Goal: Task Accomplishment & Management: Use online tool/utility

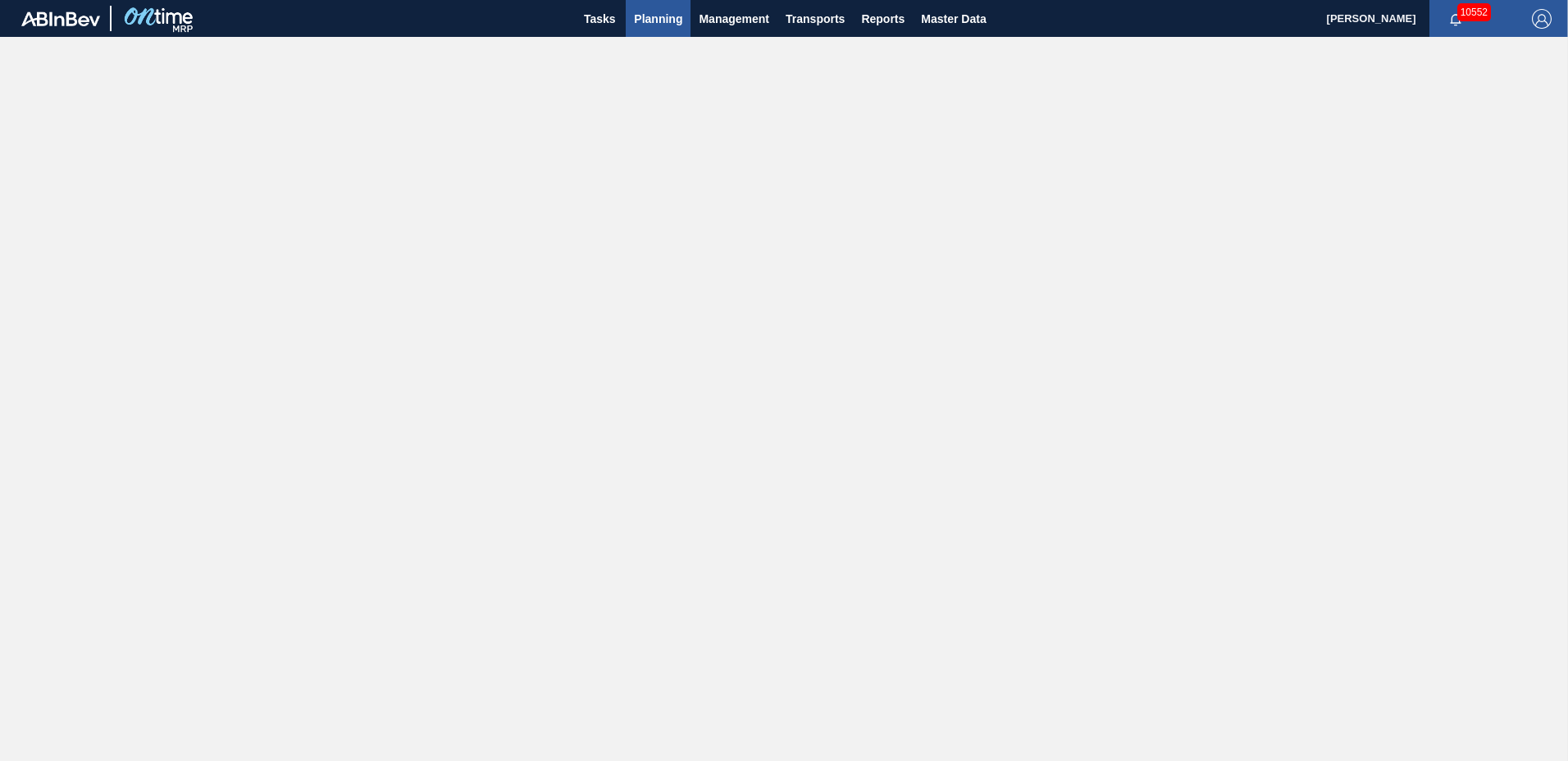
click at [666, 24] on span "Planning" at bounding box center [659, 19] width 49 height 20
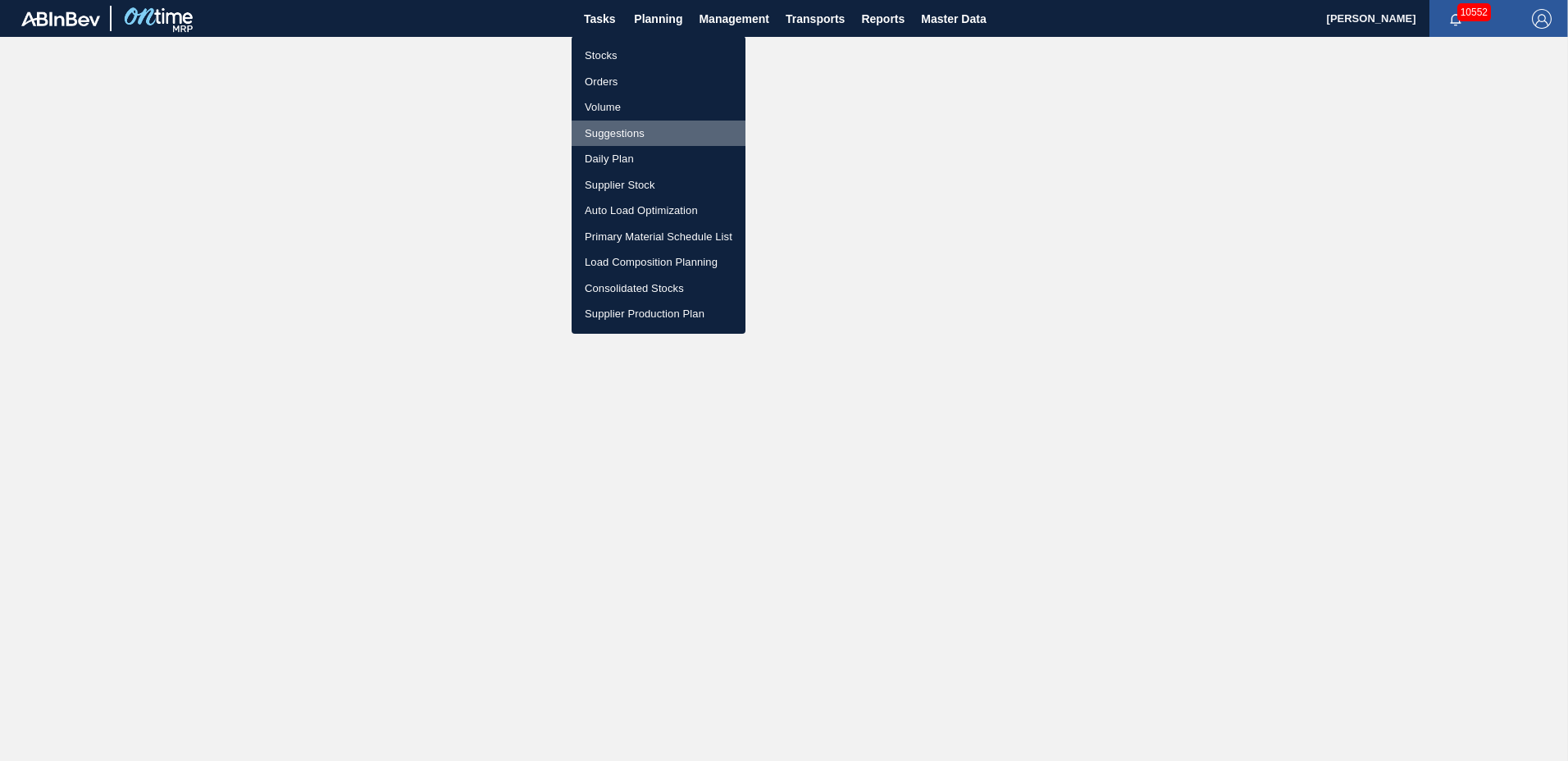
click at [624, 130] on li "Suggestions" at bounding box center [659, 133] width 174 height 26
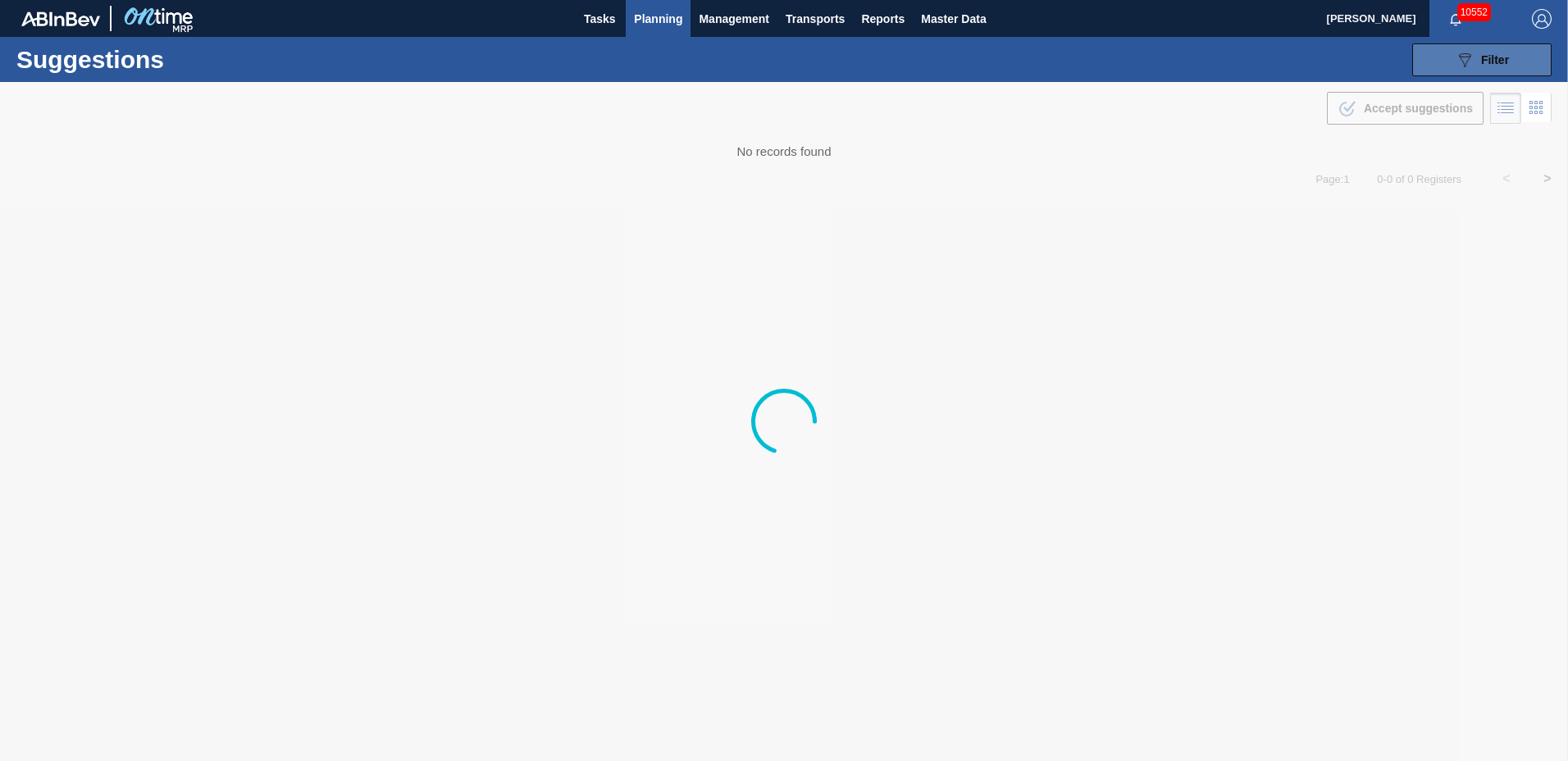
type to "[DATE]"
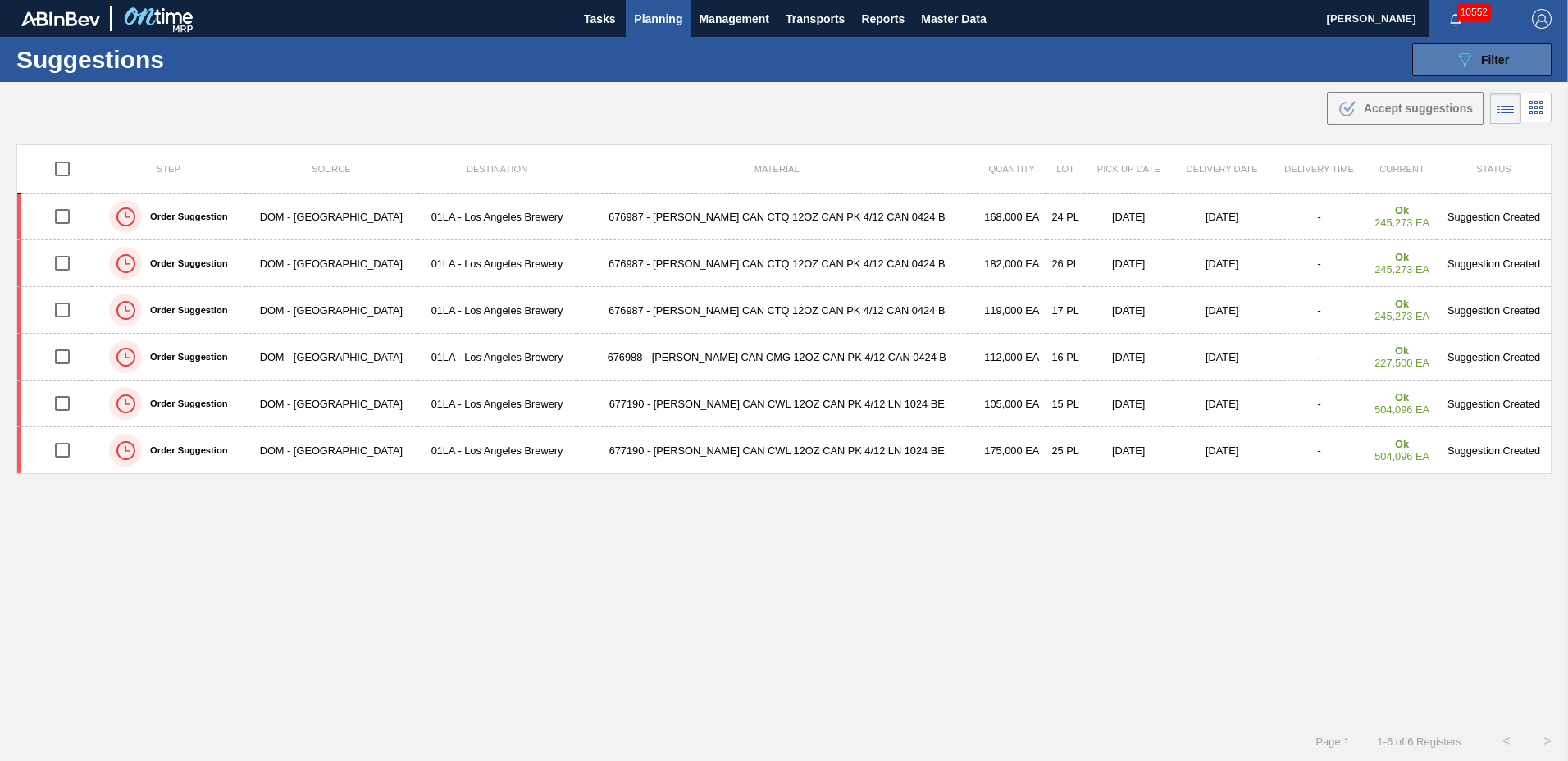
click at [1500, 58] on span "Filter" at bounding box center [1495, 59] width 28 height 13
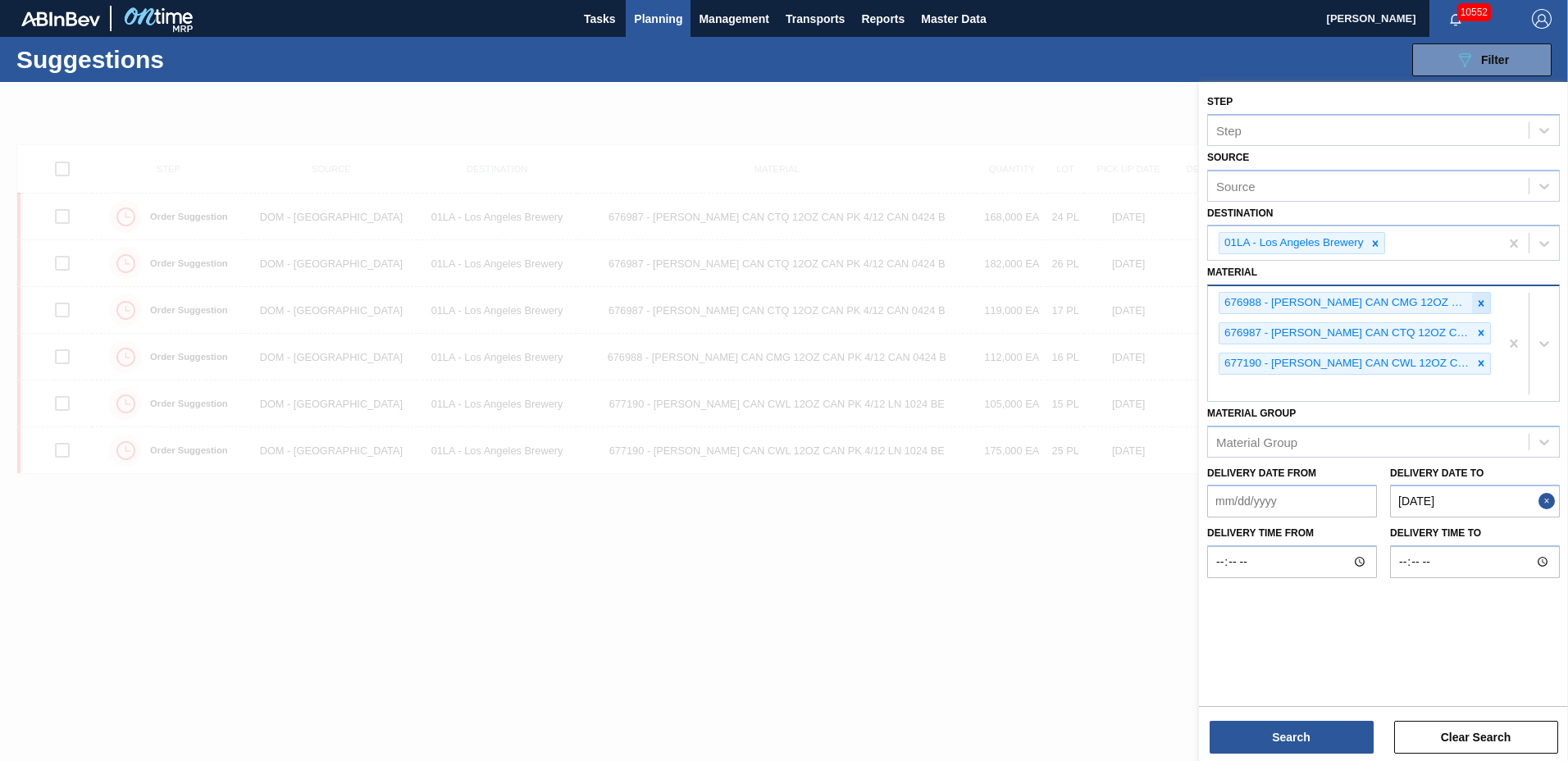
click at [1484, 301] on icon at bounding box center [1482, 303] width 5 height 5
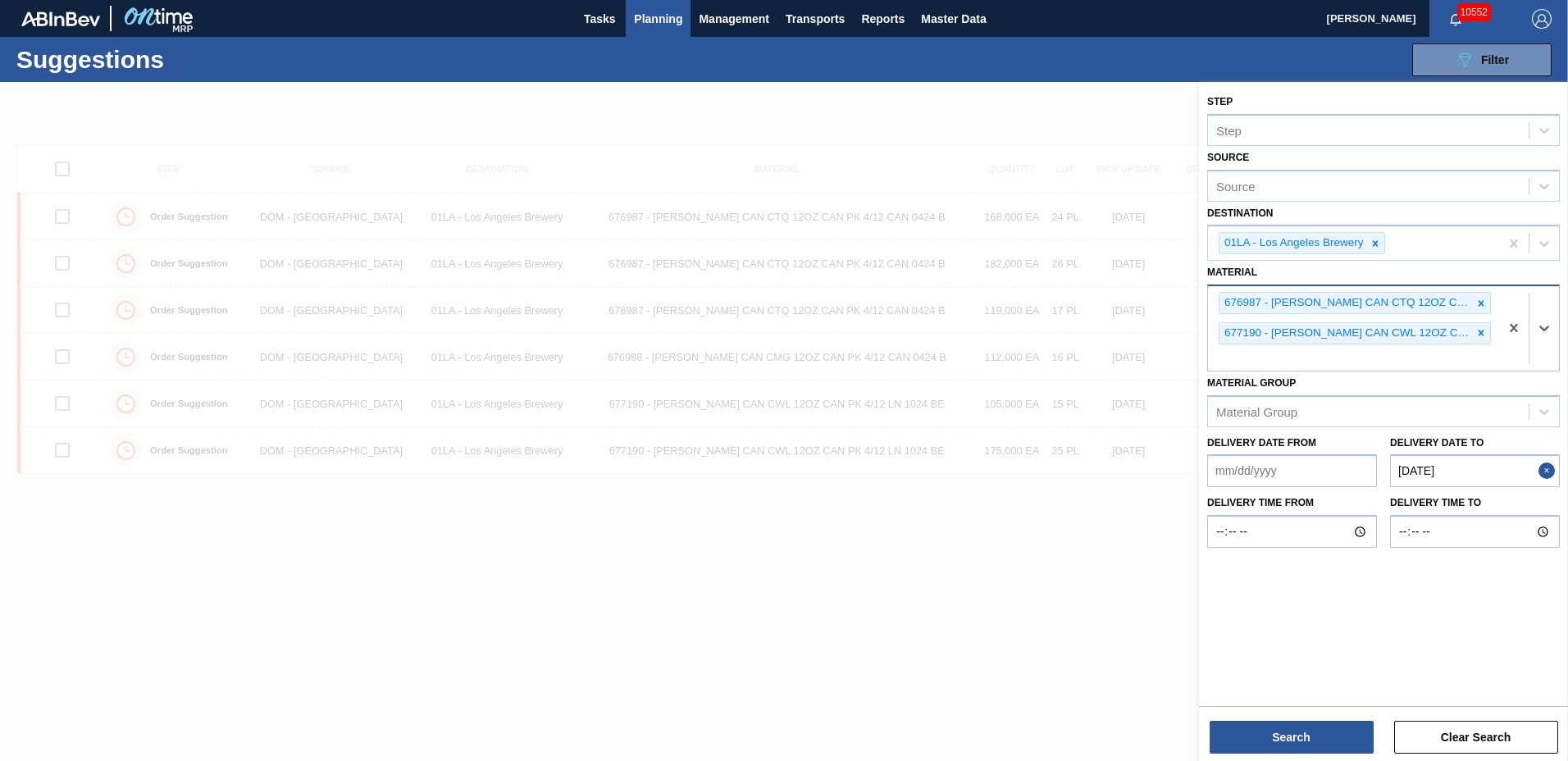
click at [1484, 301] on icon at bounding box center [1482, 303] width 5 height 5
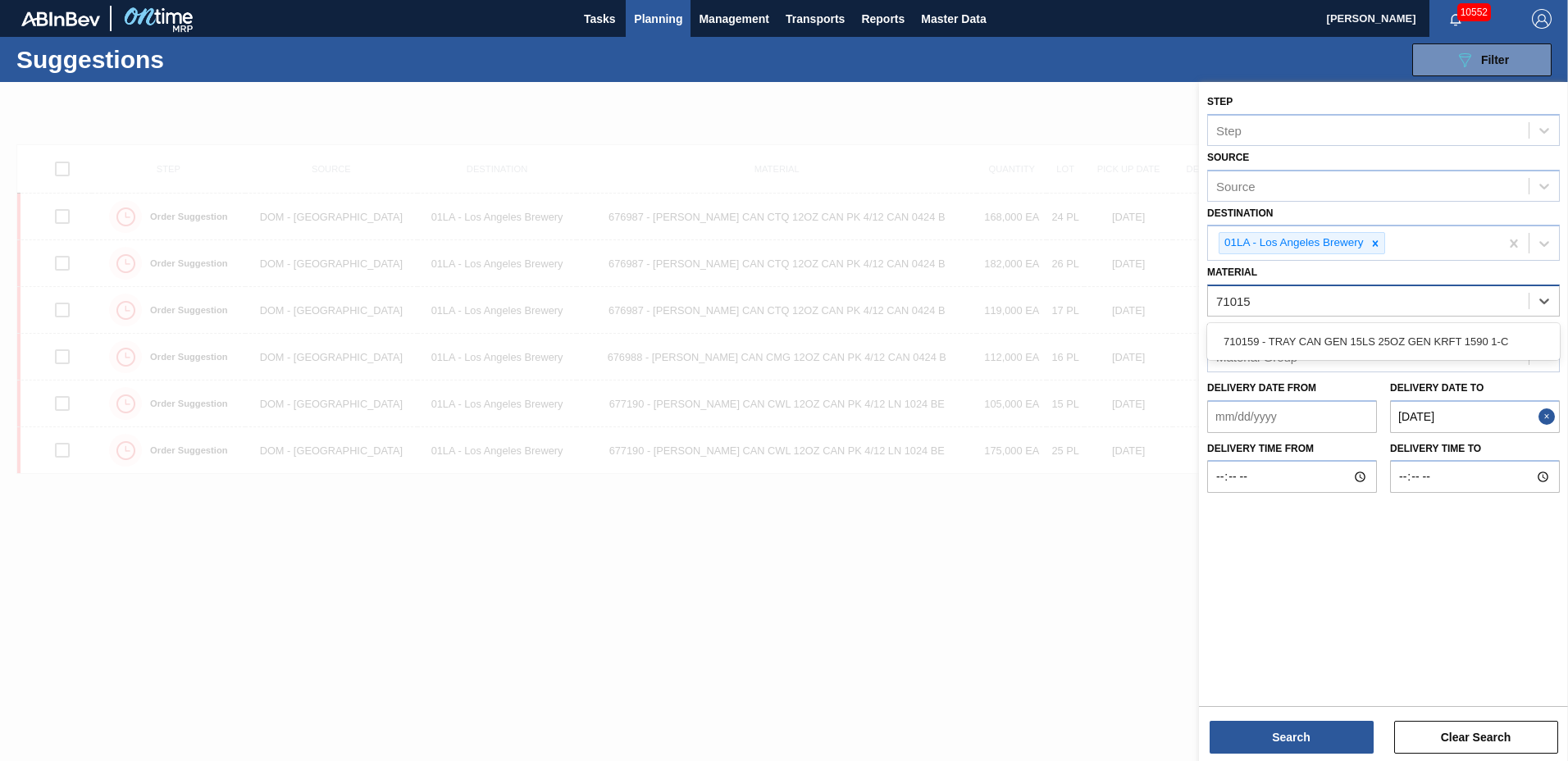
type input "710159"
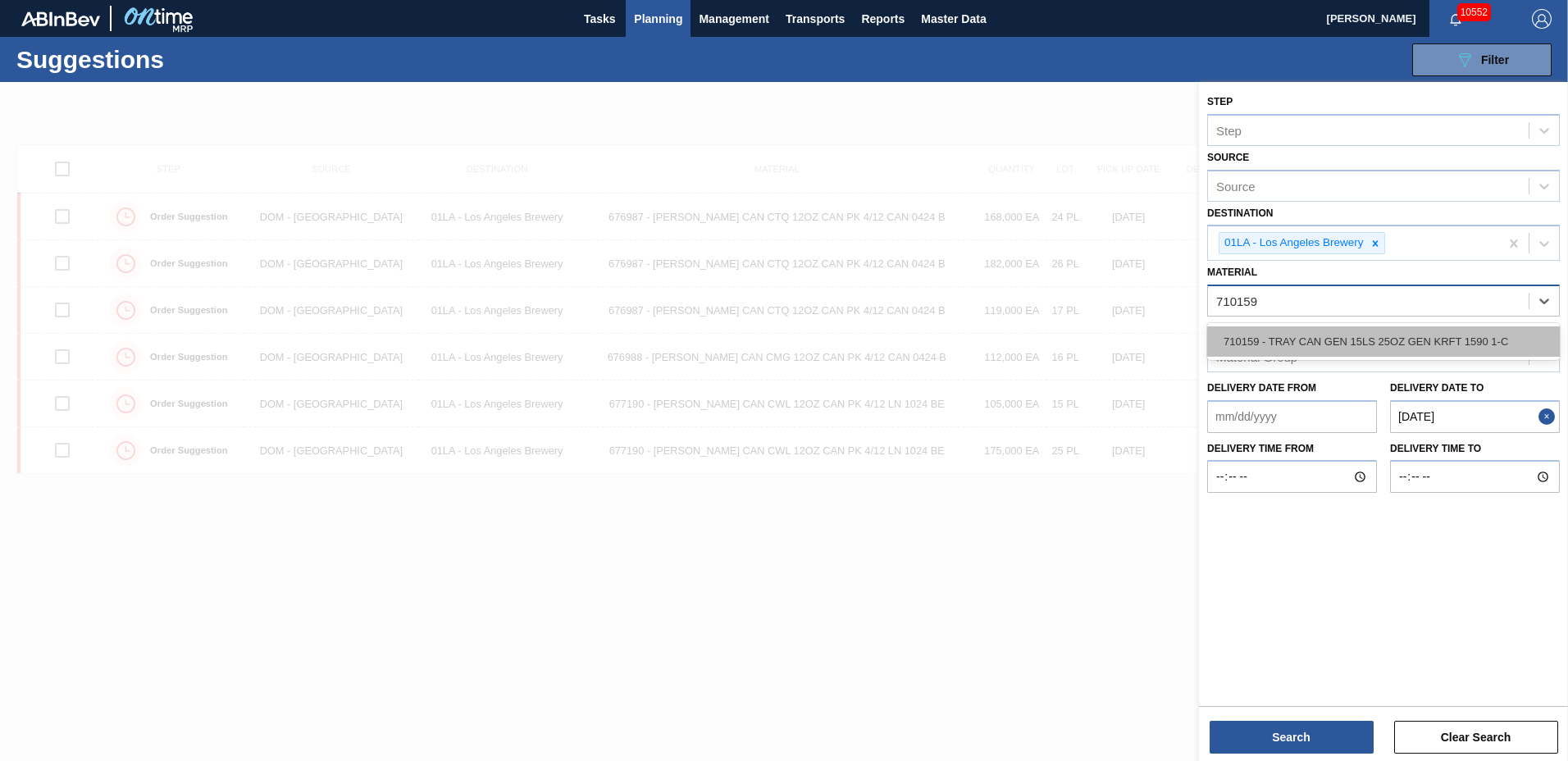
click at [1466, 342] on div "710159 - TRAY CAN GEN 15LS 25OZ GEN KRFT 1590 1-C" at bounding box center [1384, 341] width 353 height 31
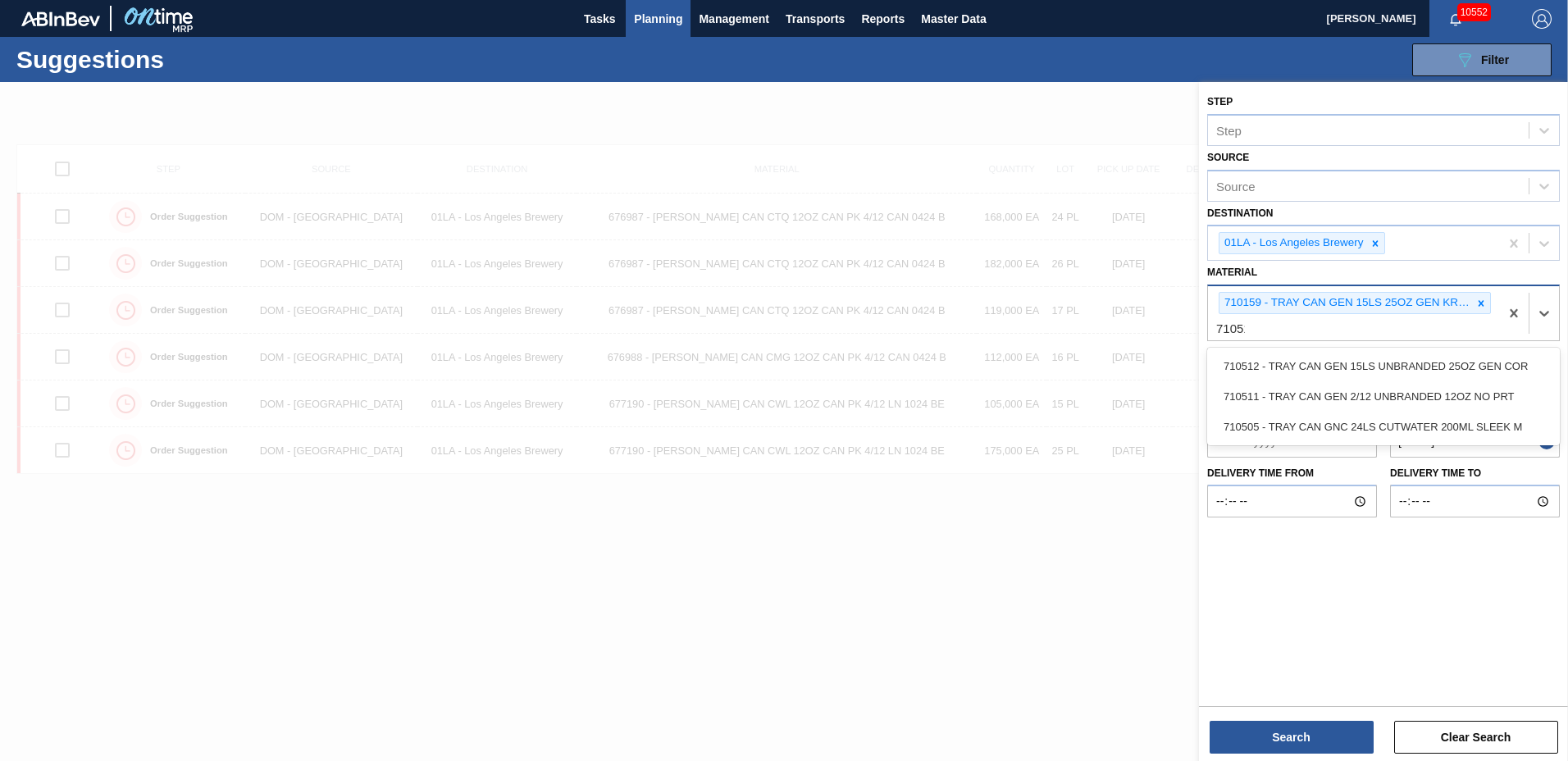
type input "710511"
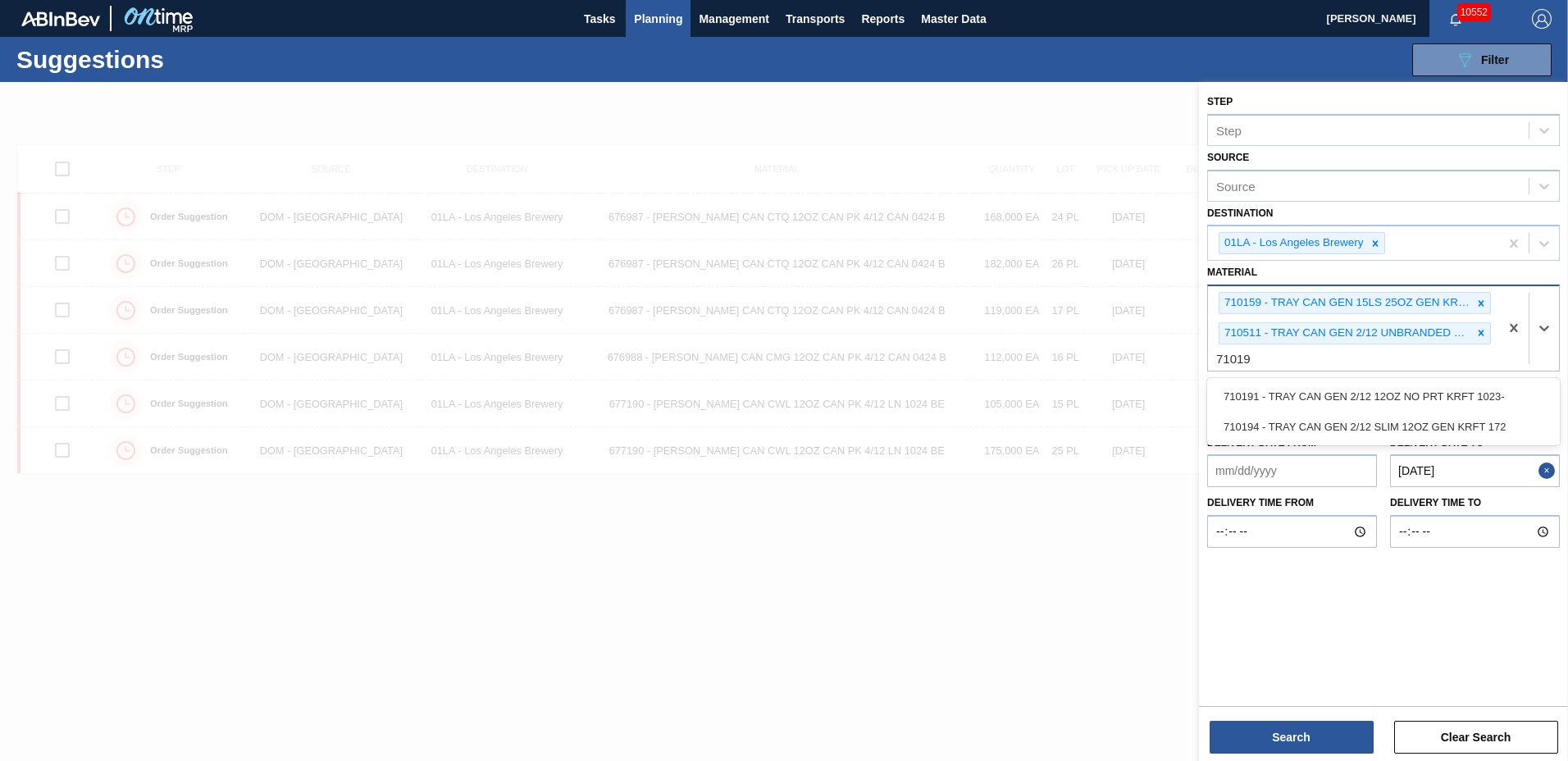
type input "710194"
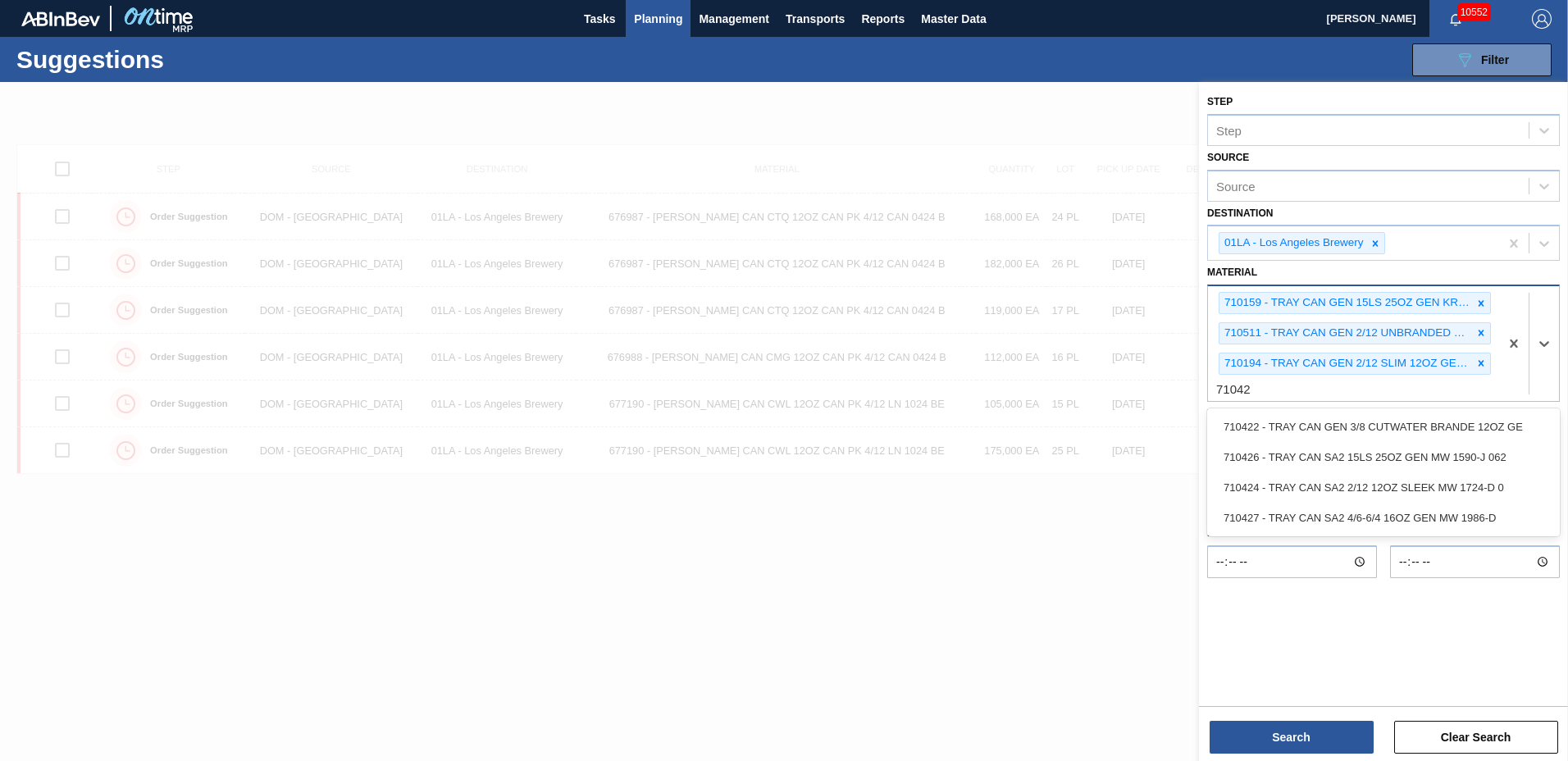
type input "710422"
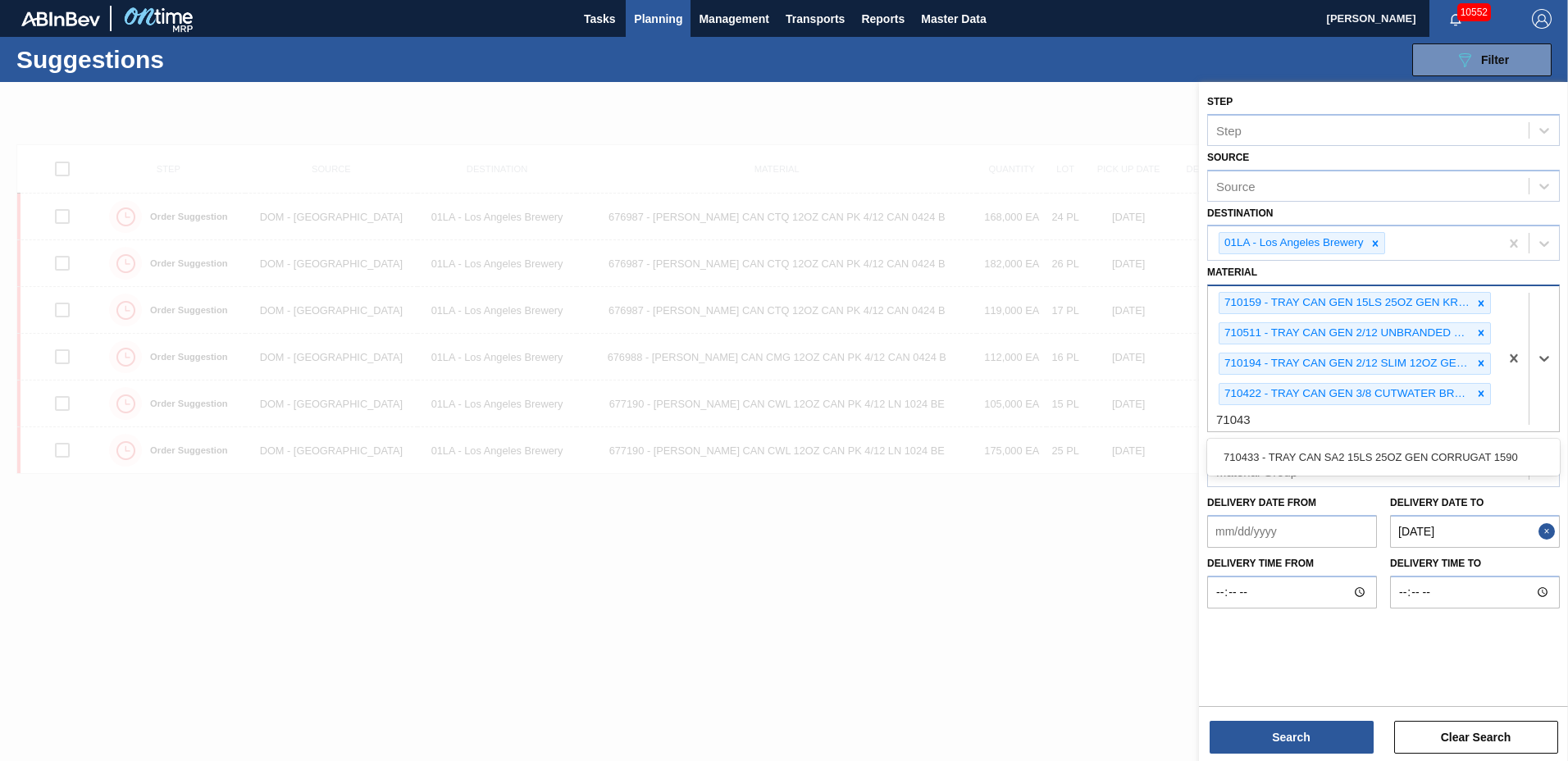
type input "710433"
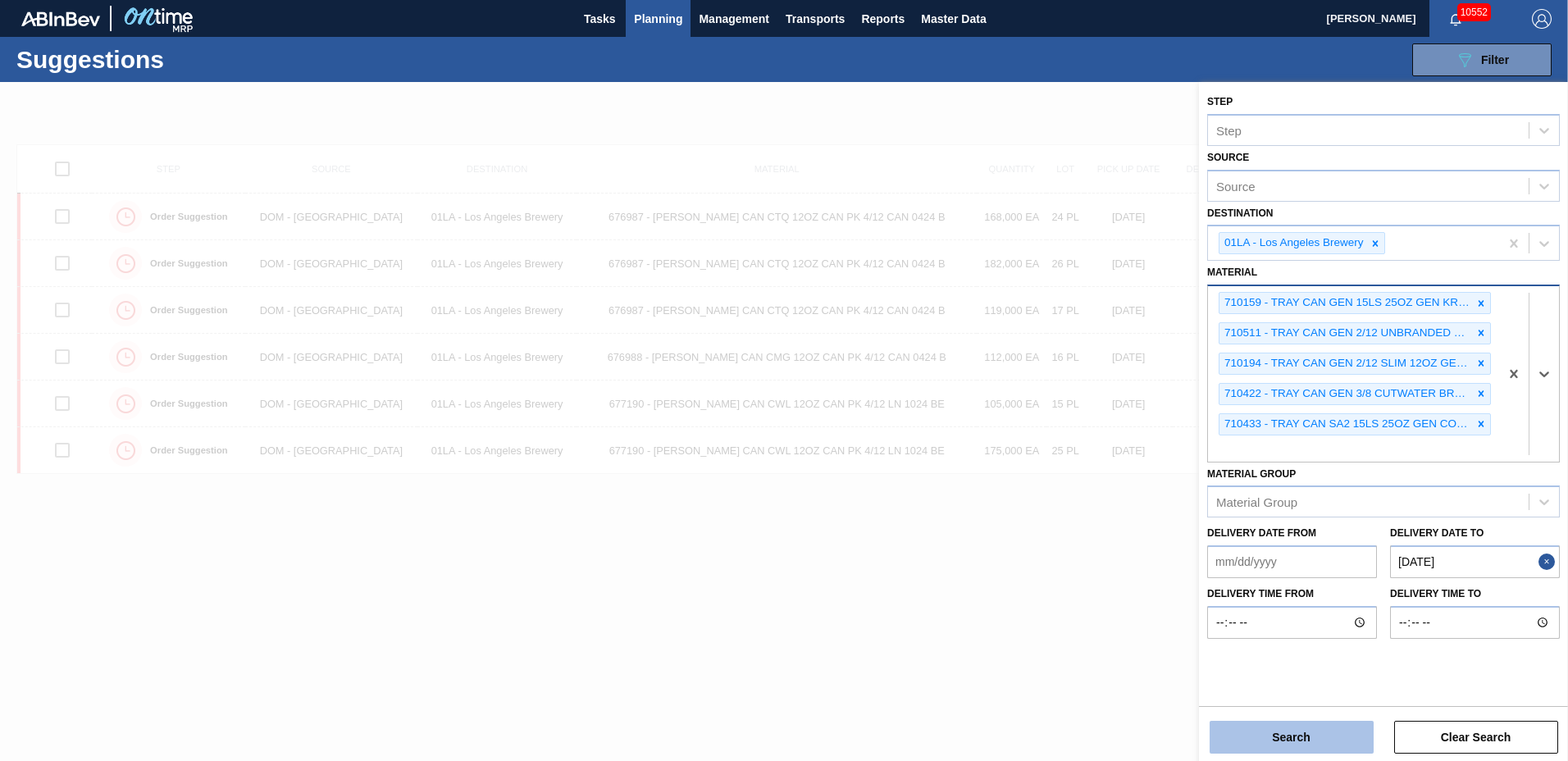
click at [1316, 739] on button "Search" at bounding box center [1291, 737] width 164 height 33
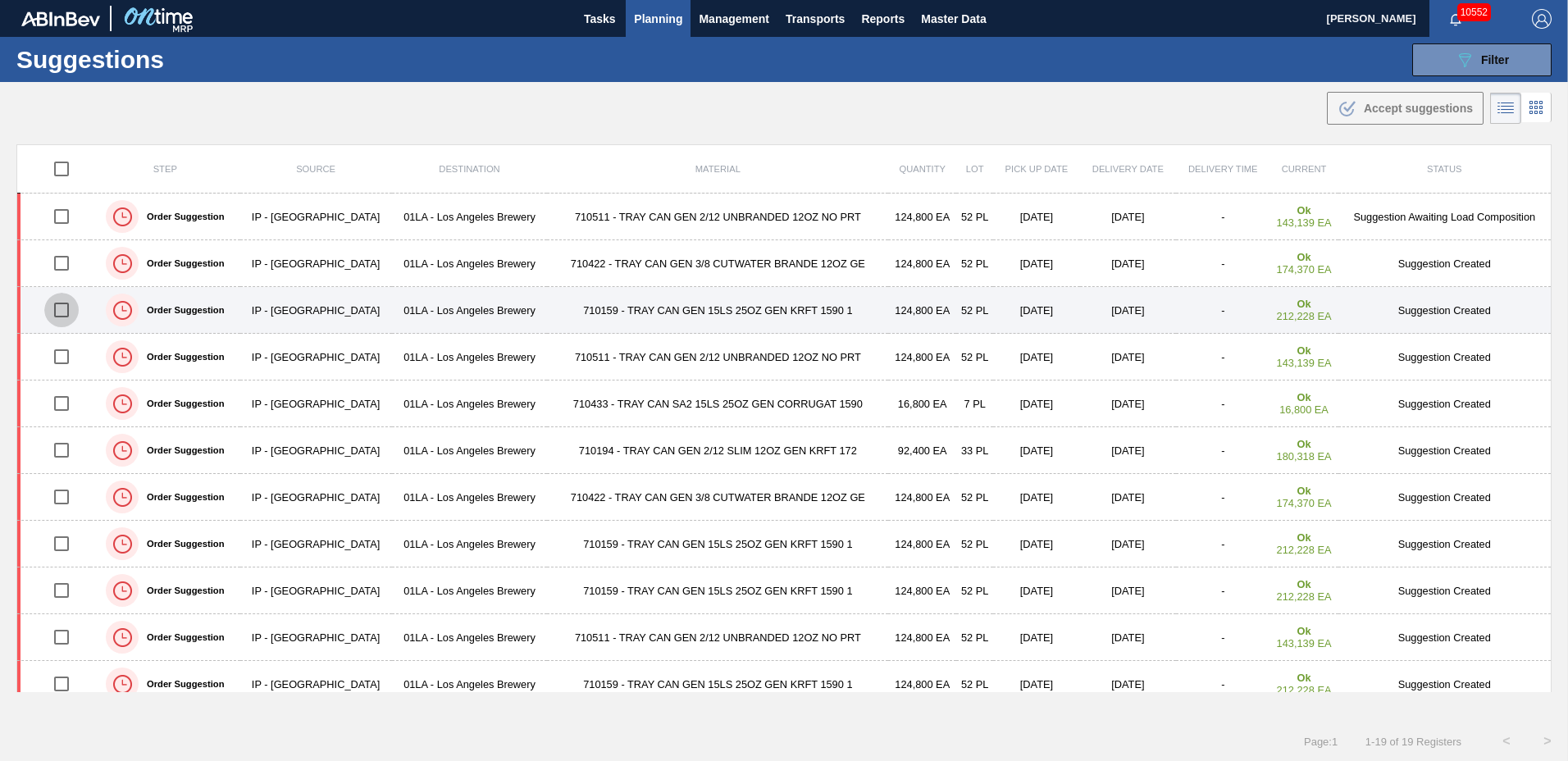
click at [65, 308] on input "checkbox" at bounding box center [61, 310] width 34 height 34
checkbox input "true"
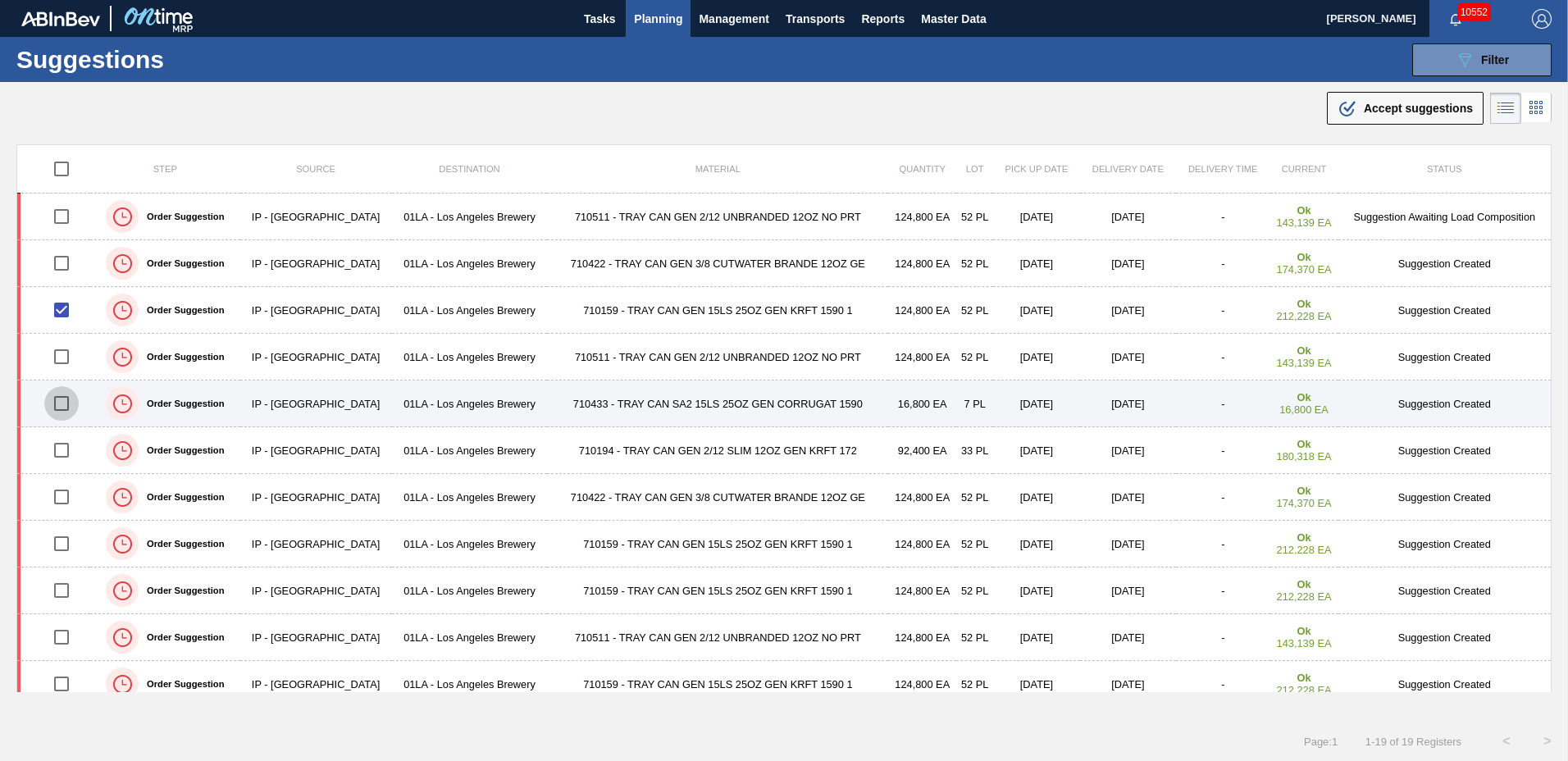
click at [62, 400] on input "checkbox" at bounding box center [61, 403] width 34 height 34
checkbox input "true"
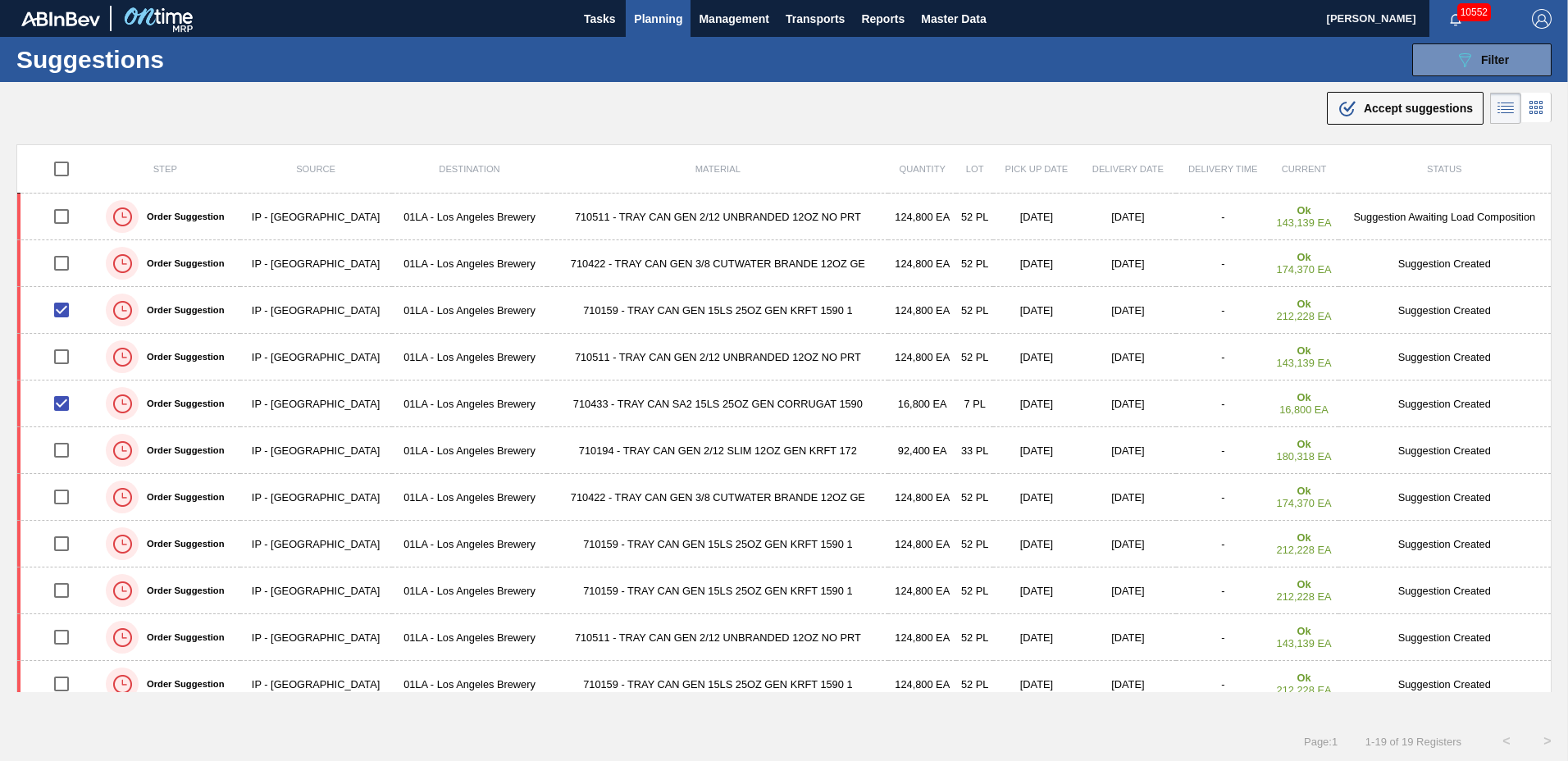
click at [1401, 102] on span "Accept suggestions" at bounding box center [1418, 108] width 109 height 13
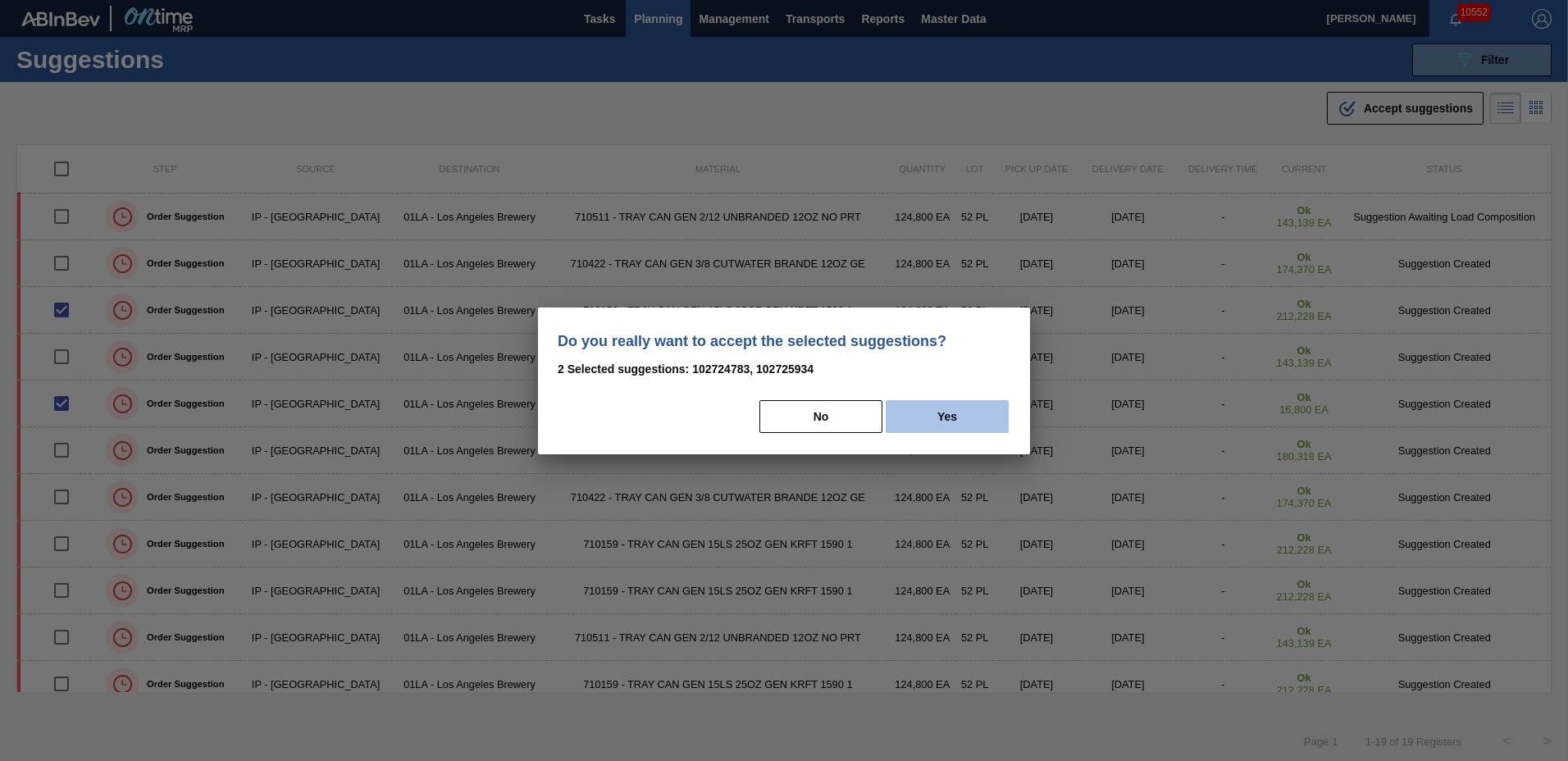
click at [947, 410] on button "Yes" at bounding box center [947, 416] width 123 height 33
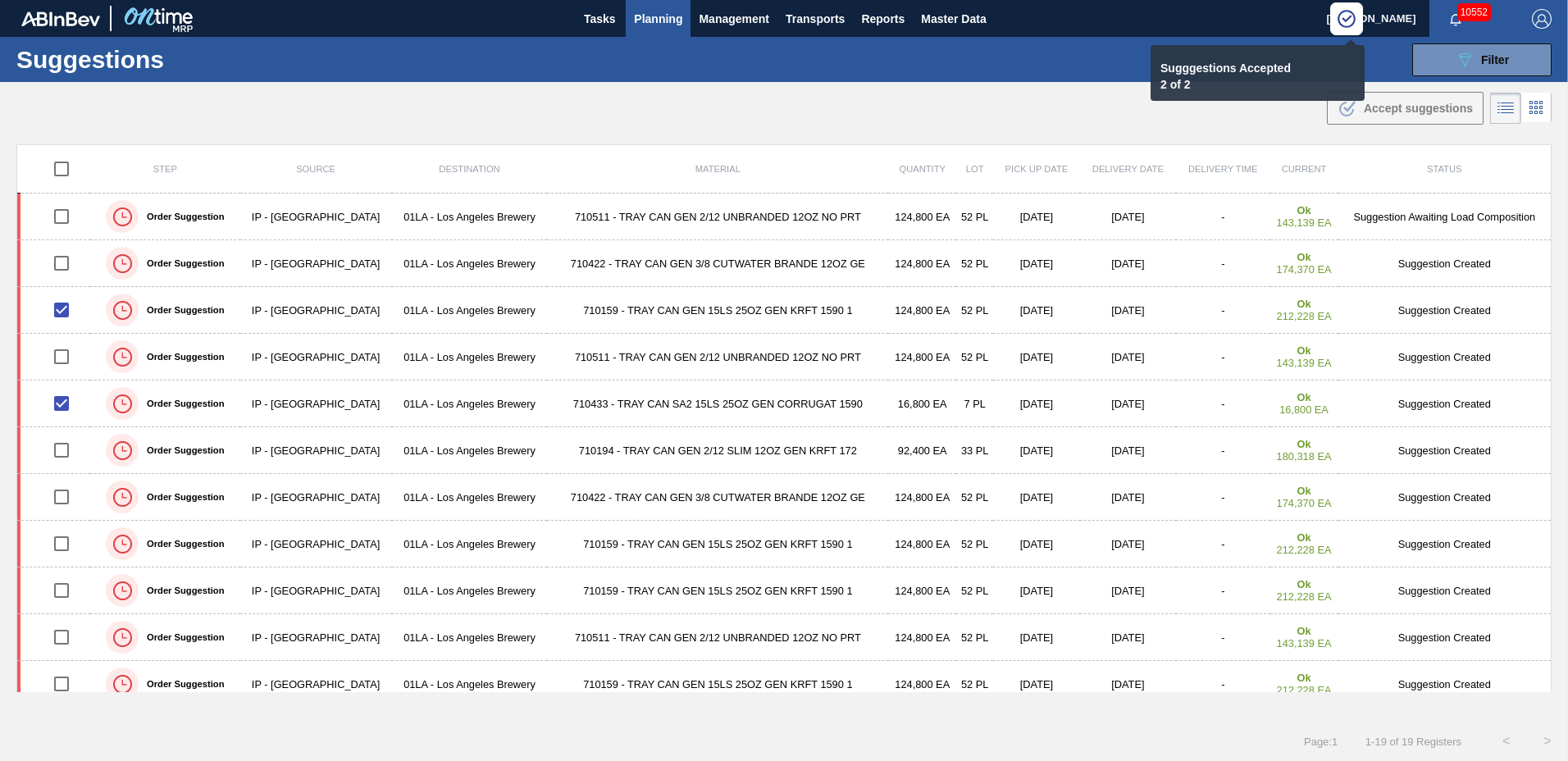
click at [669, 19] on span "Planning" at bounding box center [659, 19] width 49 height 20
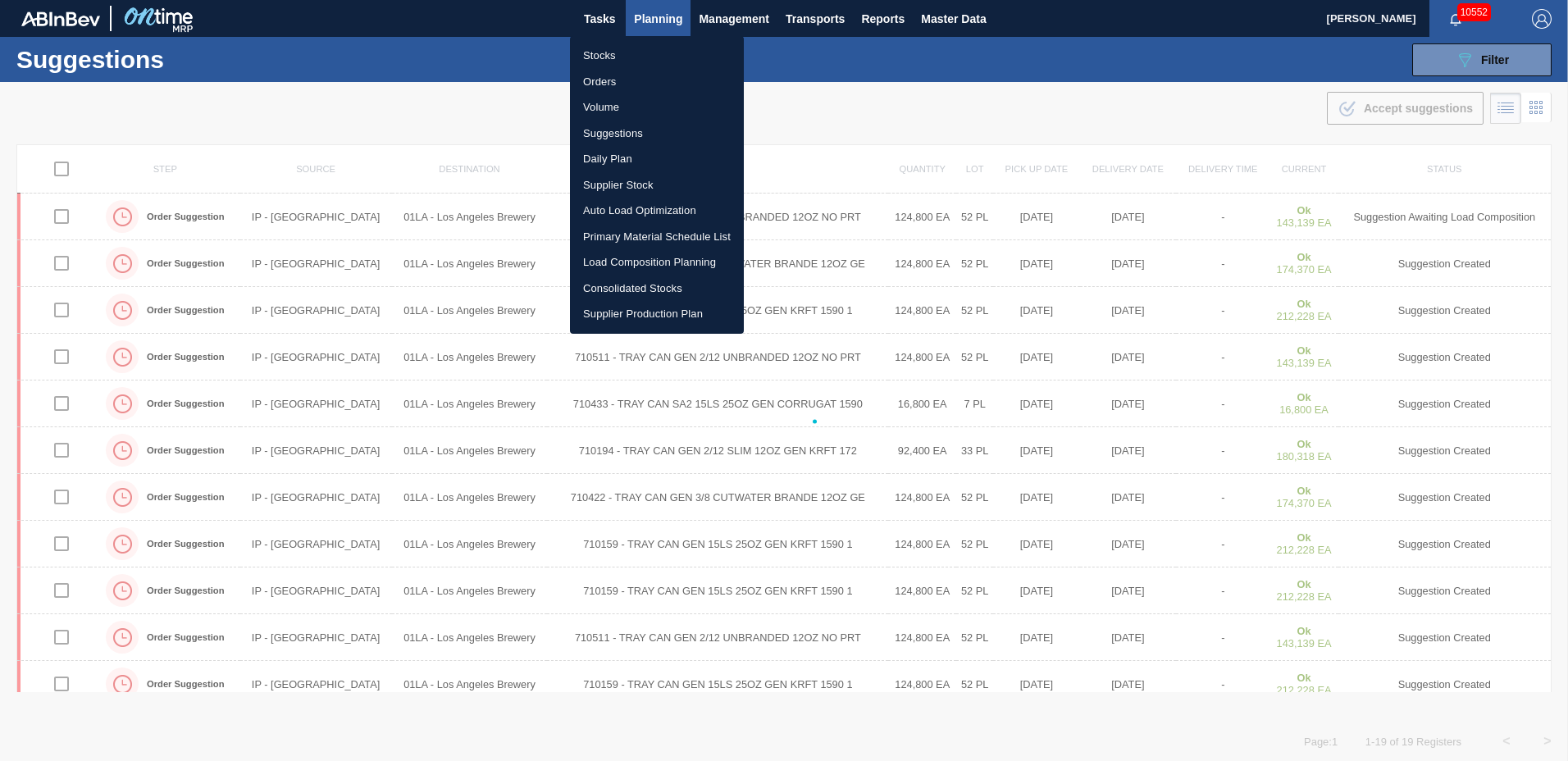
checkbox input "false"
click at [617, 252] on li "Load Composition Planning" at bounding box center [657, 261] width 174 height 26
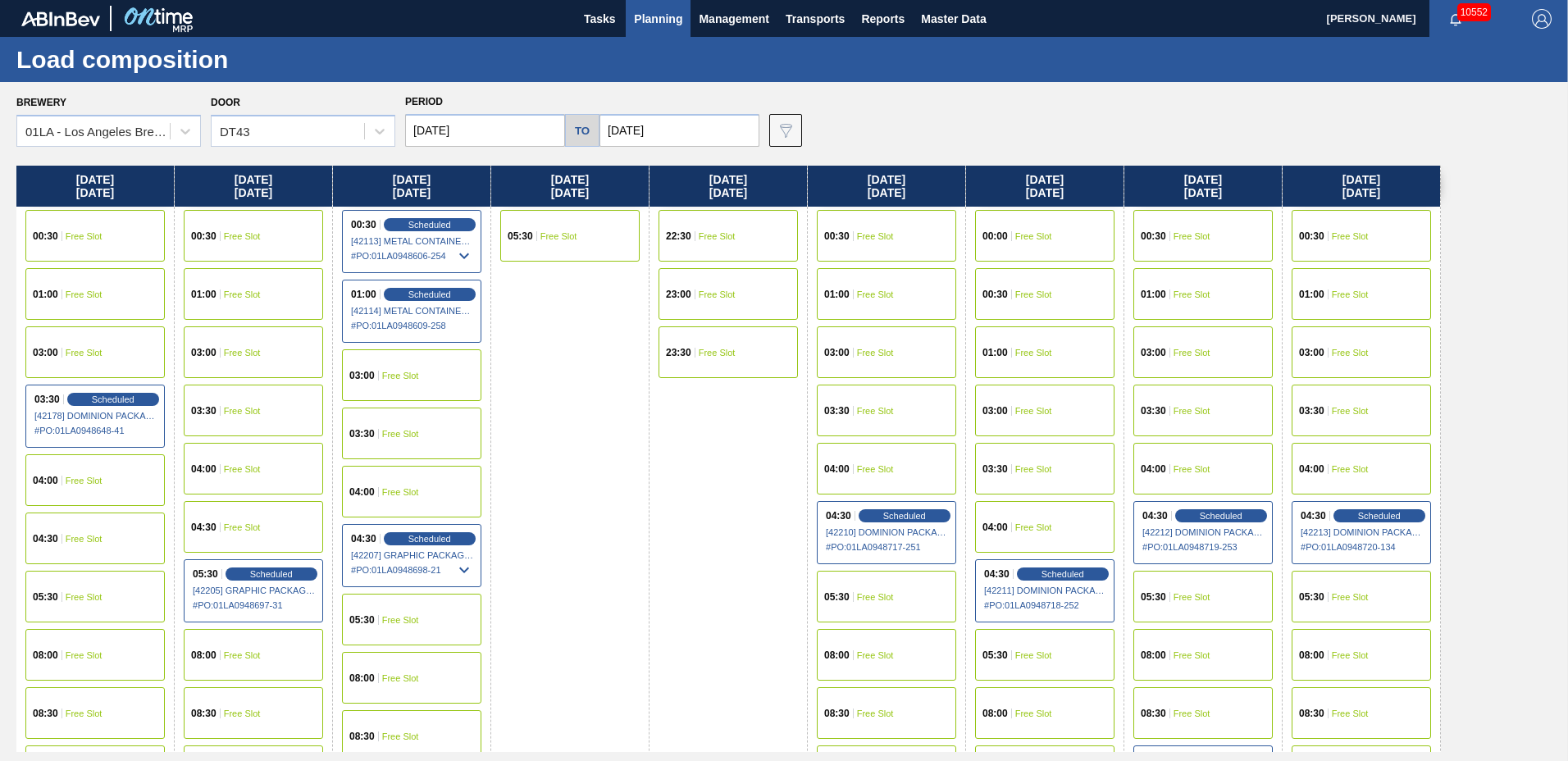
click at [445, 130] on input "[DATE]" at bounding box center [485, 130] width 160 height 33
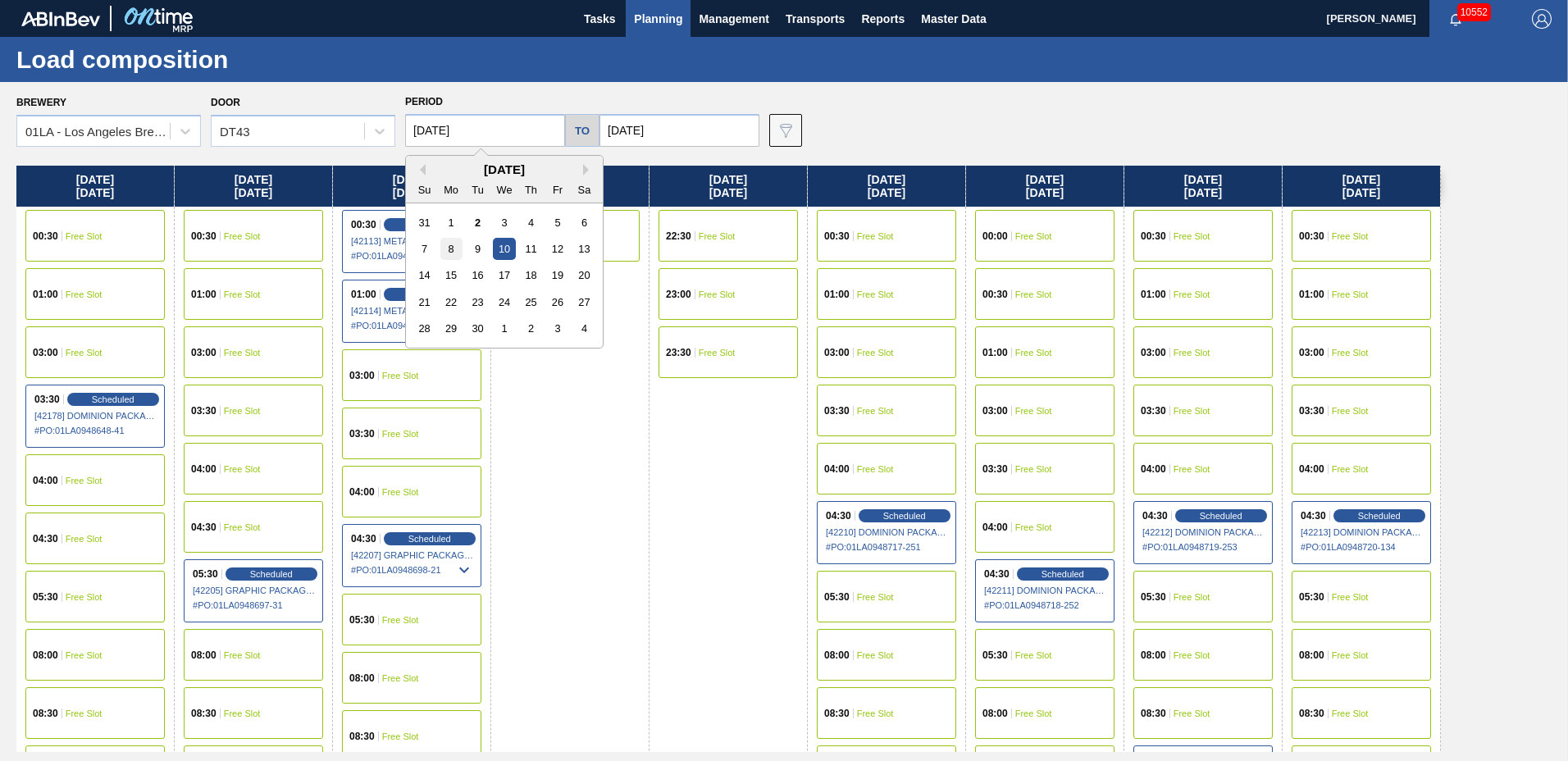
click at [445, 257] on div "8" at bounding box center [451, 249] width 22 height 22
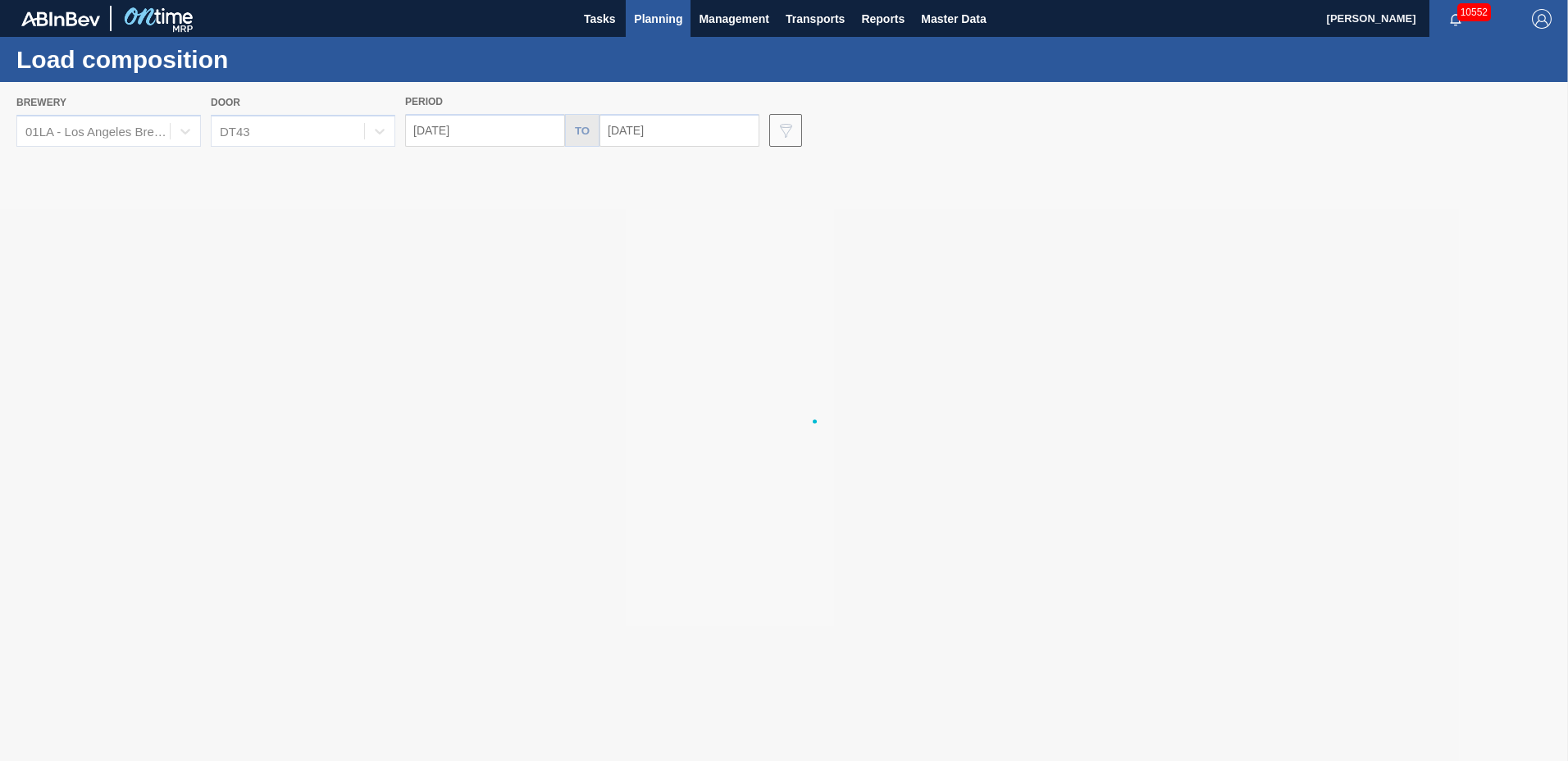
type input "[DATE]"
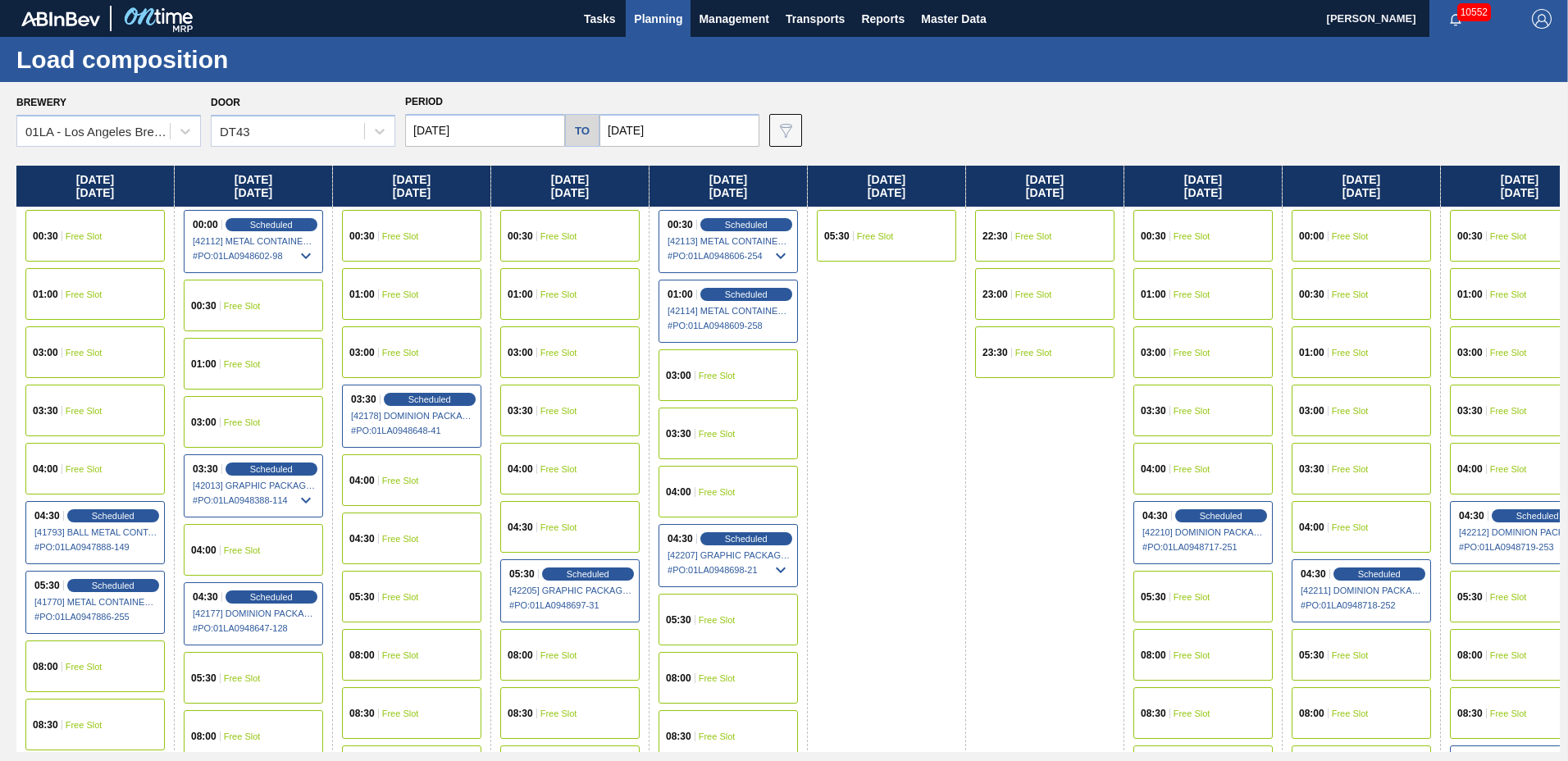
click at [652, 137] on input "[DATE]" at bounding box center [679, 130] width 160 height 33
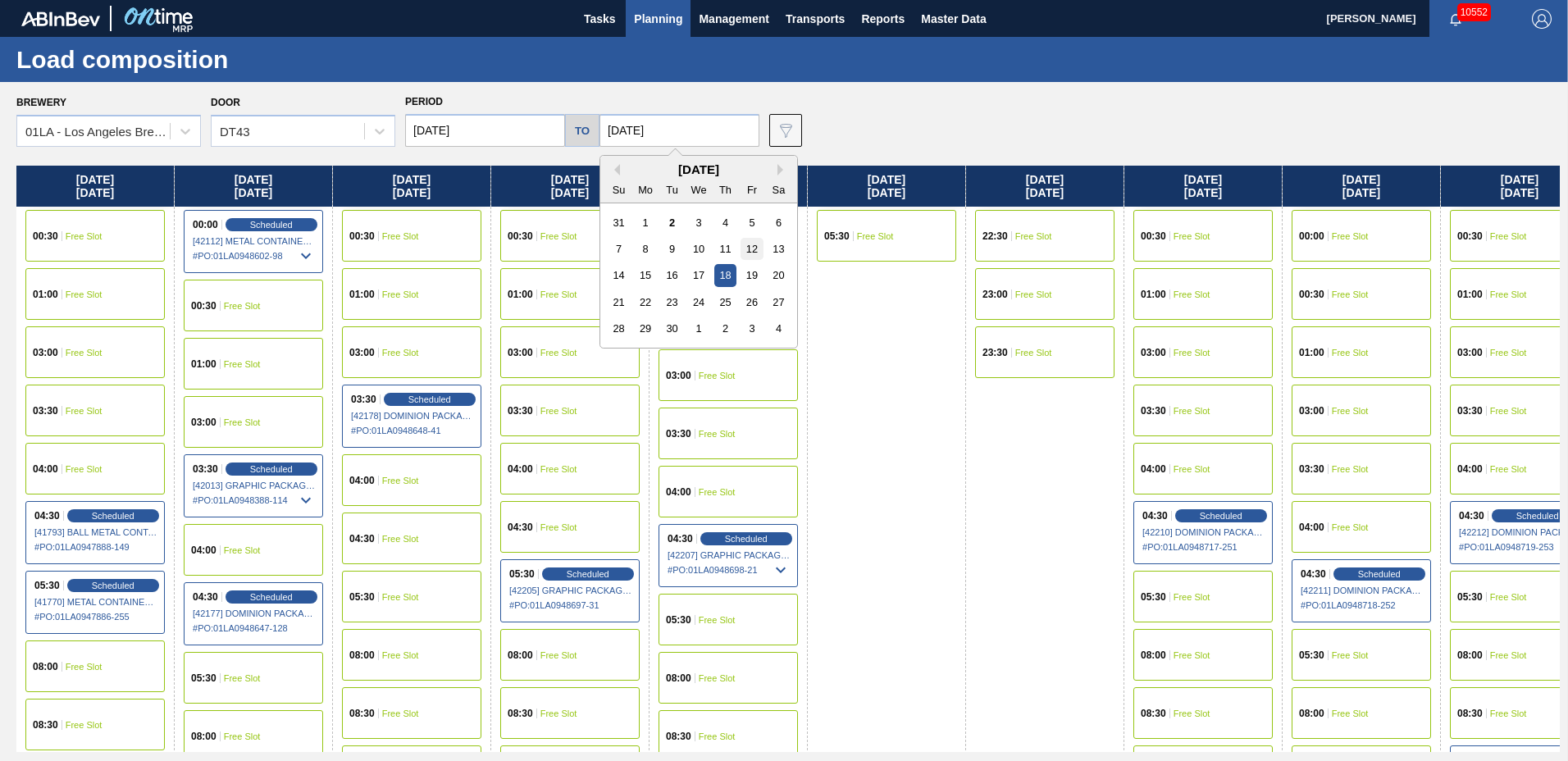
click at [750, 254] on div "12" at bounding box center [751, 249] width 22 height 22
type input "[DATE]"
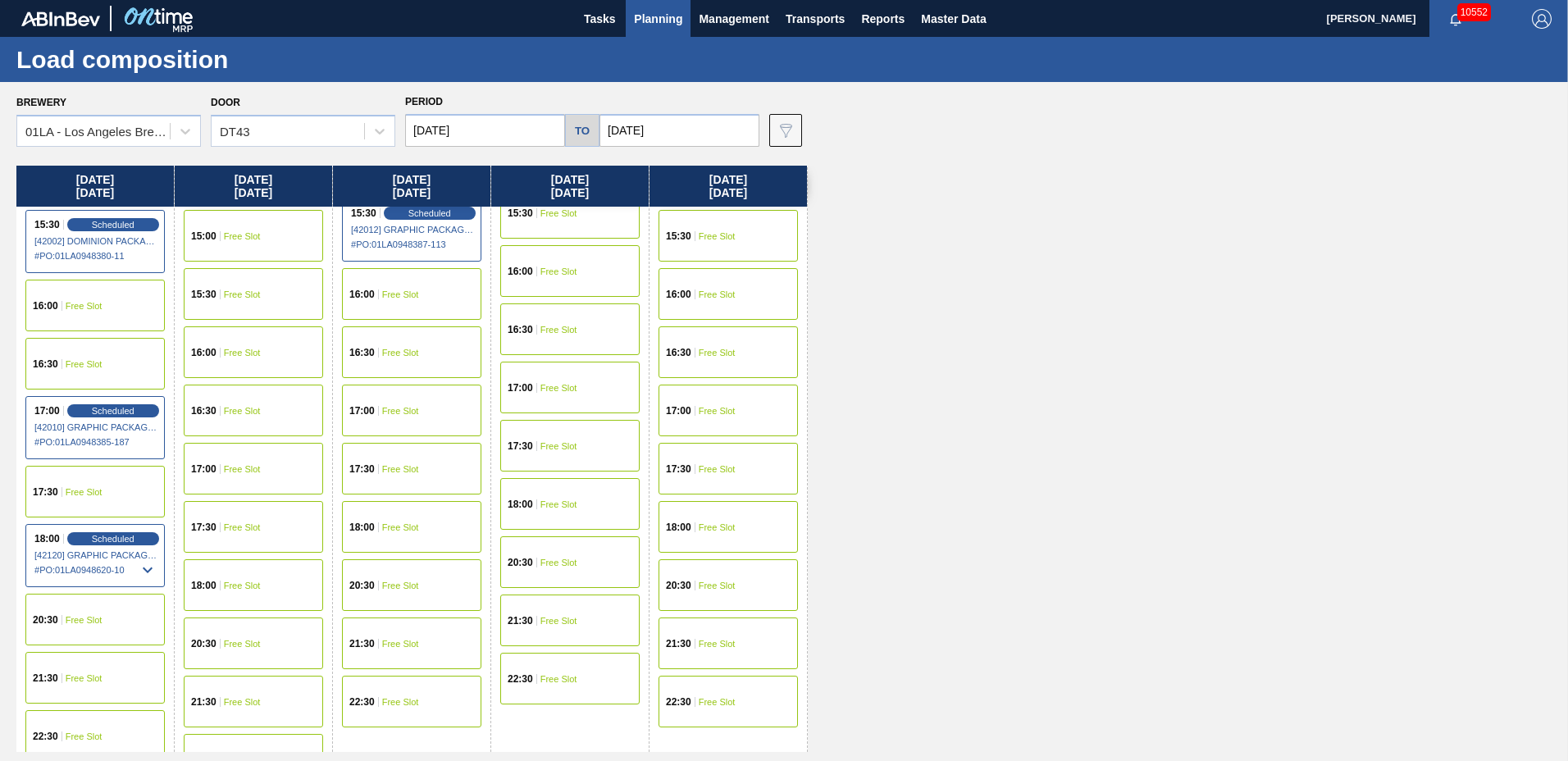
scroll to position [1294, 0]
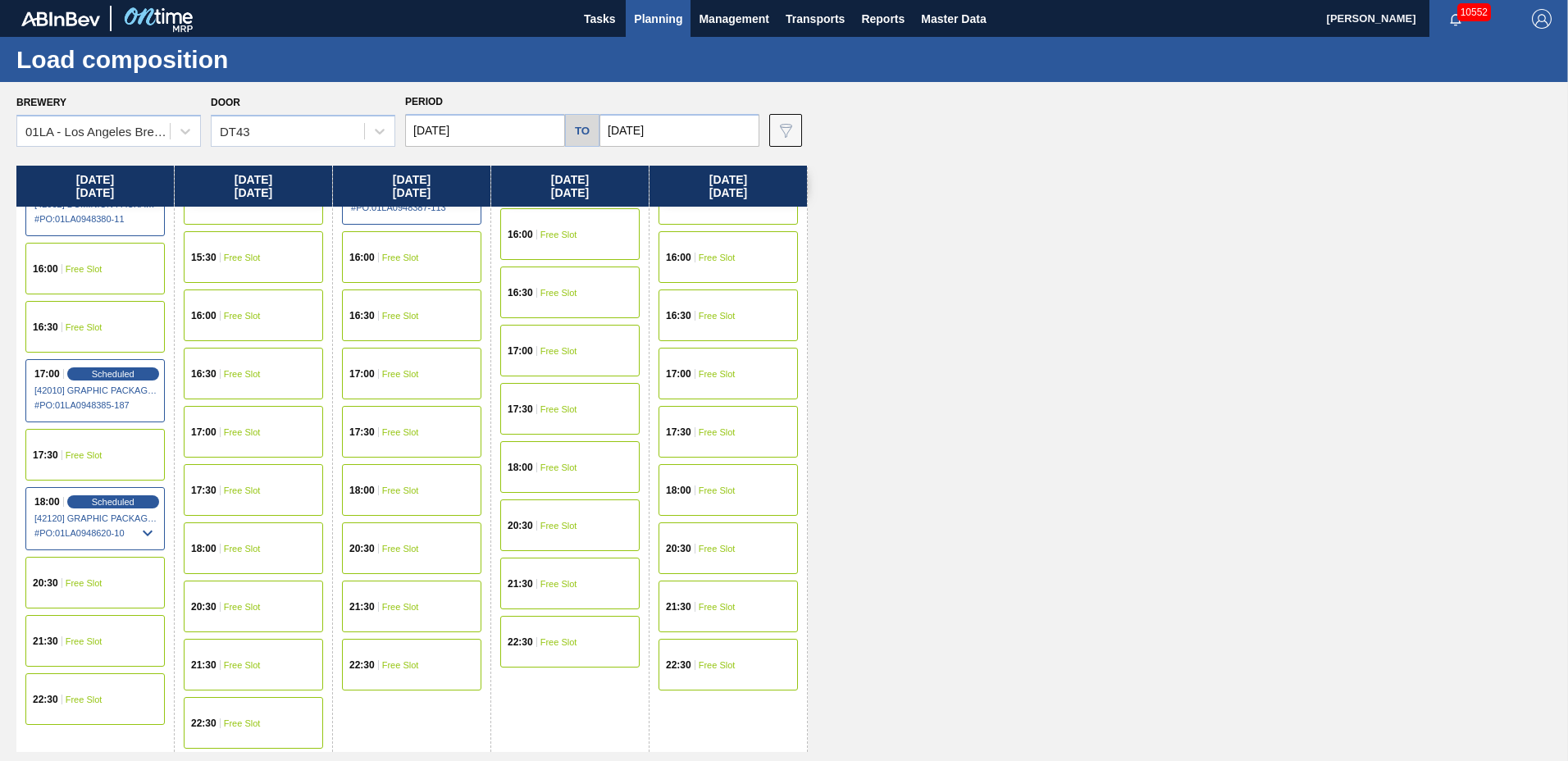
click at [103, 335] on div "16:30 Free Slot" at bounding box center [94, 327] width 139 height 52
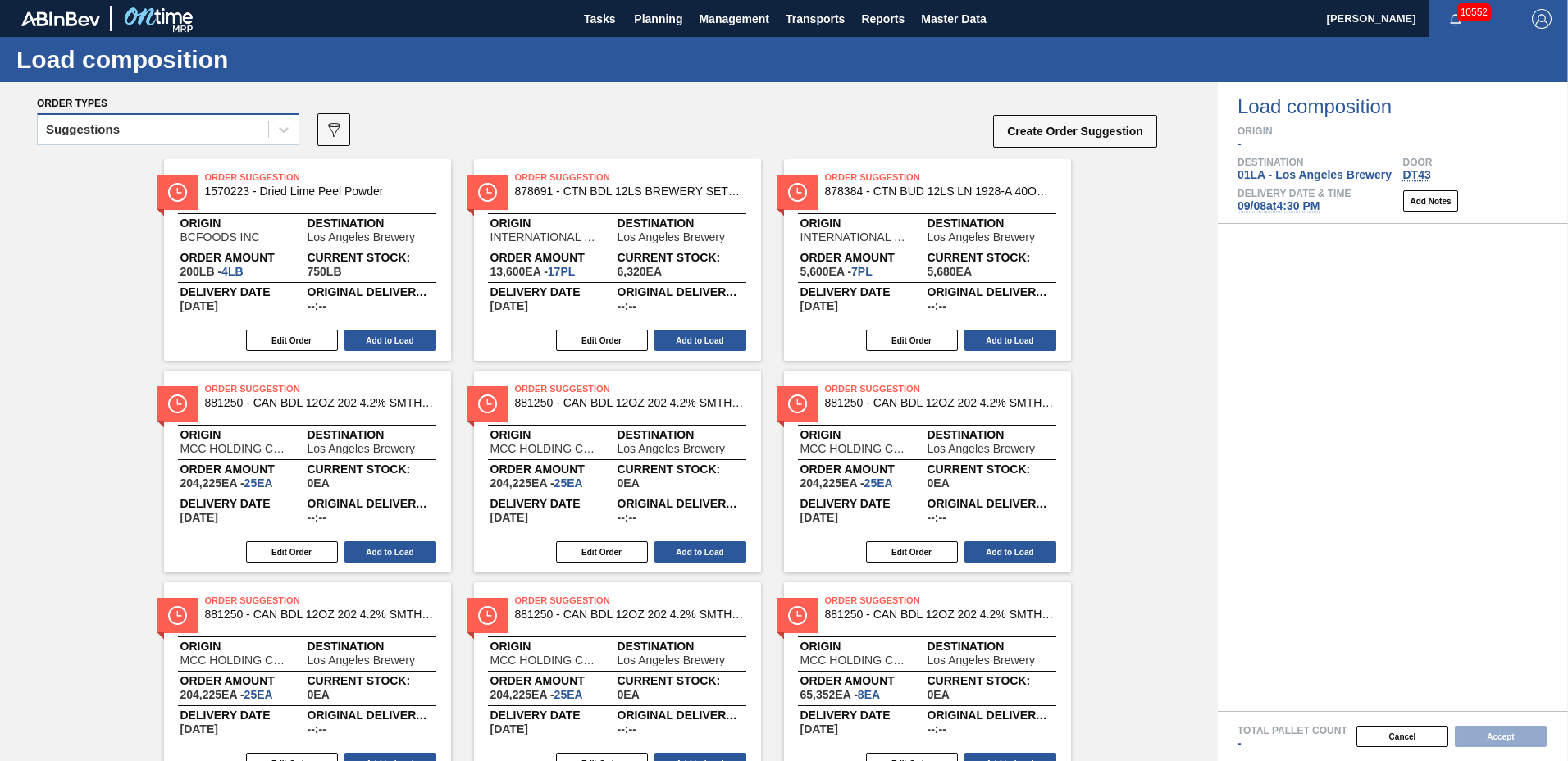
click at [215, 132] on div "Suggestions" at bounding box center [153, 129] width 230 height 23
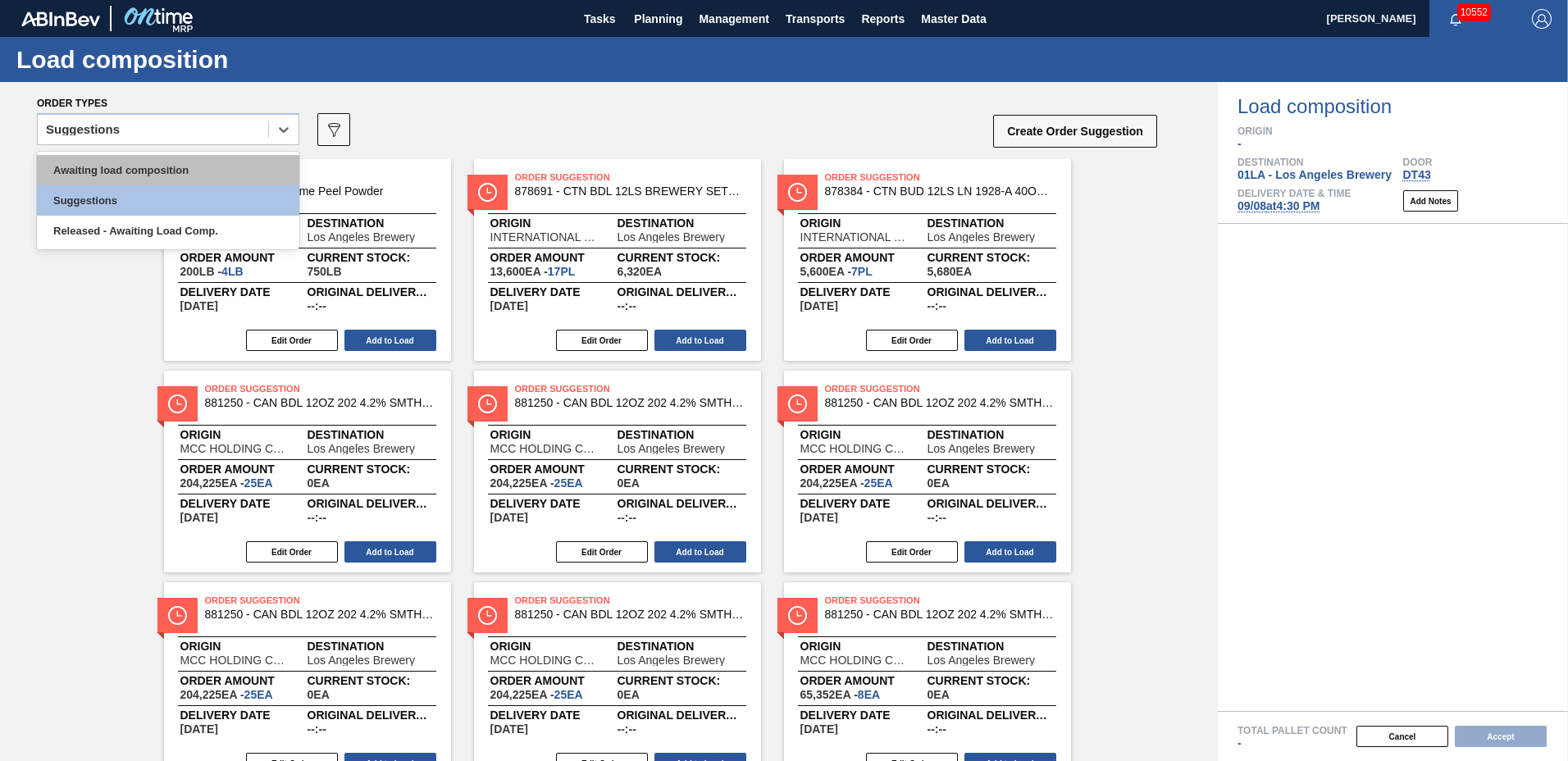
click at [211, 173] on div "Awaiting load composition" at bounding box center [168, 171] width 262 height 31
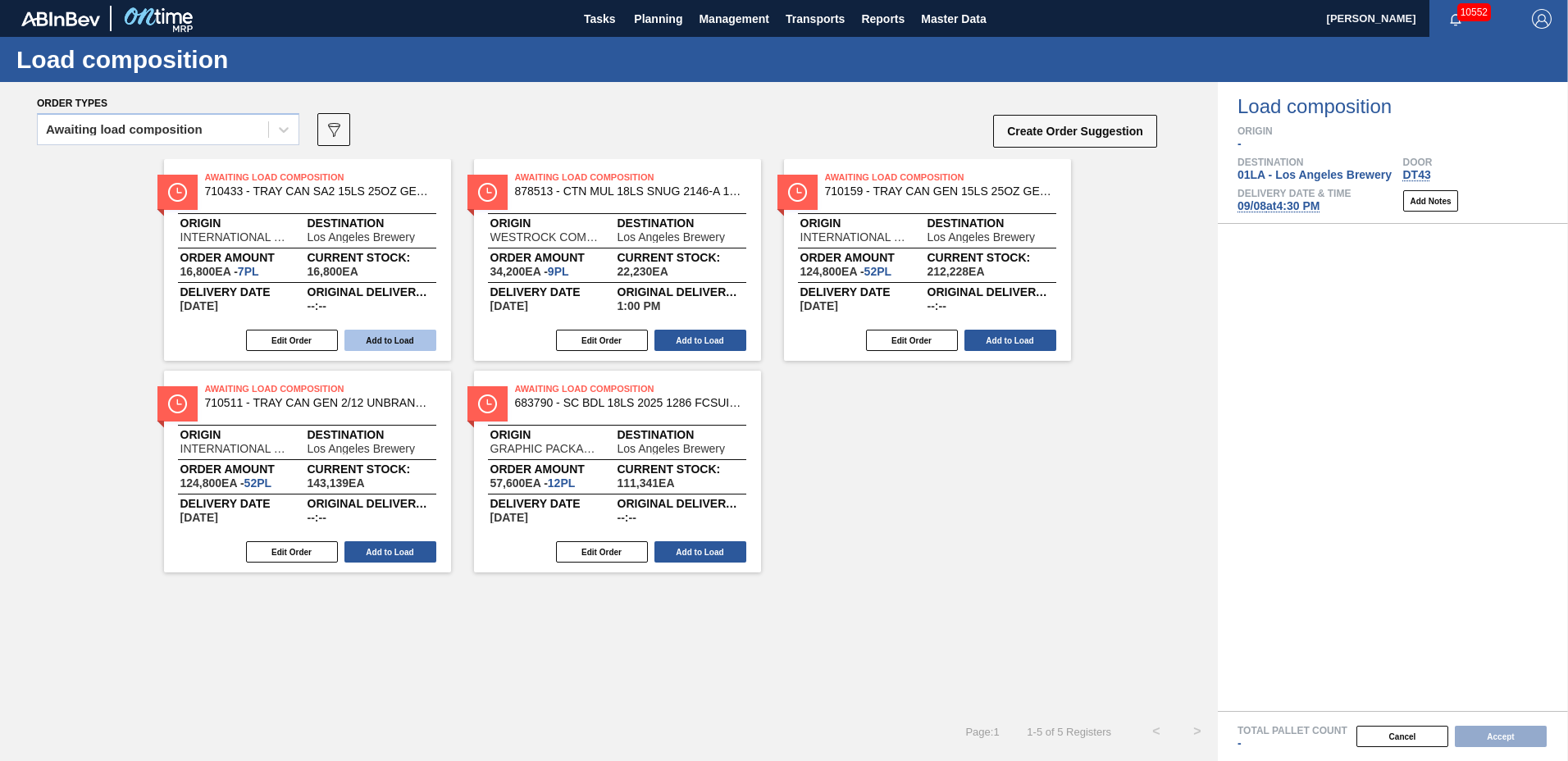
click at [414, 334] on button "Add to Load" at bounding box center [390, 341] width 92 height 22
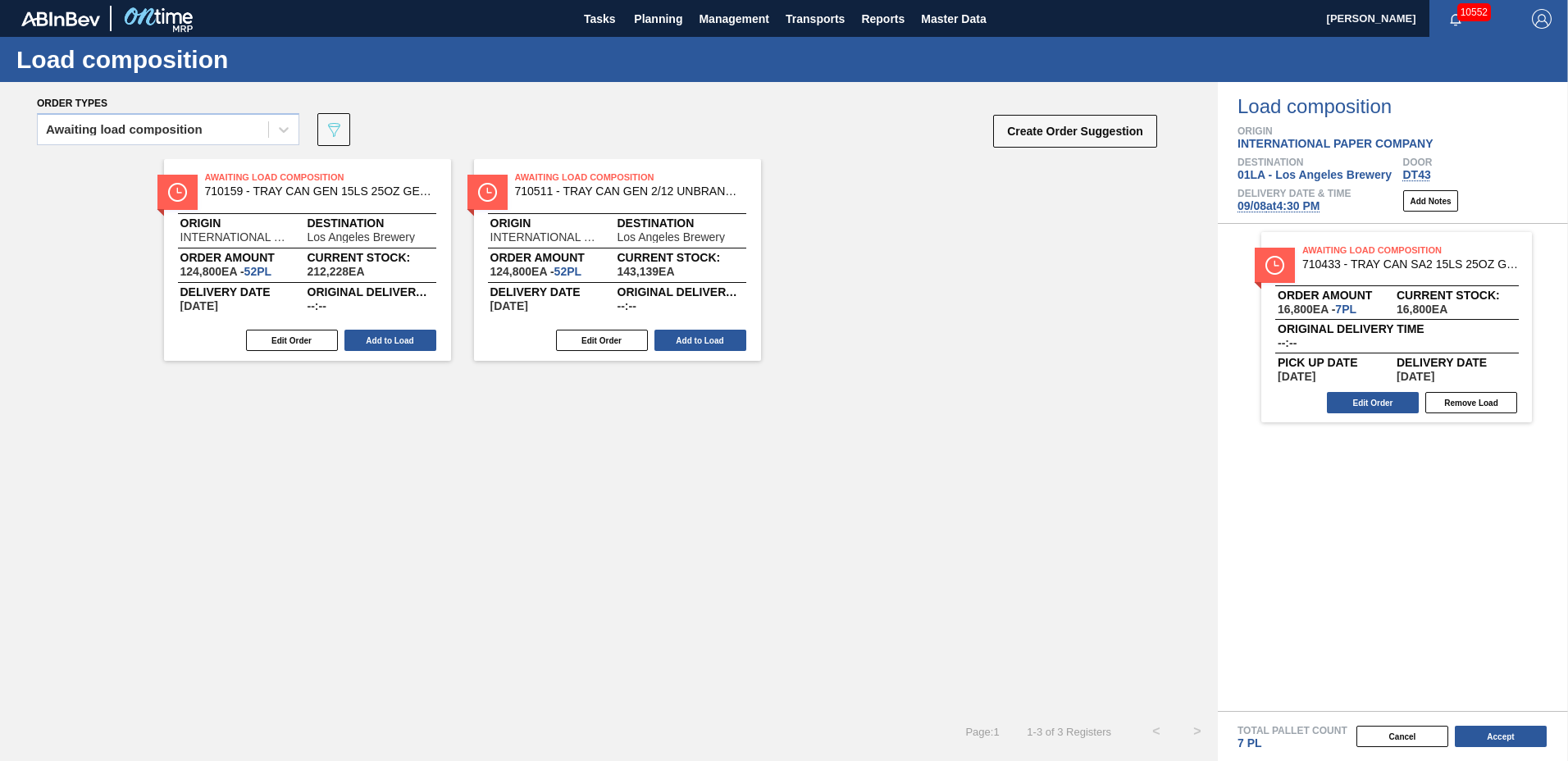
click at [414, 334] on button "Add to Load" at bounding box center [390, 341] width 92 height 22
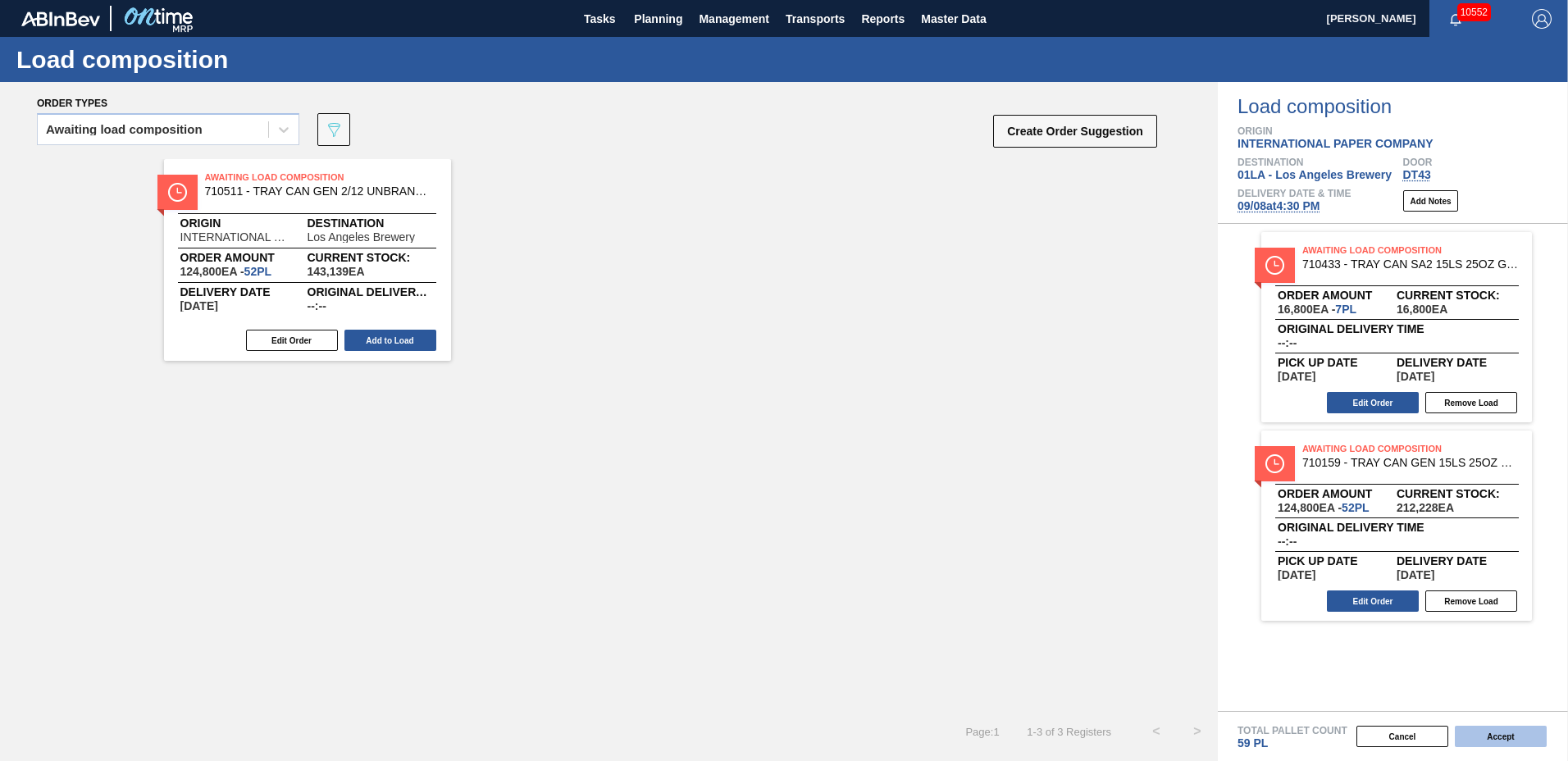
click at [1485, 735] on button "Accept" at bounding box center [1501, 737] width 92 height 22
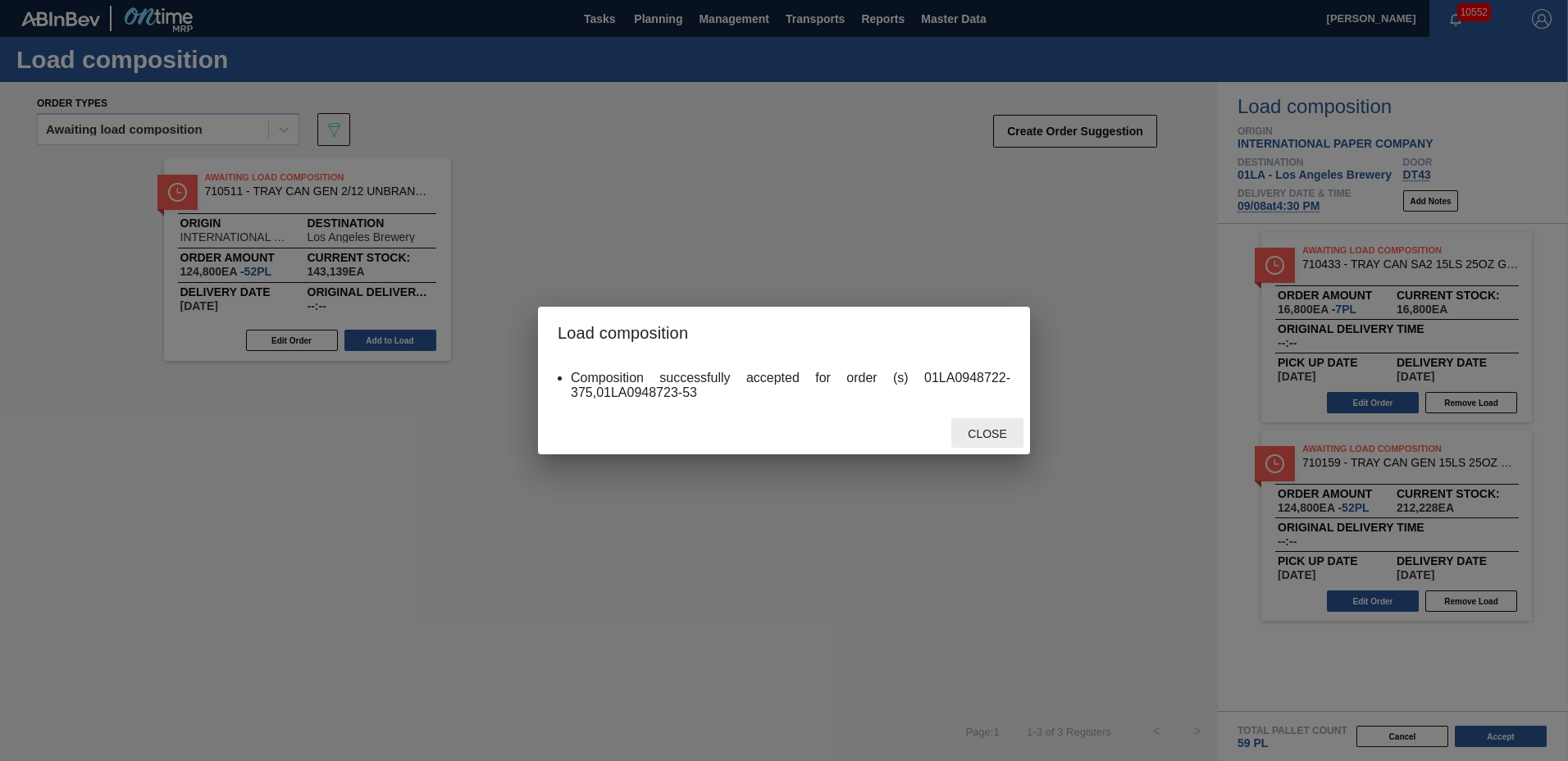
click at [998, 433] on span "Close" at bounding box center [987, 434] width 65 height 13
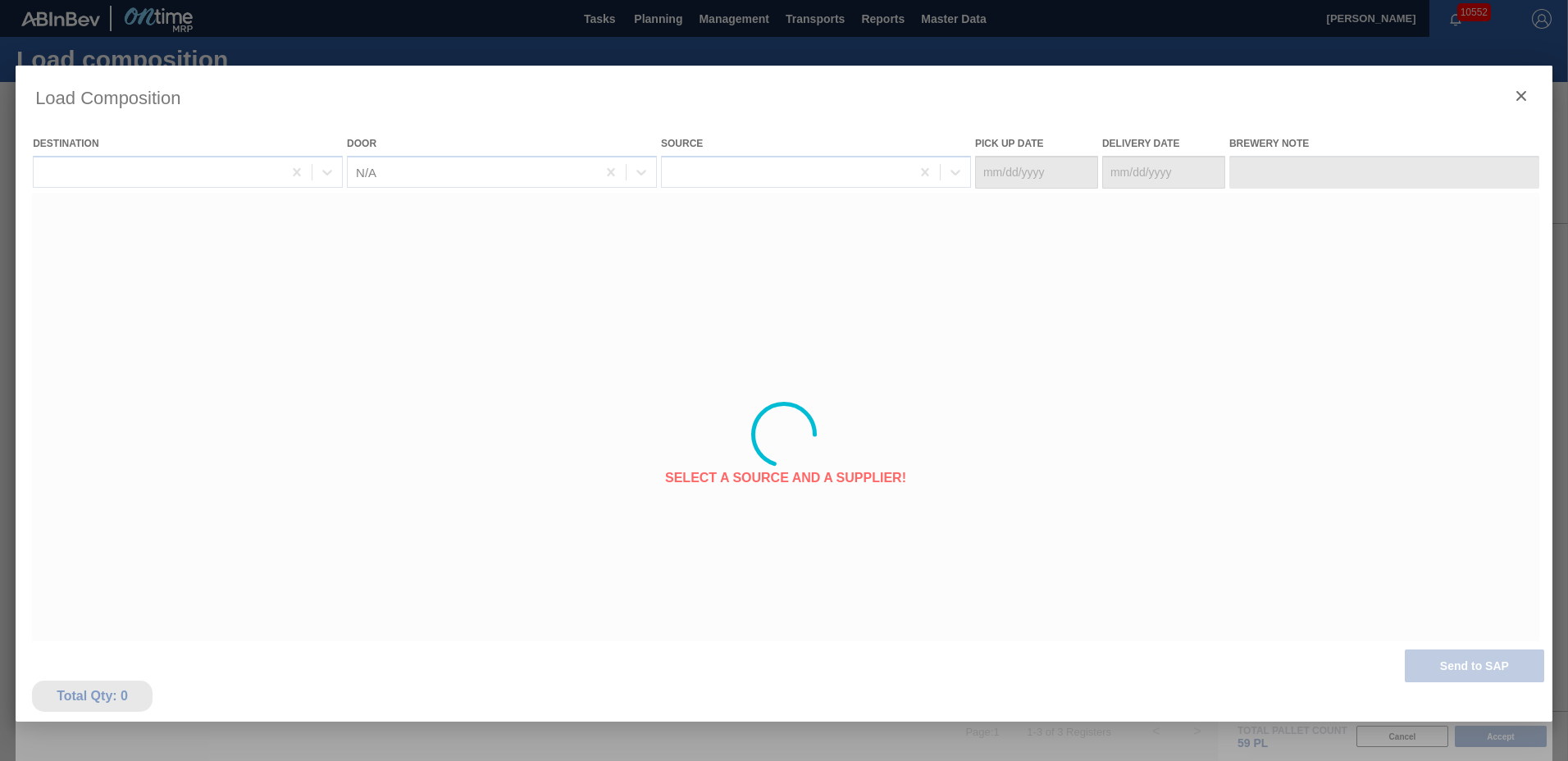
type Date "[DATE]"
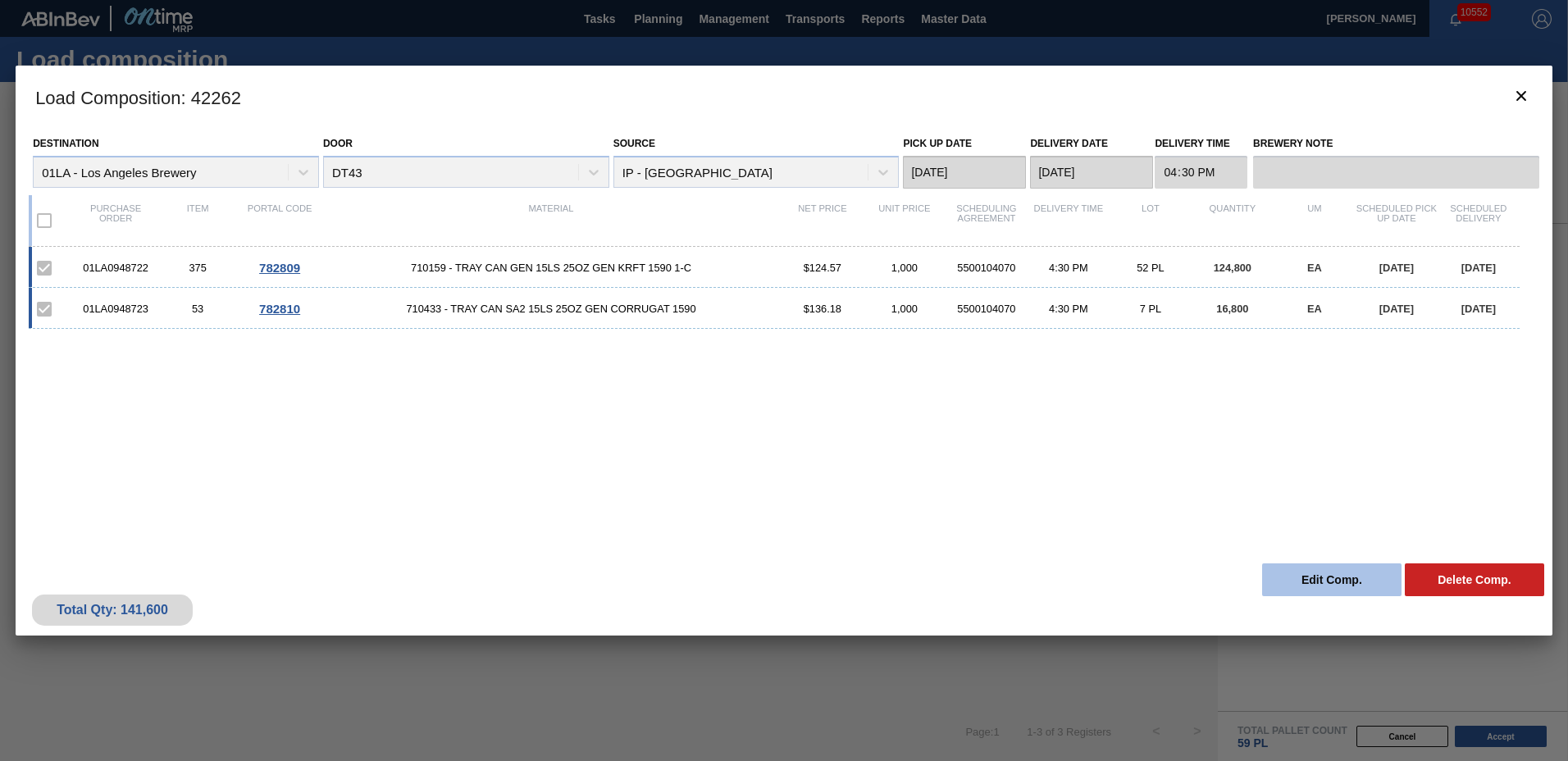
click at [1377, 584] on button "Edit Comp." at bounding box center [1332, 580] width 139 height 33
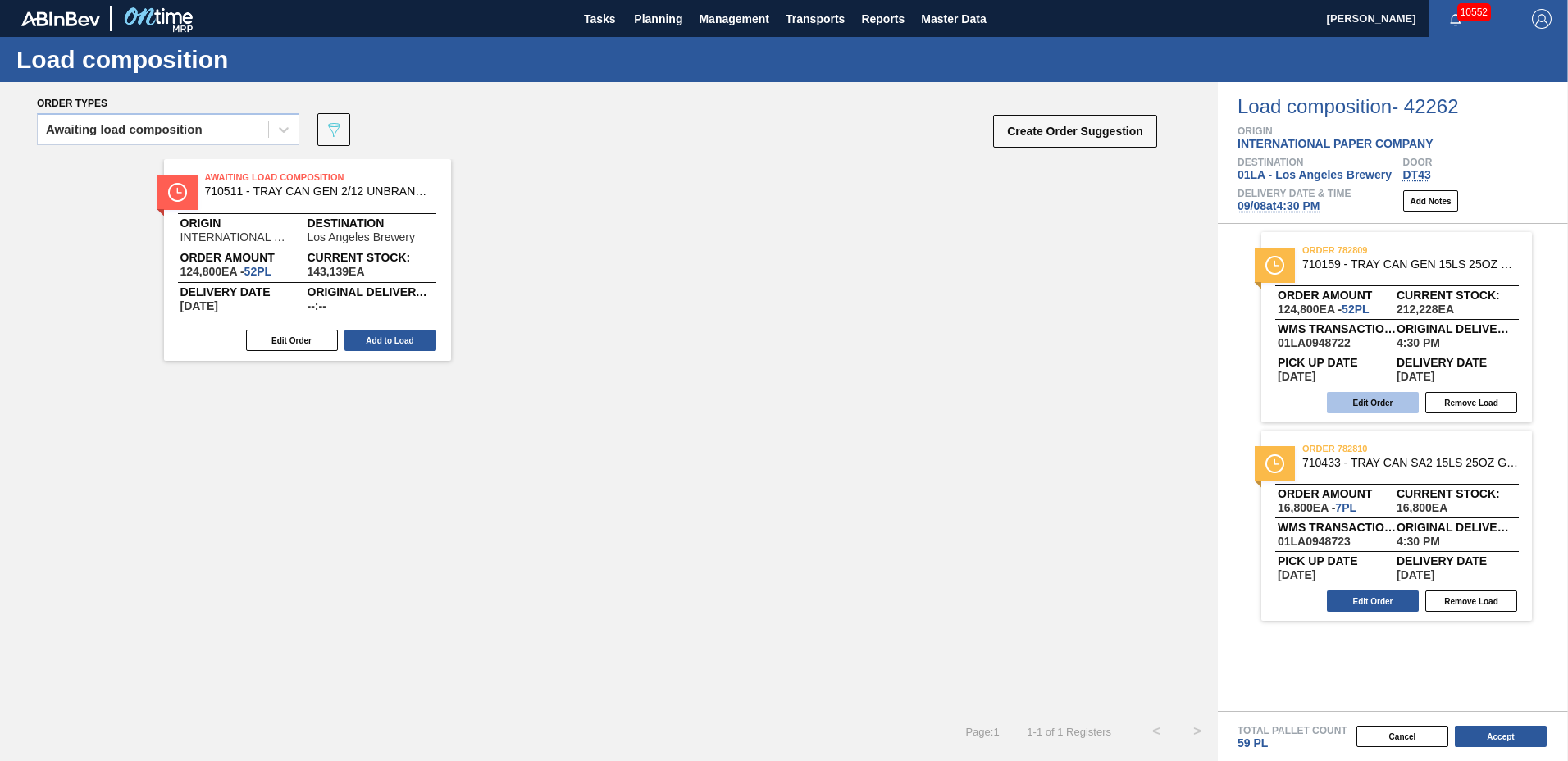
click at [1387, 411] on button "Edit Order" at bounding box center [1373, 403] width 92 height 22
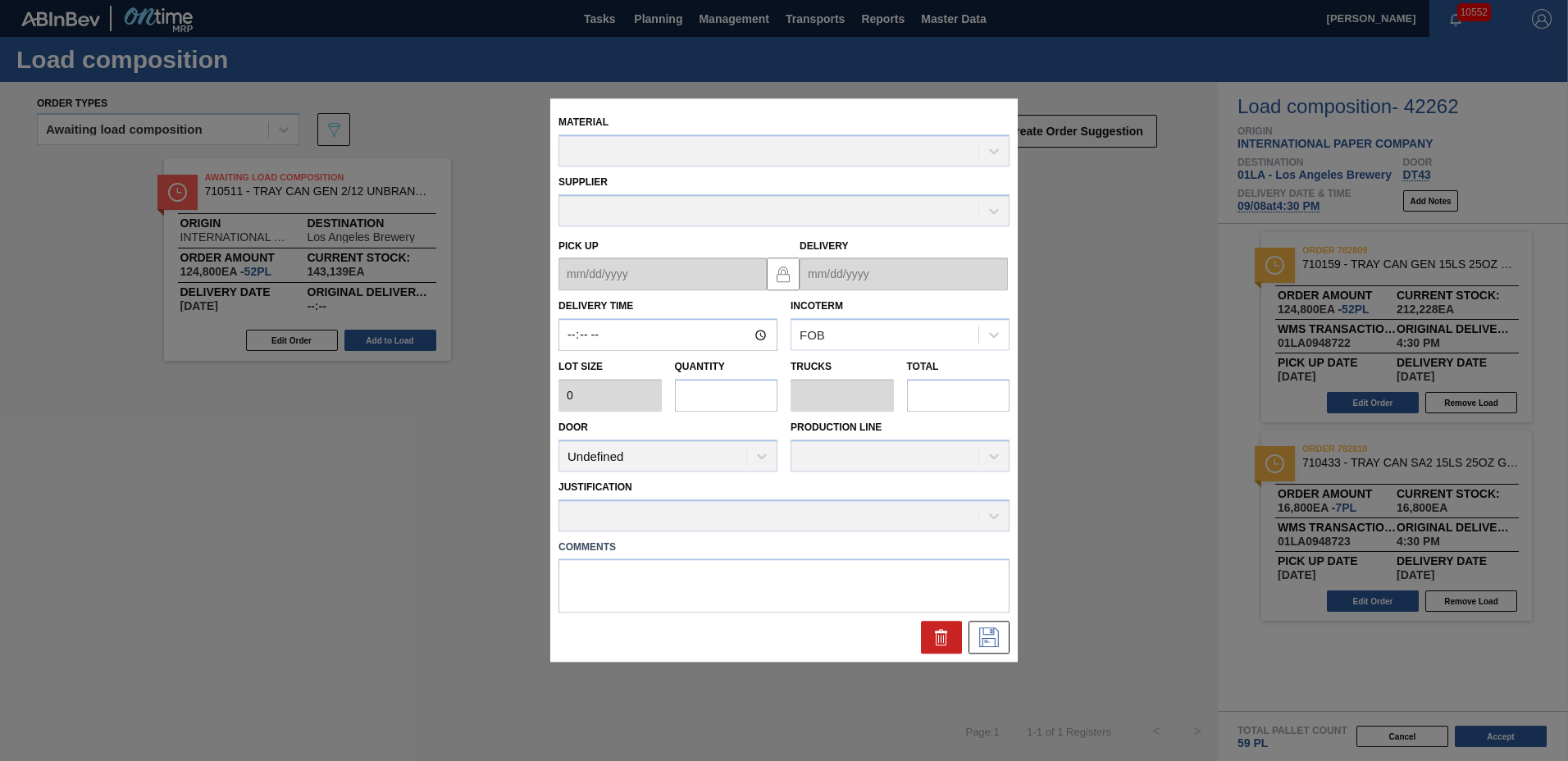
type input "16:30:00"
type input "2,400"
type input "52"
type input "1"
type input "124,800"
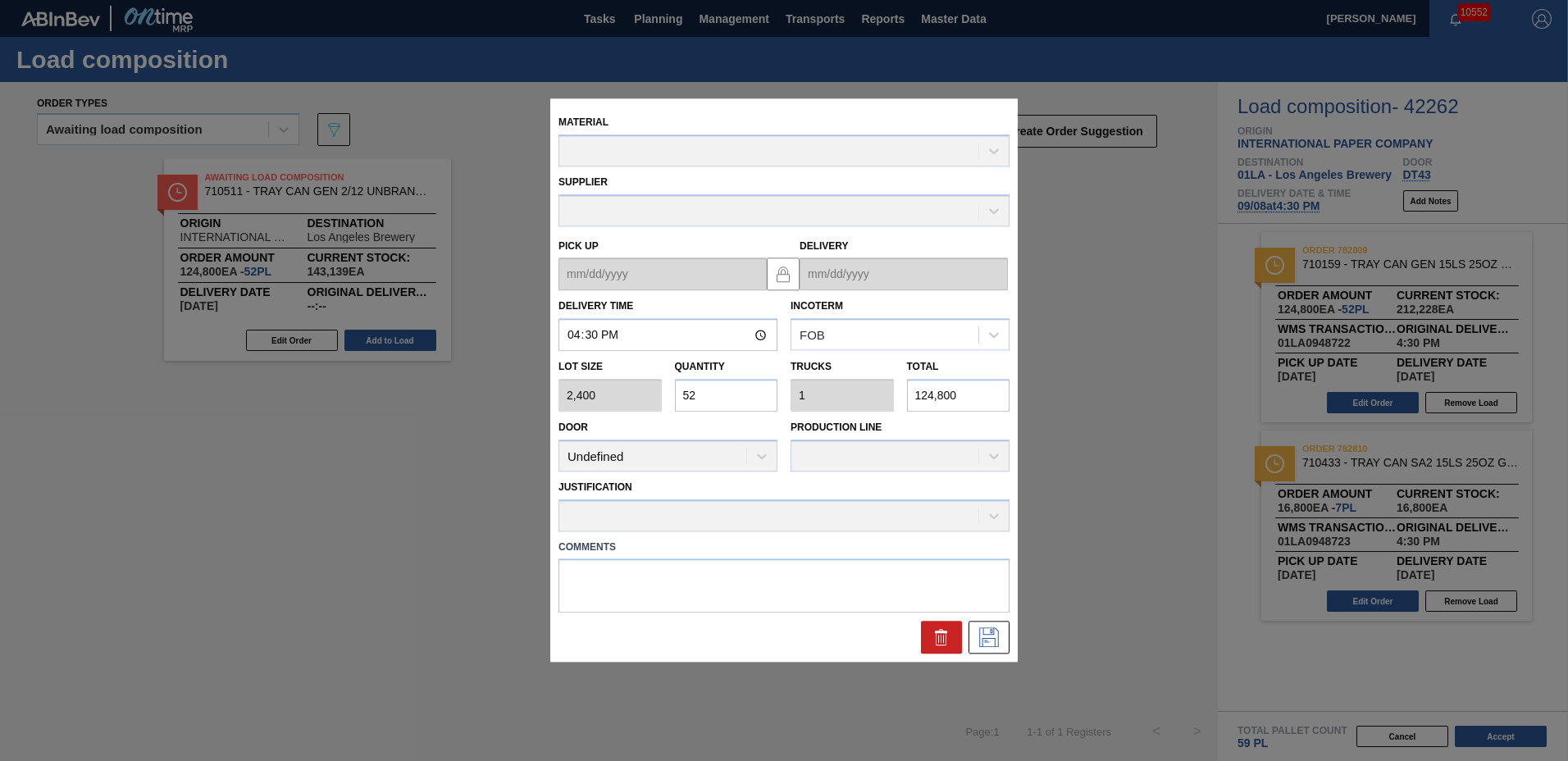
type up "[DATE]"
type input "[DATE]"
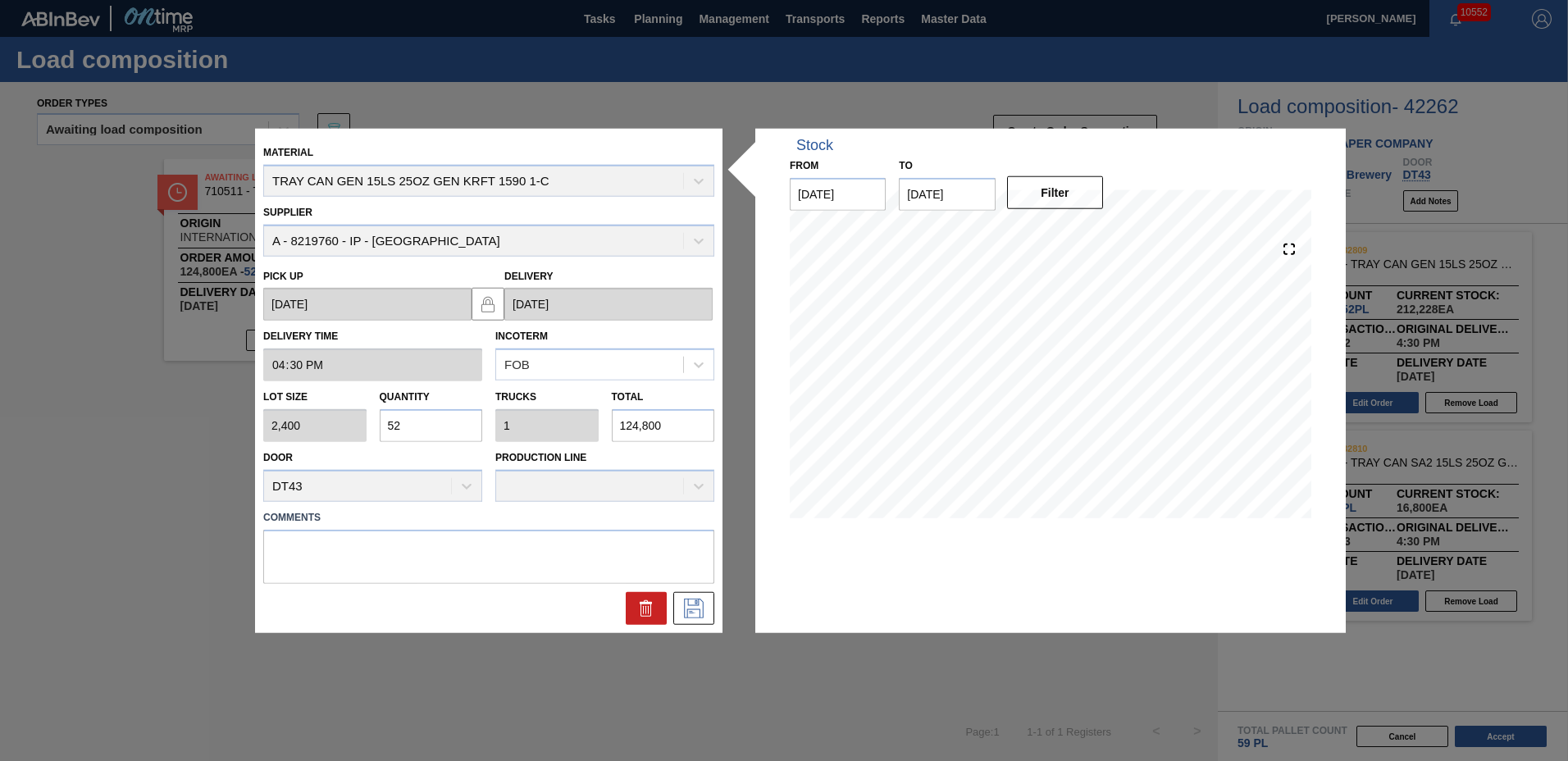
click at [456, 430] on input "52" at bounding box center [431, 425] width 103 height 33
type input "5"
type input "0.096"
type input "12,000"
type input "0"
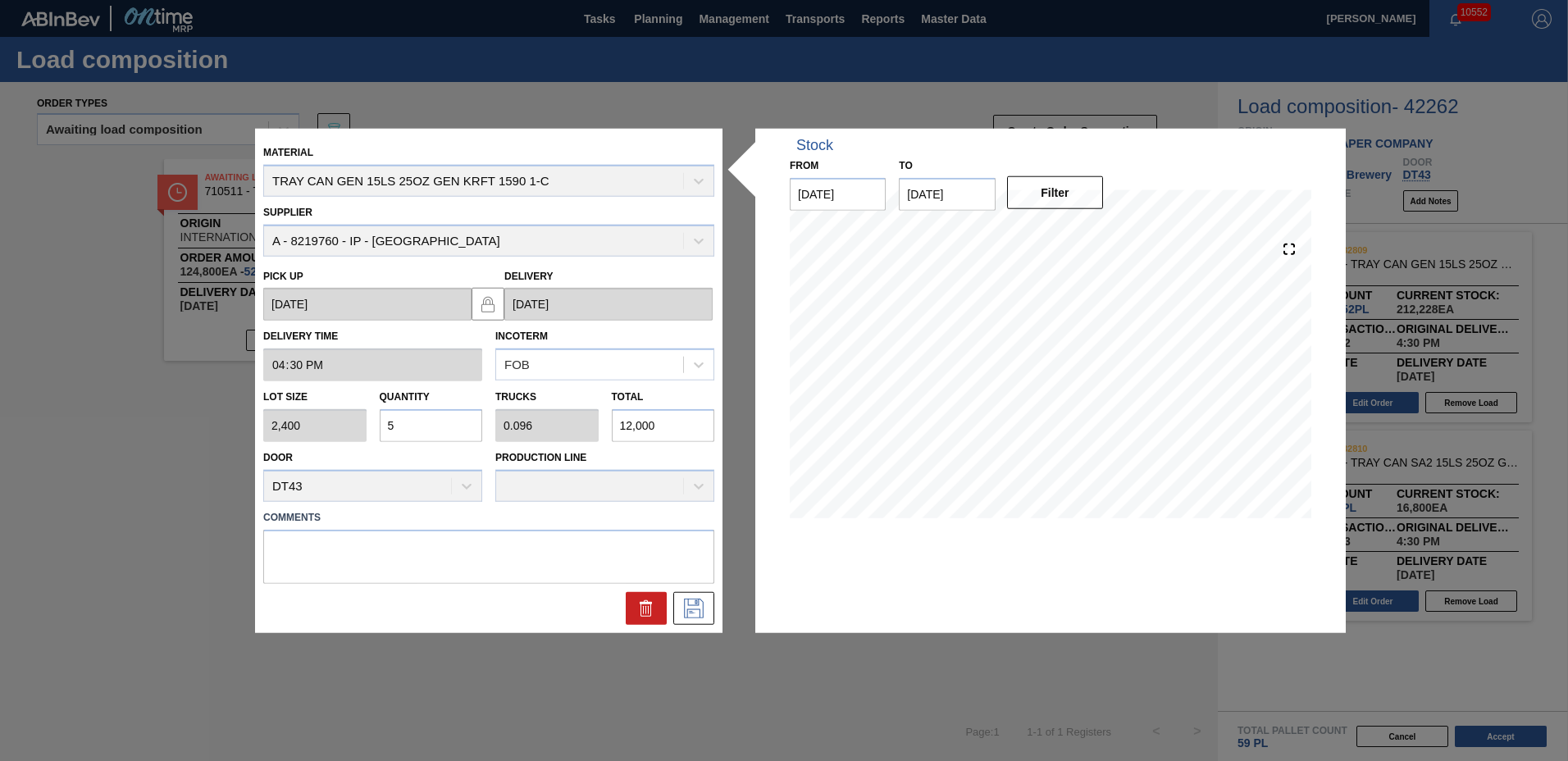
type input "0"
type input "4"
type input "0.077"
type input "9,600"
type input "40"
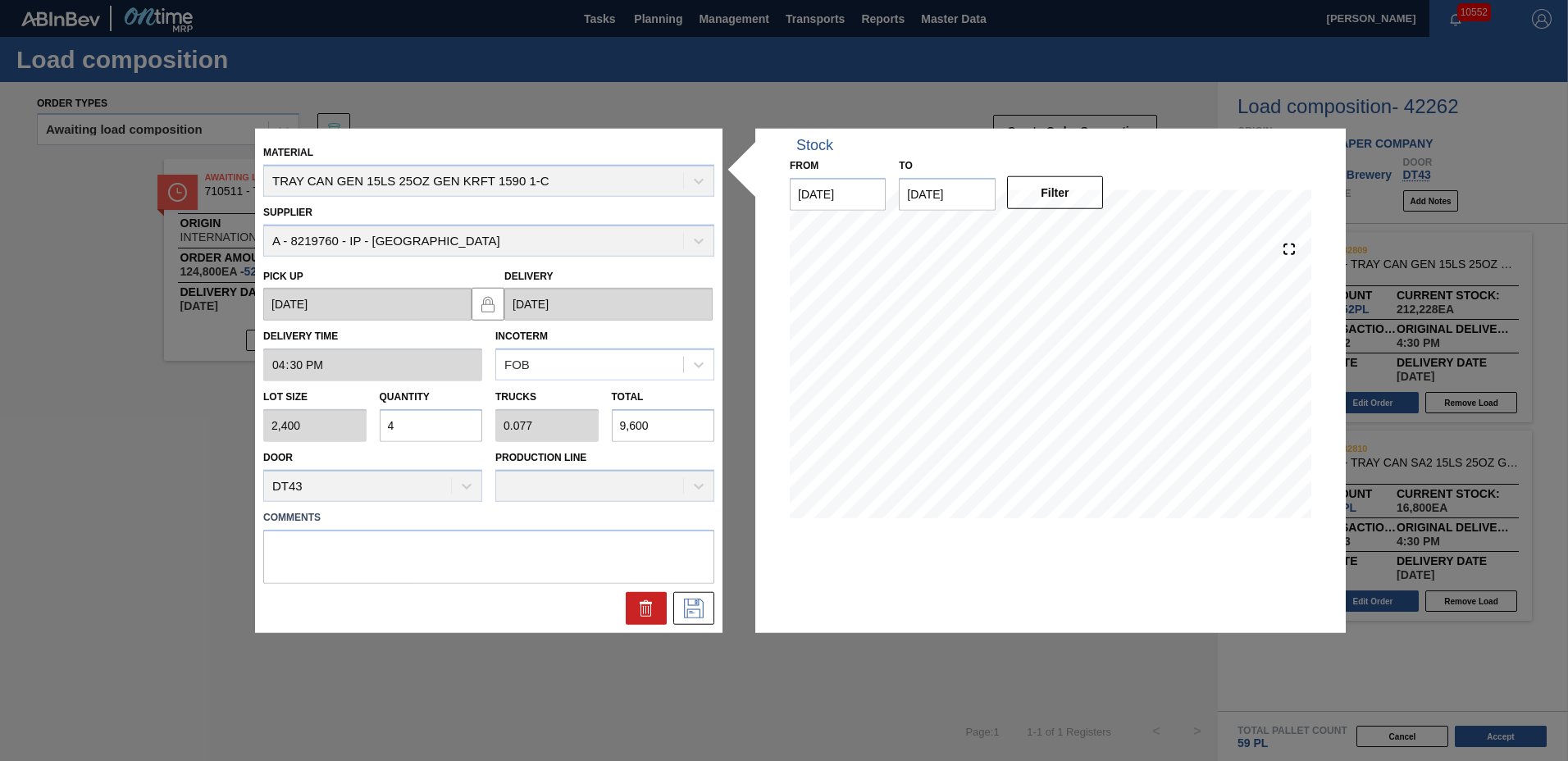
type input "0.769"
type input "96,000"
type input "40"
click at [682, 606] on icon at bounding box center [694, 607] width 26 height 20
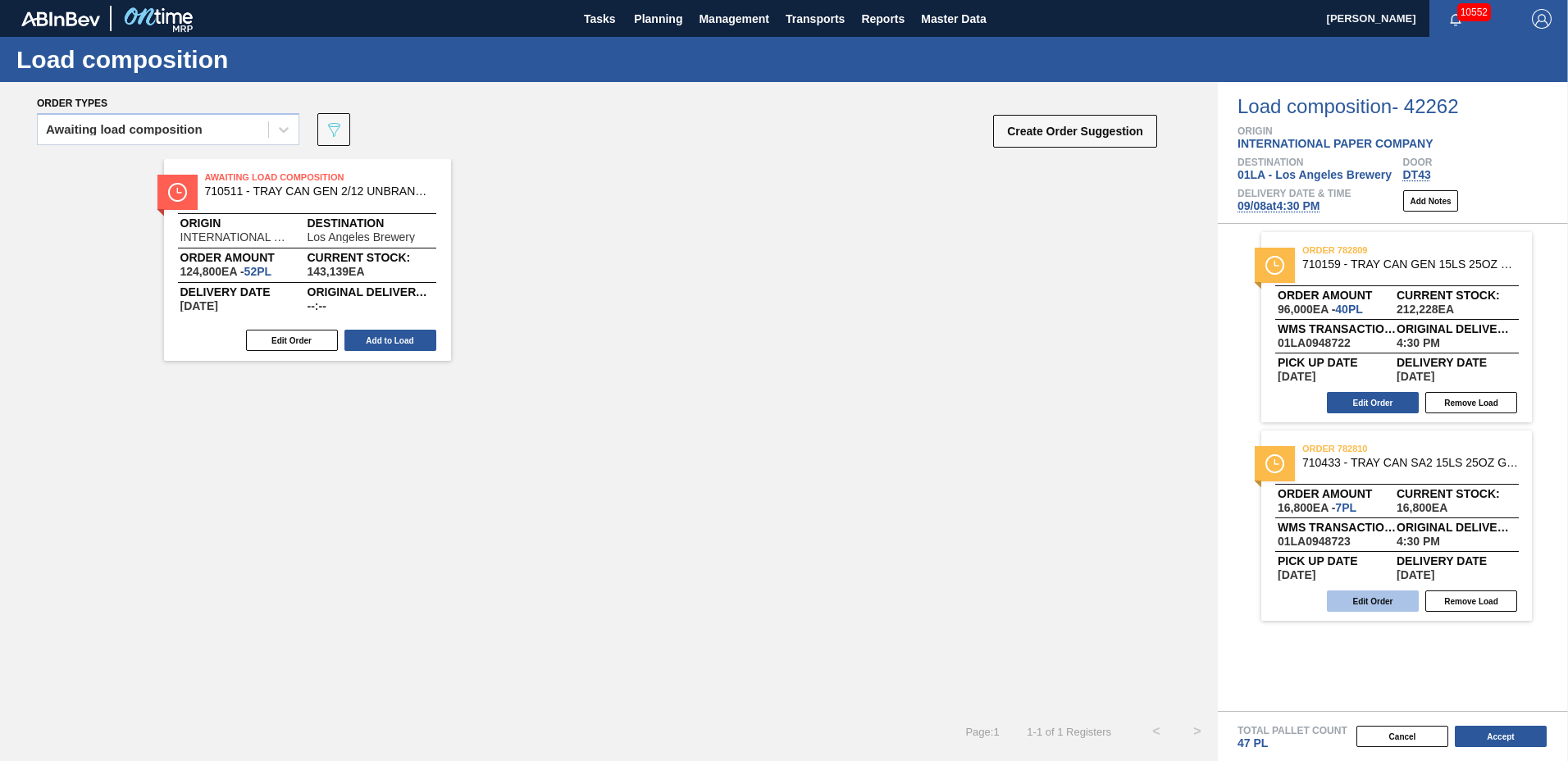
click at [1369, 602] on button "Edit Order" at bounding box center [1373, 601] width 92 height 22
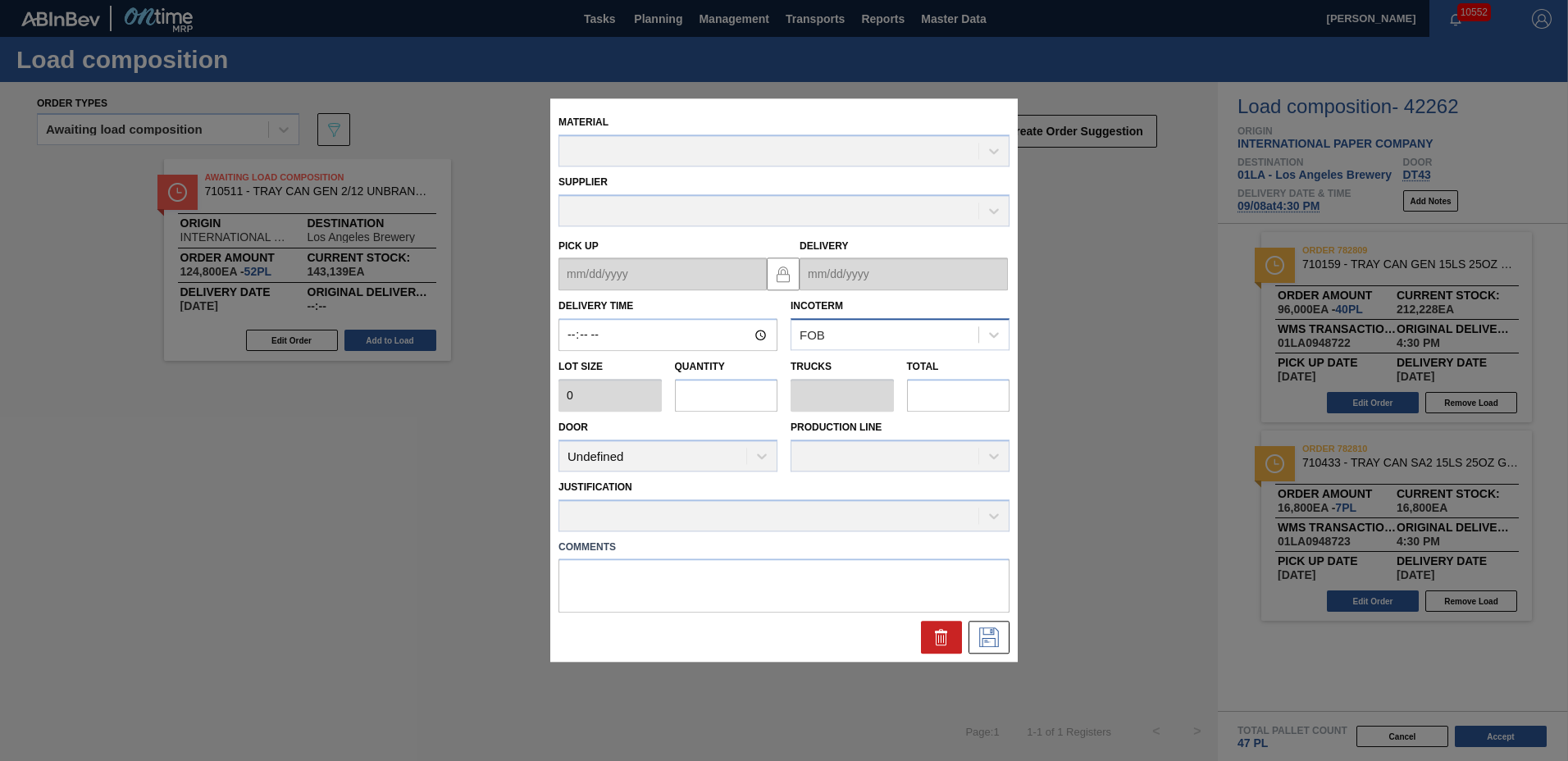
type input "16:30:00"
type input "2,400"
type input "7"
type input "0.159"
type input "16,800"
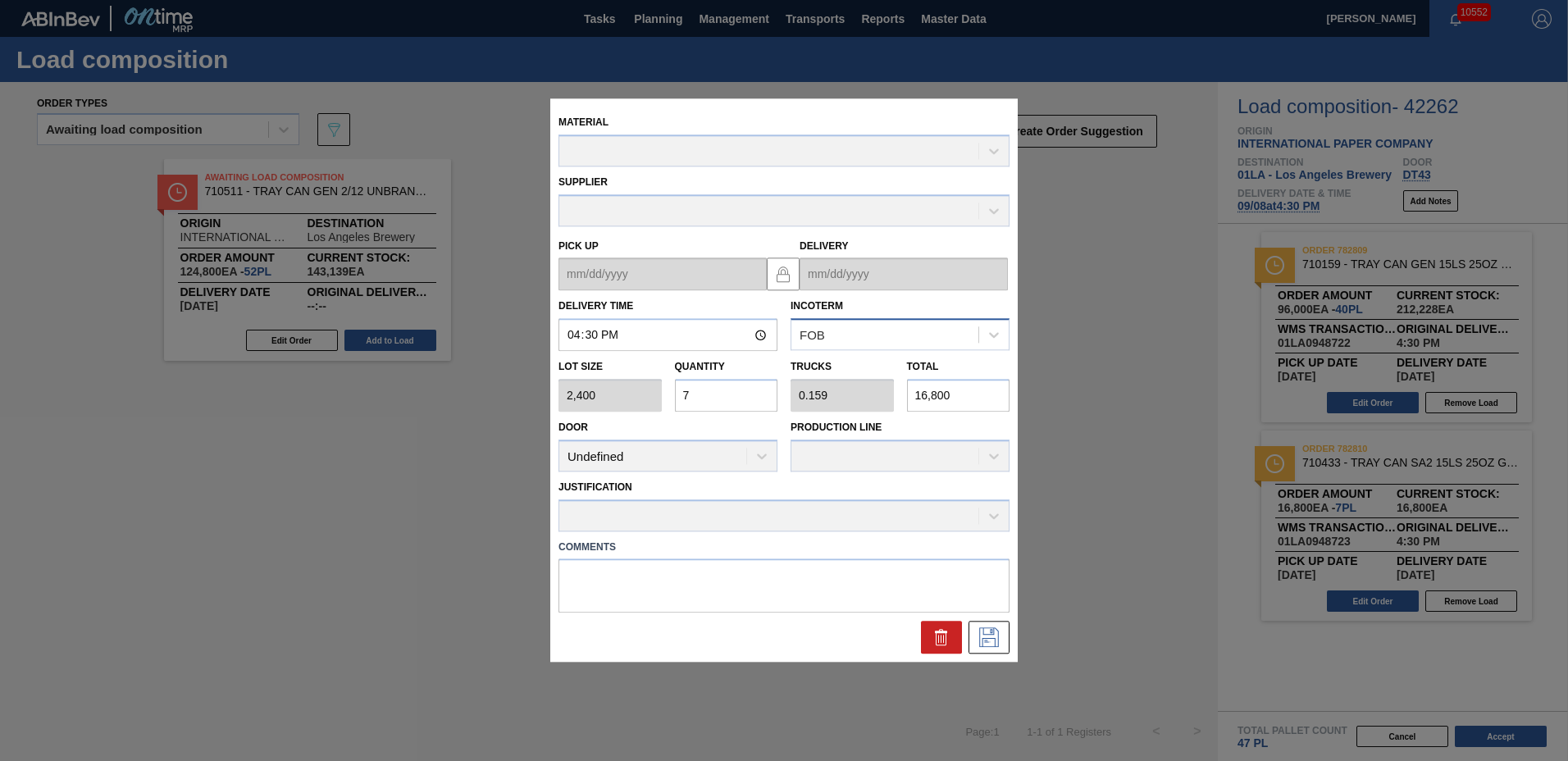
type up "[DATE]"
type input "[DATE]"
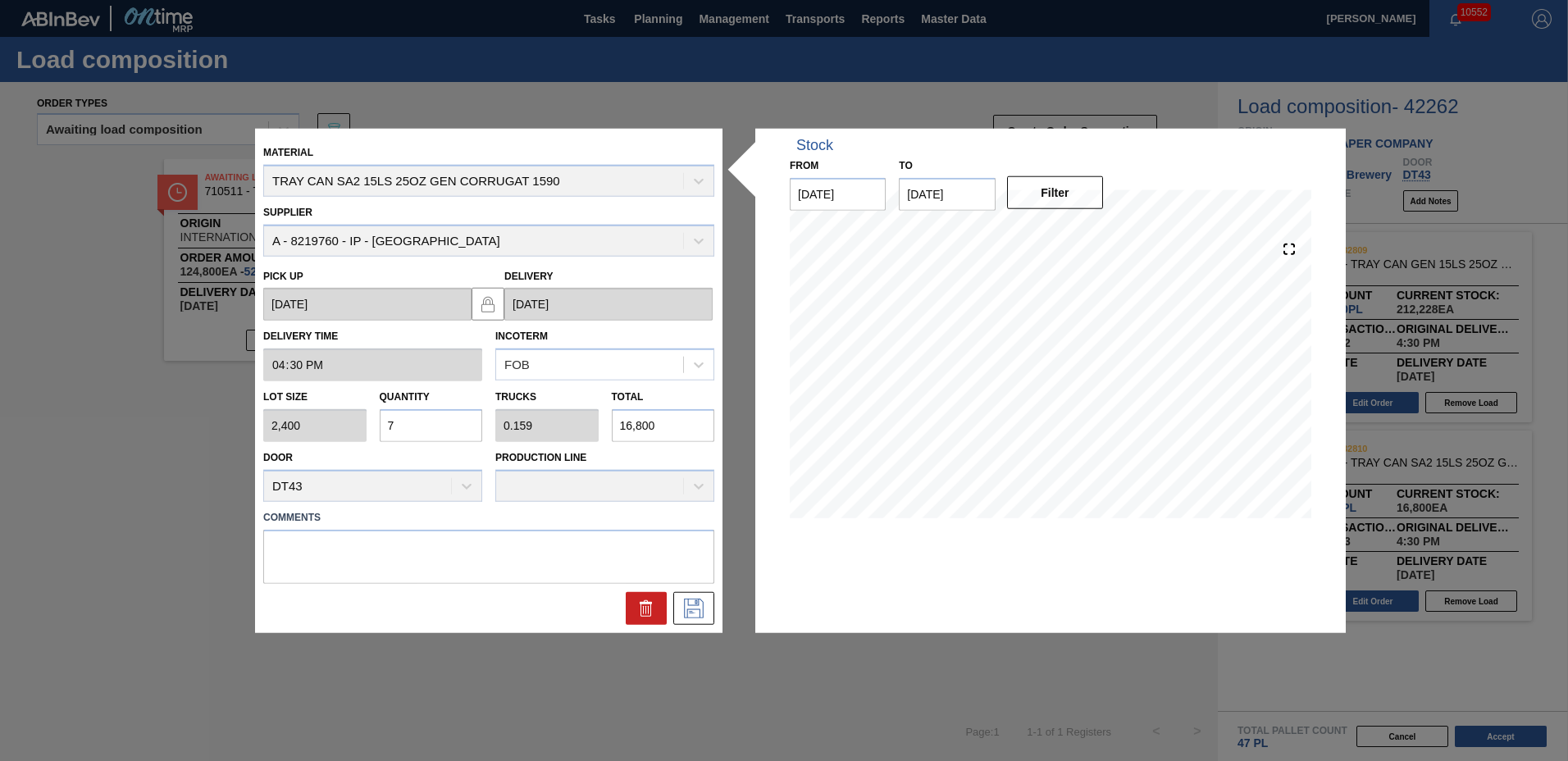
click at [403, 421] on input "7" at bounding box center [431, 425] width 103 height 33
type input "0"
type input "1"
type input "0.023"
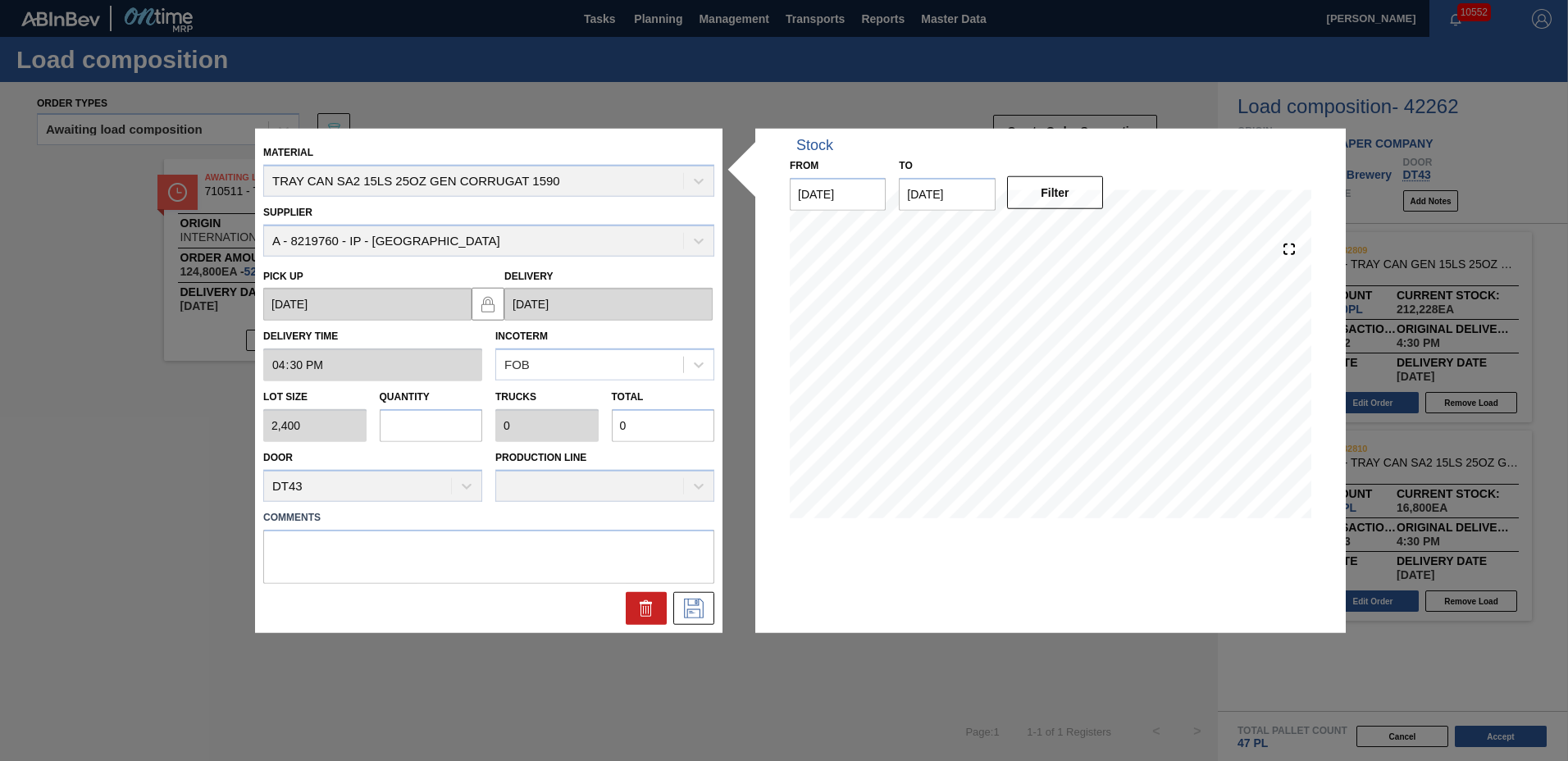
type input "2,400"
type input "12"
type input "0.273"
type input "28,800"
type input "12"
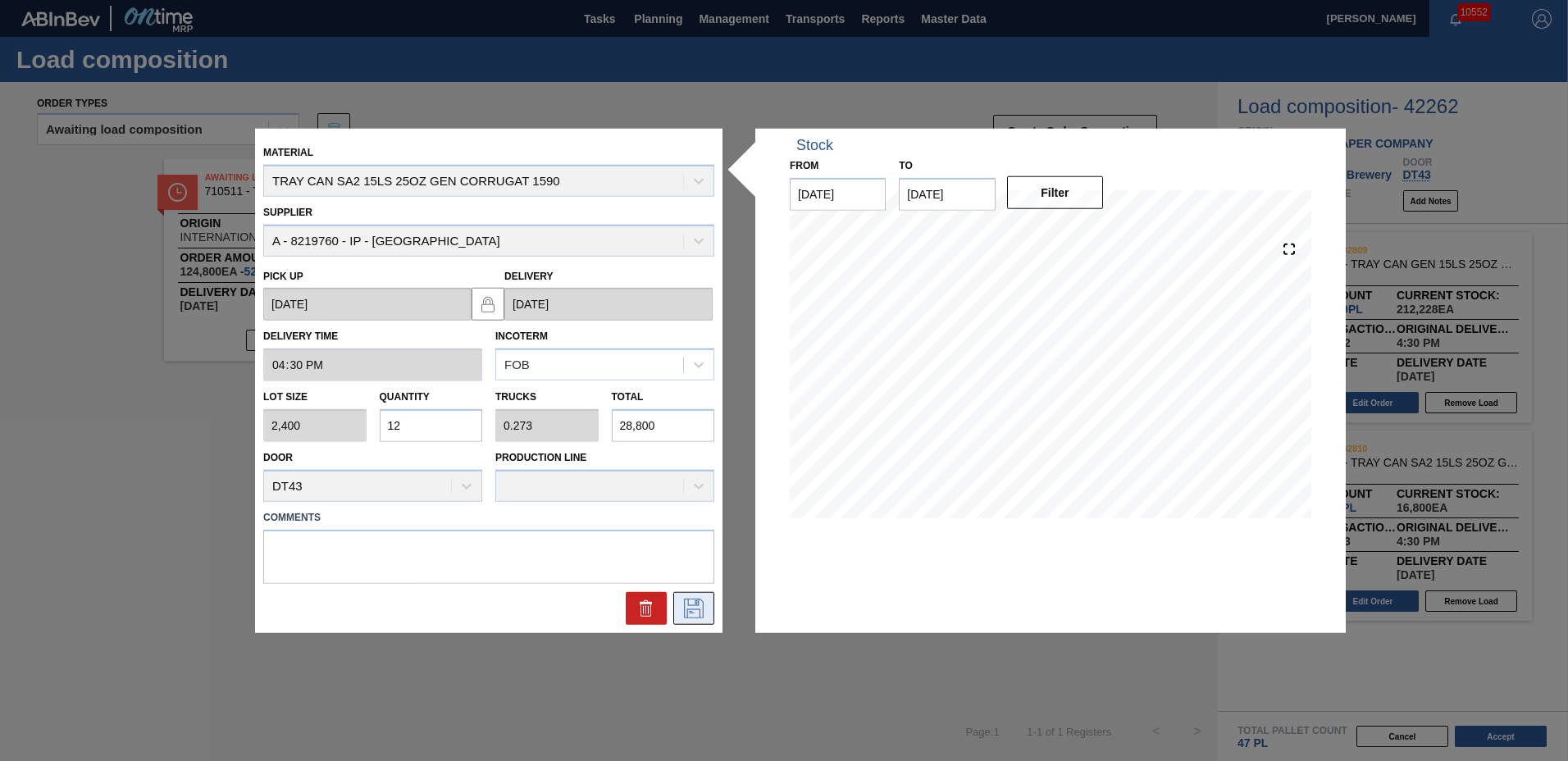
click at [695, 604] on icon at bounding box center [694, 607] width 26 height 20
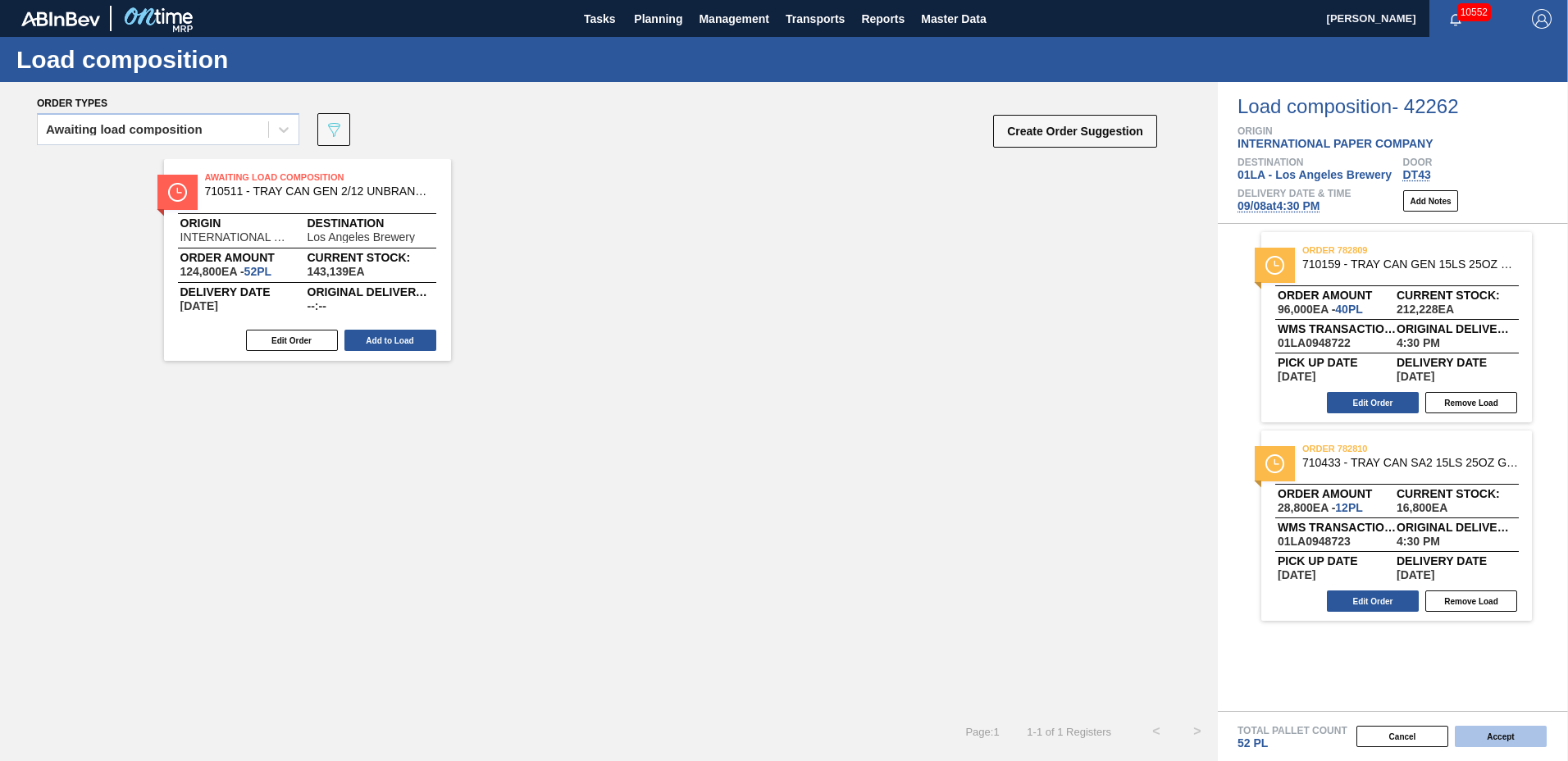
click at [1497, 737] on button "Accept" at bounding box center [1501, 737] width 92 height 22
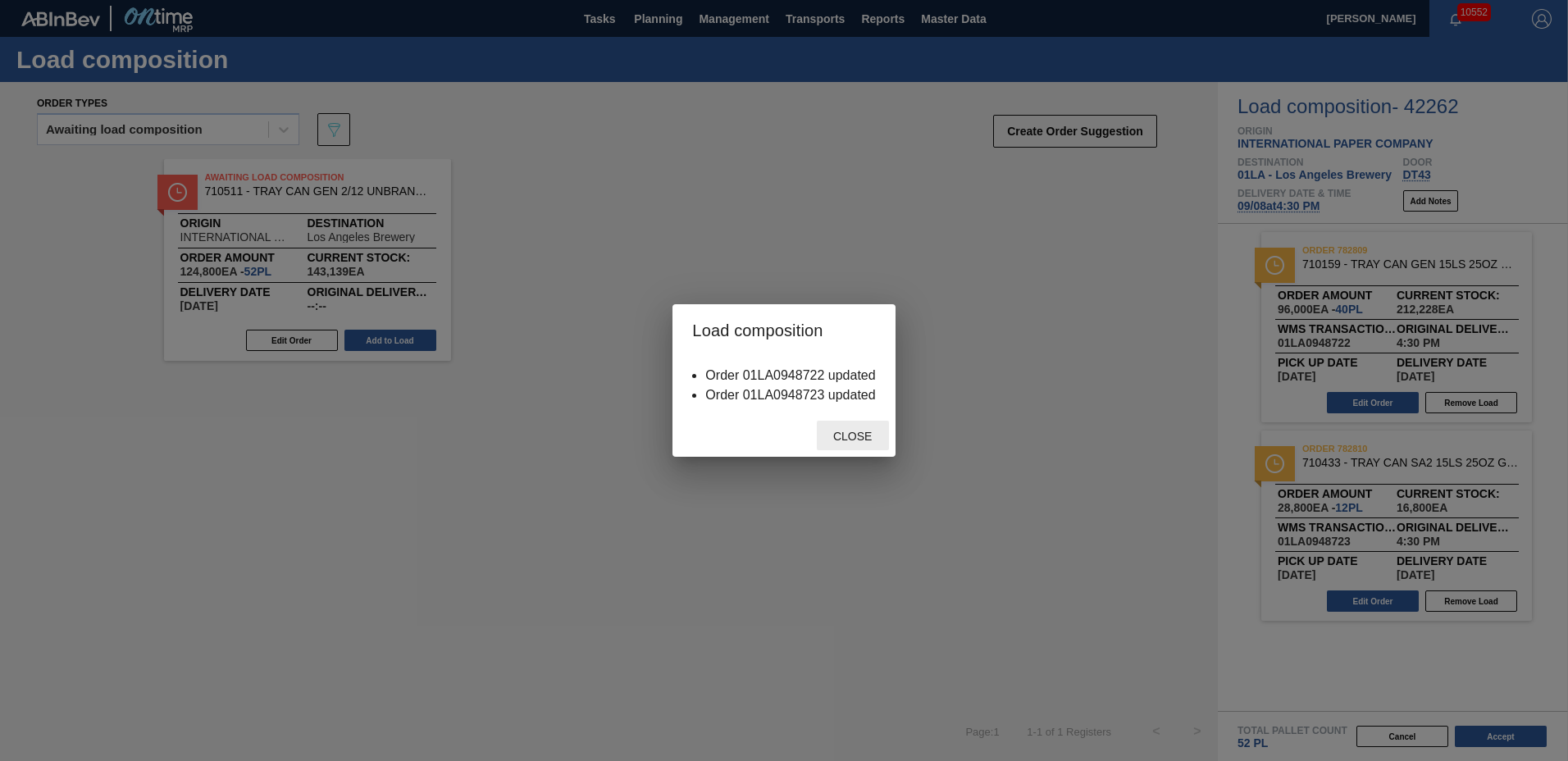
click at [870, 436] on span "Close" at bounding box center [853, 436] width 65 height 13
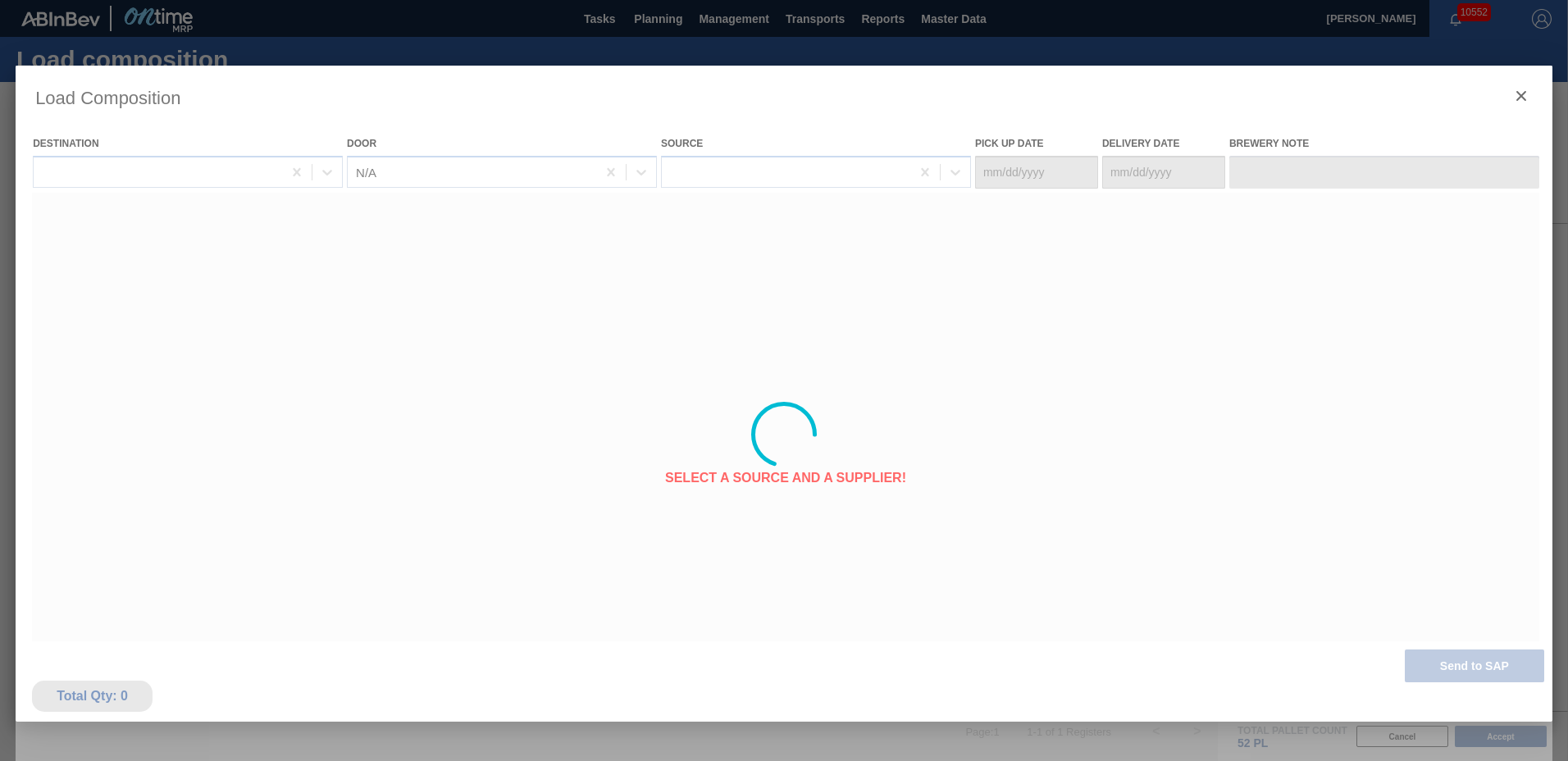
type Date "[DATE]"
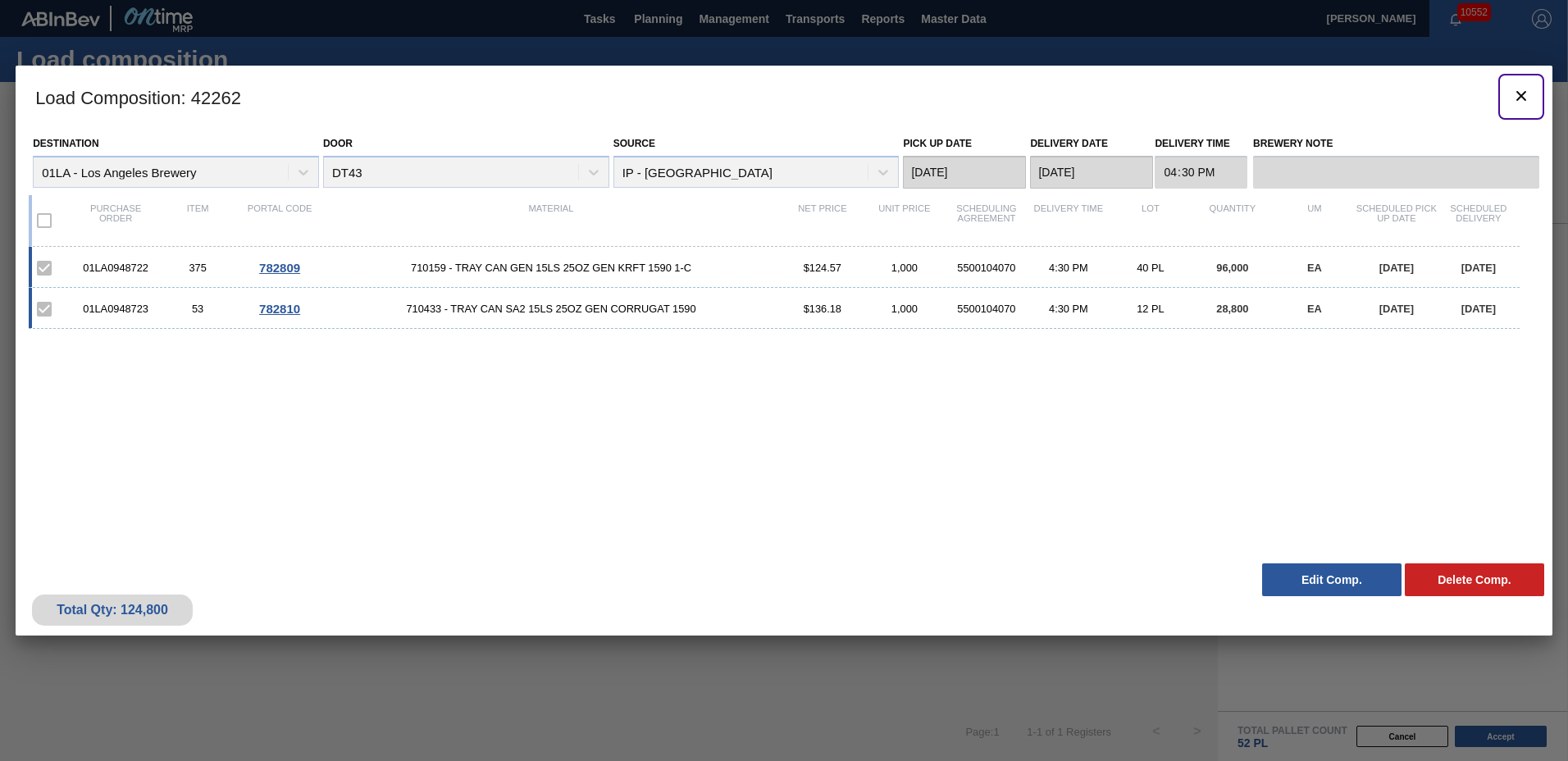
click at [1525, 97] on icon "botão de ícone" at bounding box center [1521, 96] width 20 height 20
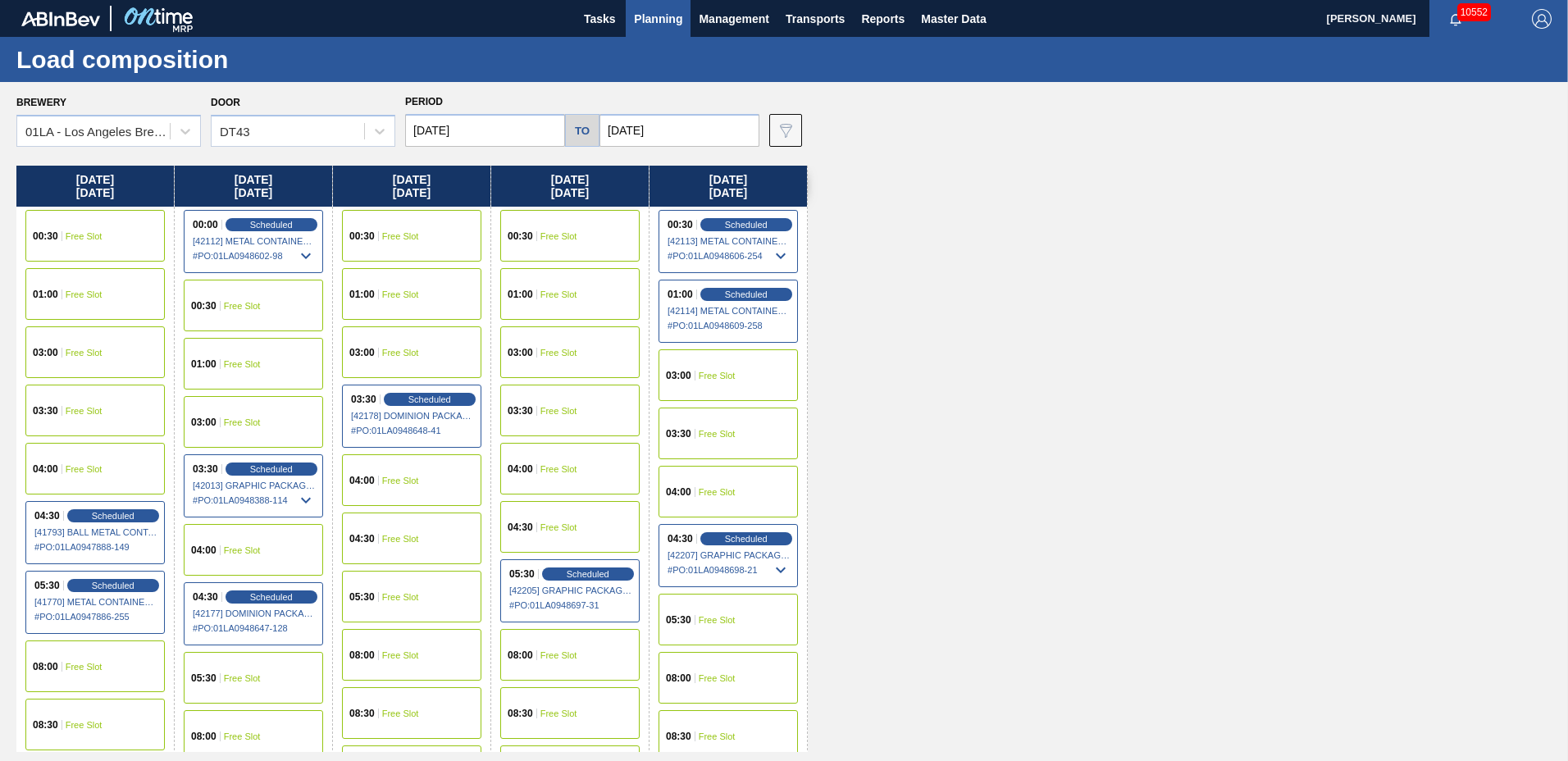
click at [663, 16] on span "Planning" at bounding box center [659, 19] width 49 height 20
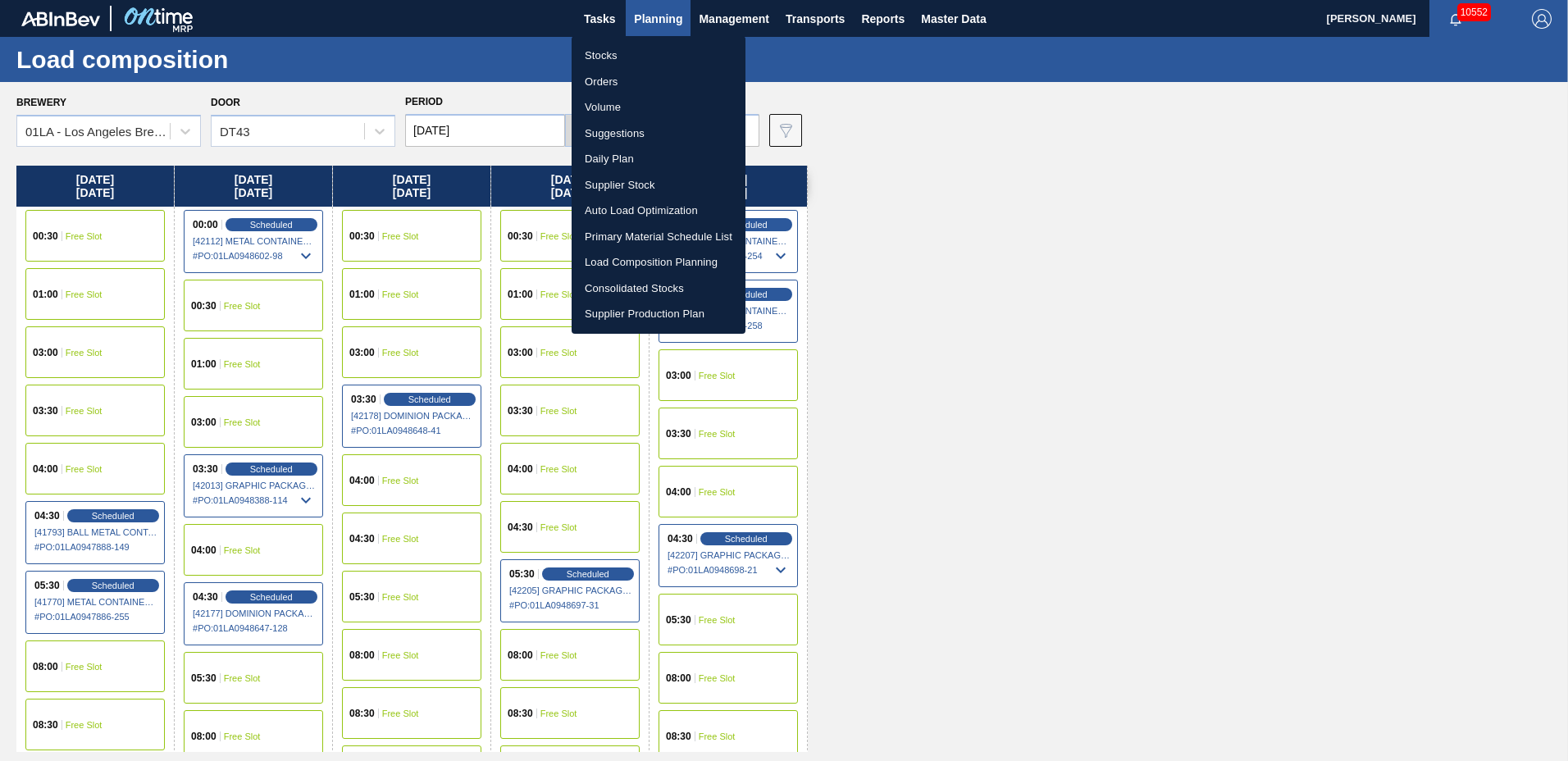
click at [621, 133] on li "Suggestions" at bounding box center [659, 133] width 174 height 26
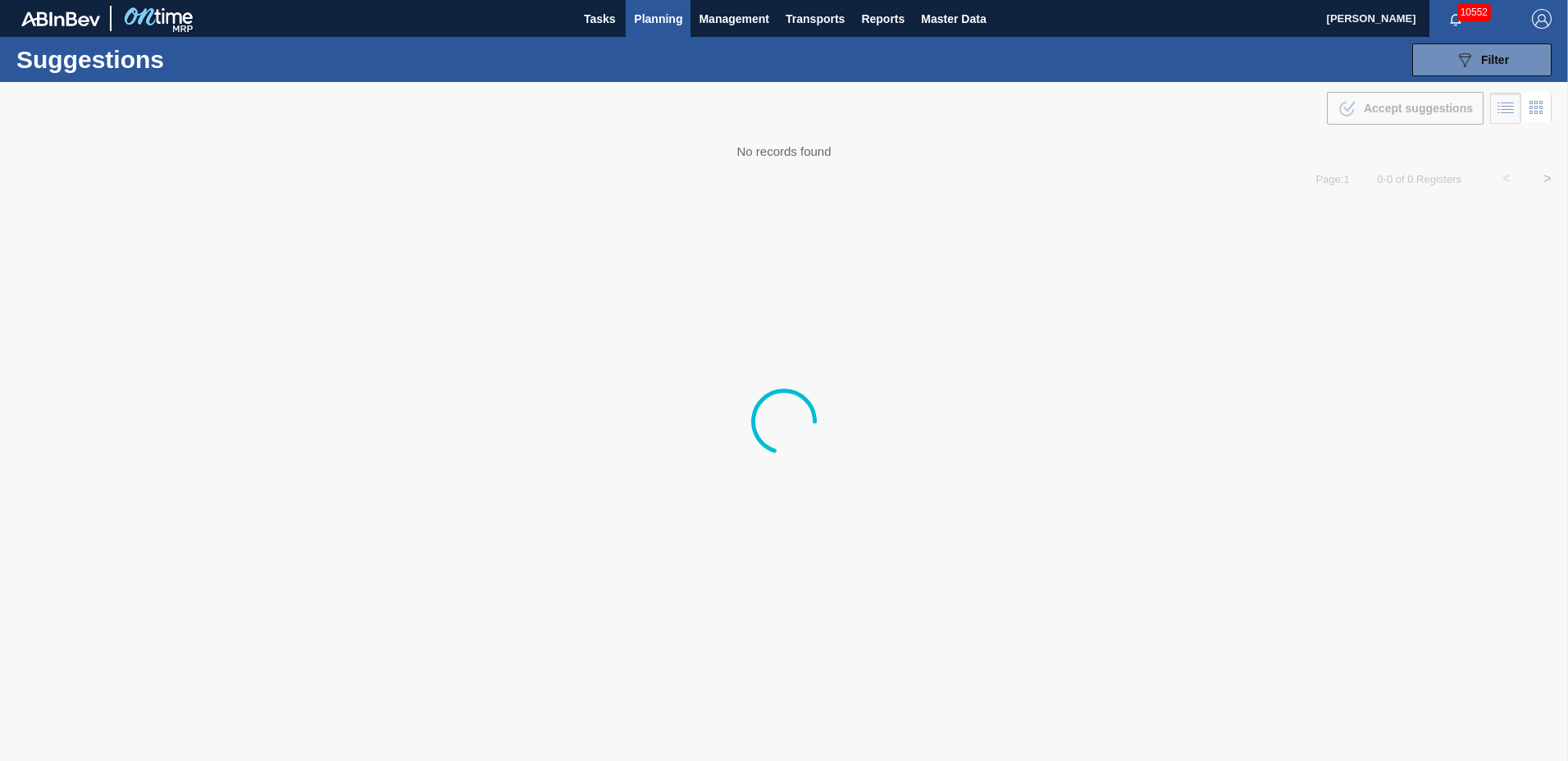
type to "[DATE]"
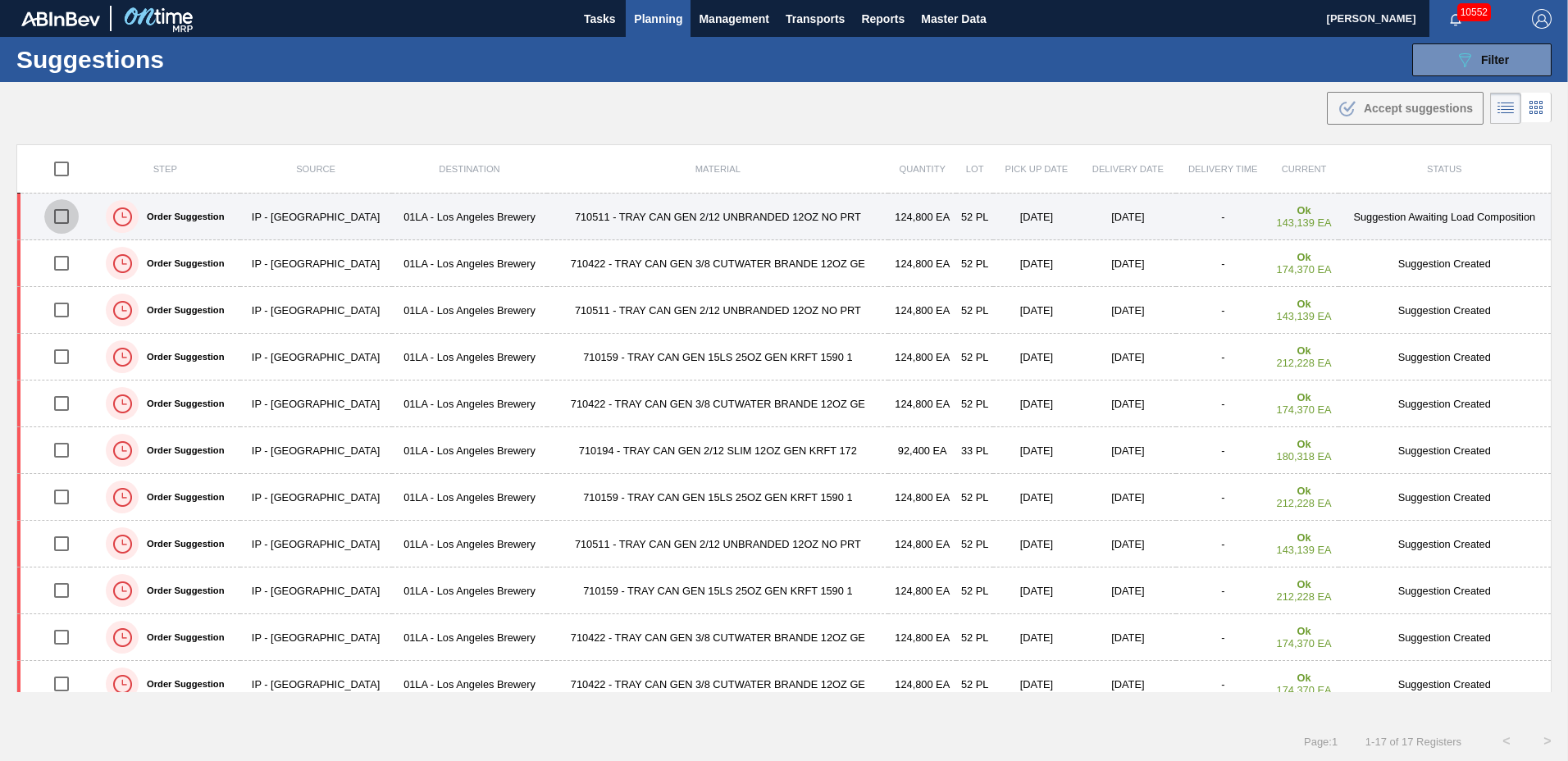
click at [58, 213] on input "checkbox" at bounding box center [61, 217] width 34 height 34
checkbox input "true"
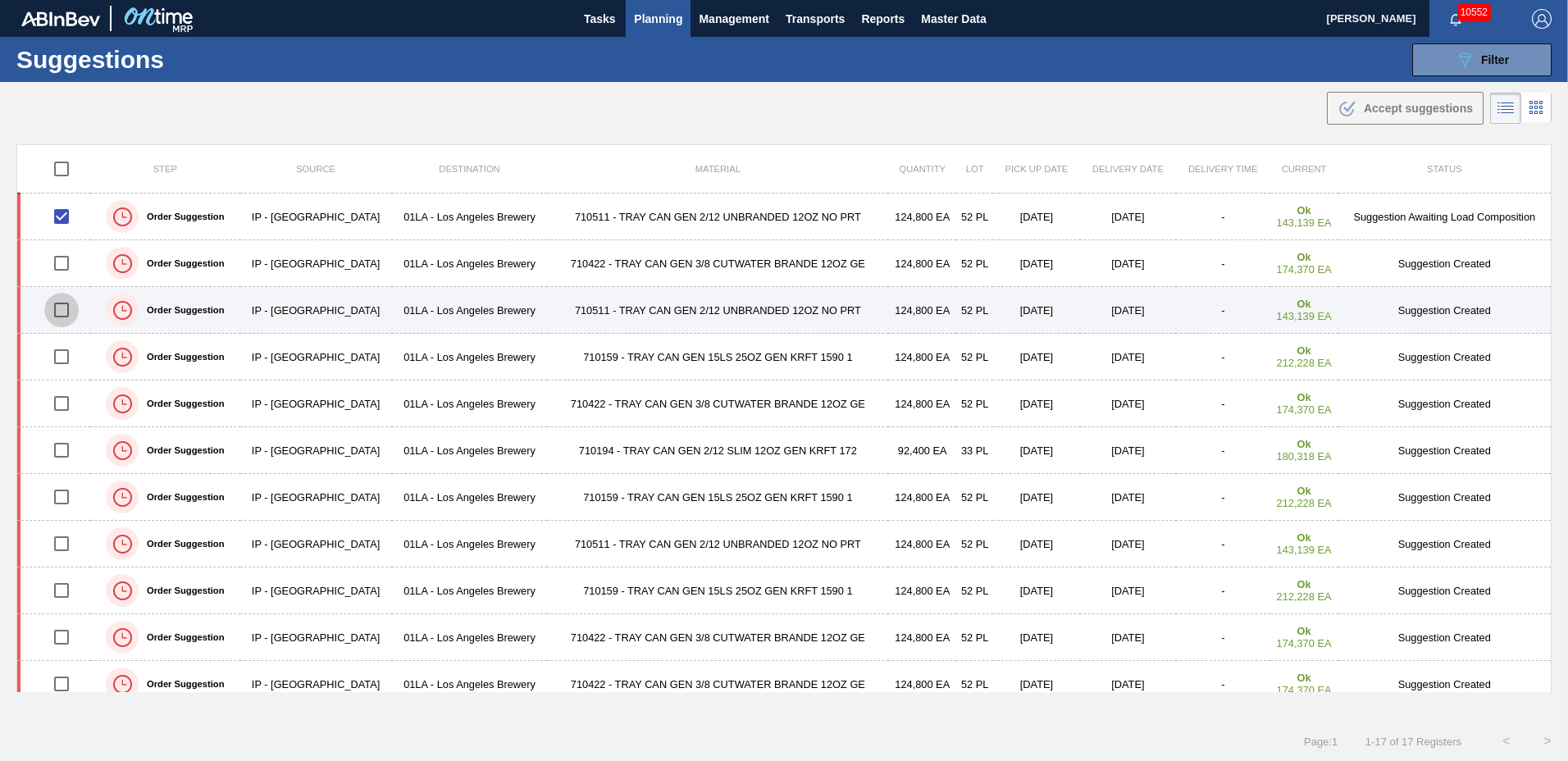
click at [62, 310] on input "checkbox" at bounding box center [61, 310] width 34 height 34
checkbox input "true"
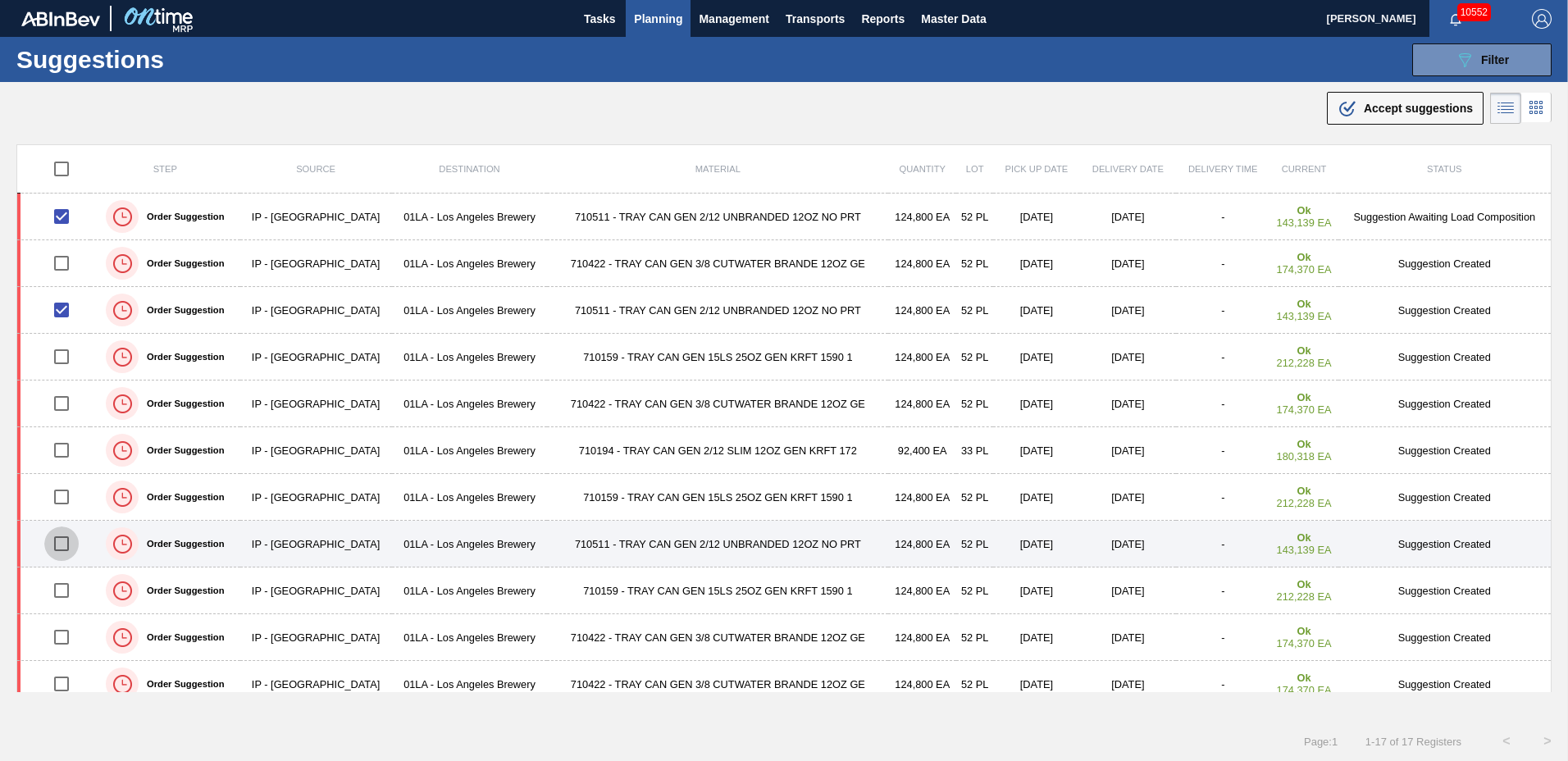
click at [60, 541] on input "checkbox" at bounding box center [61, 544] width 34 height 34
checkbox input "true"
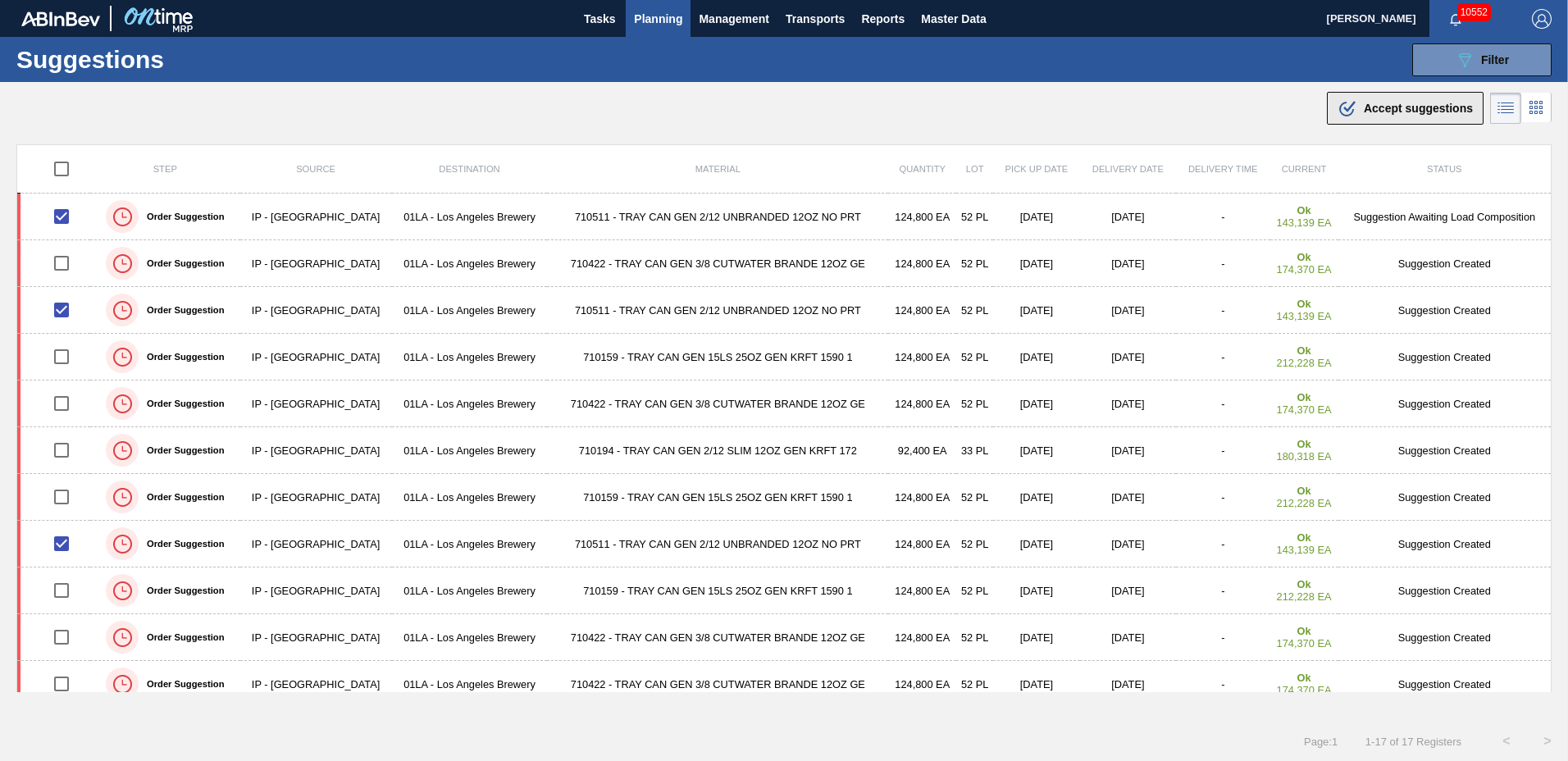
click at [1407, 104] on span "Accept suggestions" at bounding box center [1418, 108] width 109 height 13
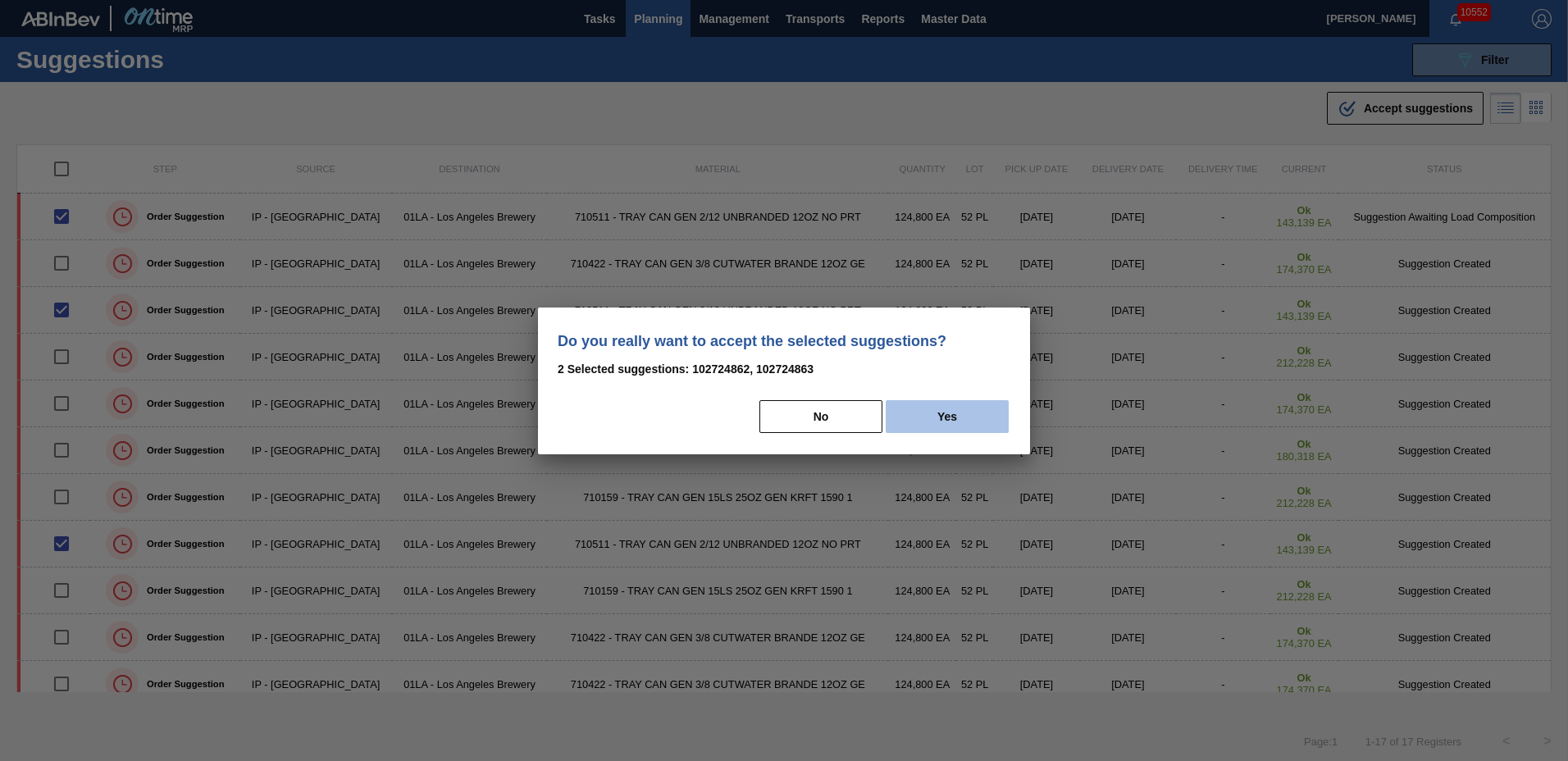
click at [903, 404] on button "Yes" at bounding box center [947, 416] width 123 height 33
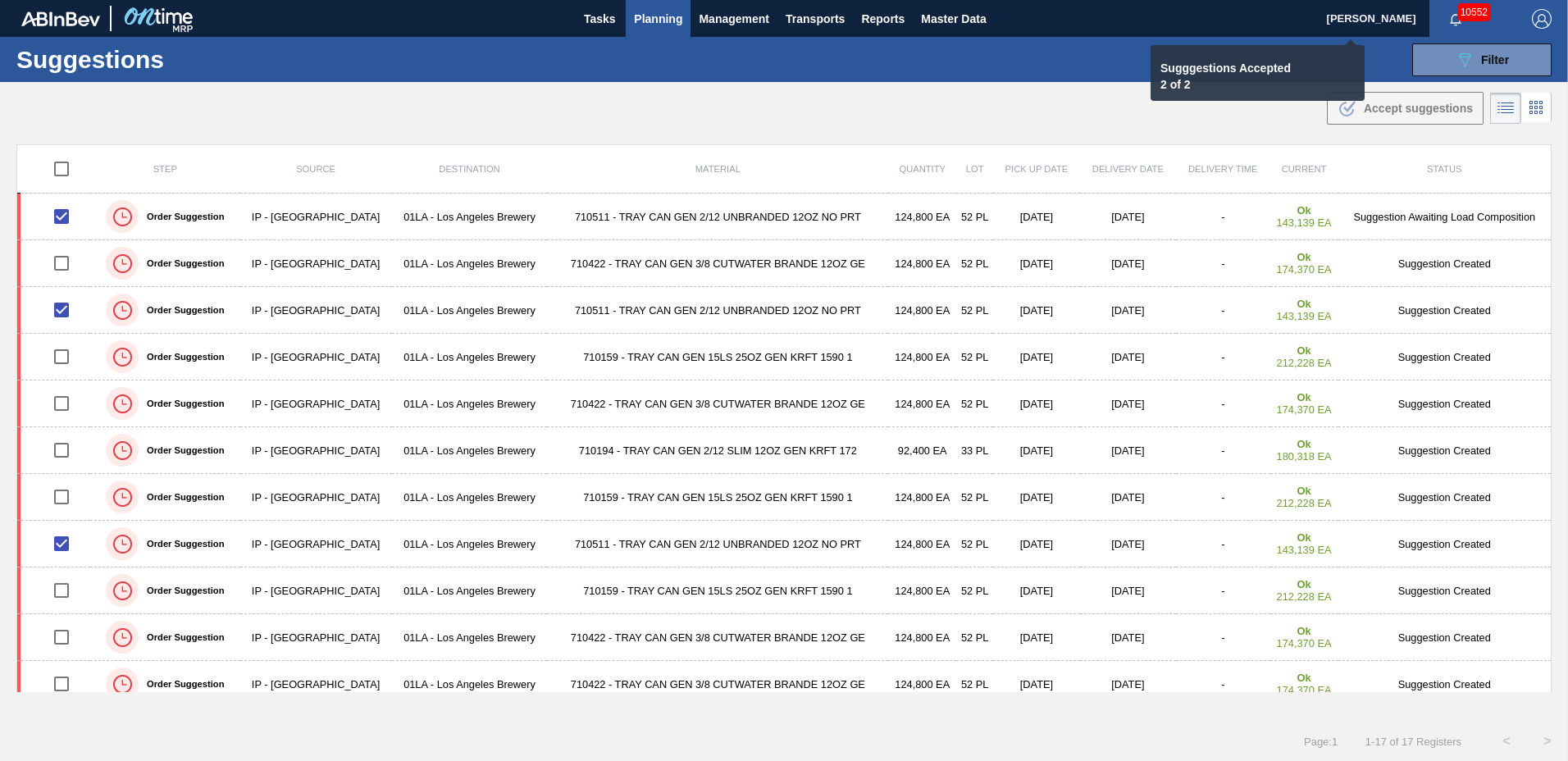
checkbox input "false"
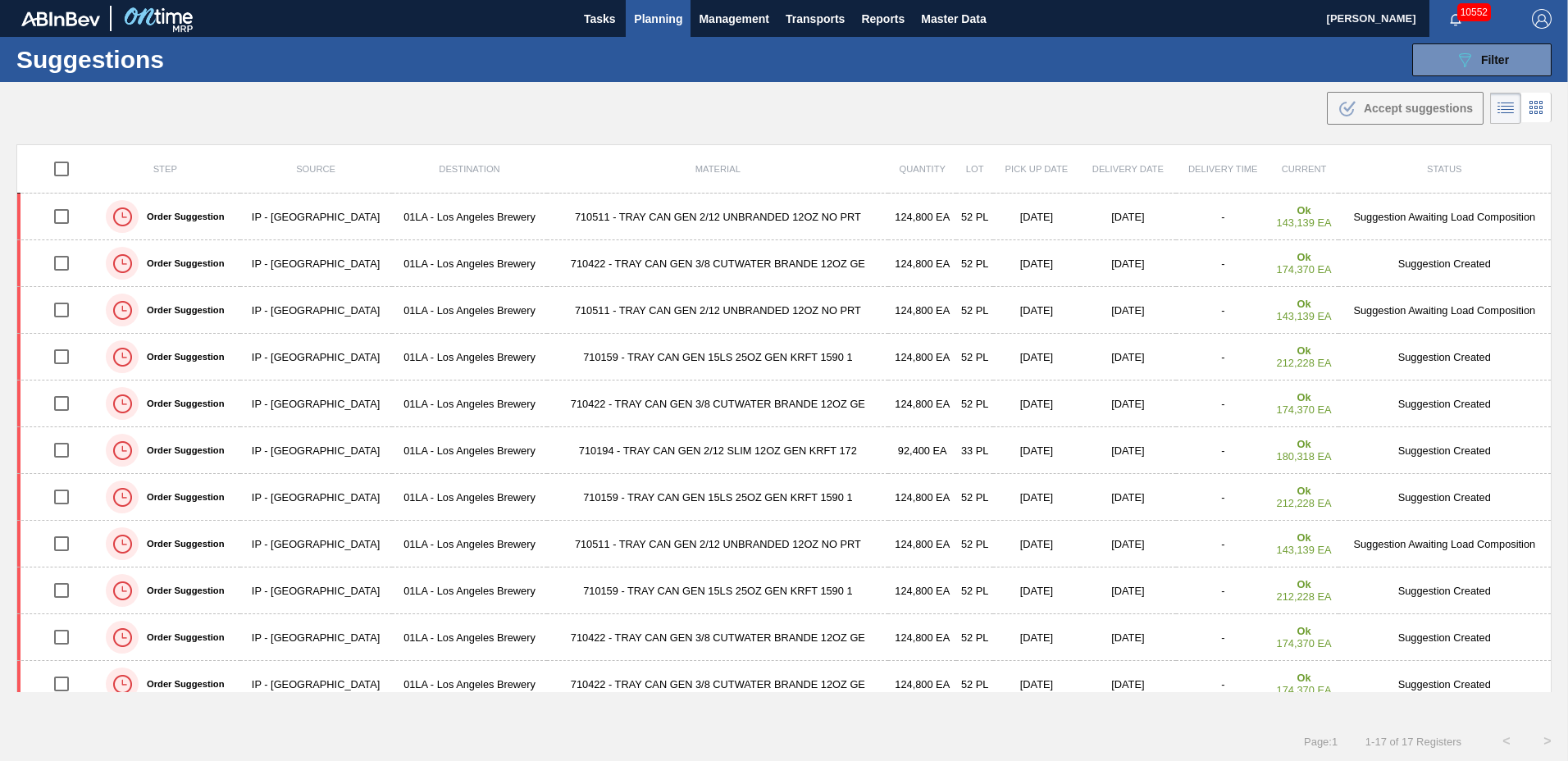
click at [660, 17] on span "Planning" at bounding box center [659, 19] width 49 height 20
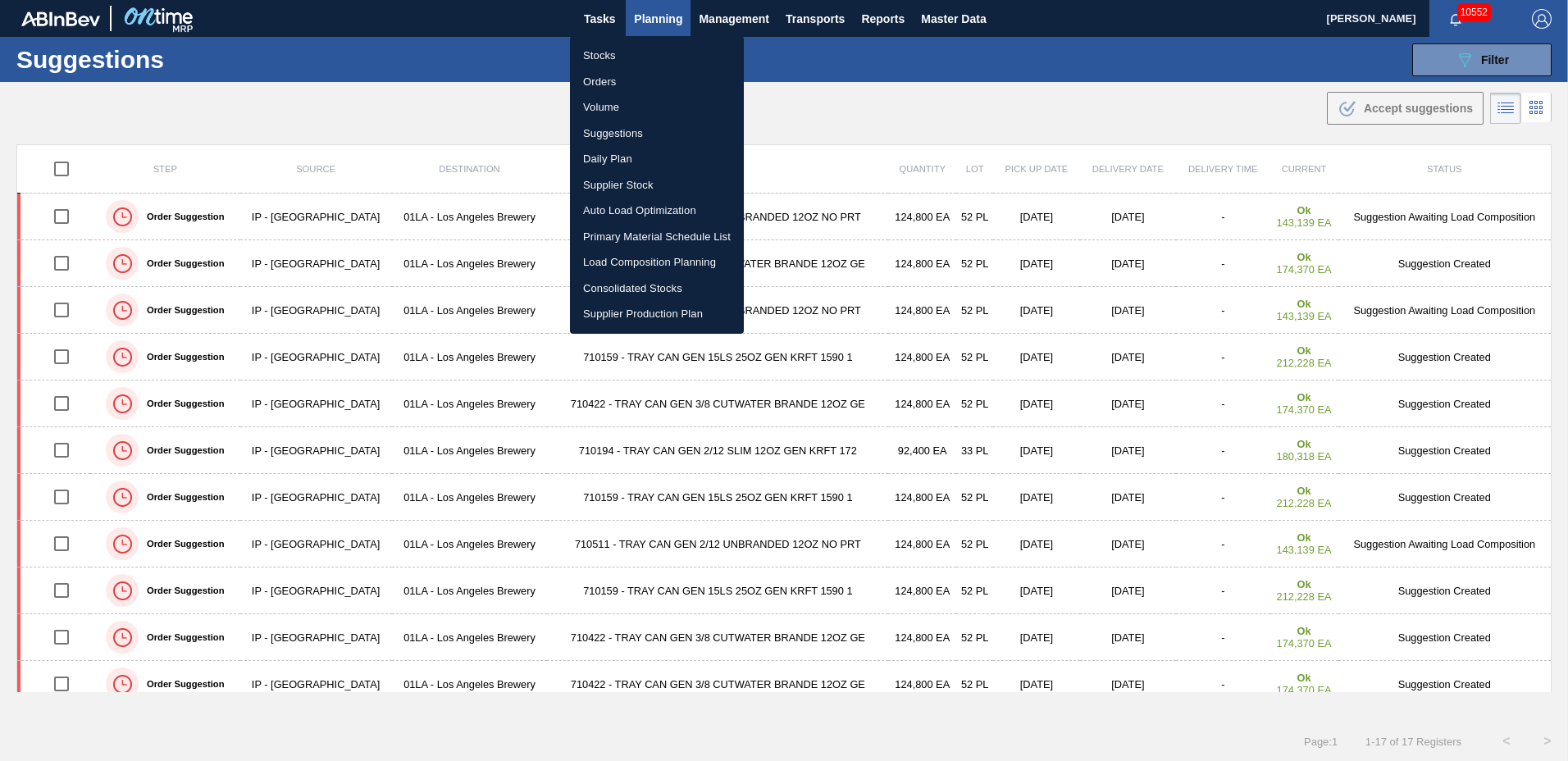
click at [610, 268] on li "Load Composition Planning" at bounding box center [657, 261] width 174 height 26
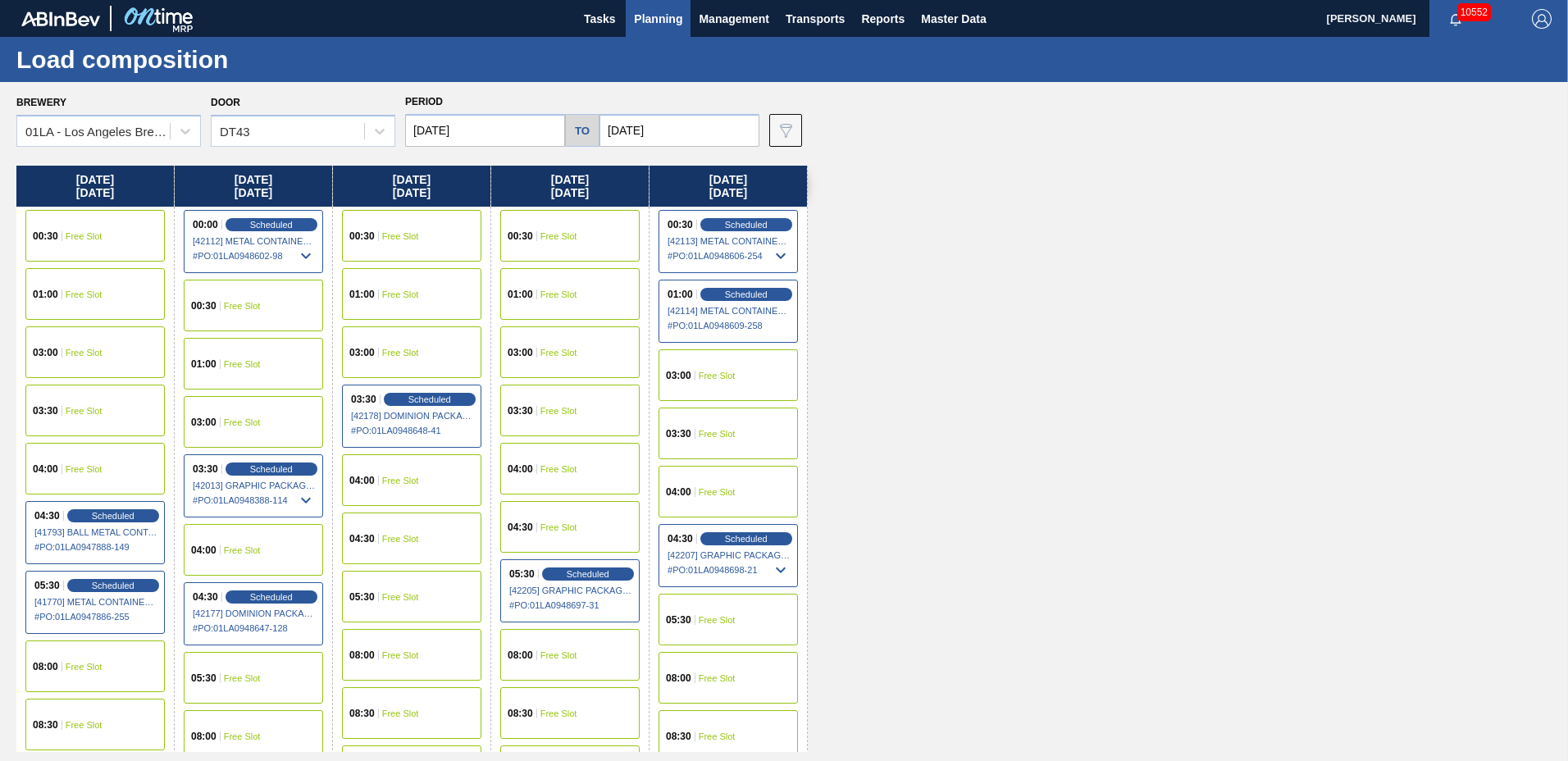
click at [88, 242] on div "00:30 Free Slot" at bounding box center [94, 236] width 139 height 52
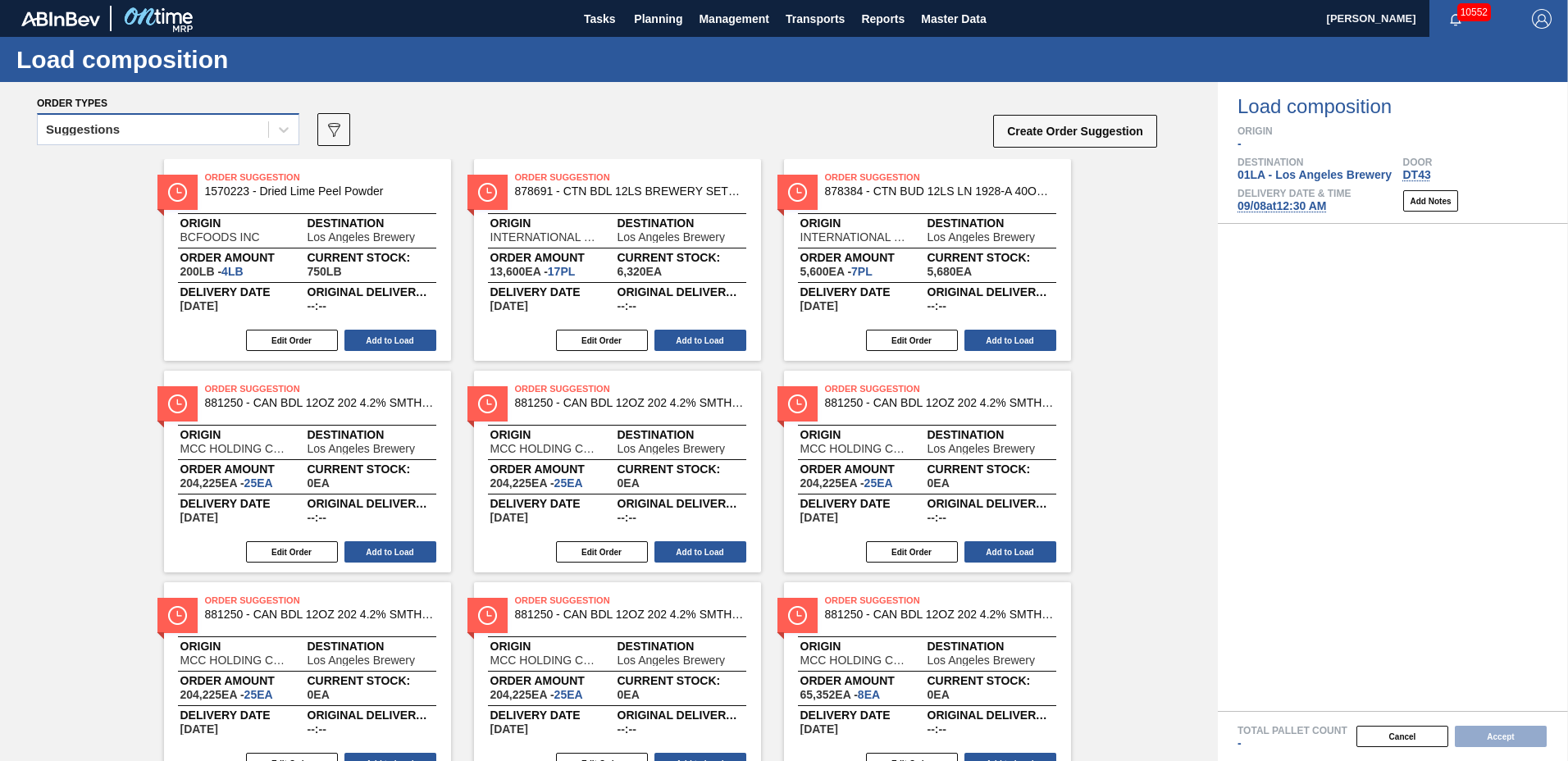
click at [232, 128] on div "Suggestions" at bounding box center [153, 129] width 230 height 23
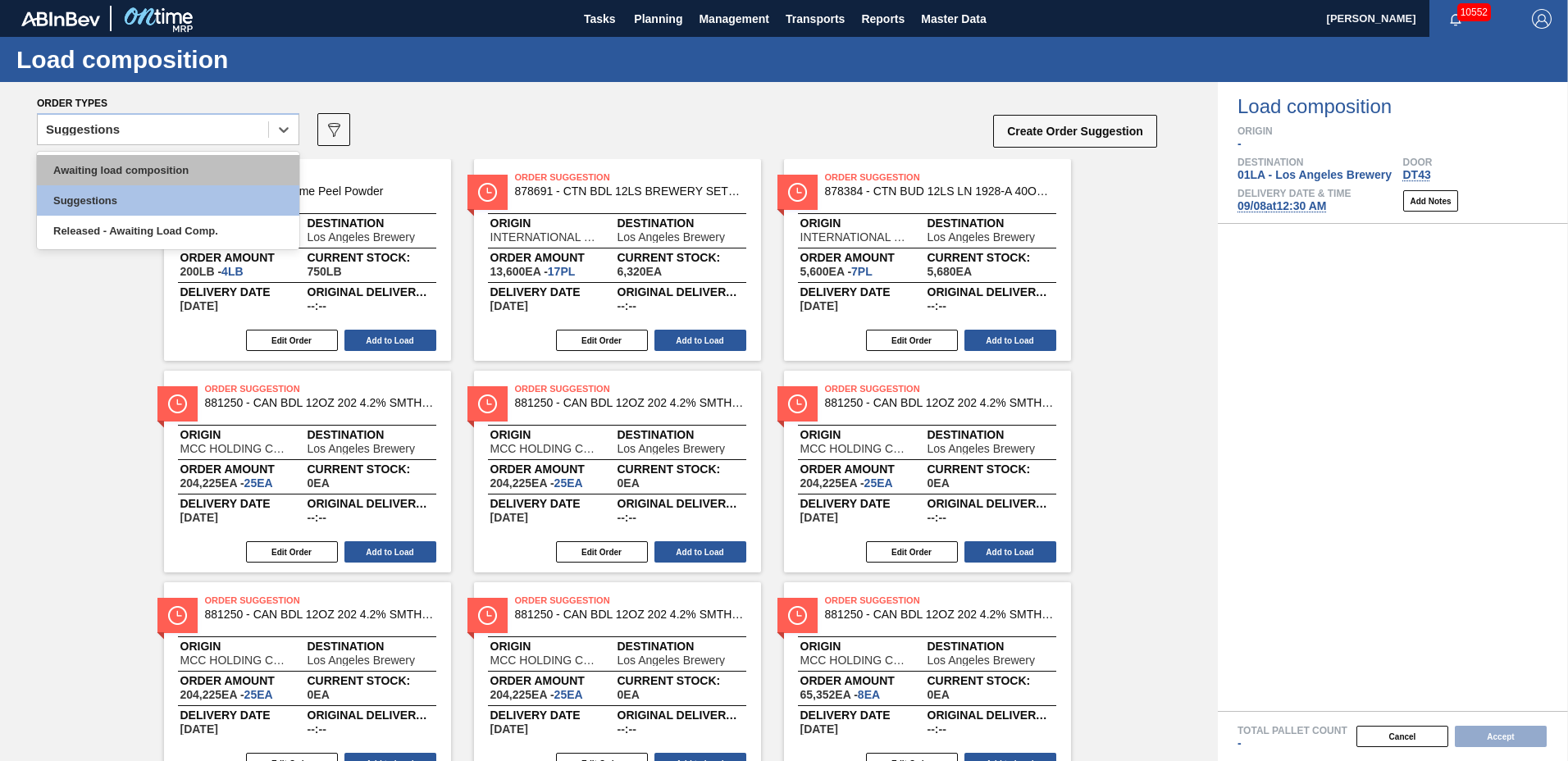
click at [206, 178] on div "Awaiting load composition" at bounding box center [168, 171] width 262 height 31
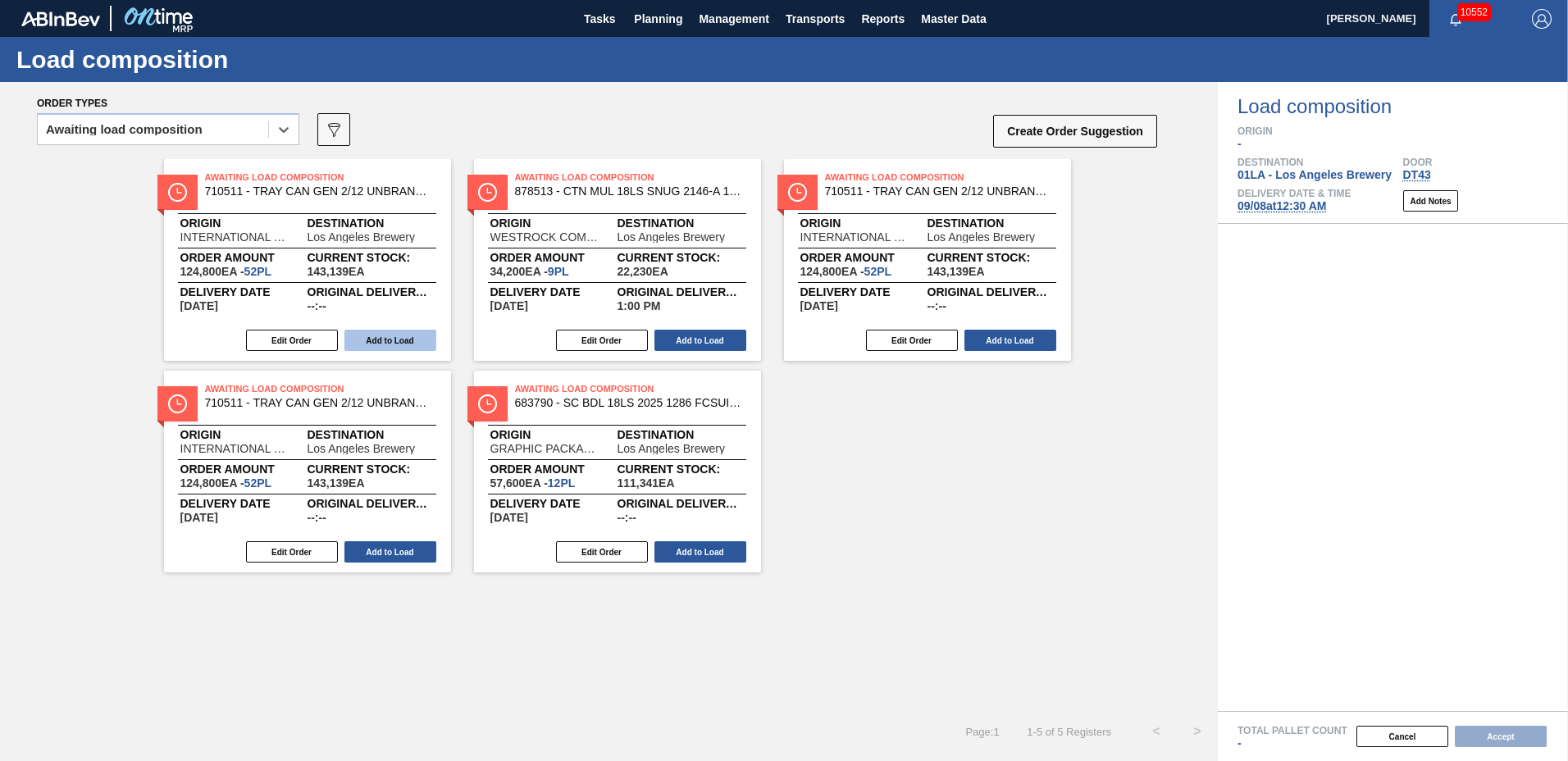
click at [385, 335] on button "Add to Load" at bounding box center [390, 341] width 92 height 22
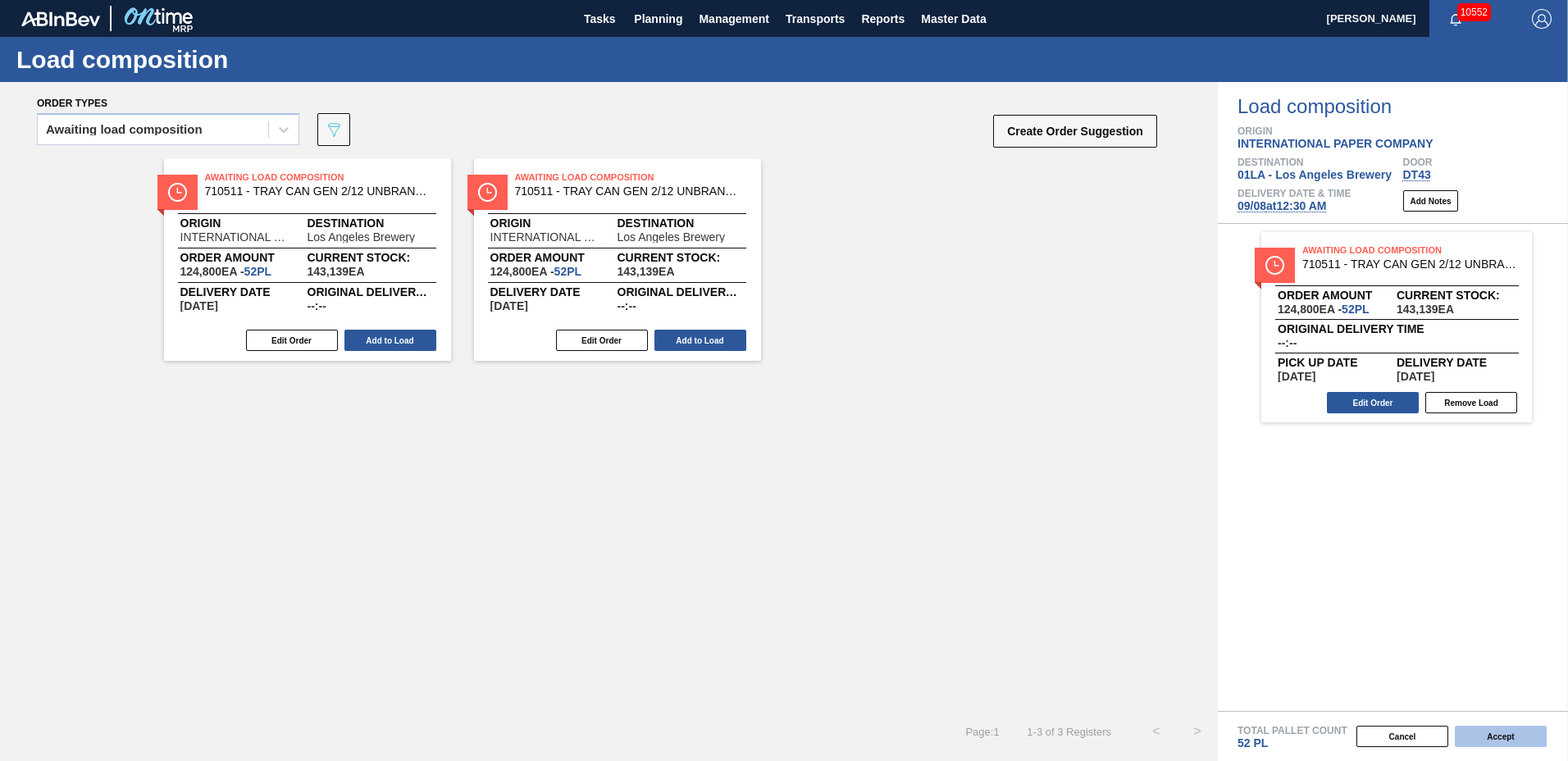
click at [1529, 738] on button "Accept" at bounding box center [1501, 737] width 92 height 22
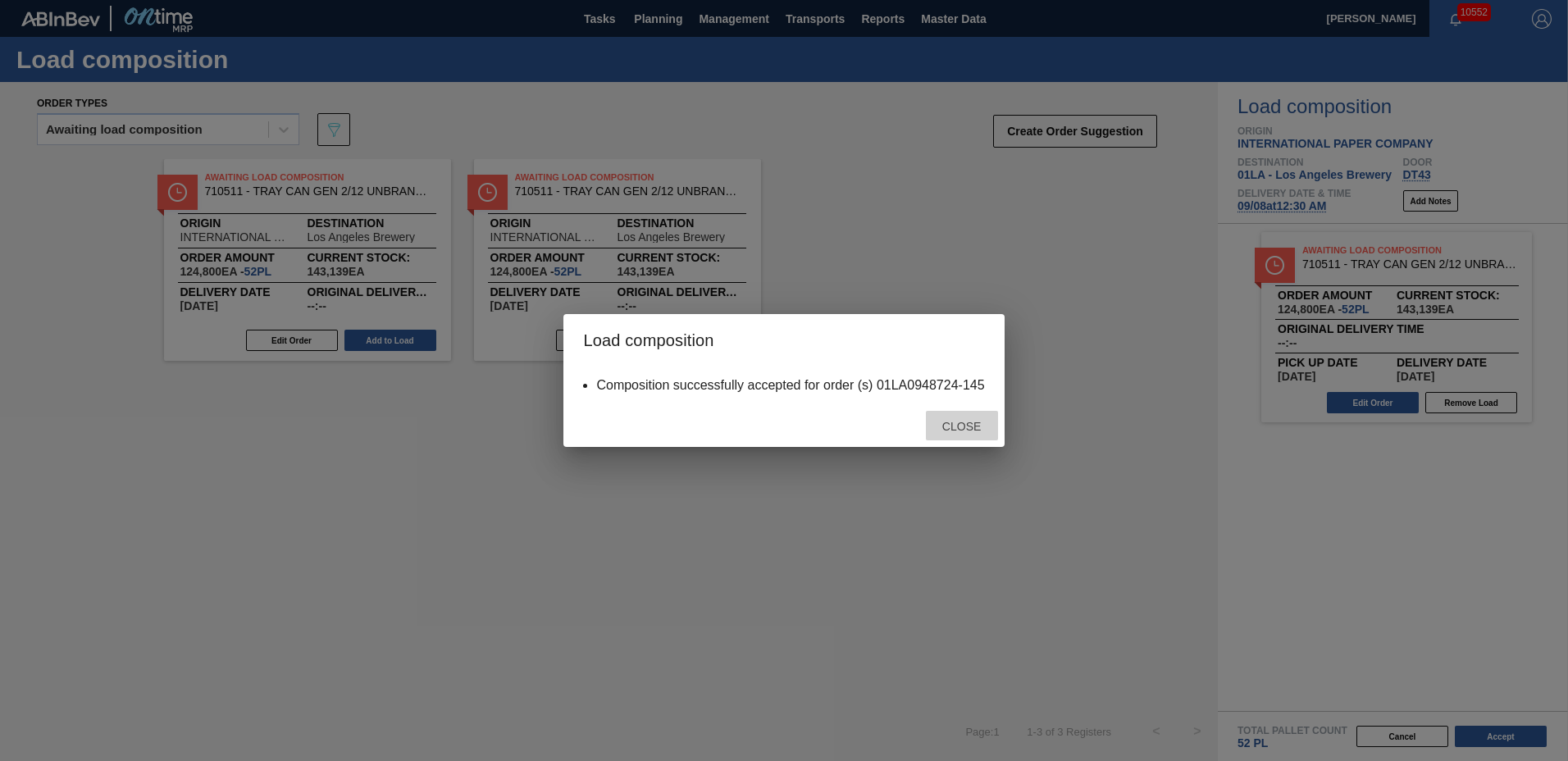
click at [967, 423] on span "Close" at bounding box center [961, 426] width 65 height 13
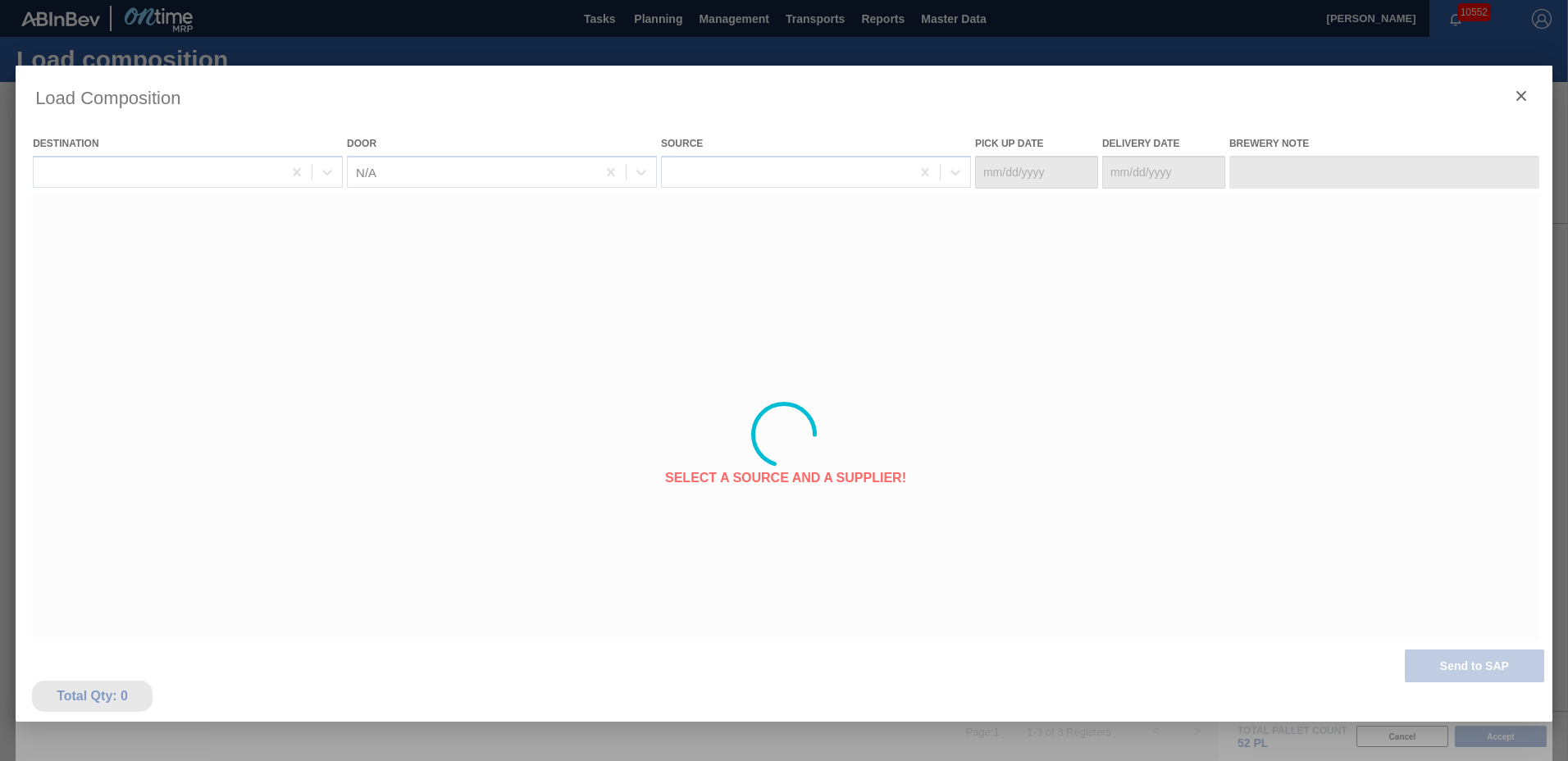
type Date "[DATE]"
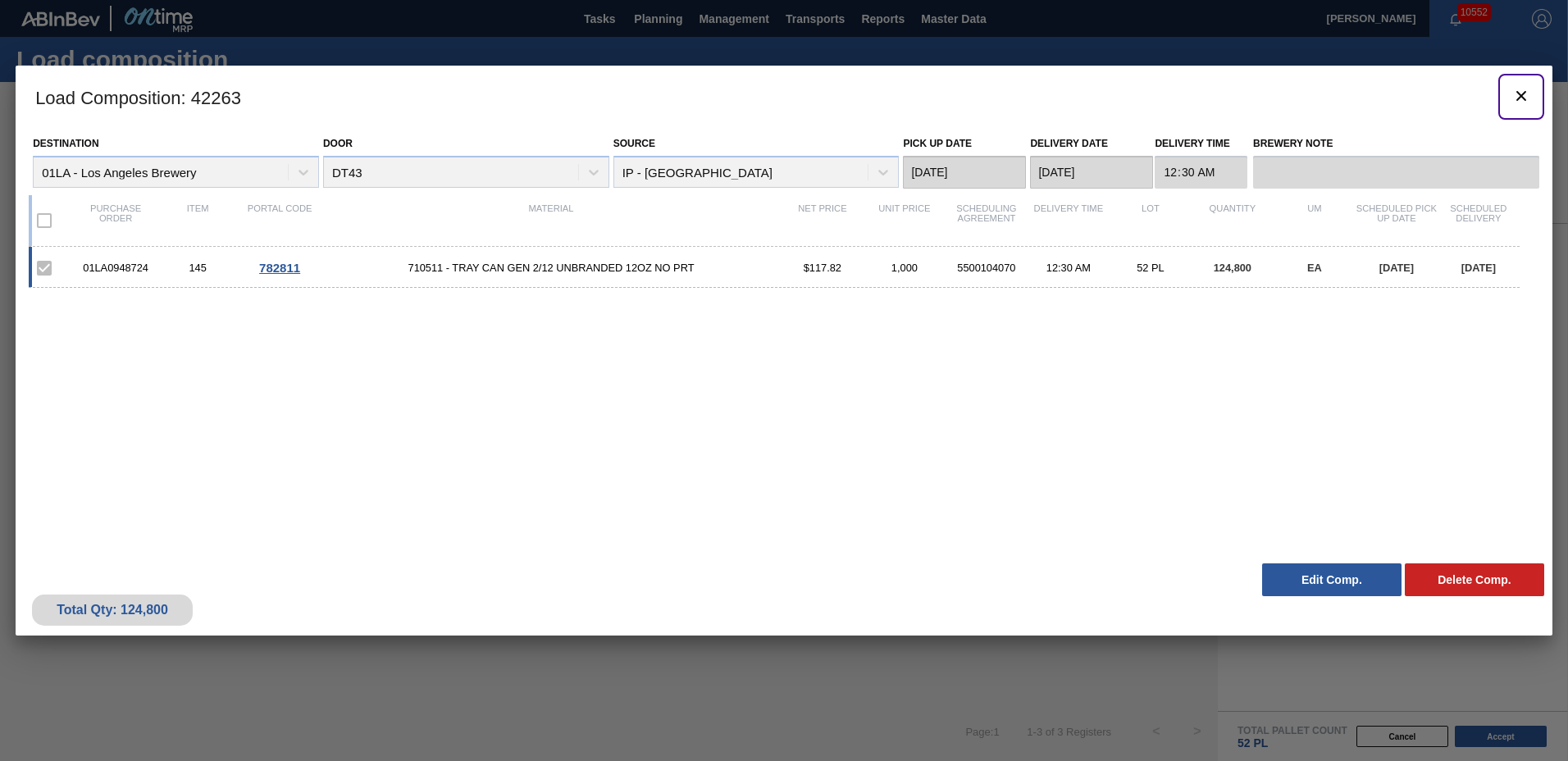
click at [1525, 93] on icon "botão de ícone" at bounding box center [1521, 96] width 20 height 20
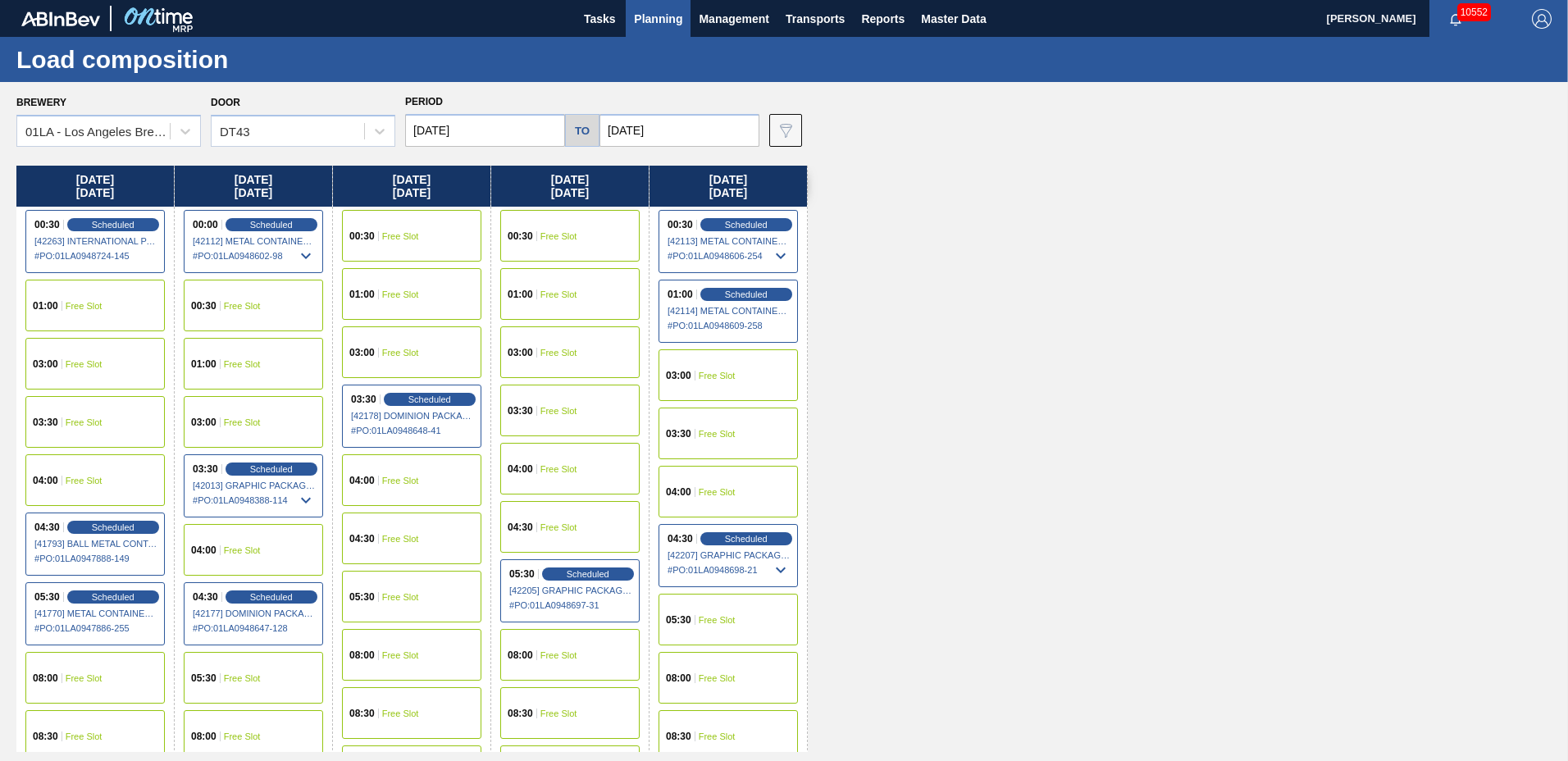
click at [387, 237] on span "Free Slot" at bounding box center [400, 235] width 37 height 10
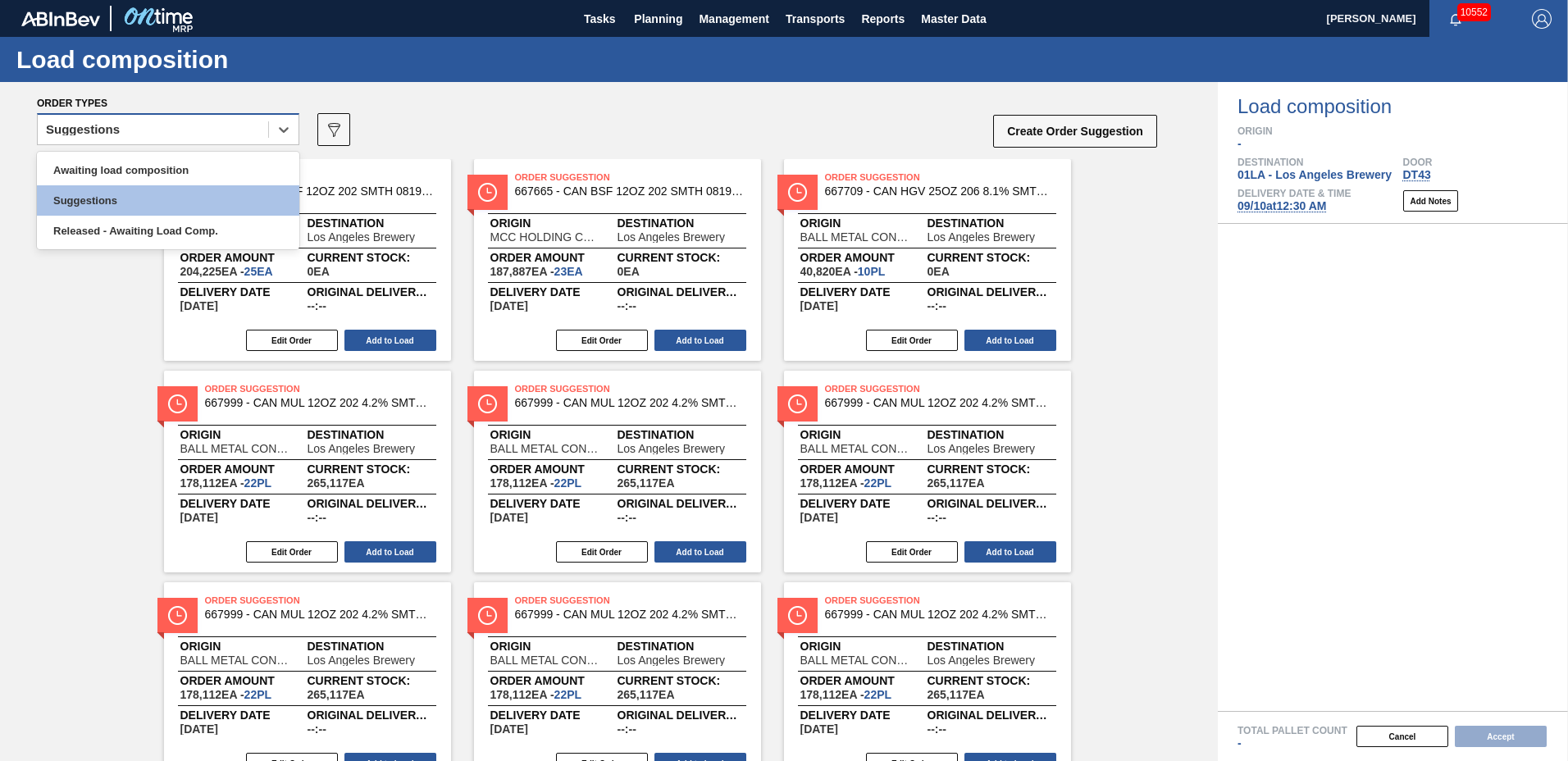
click at [127, 121] on div "Suggestions" at bounding box center [153, 129] width 230 height 23
click at [119, 169] on div "Awaiting load composition" at bounding box center [168, 171] width 262 height 31
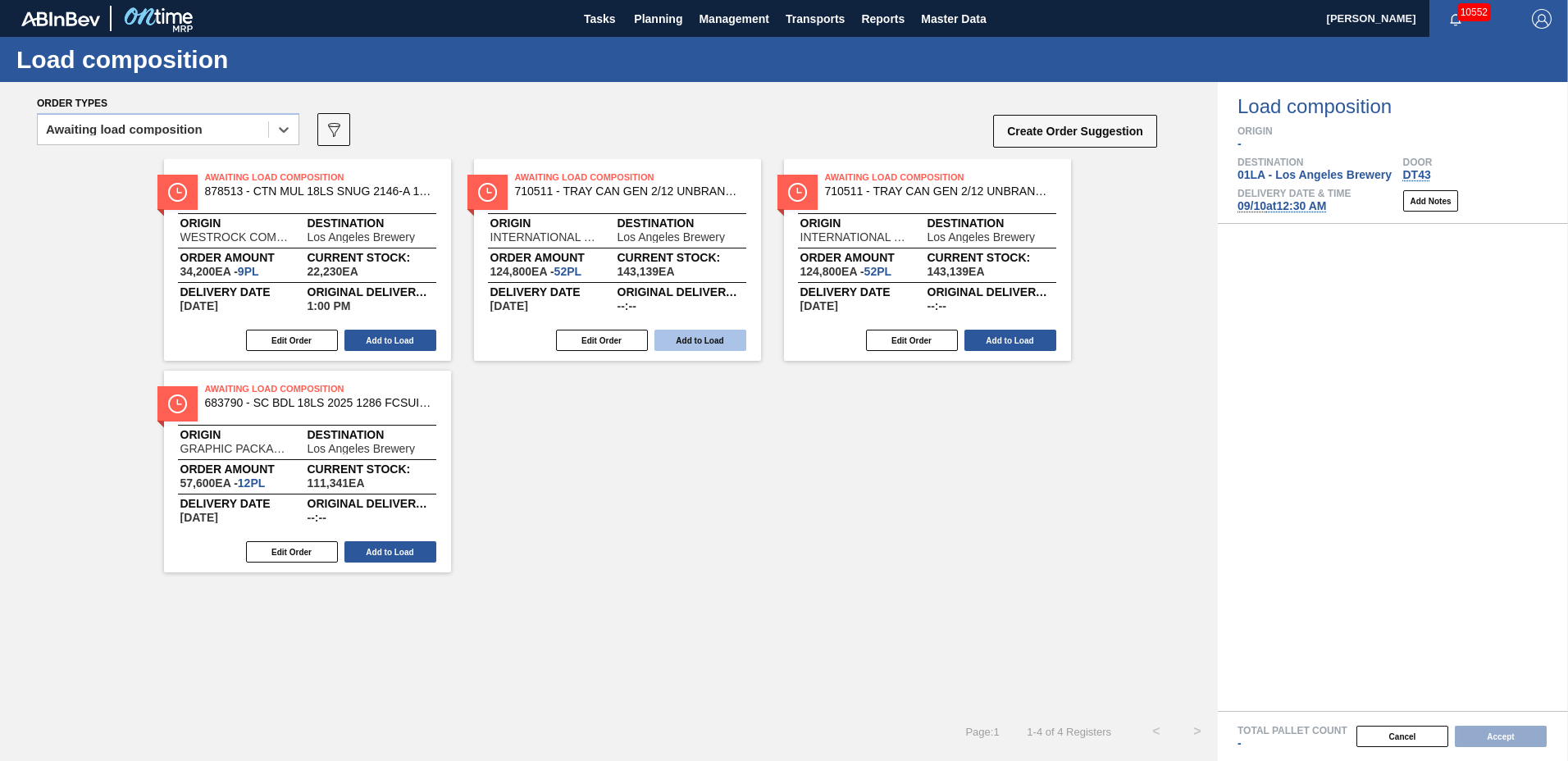
click at [695, 339] on button "Add to Load" at bounding box center [700, 341] width 92 height 22
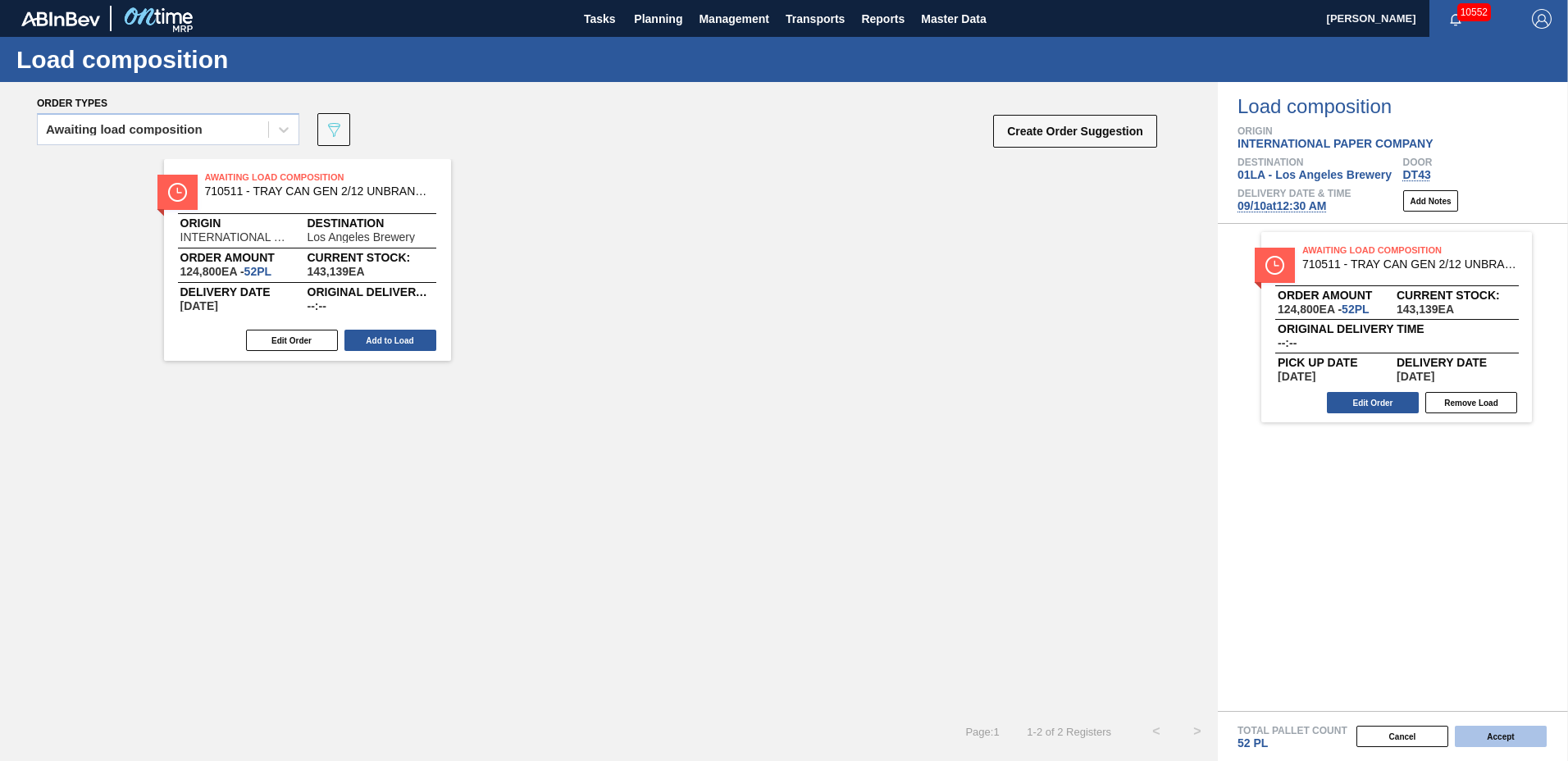
click at [1518, 734] on button "Accept" at bounding box center [1501, 737] width 92 height 22
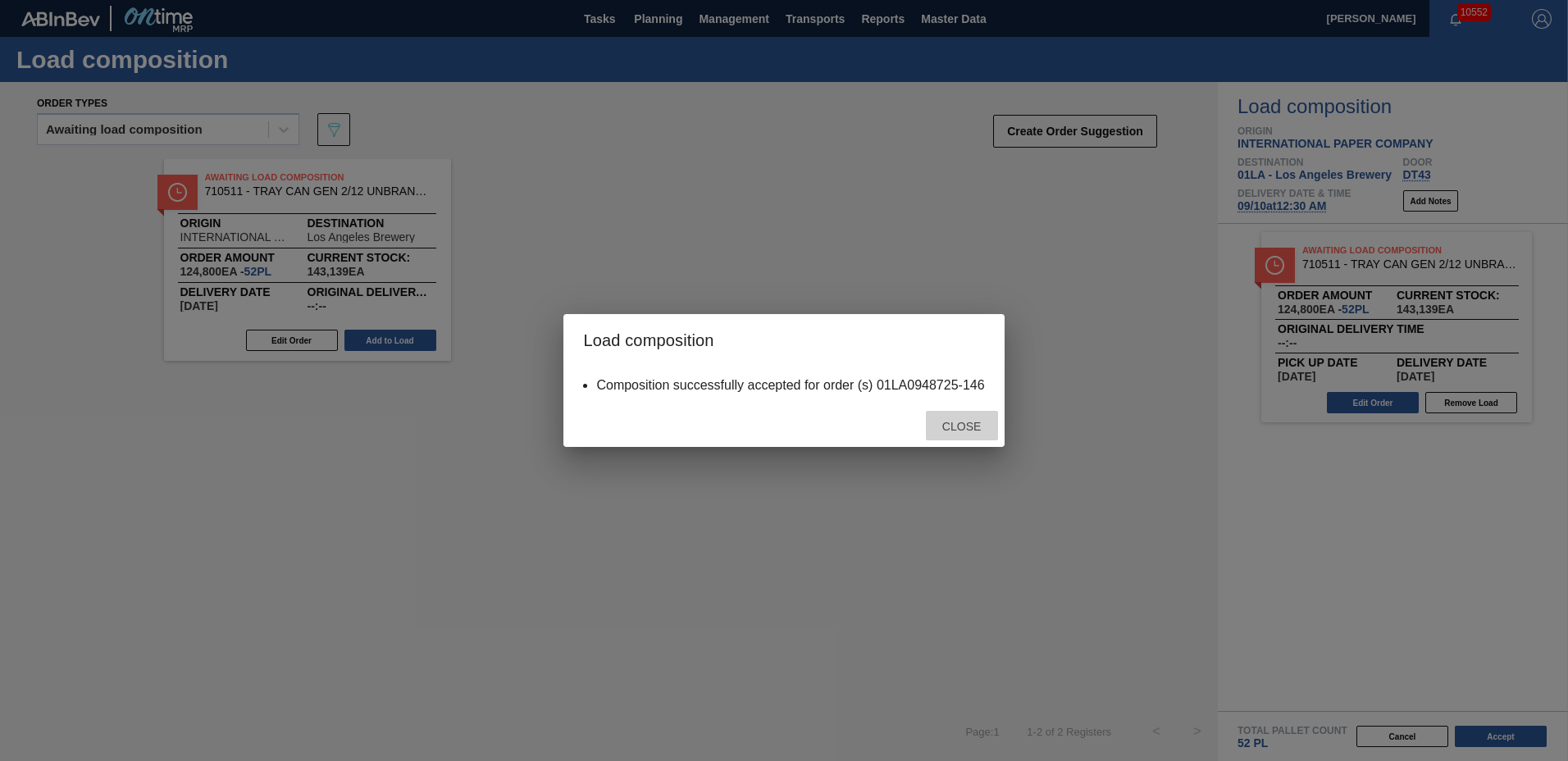
click at [935, 420] on span "Close" at bounding box center [961, 426] width 65 height 13
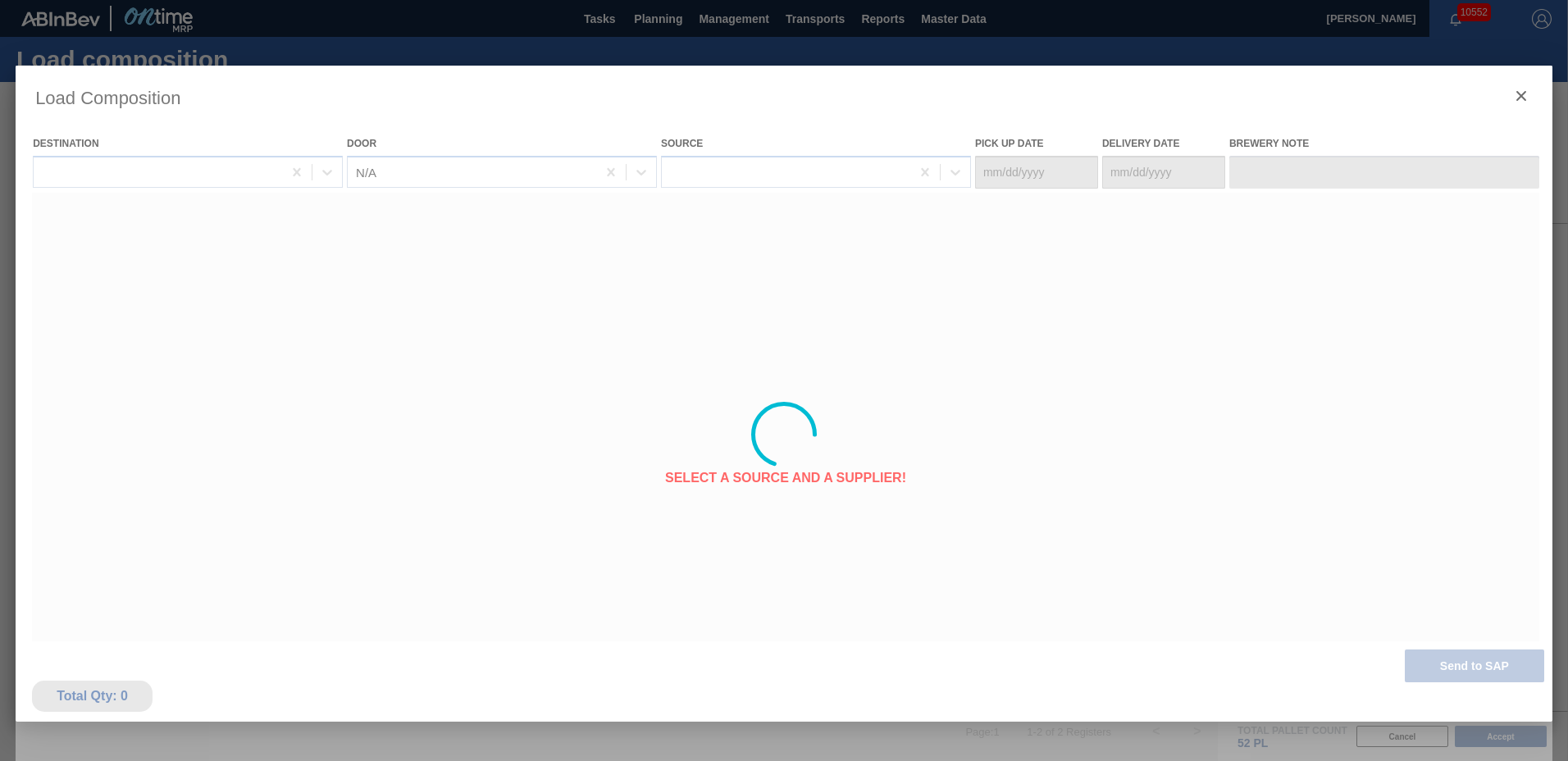
type Date "[DATE]"
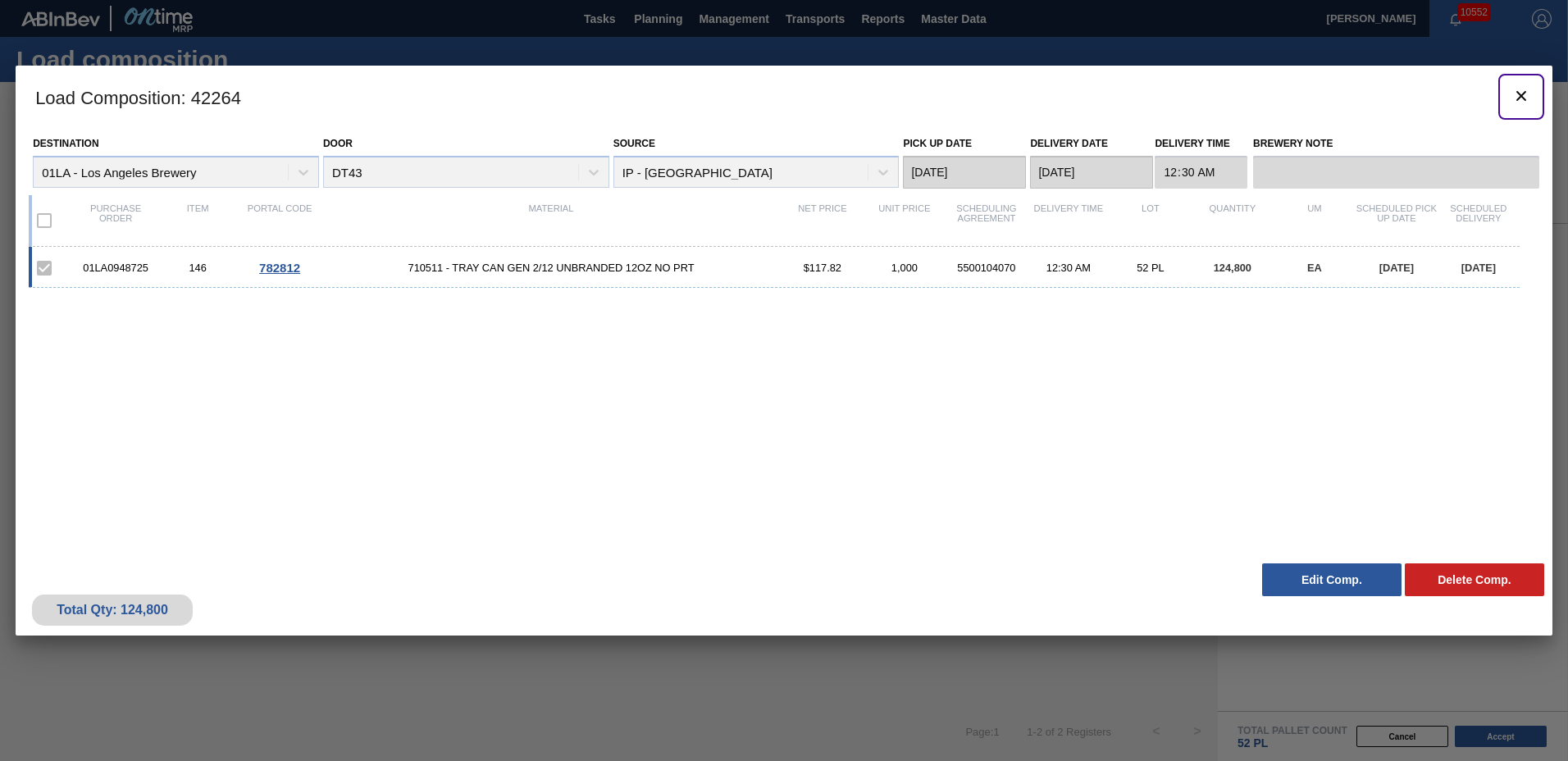
click at [1517, 95] on icon "botão de ícone" at bounding box center [1521, 96] width 20 height 20
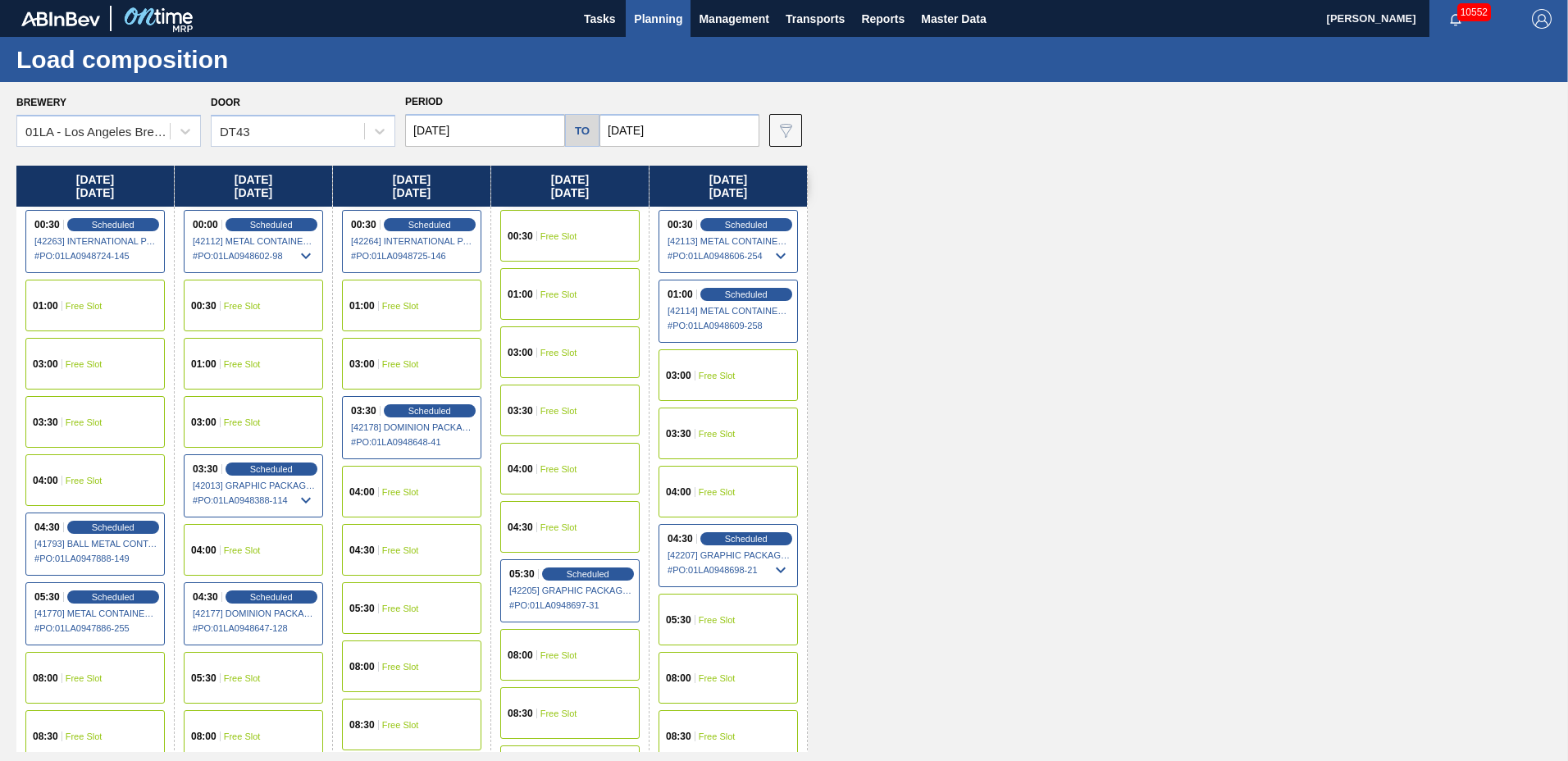
click at [557, 244] on div "00:30 Free Slot" at bounding box center [570, 236] width 139 height 52
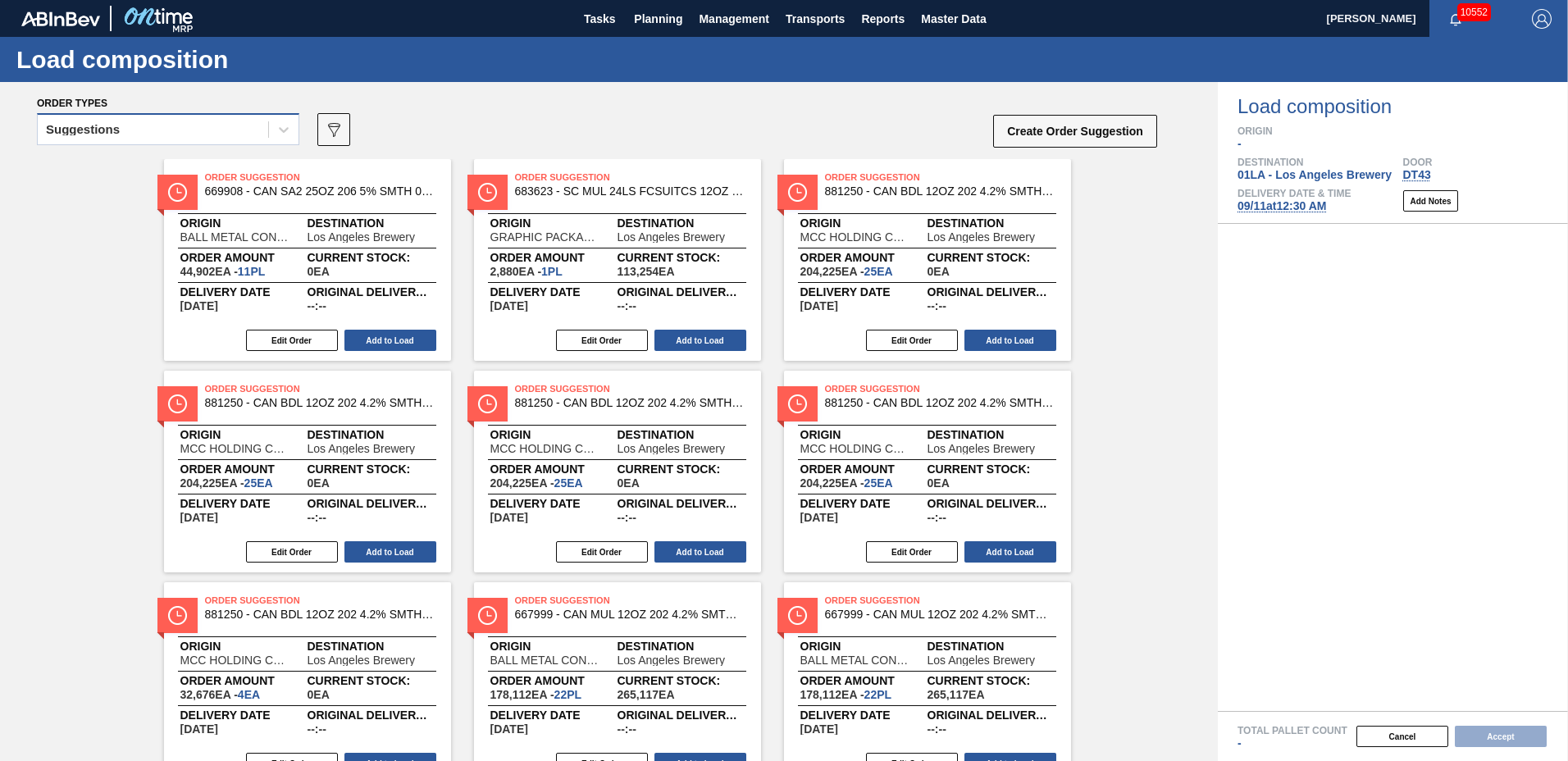
click at [189, 132] on div "Suggestions" at bounding box center [153, 129] width 230 height 23
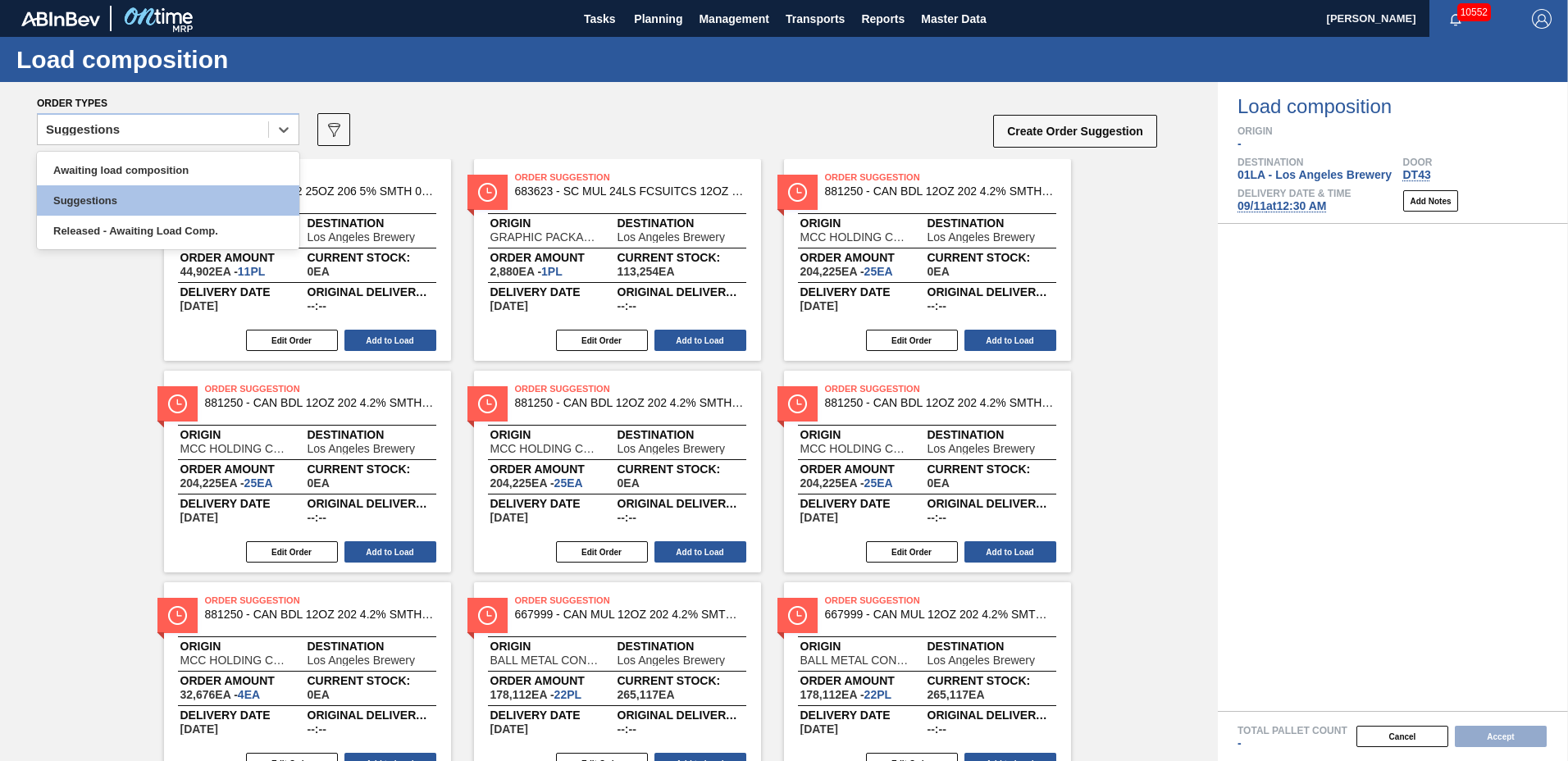
click at [193, 152] on div "Awaiting load composition Suggestions Released - Awaiting Load Comp." at bounding box center [168, 200] width 262 height 98
click at [190, 166] on div "Awaiting load composition" at bounding box center [168, 171] width 262 height 31
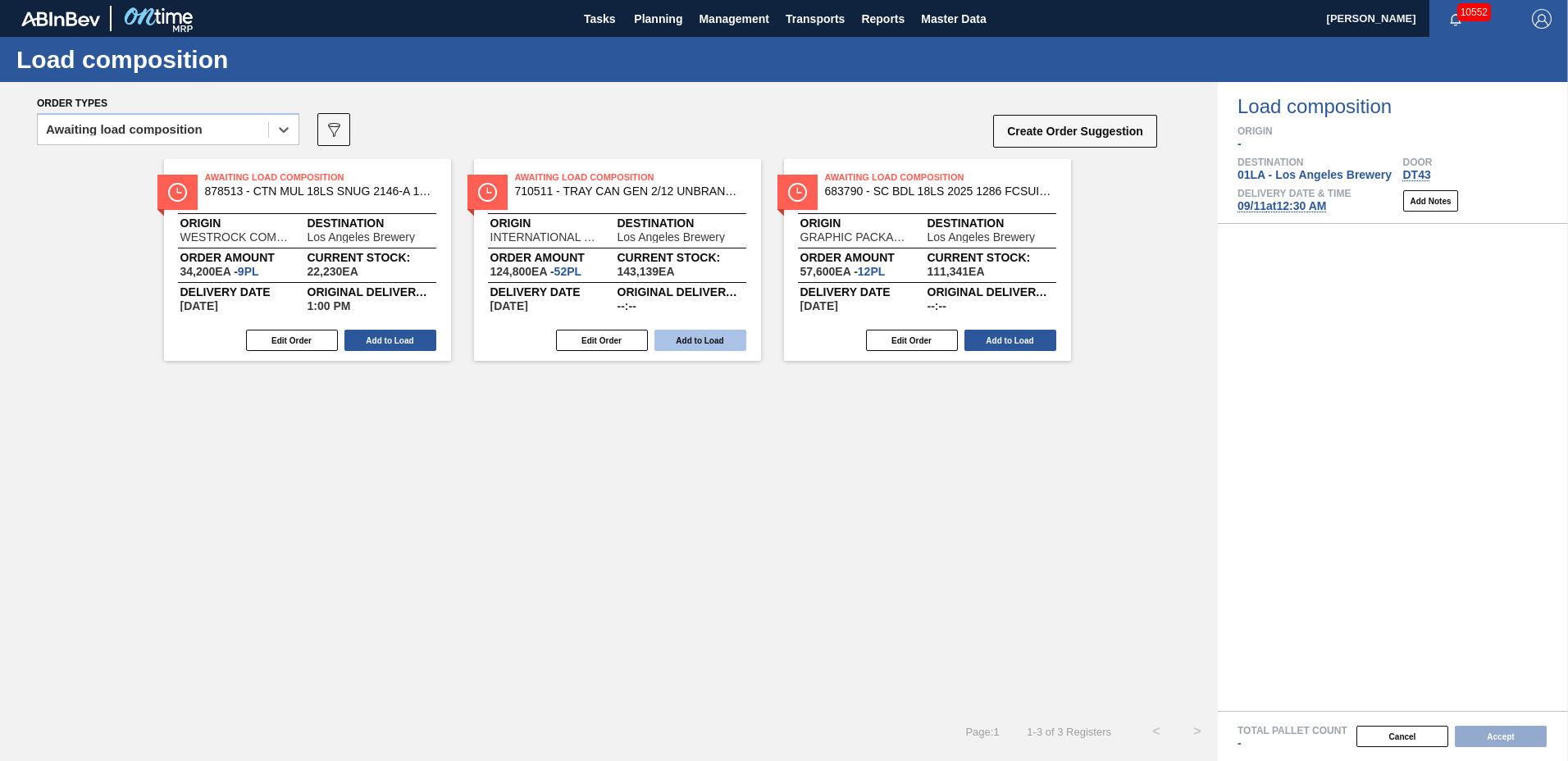
click at [689, 344] on button "Add to Load" at bounding box center [700, 341] width 92 height 22
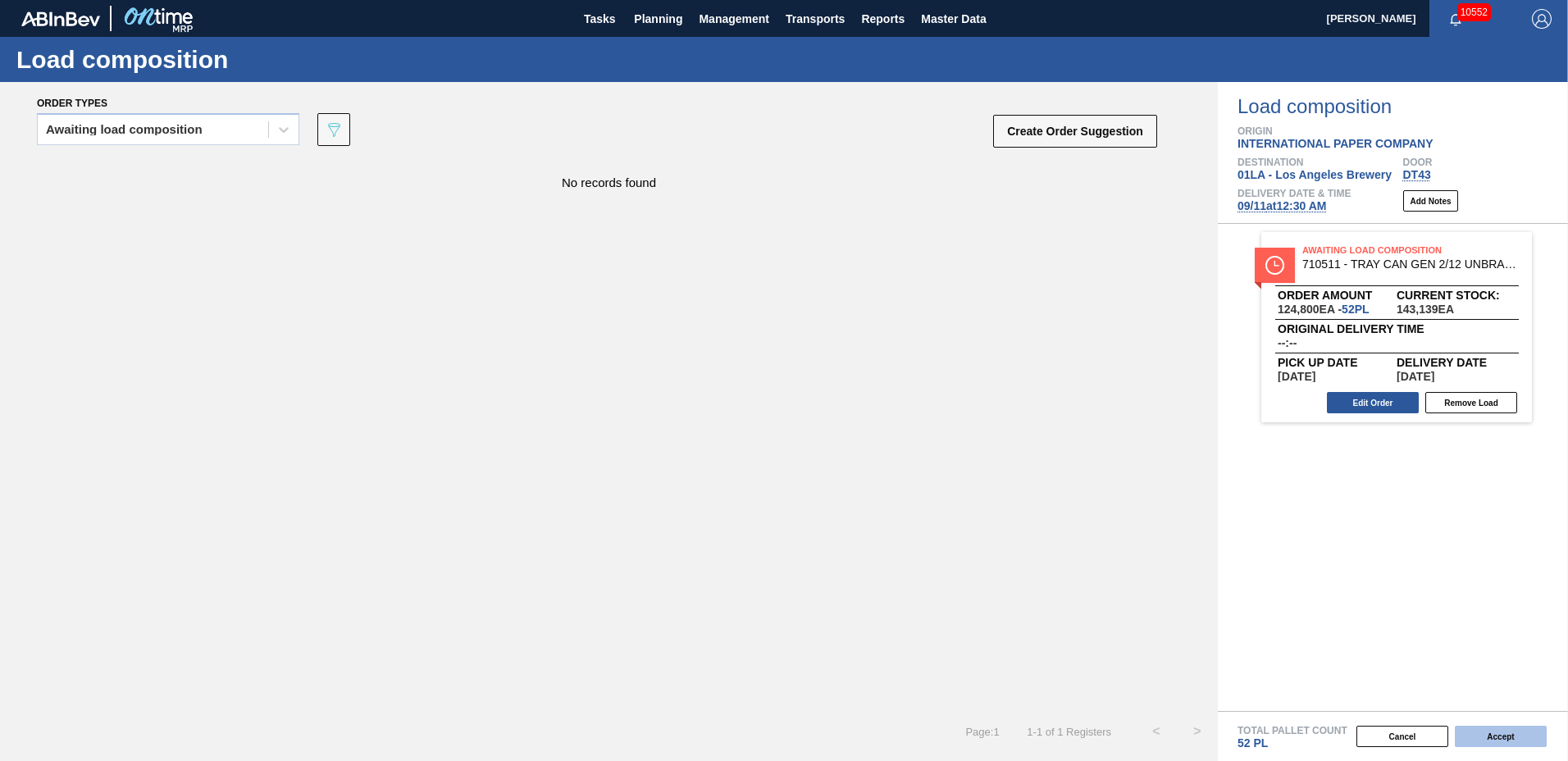
click at [1515, 738] on button "Accept" at bounding box center [1501, 737] width 92 height 22
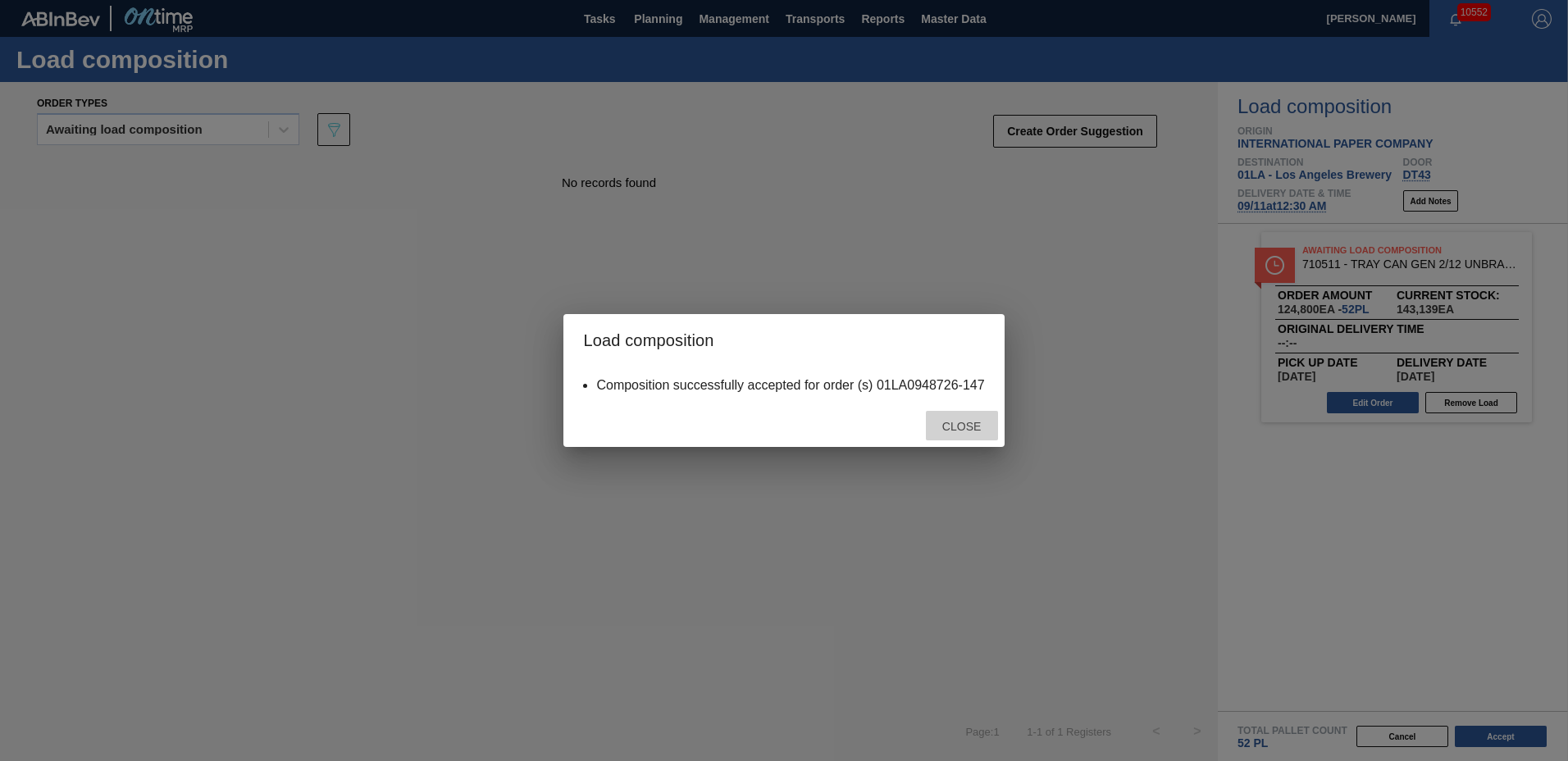
click at [977, 428] on span "Close" at bounding box center [961, 426] width 65 height 13
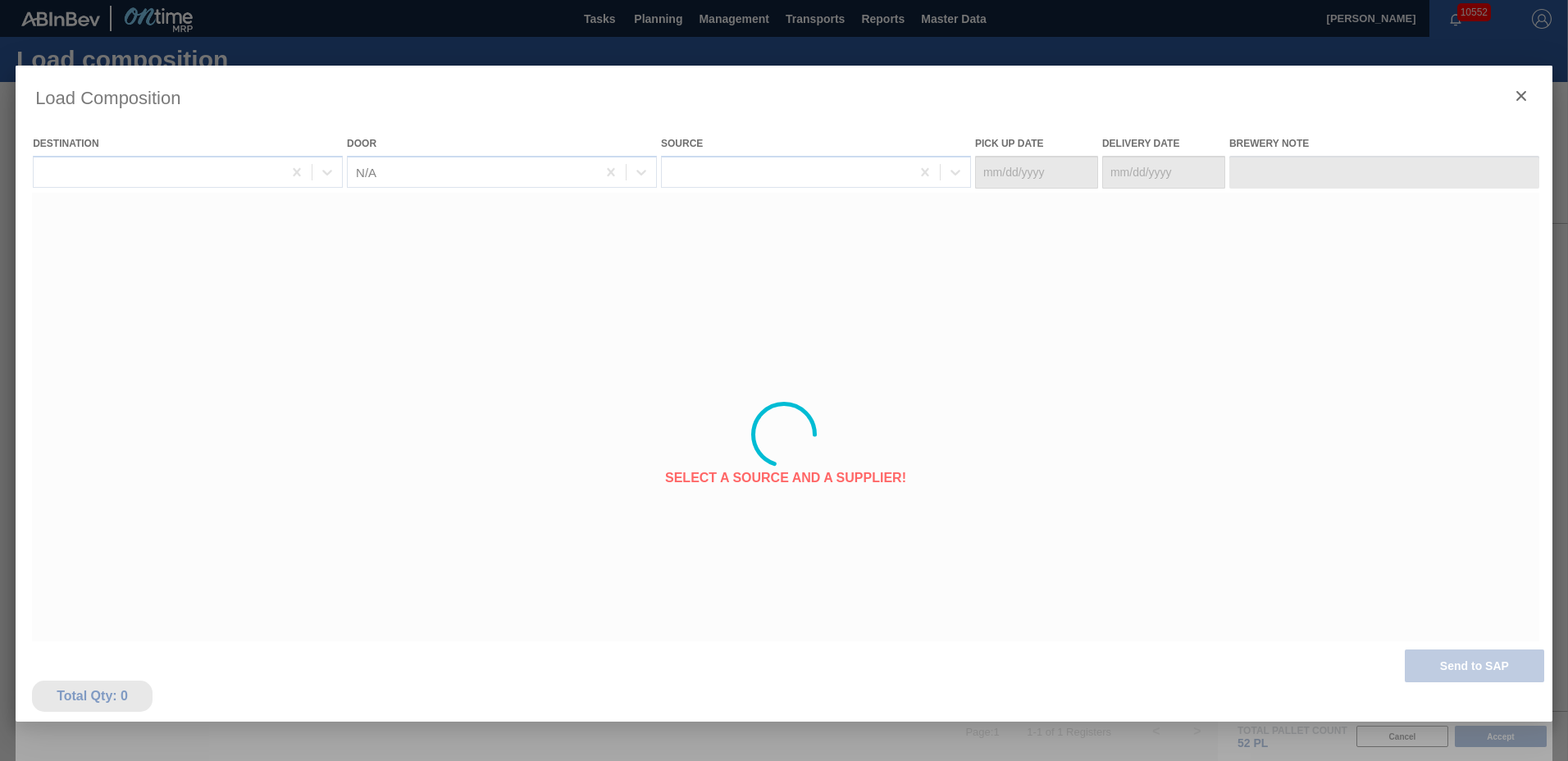
type Date "[DATE]"
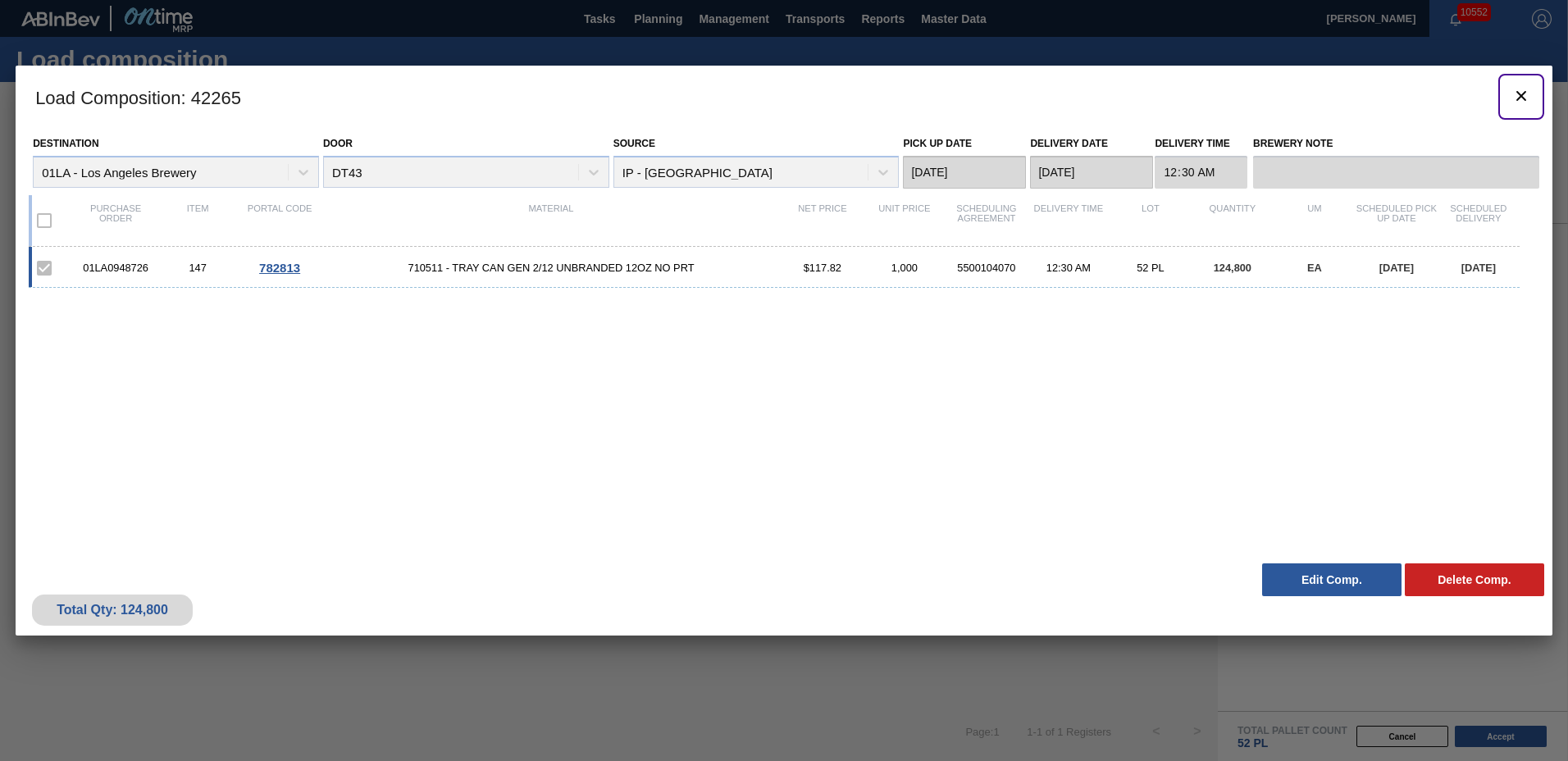
click at [1522, 94] on icon "botão de ícone" at bounding box center [1521, 95] width 10 height 10
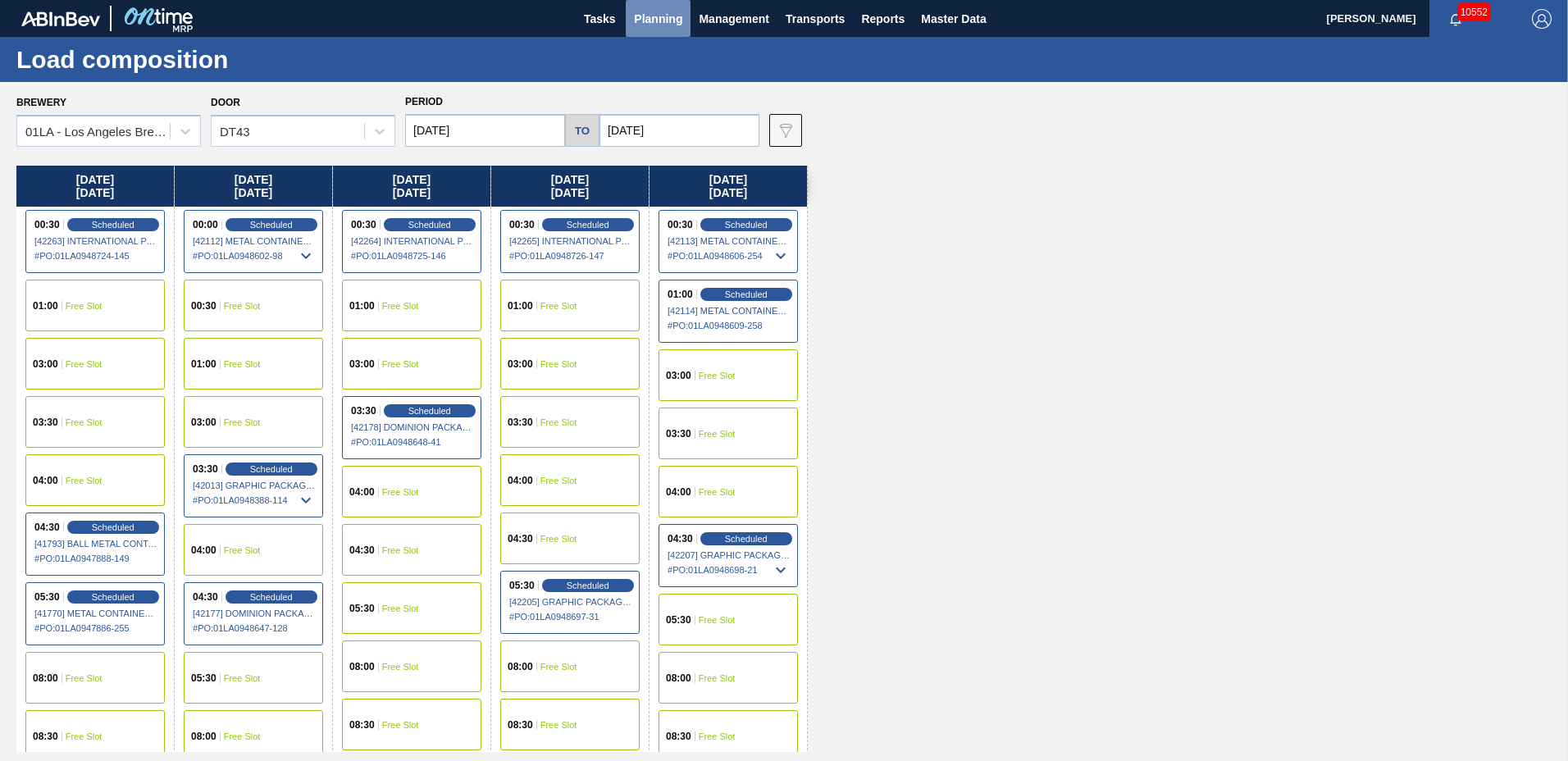
click at [659, 20] on span "Planning" at bounding box center [659, 19] width 49 height 20
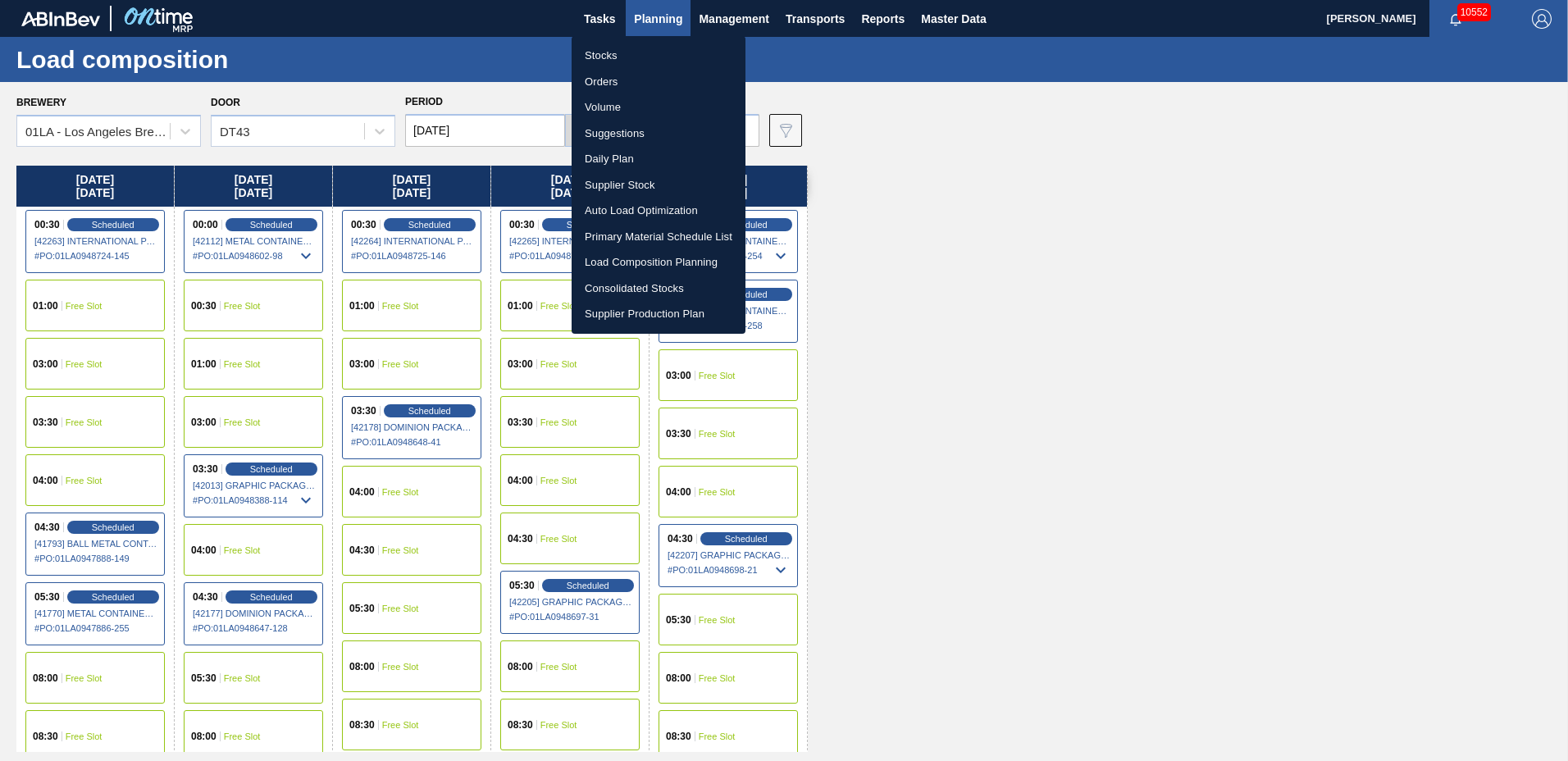
click at [651, 137] on li "Suggestions" at bounding box center [659, 133] width 174 height 26
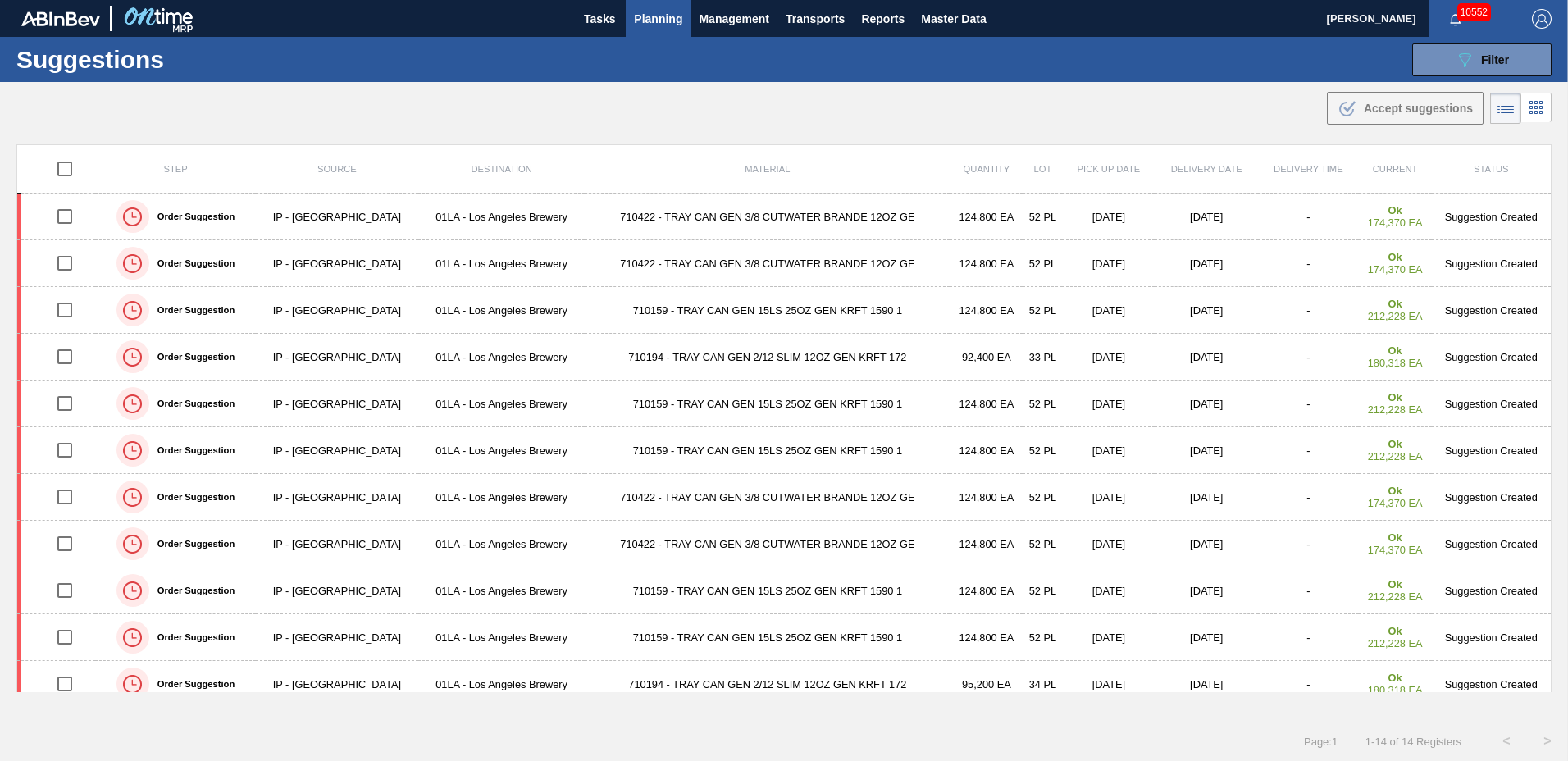
type to "[DATE]"
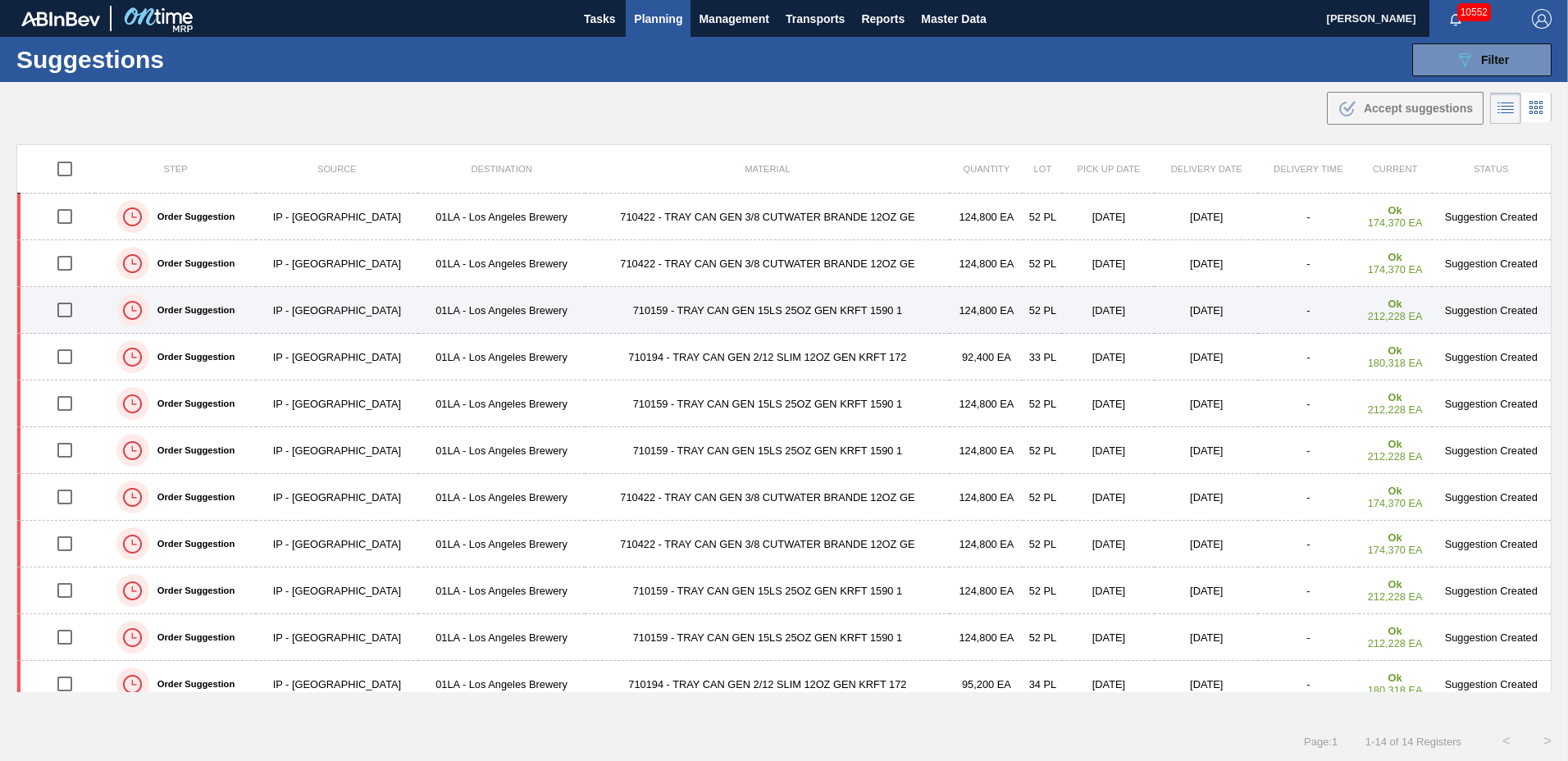
click at [66, 311] on input "checkbox" at bounding box center [65, 310] width 34 height 34
checkbox input "true"
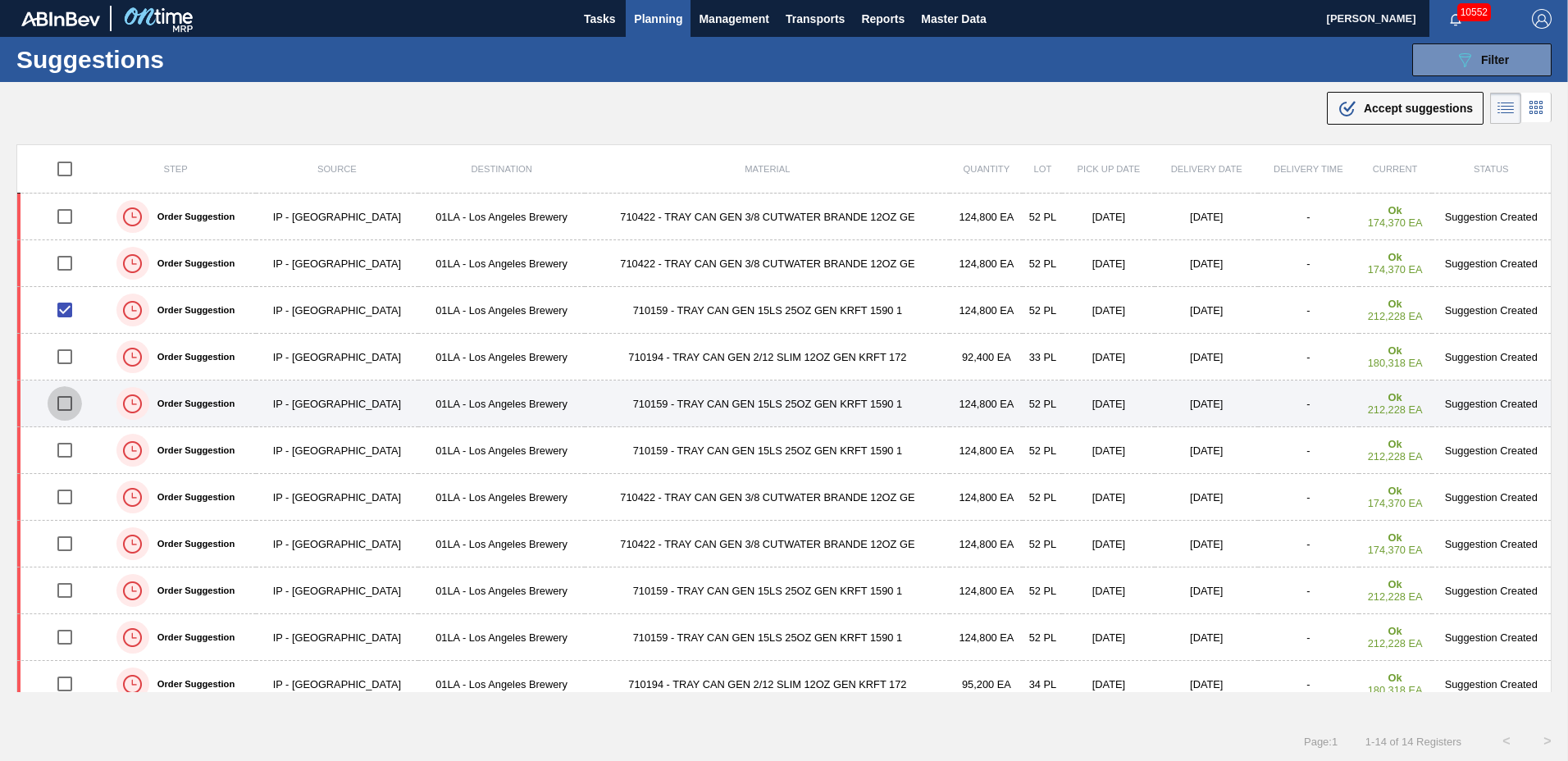
click at [66, 404] on input "checkbox" at bounding box center [65, 403] width 34 height 34
checkbox input "true"
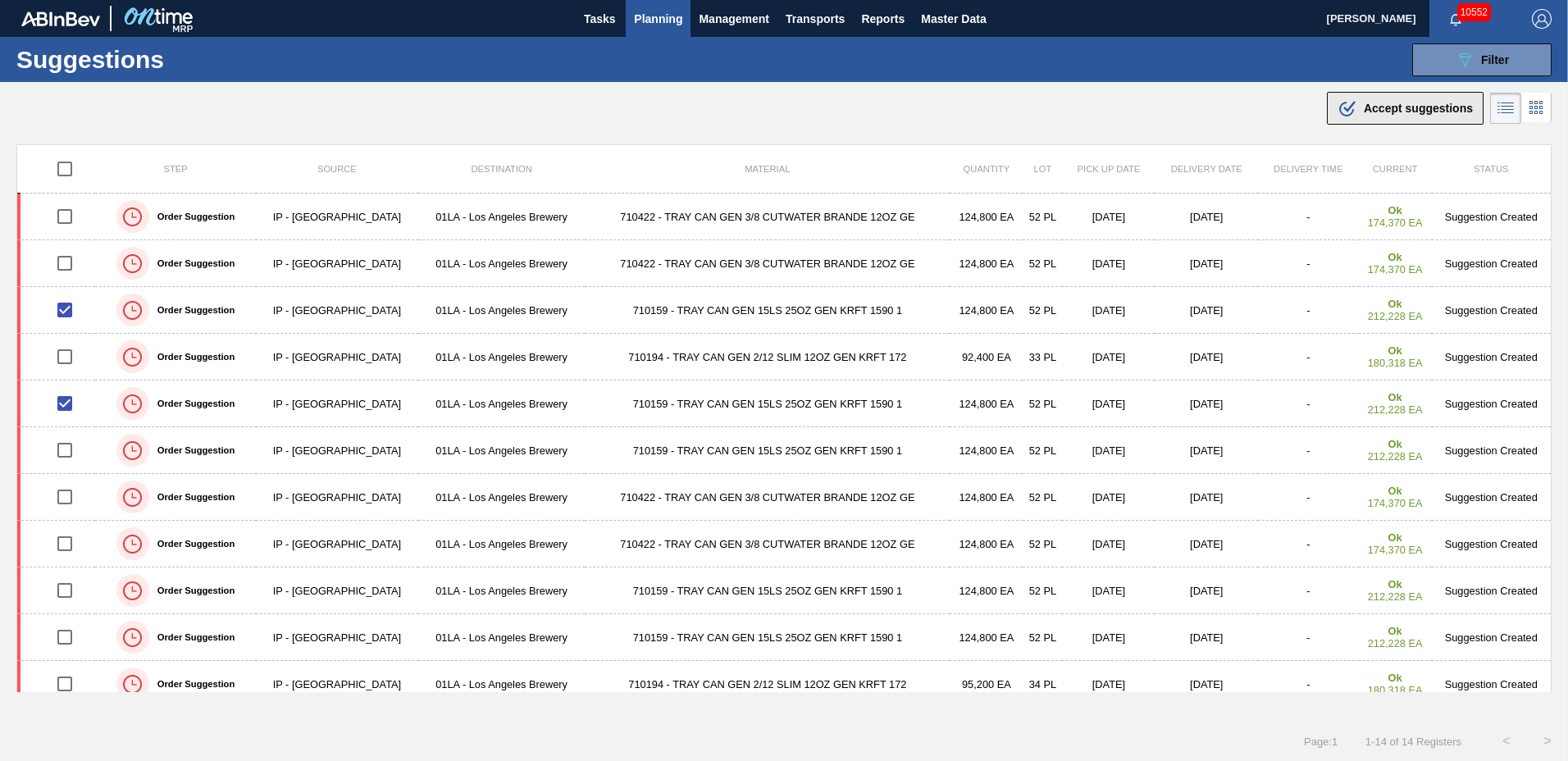
click at [1369, 108] on span "Accept suggestions" at bounding box center [1418, 108] width 109 height 13
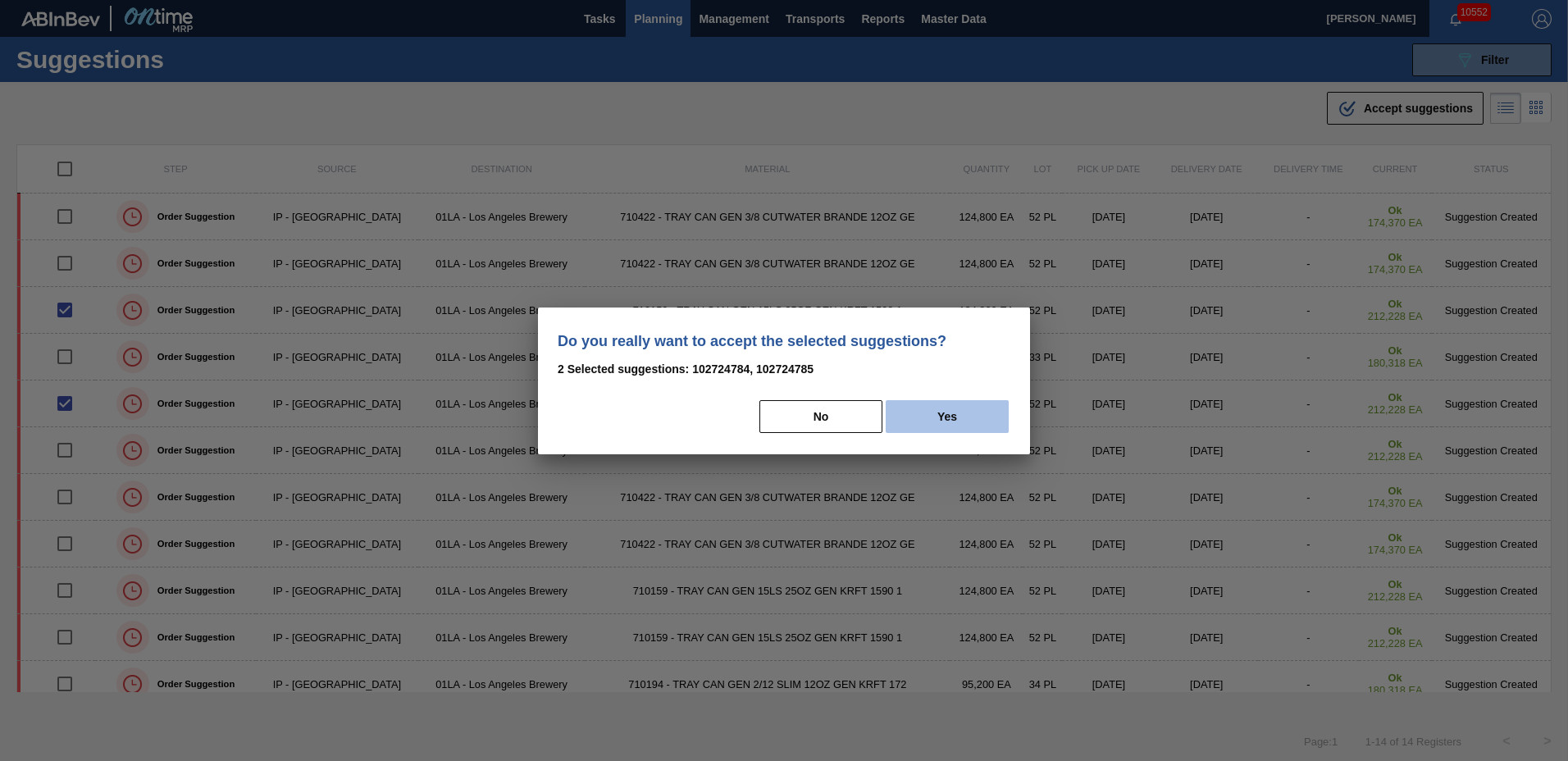
click at [986, 414] on button "Yes" at bounding box center [947, 416] width 123 height 33
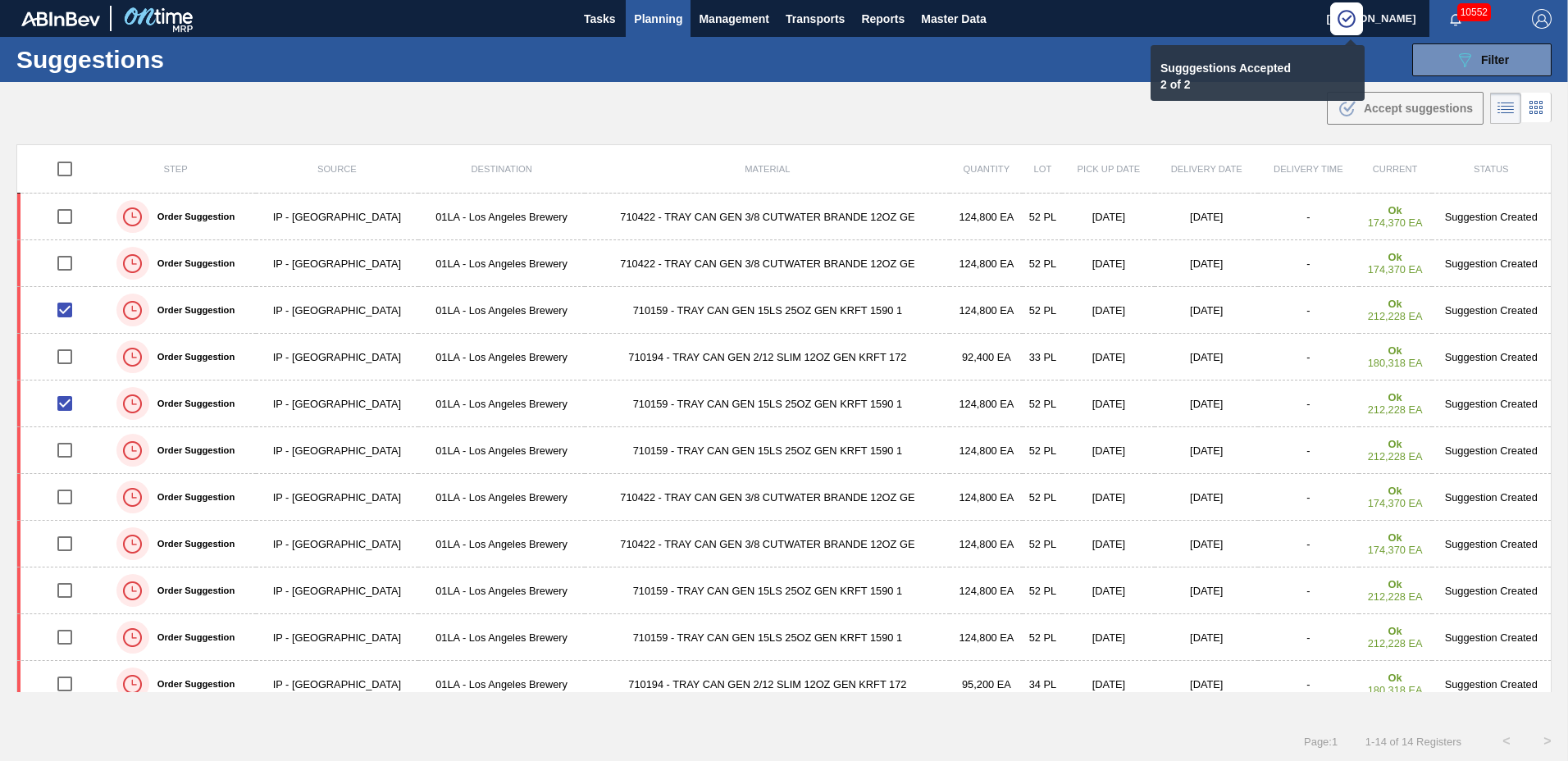
click at [669, 20] on span "Planning" at bounding box center [659, 19] width 49 height 20
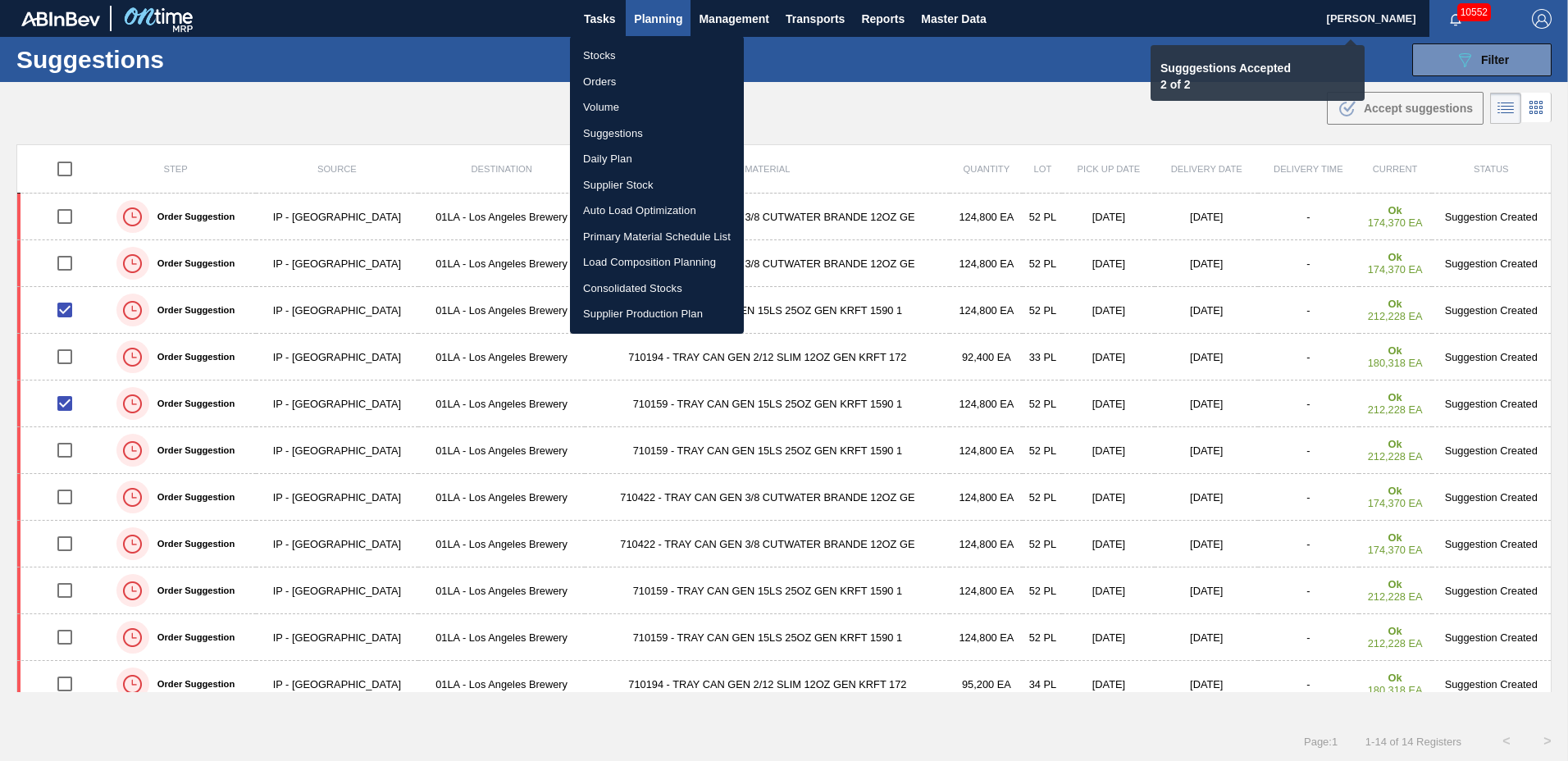
checkbox input "false"
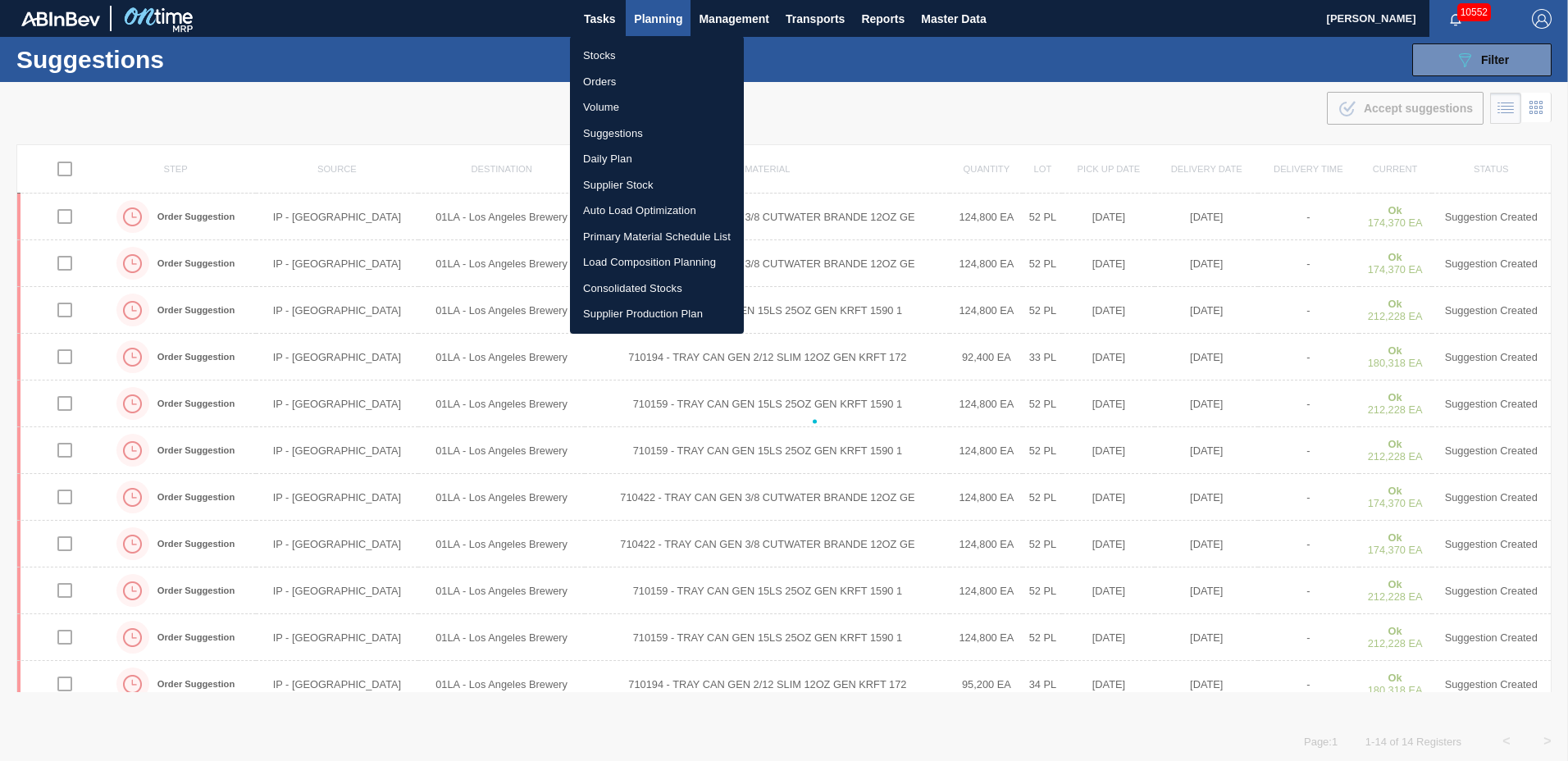
click at [638, 261] on li "Load Composition Planning" at bounding box center [657, 261] width 174 height 26
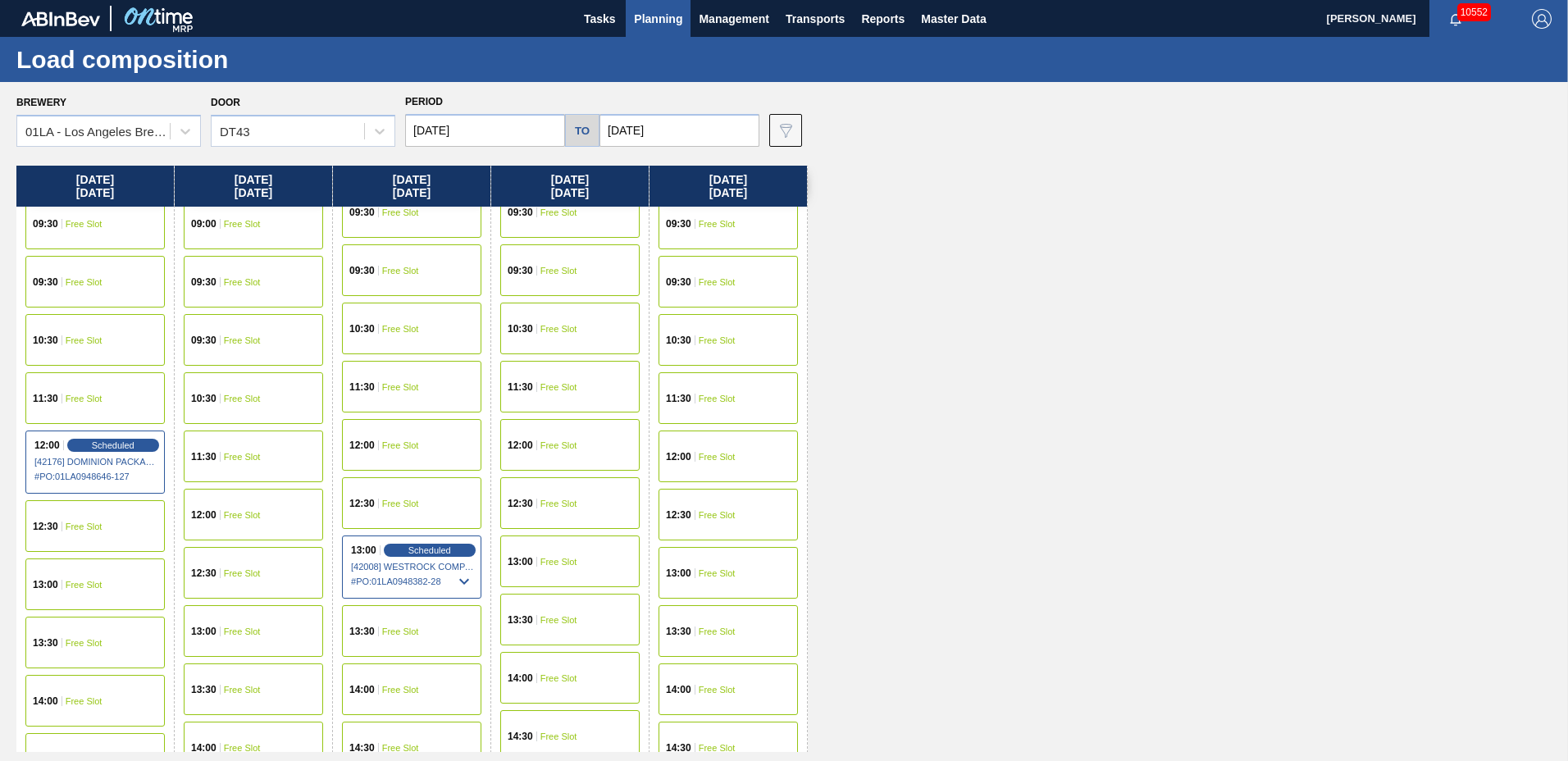
scroll to position [1257, 0]
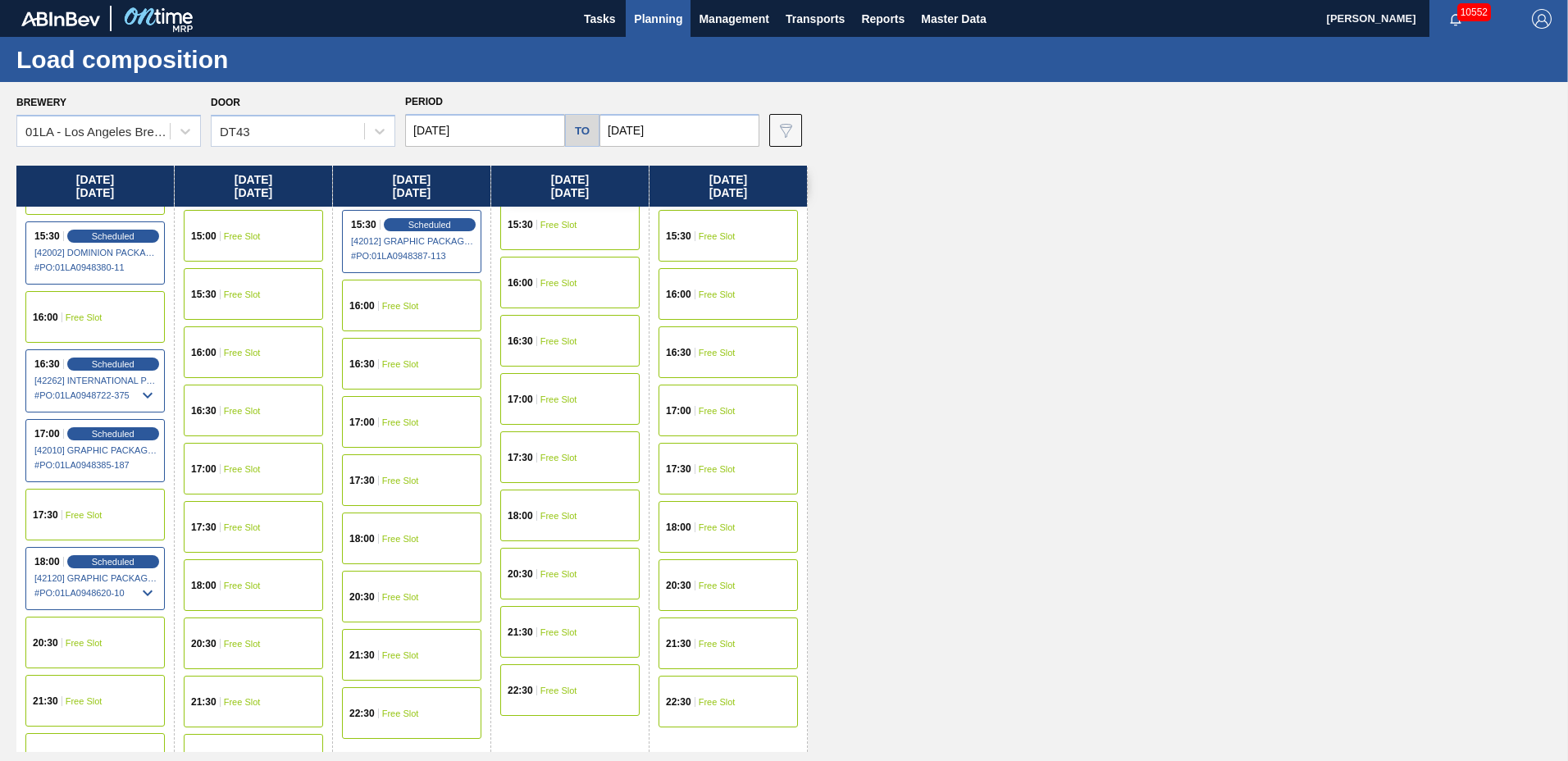
click at [419, 365] on div "16:30 Free Slot" at bounding box center [412, 364] width 139 height 52
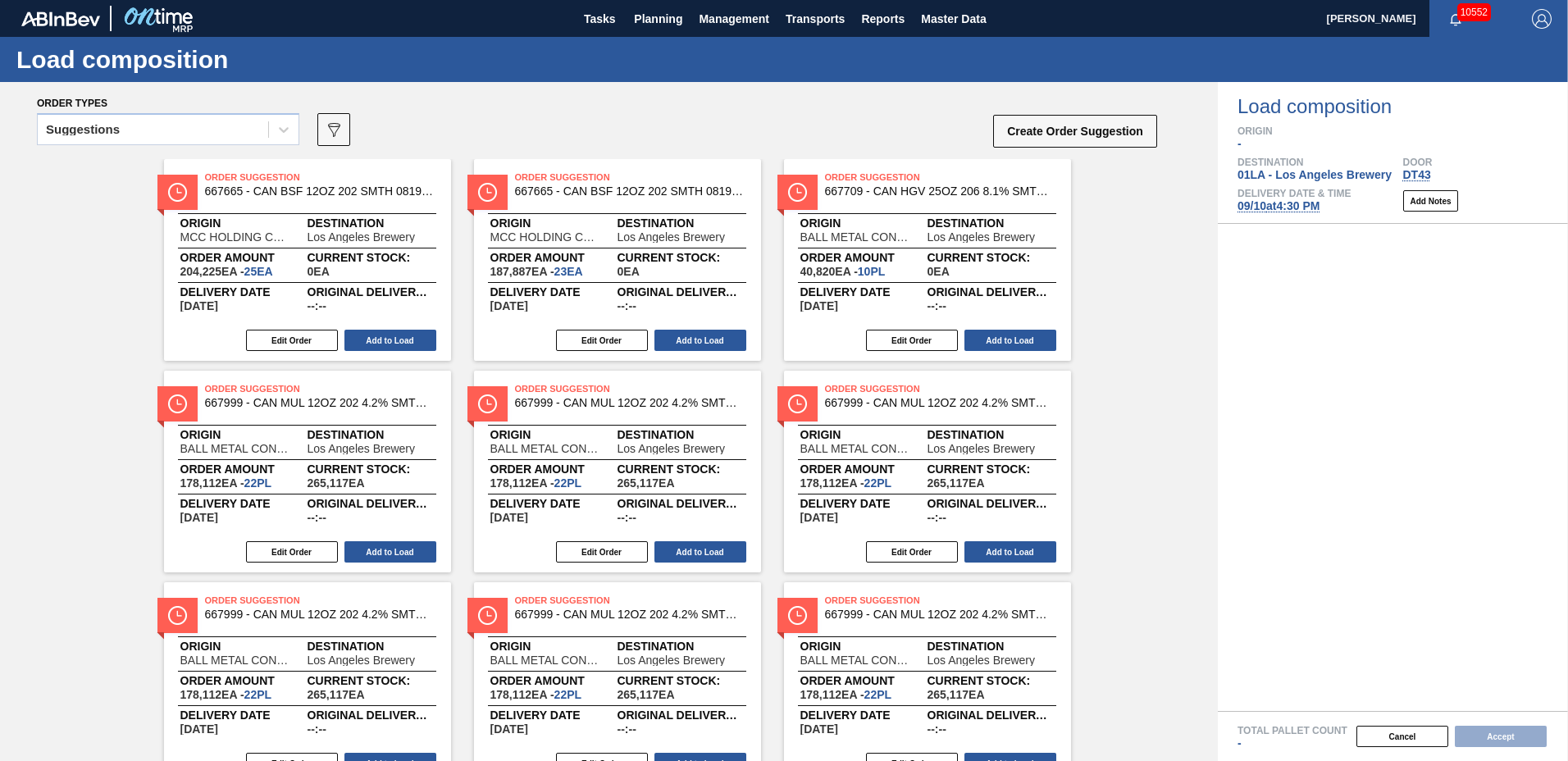
click at [160, 137] on div "Suggestions" at bounding box center [153, 129] width 230 height 23
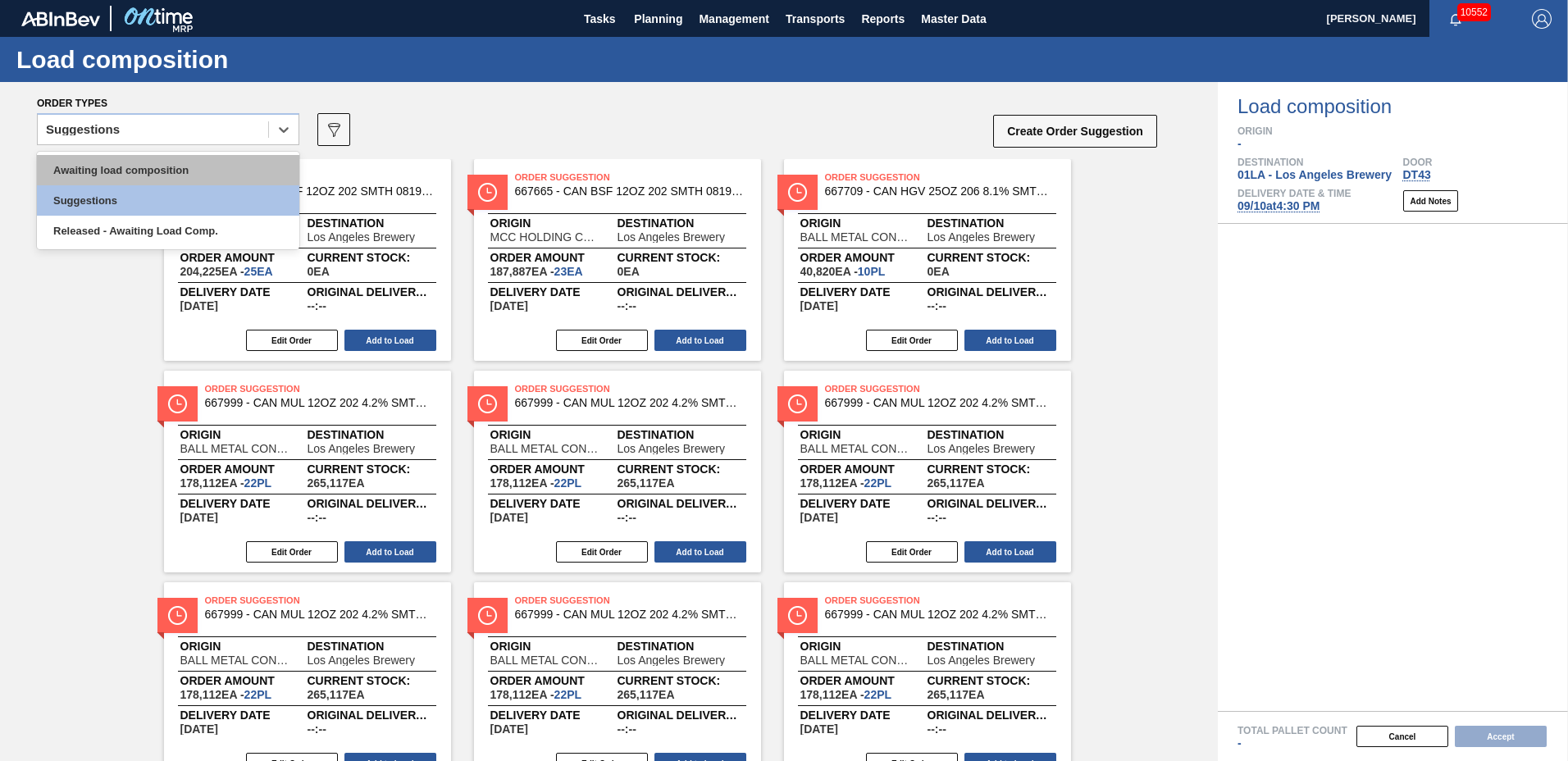
click at [155, 159] on div "Awaiting load composition" at bounding box center [168, 171] width 262 height 31
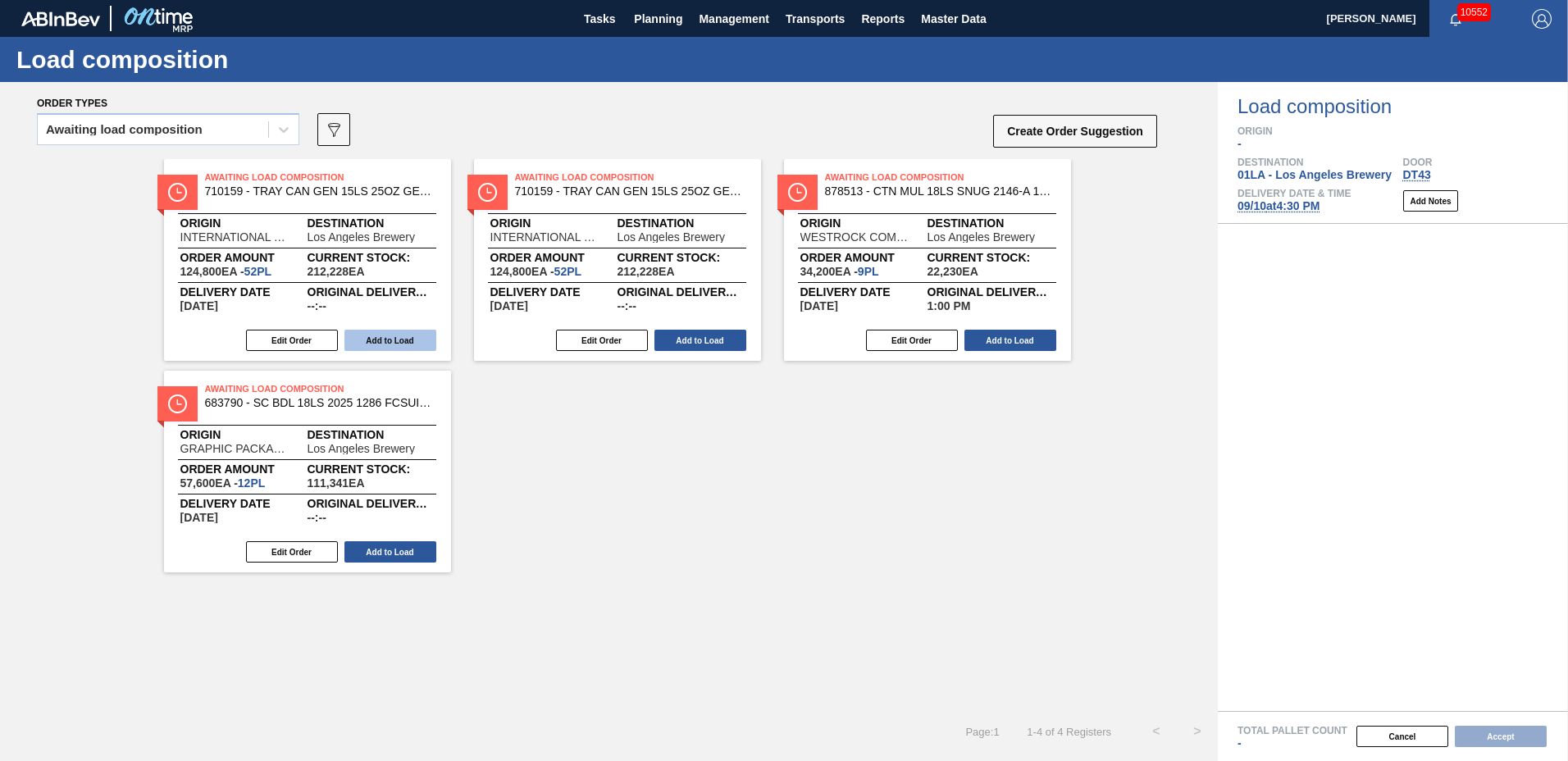
click at [399, 340] on button "Add to Load" at bounding box center [390, 341] width 92 height 22
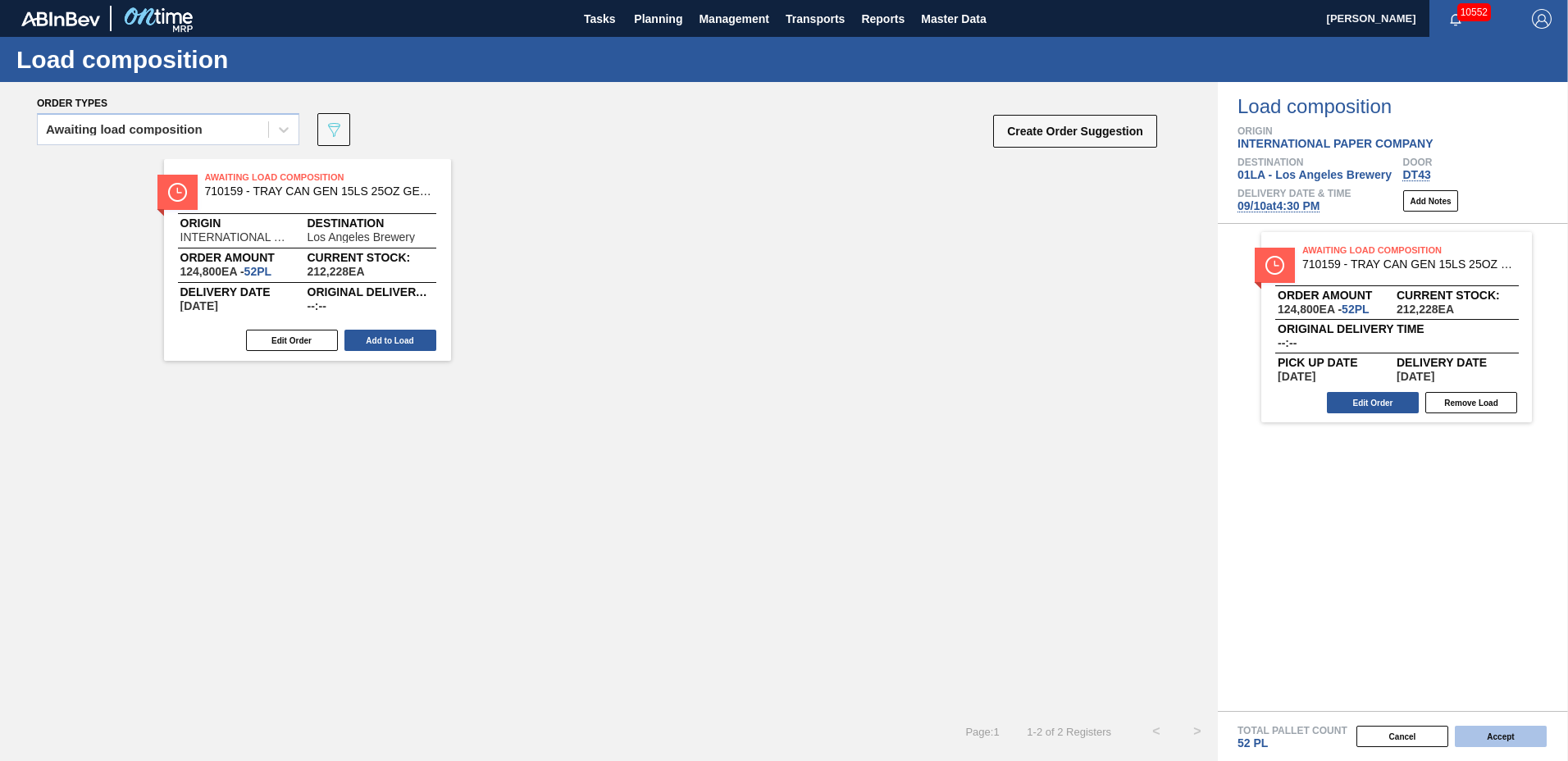
drag, startPoint x: 1485, startPoint y: 734, endPoint x: 1476, endPoint y: 734, distance: 9.0
click at [1476, 734] on button "Accept" at bounding box center [1501, 737] width 92 height 22
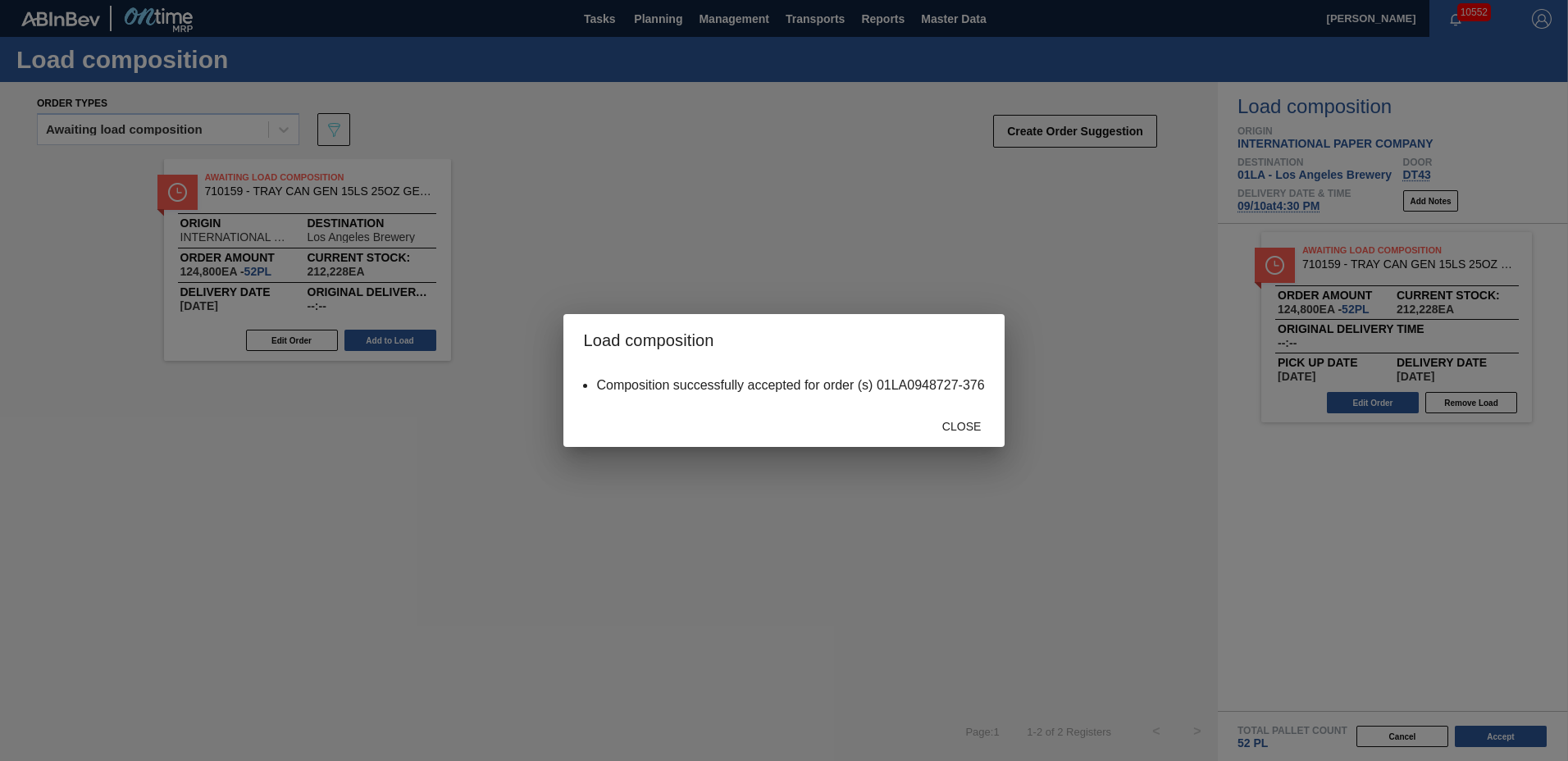
click at [951, 445] on div "Close" at bounding box center [784, 425] width 440 height 42
click at [952, 419] on div "Close" at bounding box center [962, 426] width 72 height 31
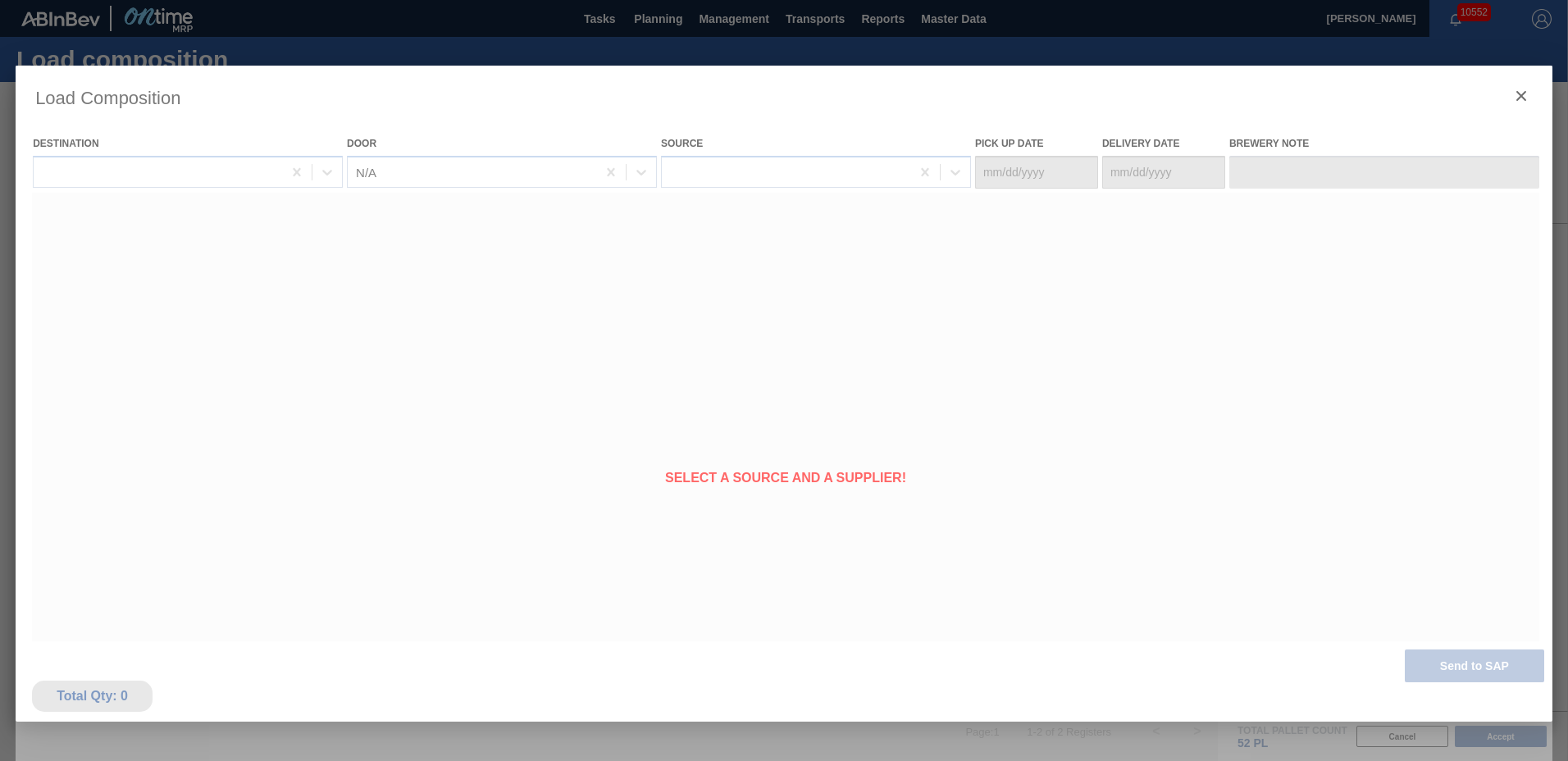
type Date "[DATE]"
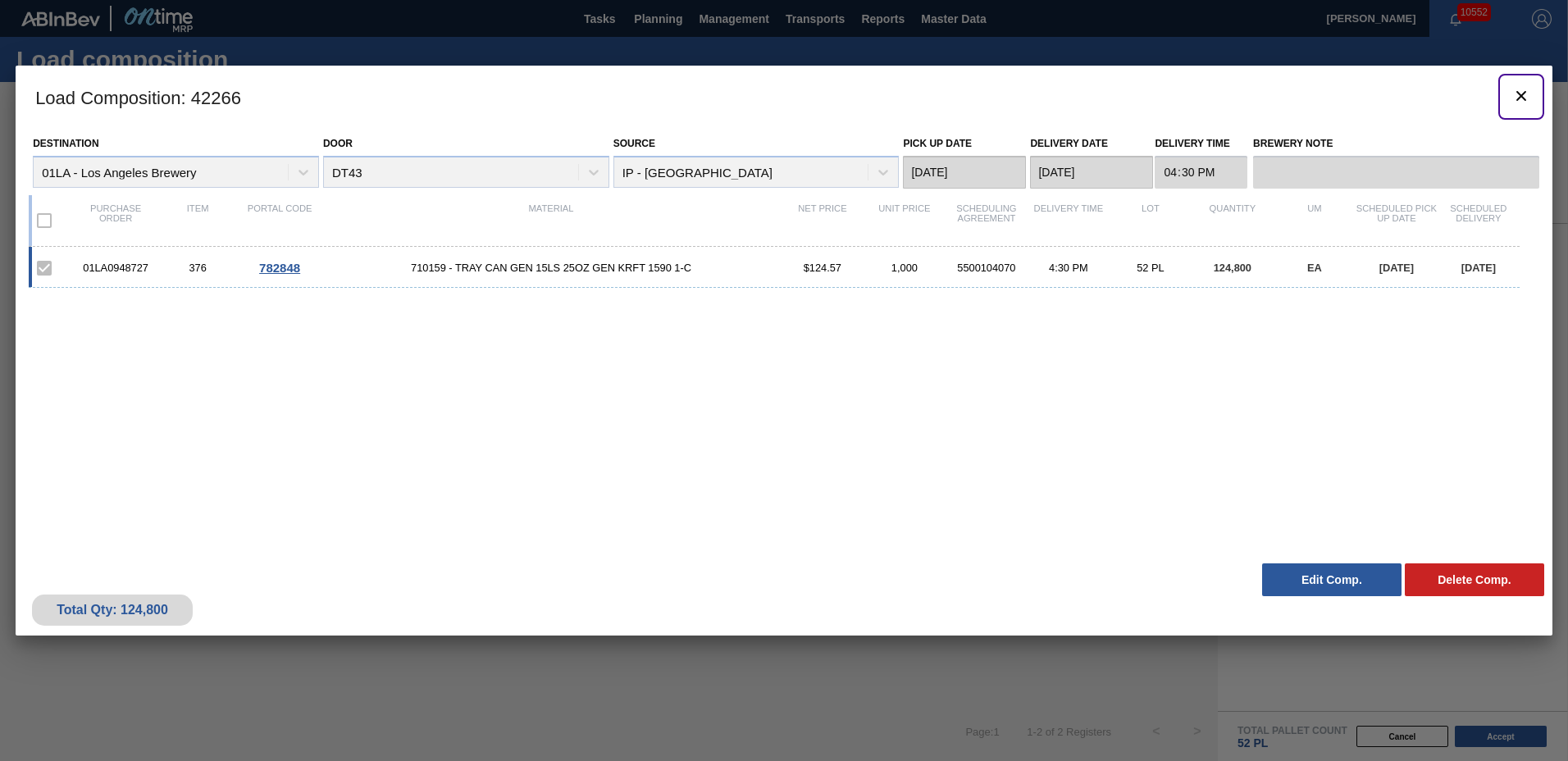
click at [1525, 93] on icon "botão de ícone" at bounding box center [1521, 95] width 10 height 10
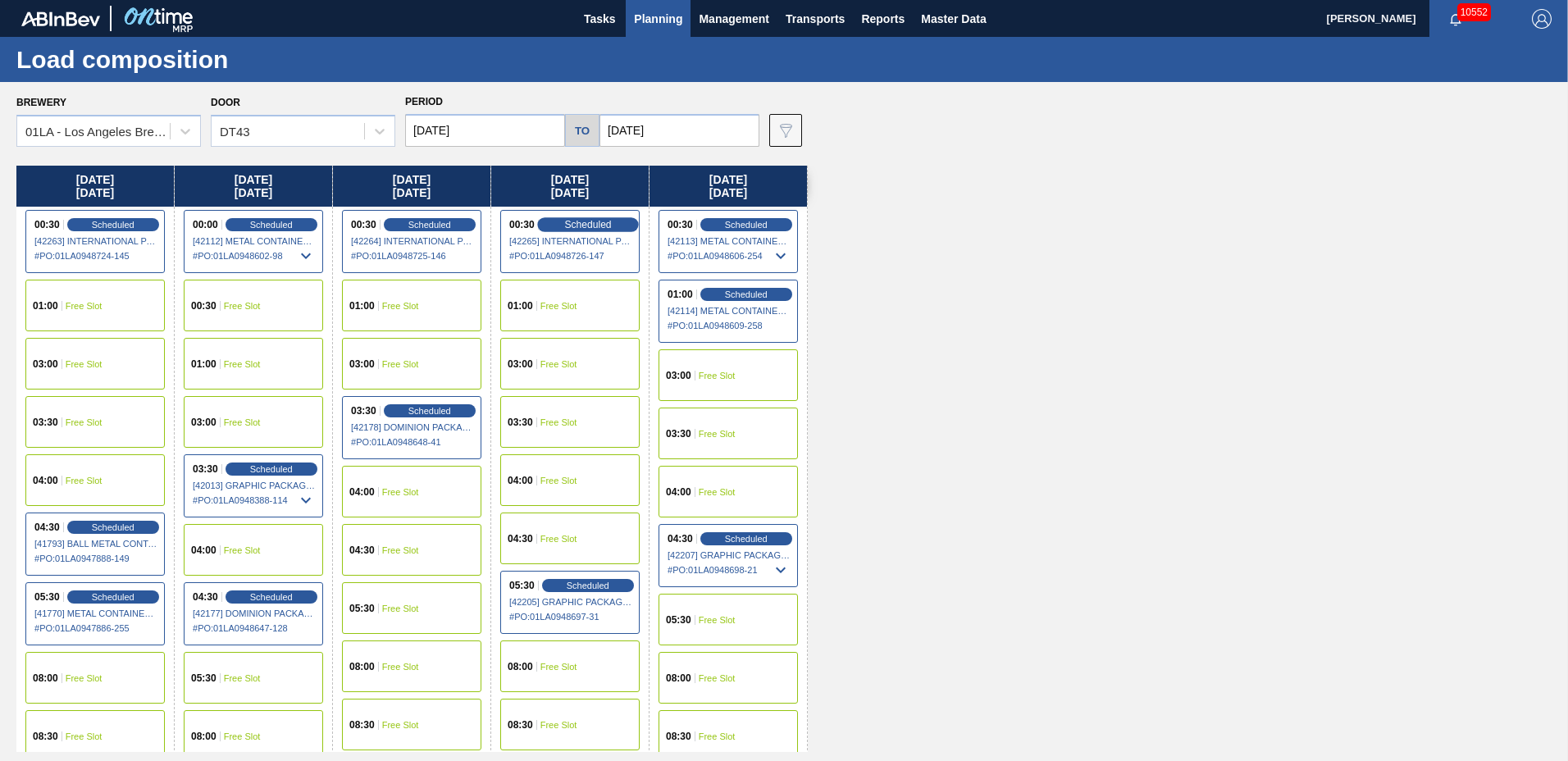
click at [590, 225] on span "Scheduled" at bounding box center [588, 225] width 47 height 11
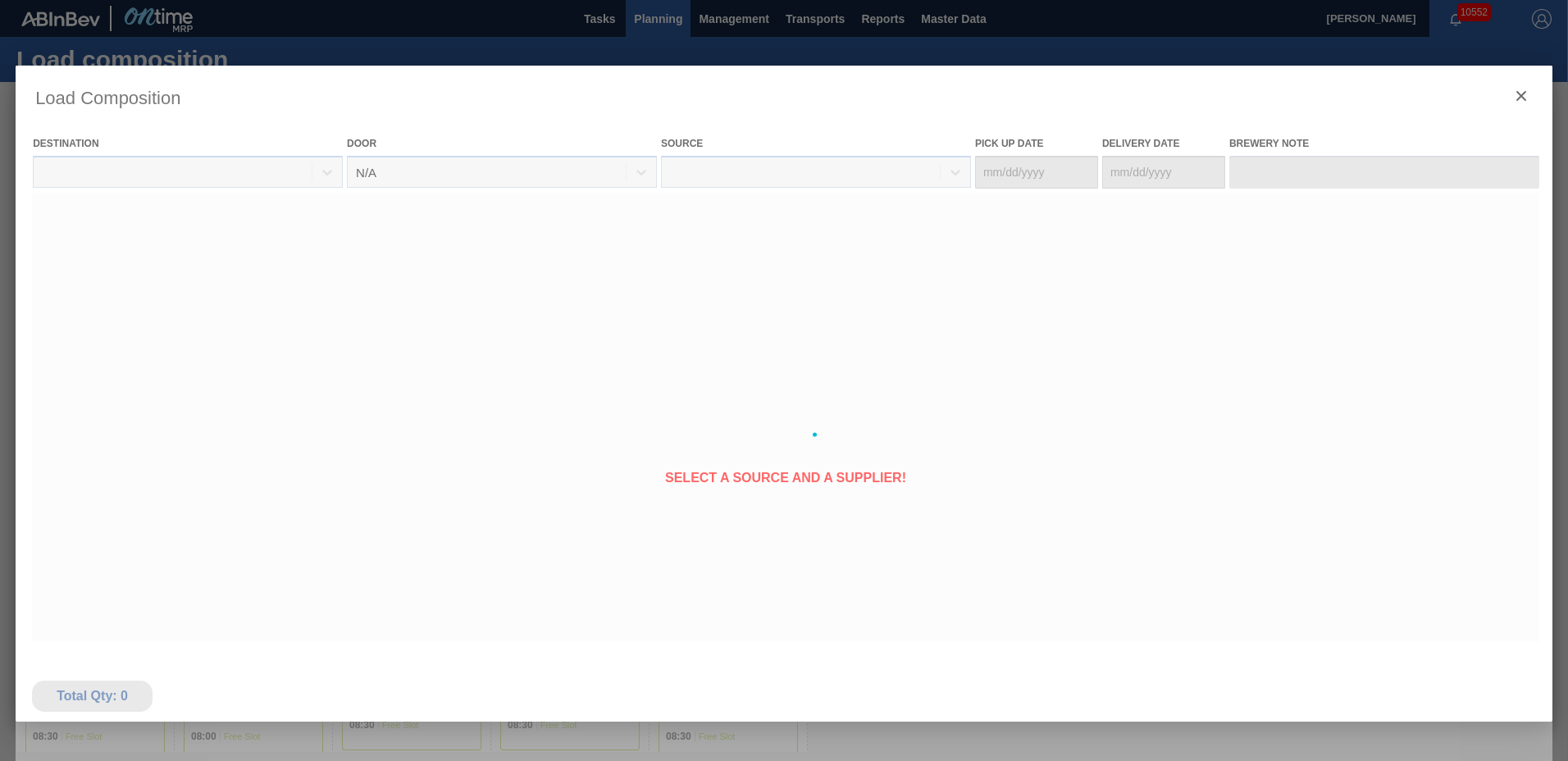
type Date "[DATE]"
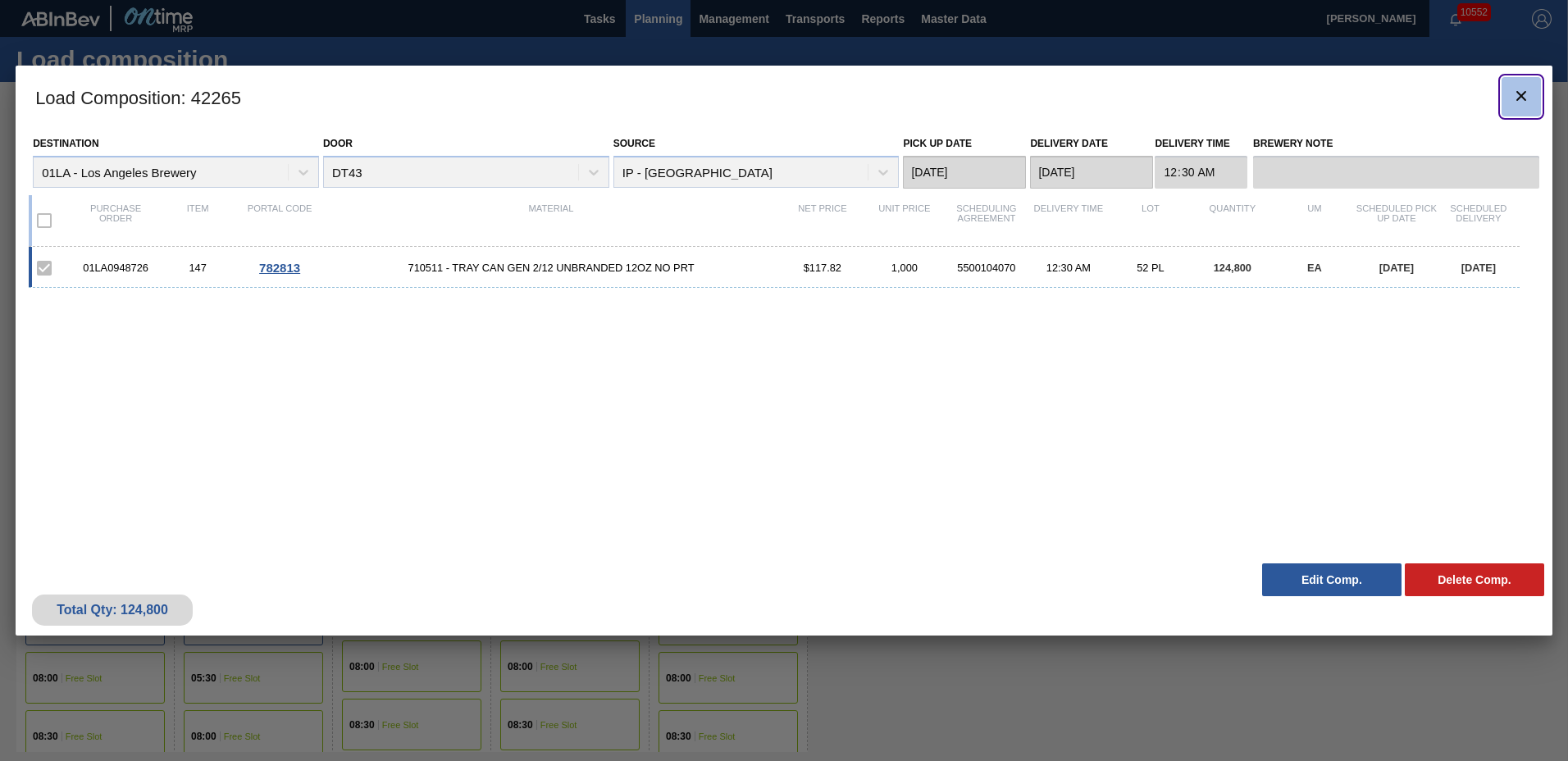
click at [1528, 109] on button "botão de ícone" at bounding box center [1521, 97] width 40 height 40
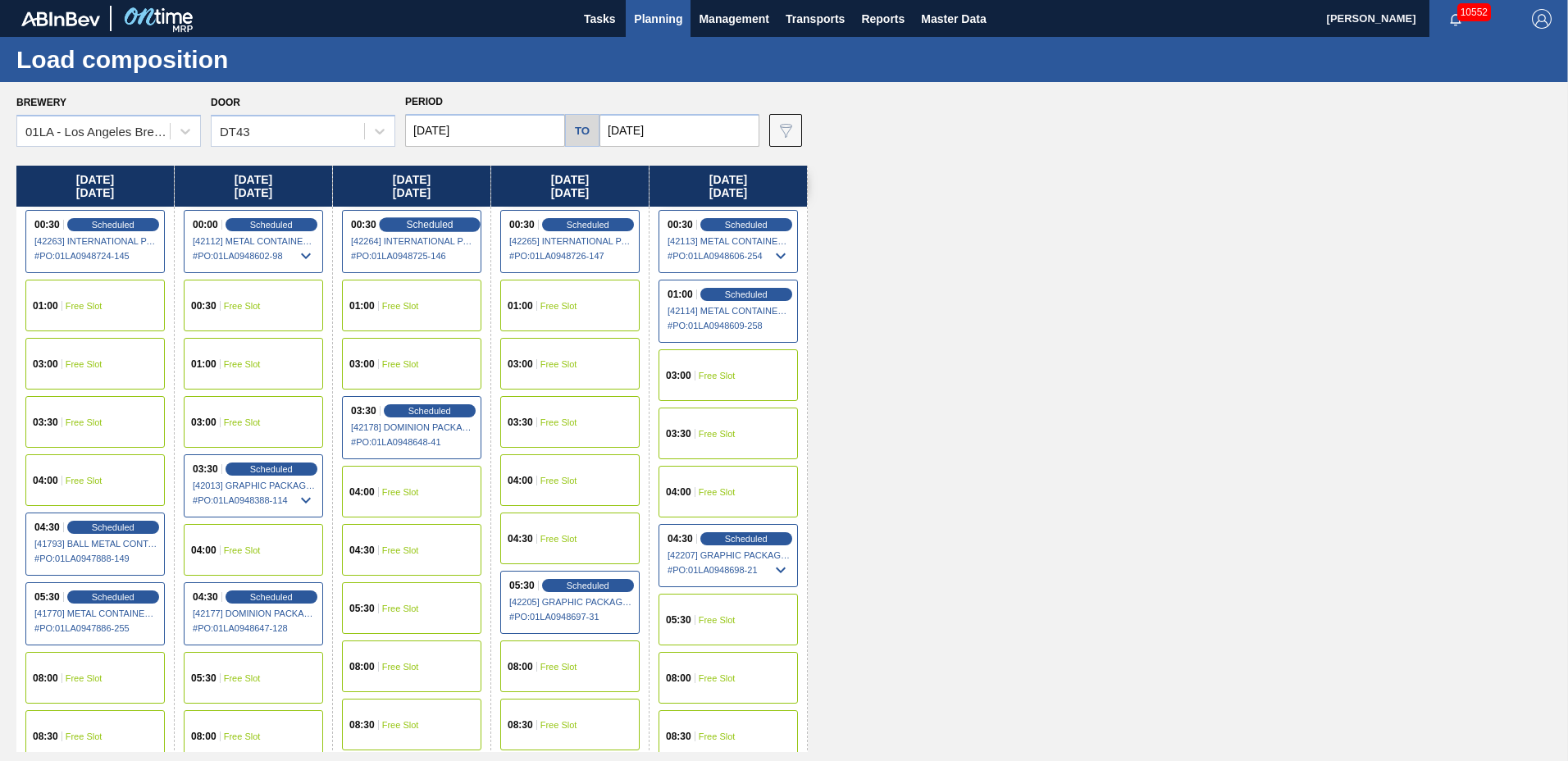
click at [411, 227] on span "Scheduled" at bounding box center [430, 225] width 47 height 11
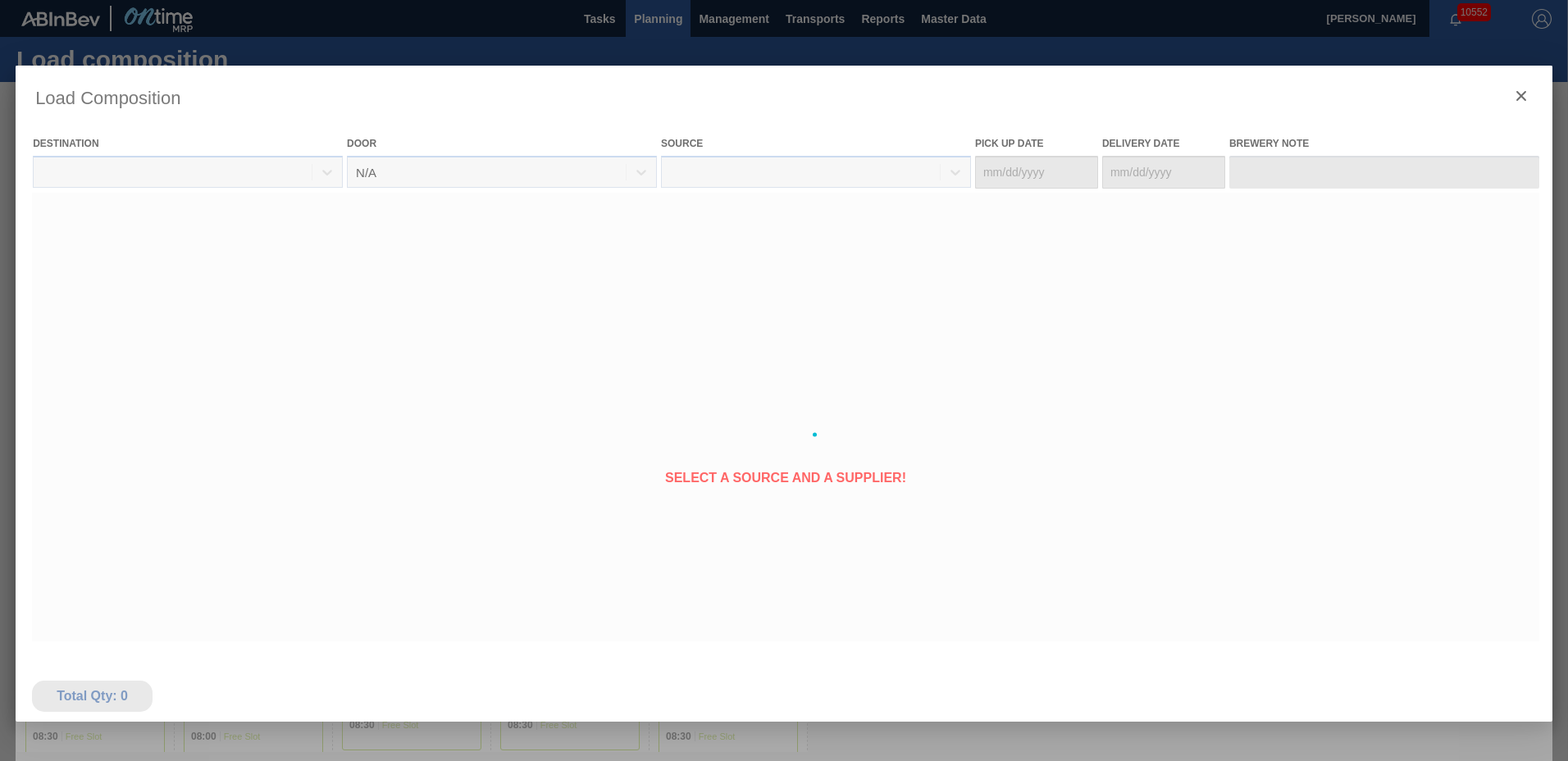
type Date "[DATE]"
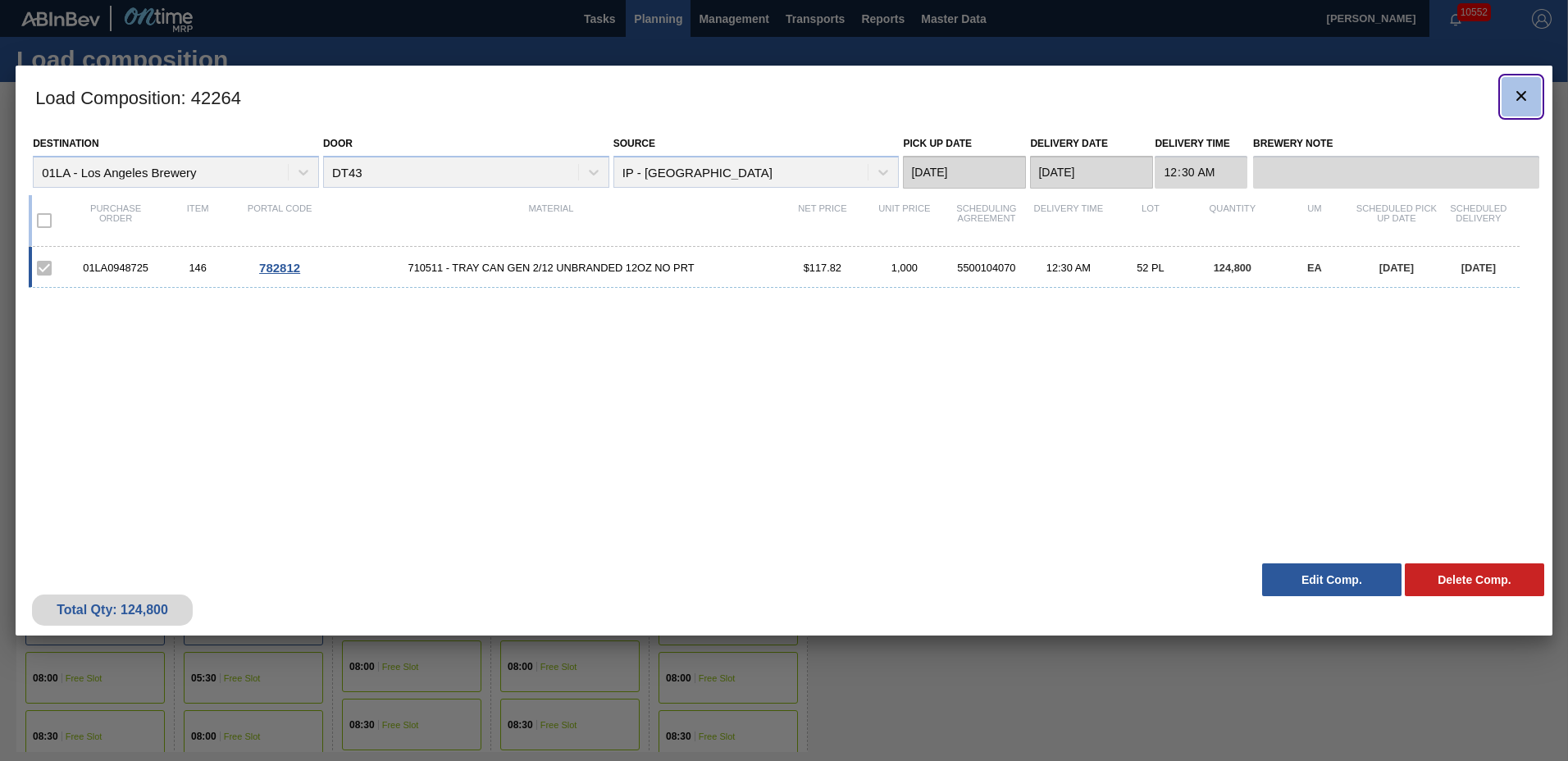
click at [1529, 99] on icon "botão de ícone" at bounding box center [1521, 96] width 20 height 20
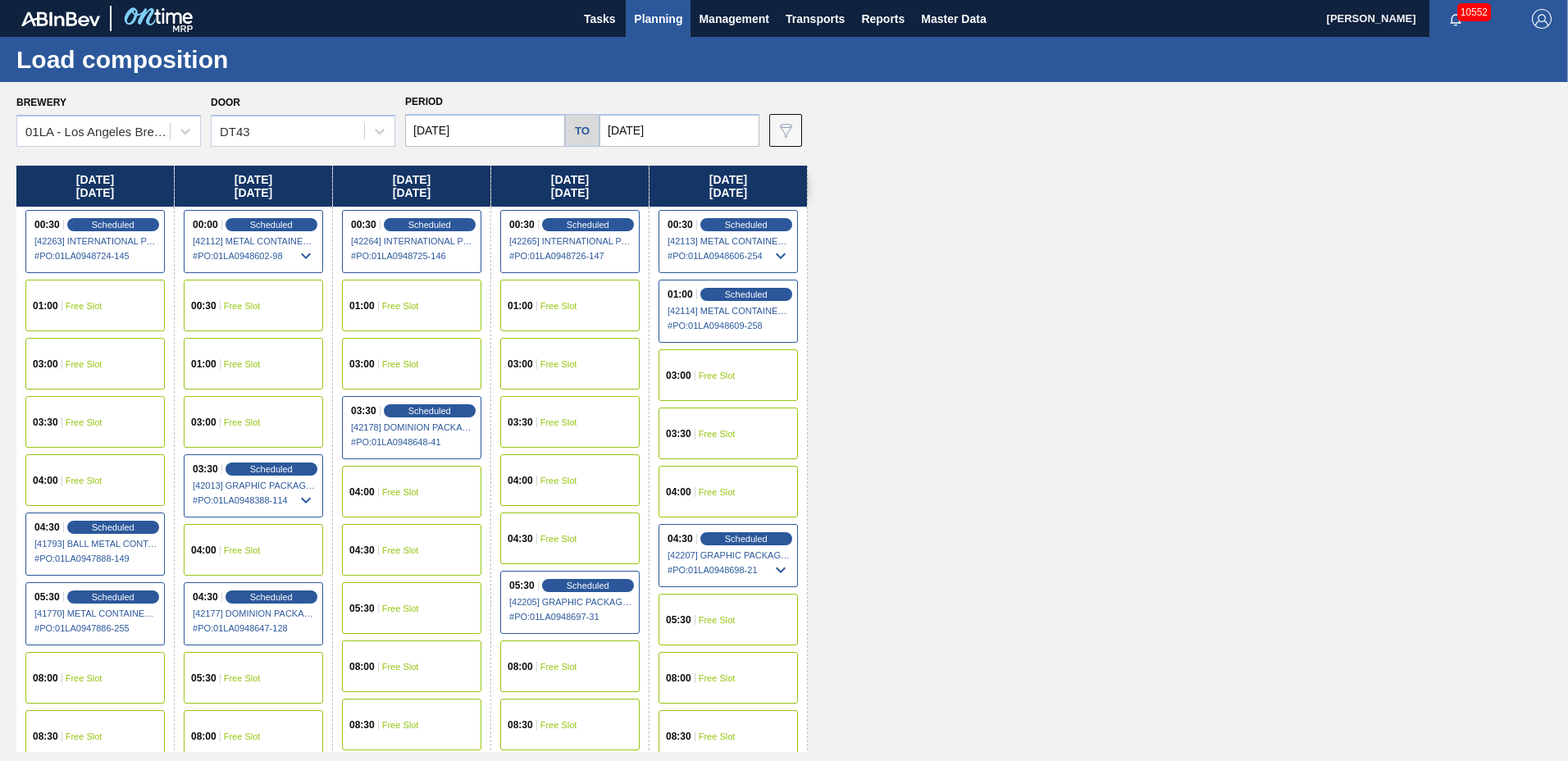
scroll to position [1257, 0]
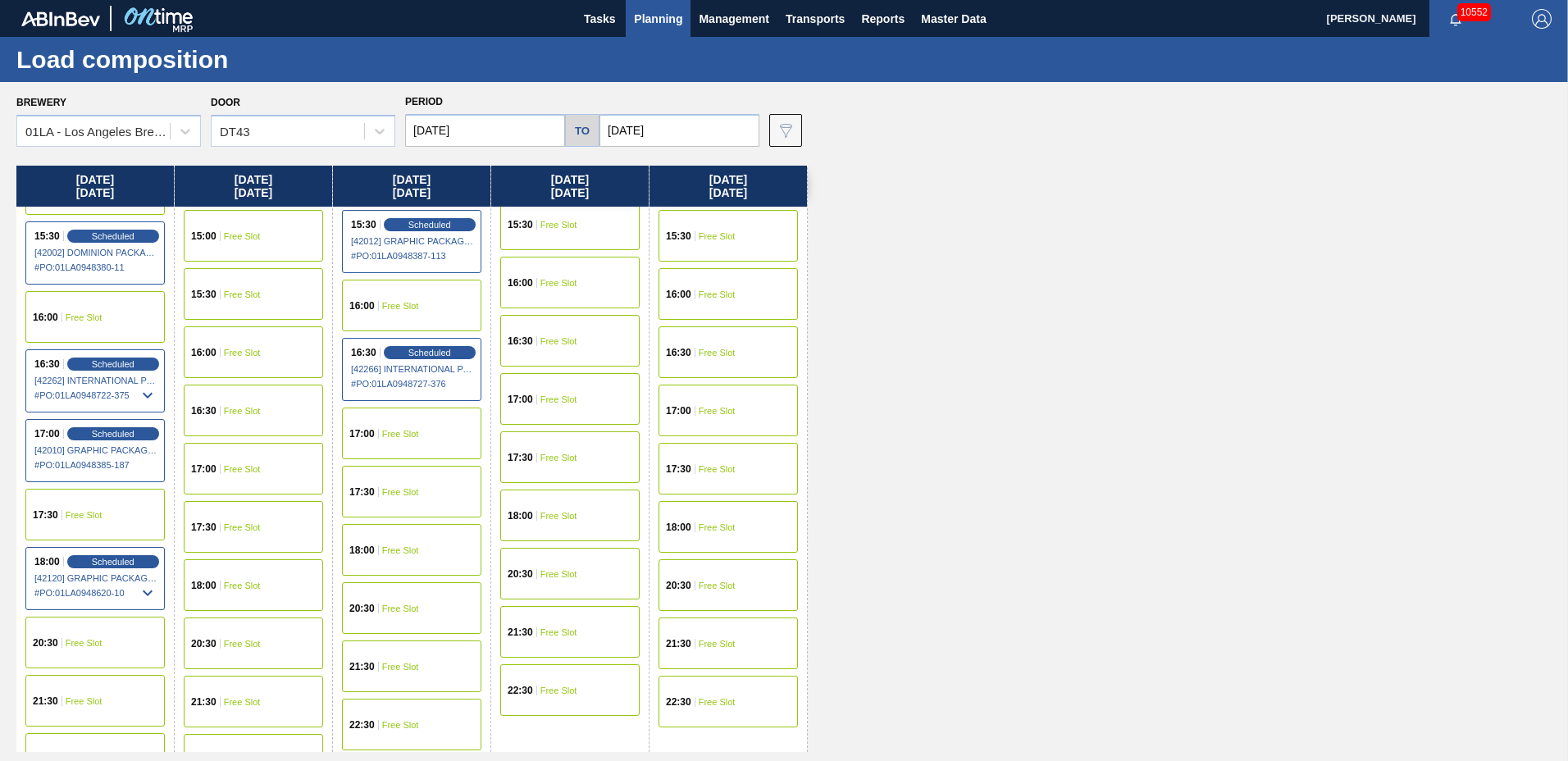
click at [559, 332] on div "16:30 Free Slot" at bounding box center [570, 341] width 139 height 52
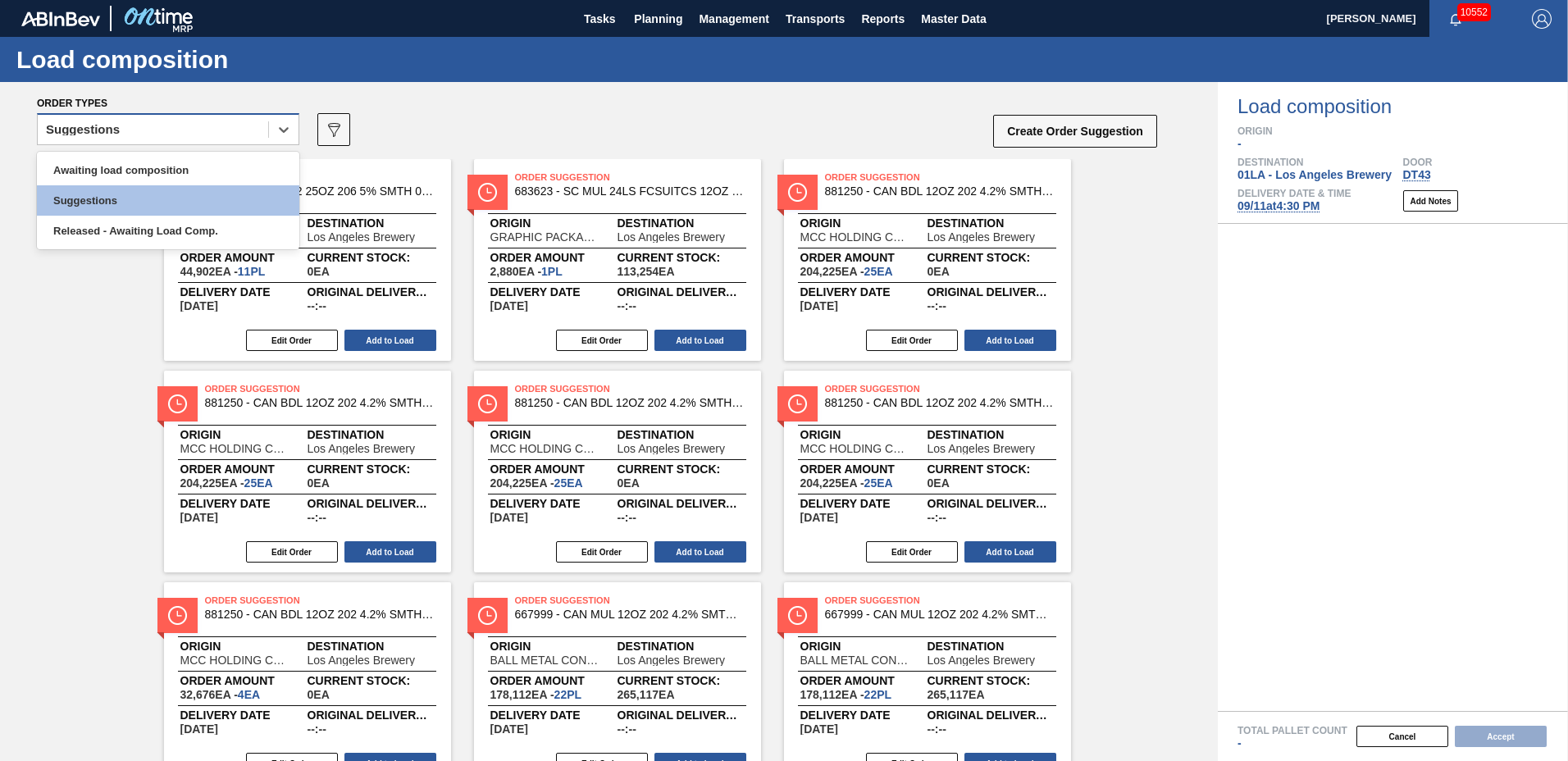
click at [174, 138] on div "Suggestions" at bounding box center [153, 129] width 230 height 23
click at [147, 165] on div "Awaiting load composition" at bounding box center [168, 171] width 262 height 31
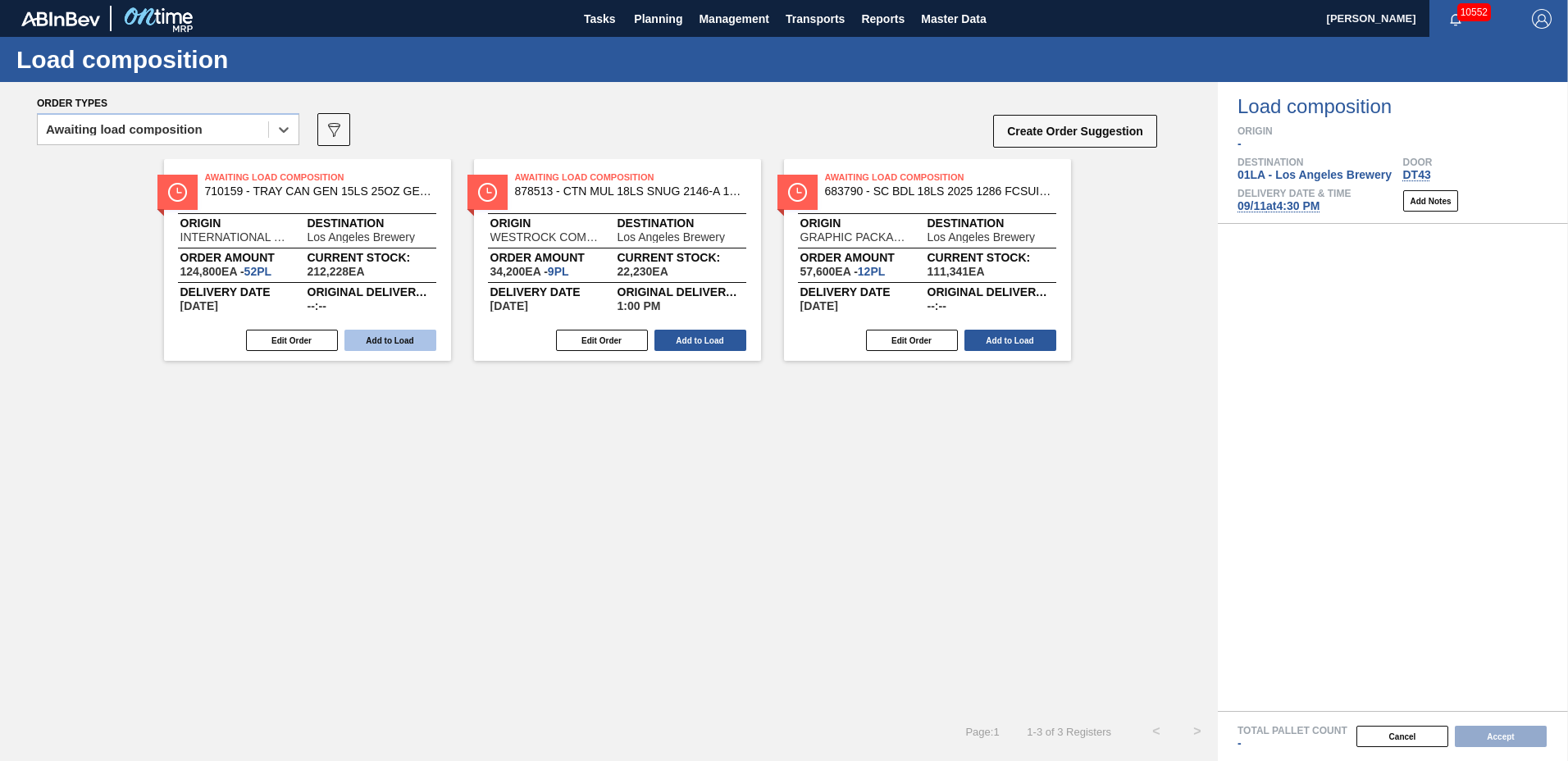
click at [426, 343] on button "Add to Load" at bounding box center [390, 341] width 92 height 22
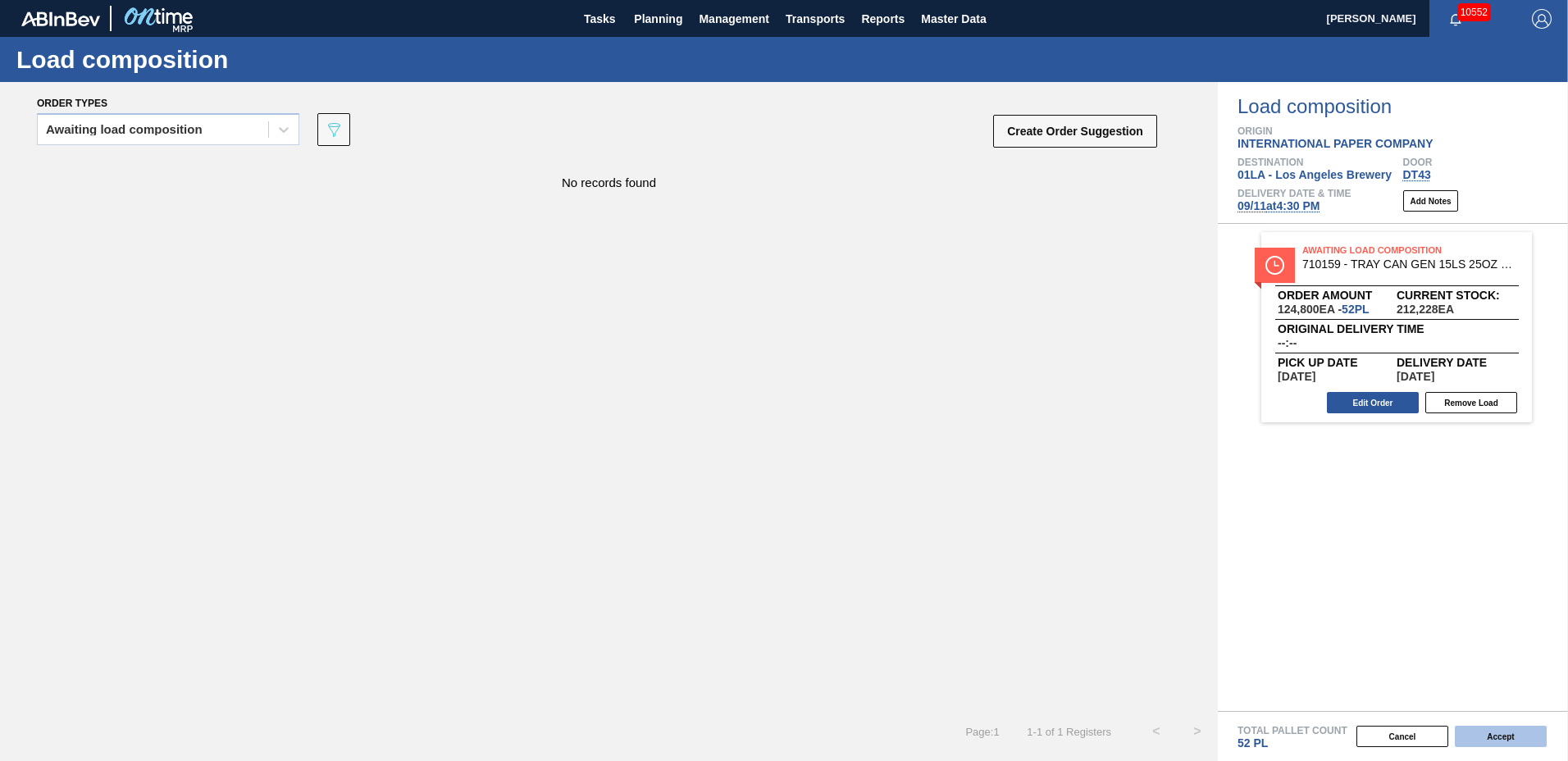
click at [1511, 739] on button "Accept" at bounding box center [1501, 737] width 92 height 22
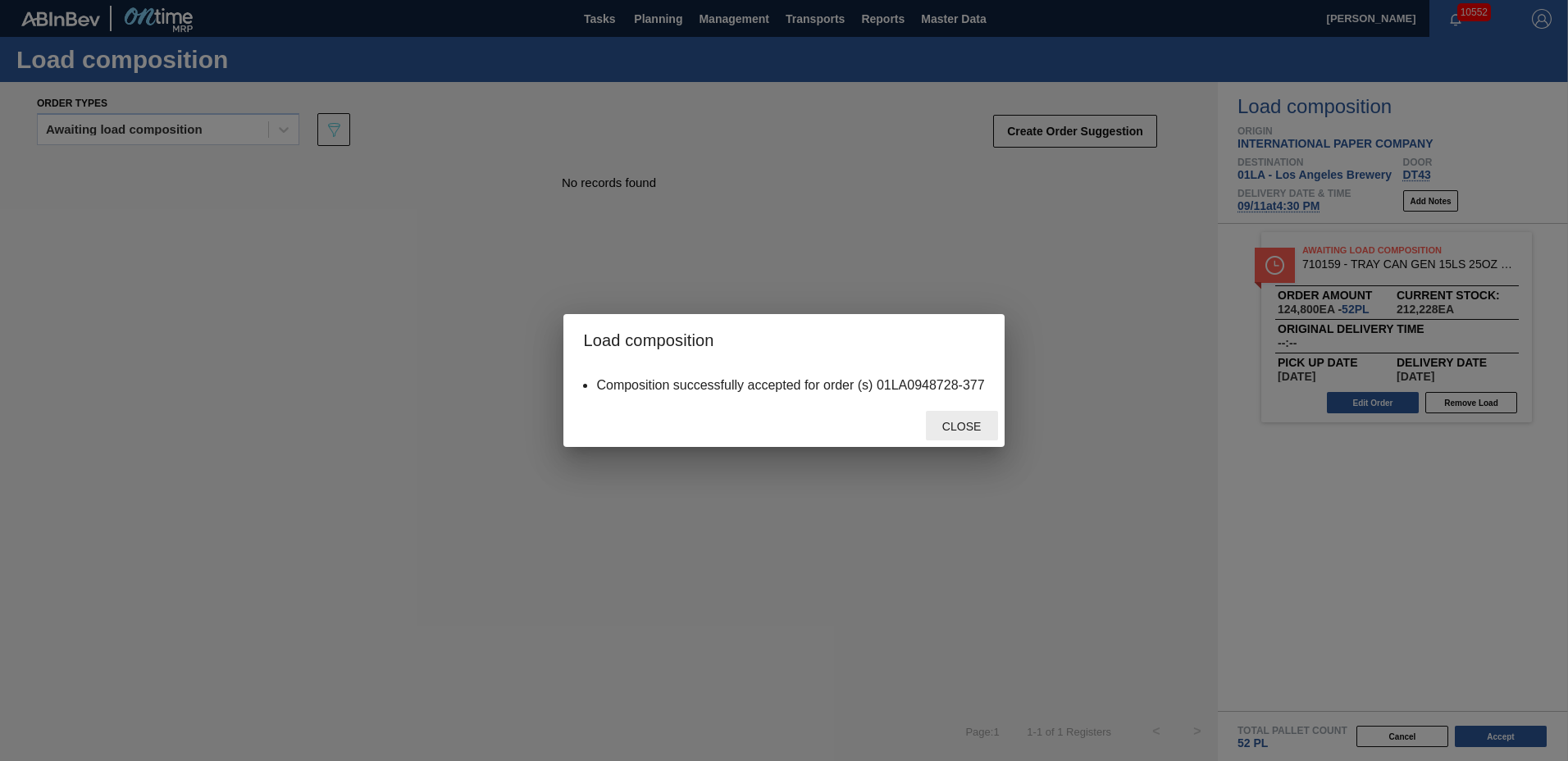
click at [969, 421] on span "Close" at bounding box center [961, 426] width 65 height 13
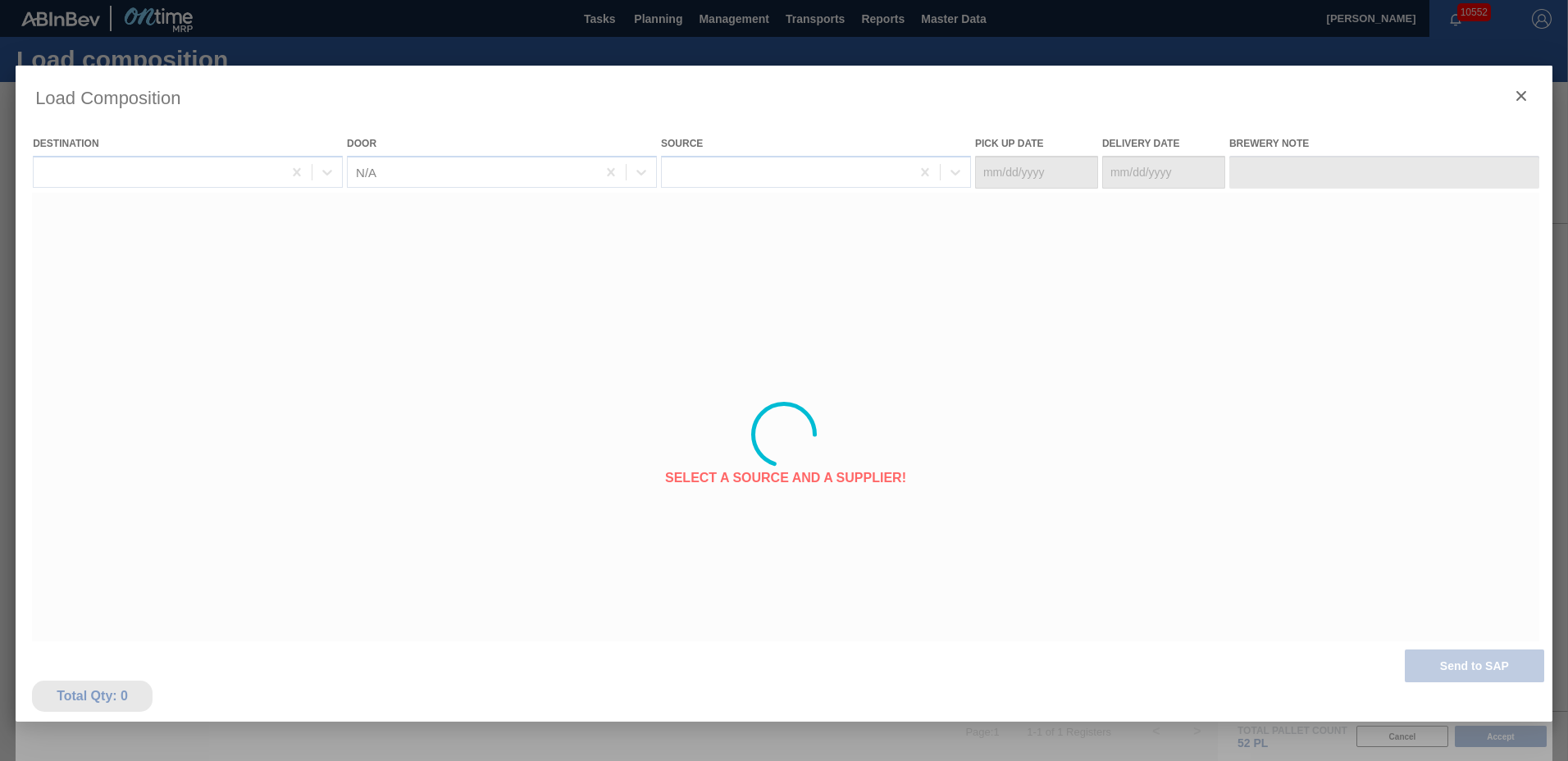
type Date "[DATE]"
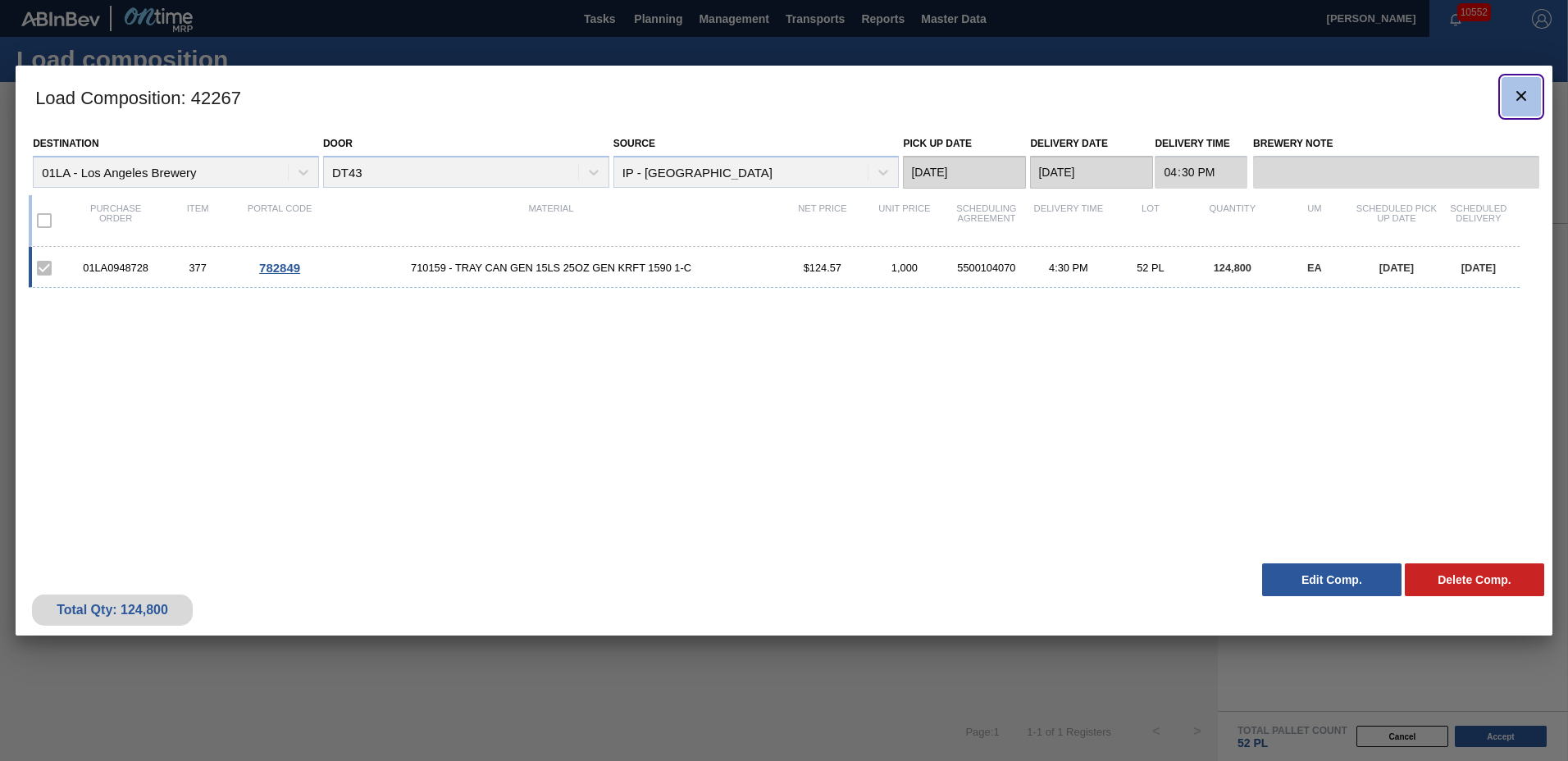
click at [1522, 100] on icon "botão de ícone" at bounding box center [1521, 96] width 20 height 20
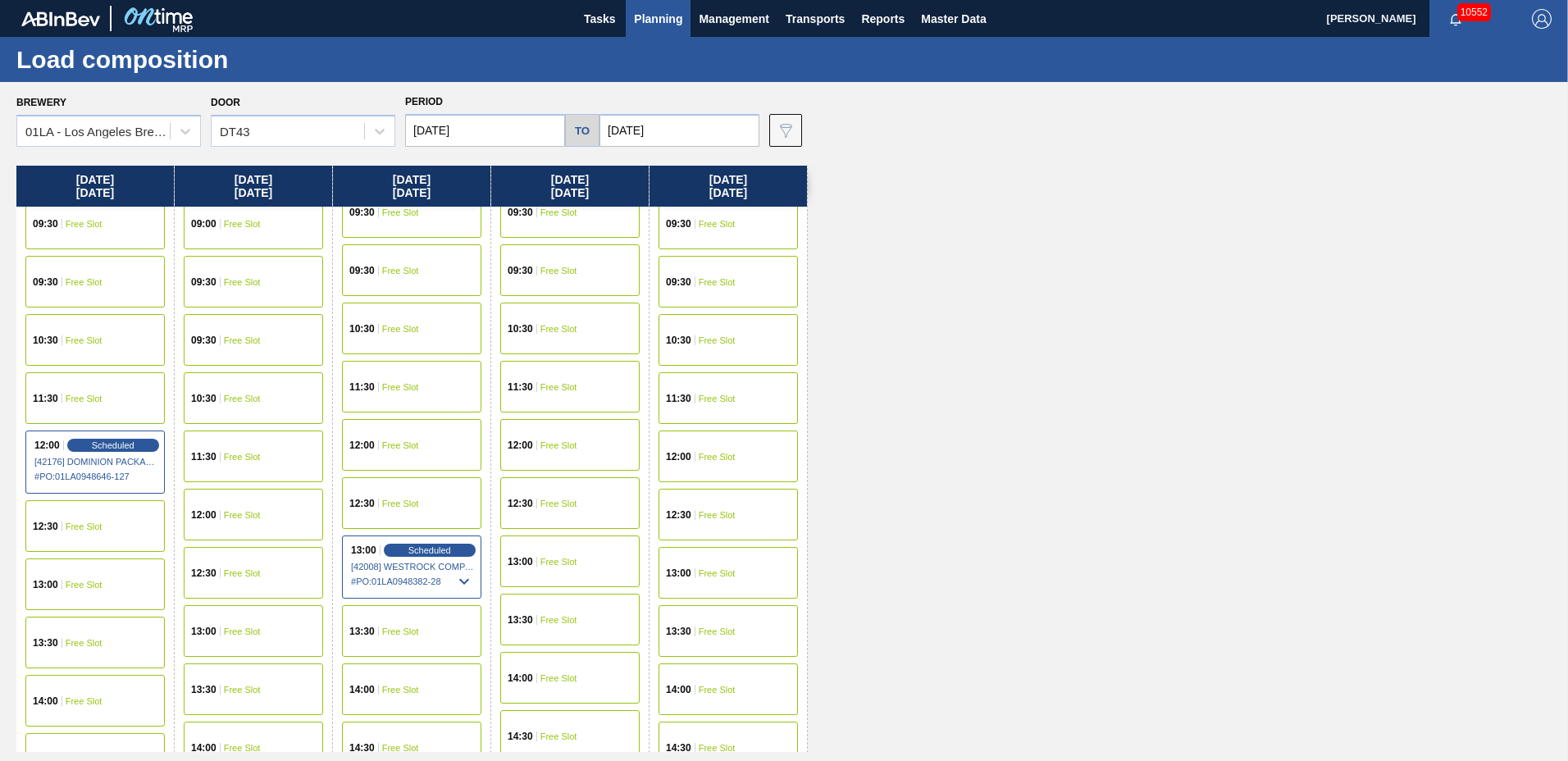
scroll to position [1257, 0]
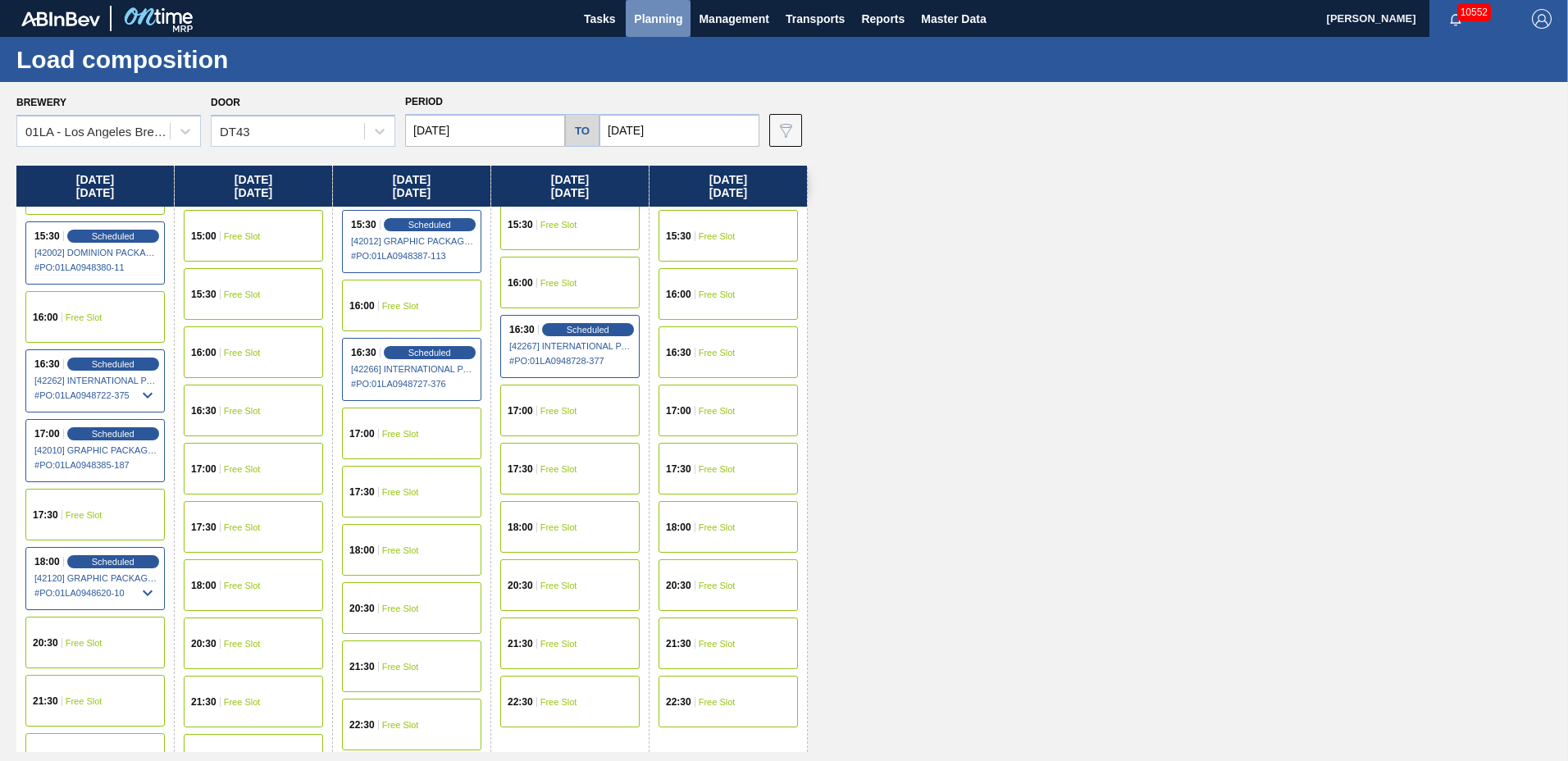
click at [665, 13] on span "Planning" at bounding box center [659, 19] width 49 height 20
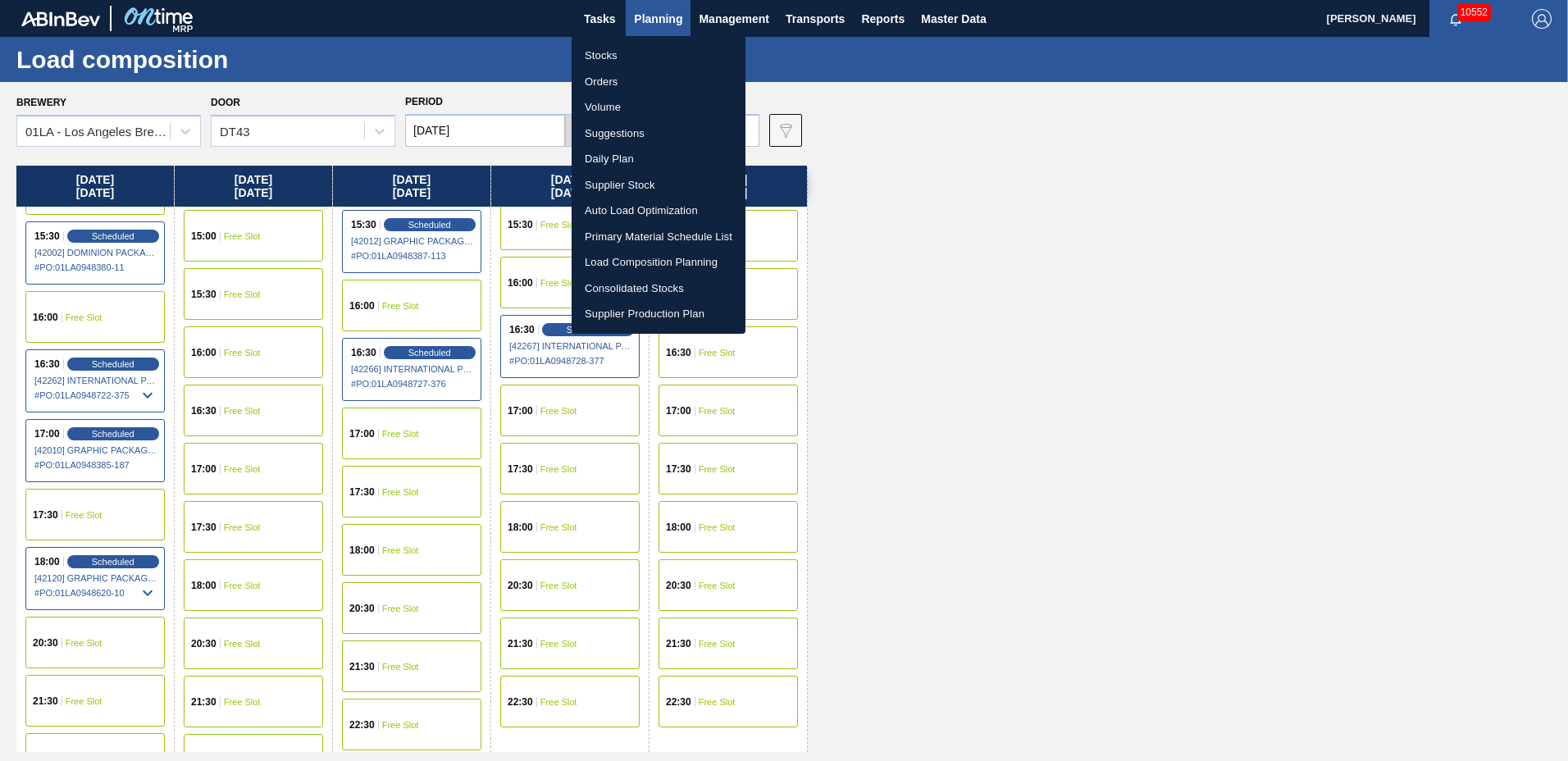
click at [647, 133] on li "Suggestions" at bounding box center [659, 133] width 174 height 26
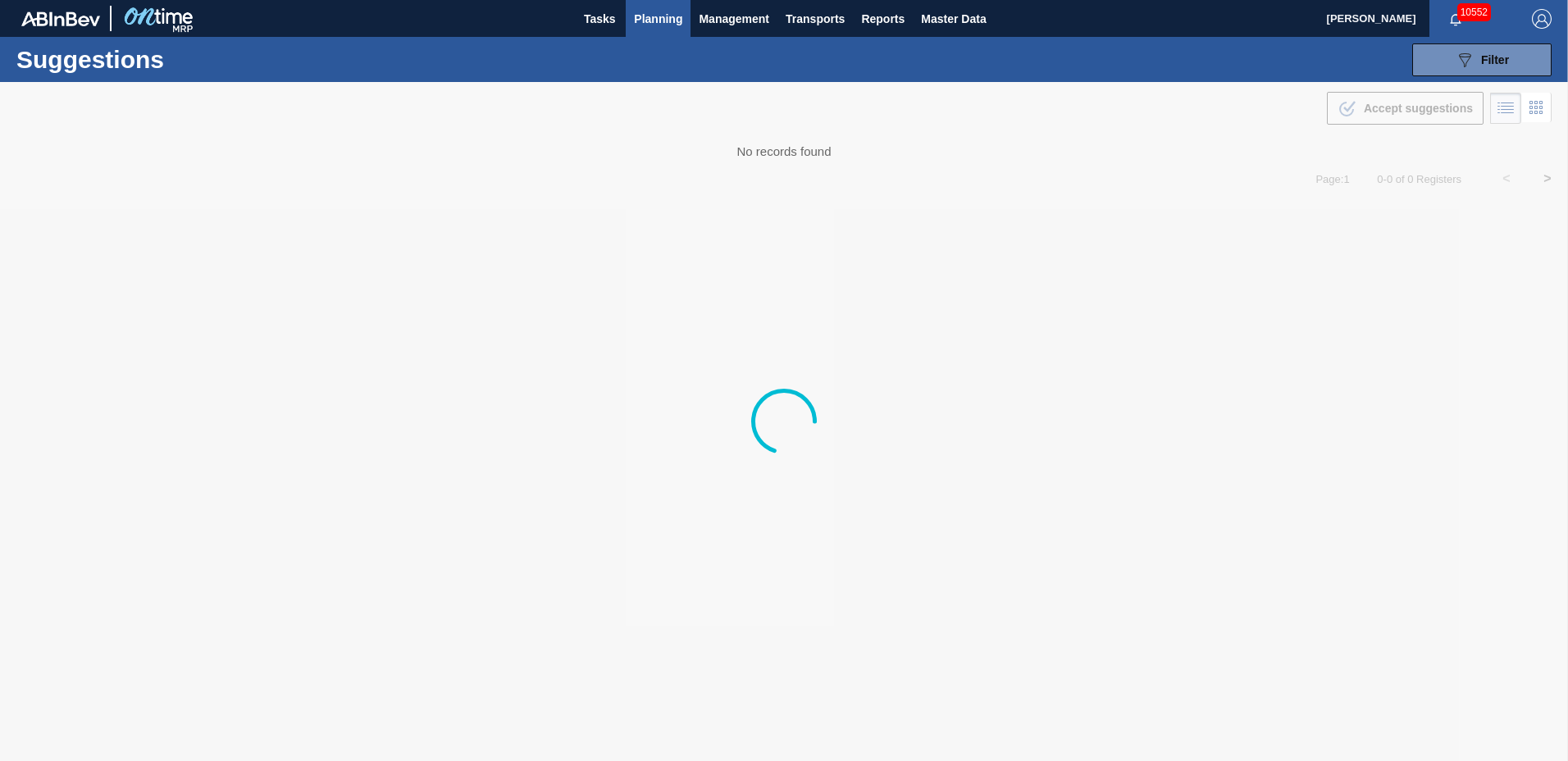
type to "[DATE]"
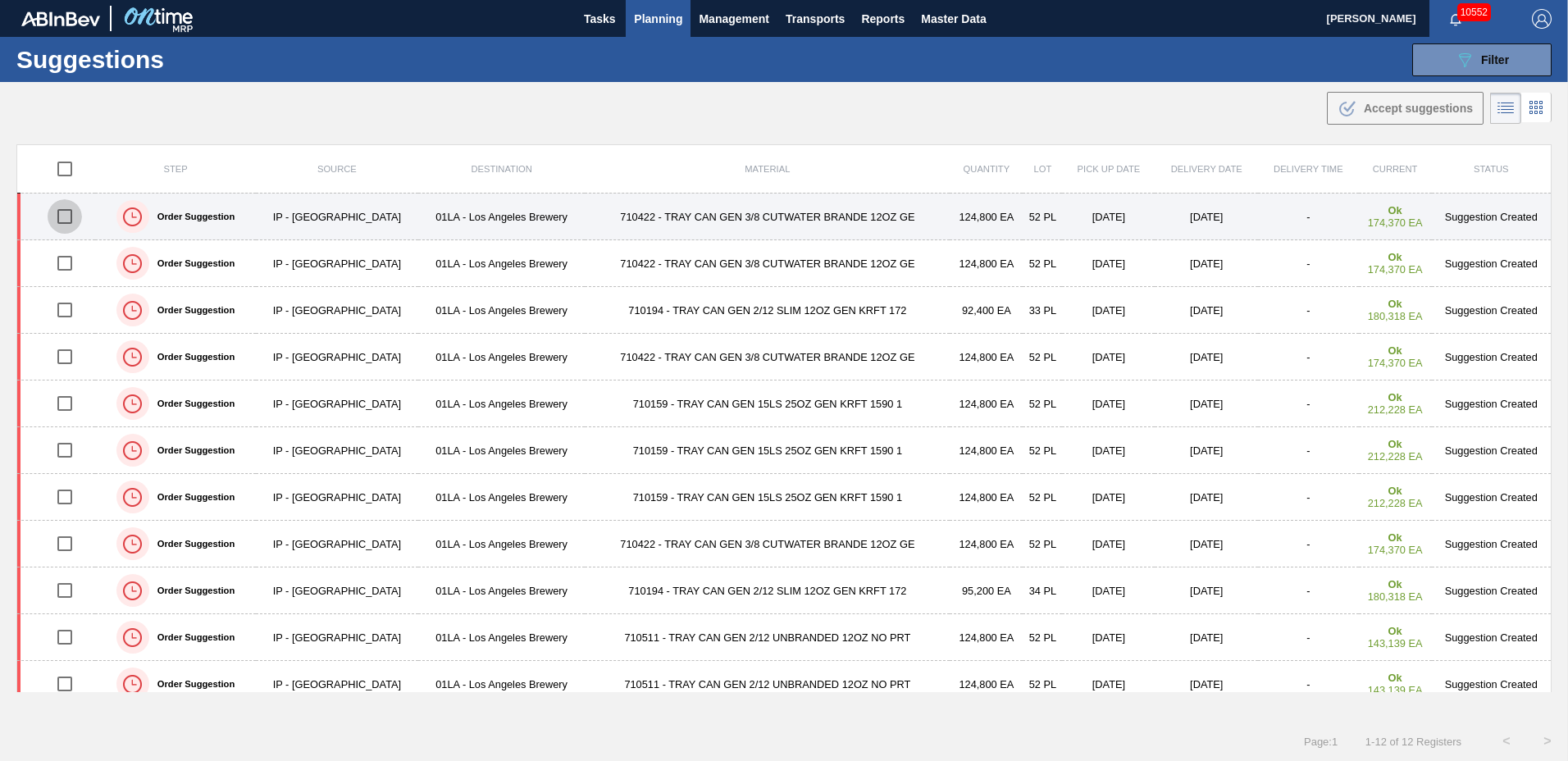
click at [65, 219] on input "checkbox" at bounding box center [65, 217] width 34 height 34
checkbox input "true"
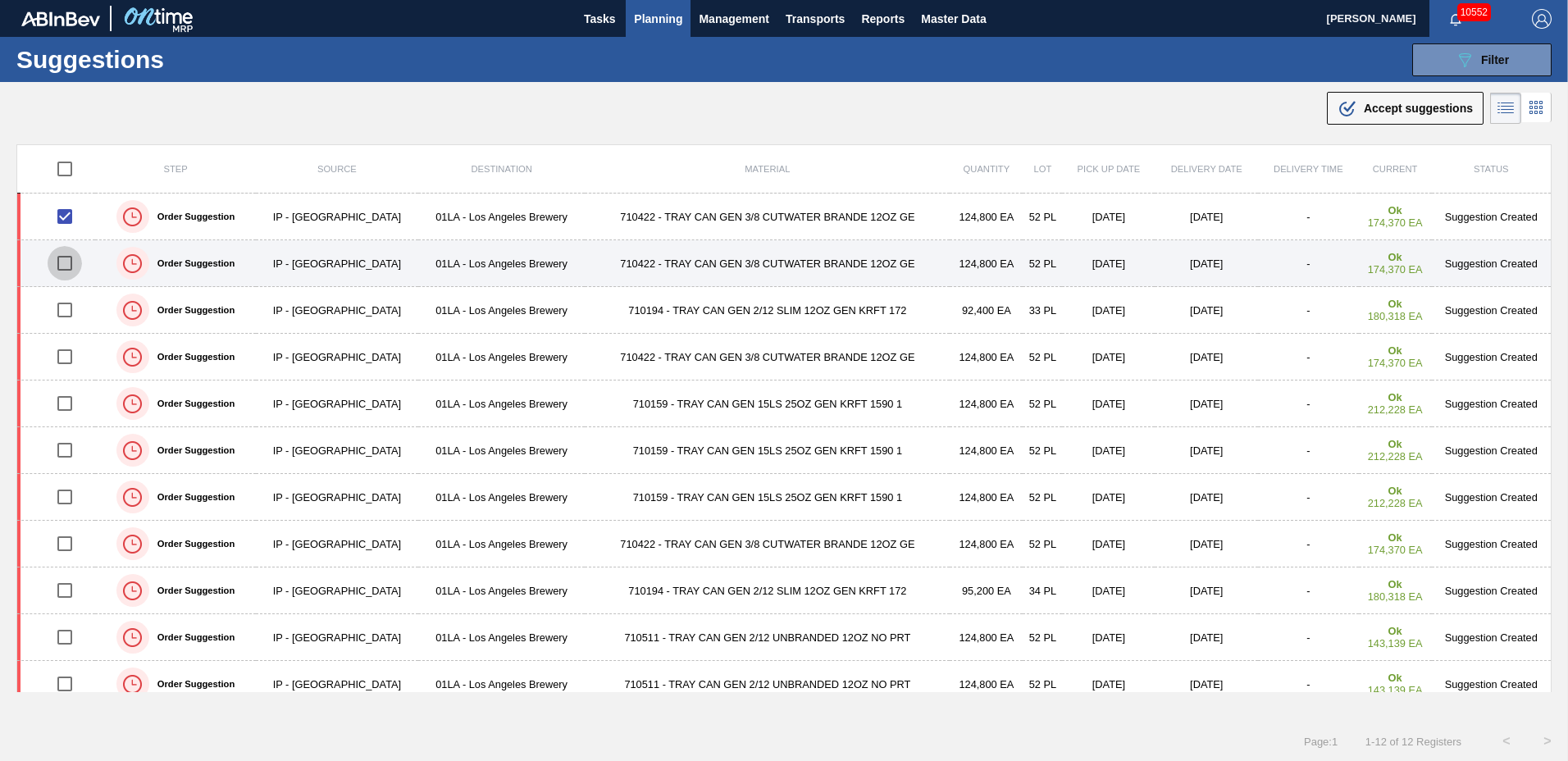
click at [65, 259] on input "checkbox" at bounding box center [65, 263] width 34 height 34
checkbox input "true"
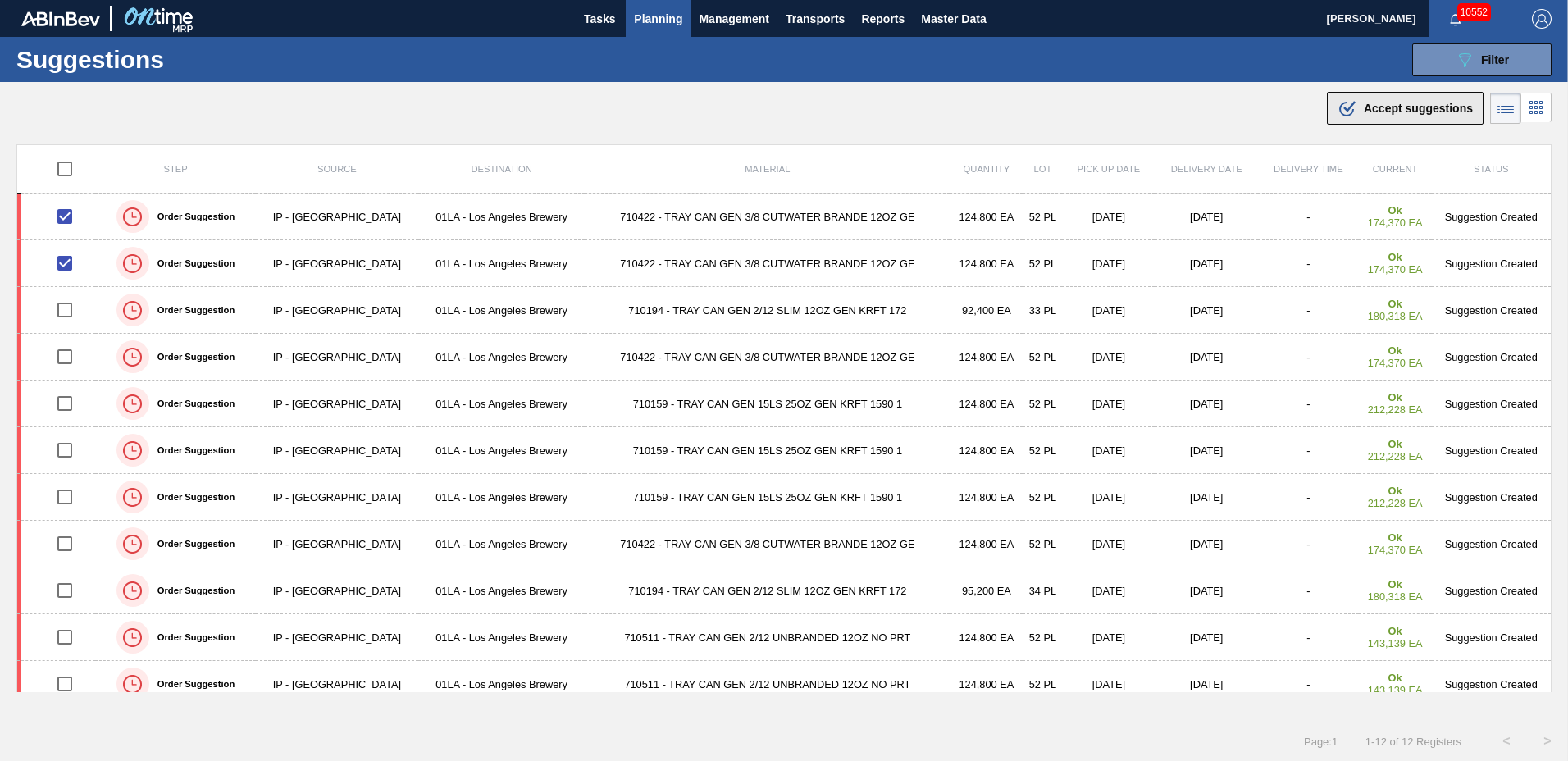
click at [1435, 109] on span "Accept suggestions" at bounding box center [1418, 108] width 109 height 13
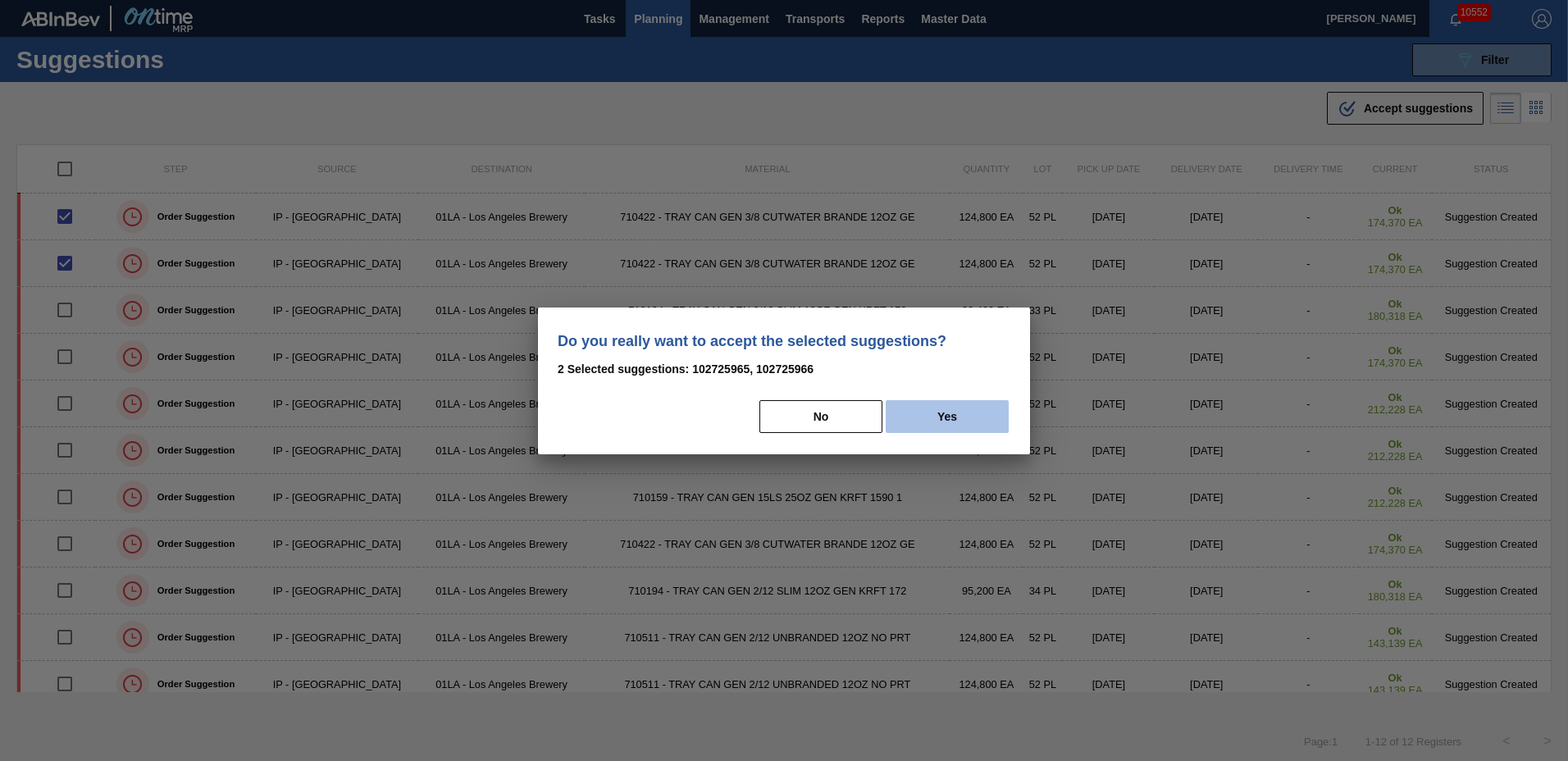
click at [957, 418] on button "Yes" at bounding box center [947, 416] width 123 height 33
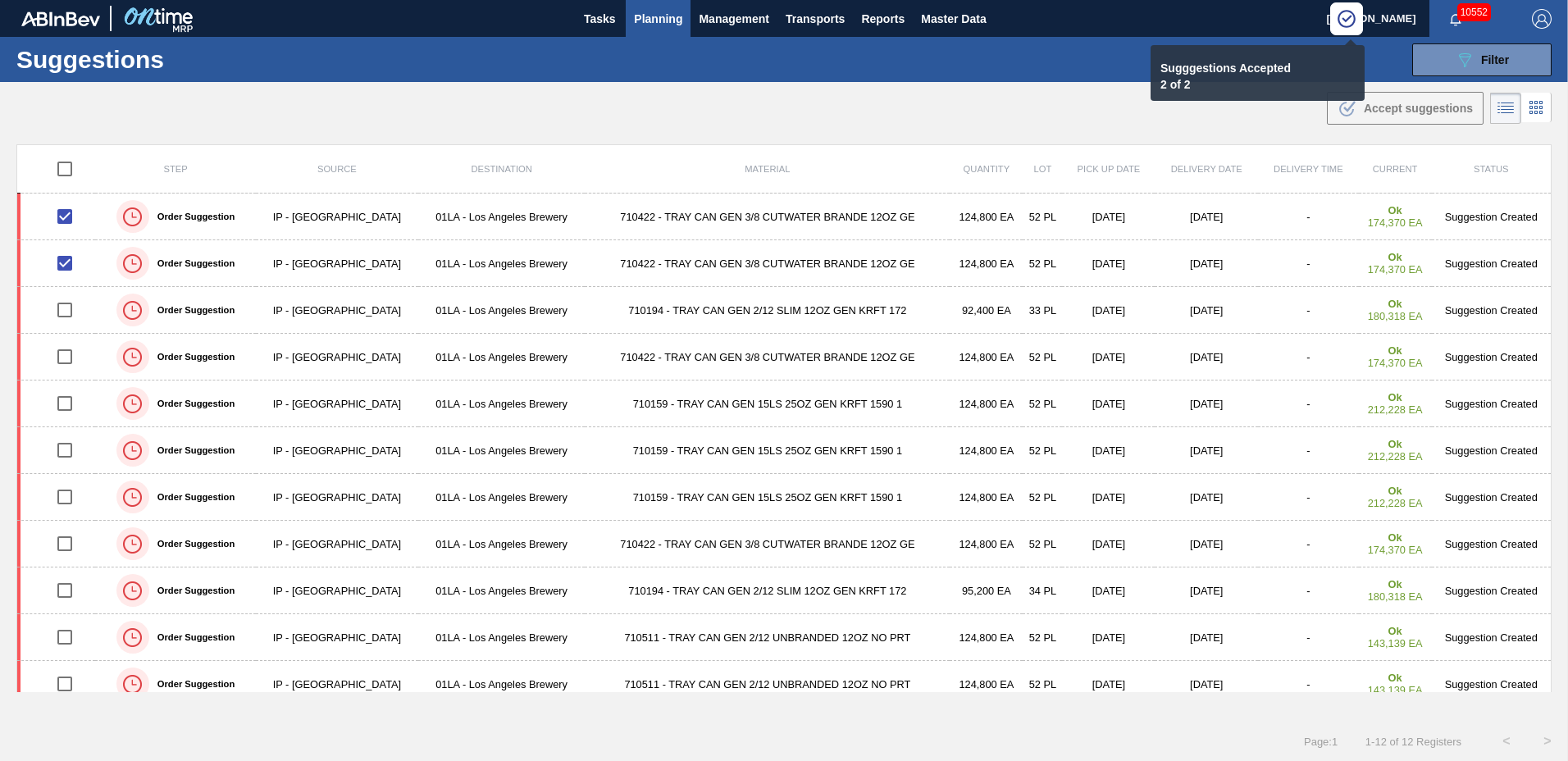
click at [651, 21] on span "Planning" at bounding box center [659, 19] width 49 height 20
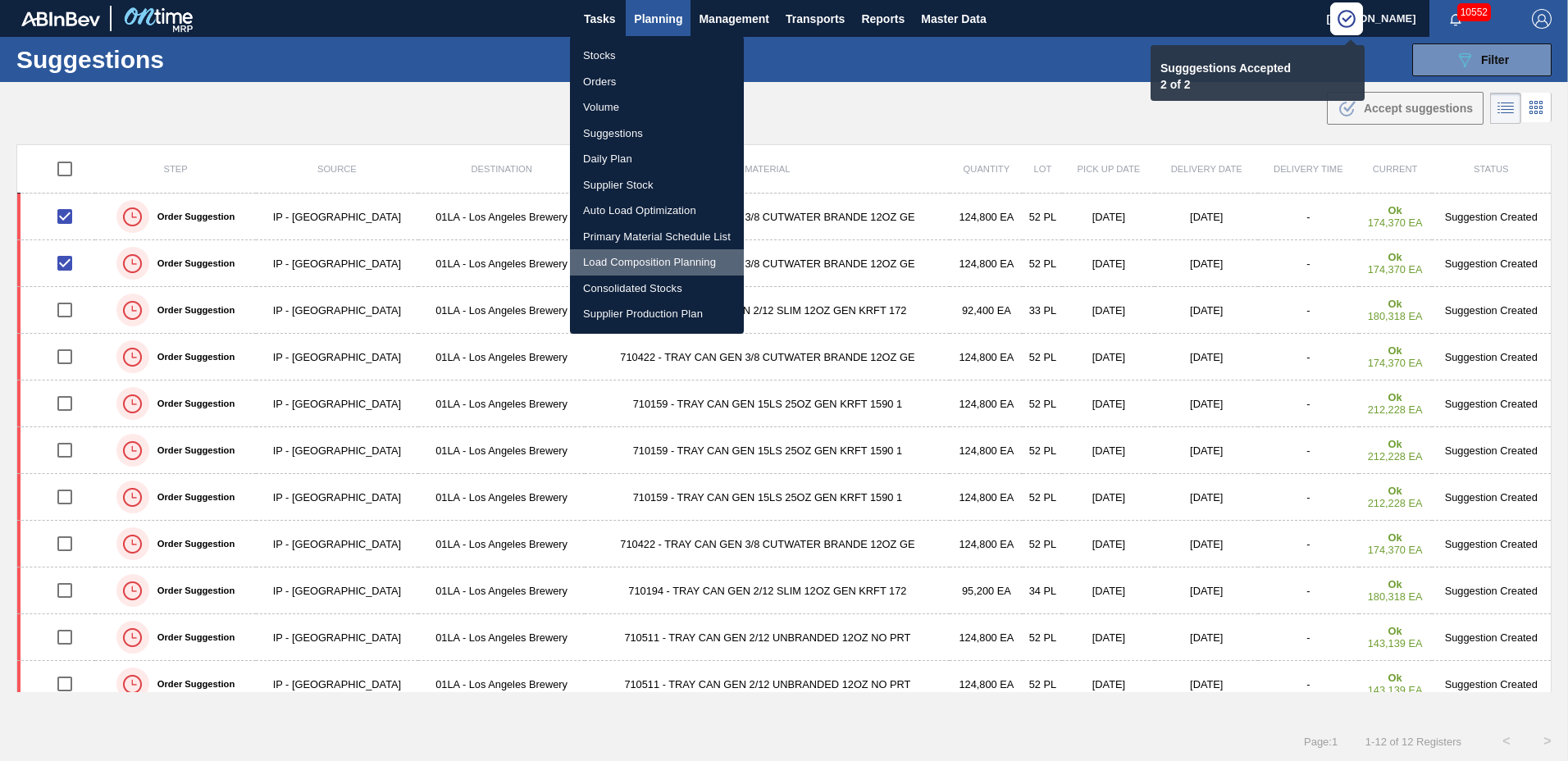
click at [613, 256] on li "Load Composition Planning" at bounding box center [657, 261] width 174 height 26
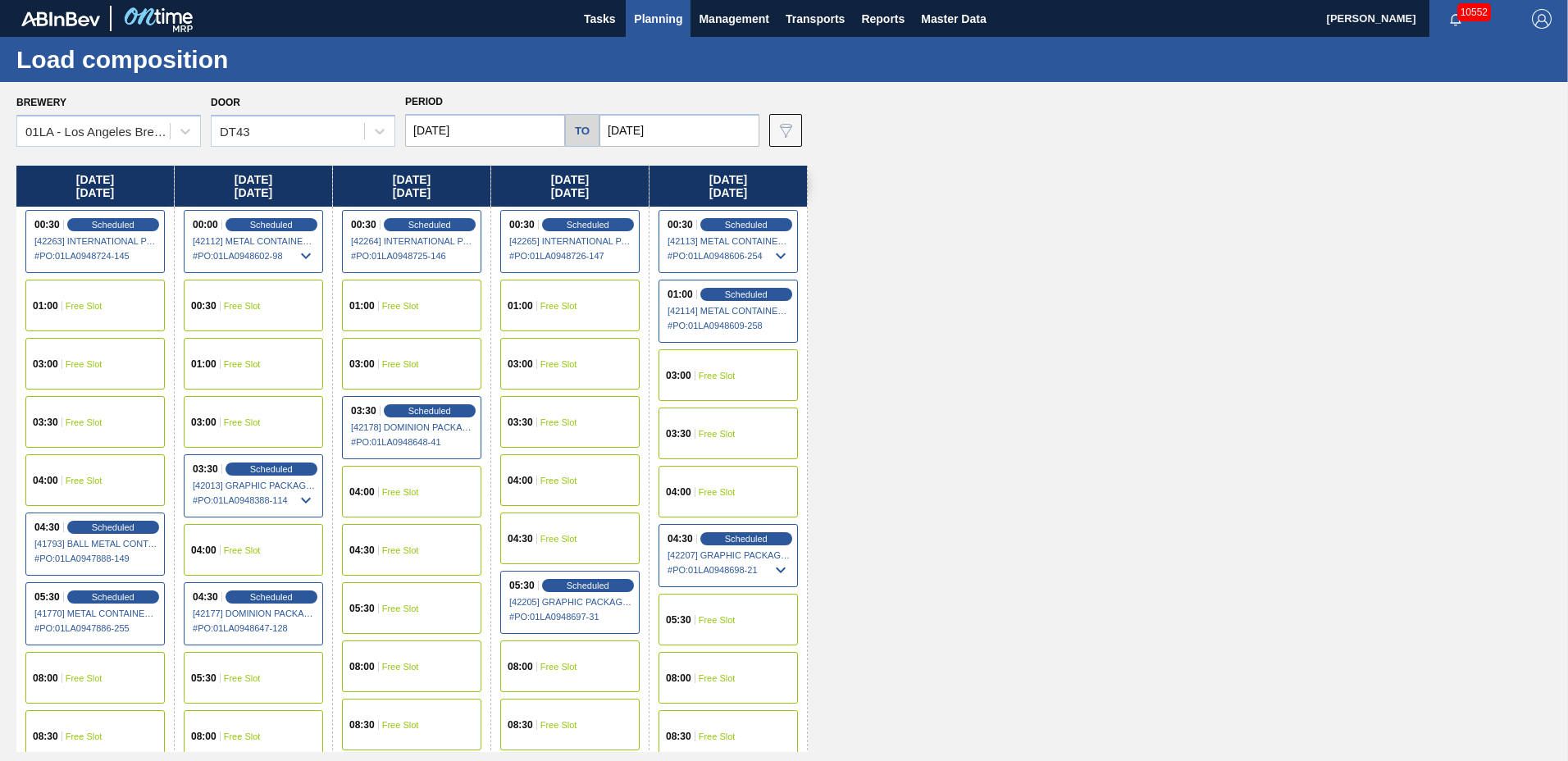
click at [279, 294] on div "00:30 Free Slot" at bounding box center [252, 305] width 139 height 52
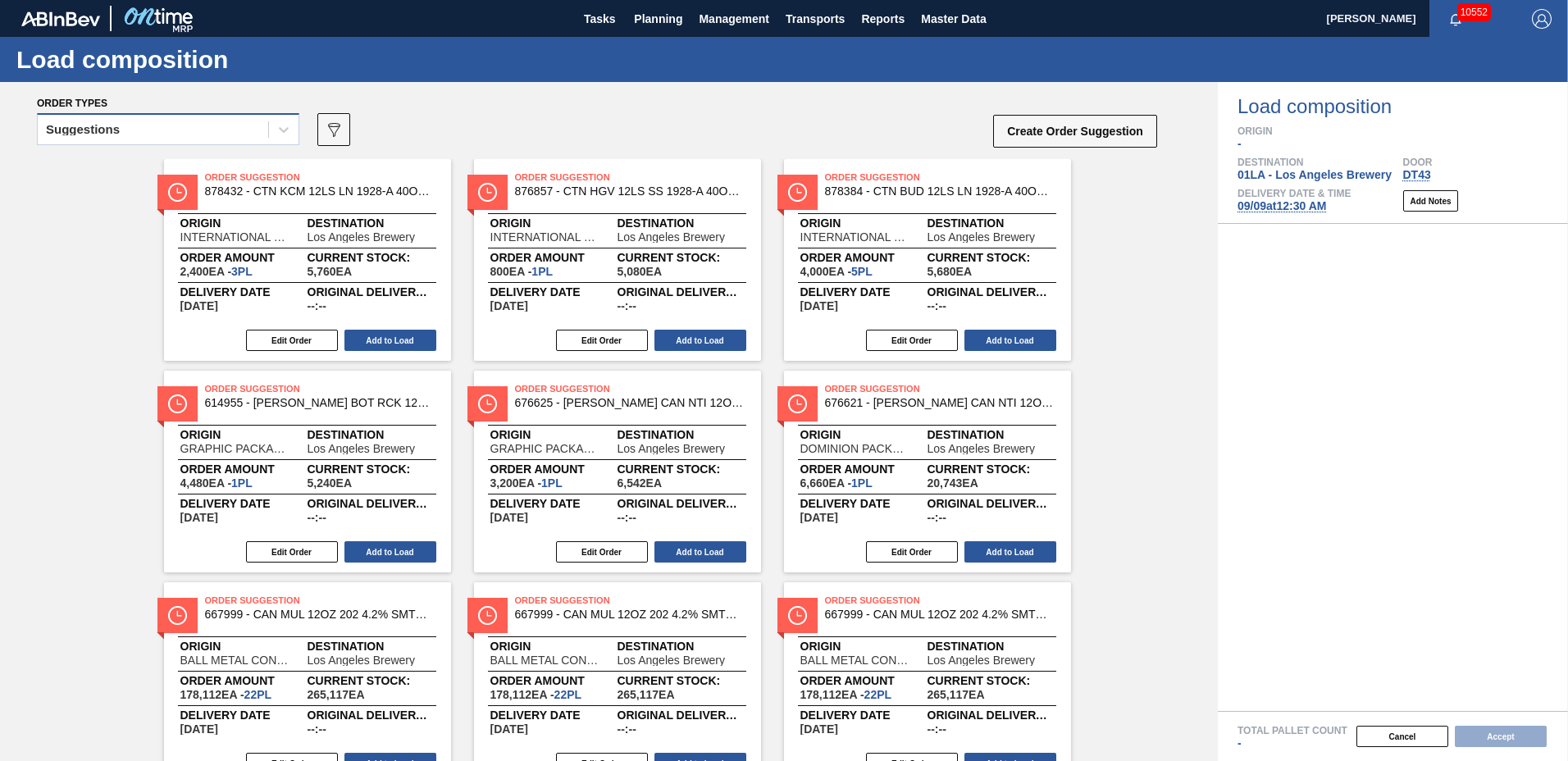
click at [160, 134] on div "Suggestions" at bounding box center [153, 129] width 230 height 23
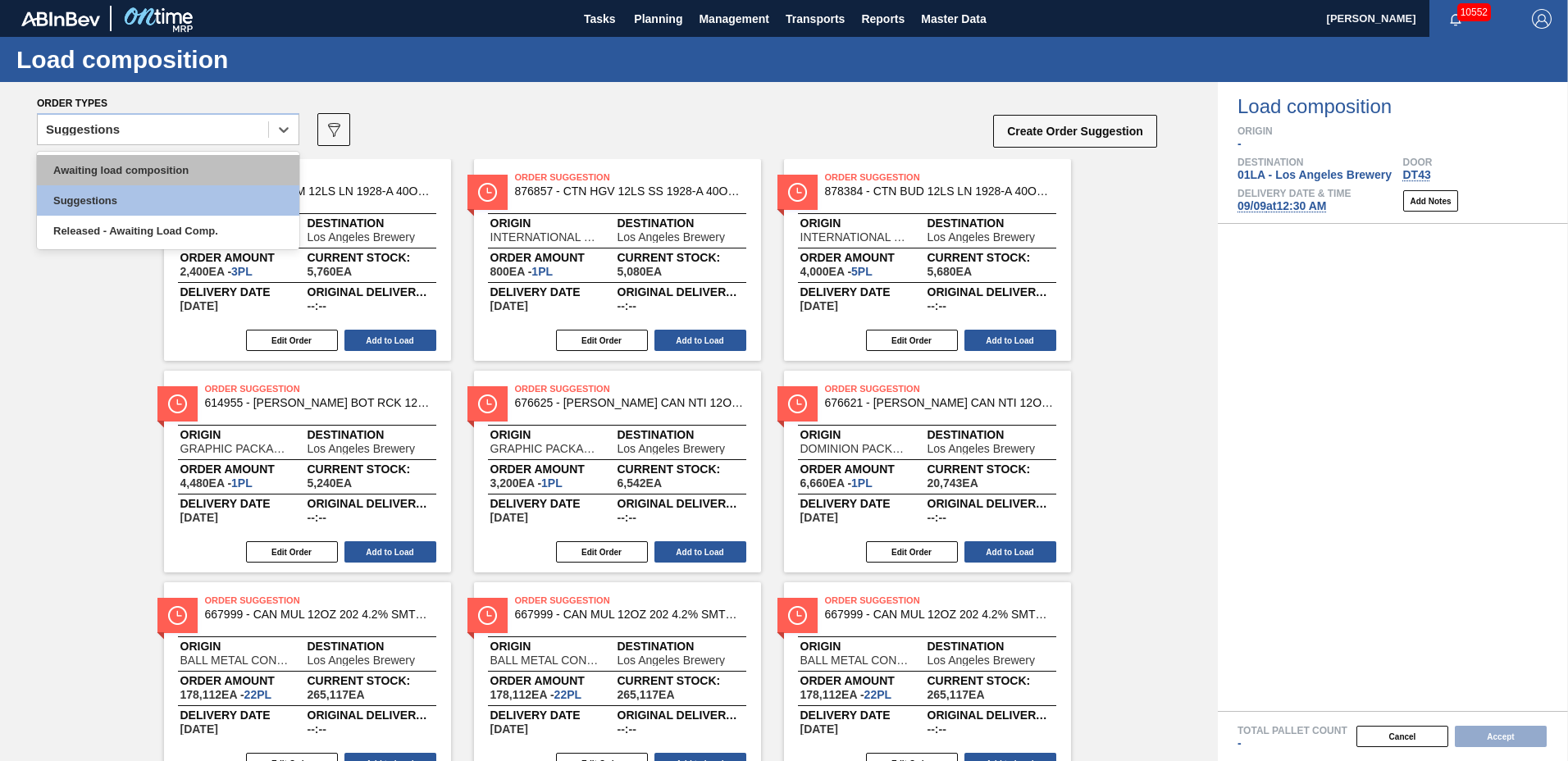
click at [136, 164] on div "Awaiting load composition" at bounding box center [168, 171] width 262 height 31
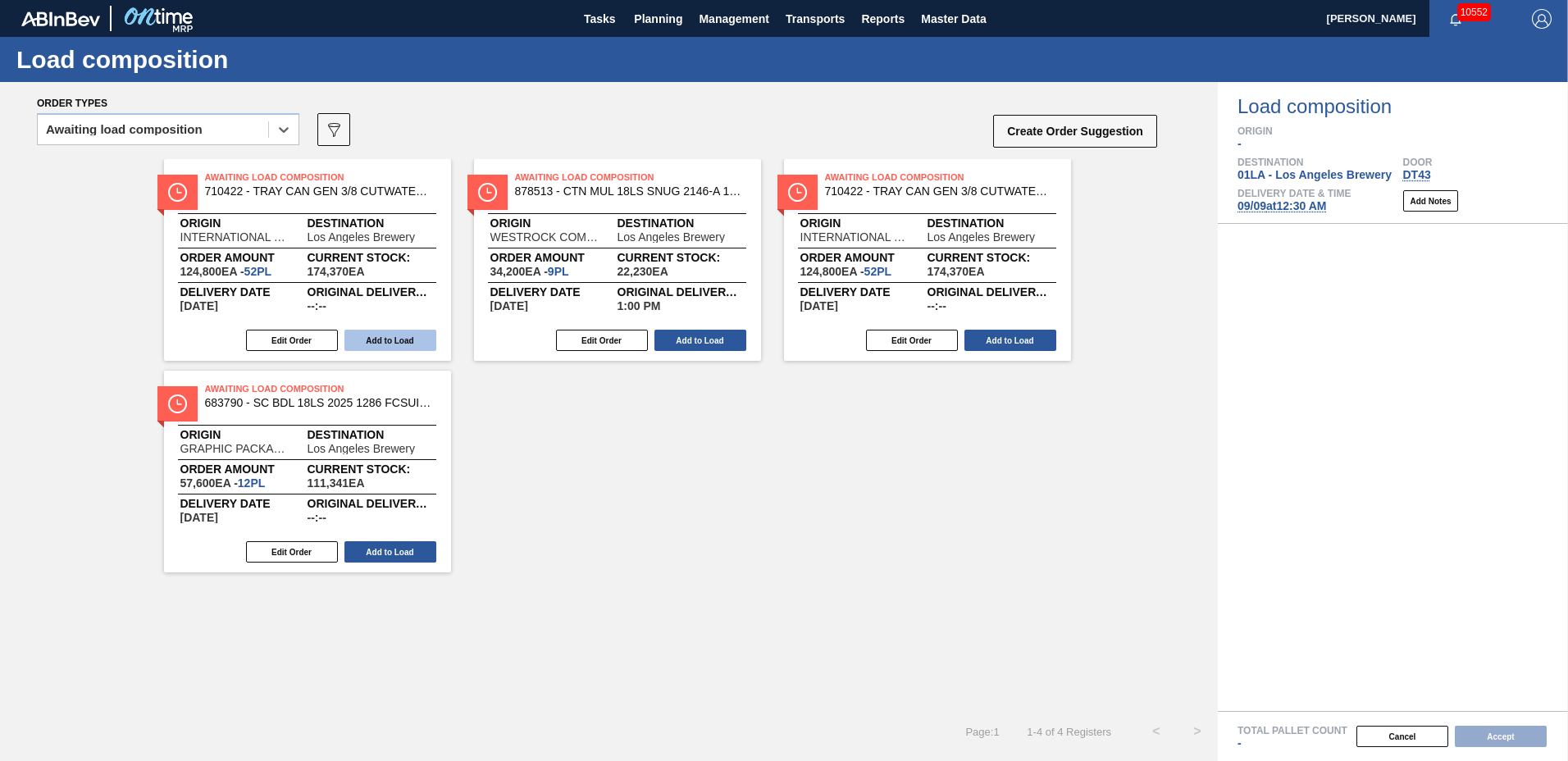
click at [379, 340] on button "Add to Load" at bounding box center [390, 341] width 92 height 22
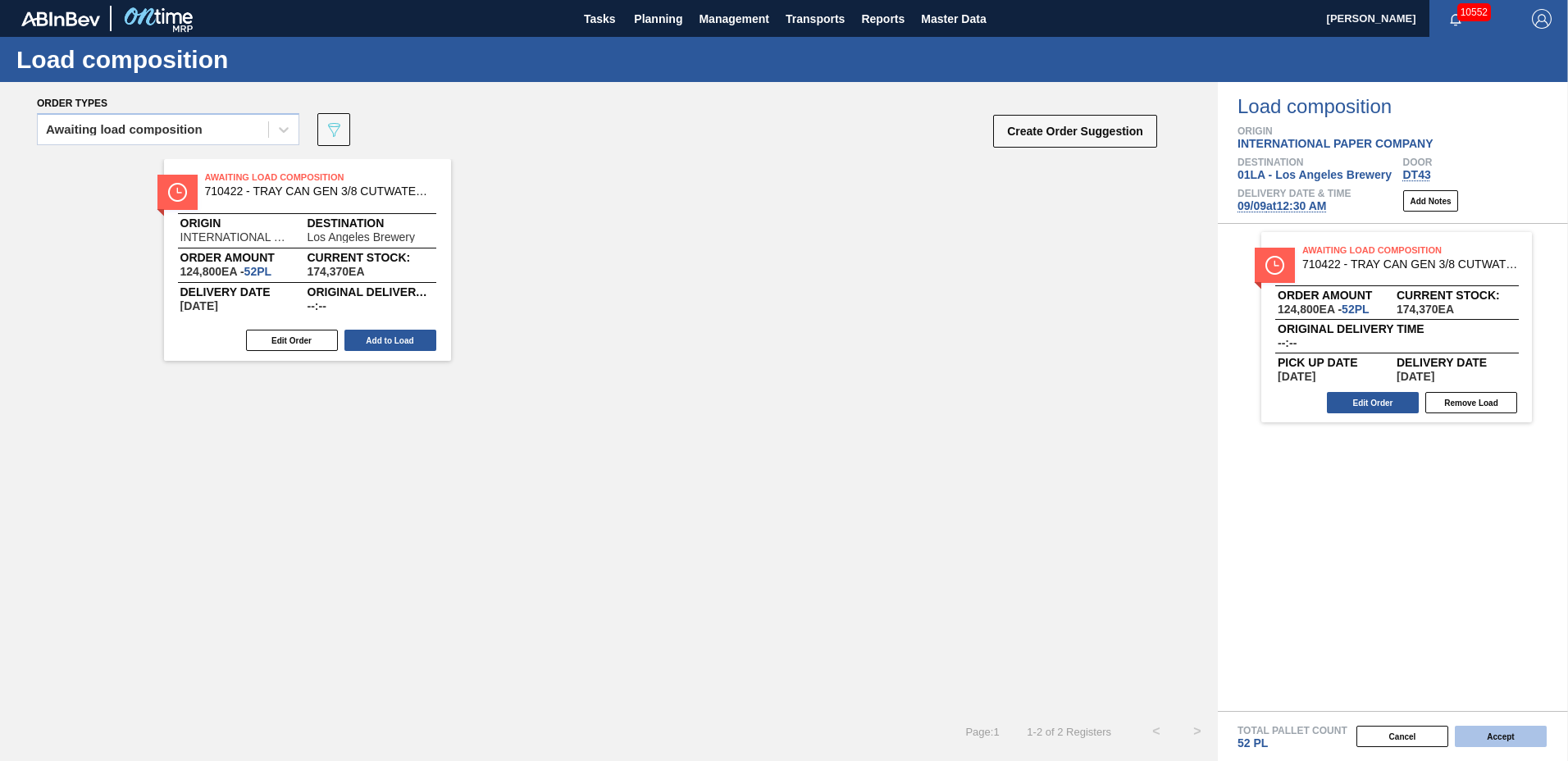
click at [1485, 727] on button "Accept" at bounding box center [1501, 737] width 92 height 22
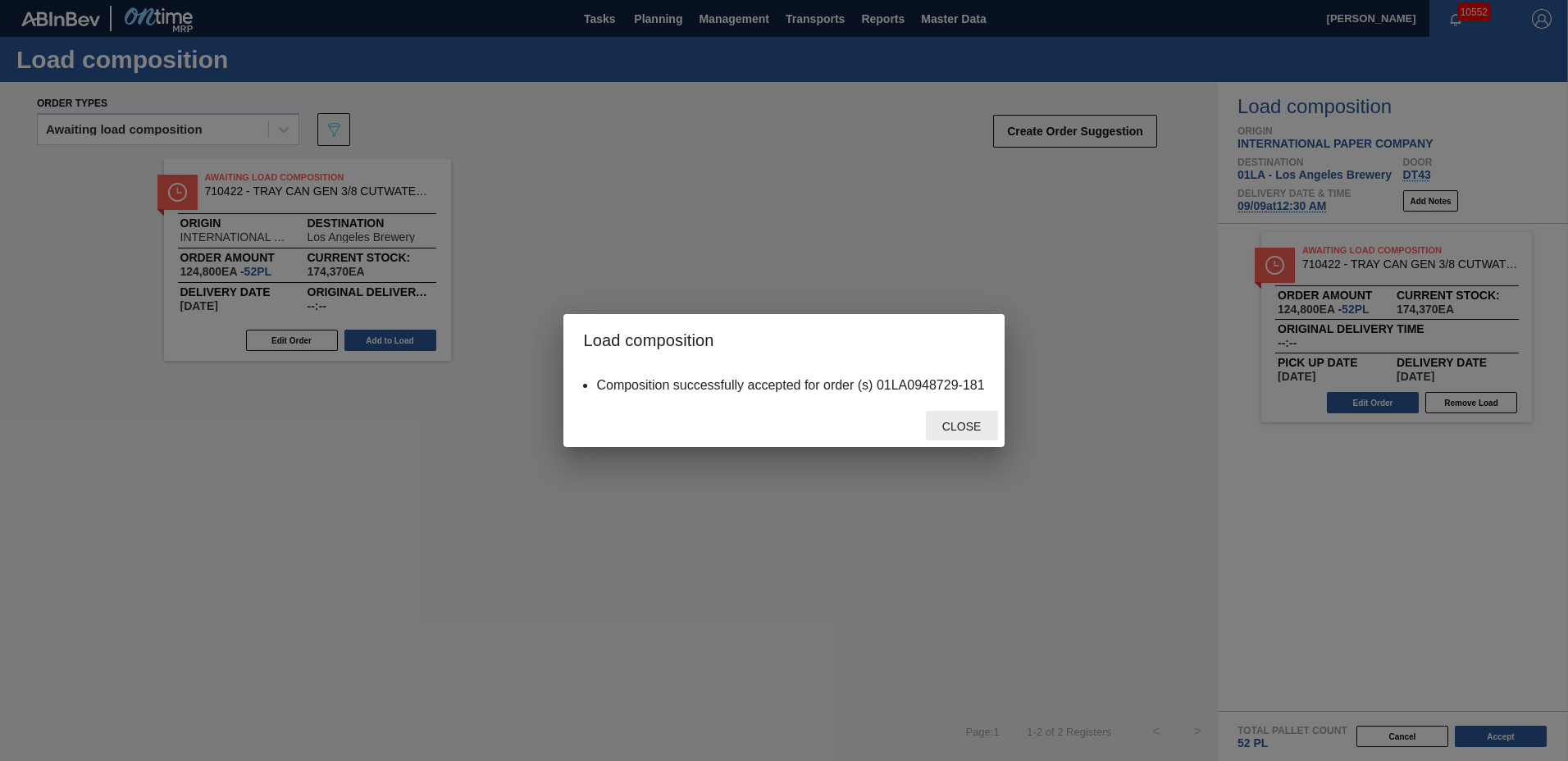
click at [946, 420] on span "Close" at bounding box center [961, 426] width 65 height 13
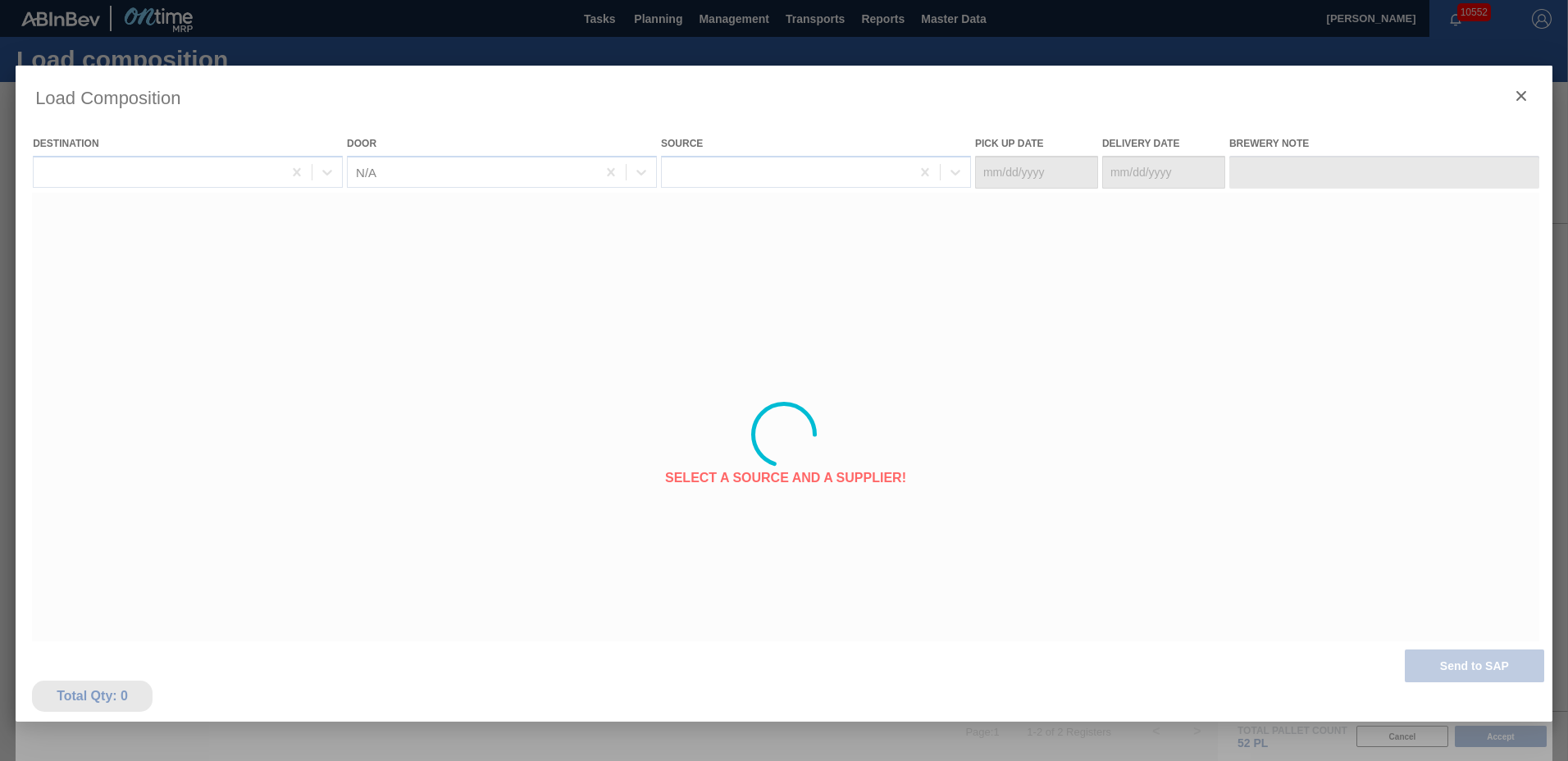
type Date "[DATE]"
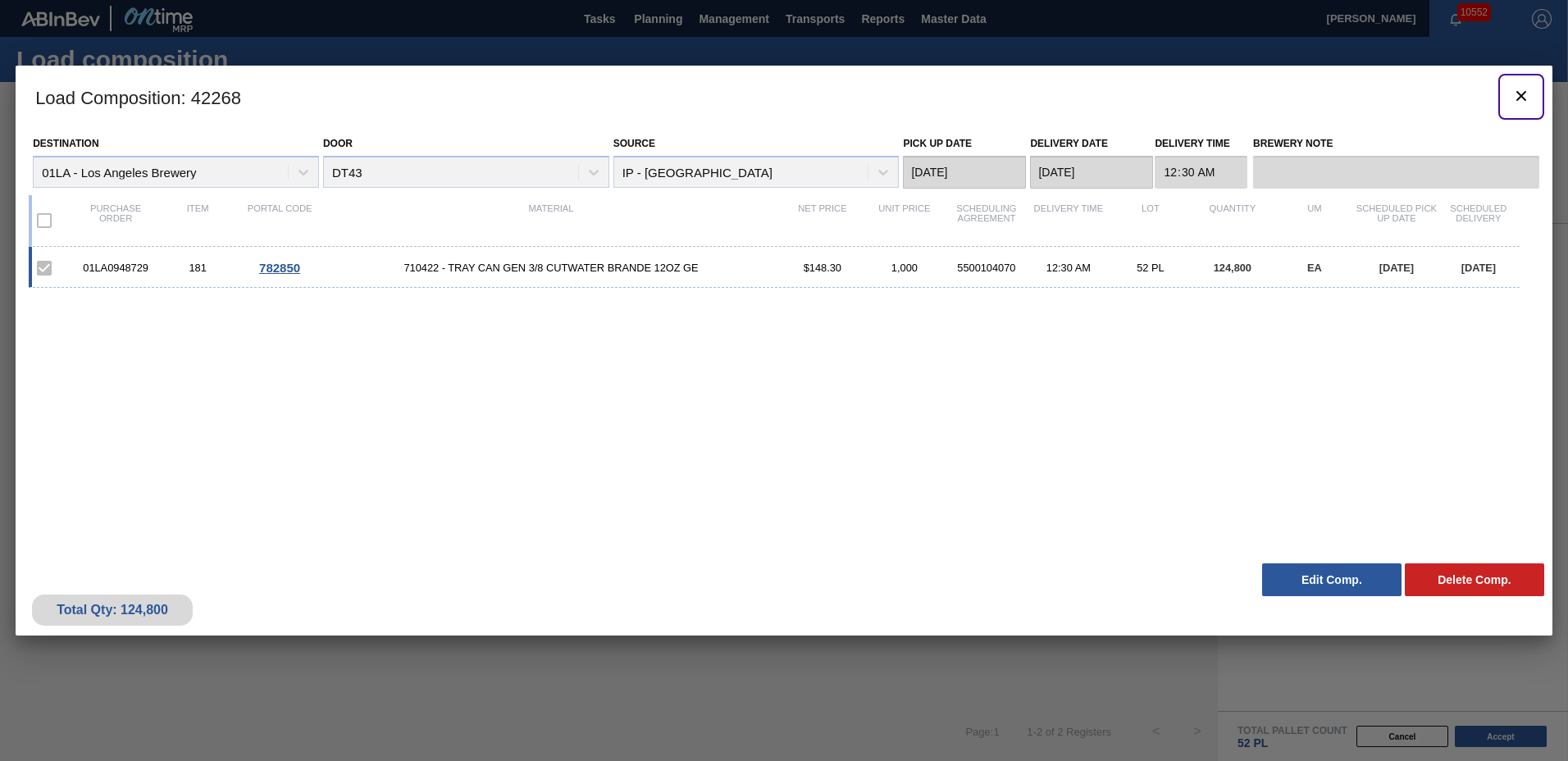
click at [1519, 89] on icon "botão de ícone" at bounding box center [1521, 96] width 20 height 20
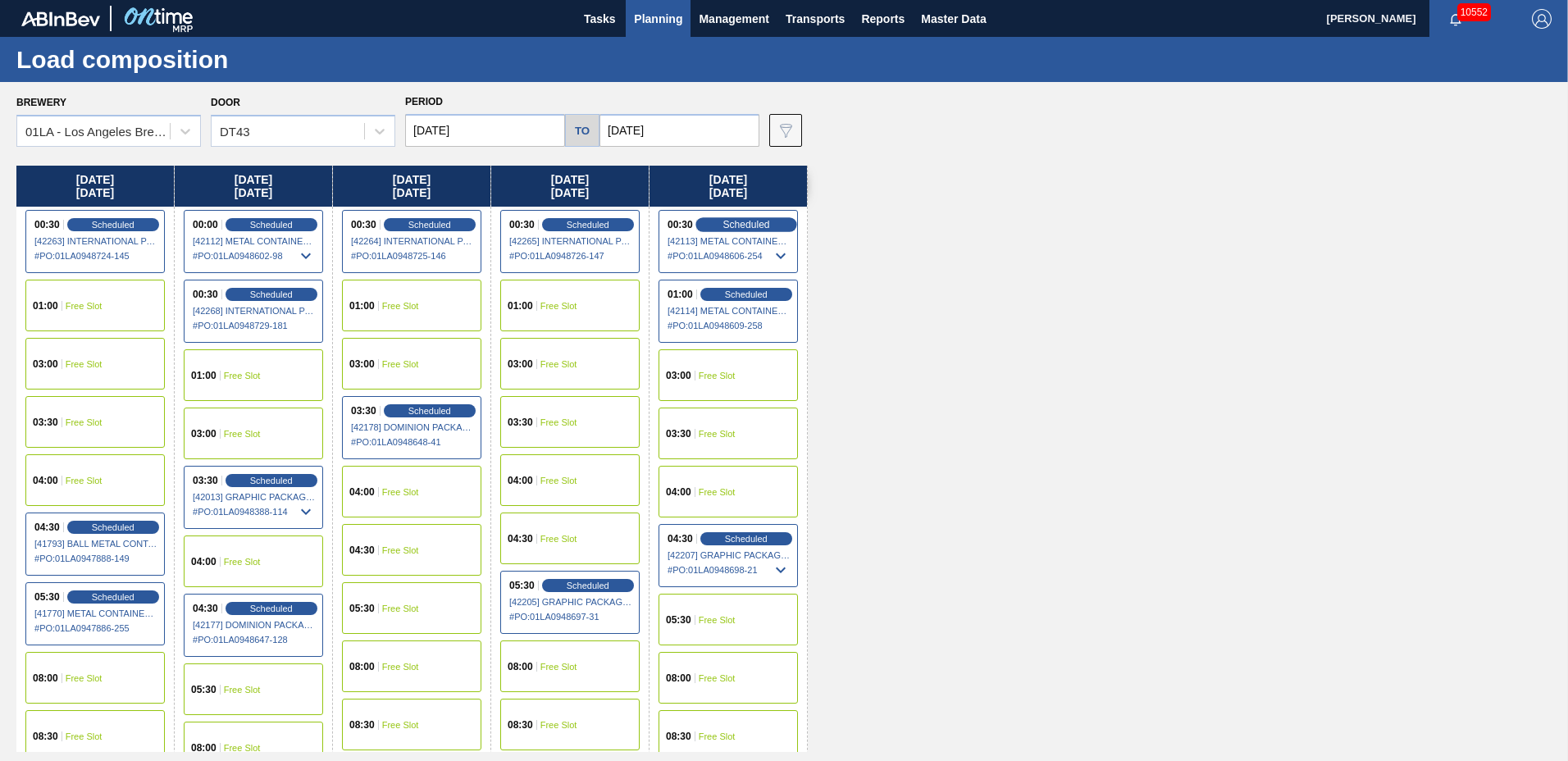
click at [739, 222] on span "Scheduled" at bounding box center [746, 225] width 47 height 11
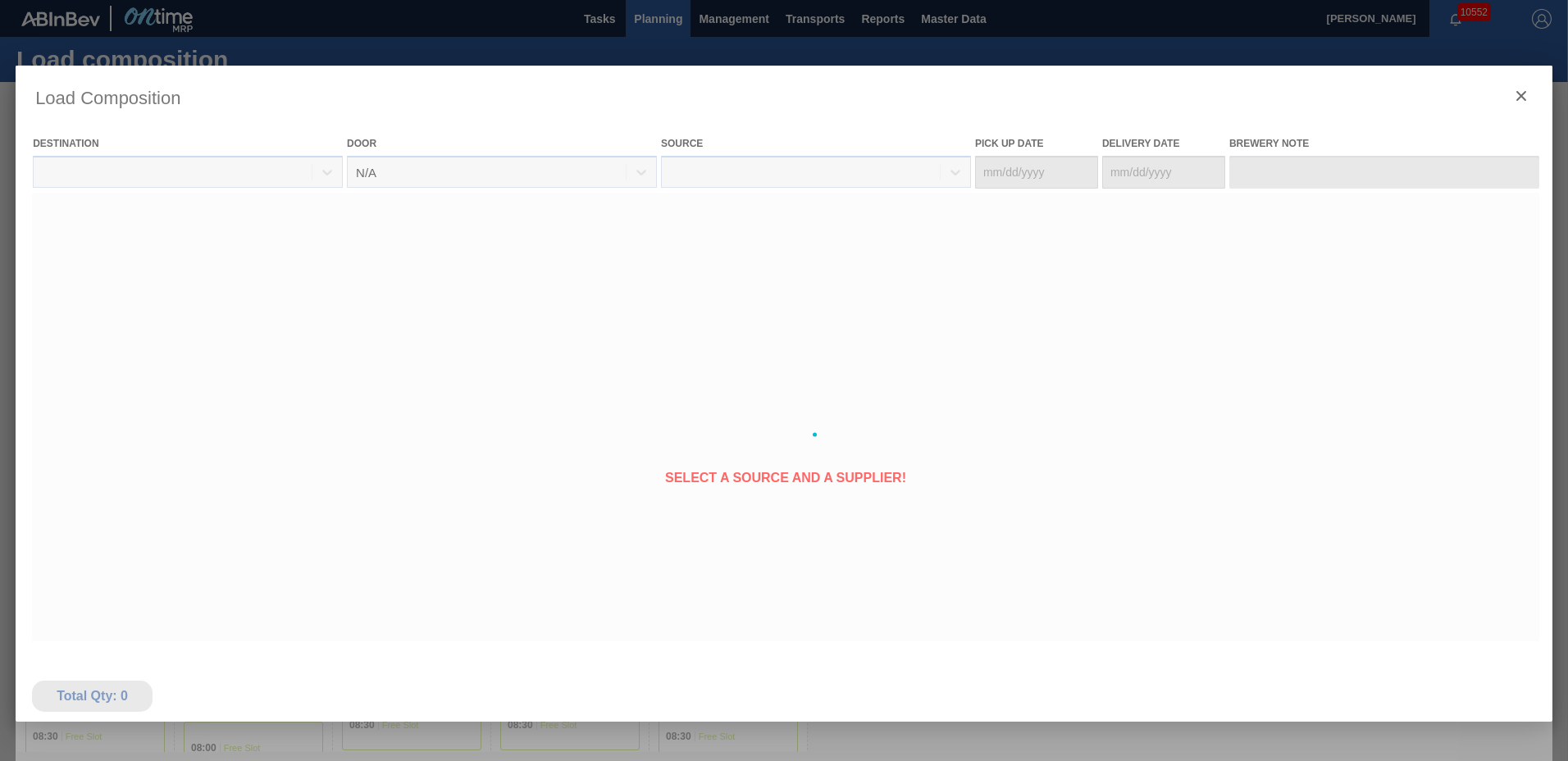
type Date "[DATE]"
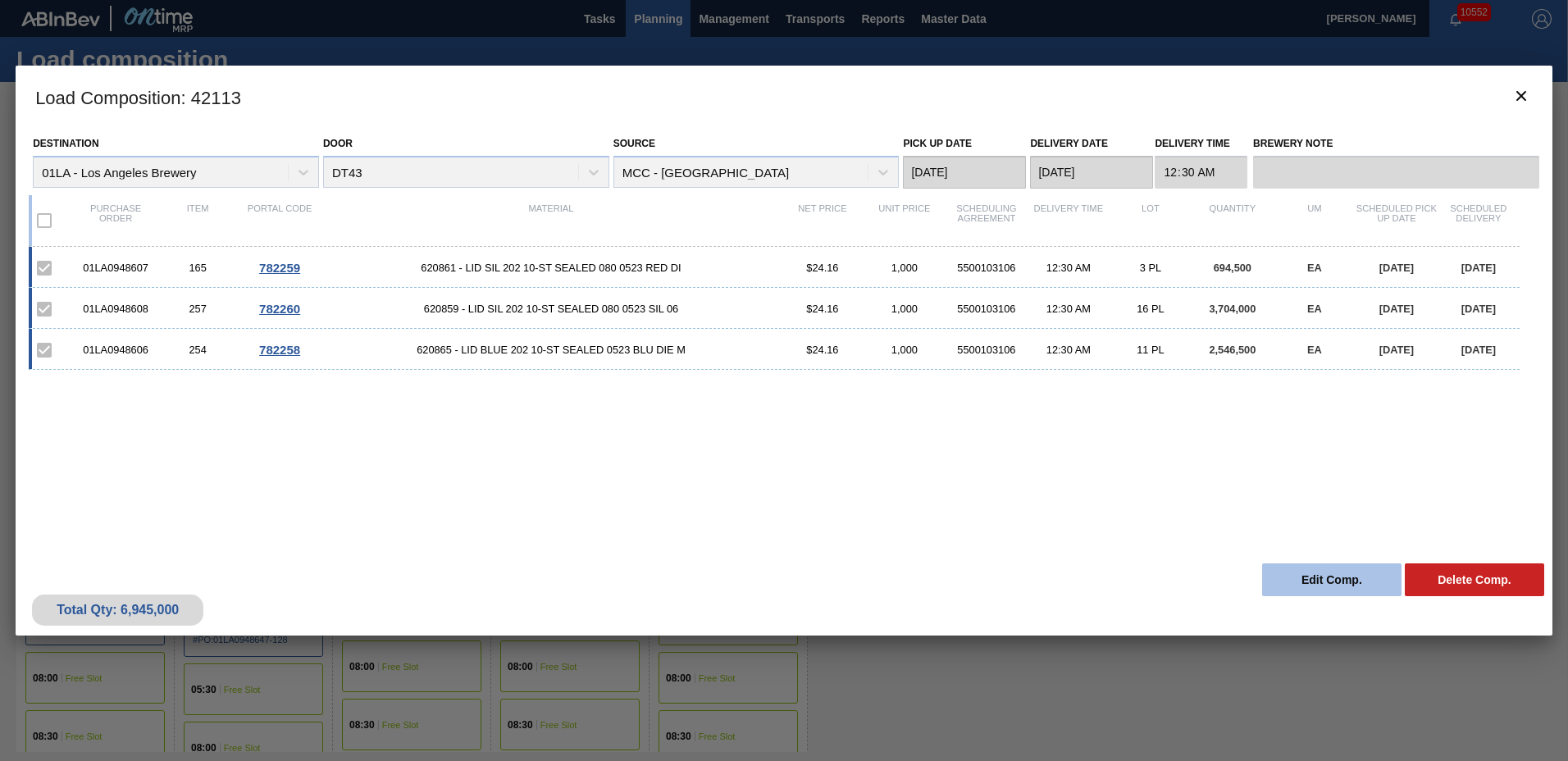
click at [1362, 583] on button "Edit Comp." at bounding box center [1332, 580] width 139 height 33
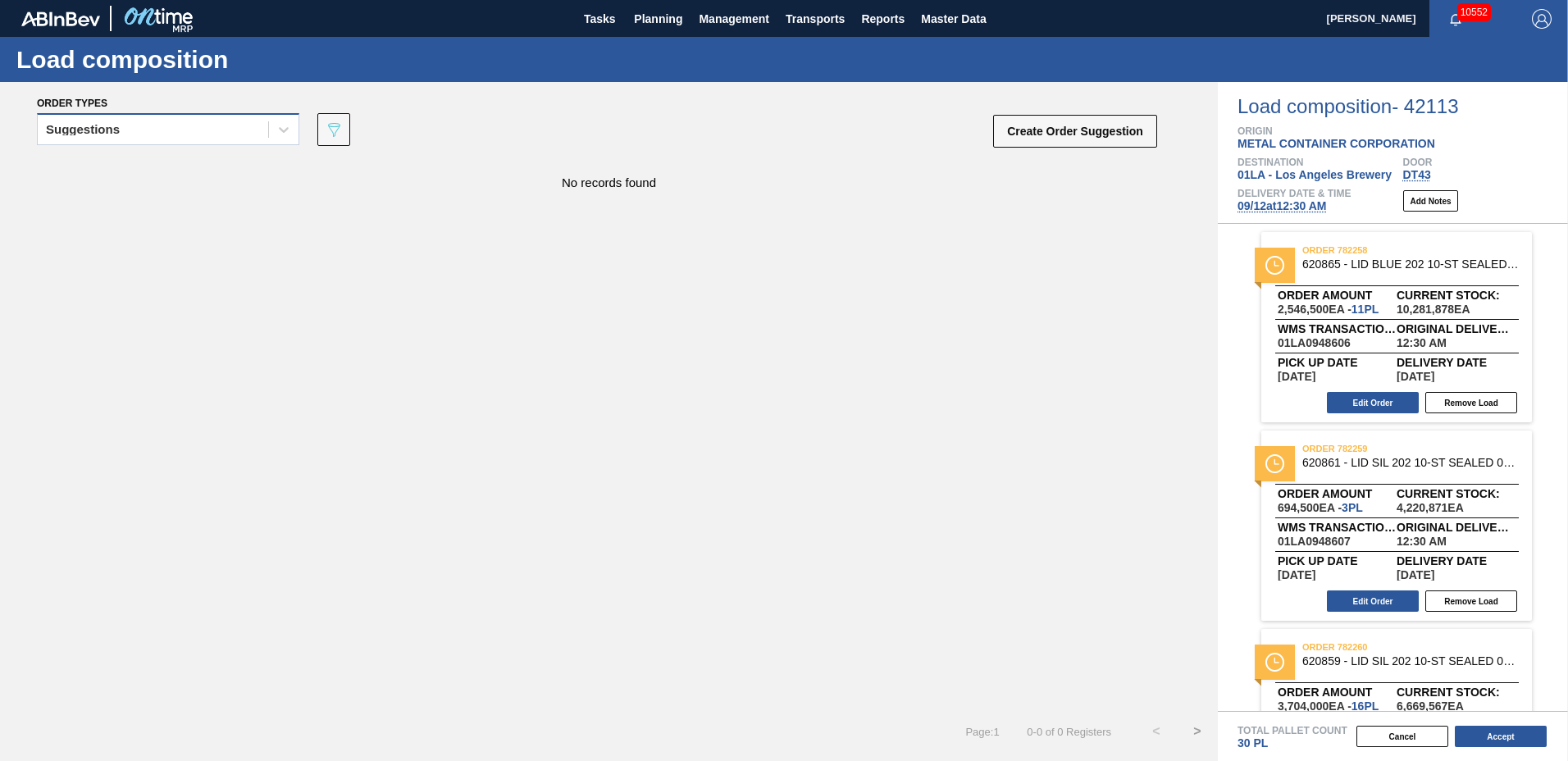
click at [127, 132] on div "Suggestions" at bounding box center [153, 129] width 230 height 23
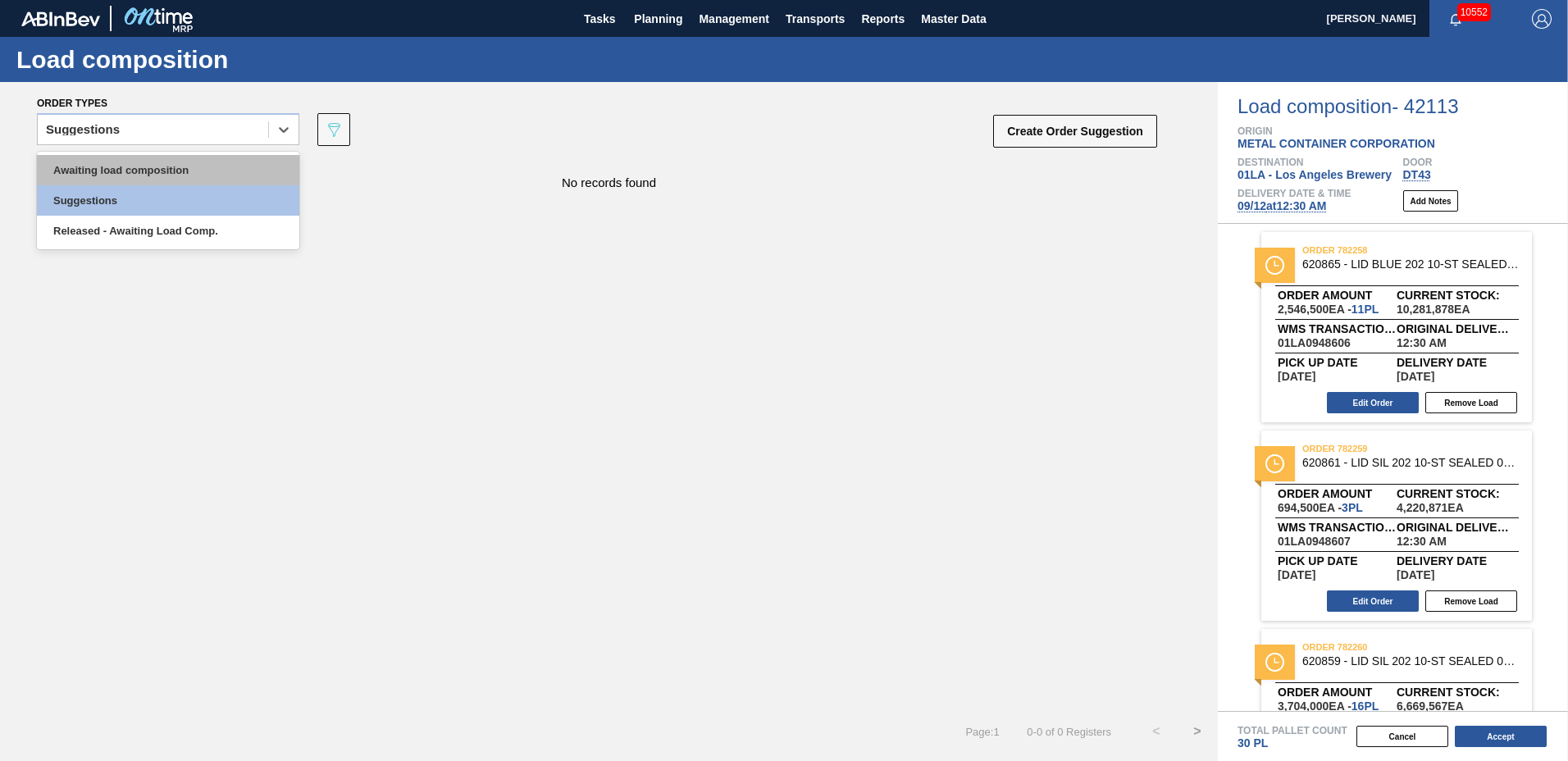
click at [124, 177] on div "Awaiting load composition" at bounding box center [168, 171] width 262 height 31
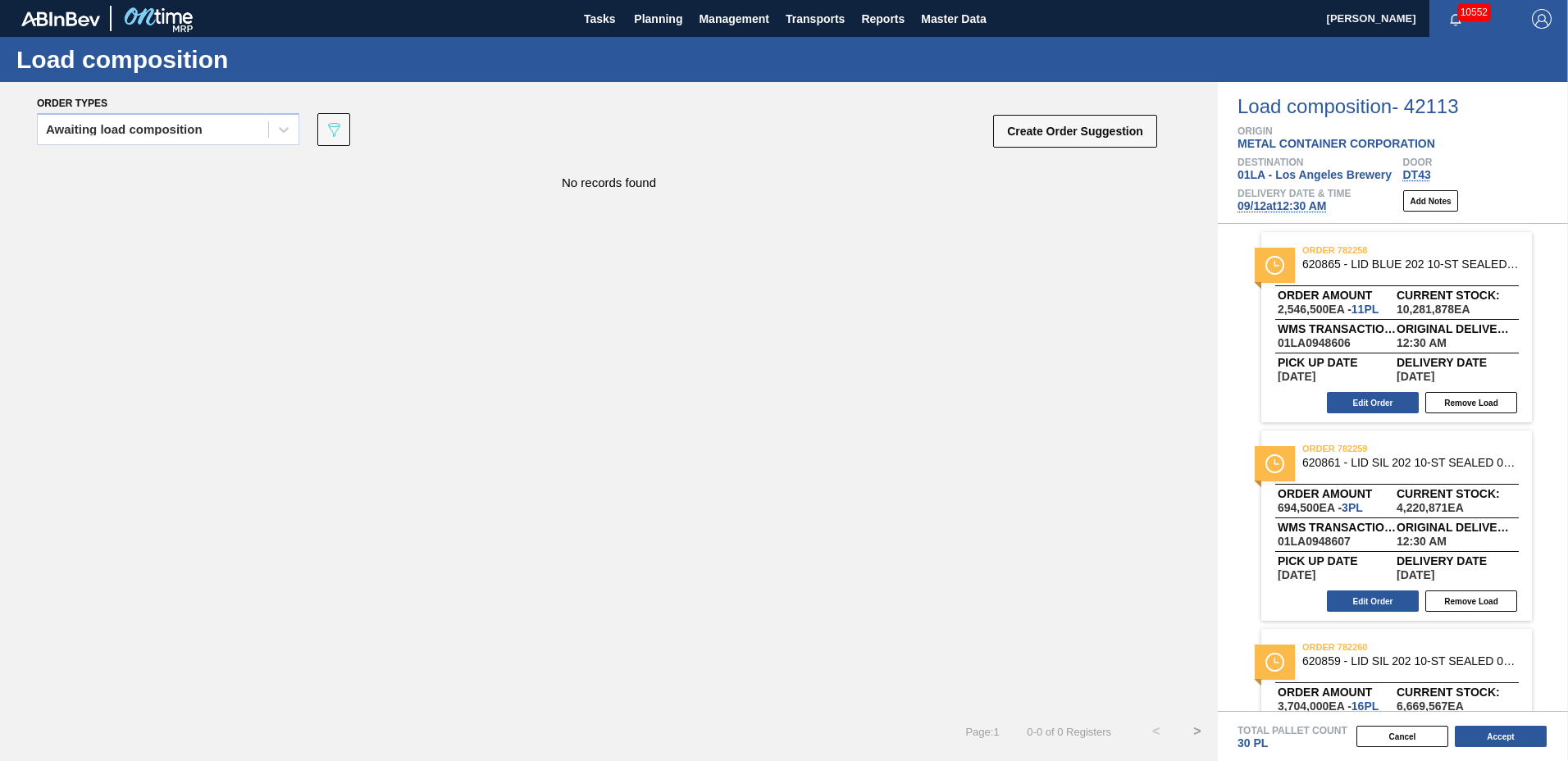
click at [1293, 204] on span "[DATE] 12:30 AM" at bounding box center [1281, 206] width 89 height 13
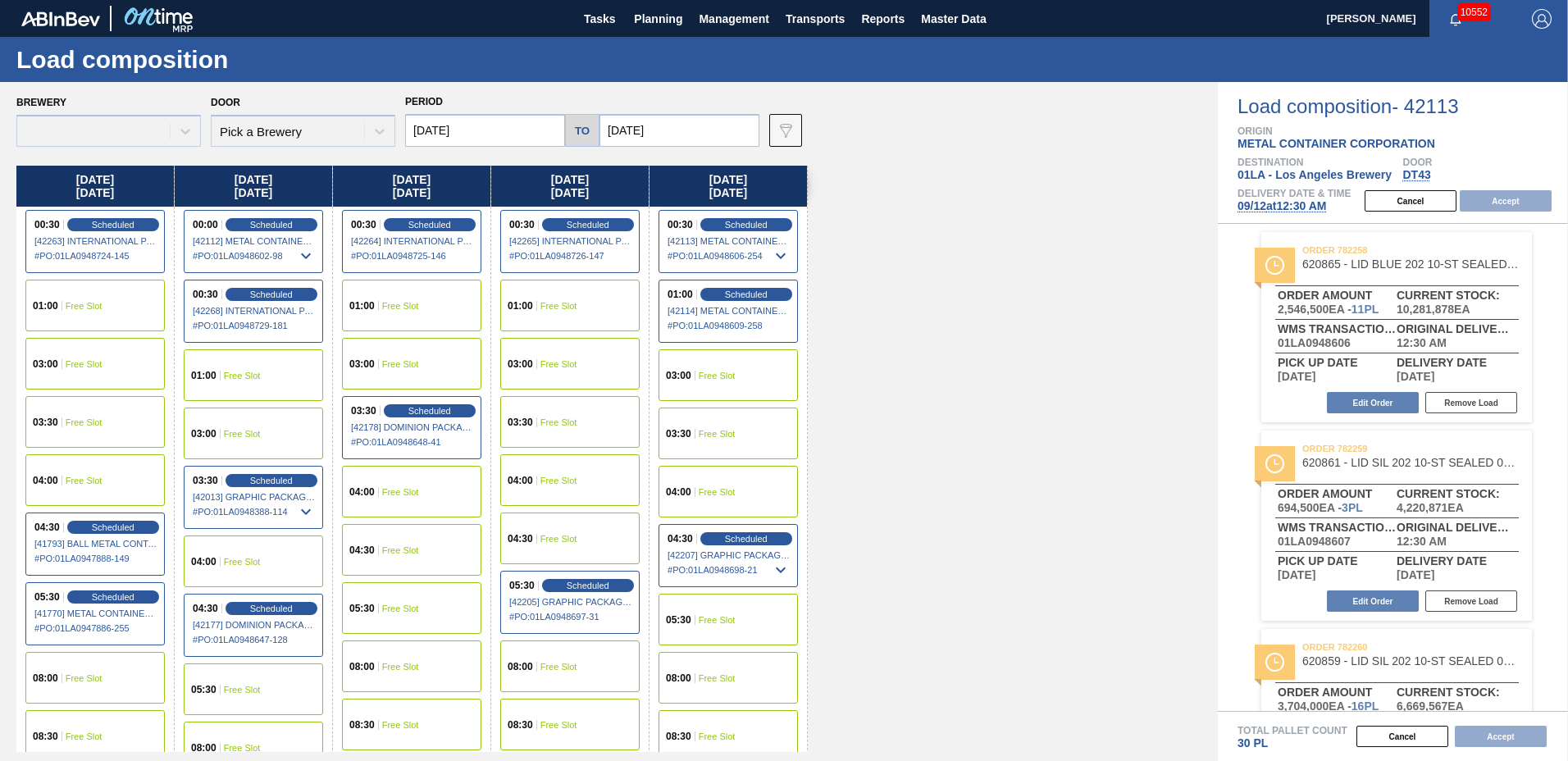
type input "[DATE]"
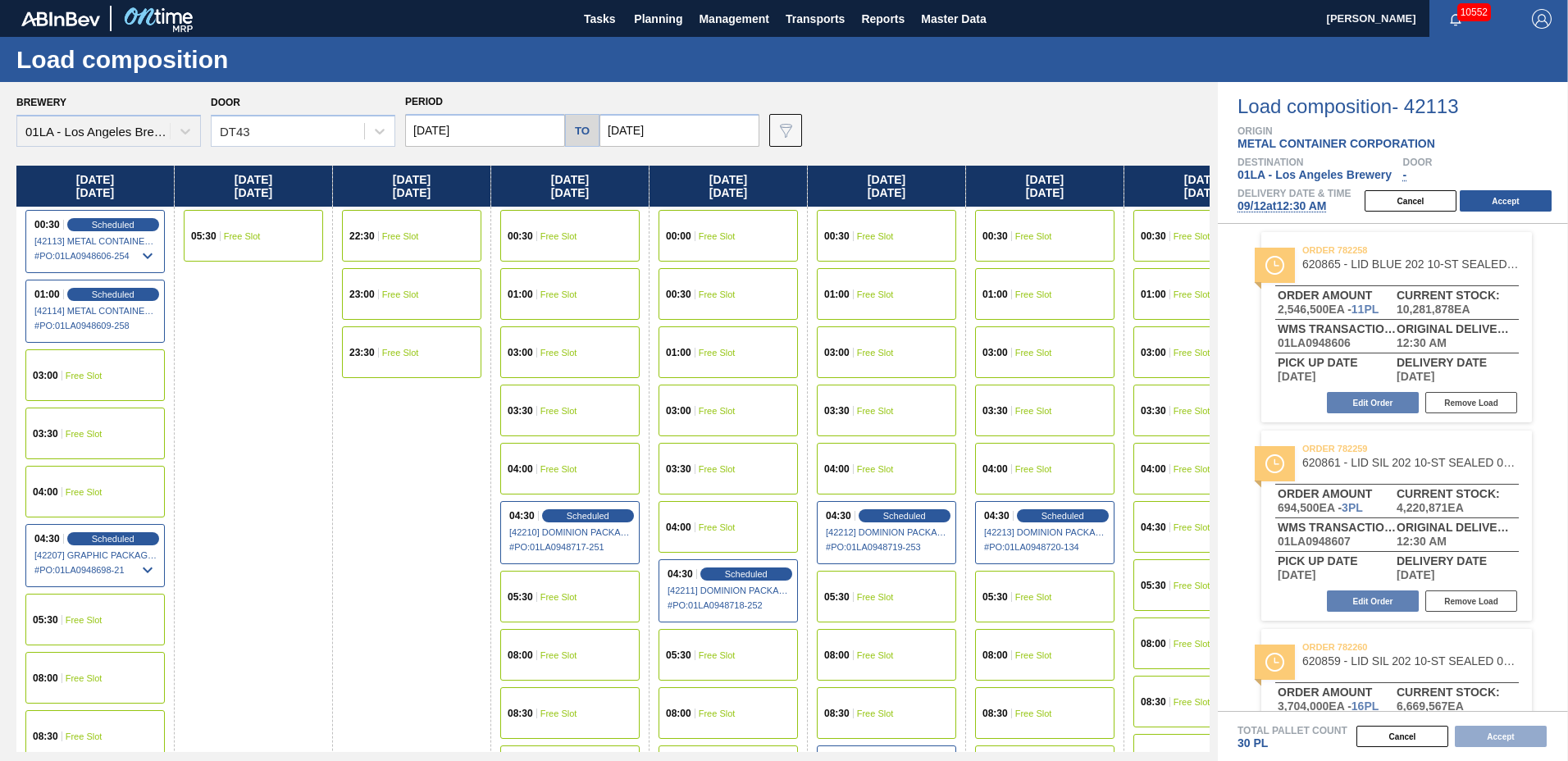
scroll to position [629, 0]
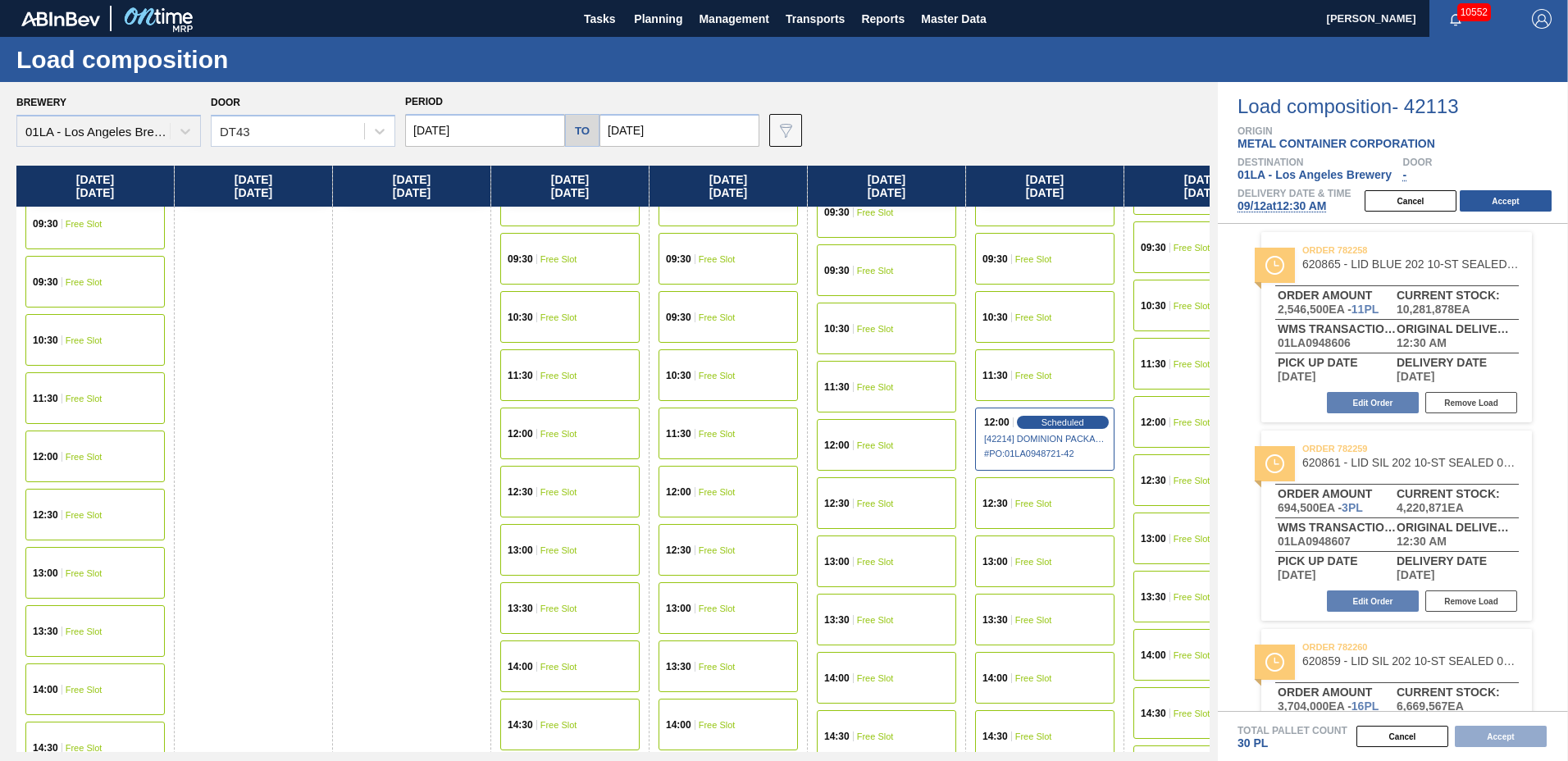
click at [84, 327] on div "10:30 Free Slot" at bounding box center [94, 341] width 139 height 52
click at [1499, 202] on button "Accept" at bounding box center [1506, 201] width 92 height 22
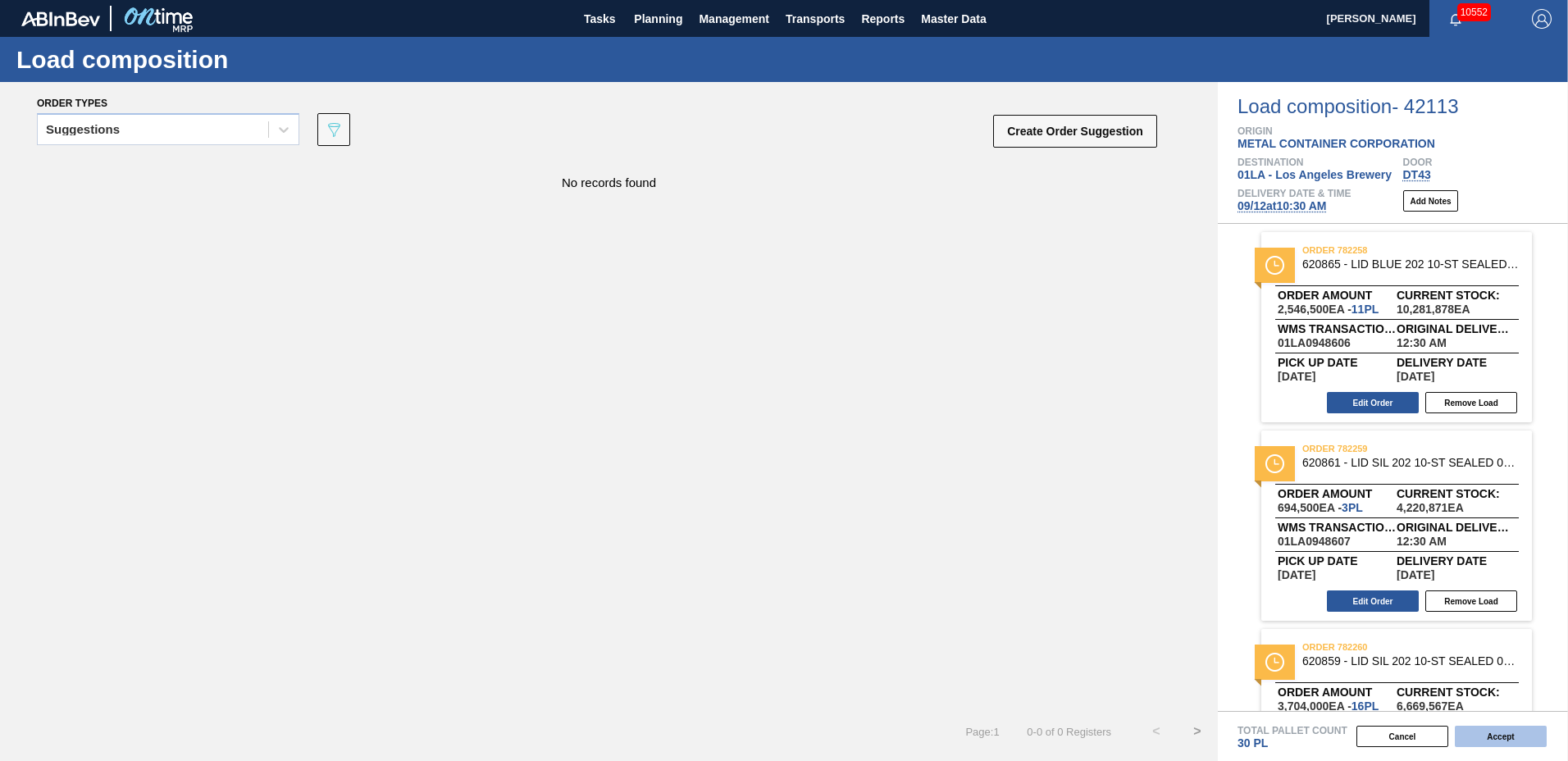
click at [1475, 746] on button "Accept" at bounding box center [1501, 737] width 92 height 22
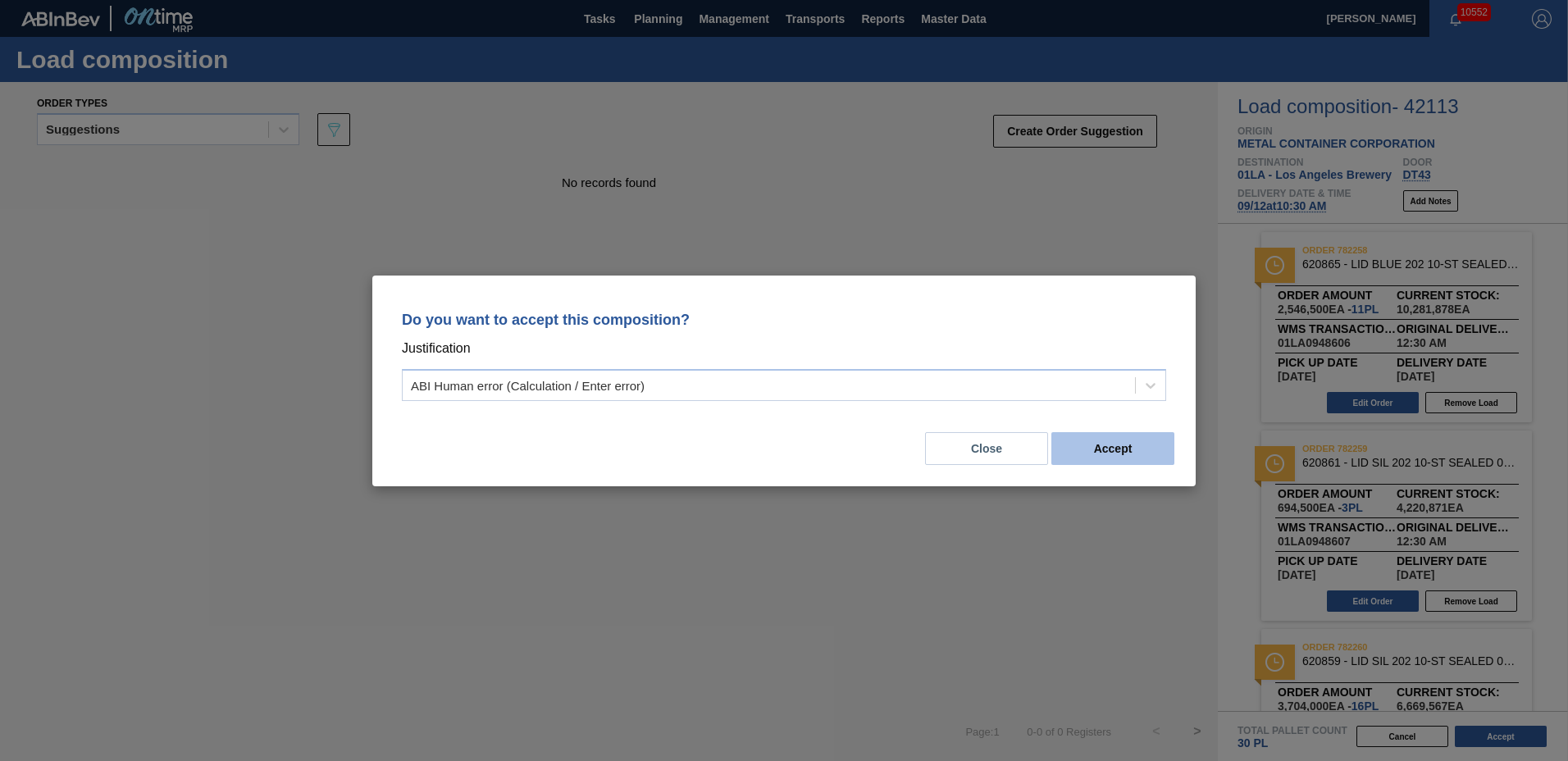
click at [1130, 438] on button "Accept" at bounding box center [1112, 448] width 123 height 33
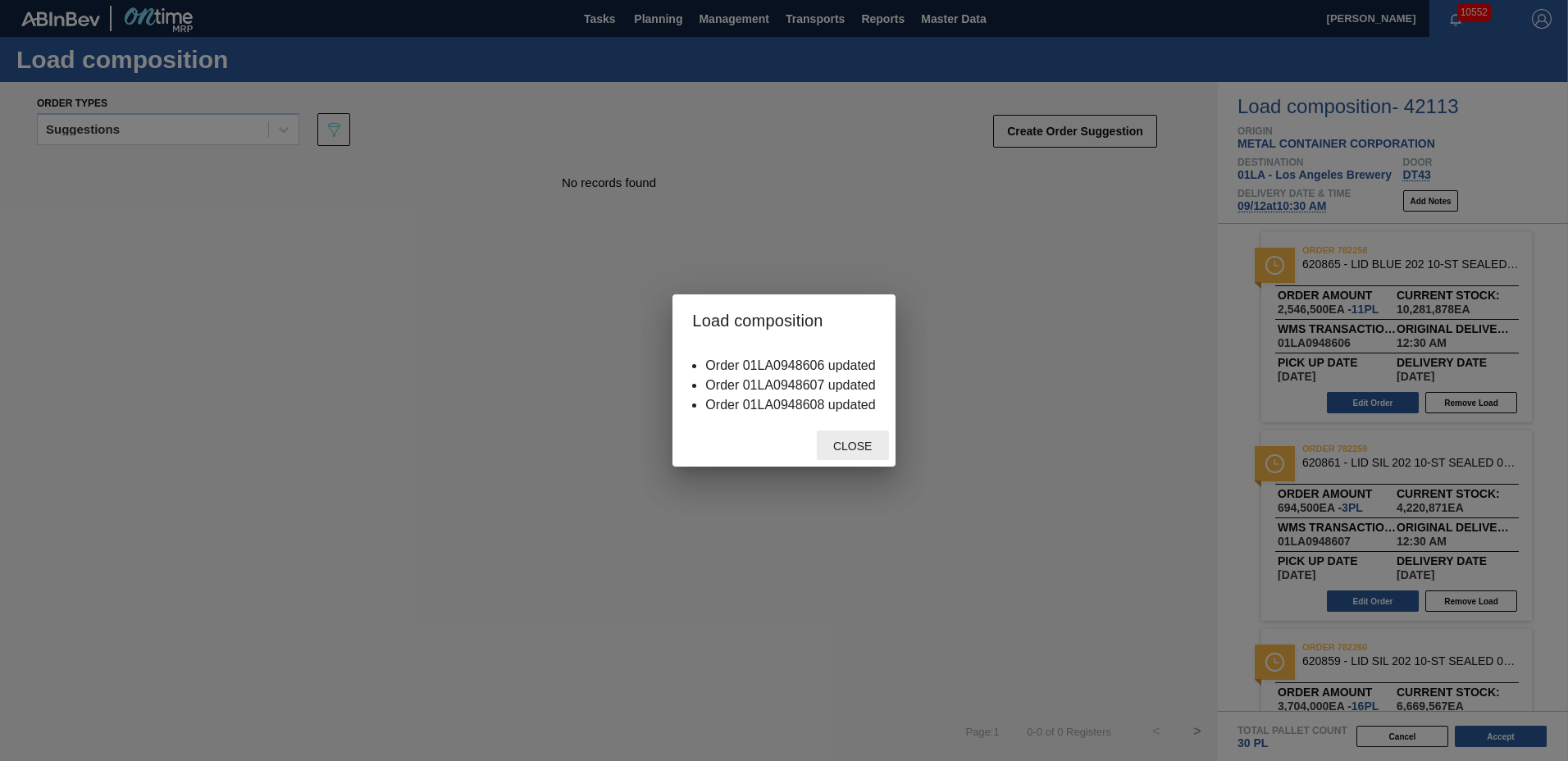
click at [872, 449] on span "Close" at bounding box center [853, 446] width 65 height 13
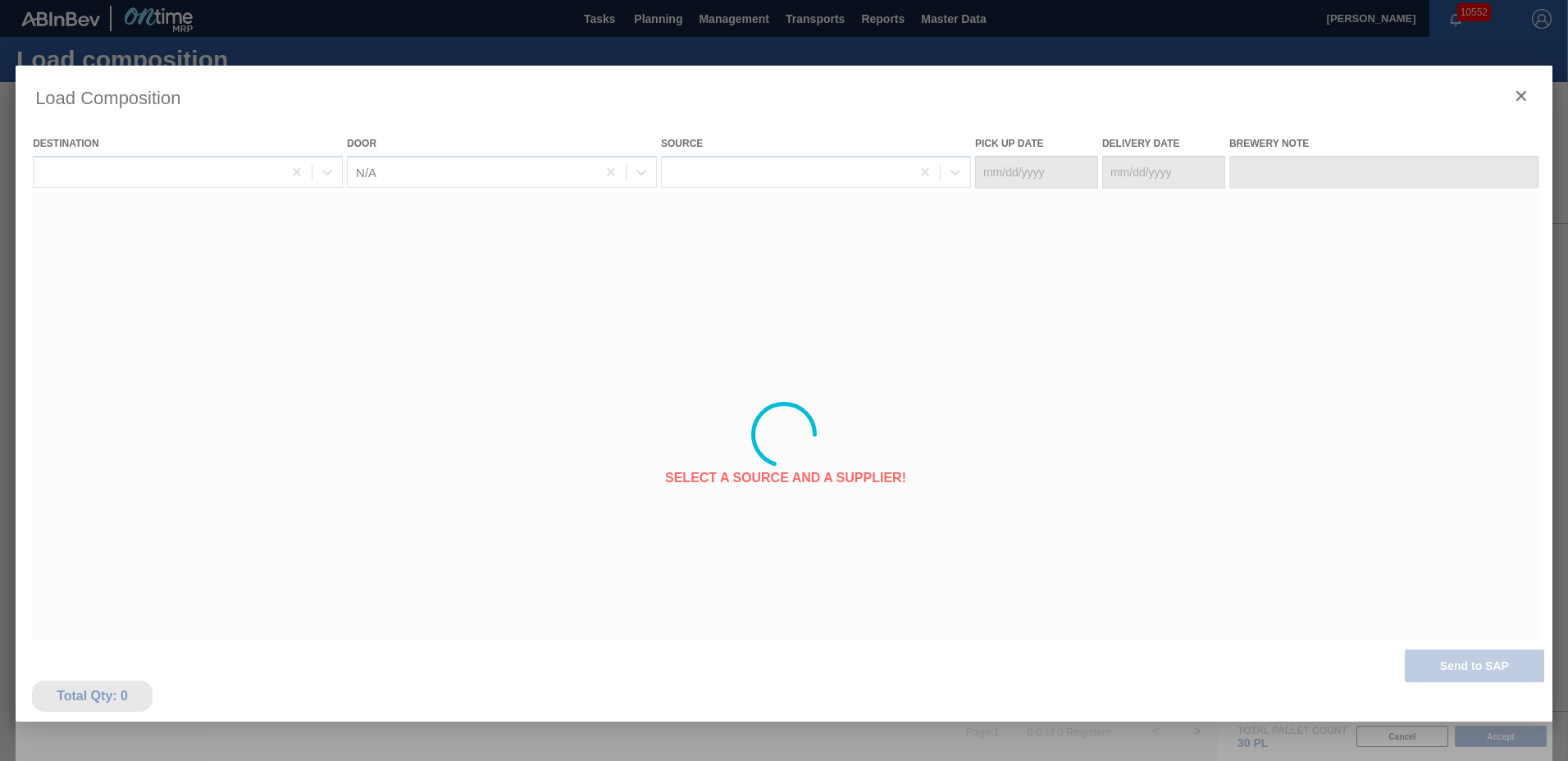
type Date "[DATE]"
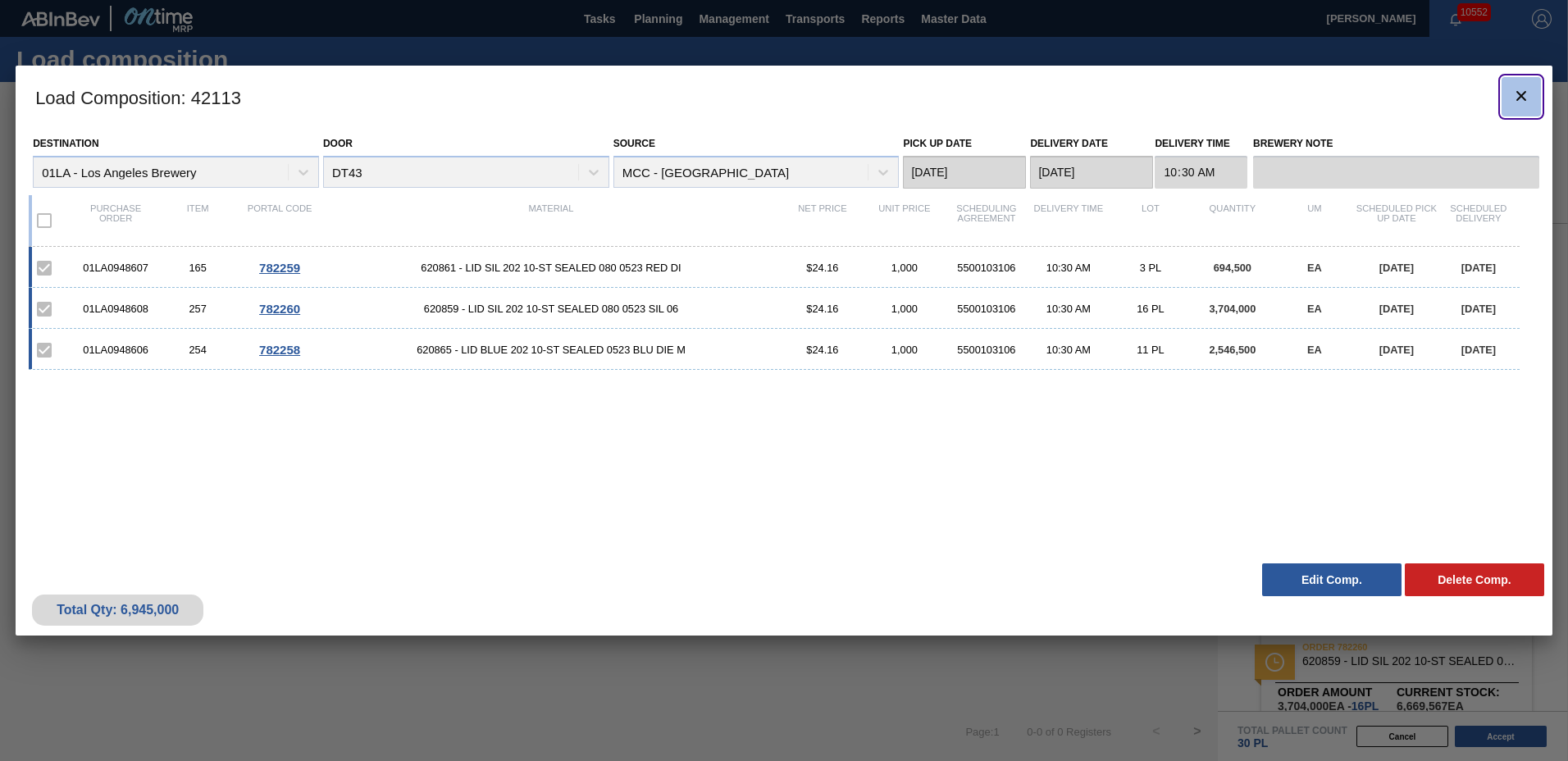
click at [1533, 98] on button "botão de ícone" at bounding box center [1521, 97] width 40 height 40
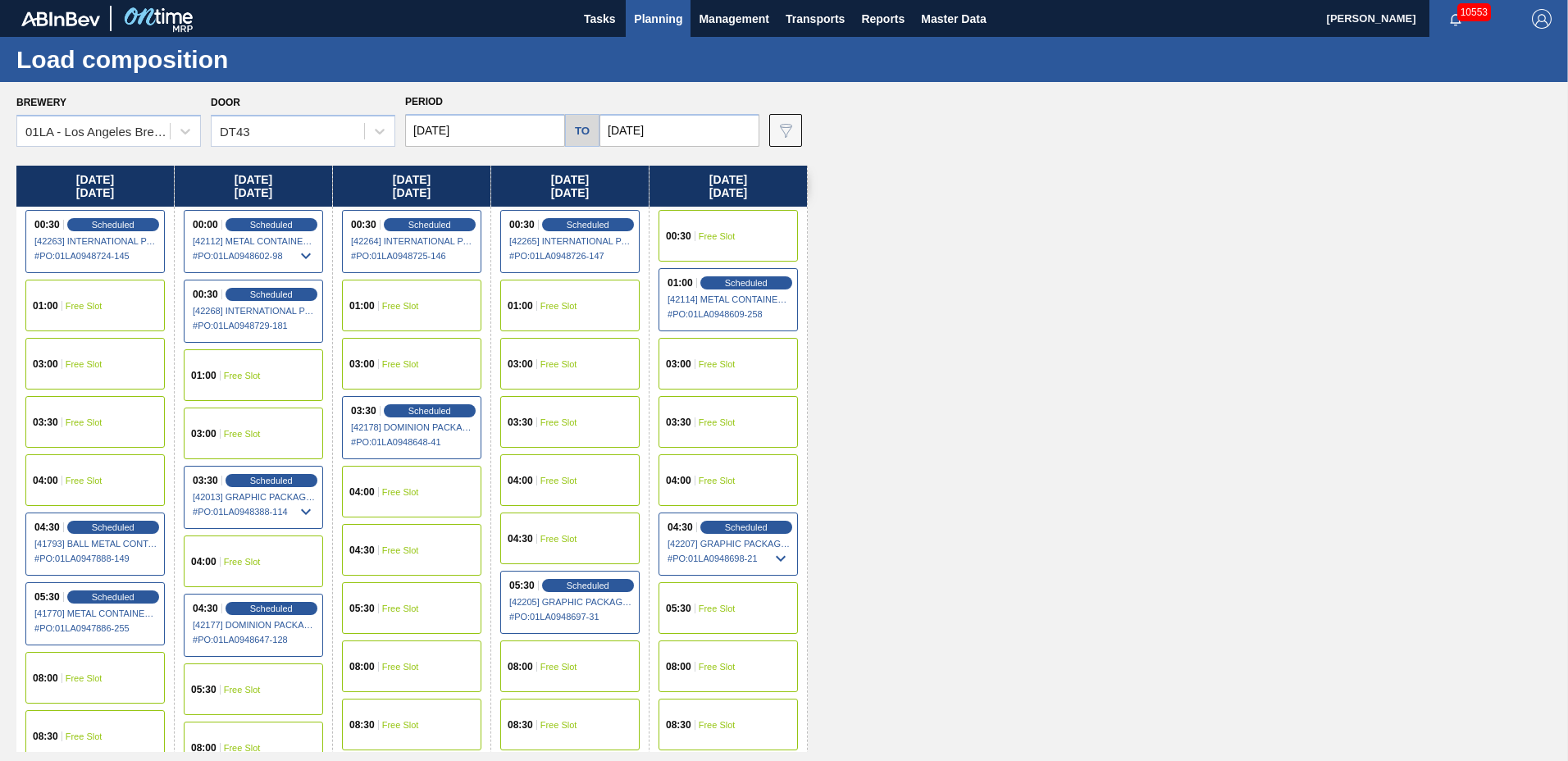
click at [545, 756] on div "Brewery 01LA - [GEOGRAPHIC_DATA] Brewery Door DT43 Period [DATE] to [DATE] Data…" at bounding box center [784, 420] width 1568 height 678
click at [691, 236] on span "00:30" at bounding box center [678, 235] width 25 height 10
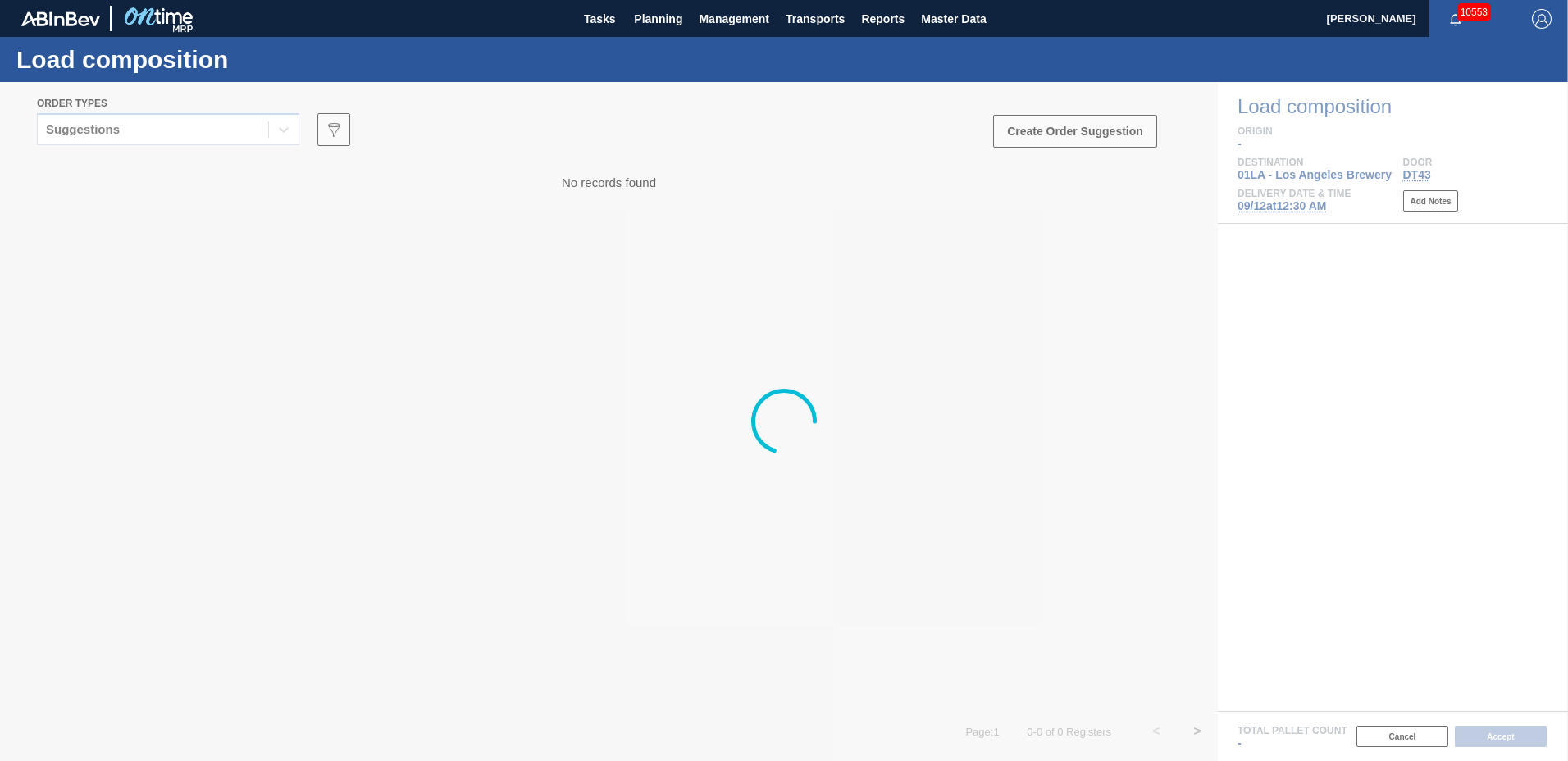
click at [142, 137] on div at bounding box center [784, 421] width 1568 height 679
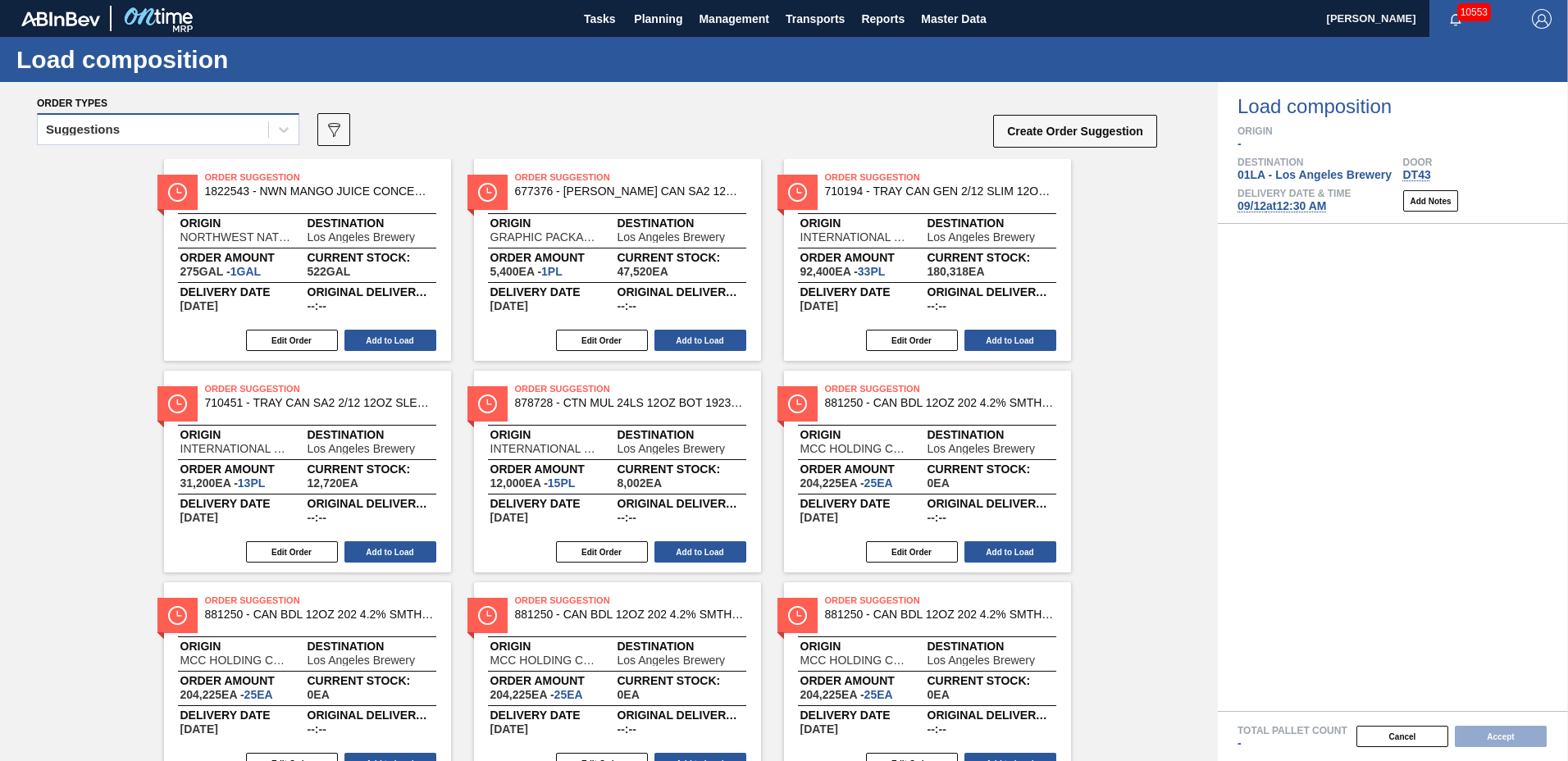
click at [146, 130] on div "Suggestions" at bounding box center [153, 129] width 230 height 23
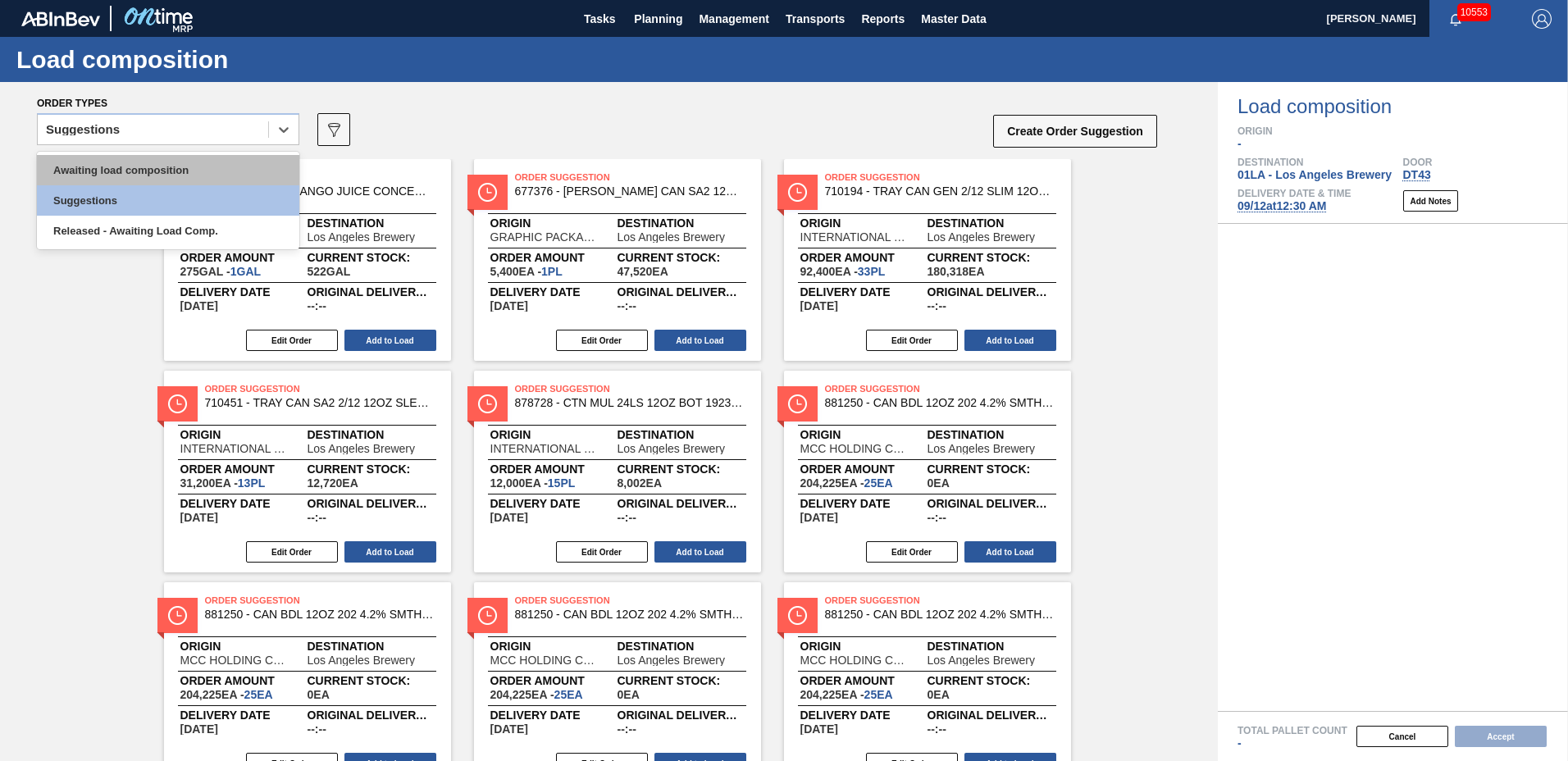
click at [140, 159] on div "Awaiting load composition" at bounding box center [168, 171] width 262 height 31
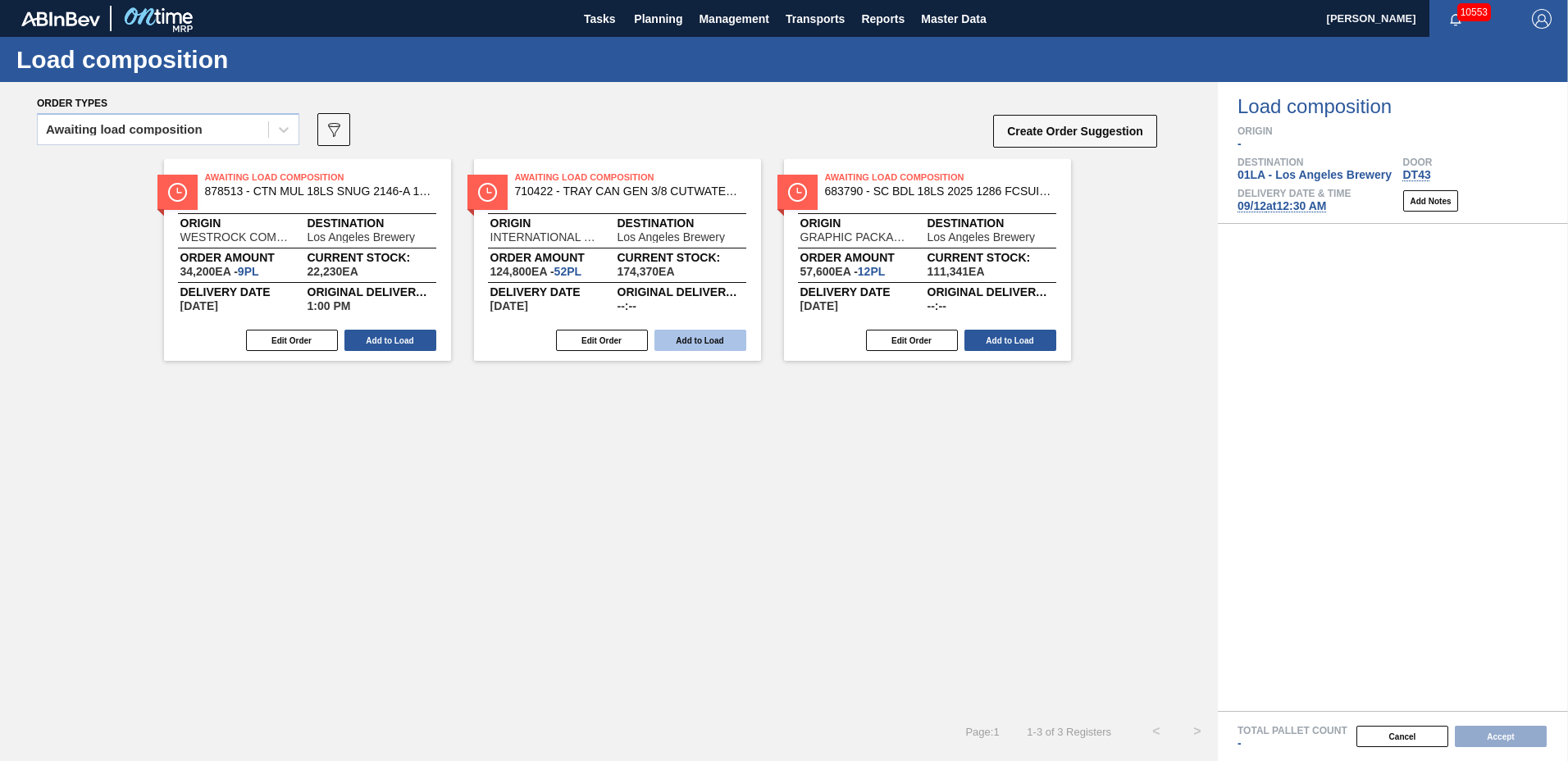
click at [713, 340] on button "Add to Load" at bounding box center [700, 341] width 92 height 22
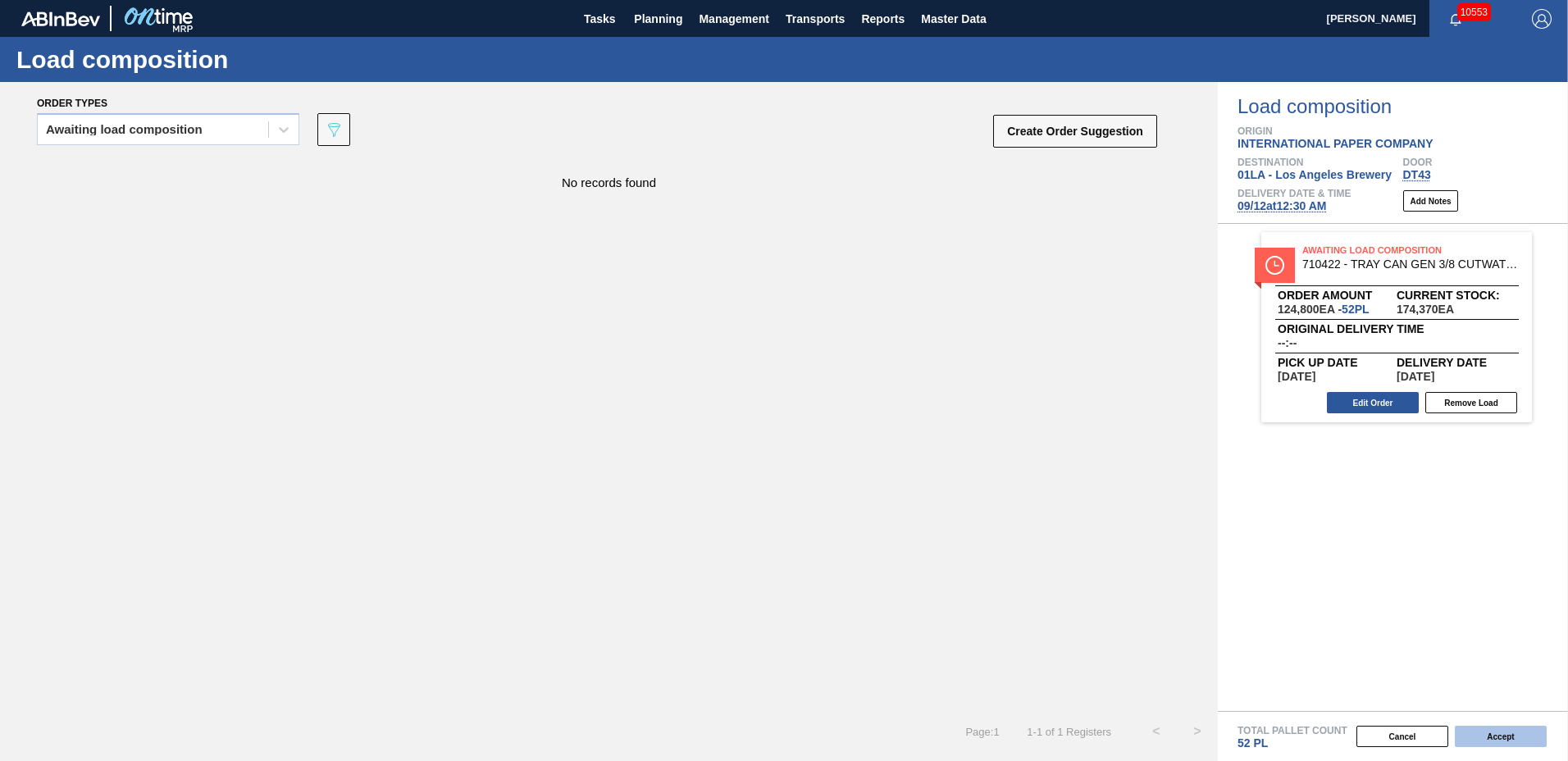
click at [1475, 731] on button "Accept" at bounding box center [1501, 737] width 92 height 22
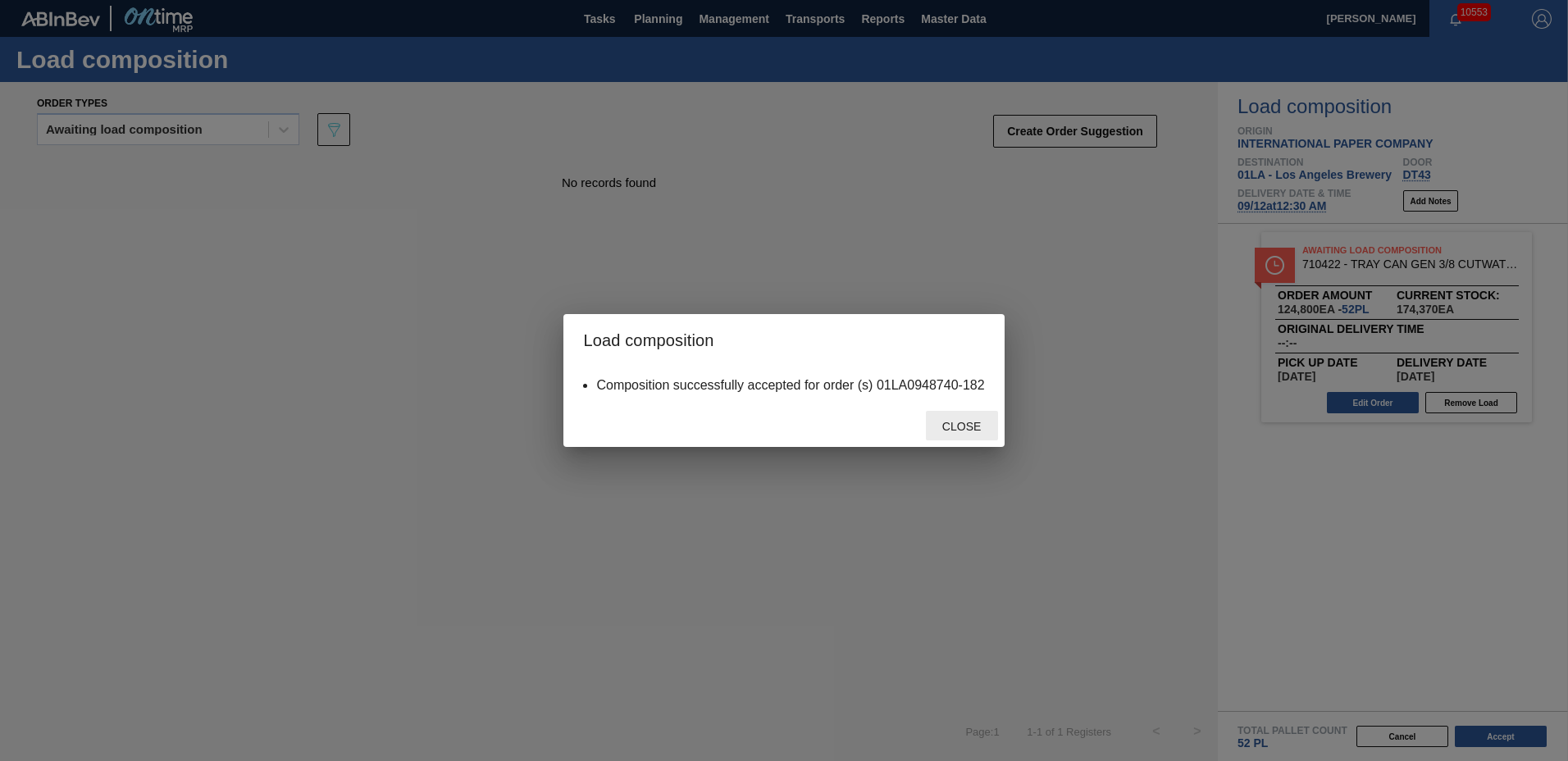
drag, startPoint x: 946, startPoint y: 417, endPoint x: 946, endPoint y: 428, distance: 11.0
click at [946, 428] on div "Close" at bounding box center [962, 426] width 72 height 31
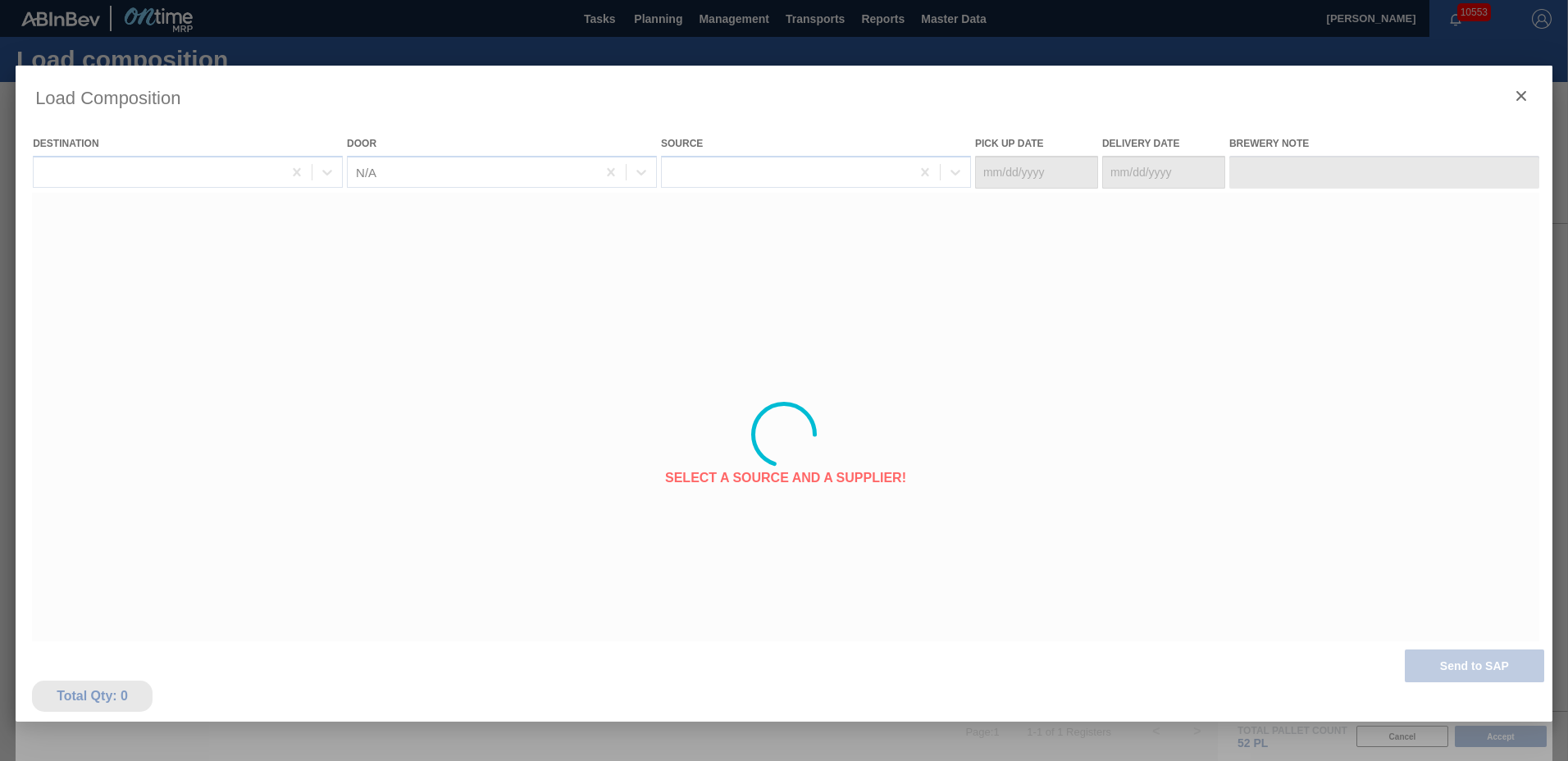
type Date "[DATE]"
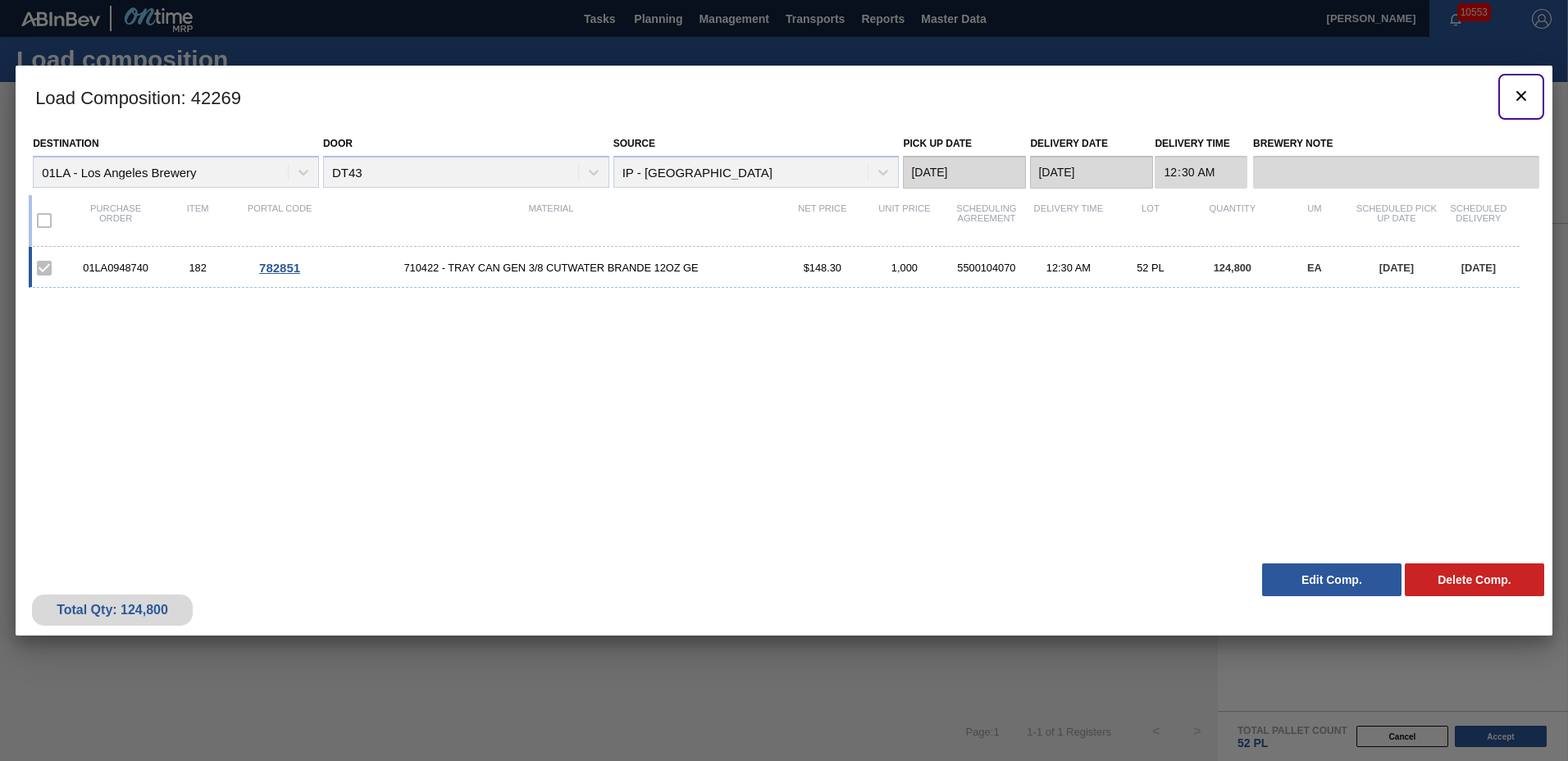
click at [1522, 99] on icon "botão de ícone" at bounding box center [1521, 96] width 20 height 20
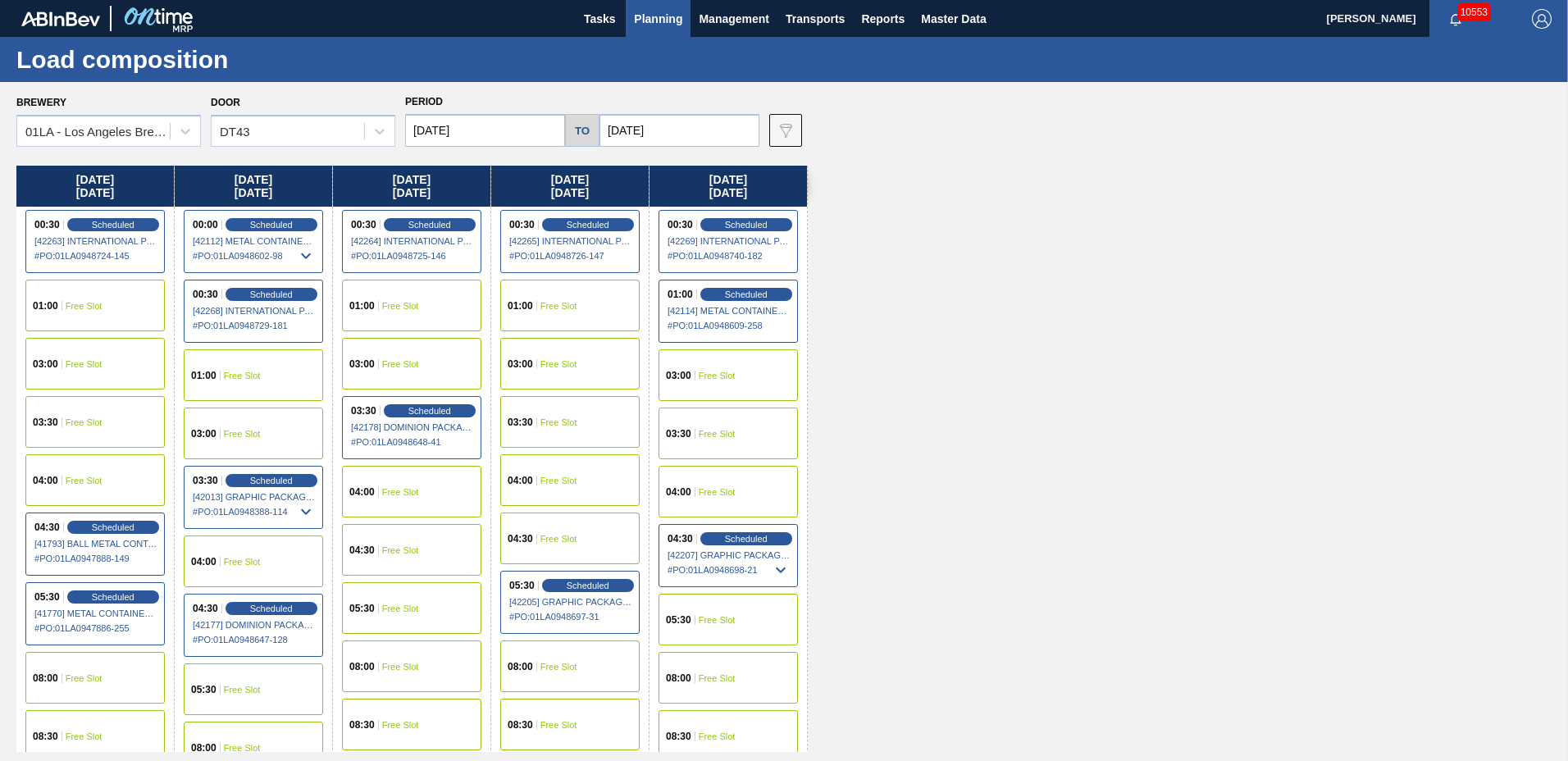
click at [666, 16] on span "Planning" at bounding box center [659, 19] width 49 height 20
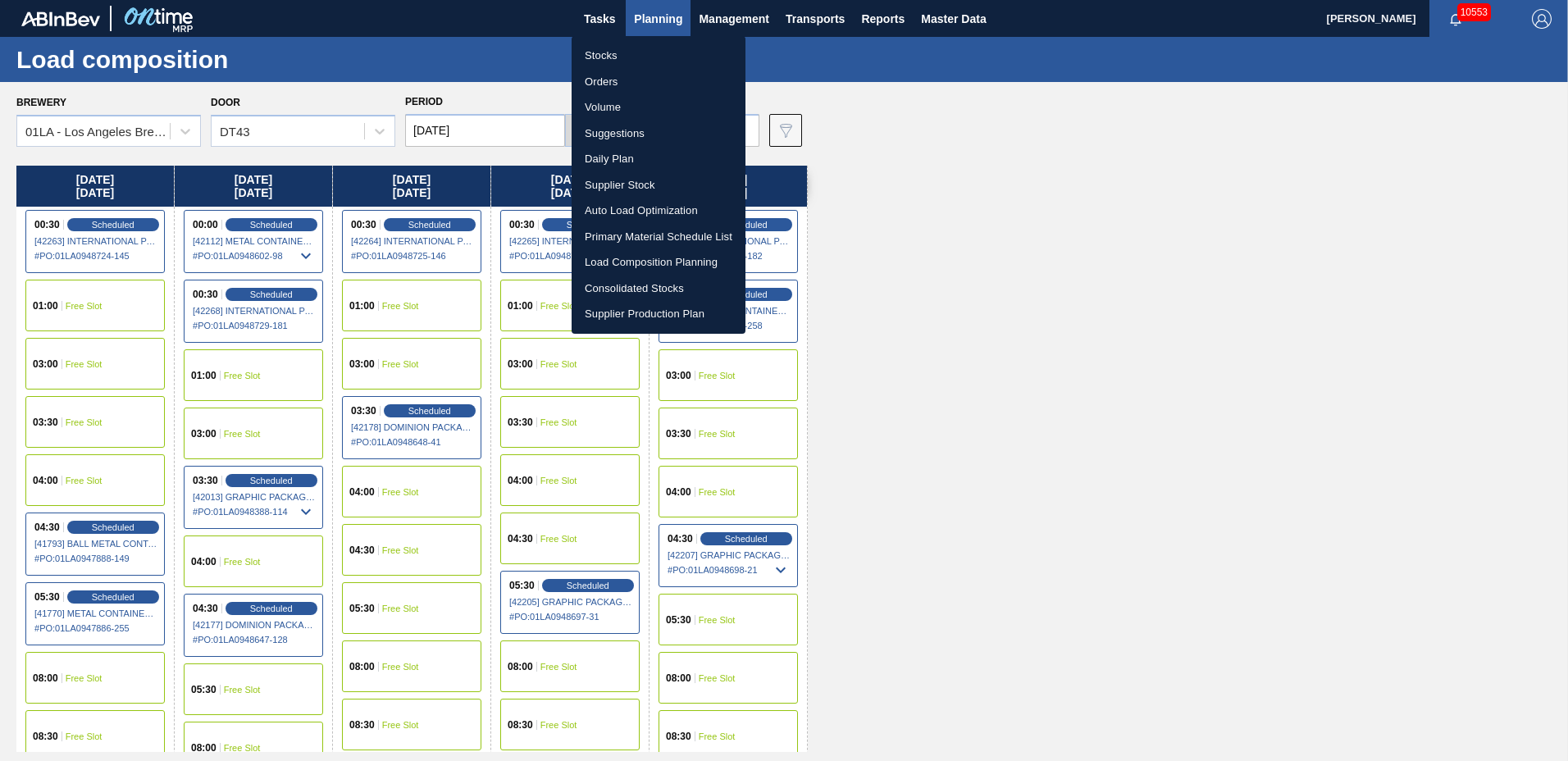
click at [664, 132] on li "Suggestions" at bounding box center [659, 133] width 174 height 26
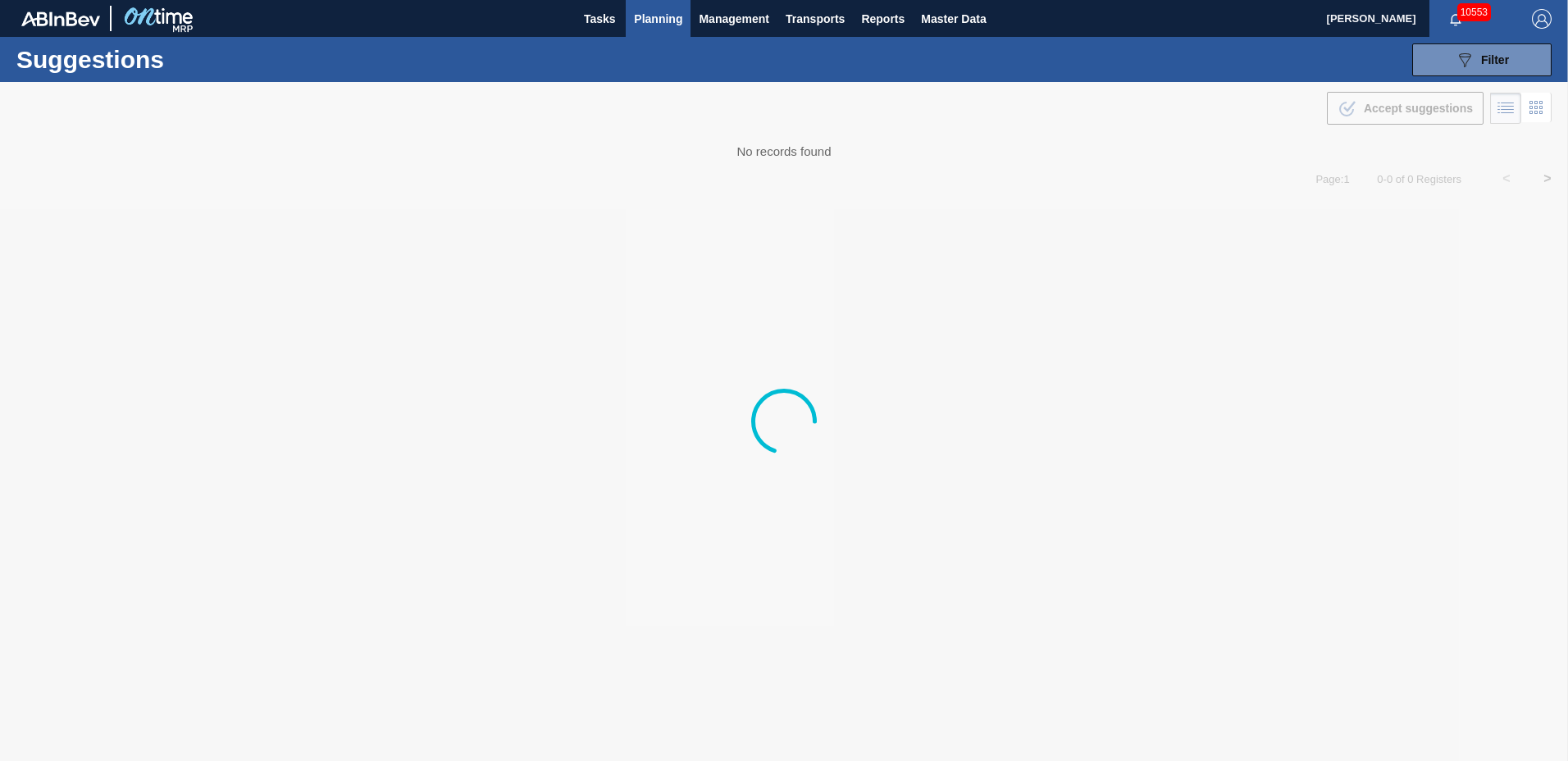
type to "[DATE]"
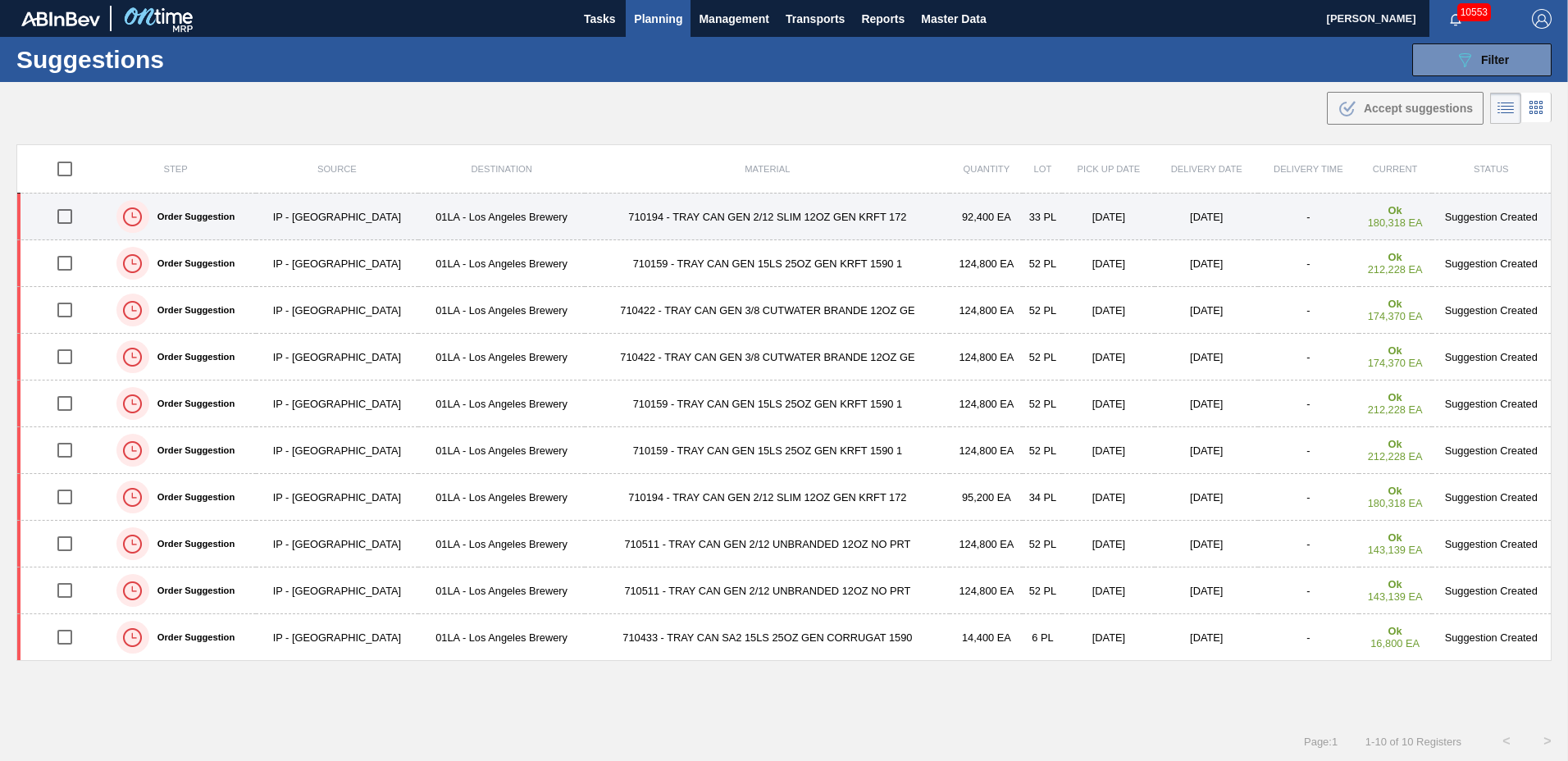
click at [71, 222] on input "checkbox" at bounding box center [65, 217] width 34 height 34
checkbox input "true"
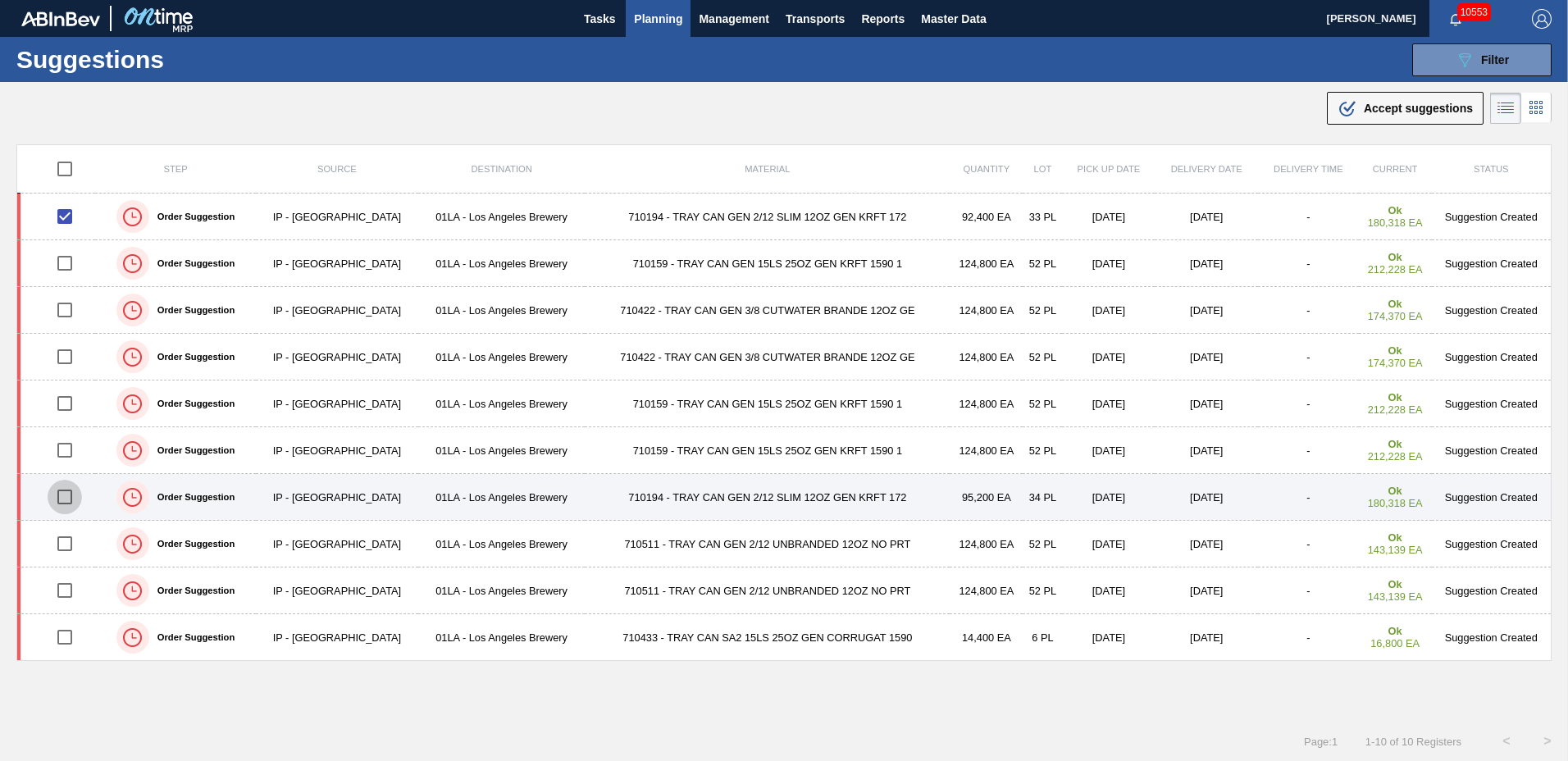
click at [64, 491] on input "checkbox" at bounding box center [65, 497] width 34 height 34
checkbox input "true"
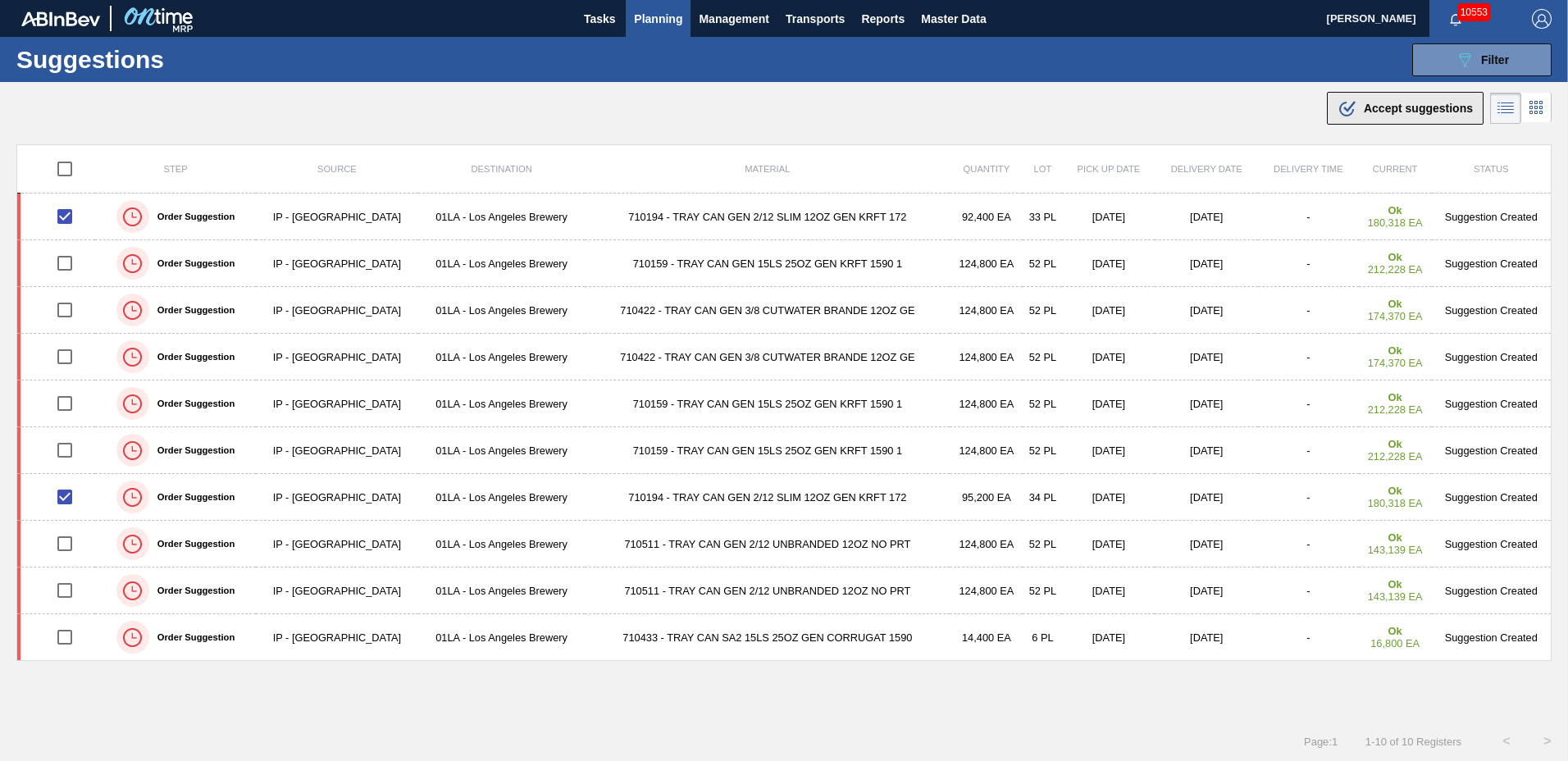
click at [1383, 108] on span "Accept suggestions" at bounding box center [1418, 108] width 109 height 13
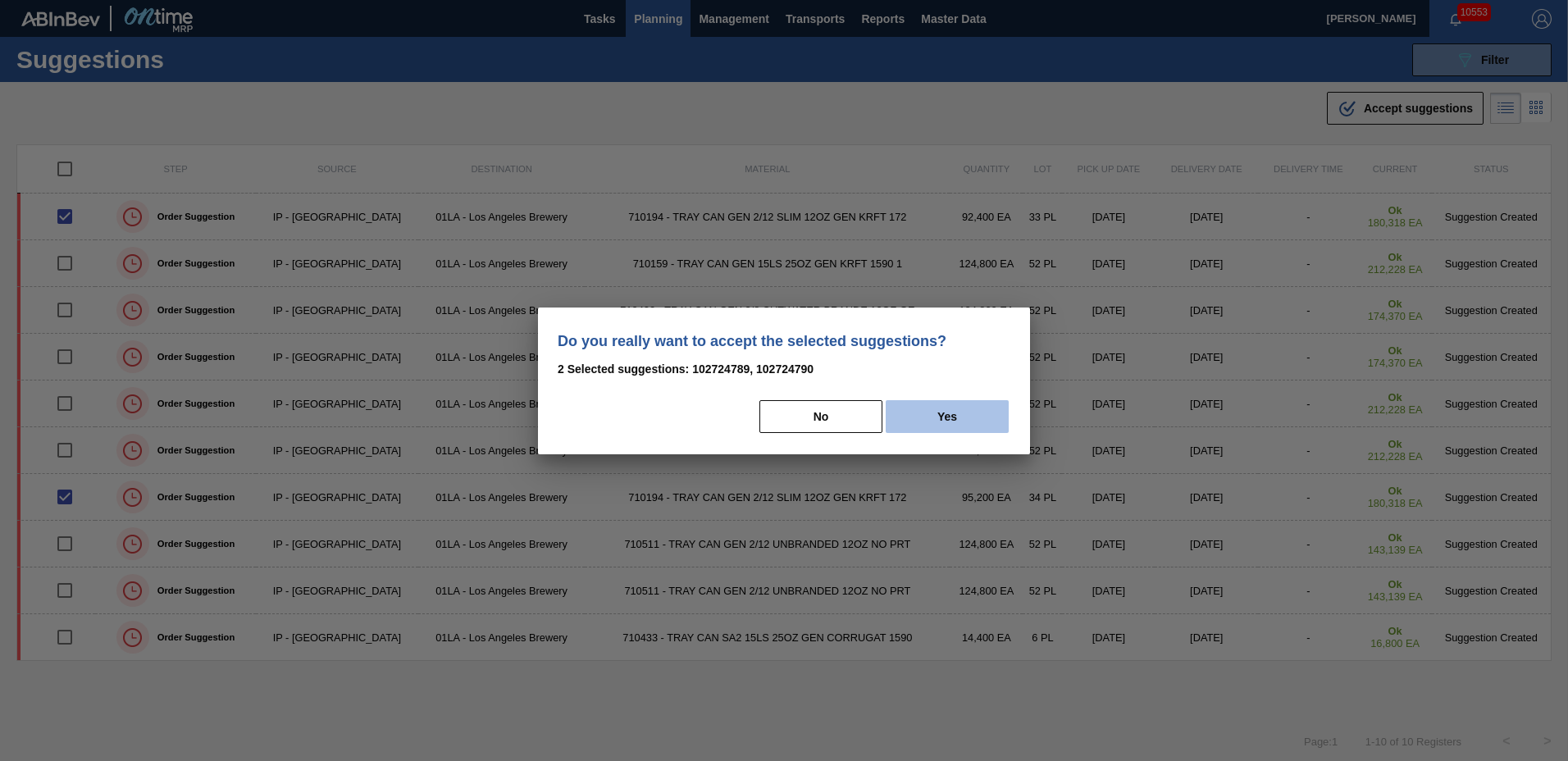
click at [901, 420] on button "Yes" at bounding box center [947, 416] width 123 height 33
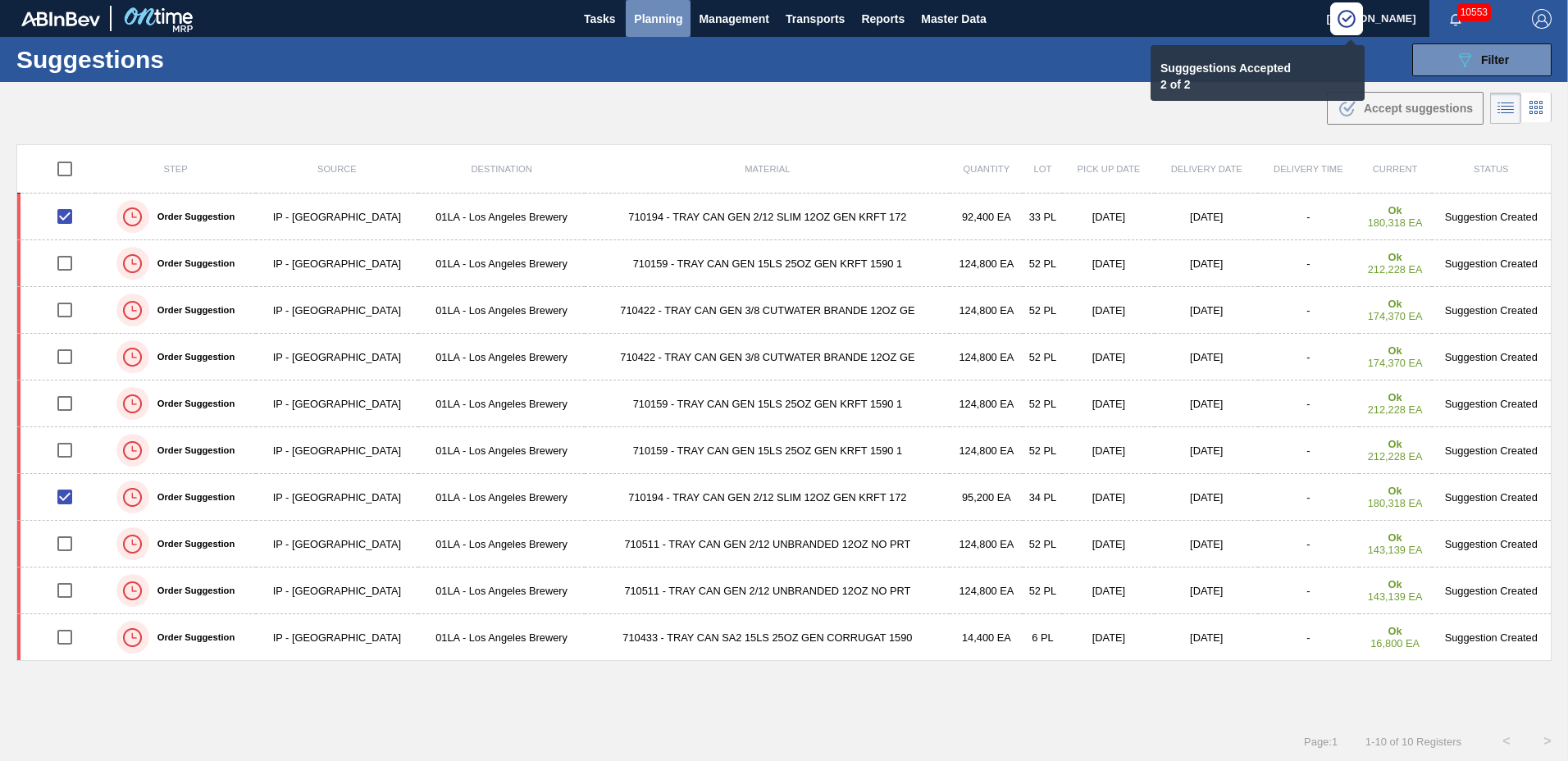
click at [651, 17] on span "Planning" at bounding box center [659, 19] width 49 height 20
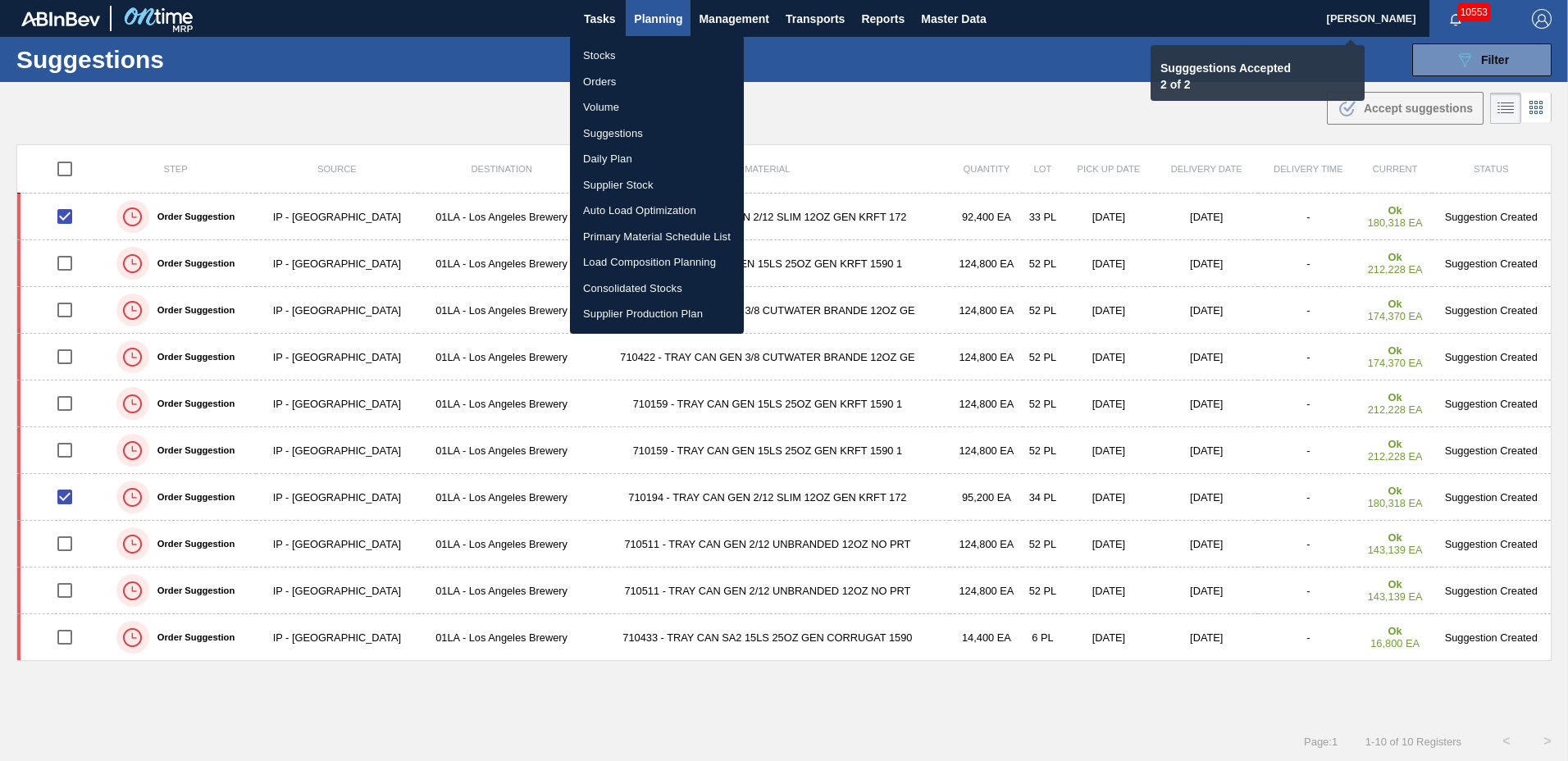
click at [651, 257] on li "Load Composition Planning" at bounding box center [657, 261] width 174 height 26
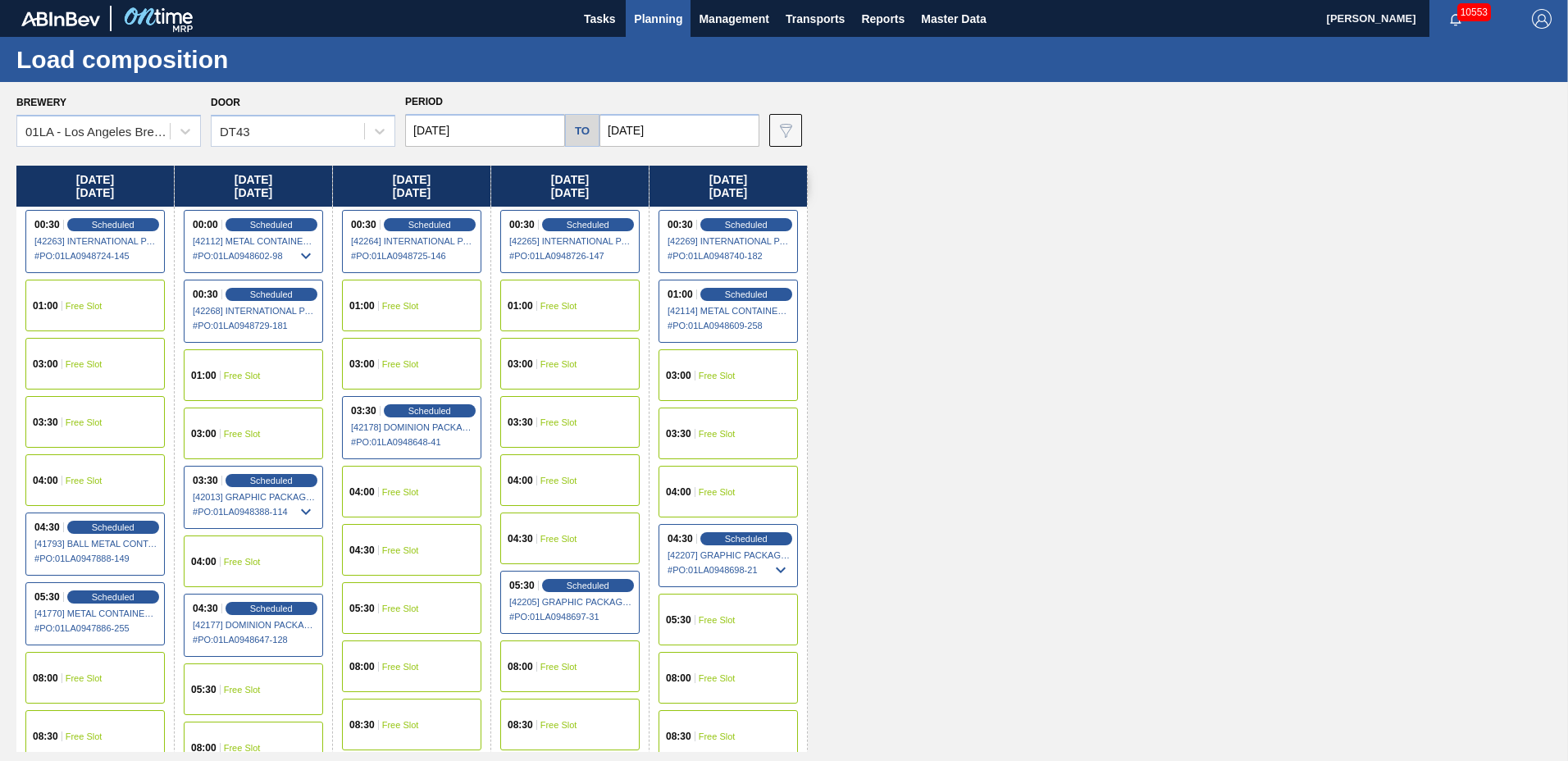
scroll to position [1257, 0]
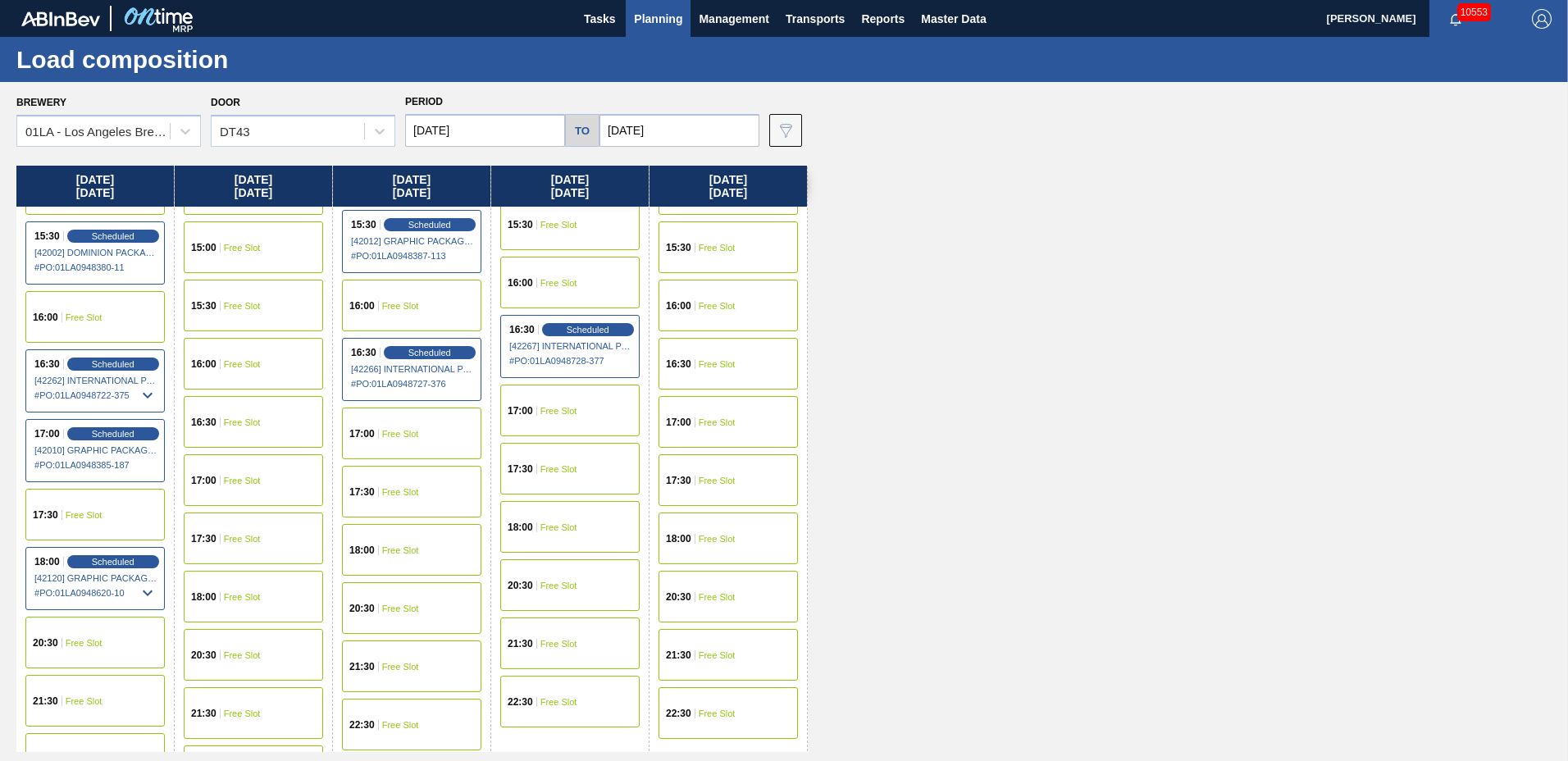
click at [705, 369] on div "16:30 Free Slot" at bounding box center [728, 364] width 139 height 52
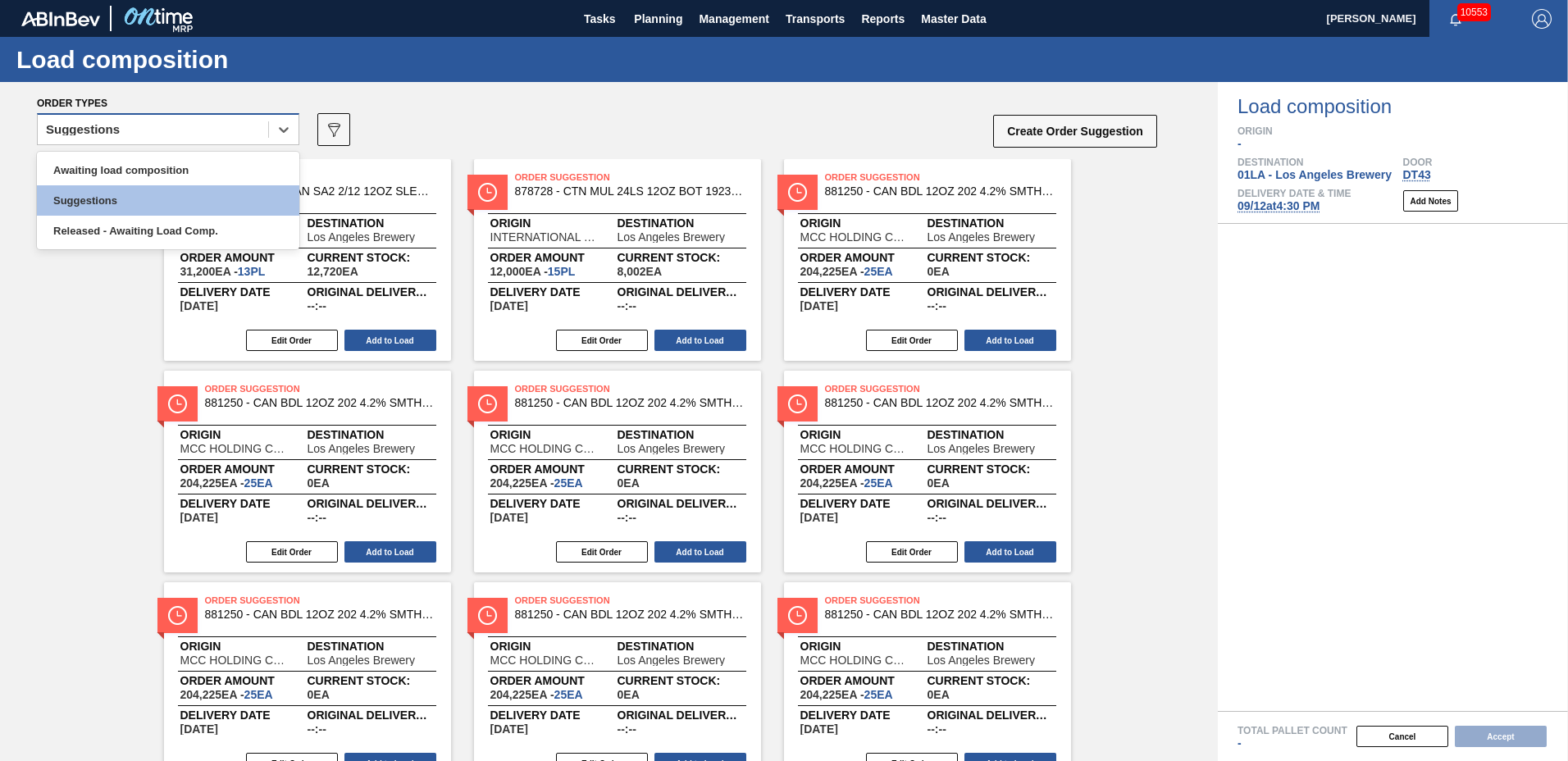
drag, startPoint x: 191, startPoint y: 128, endPoint x: 184, endPoint y: 143, distance: 16.6
click at [190, 128] on div "Suggestions" at bounding box center [153, 129] width 230 height 23
click at [170, 176] on div "Awaiting load composition" at bounding box center [168, 171] width 262 height 31
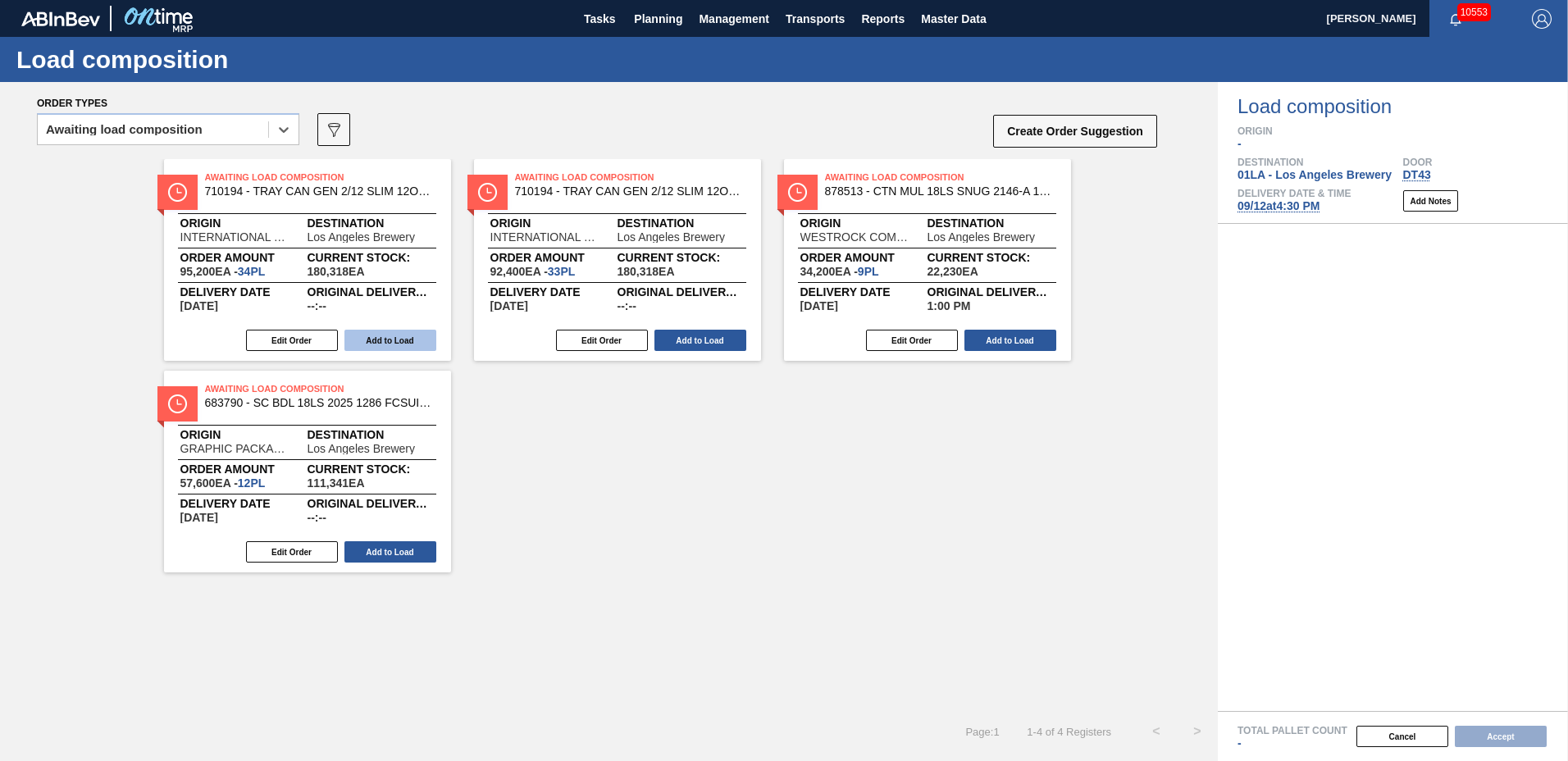
click at [392, 341] on button "Add to Load" at bounding box center [390, 341] width 92 height 22
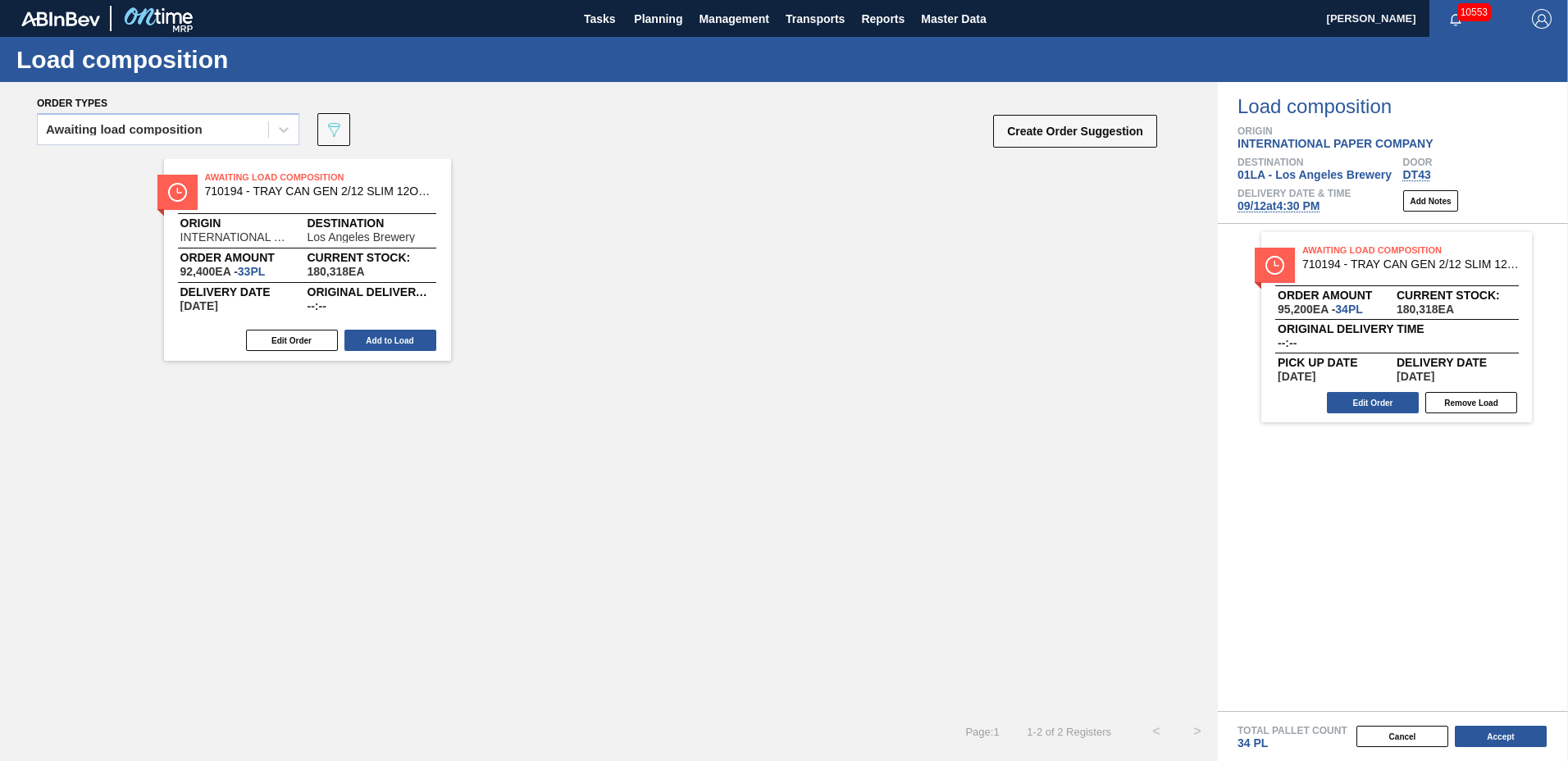
click at [392, 341] on button "Add to Load" at bounding box center [390, 341] width 92 height 22
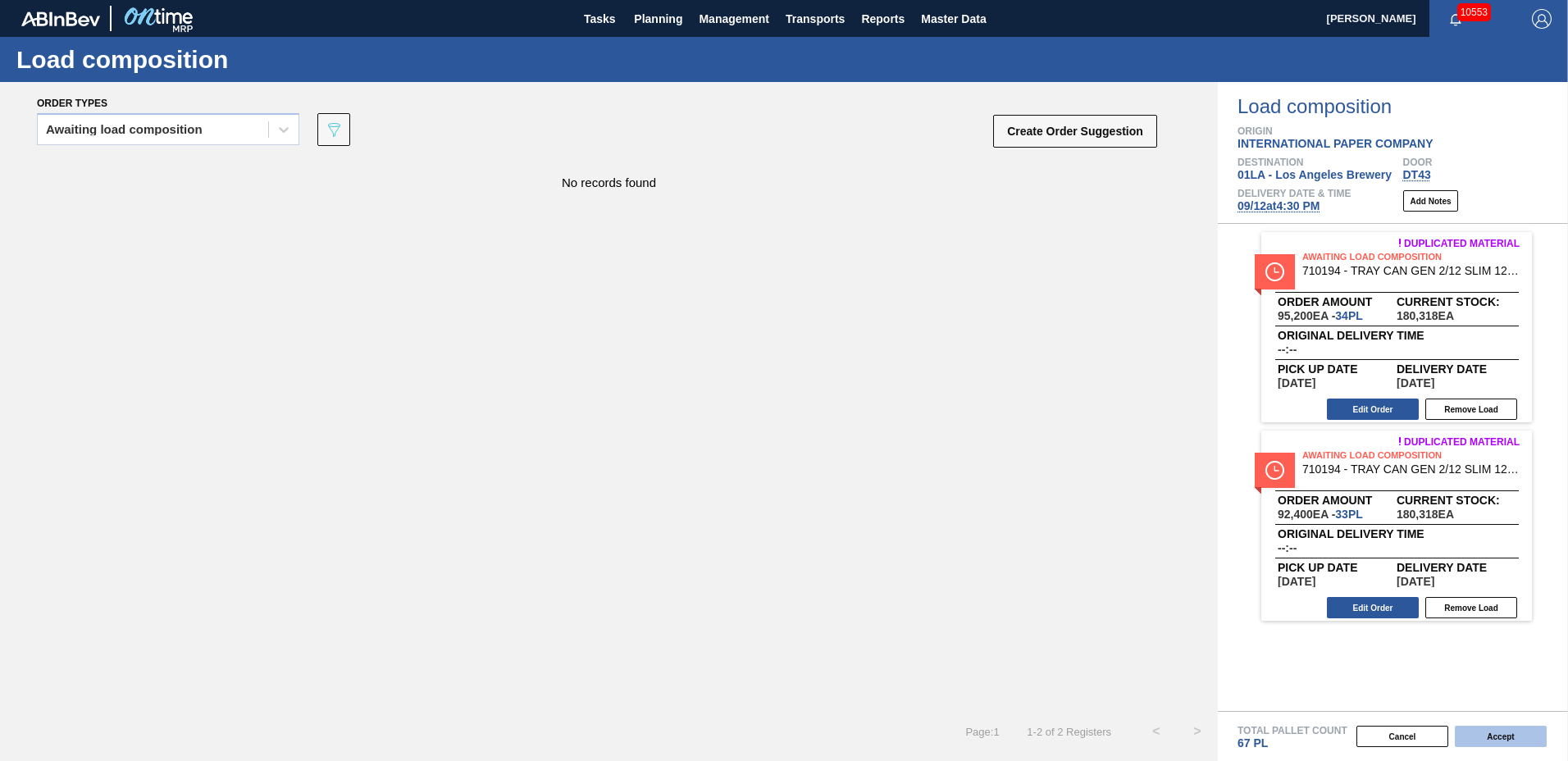
click at [1511, 739] on button "Accept" at bounding box center [1501, 737] width 92 height 22
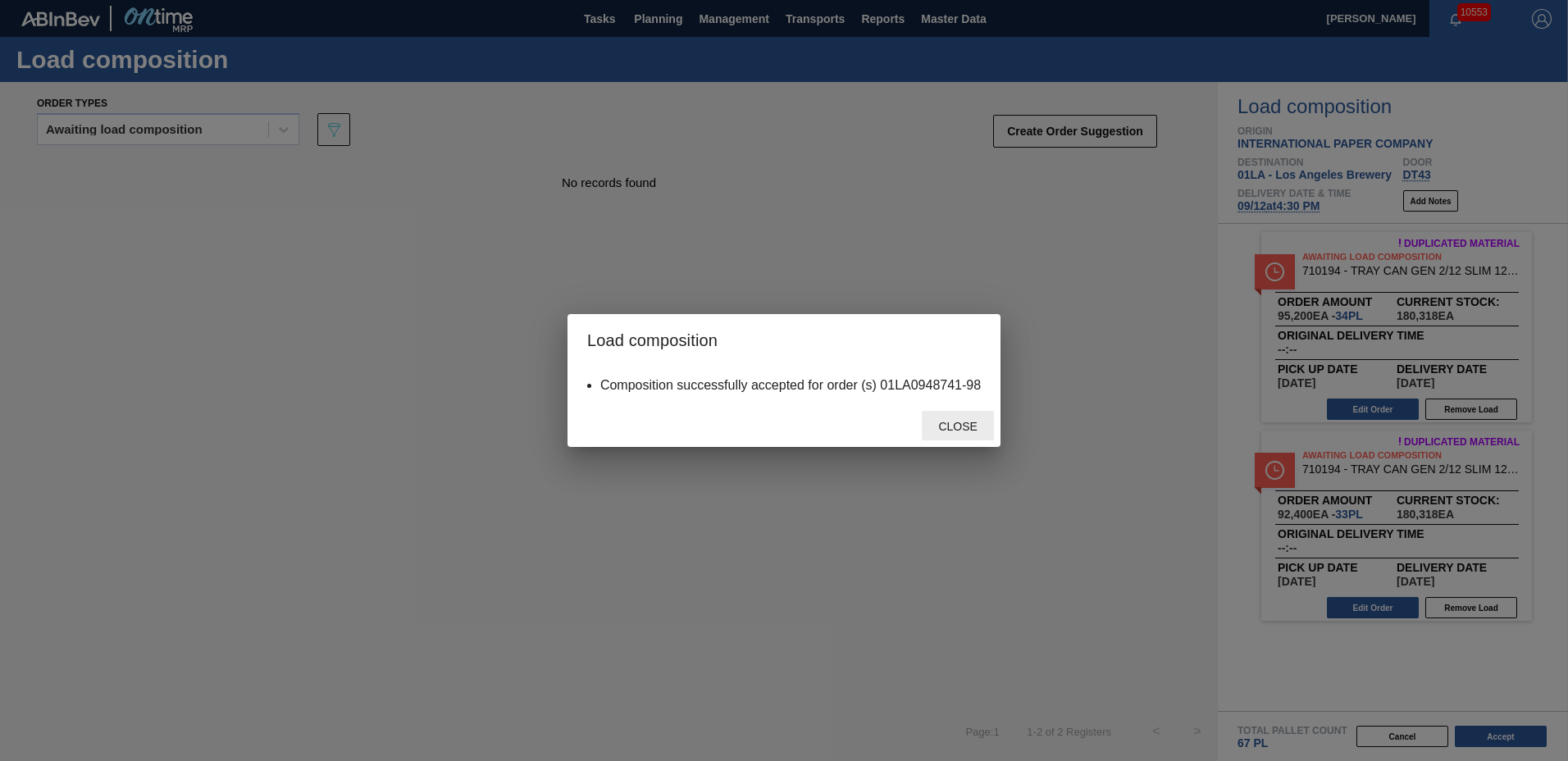
click at [973, 423] on span "Close" at bounding box center [958, 426] width 65 height 13
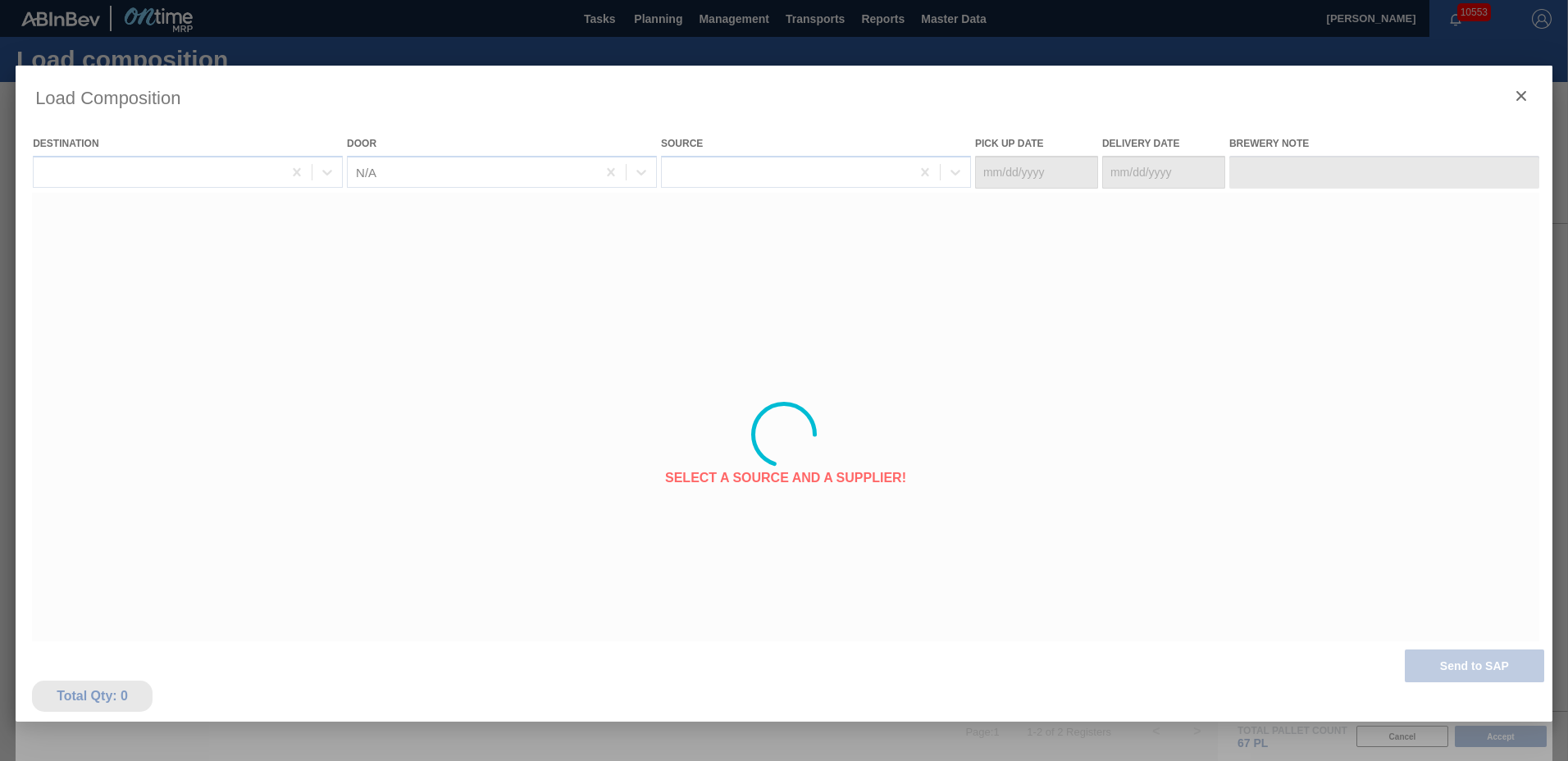
type Date "[DATE]"
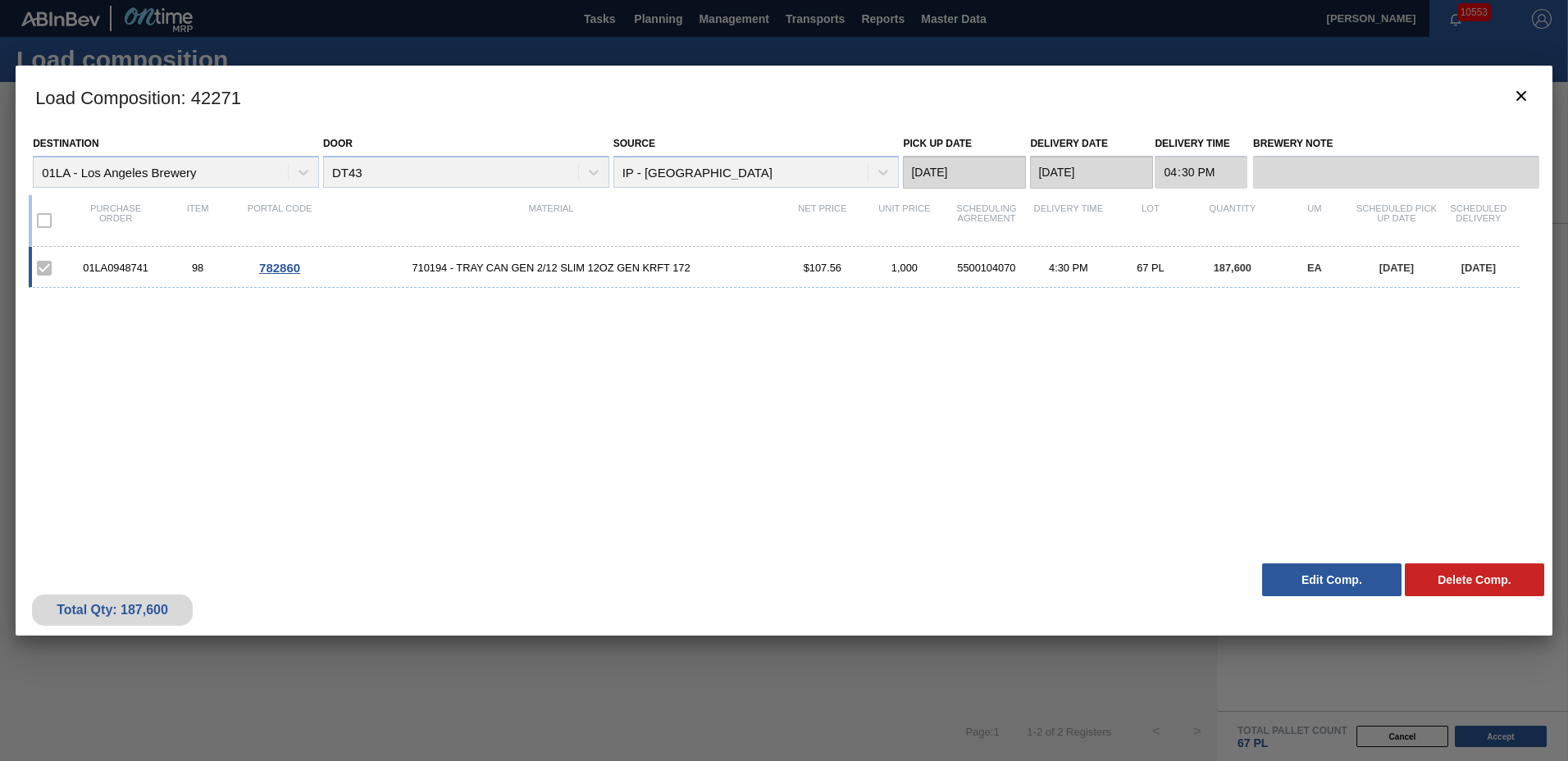
click at [1335, 582] on button "Edit Comp." at bounding box center [1332, 580] width 139 height 33
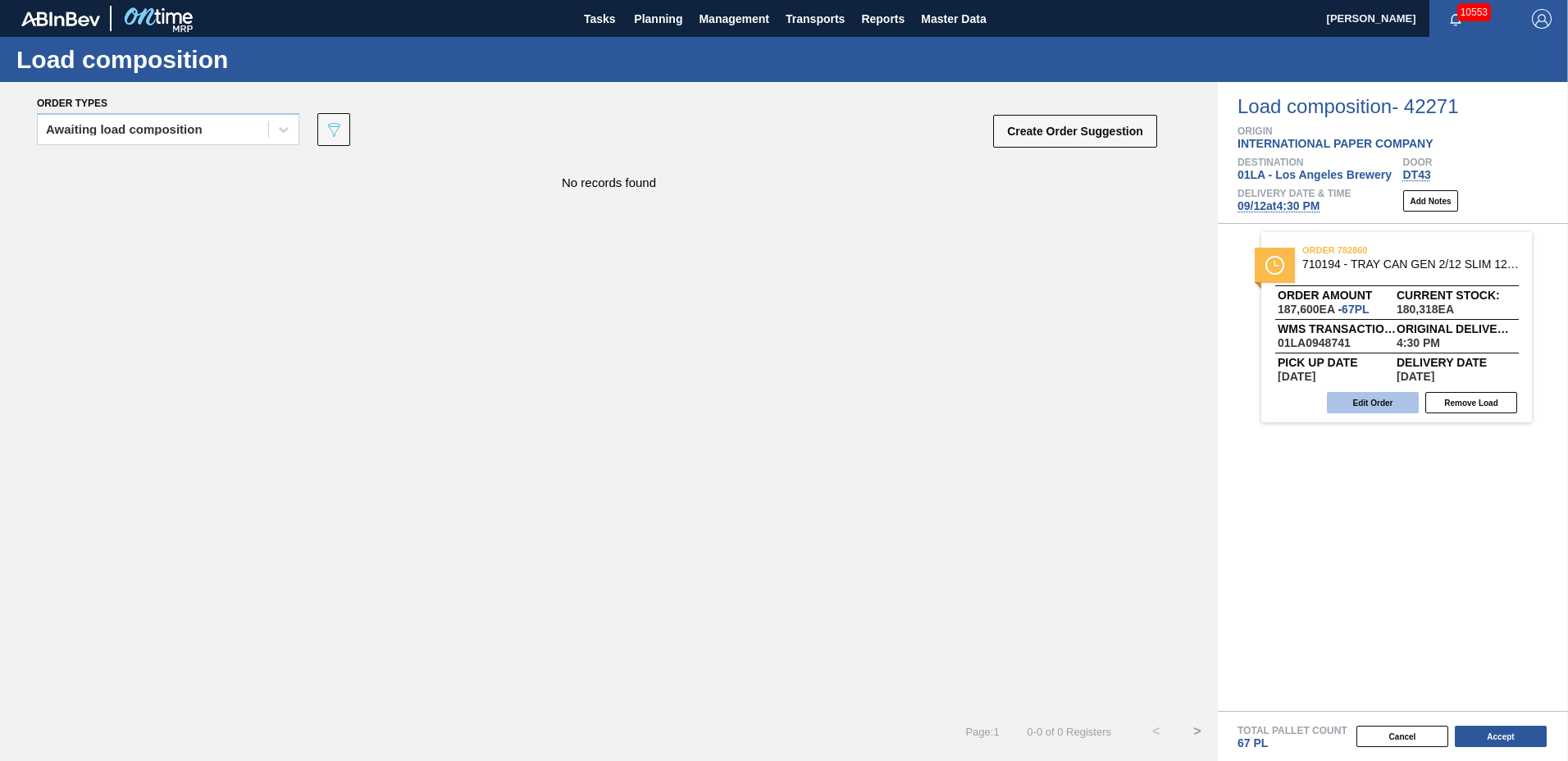
click at [1364, 396] on button "Edit Order" at bounding box center [1373, 403] width 92 height 22
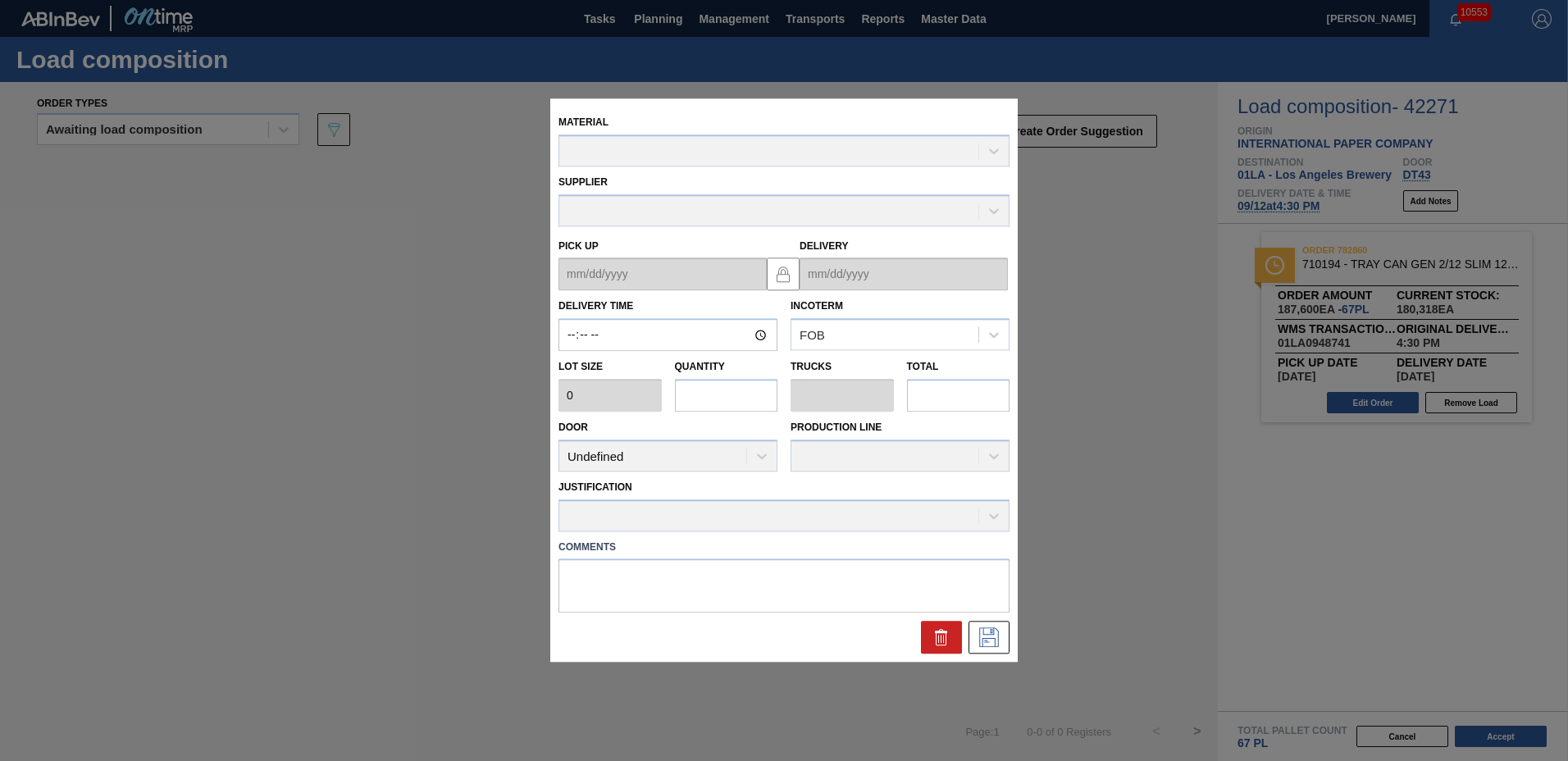
type input "16:30:00"
type input "2,800"
type input "67"
type input "1.34"
type input "187,600"
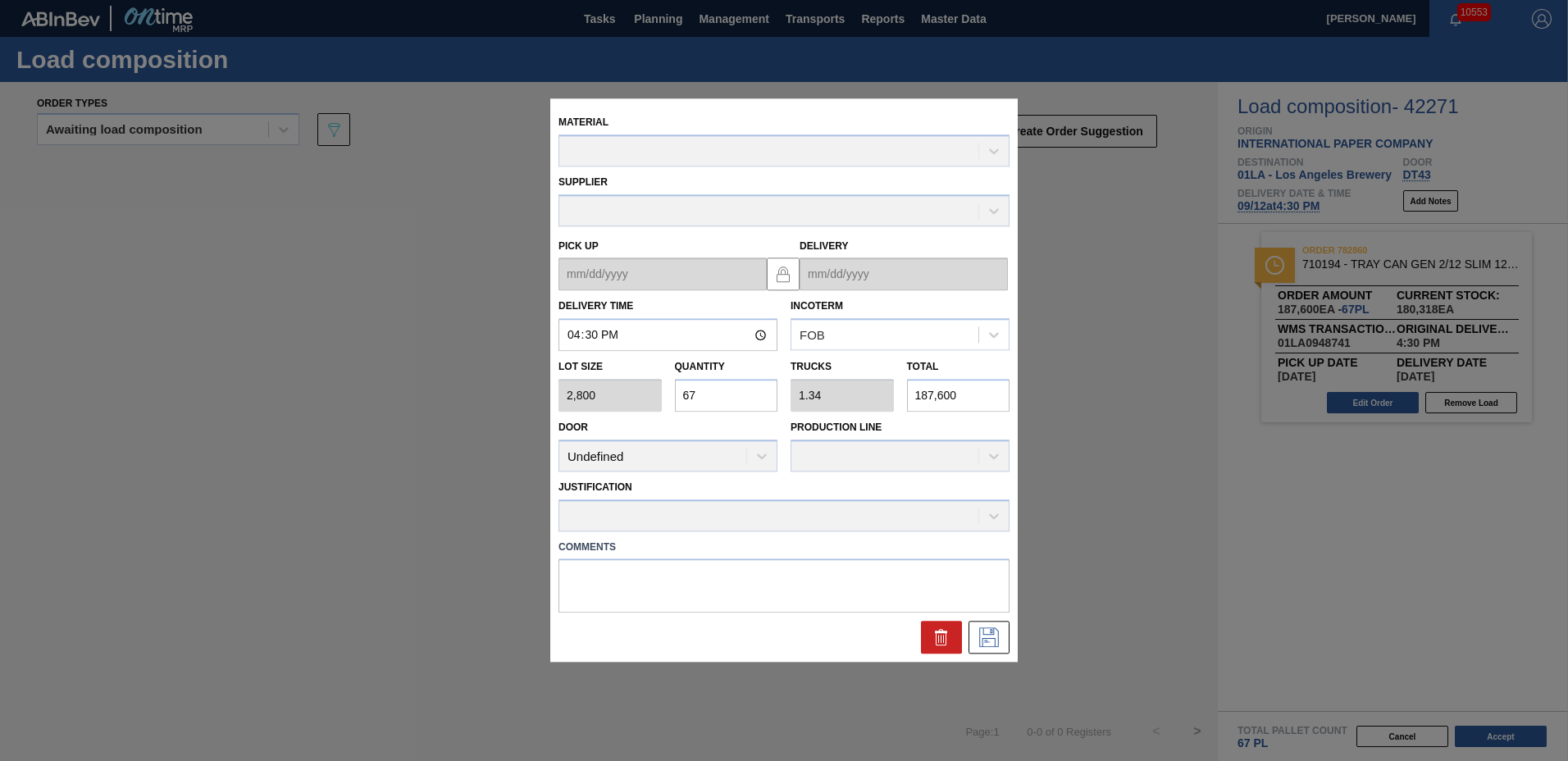
type up "[DATE]"
type input "[DATE]"
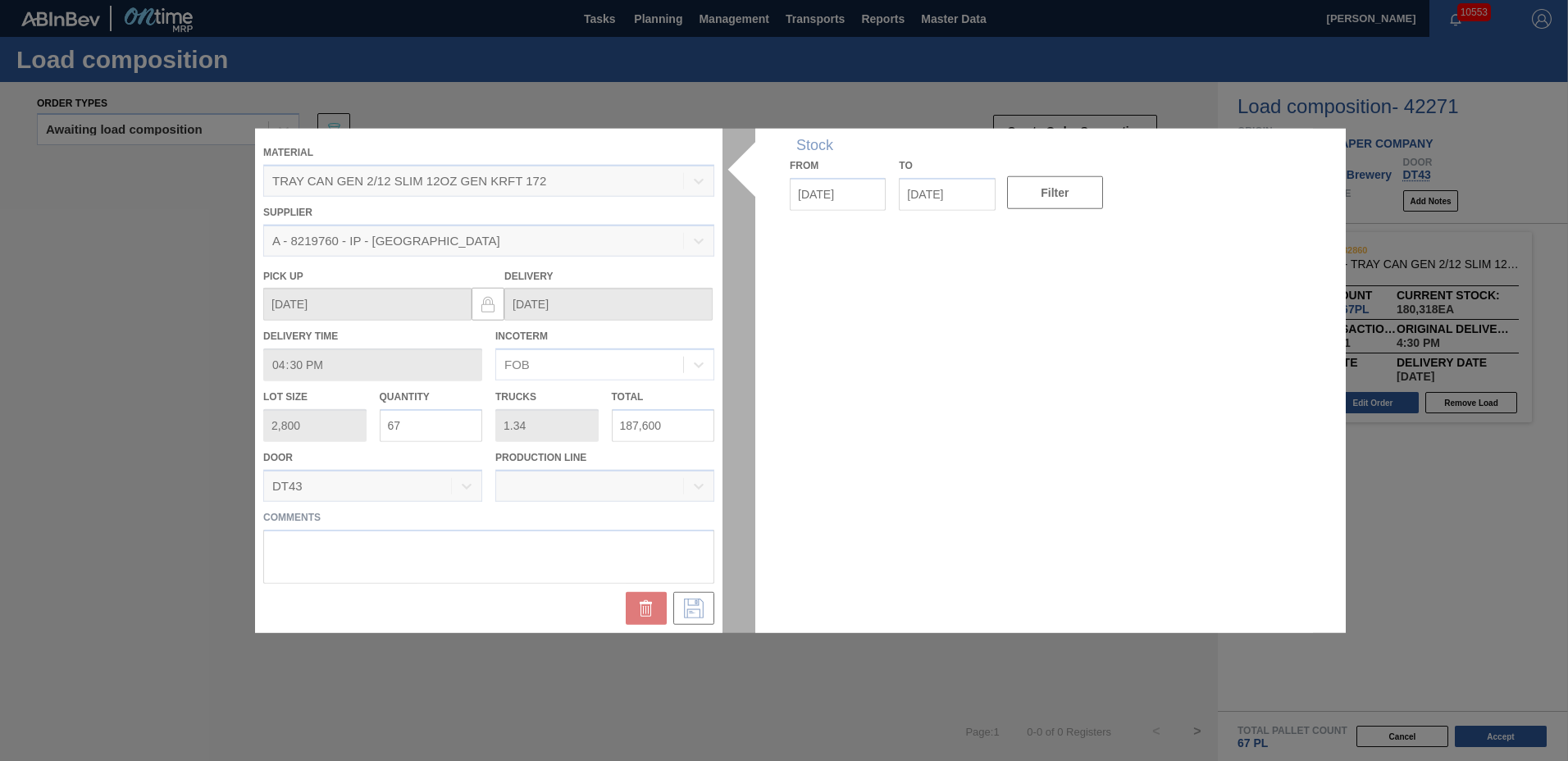
click at [447, 438] on div at bounding box center [784, 380] width 1059 height 504
click at [446, 428] on div at bounding box center [784, 380] width 1059 height 504
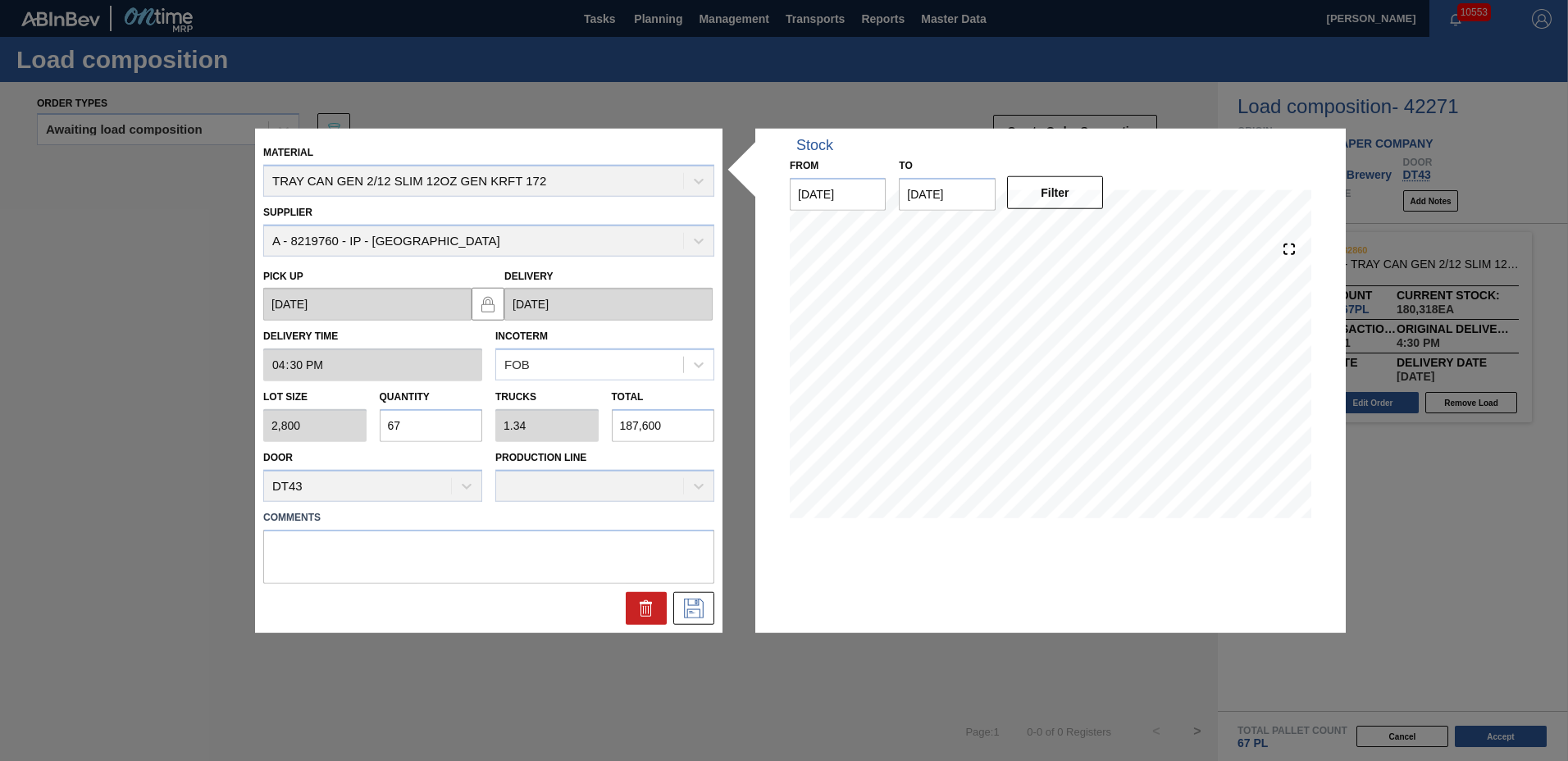
click at [407, 429] on input "67" at bounding box center [431, 425] width 103 height 33
type input "6"
type input "0.12"
type input "16,800"
type input "0"
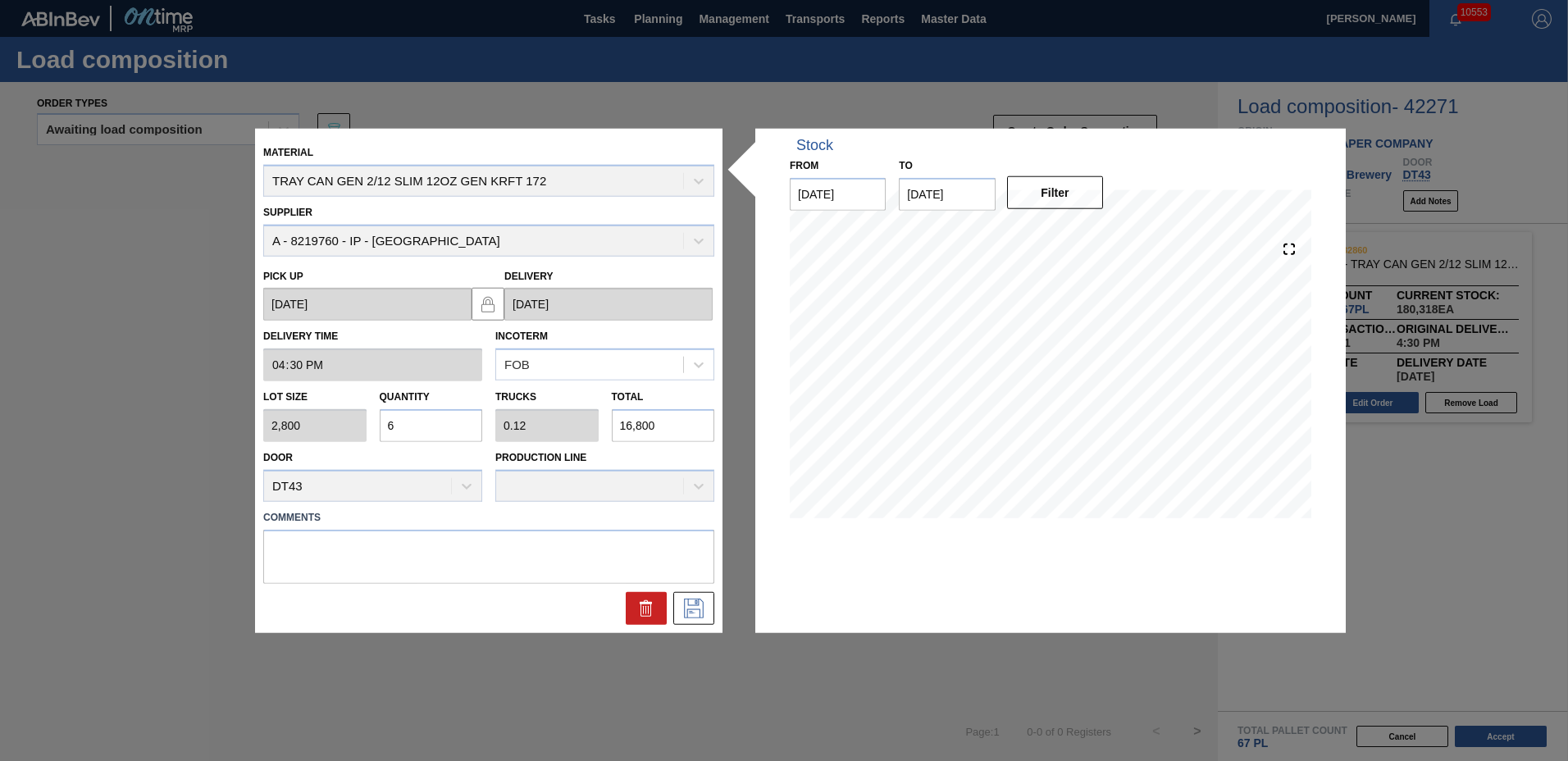
type input "0"
type input "5"
type input "0.1"
type input "14,000"
type input "52"
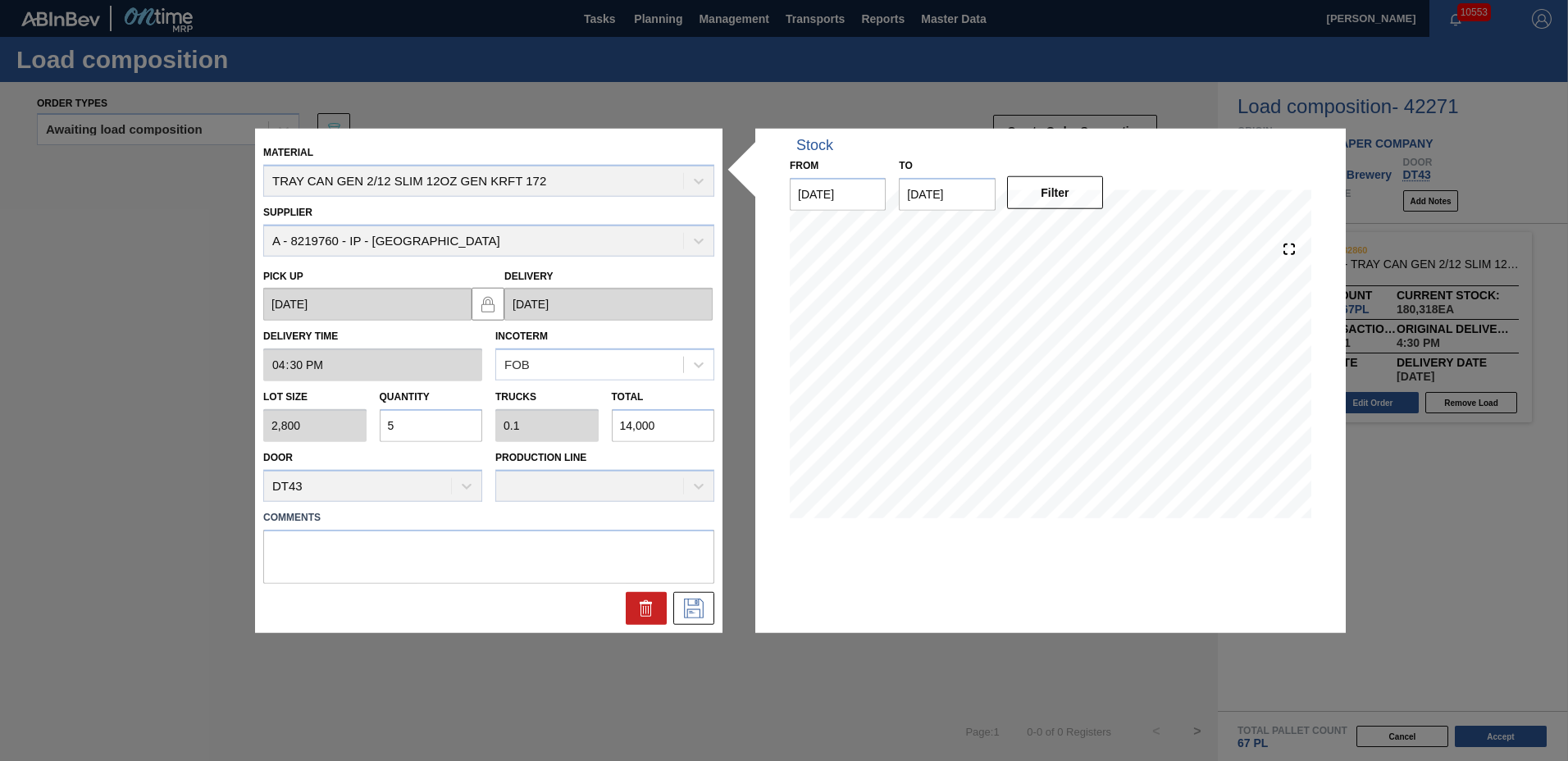
type input "1.04"
type input "145,600"
type input "52"
click at [701, 614] on icon at bounding box center [694, 607] width 26 height 20
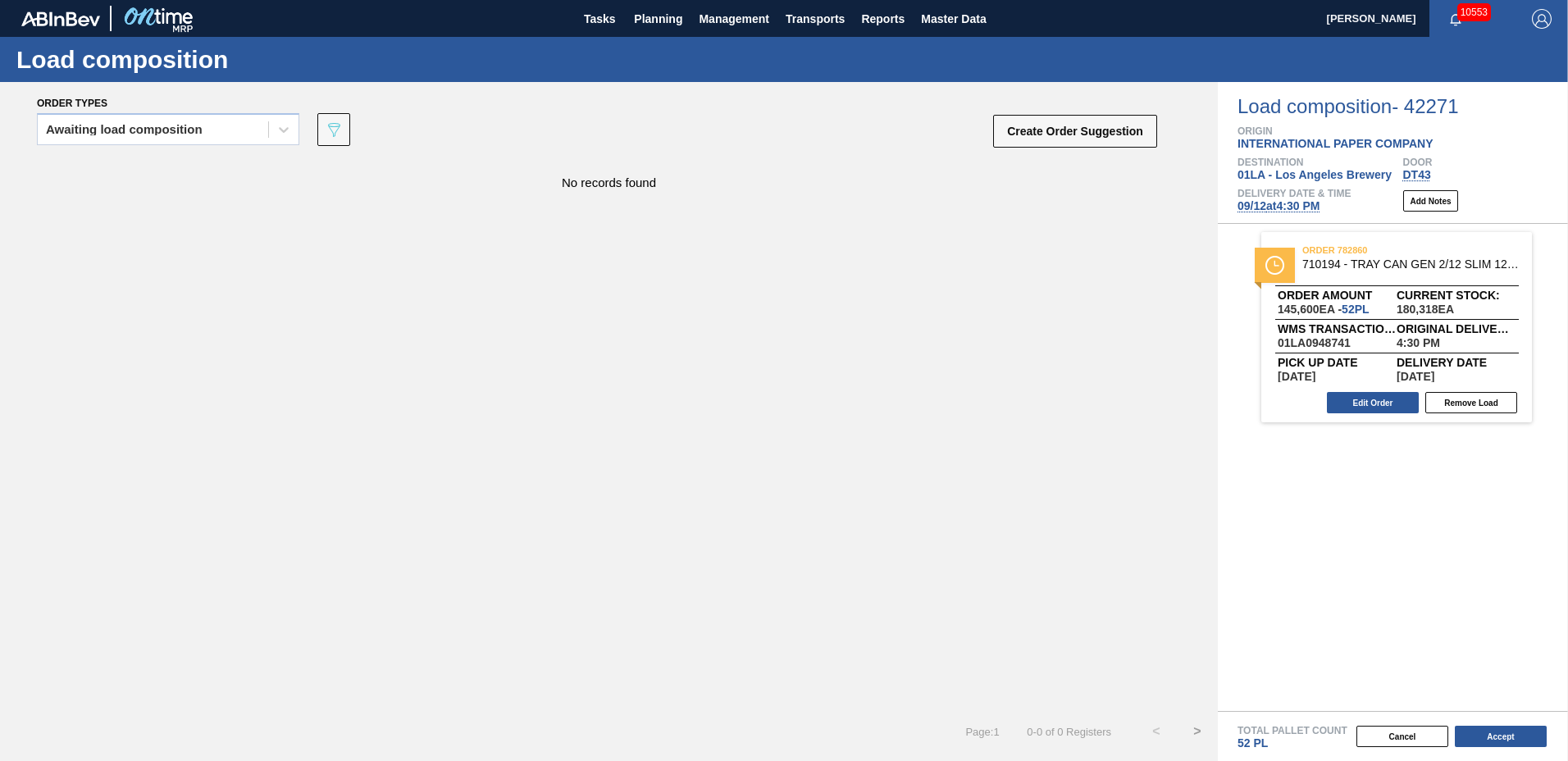
click at [1500, 748] on div "Cancel Accept" at bounding box center [1374, 736] width 350 height 24
click at [1498, 744] on button "Accept" at bounding box center [1501, 737] width 92 height 22
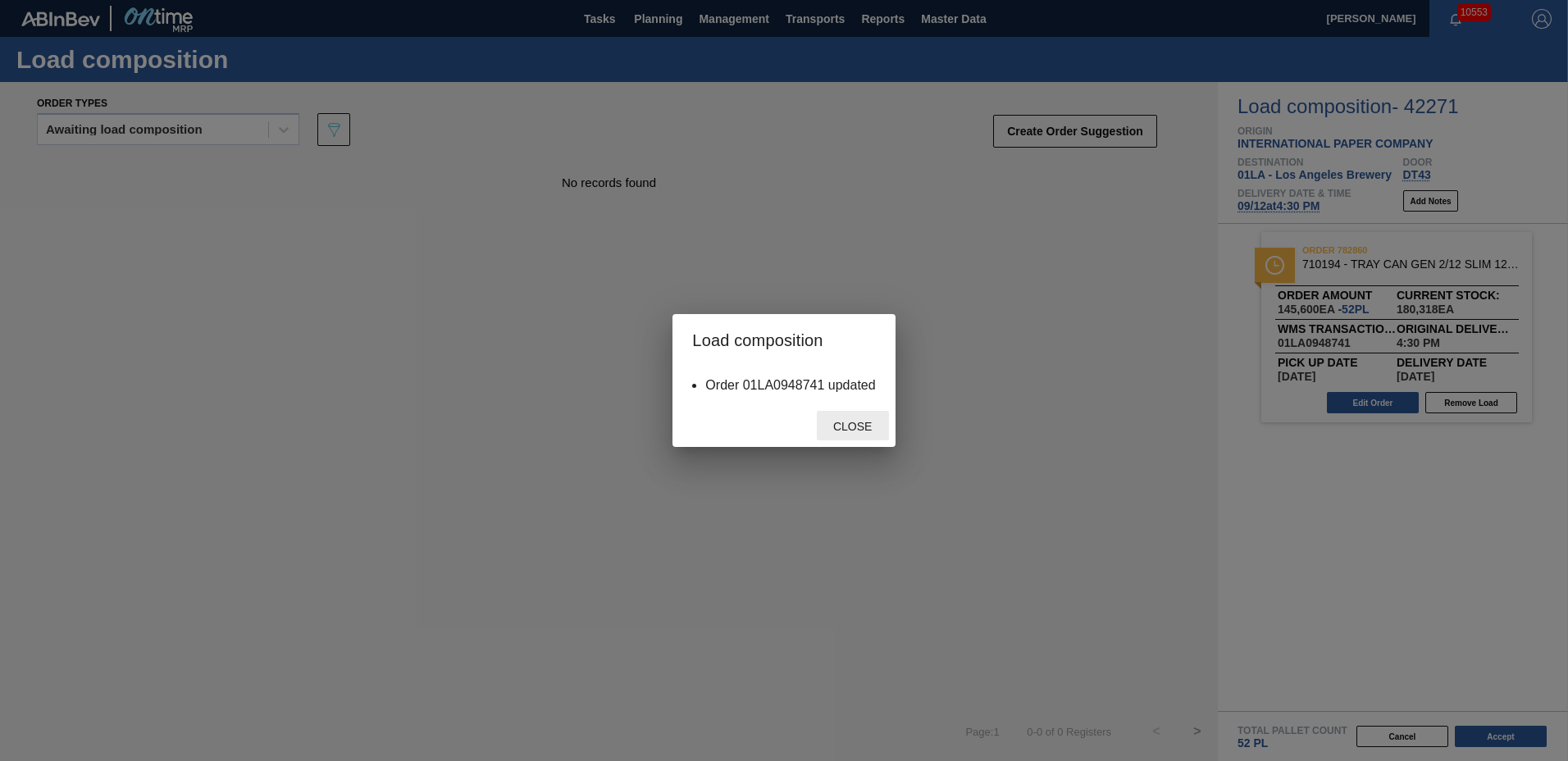
click at [869, 421] on span "Close" at bounding box center [853, 426] width 65 height 13
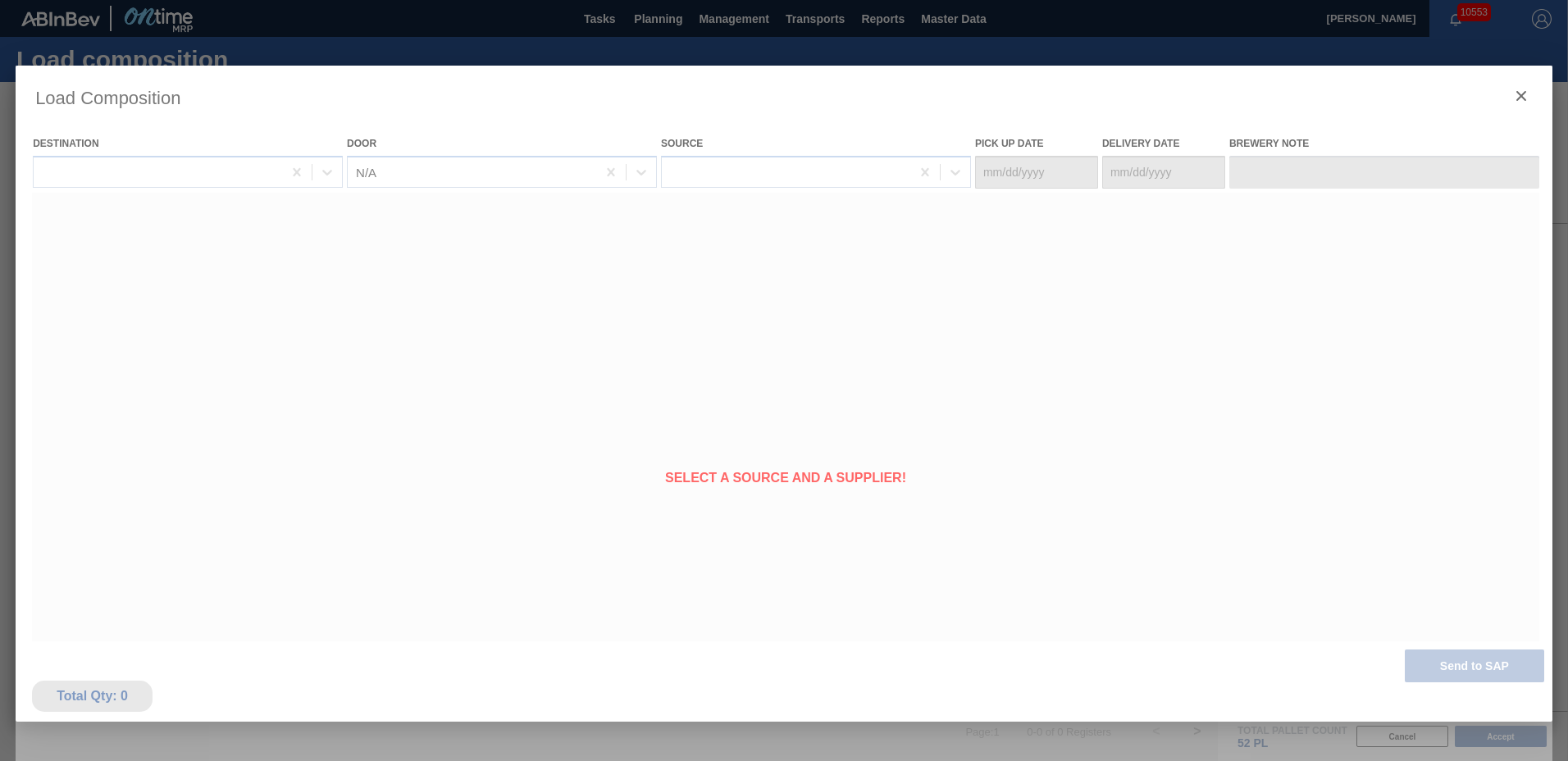
type Date "[DATE]"
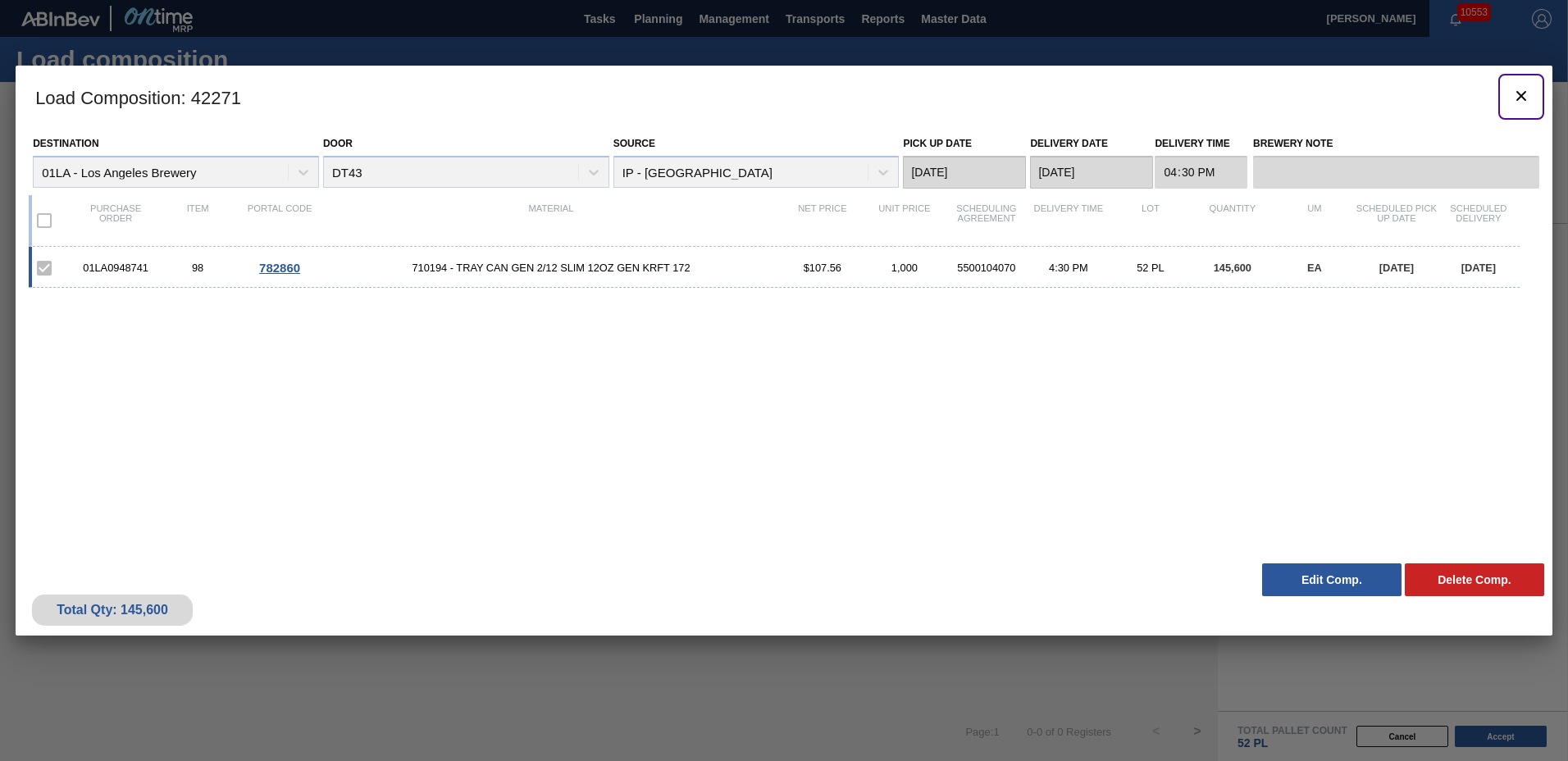
click at [1522, 95] on icon "botão de ícone" at bounding box center [1521, 95] width 10 height 10
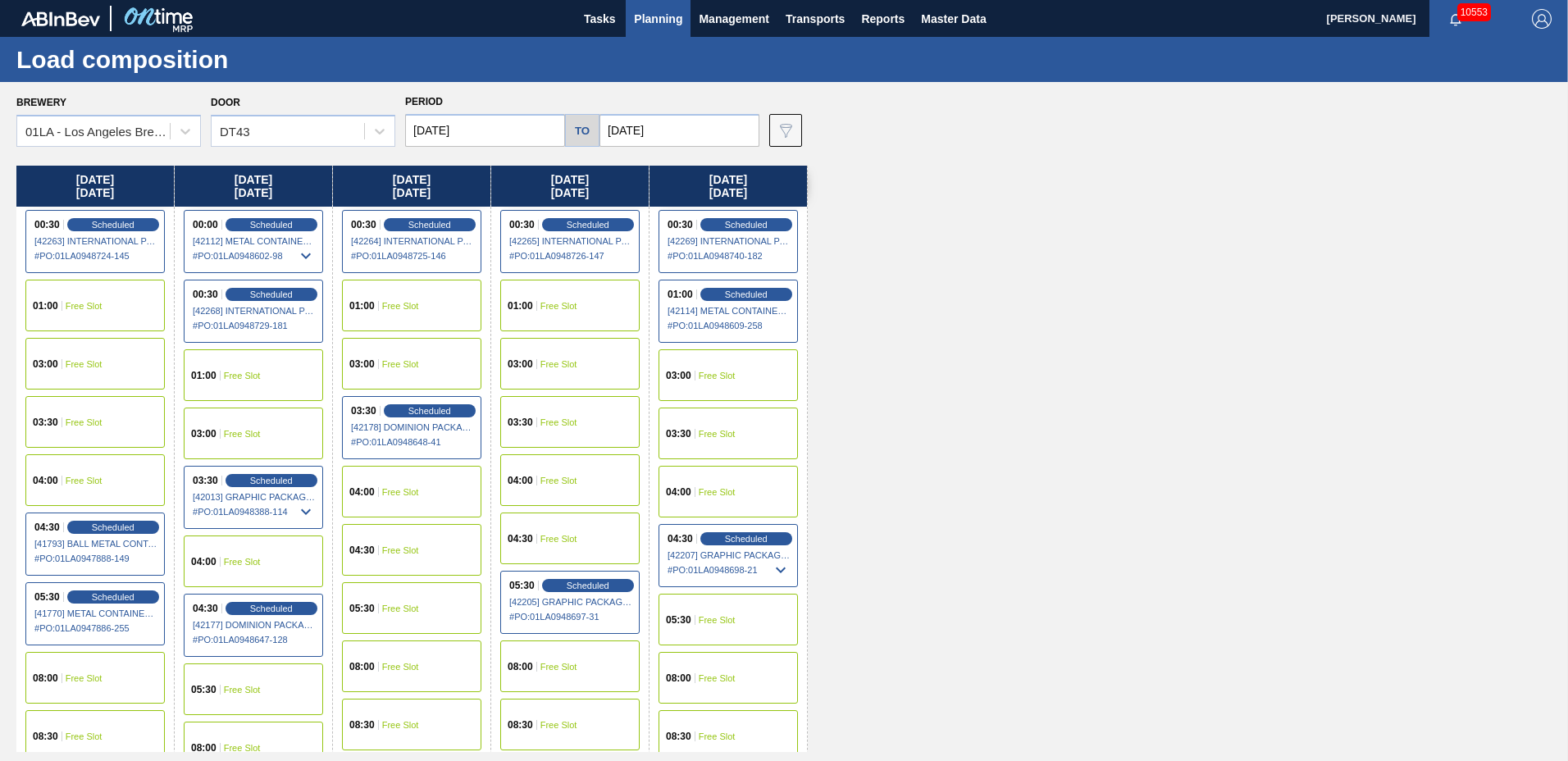
click at [647, 20] on span "Planning" at bounding box center [659, 19] width 49 height 20
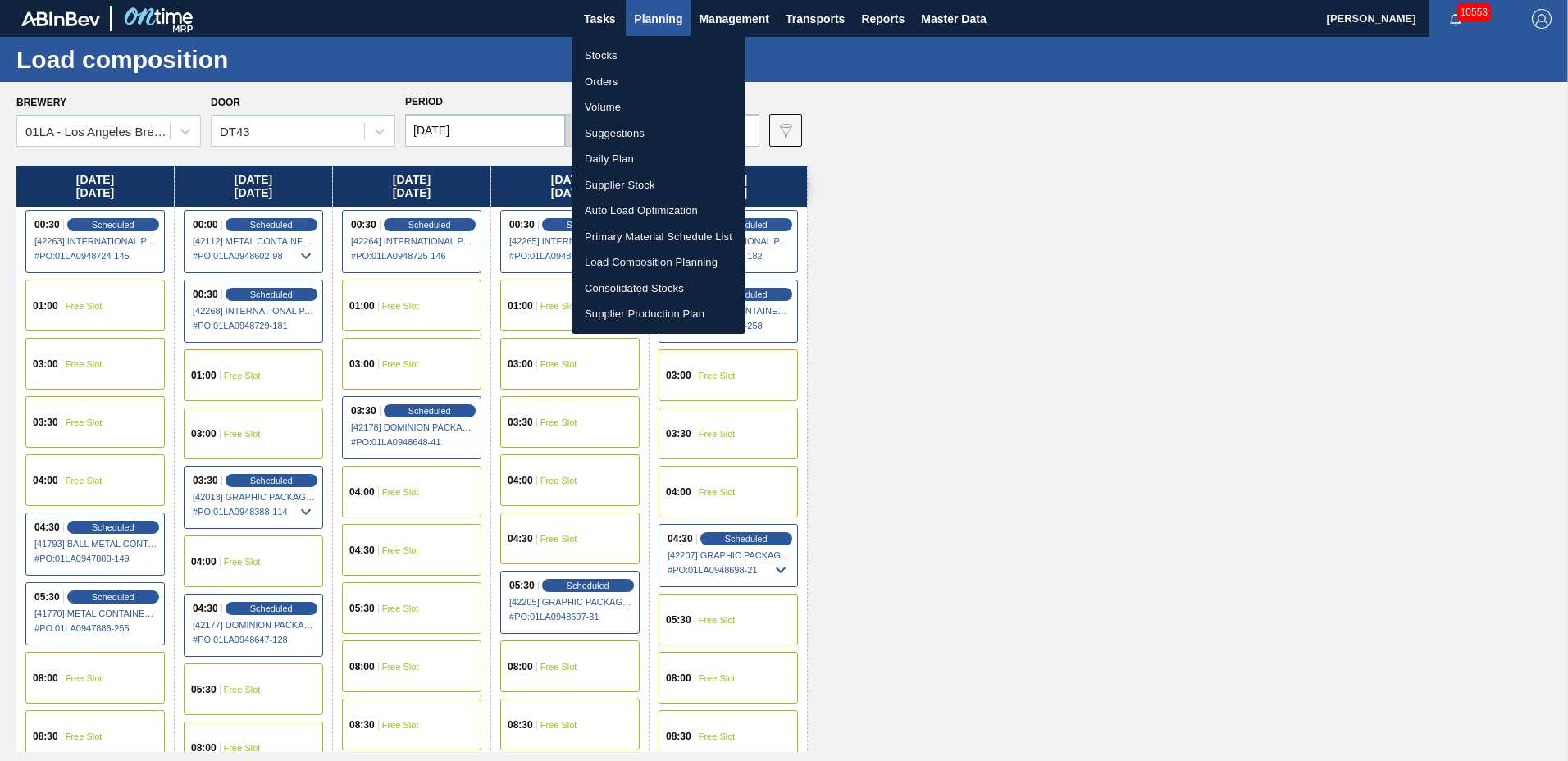
click at [656, 134] on li "Suggestions" at bounding box center [659, 133] width 174 height 26
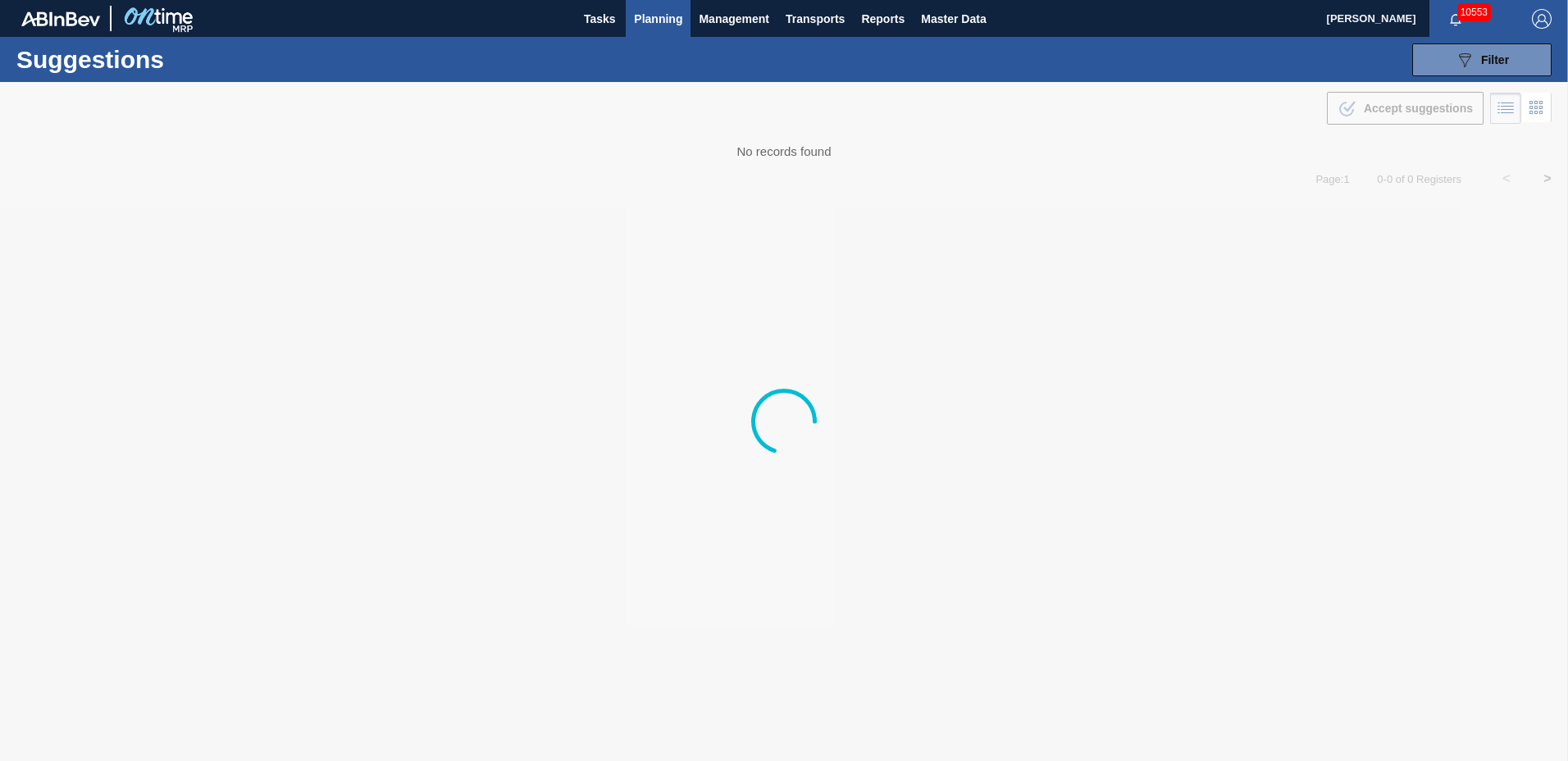
type to "[DATE]"
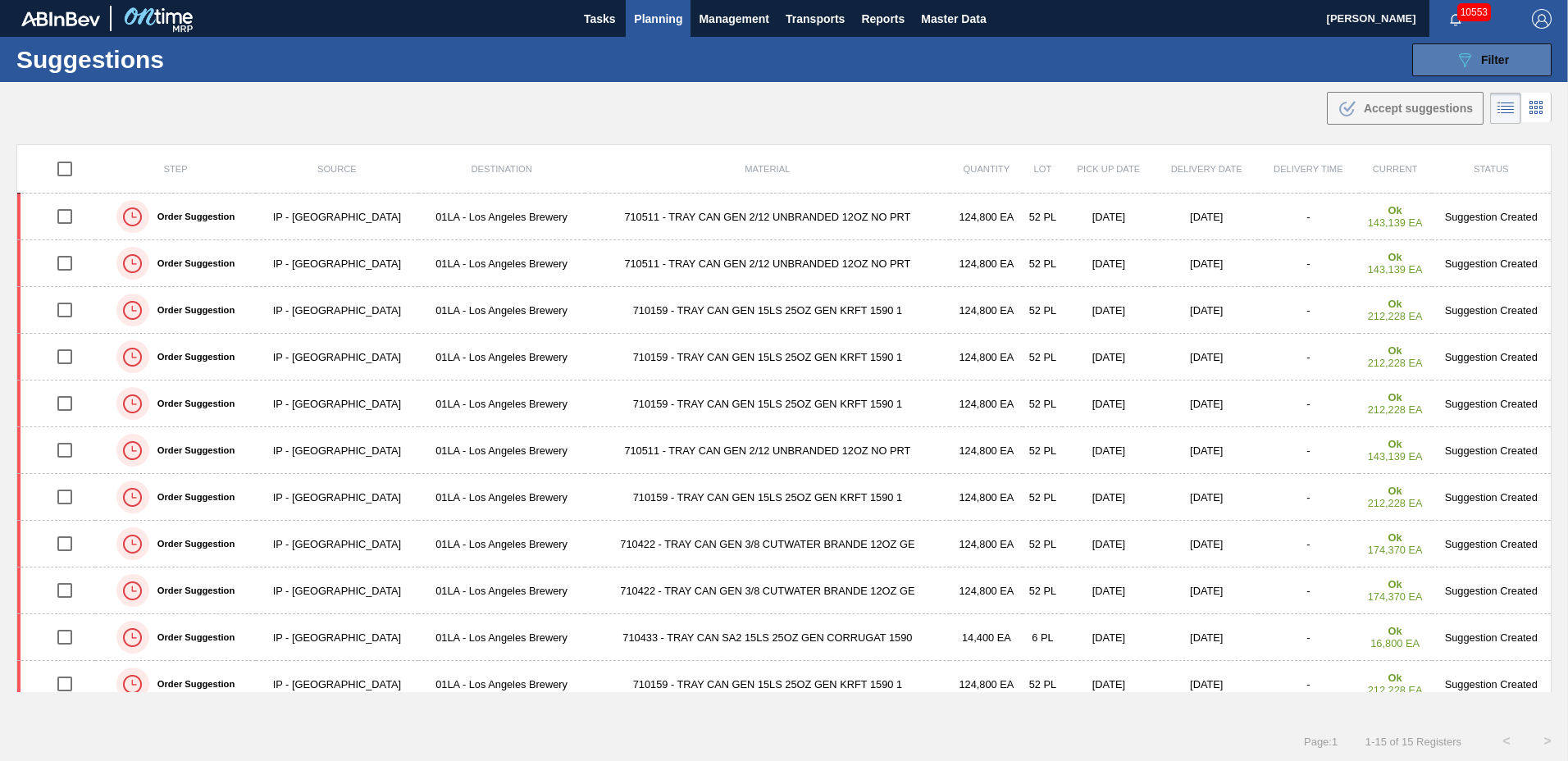
click at [1485, 65] on span "Filter" at bounding box center [1495, 59] width 28 height 13
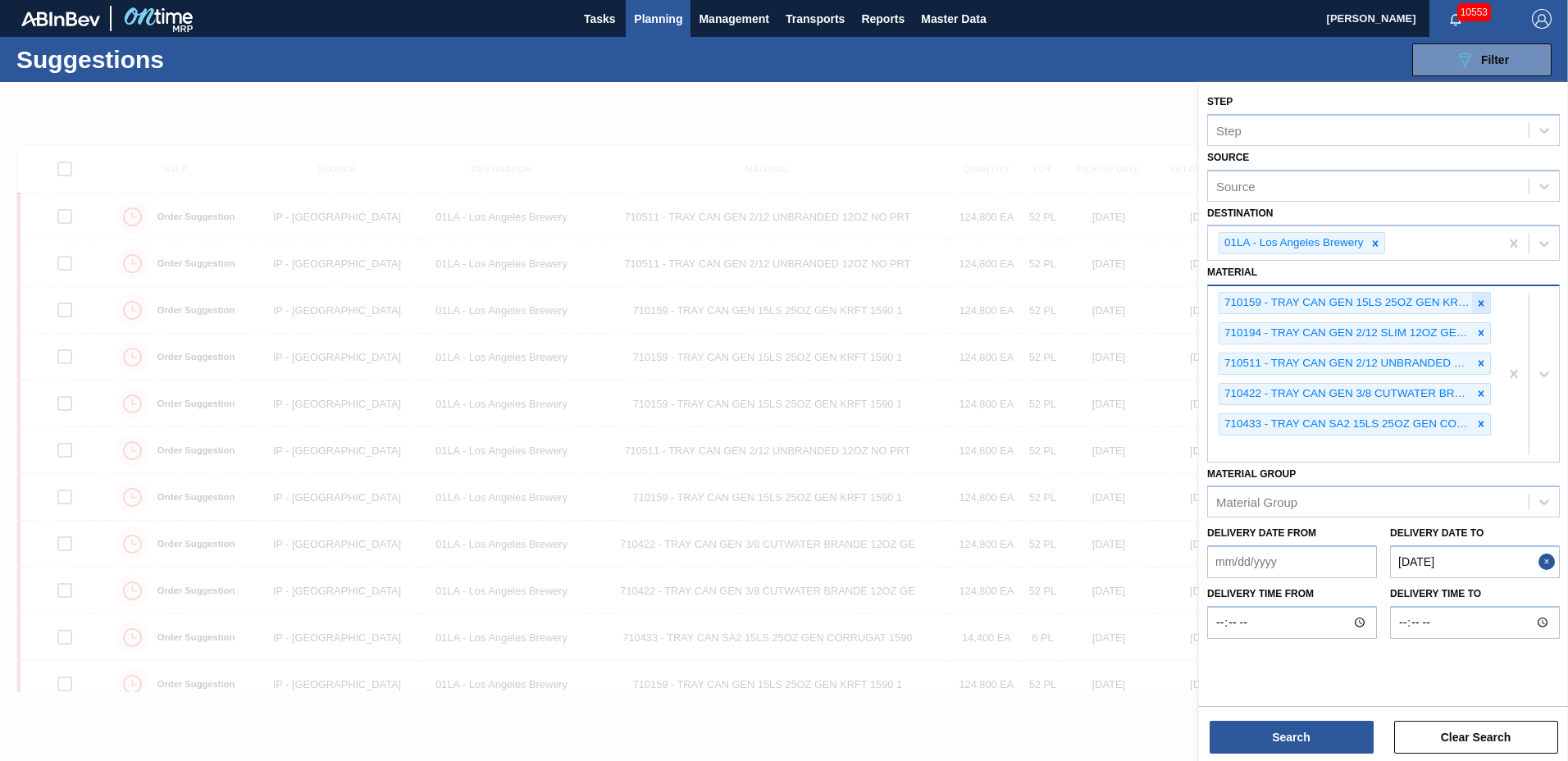
click at [1478, 305] on icon at bounding box center [1481, 303] width 12 height 12
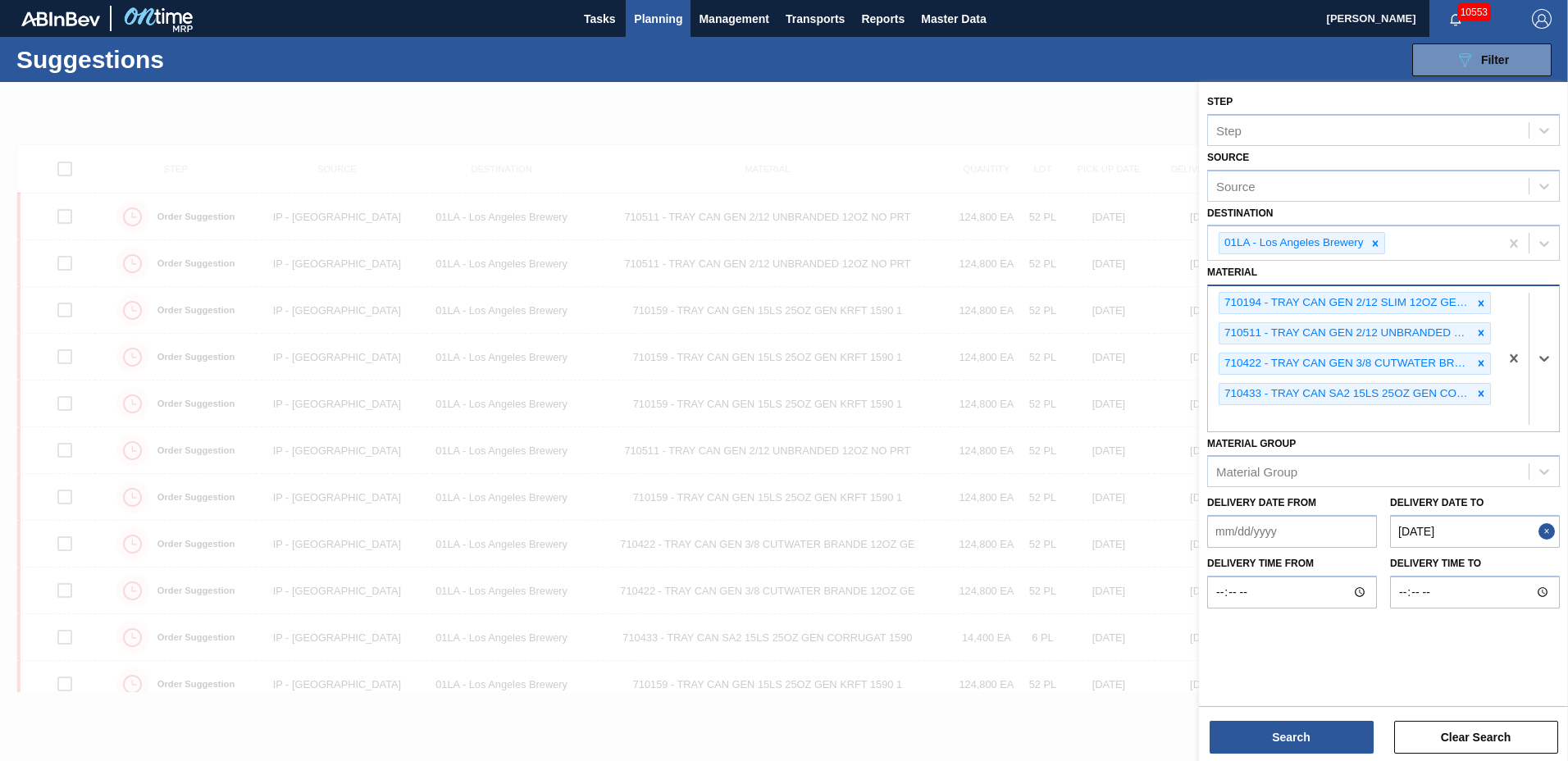
click at [1478, 305] on icon at bounding box center [1481, 303] width 12 height 12
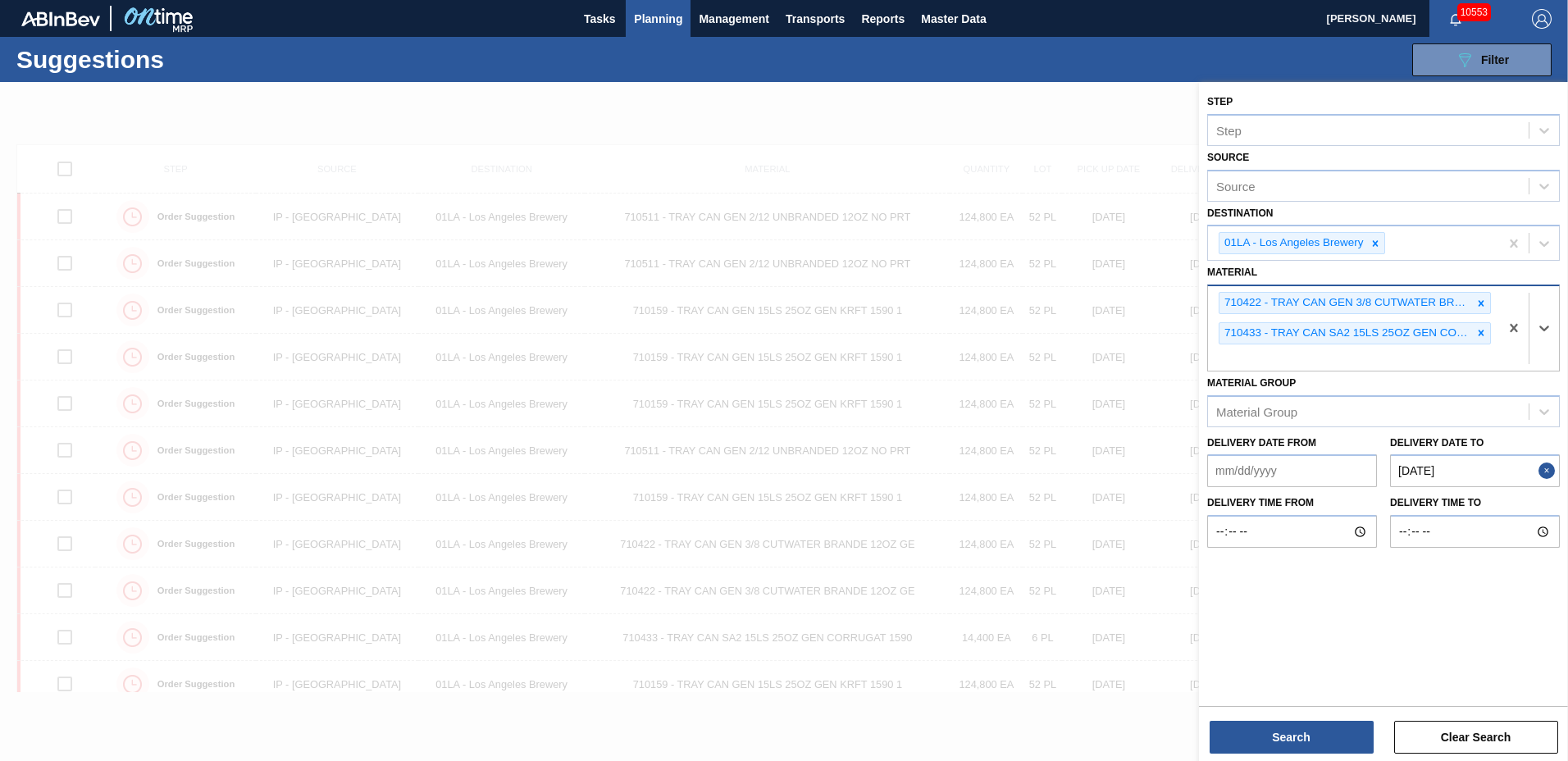
click at [1478, 305] on icon at bounding box center [1481, 303] width 12 height 12
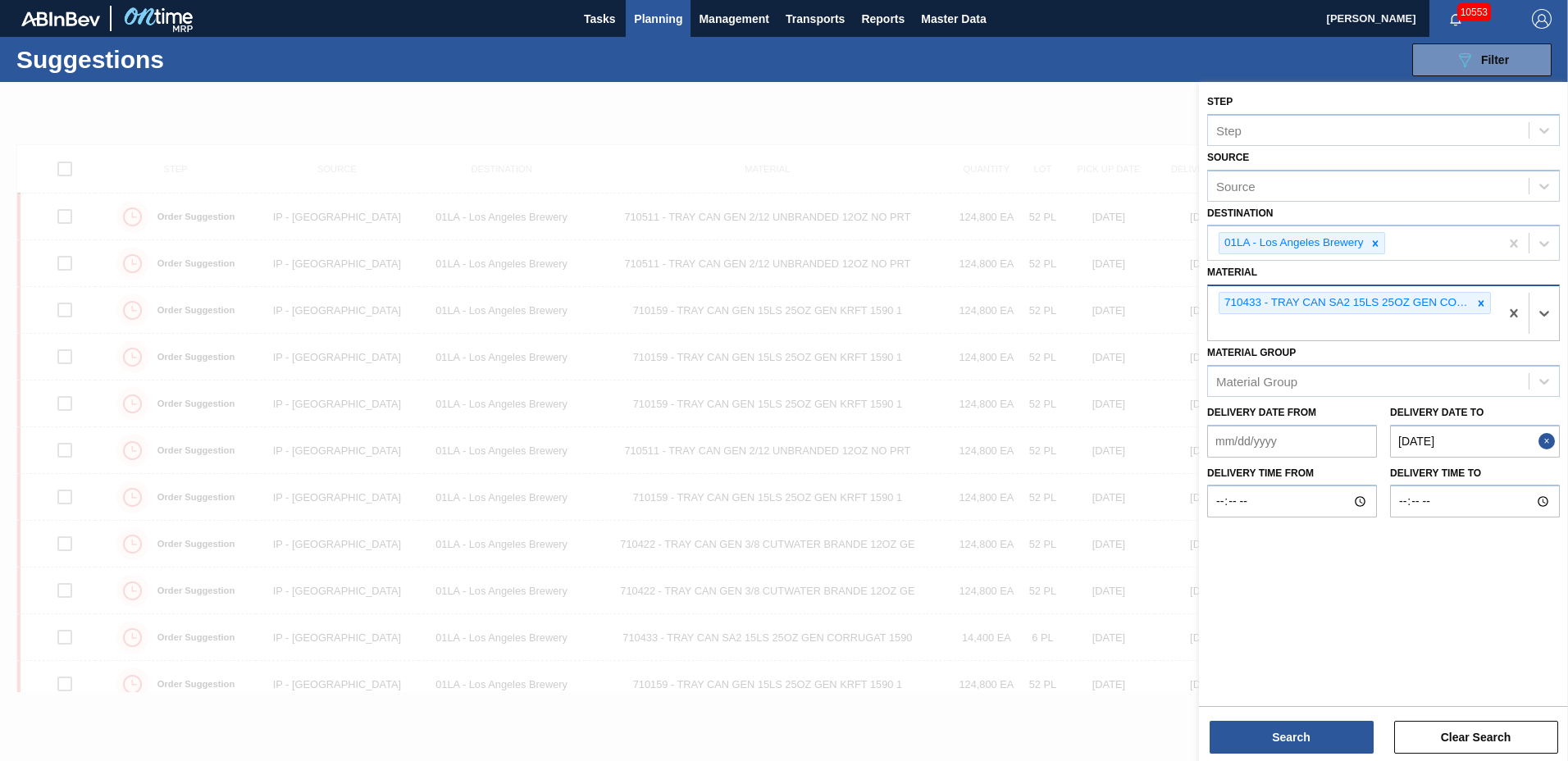
click at [1478, 305] on icon at bounding box center [1481, 303] width 12 height 12
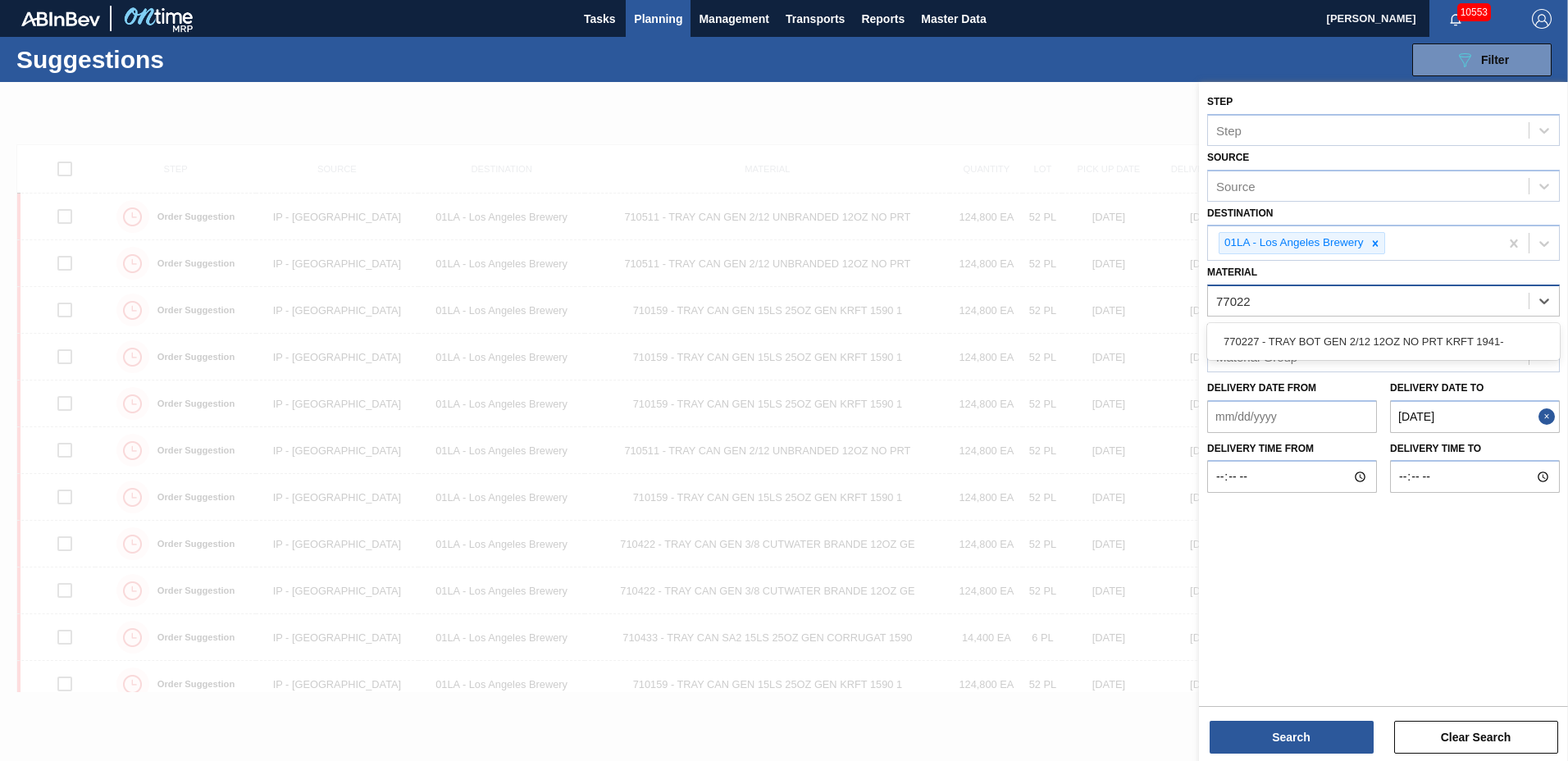
type input "770227"
click at [1463, 334] on div "770227 - TRAY BOT GEN 2/12 12OZ NO PRT KRFT 1941-" at bounding box center [1384, 341] width 353 height 31
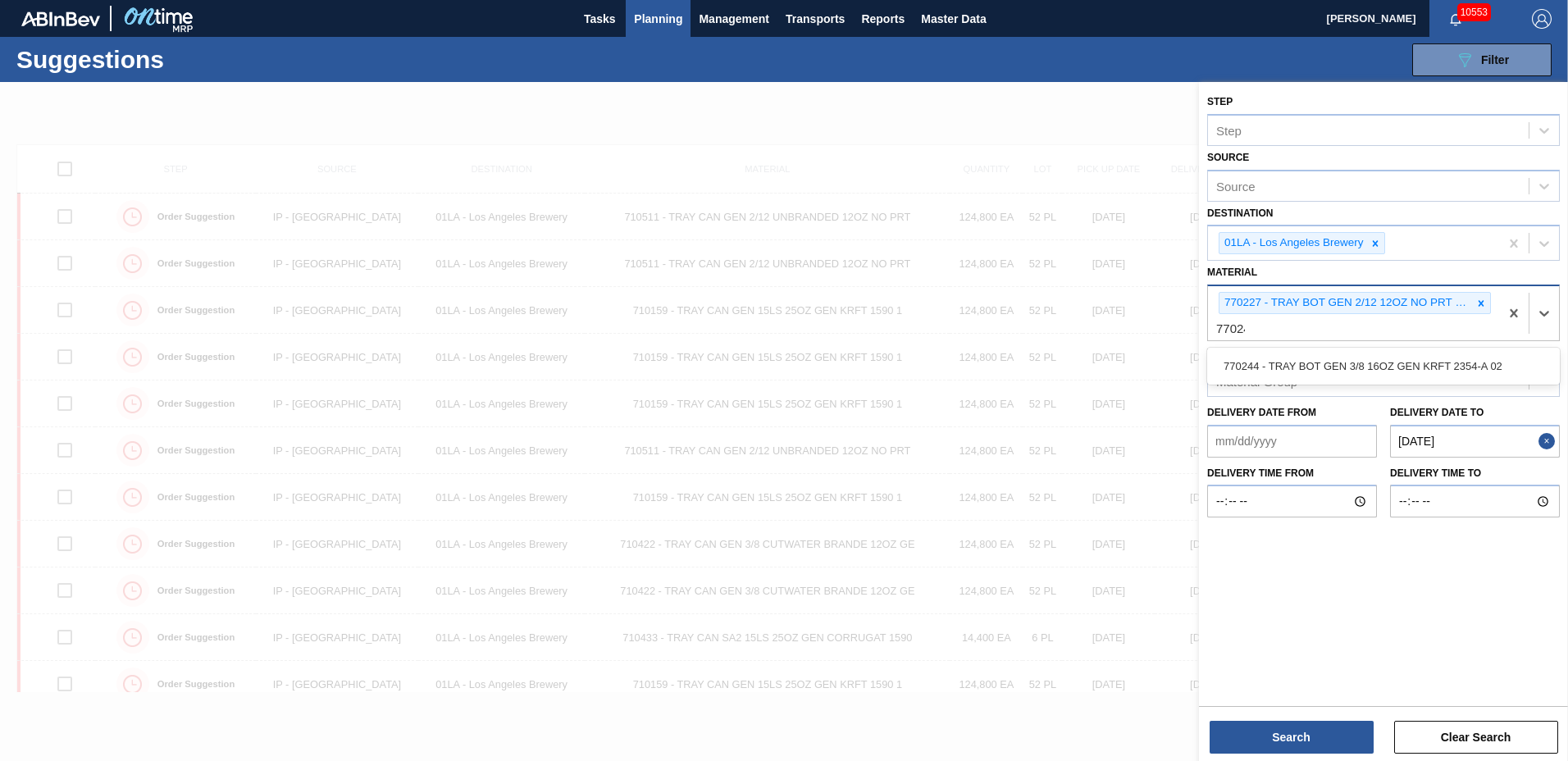
type input "770244"
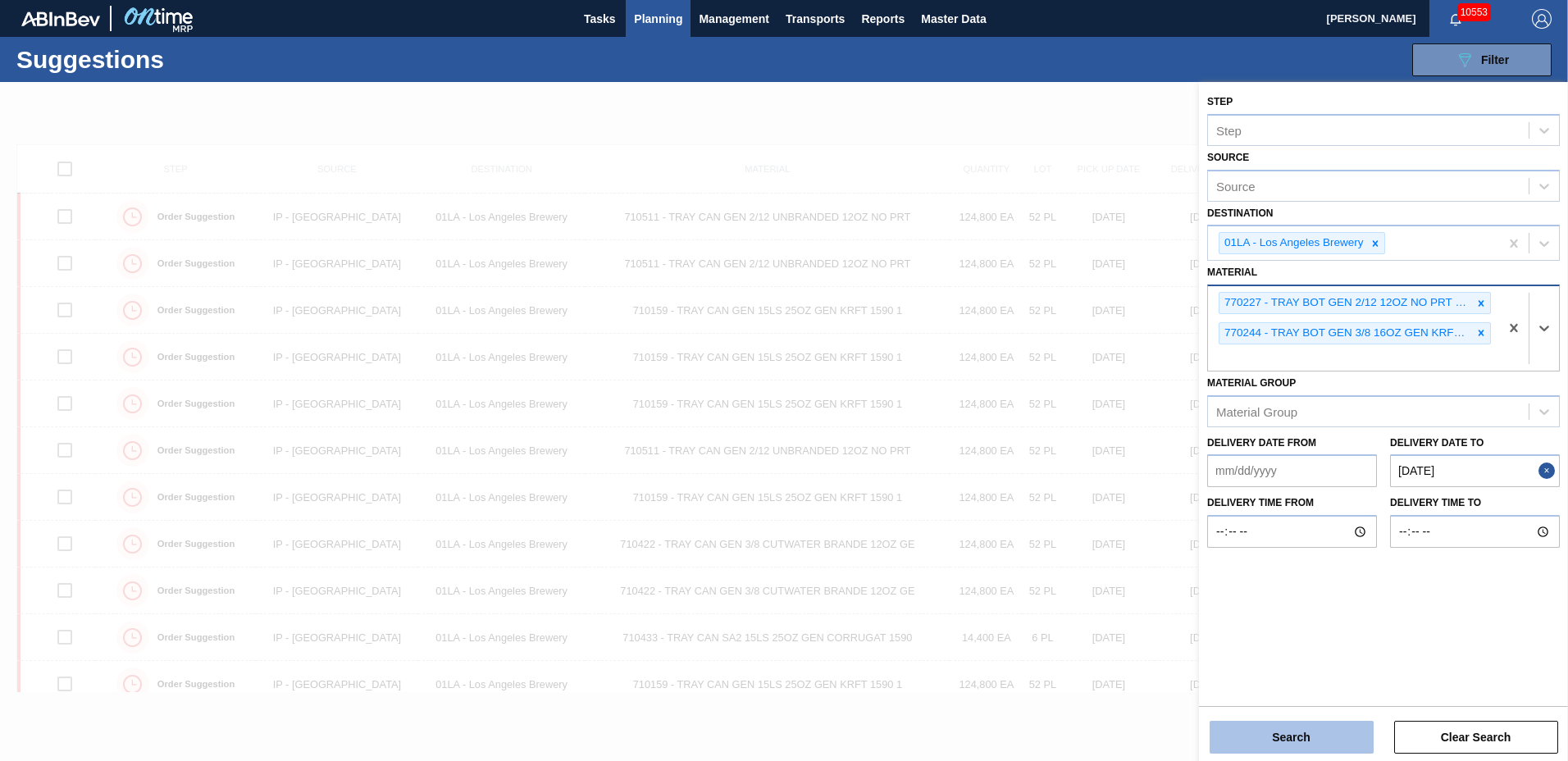
click at [1250, 727] on button "Search" at bounding box center [1291, 737] width 164 height 33
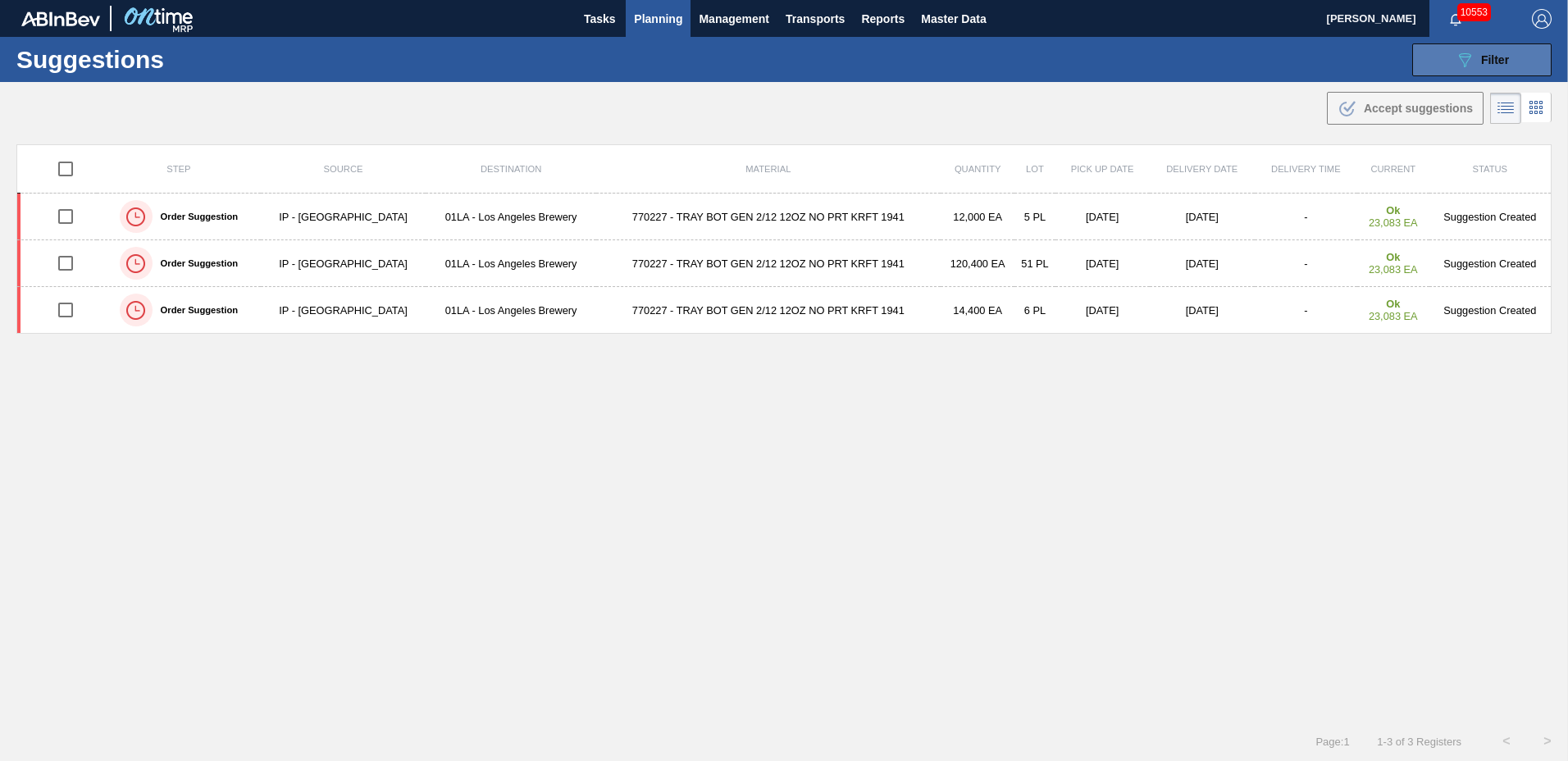
click at [1472, 56] on icon "089F7B8B-B2A5-4AFE-B5C0-19BA573D28AC" at bounding box center [1465, 60] width 20 height 20
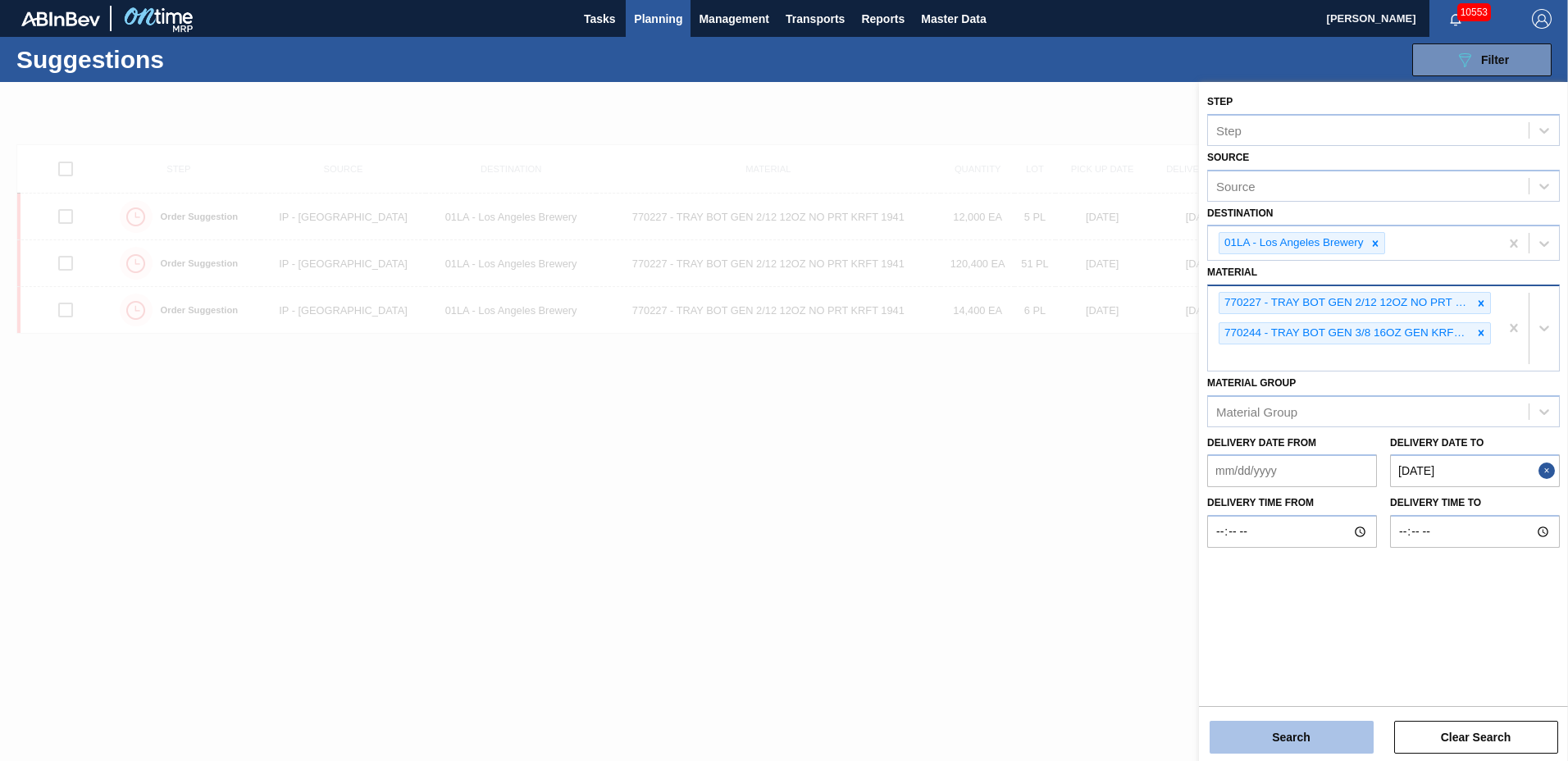
click at [1274, 739] on button "Search" at bounding box center [1291, 737] width 164 height 33
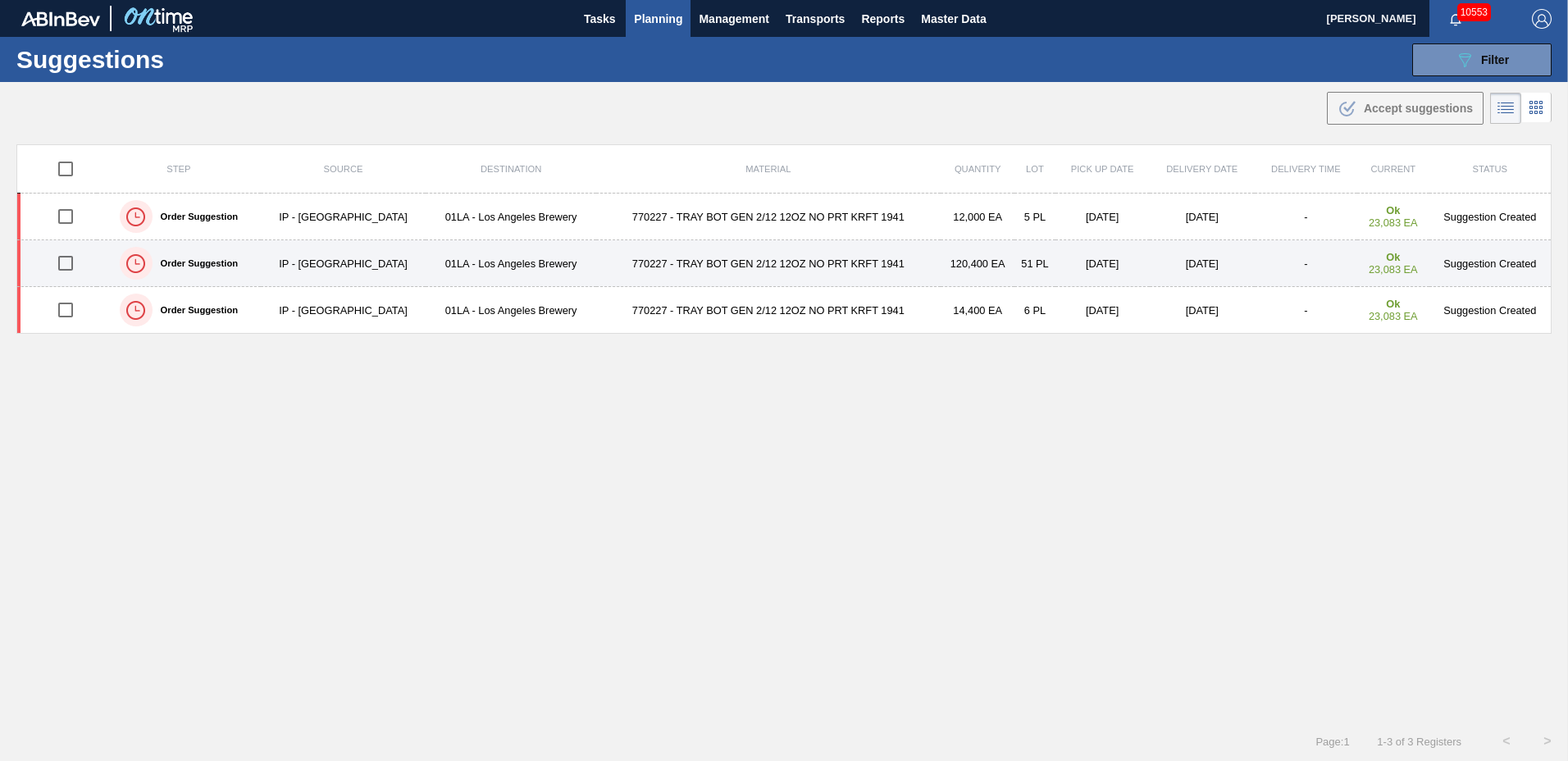
click at [69, 268] on input "checkbox" at bounding box center [66, 263] width 34 height 34
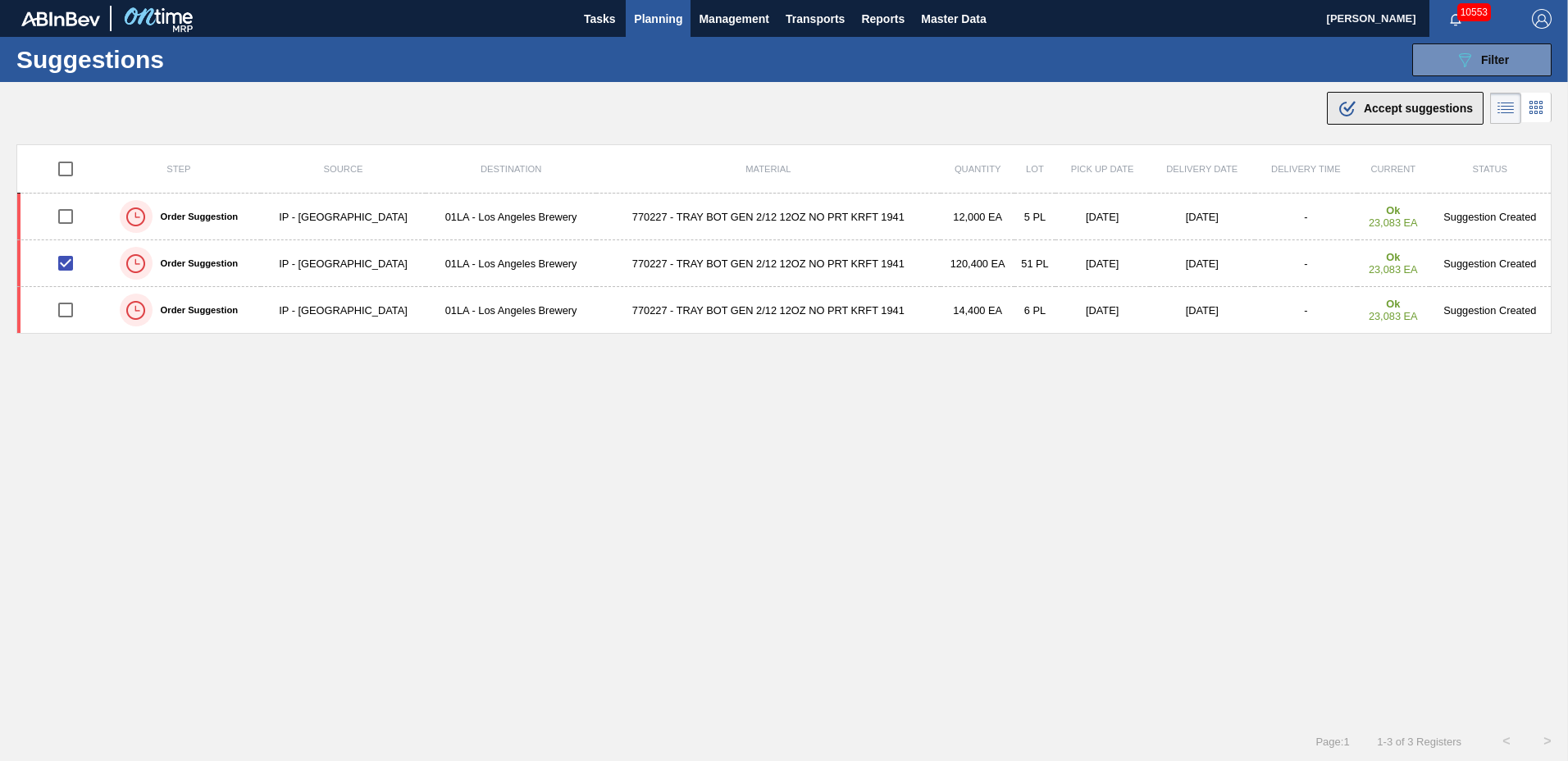
click at [1364, 101] on div ".b{fill:var(--color-action-default)} Accept suggestions" at bounding box center [1405, 109] width 136 height 20
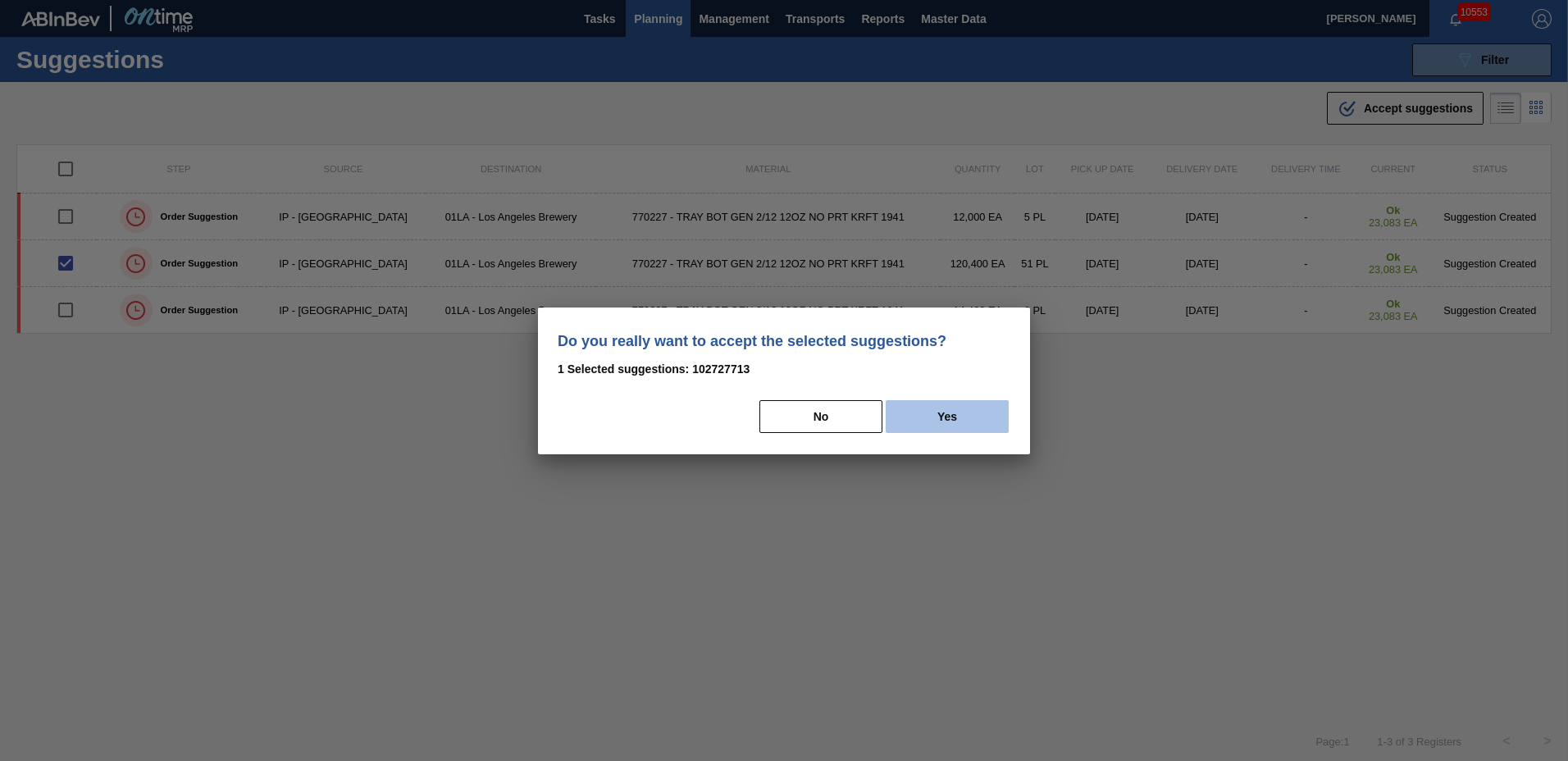
click at [926, 416] on button "Yes" at bounding box center [947, 416] width 123 height 33
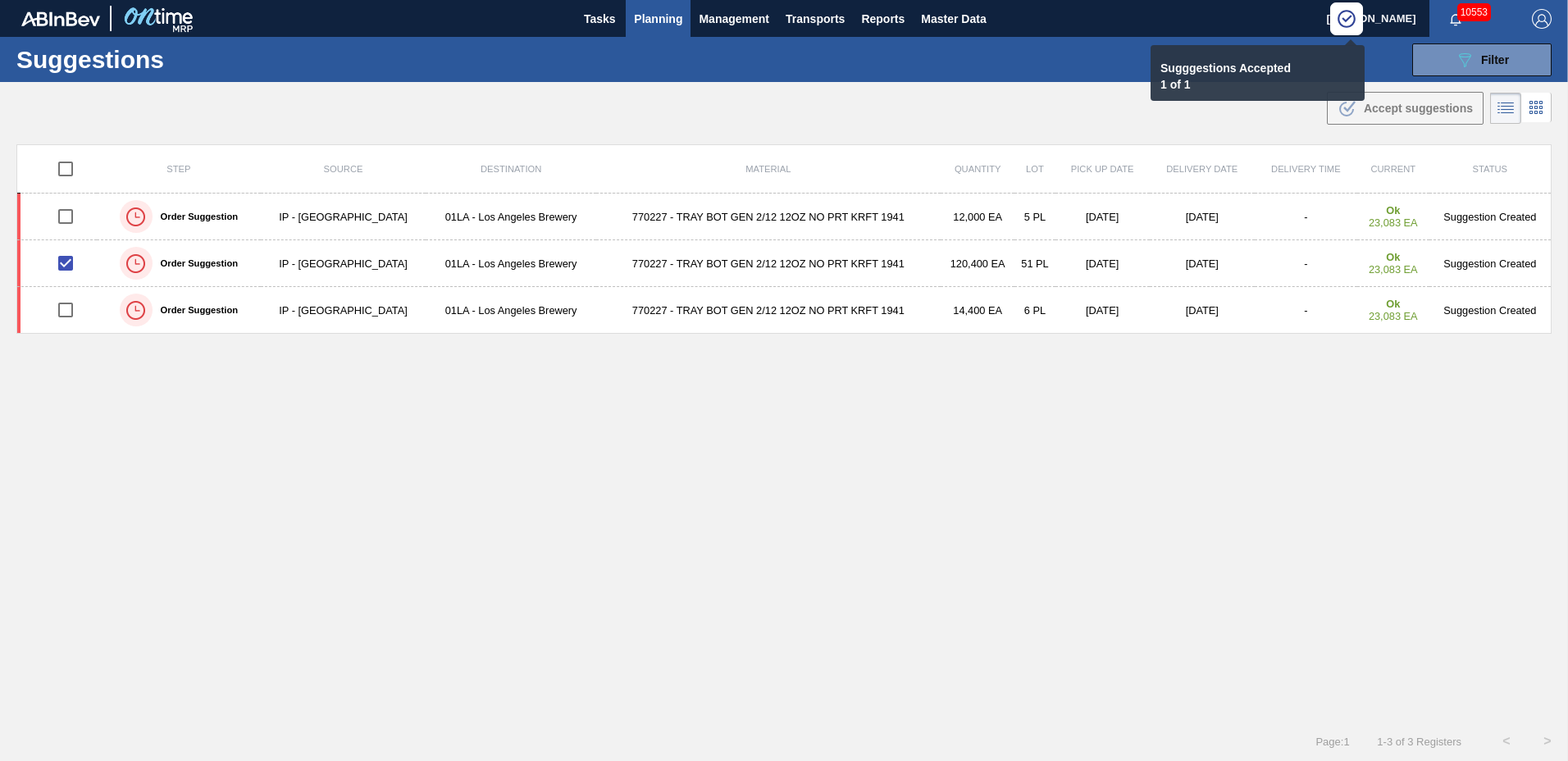
click at [675, 22] on span "Planning" at bounding box center [659, 19] width 49 height 20
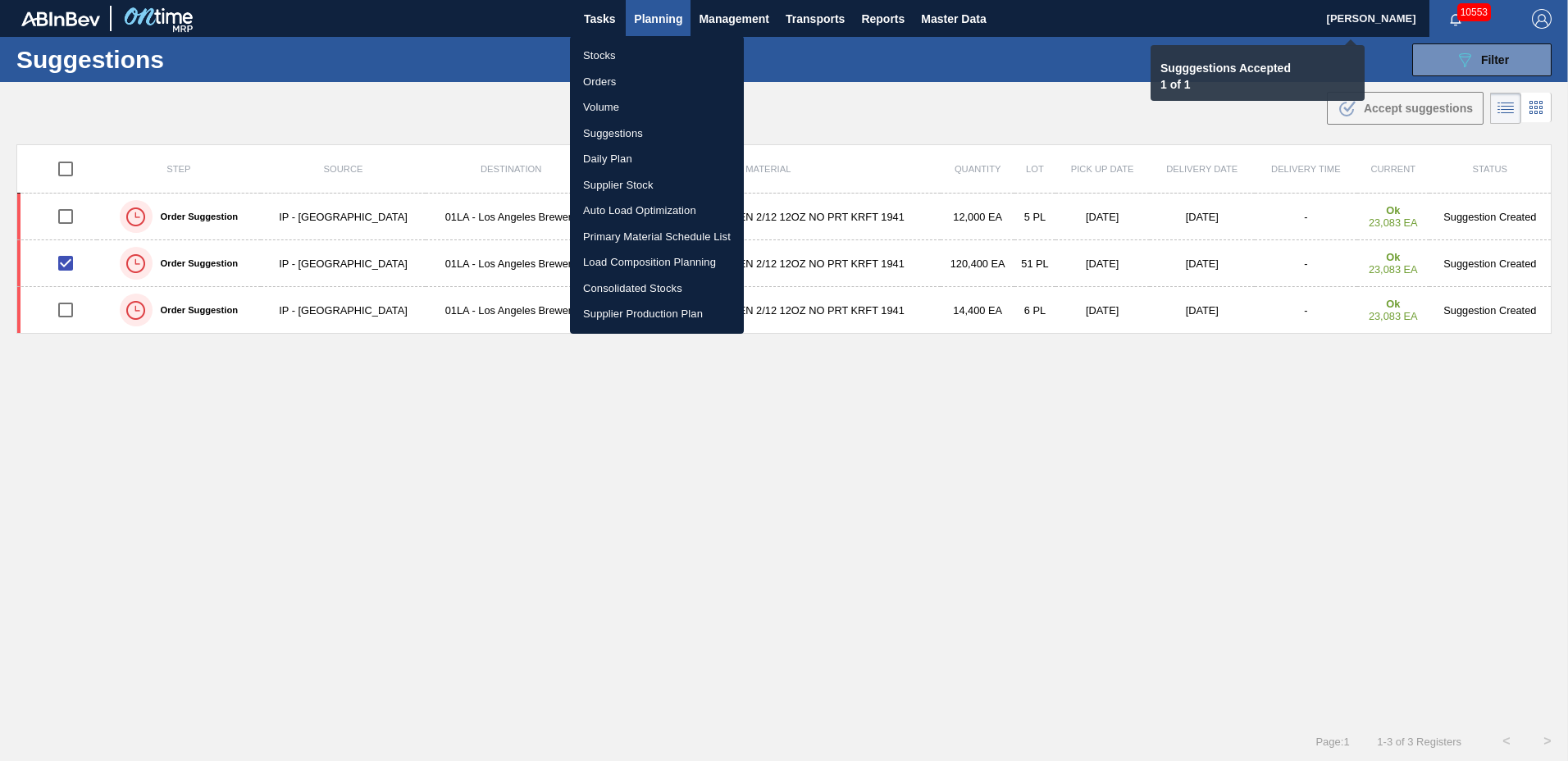
checkbox input "false"
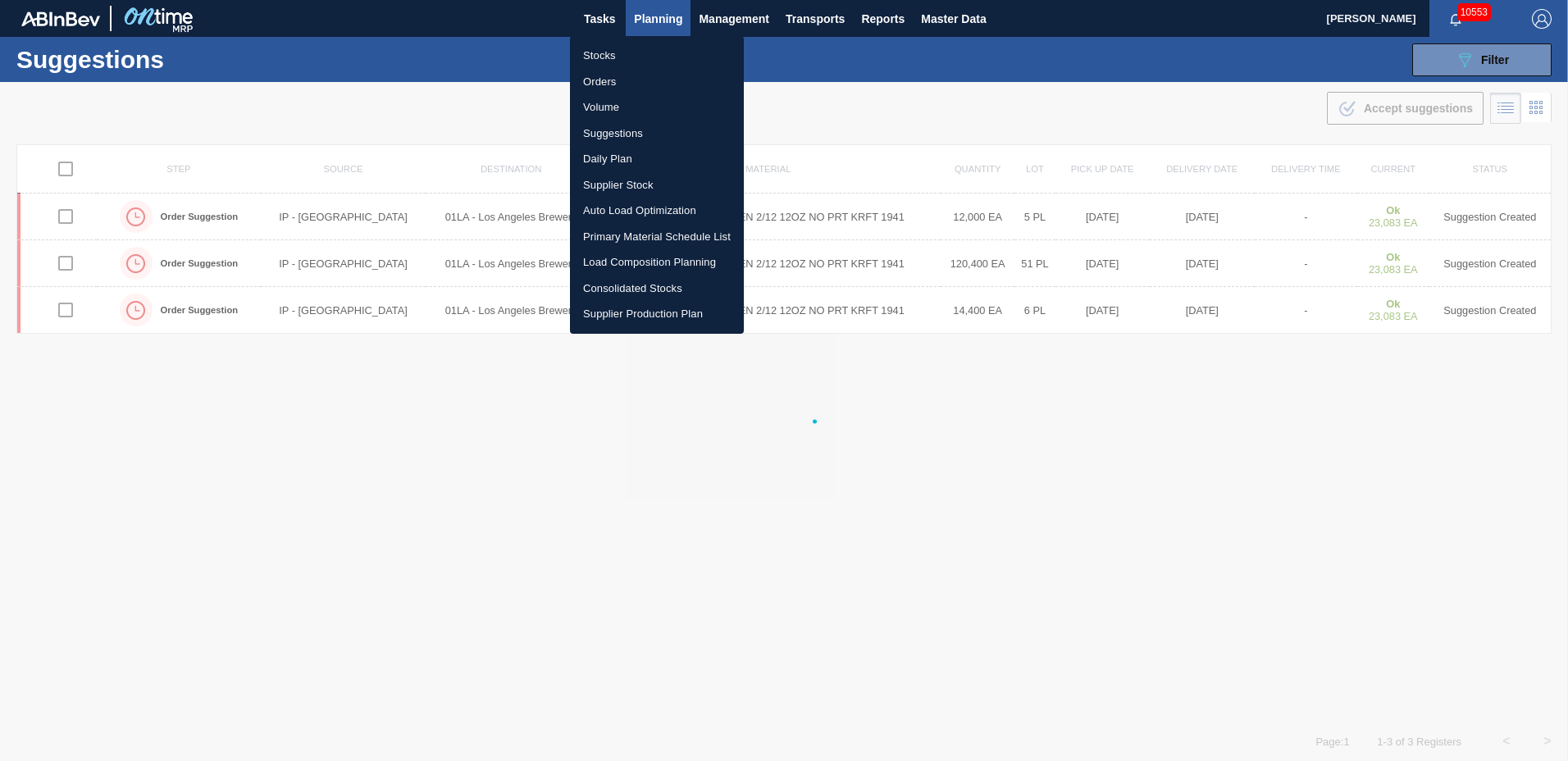
click at [647, 261] on li "Load Composition Planning" at bounding box center [657, 261] width 174 height 26
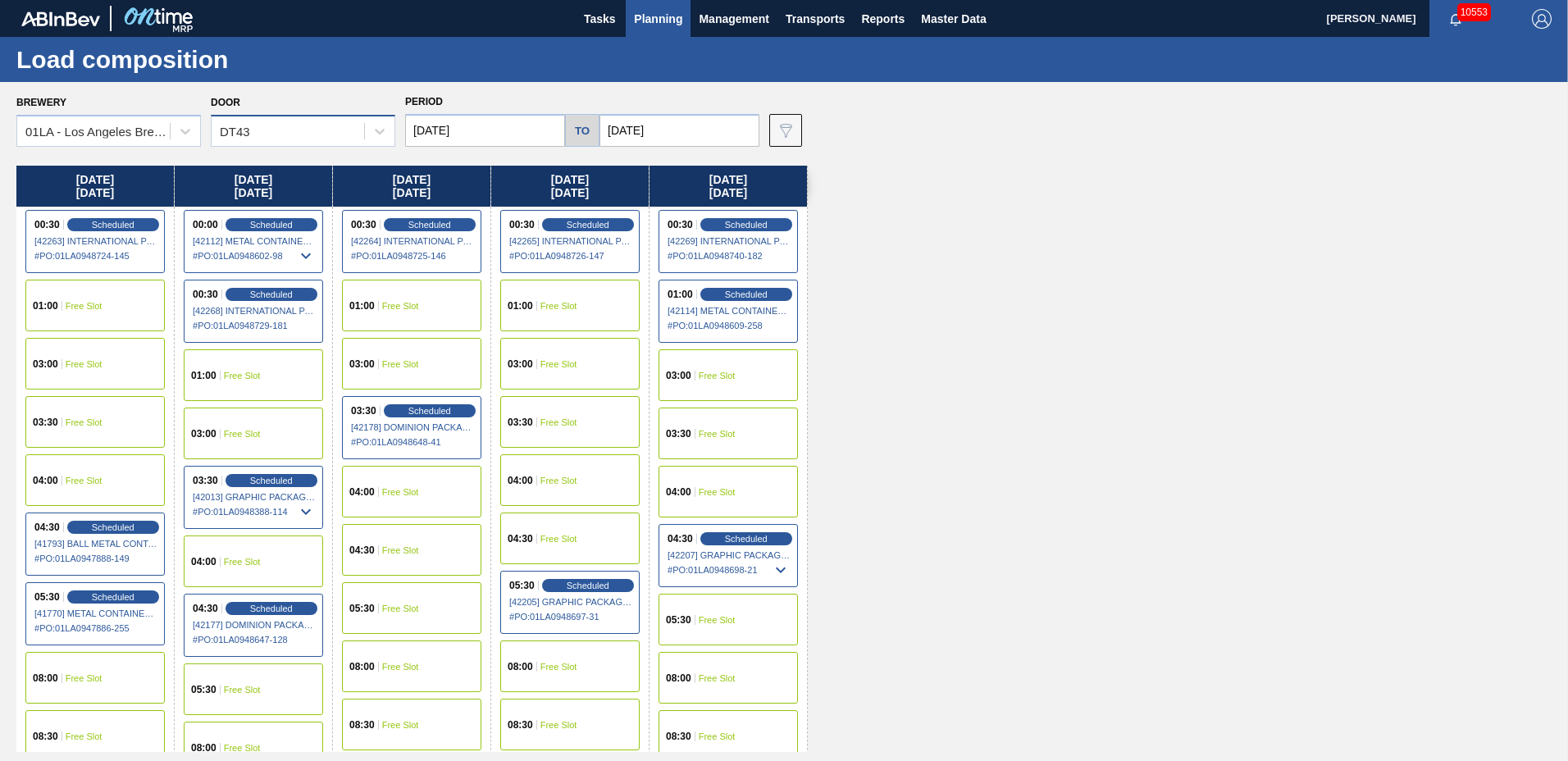
click at [245, 127] on div "DT43" at bounding box center [235, 132] width 31 height 14
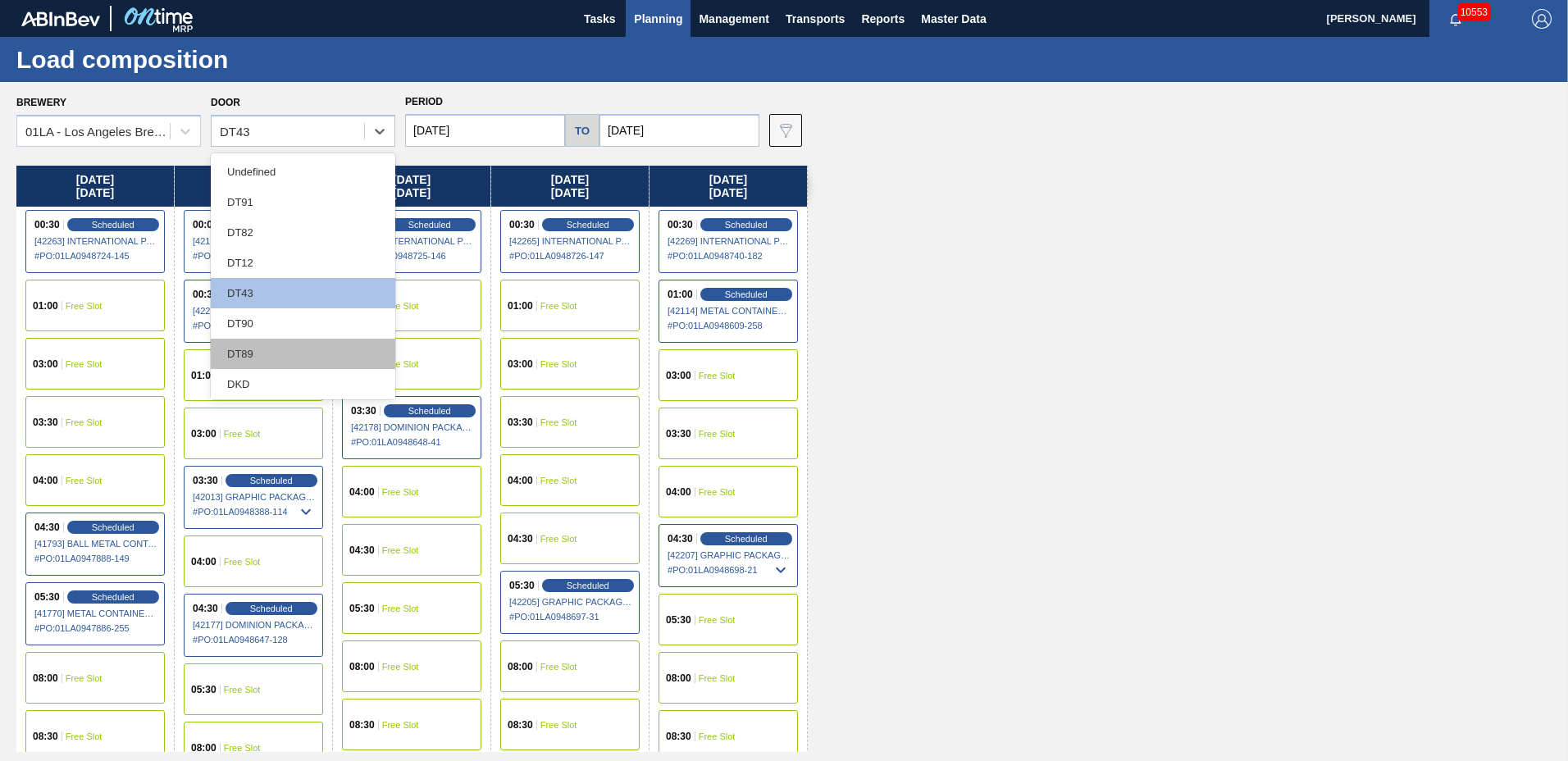
click at [285, 348] on div "DT89" at bounding box center [303, 354] width 184 height 31
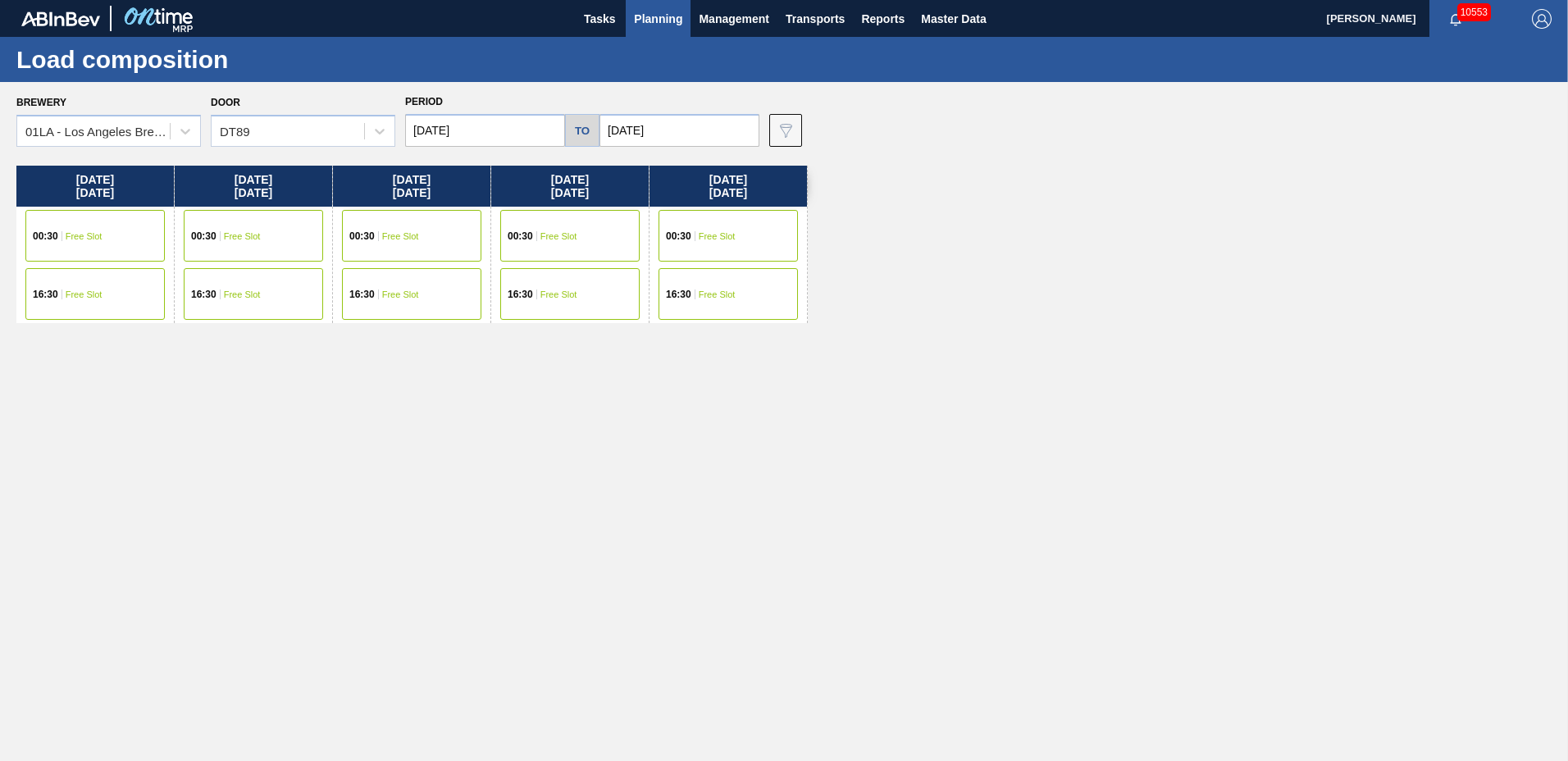
click at [253, 291] on span "Free Slot" at bounding box center [242, 294] width 37 height 10
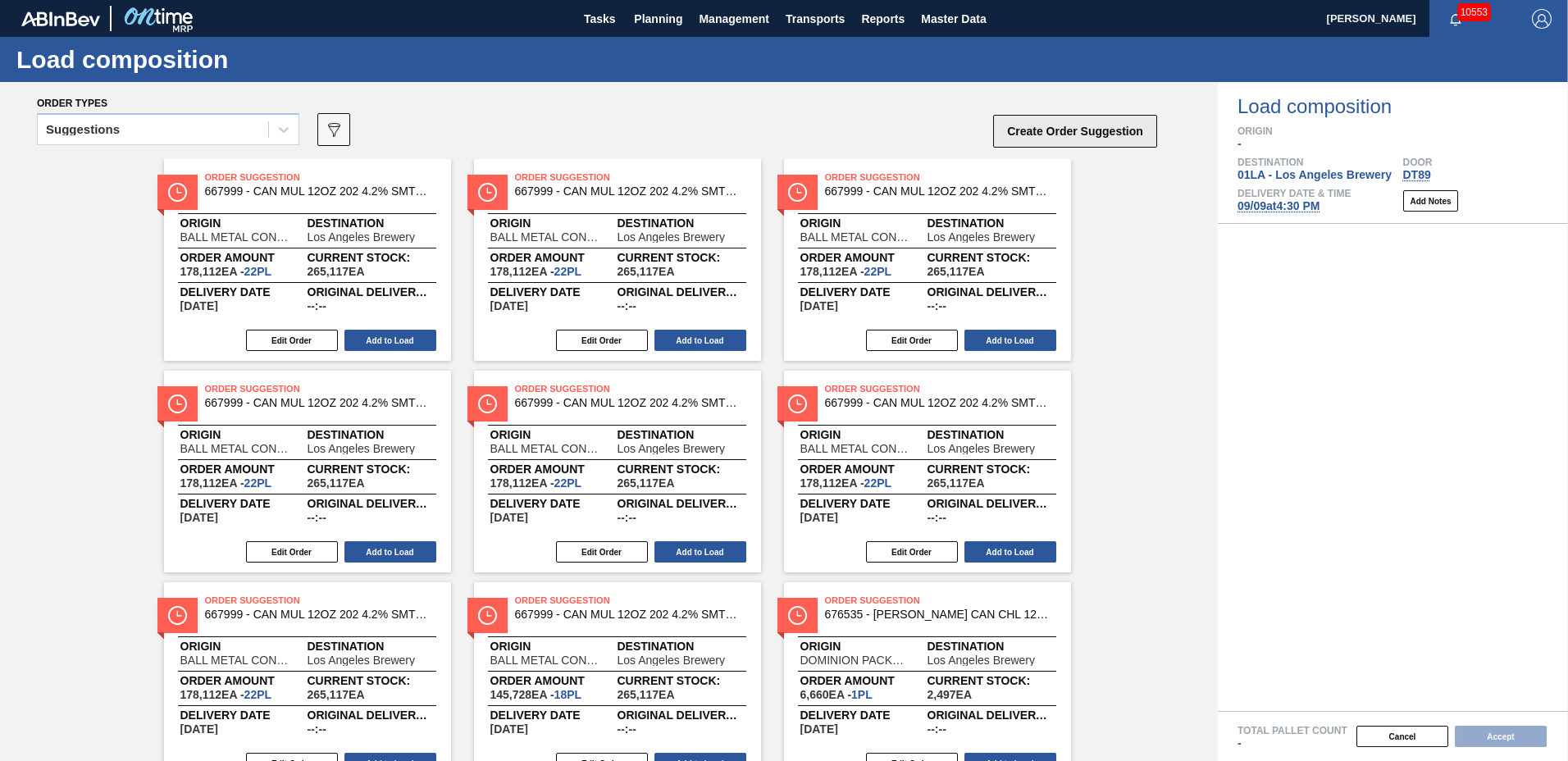
click at [1063, 131] on button "Create Order Suggestion" at bounding box center [1075, 131] width 164 height 33
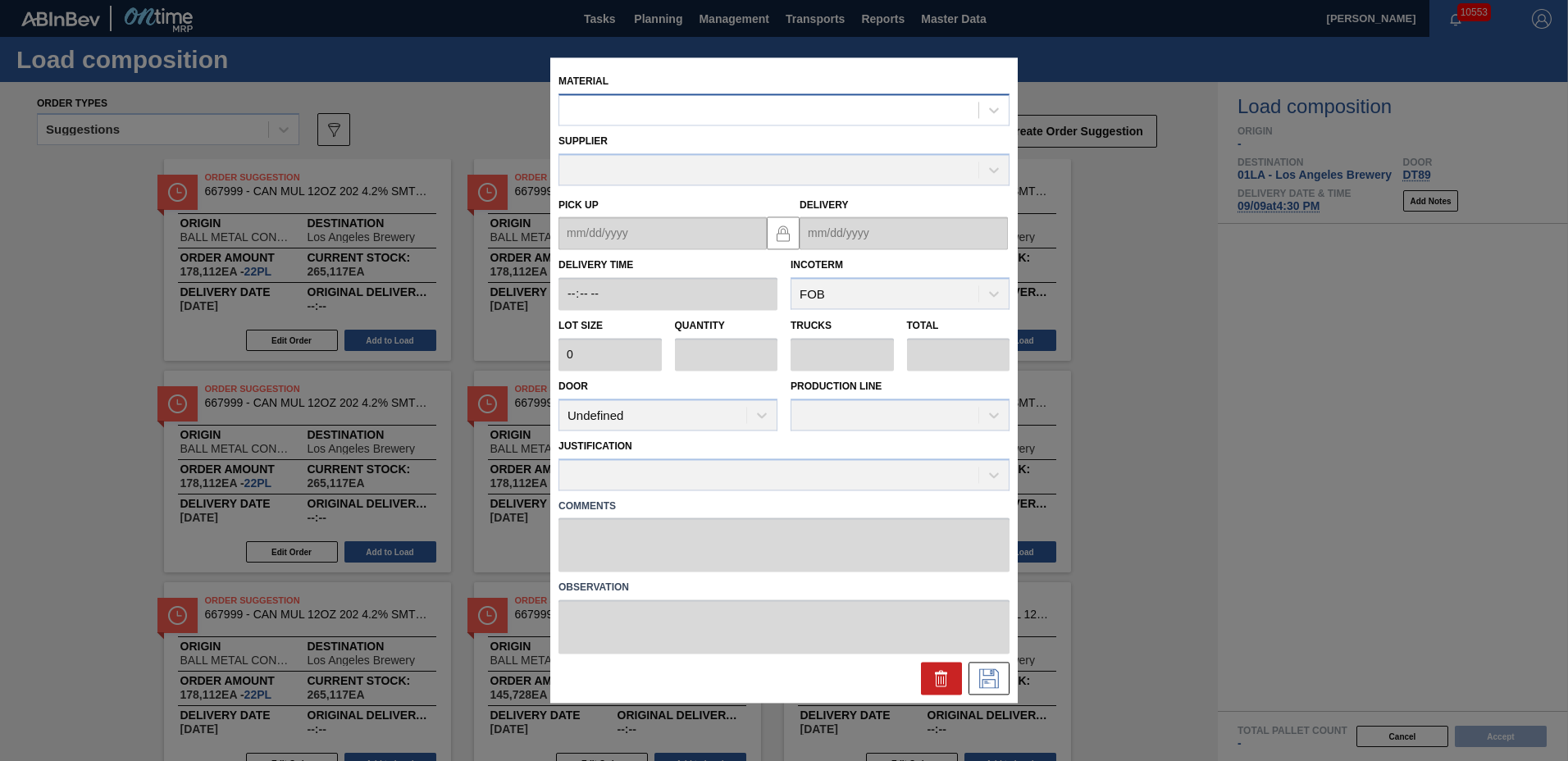
click at [766, 123] on div at bounding box center [784, 110] width 451 height 32
type input "770244"
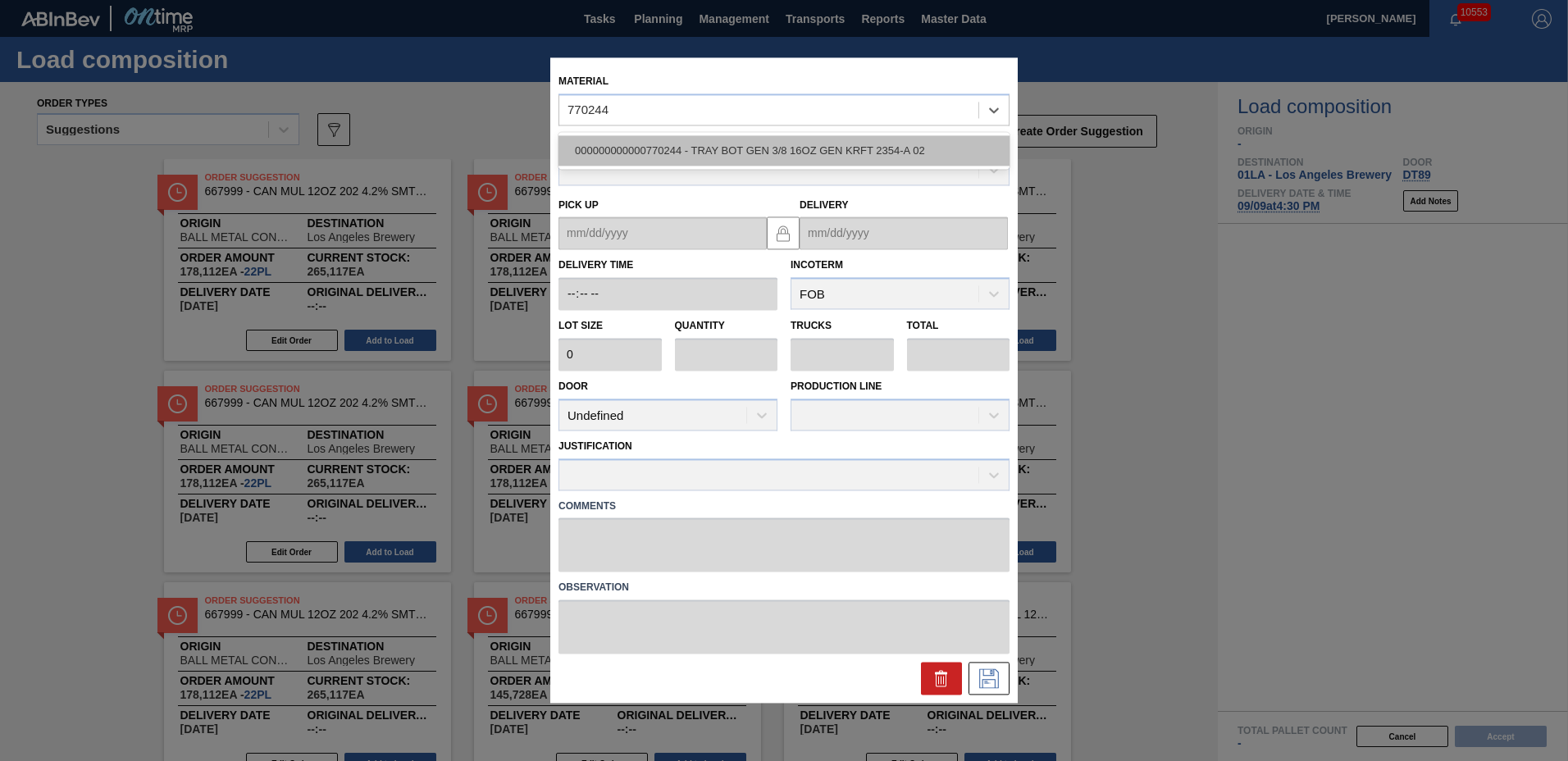
click at [762, 140] on div "000000000000770244 - TRAY BOT GEN 3/8 16OZ GEN KRFT 2354-A 02" at bounding box center [784, 151] width 451 height 31
type input "2,430"
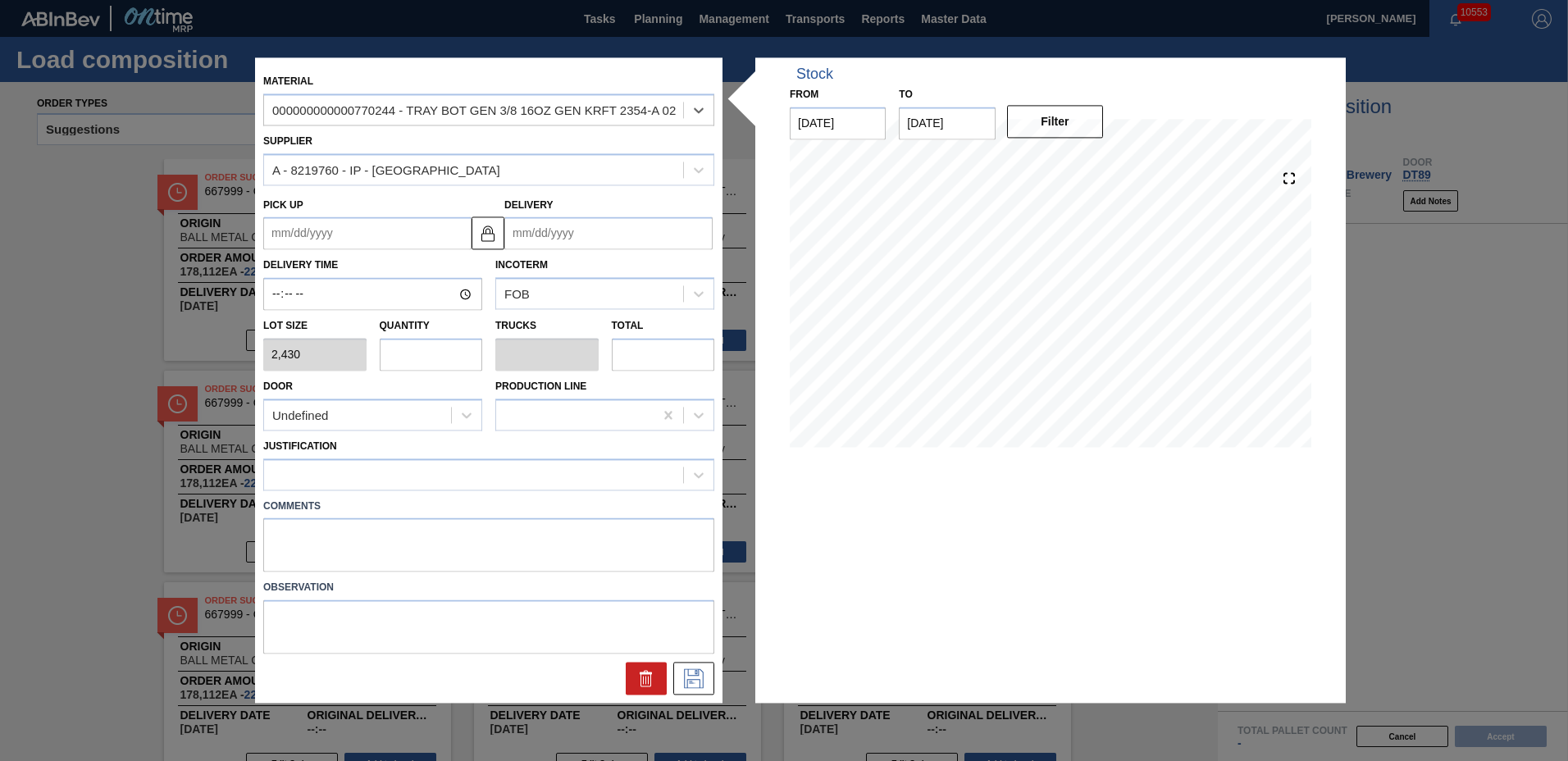
click at [593, 236] on input "Delivery" at bounding box center [608, 234] width 208 height 33
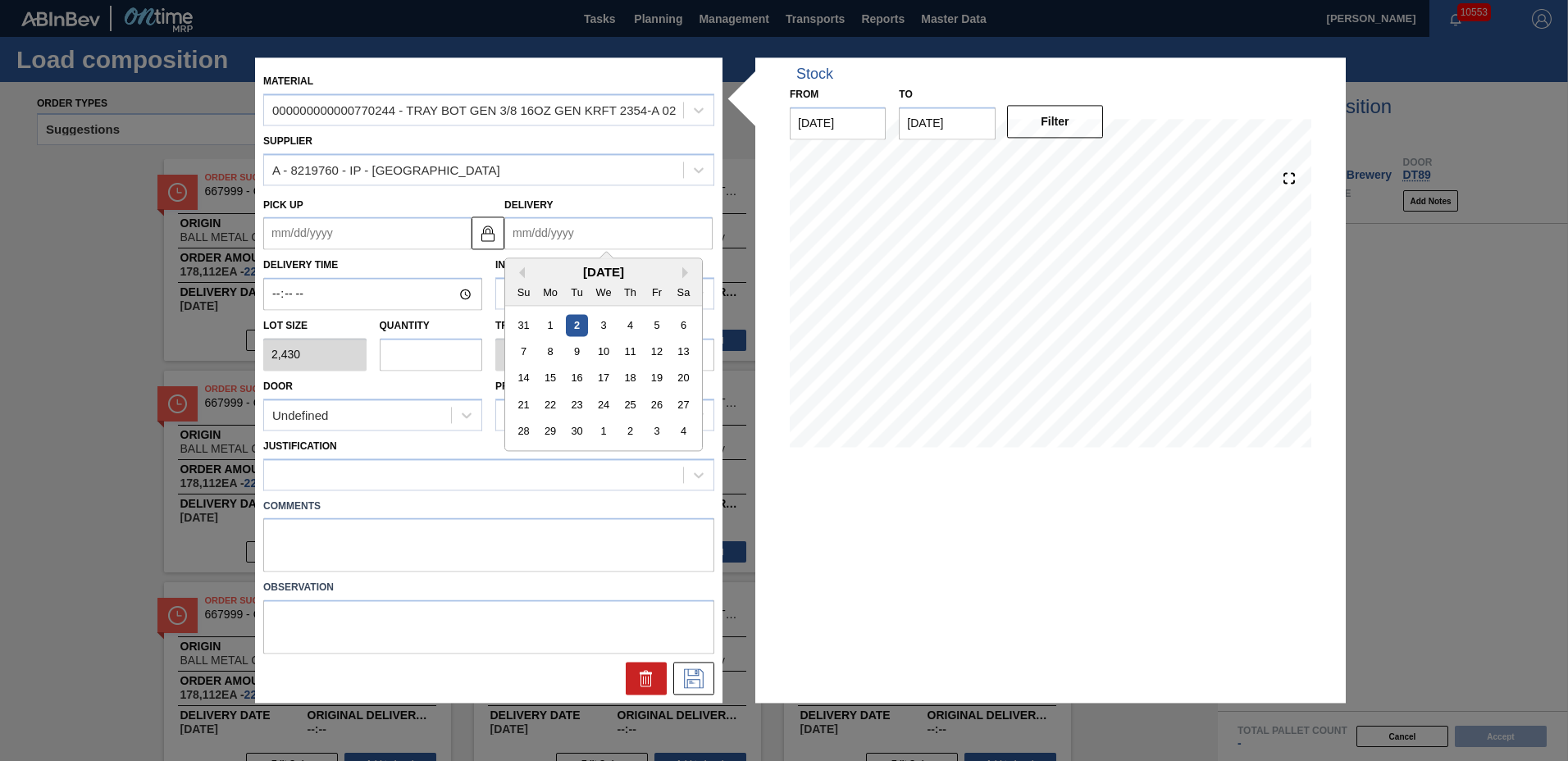
click at [579, 345] on div "9" at bounding box center [577, 352] width 22 height 22
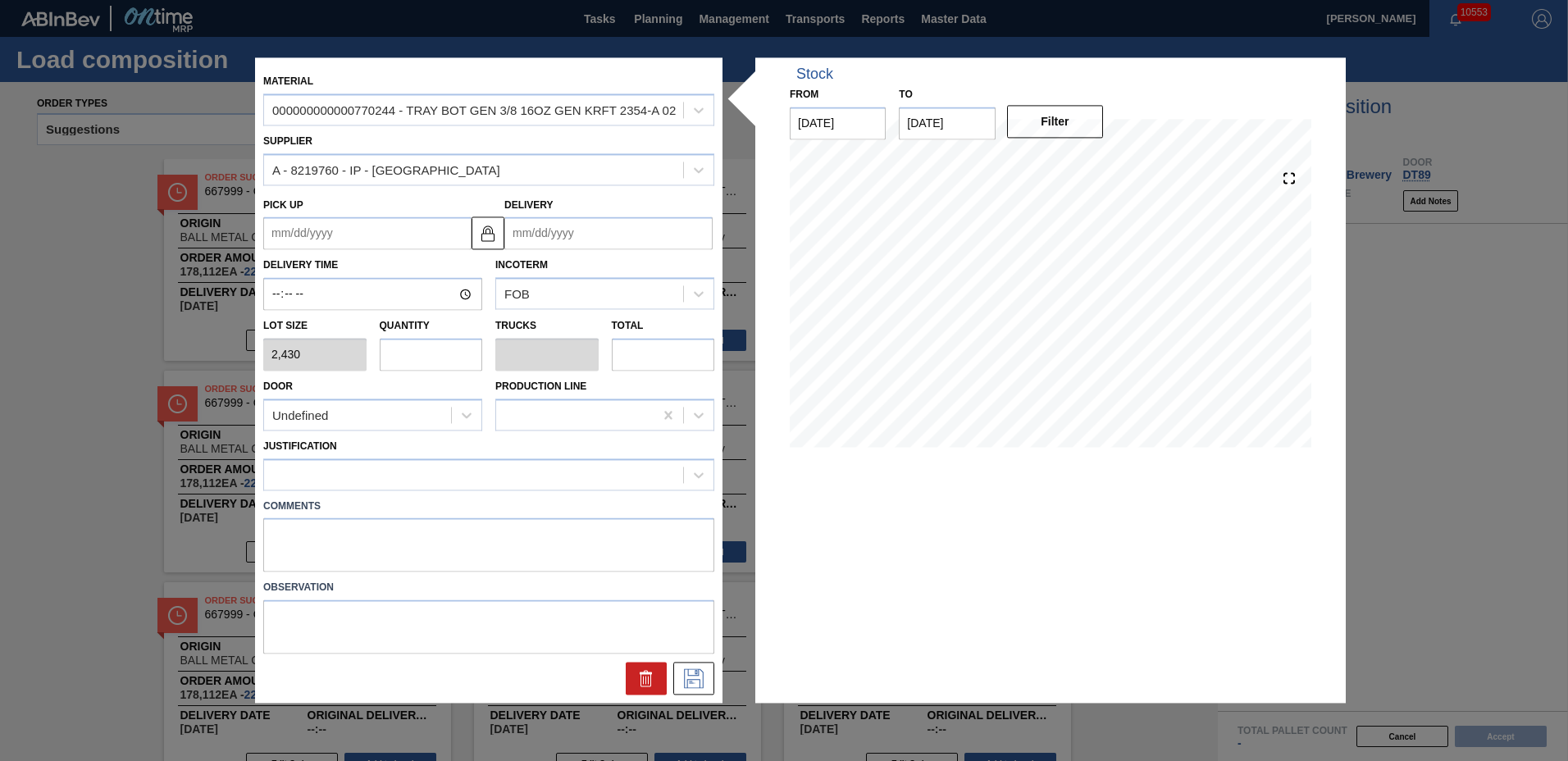
type up "[DATE]"
type input "[DATE]"
click at [405, 359] on input "text" at bounding box center [431, 354] width 103 height 33
type input "1"
type input "0.023"
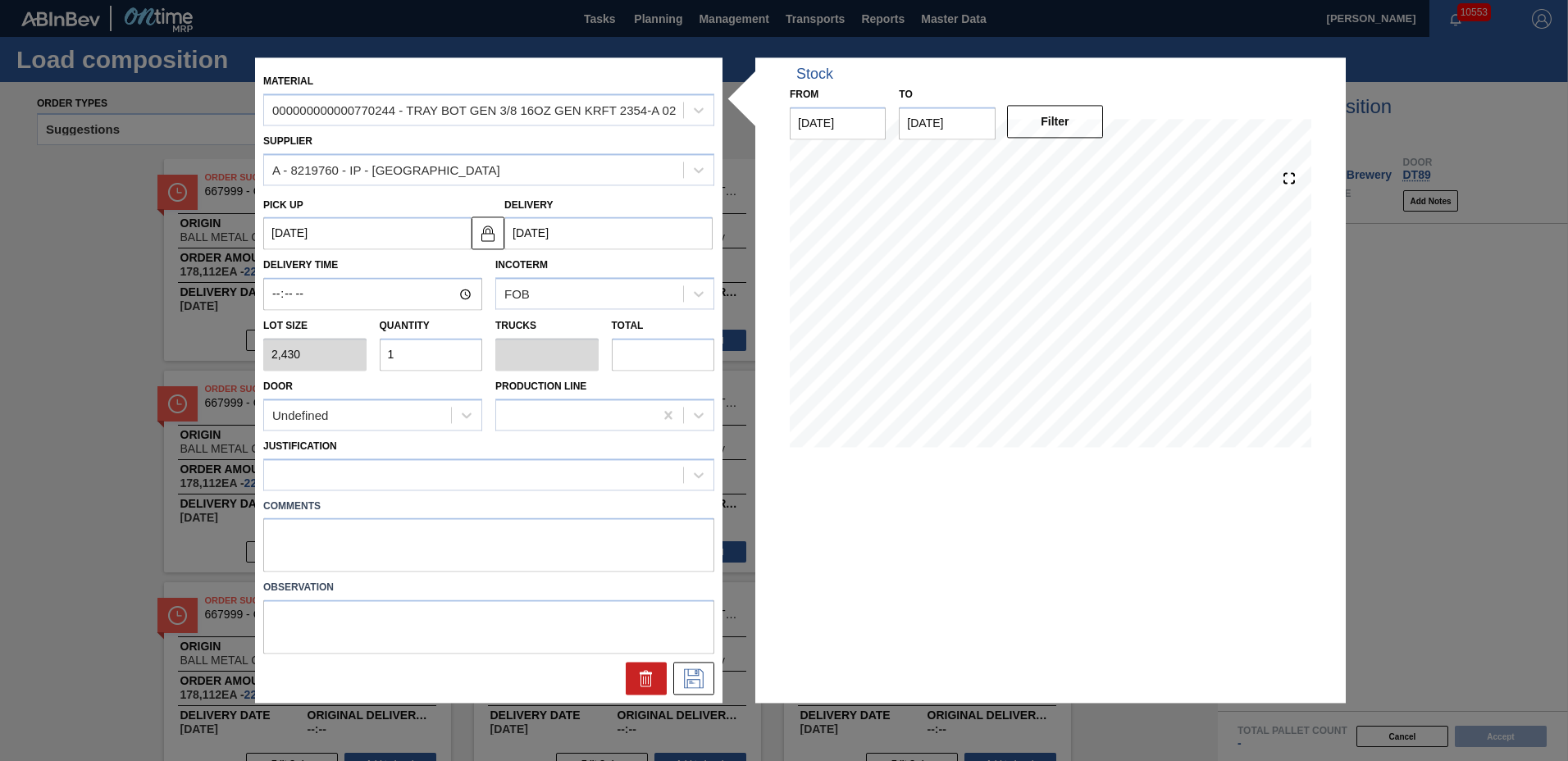
type input "2,430"
type input "12"
type input "0.273"
type input "29,160"
type input "12"
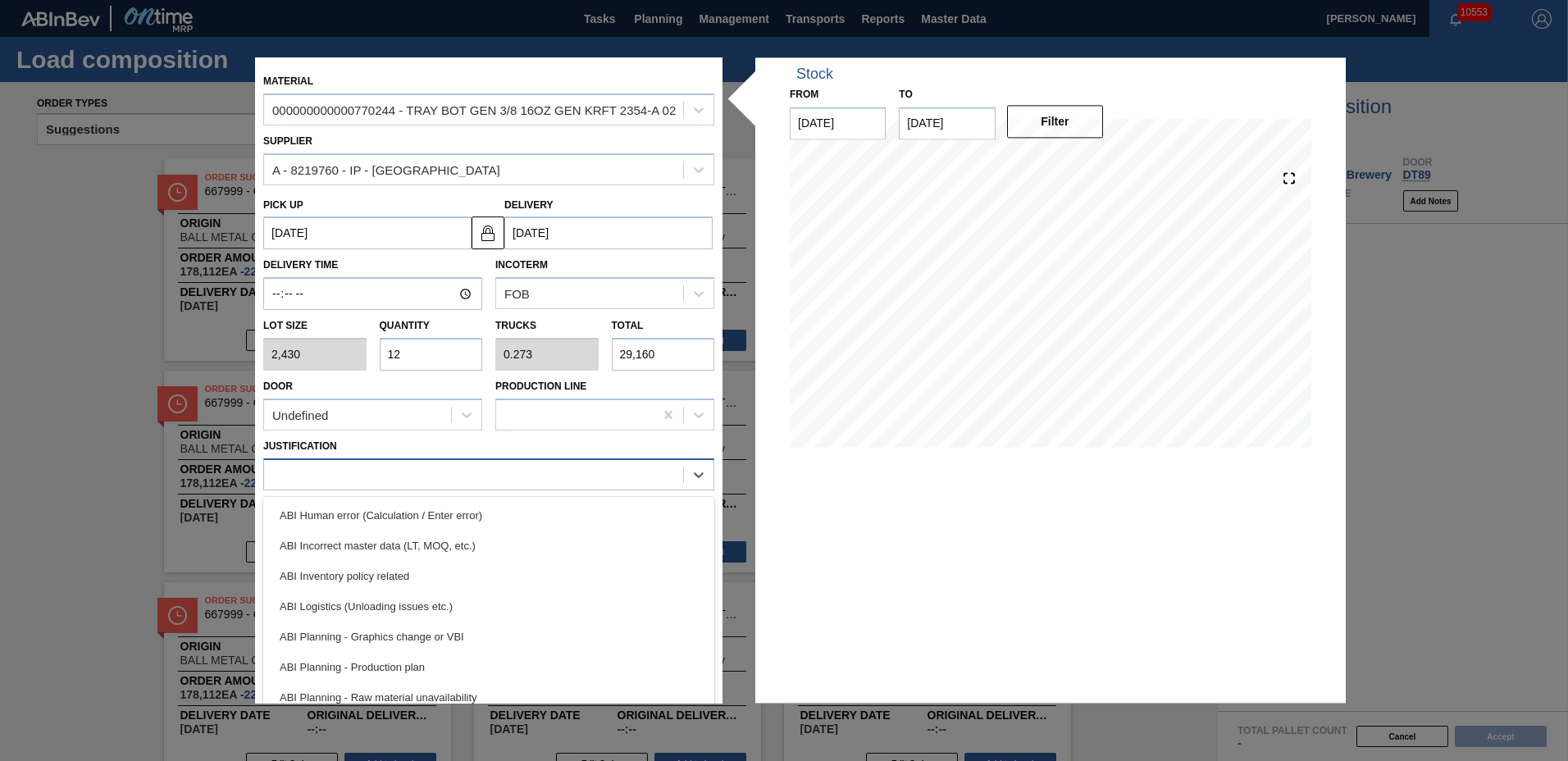
click at [381, 485] on div at bounding box center [474, 474] width 419 height 23
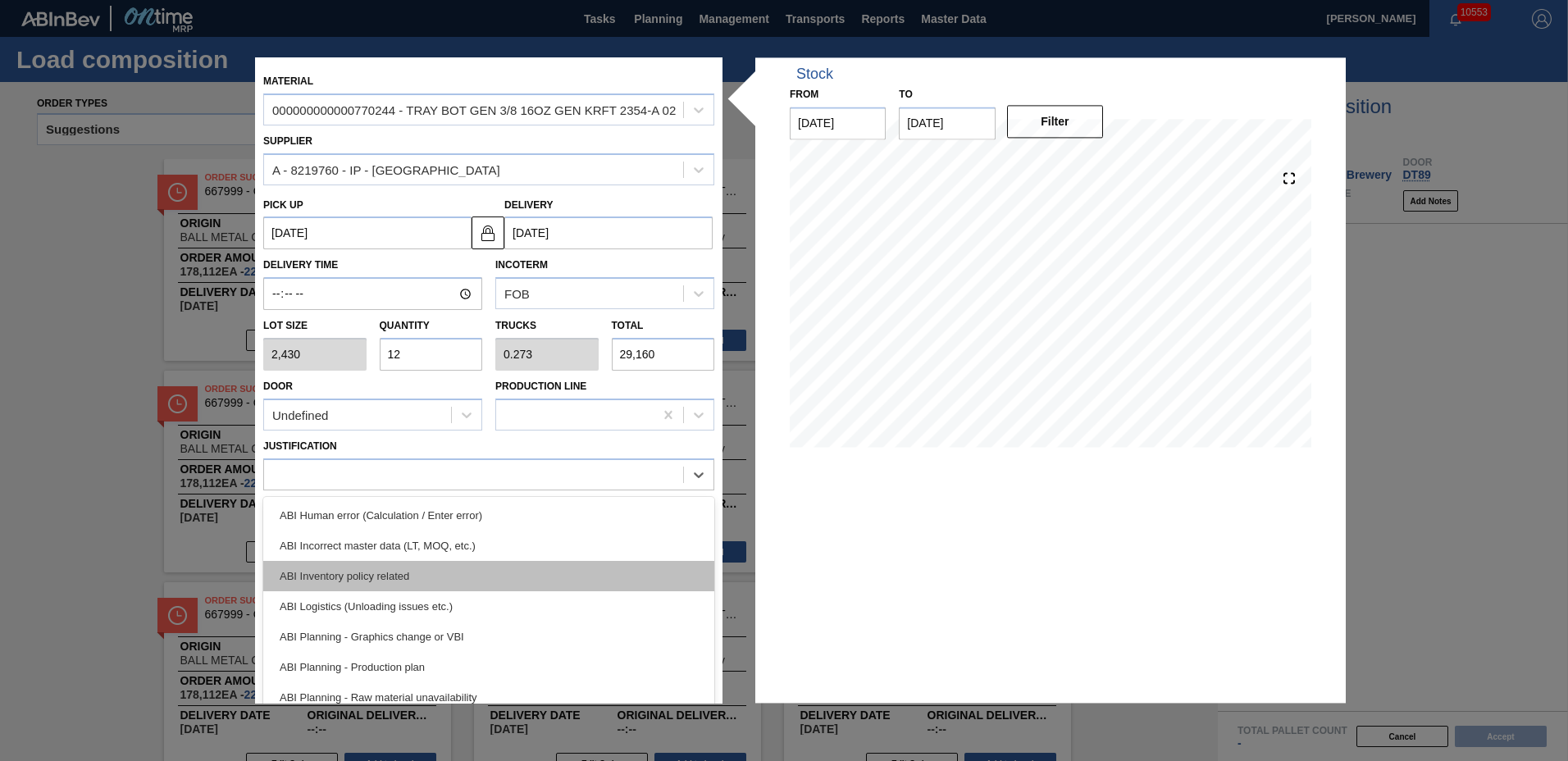
click at [361, 571] on div "ABI Inventory policy related" at bounding box center [489, 576] width 451 height 31
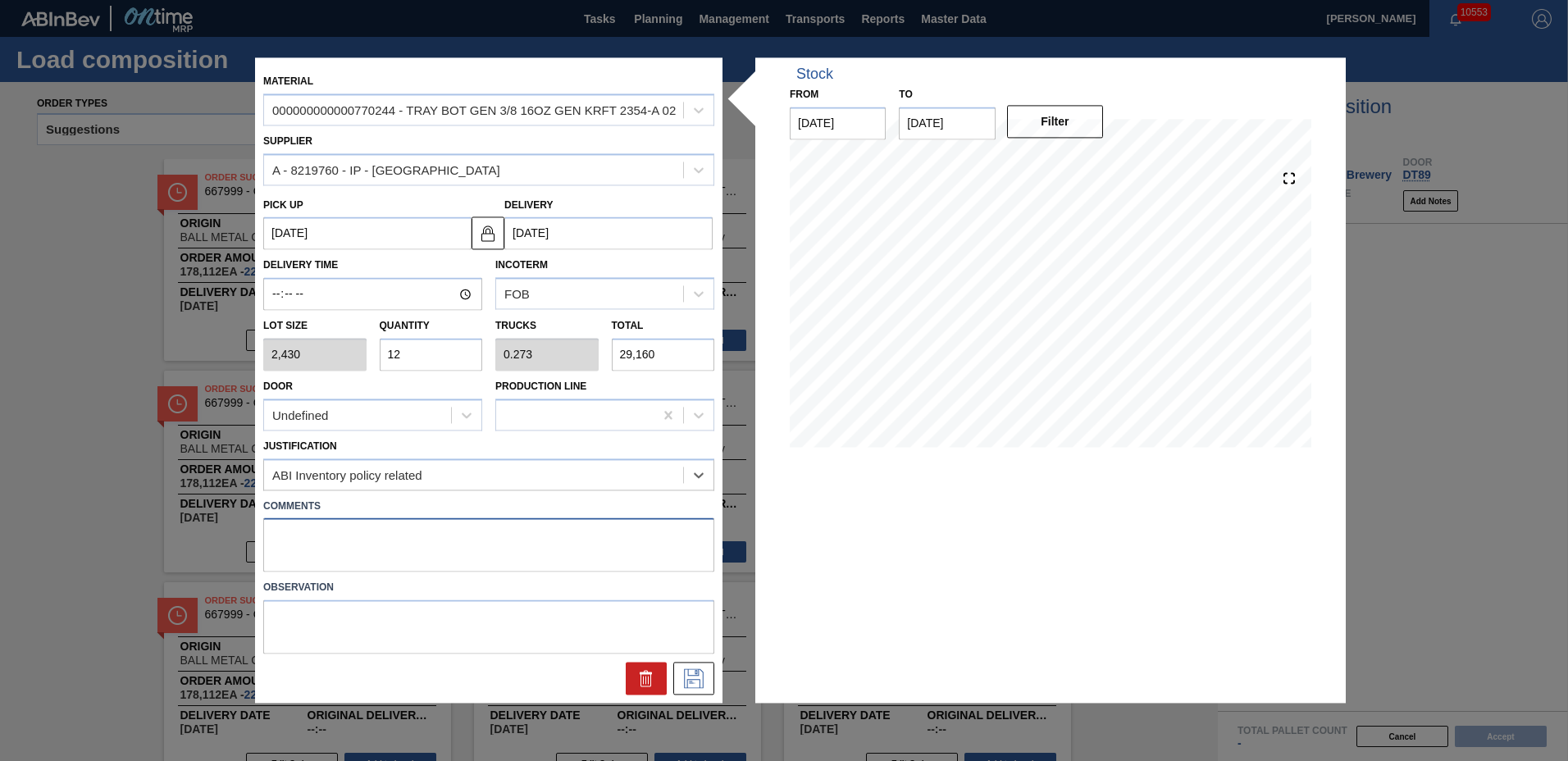
click at [464, 542] on textarea at bounding box center [489, 545] width 451 height 54
type textarea "TAIL"
click at [696, 683] on icon at bounding box center [694, 679] width 26 height 20
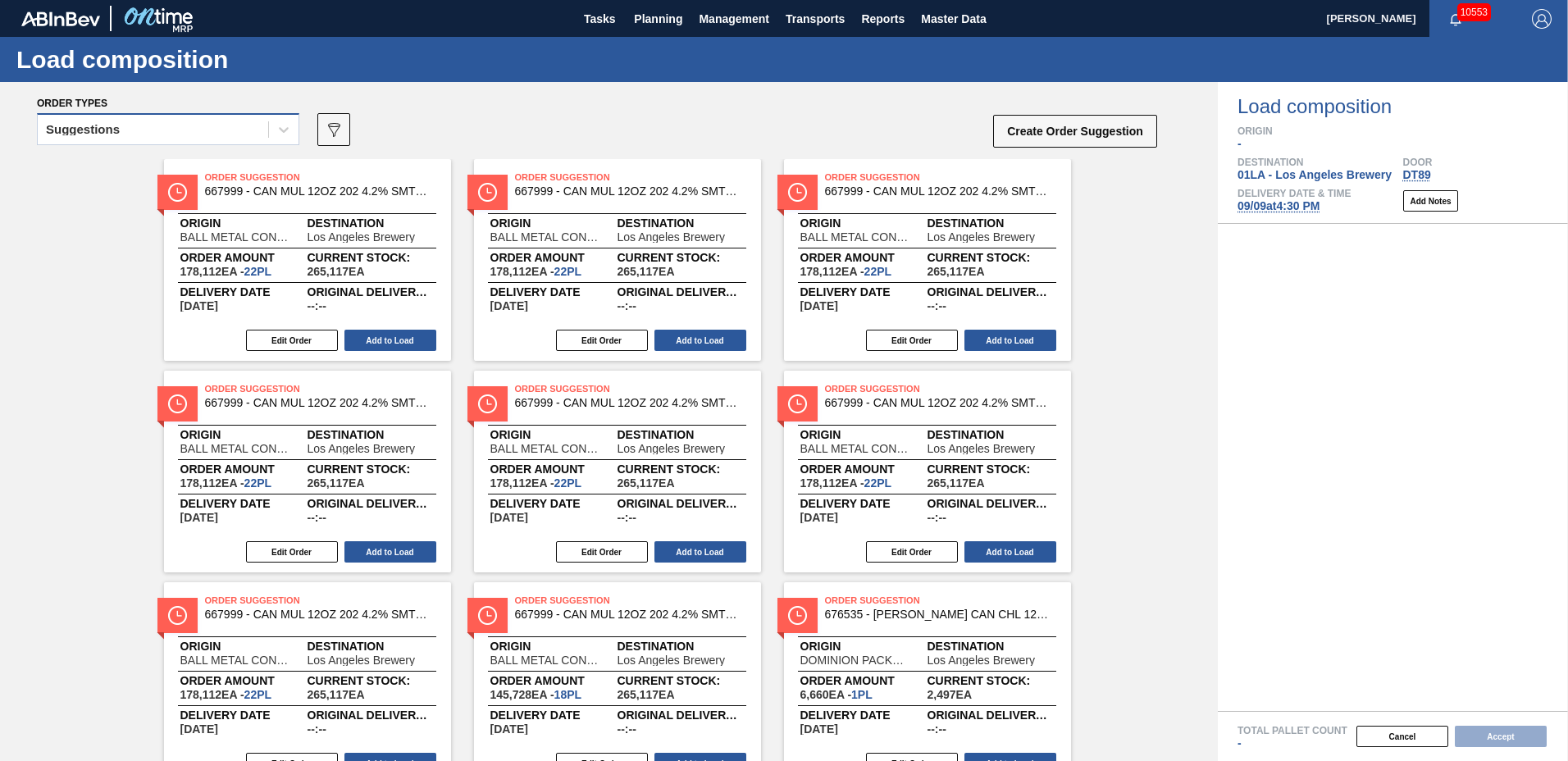
click at [135, 127] on div "Suggestions" at bounding box center [153, 129] width 230 height 23
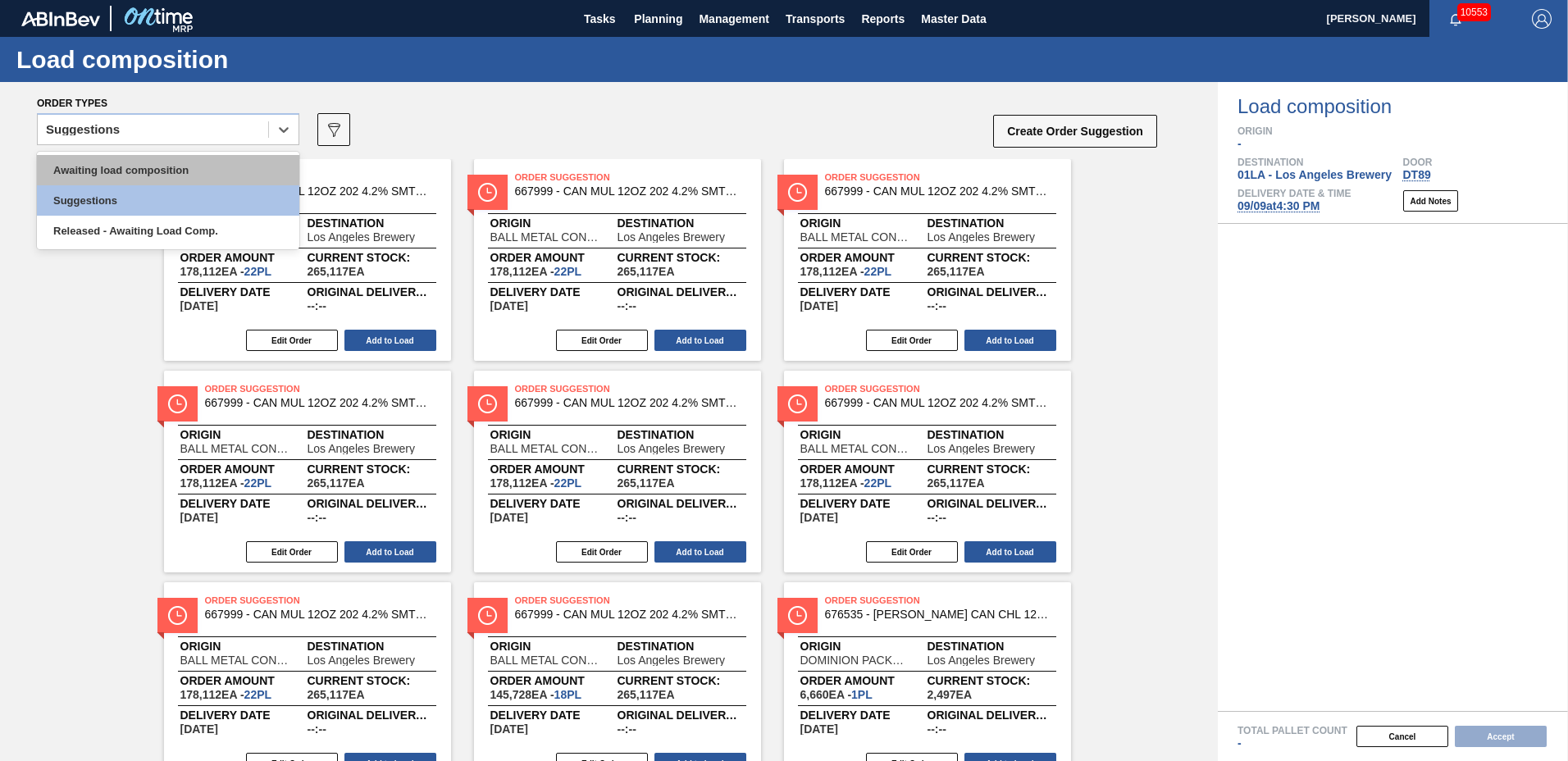
click at [137, 179] on div "Awaiting load composition" at bounding box center [168, 171] width 262 height 31
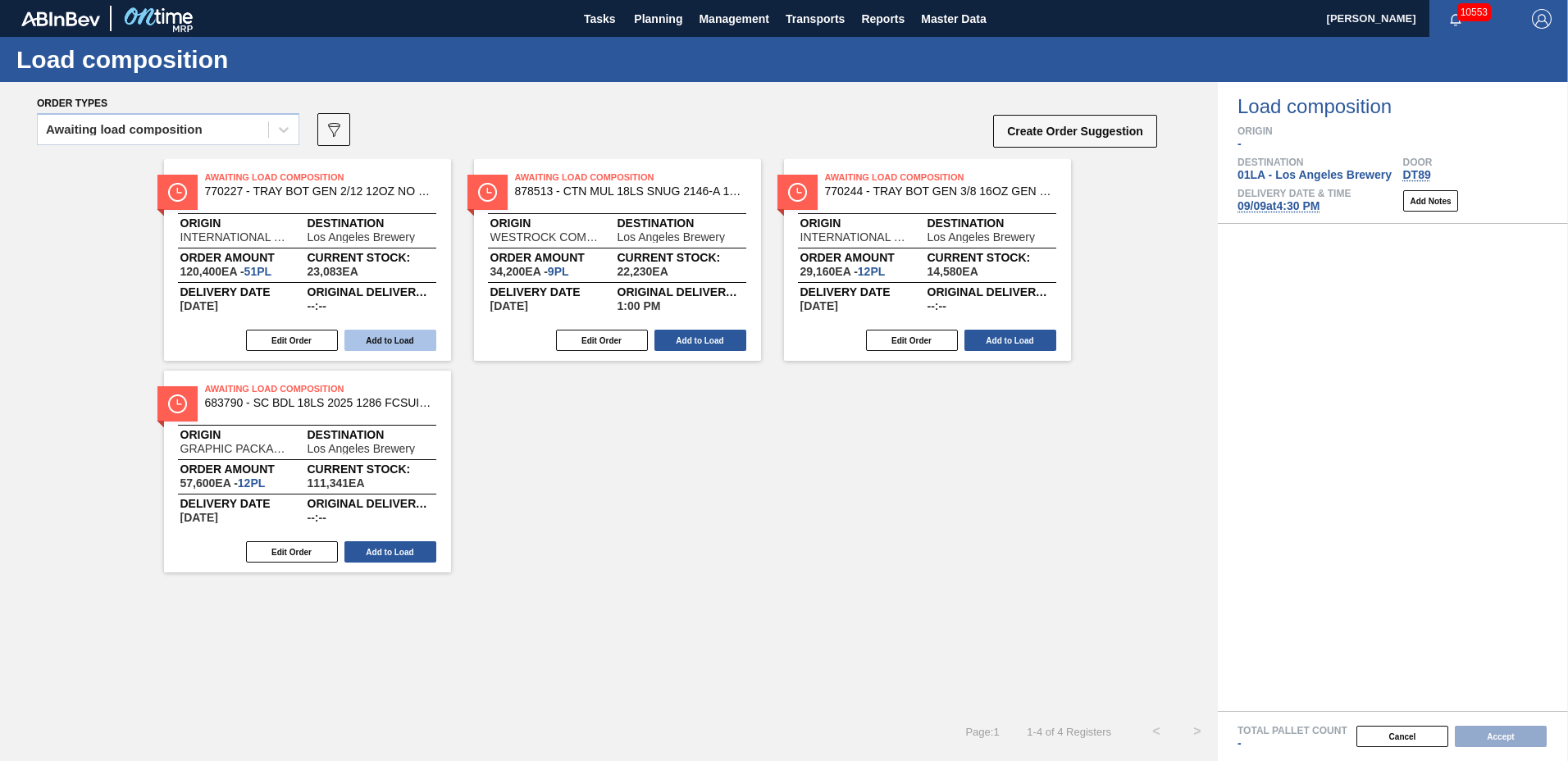
click at [385, 336] on button "Add to Load" at bounding box center [390, 341] width 92 height 22
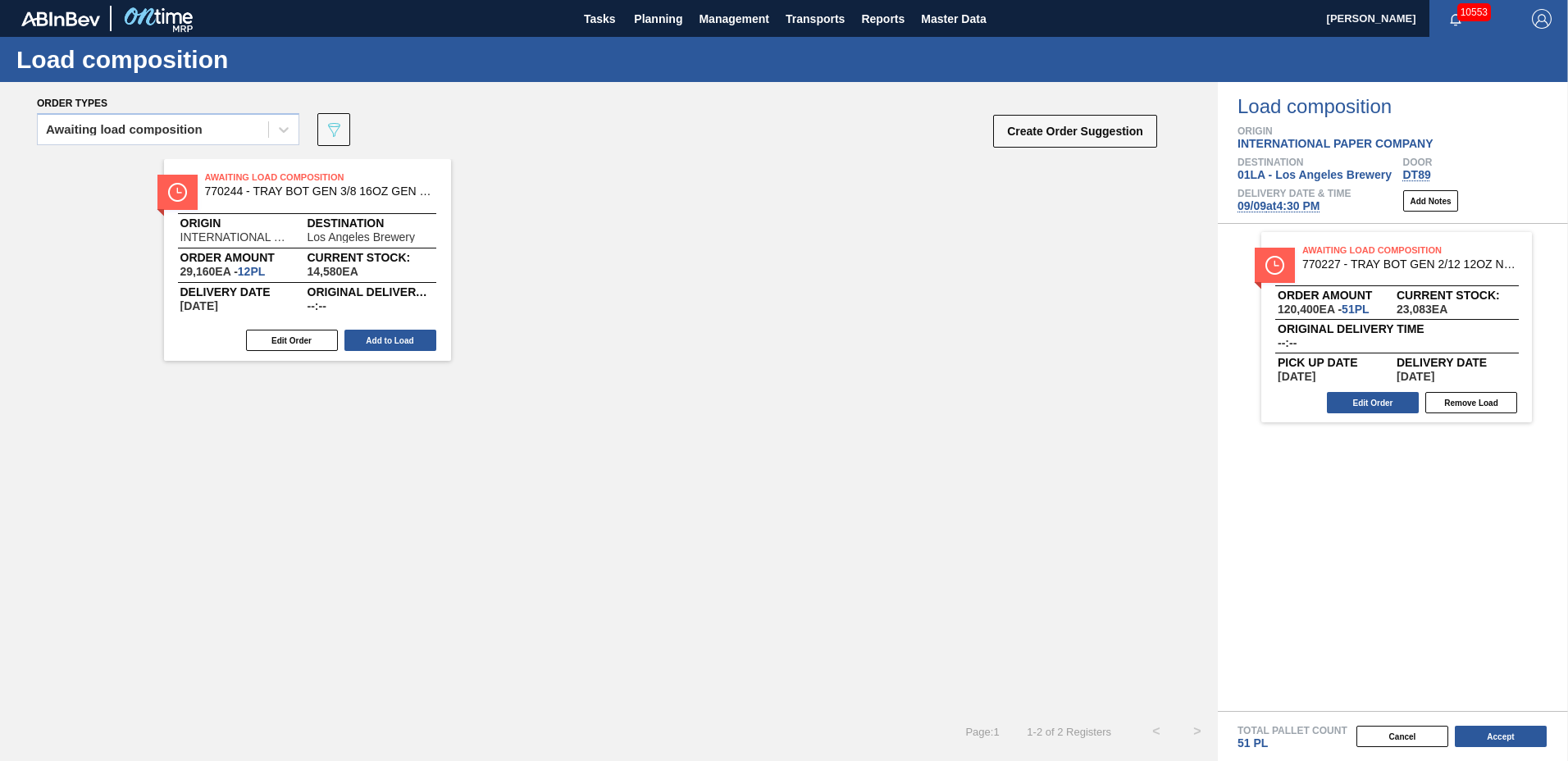
click at [393, 337] on button "Add to Load" at bounding box center [390, 341] width 92 height 22
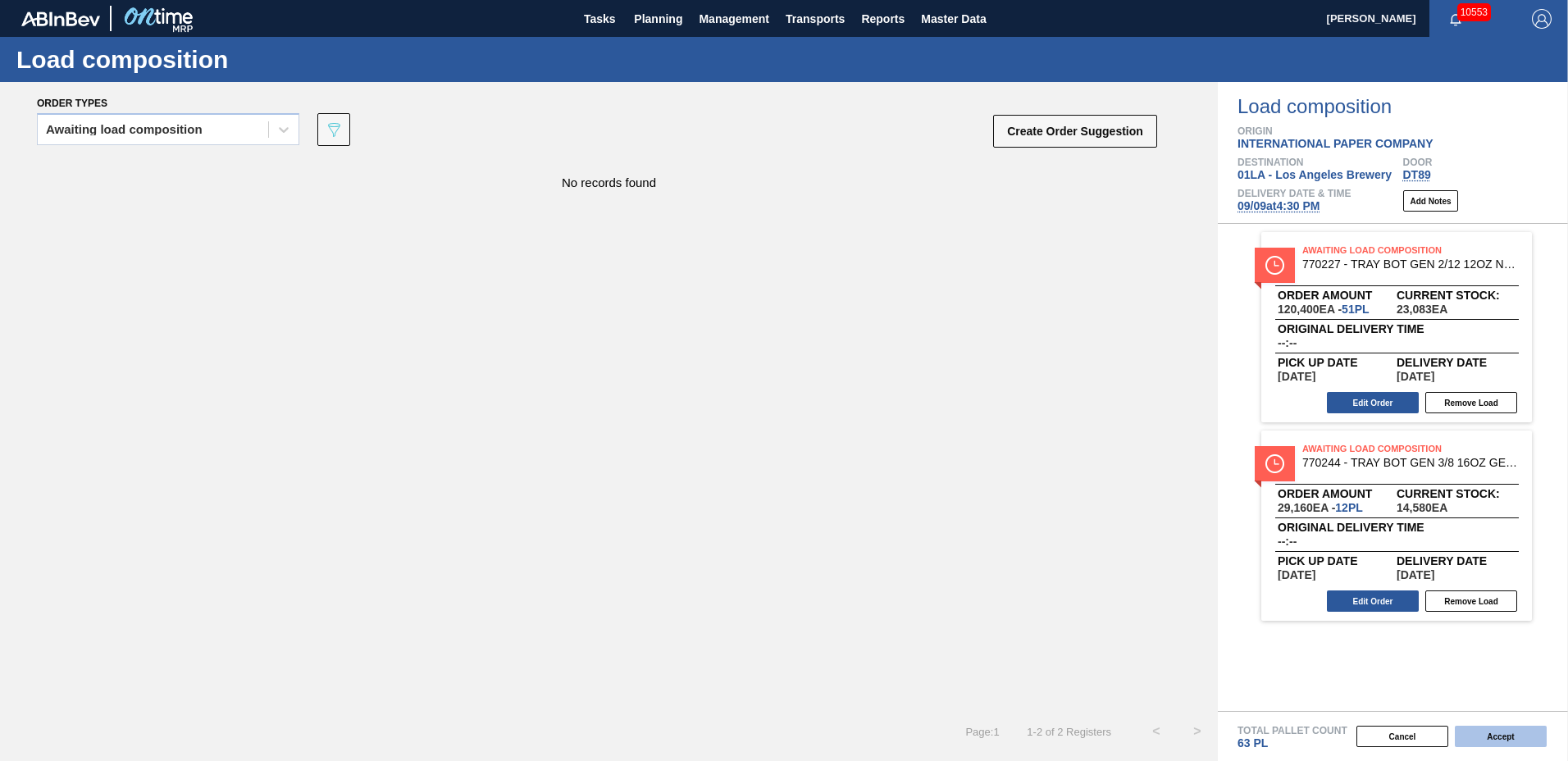
click at [1493, 743] on button "Accept" at bounding box center [1501, 737] width 92 height 22
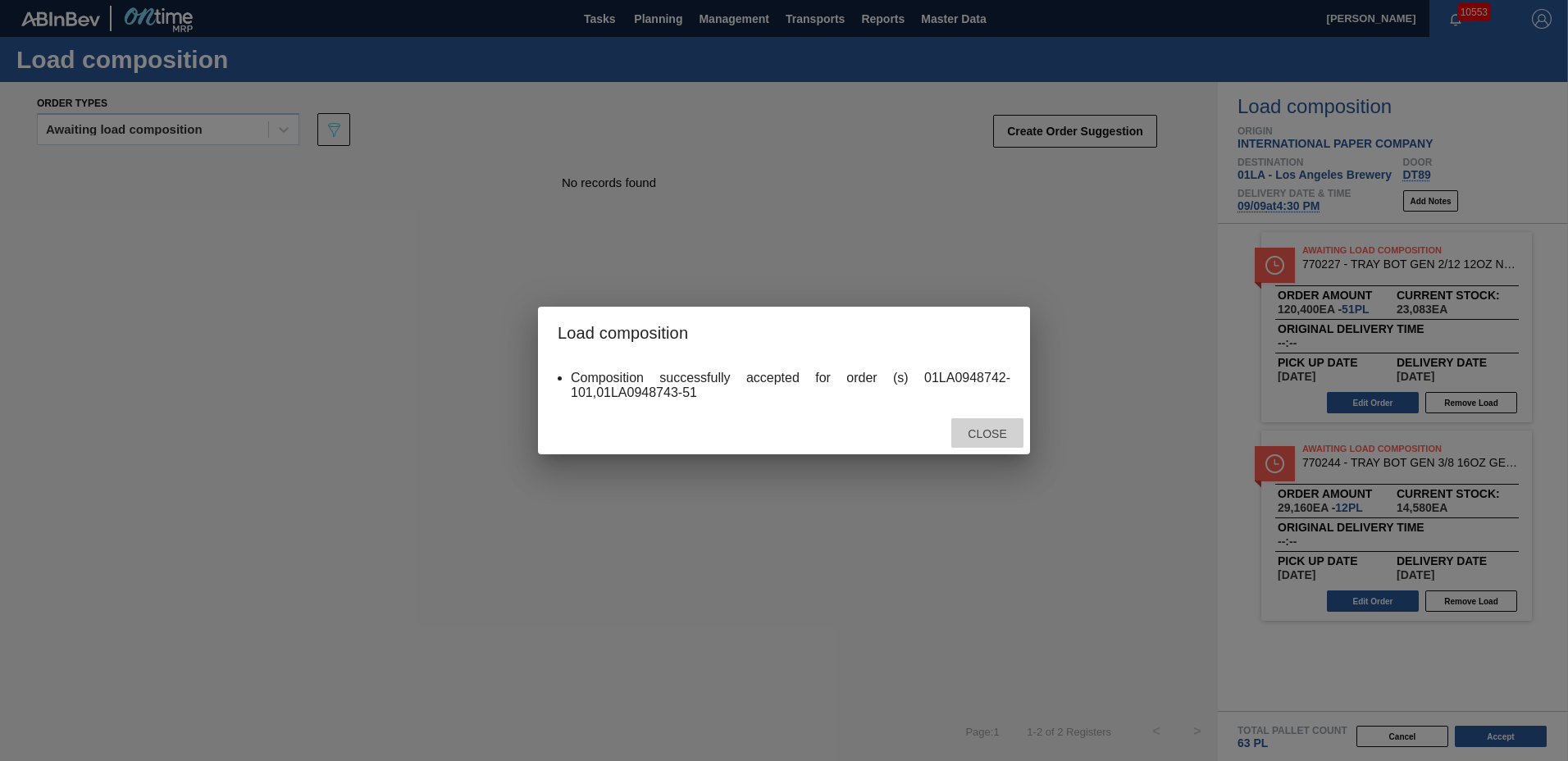
click at [989, 427] on div "Close" at bounding box center [988, 434] width 72 height 31
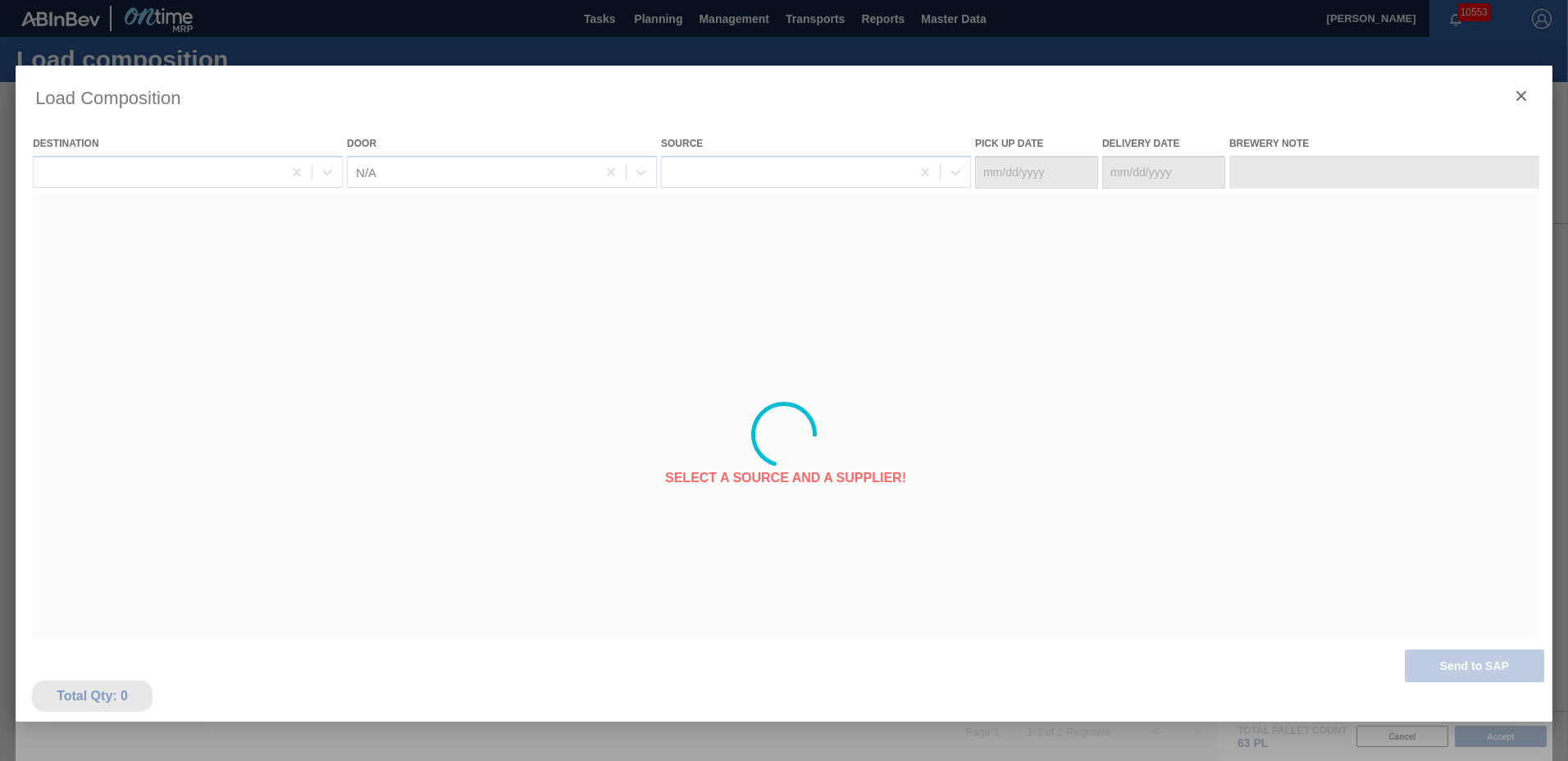
type Date "[DATE]"
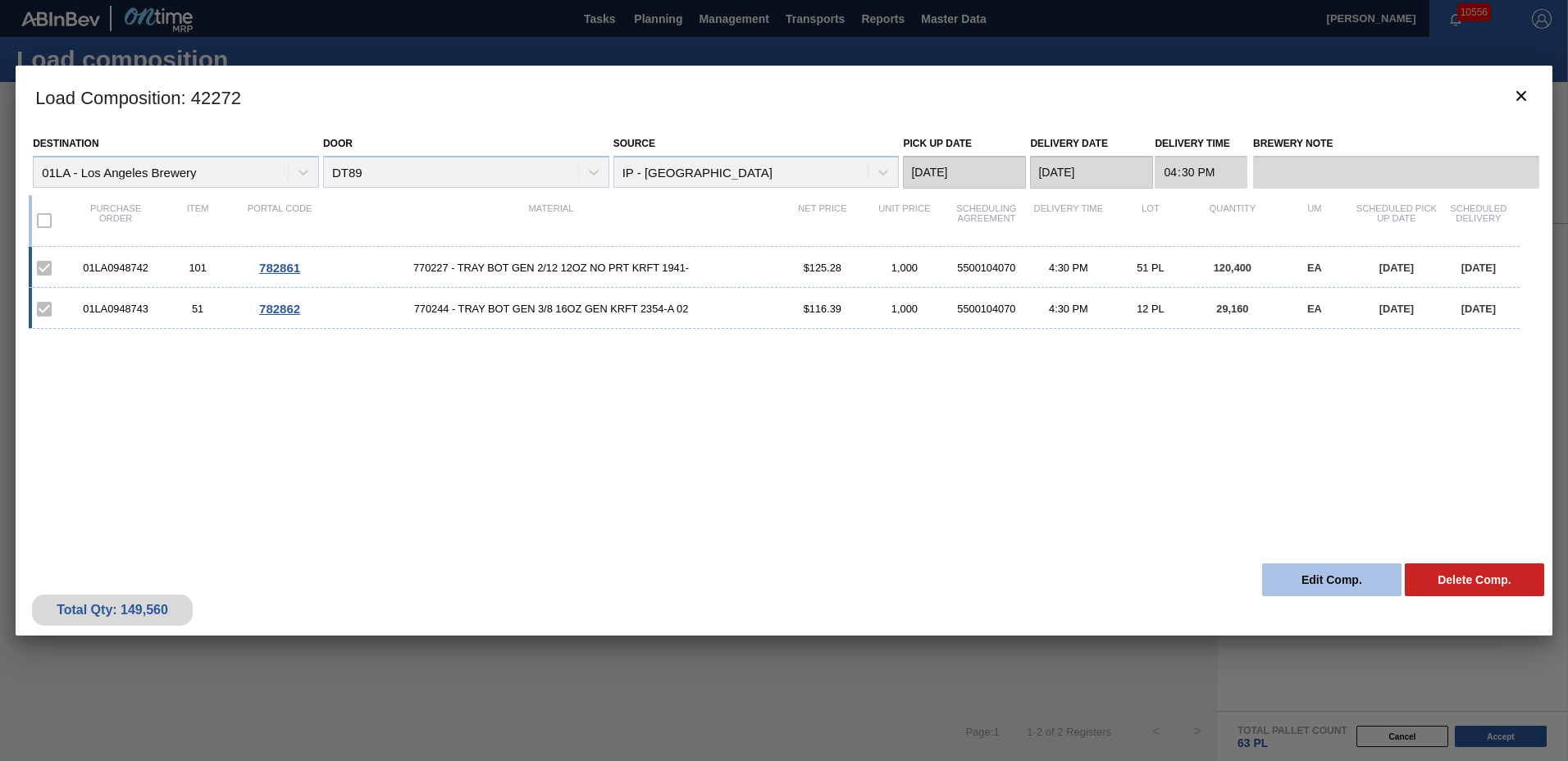
click at [1341, 589] on button "Edit Comp." at bounding box center [1332, 580] width 139 height 33
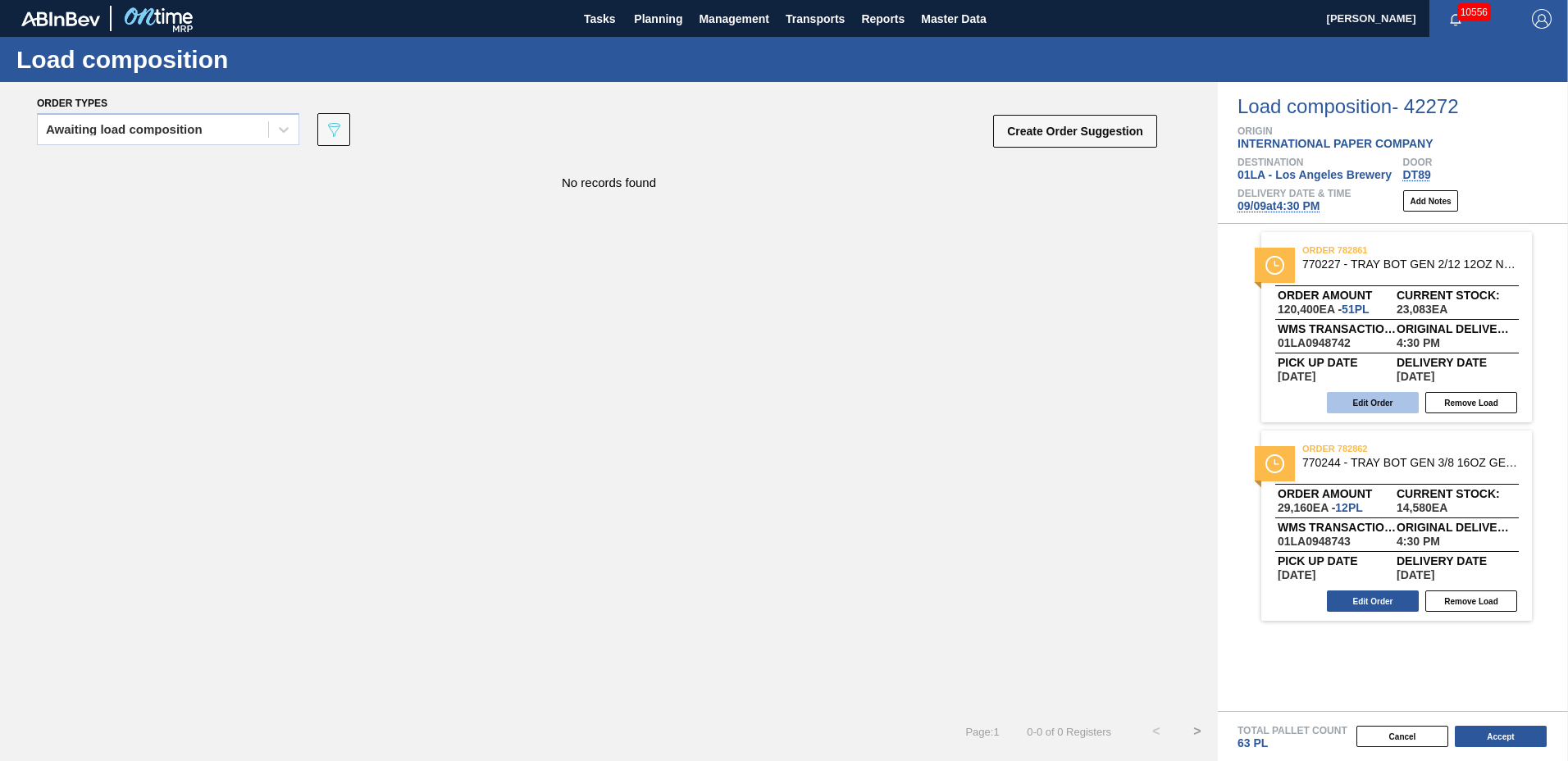
click at [1378, 411] on button "Edit Order" at bounding box center [1373, 403] width 92 height 22
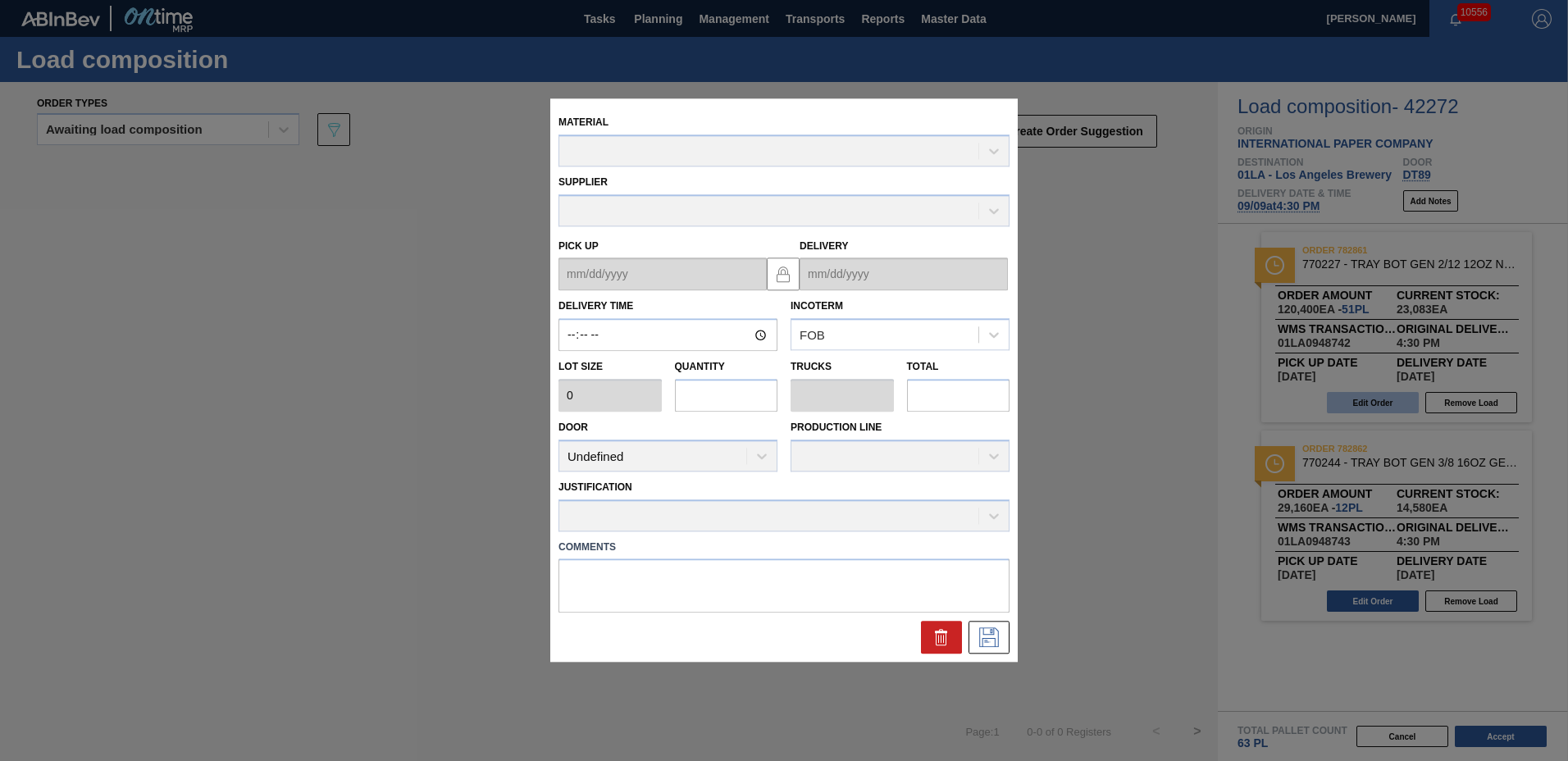
type input "16:30:00"
type input "2,400"
type input "50.166666666666664"
type input "1"
type input "120,400"
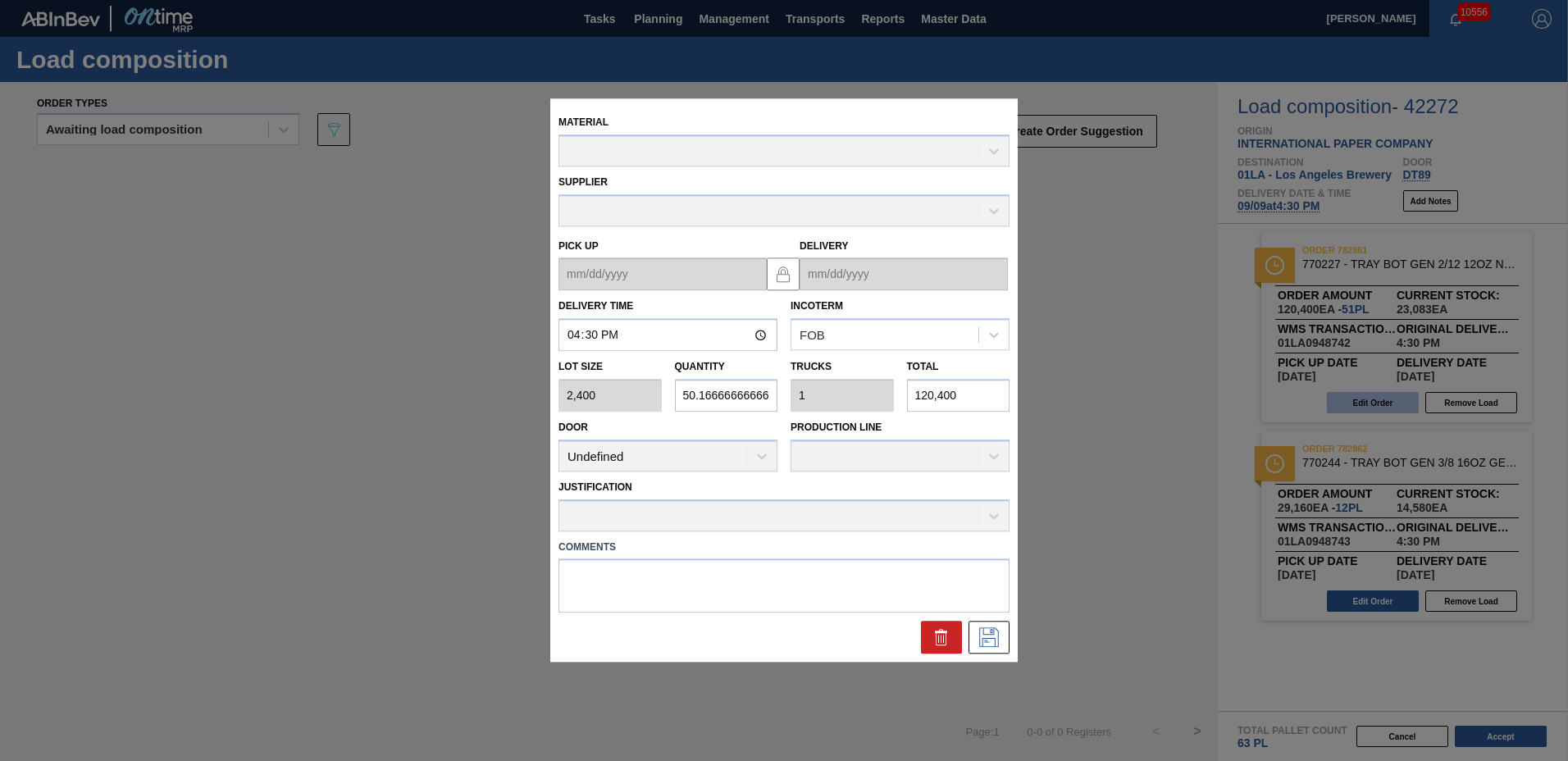
type up "[DATE]"
type input "[DATE]"
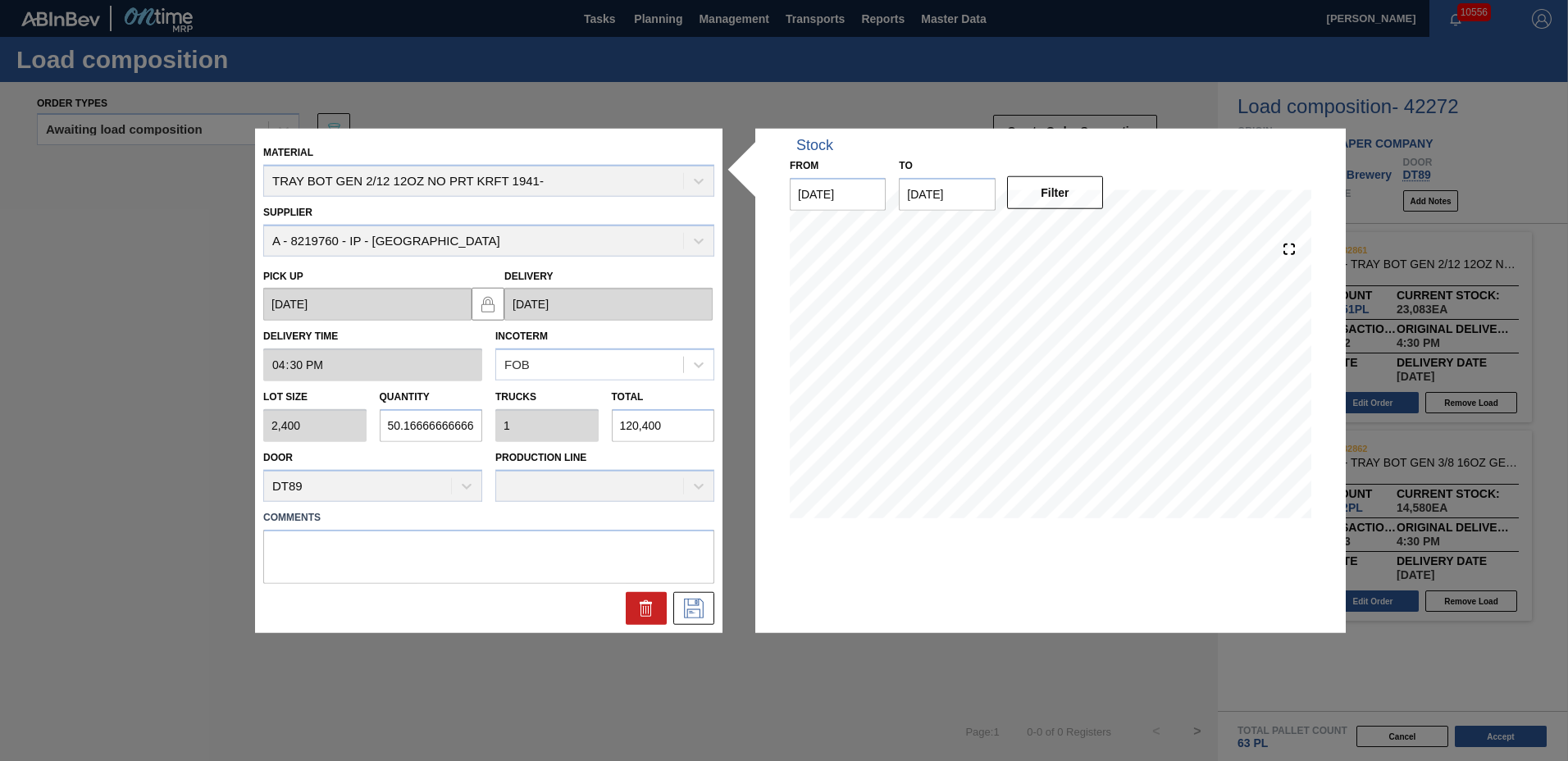
click at [277, 431] on div "Lot size 2,400 Quantity 50.166666666666664 Trucks 1 Total 120,400" at bounding box center [489, 411] width 465 height 61
type input "46,664"
type input "930.179"
type input "111,993,600"
type input "460,664"
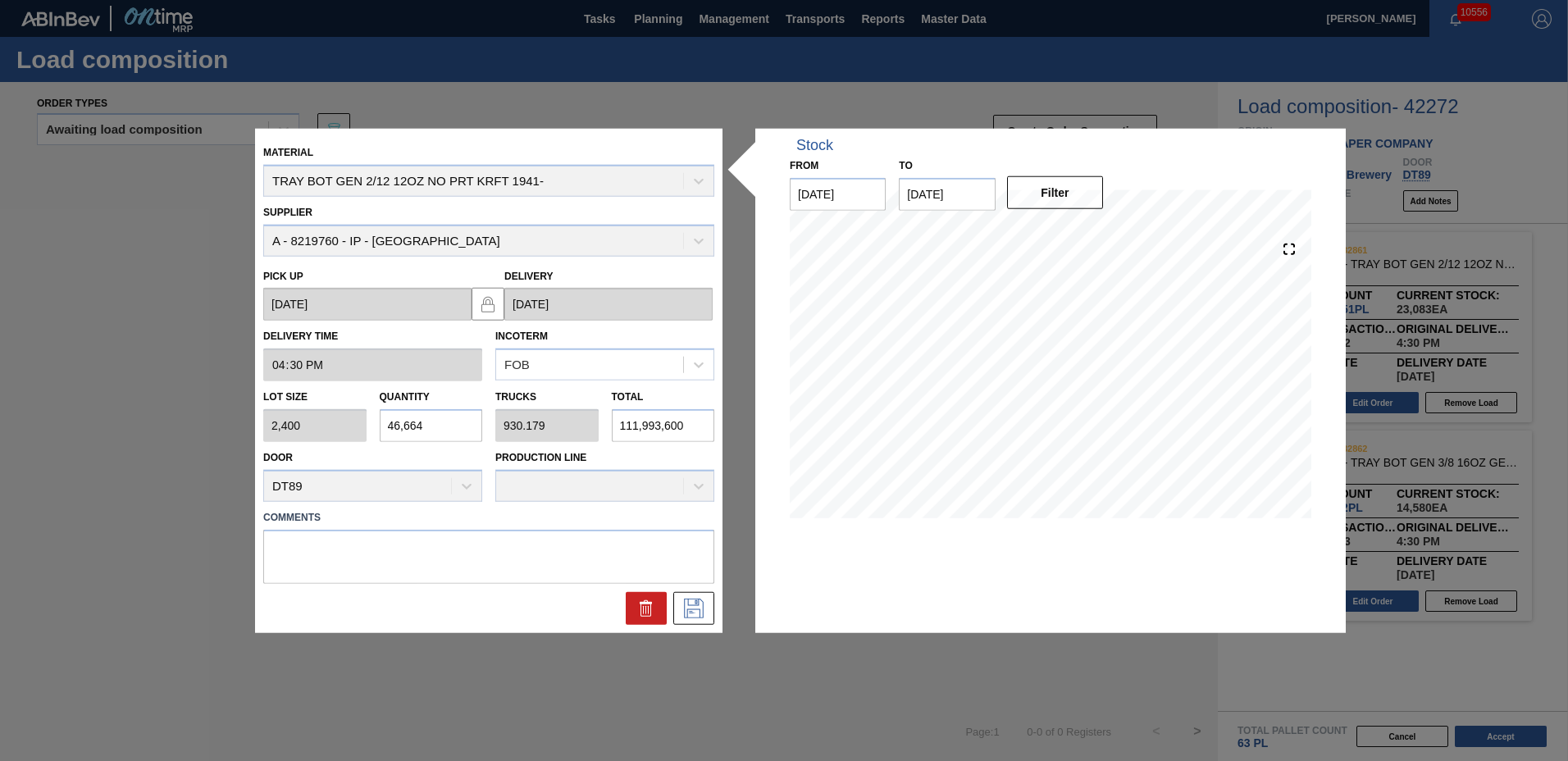
type input "9,182.671"
type input "1,105,593,600"
type input "46,064"
type input "918.219"
type input "110,553,600"
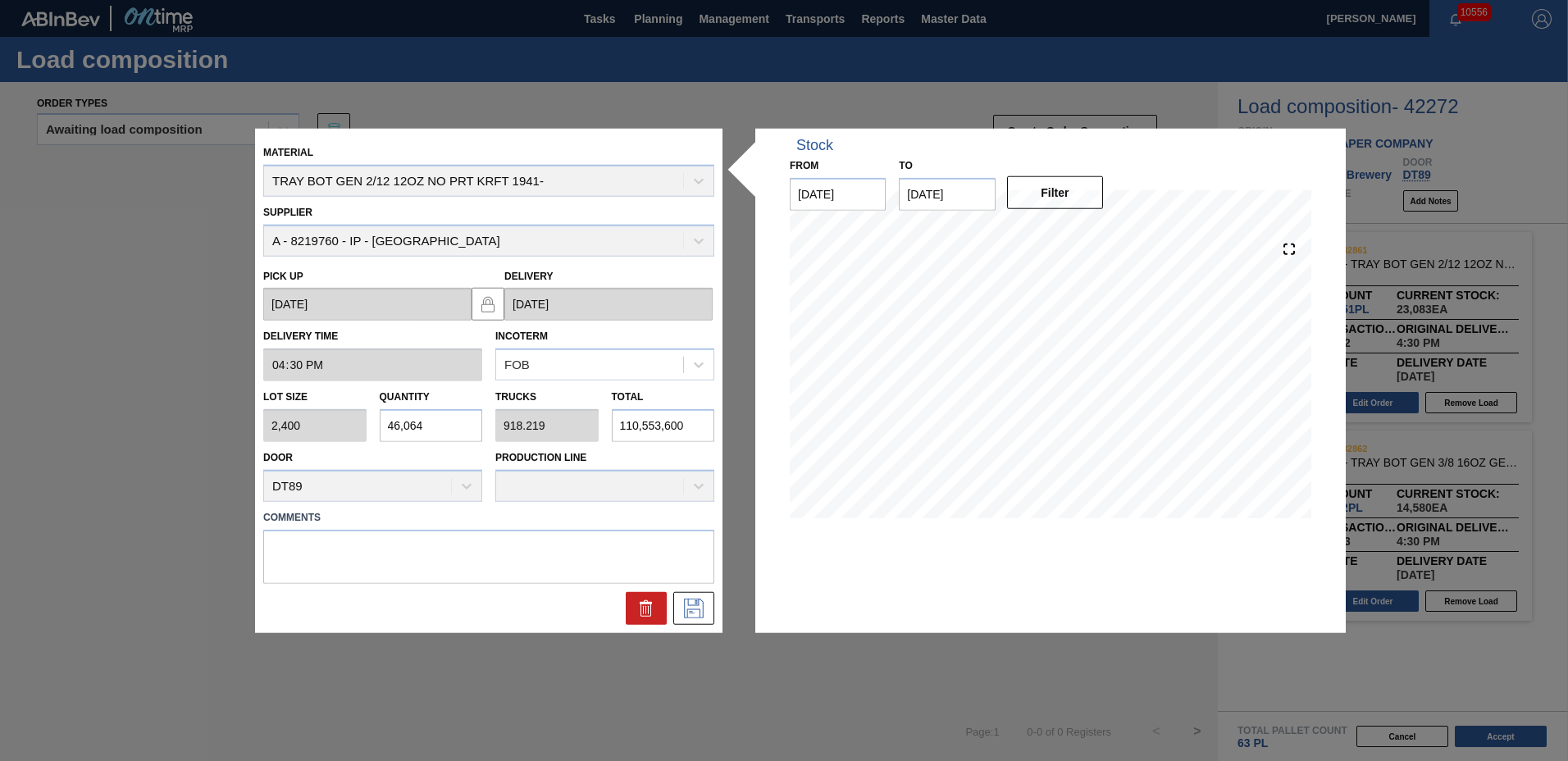
type input "4,604"
type input "91.774"
type input "11,049,600"
type input "460"
type input "9.169"
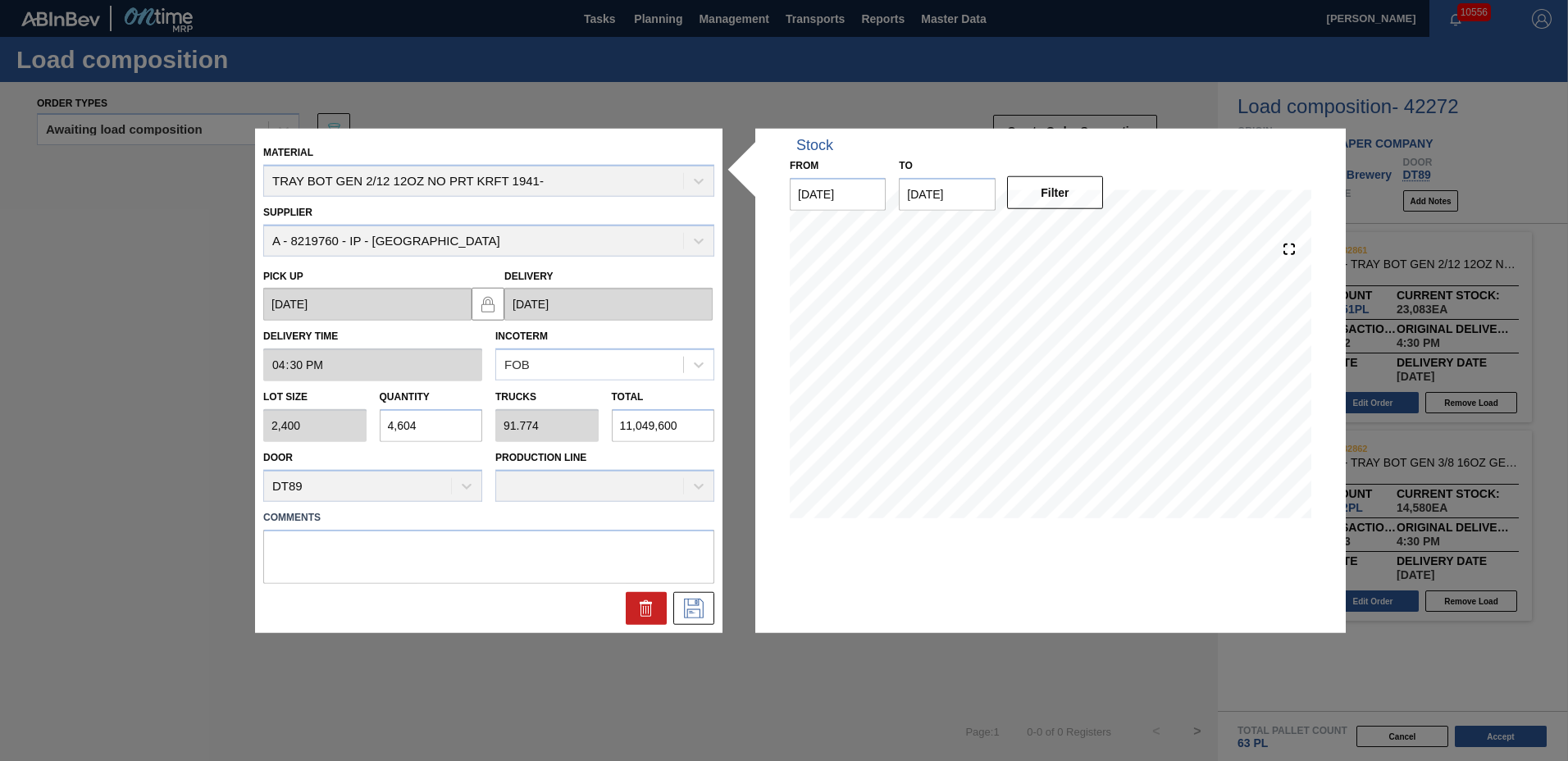
type input "1,104,000"
type input "46"
type input "0.917"
type input "110,400"
type input "4"
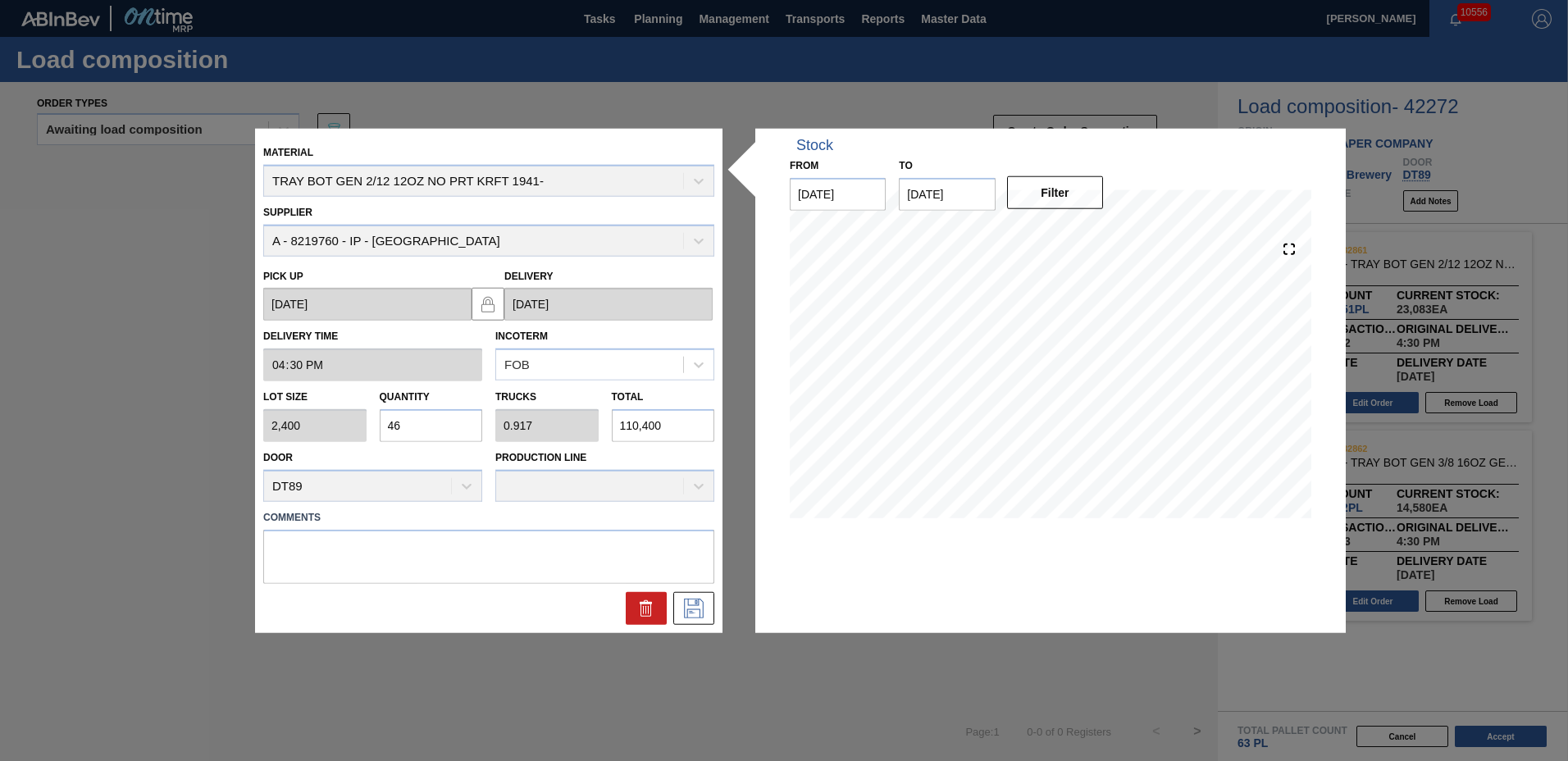
type input "0.08"
type input "9,600"
type input "40"
type input "0.797"
type input "96,000"
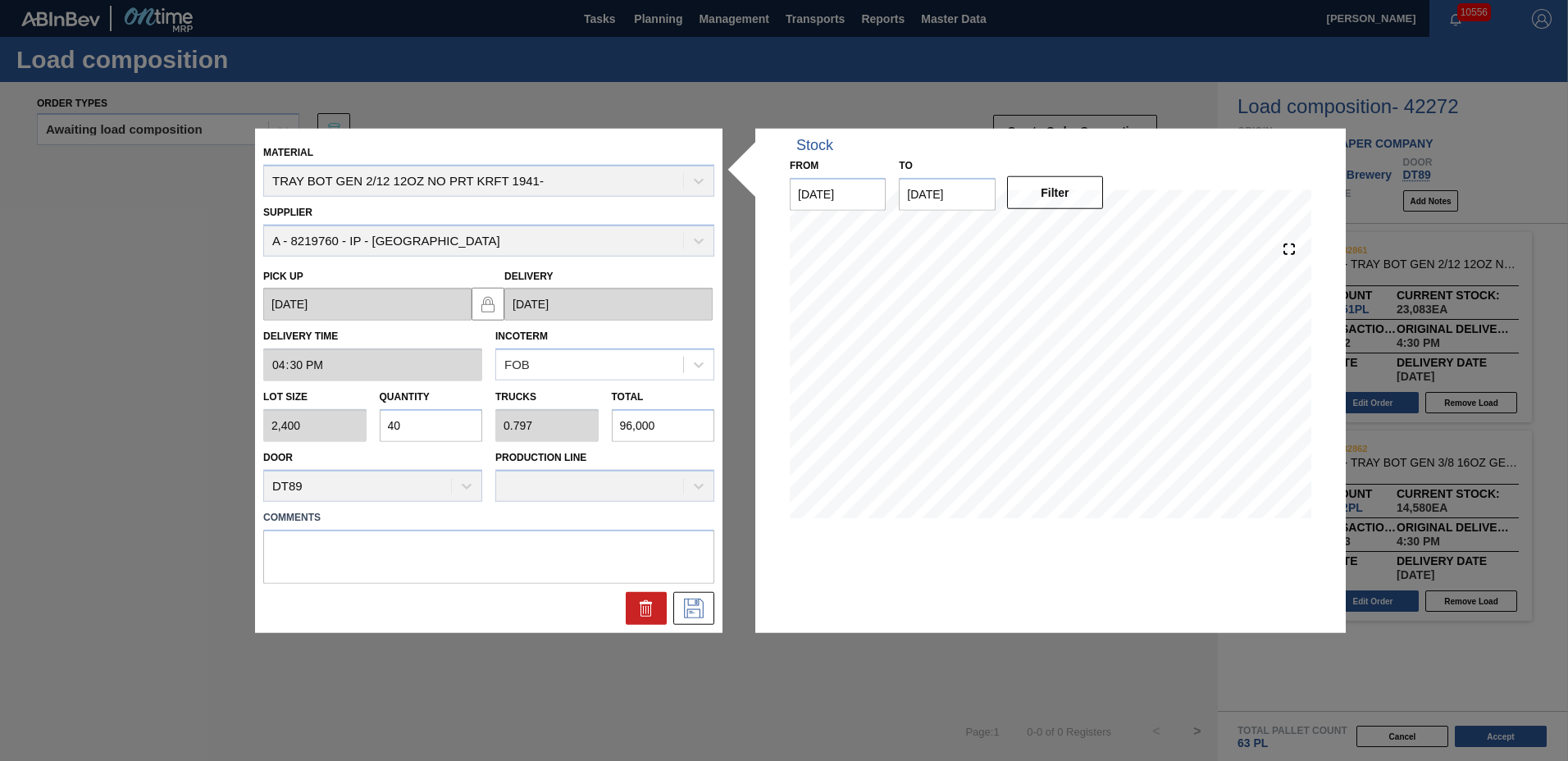
type input "40"
click at [380, 537] on textarea at bounding box center [489, 556] width 451 height 54
type textarea "NOSE"
click at [712, 598] on button at bounding box center [694, 607] width 41 height 33
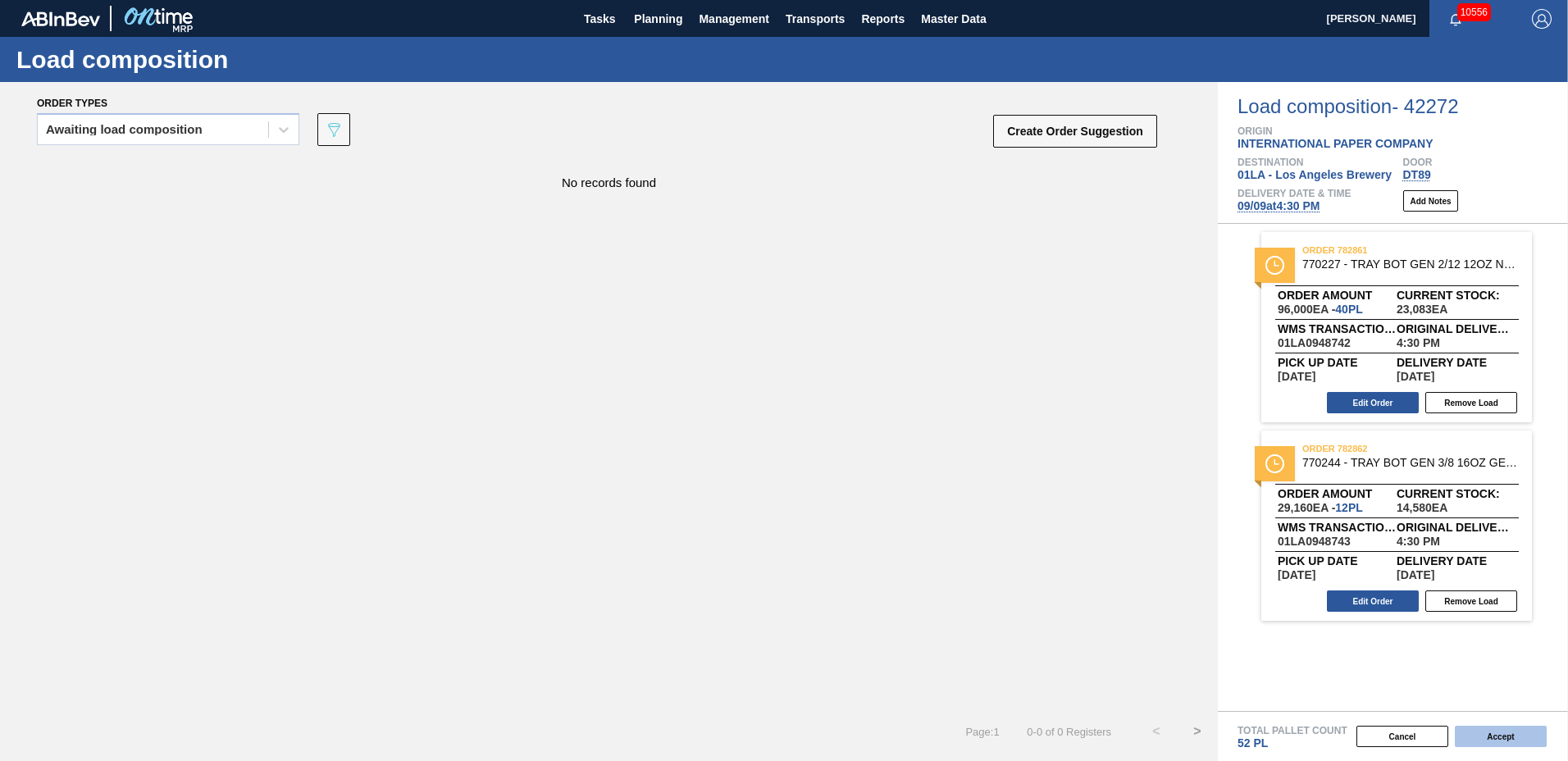
click at [1475, 740] on button "Accept" at bounding box center [1501, 737] width 92 height 22
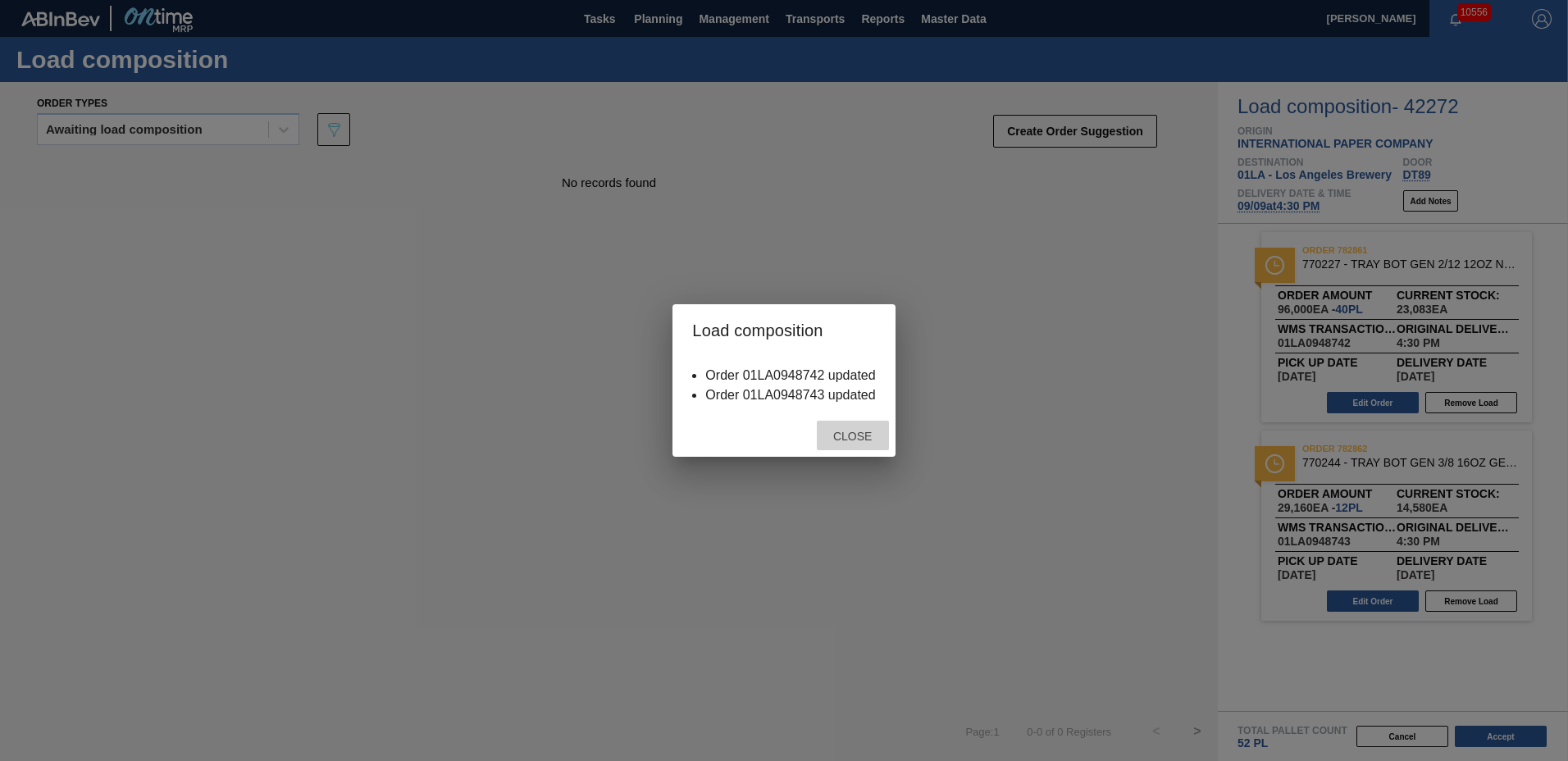
click at [858, 434] on span "Close" at bounding box center [853, 436] width 65 height 13
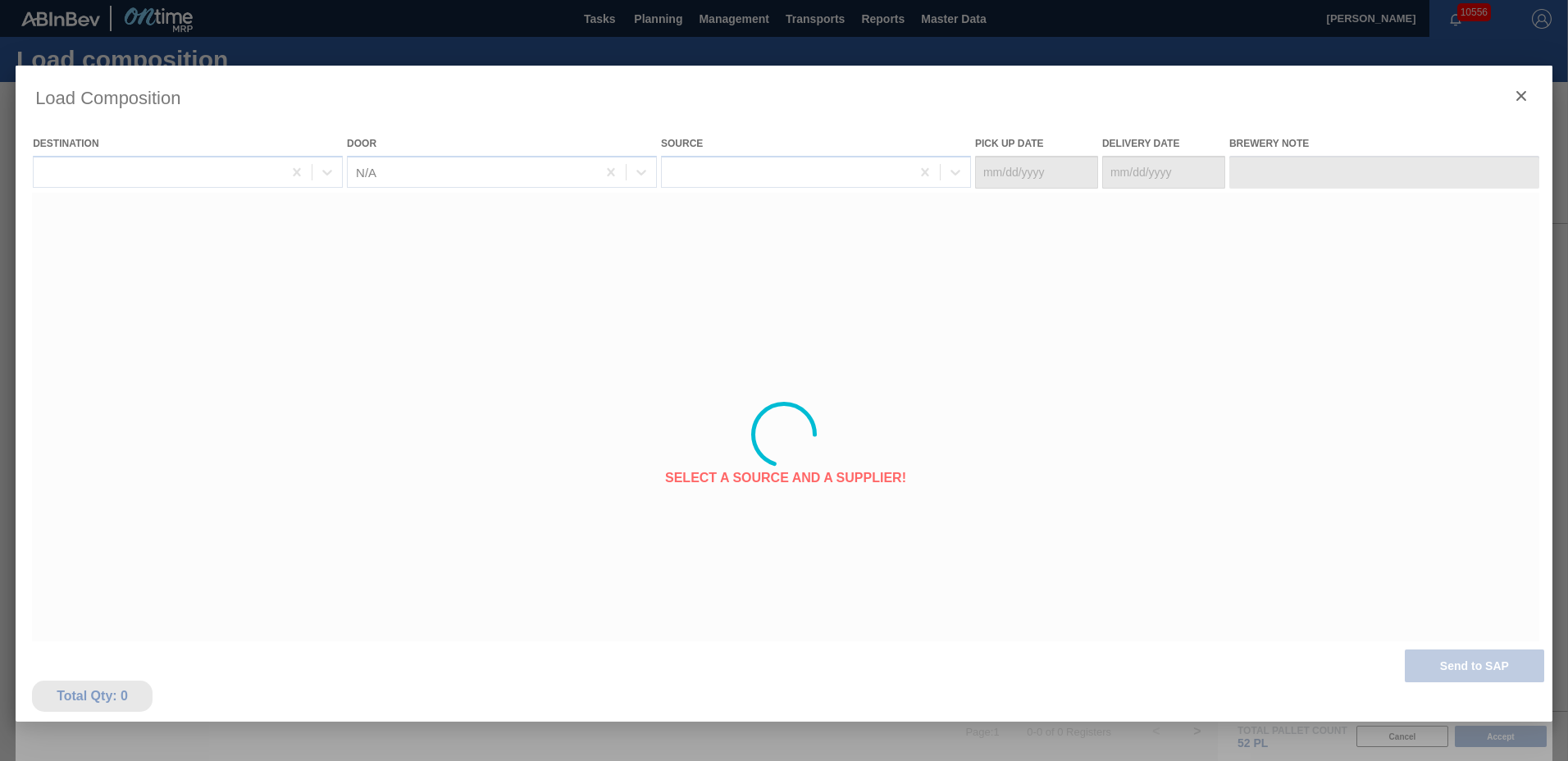
type Date "[DATE]"
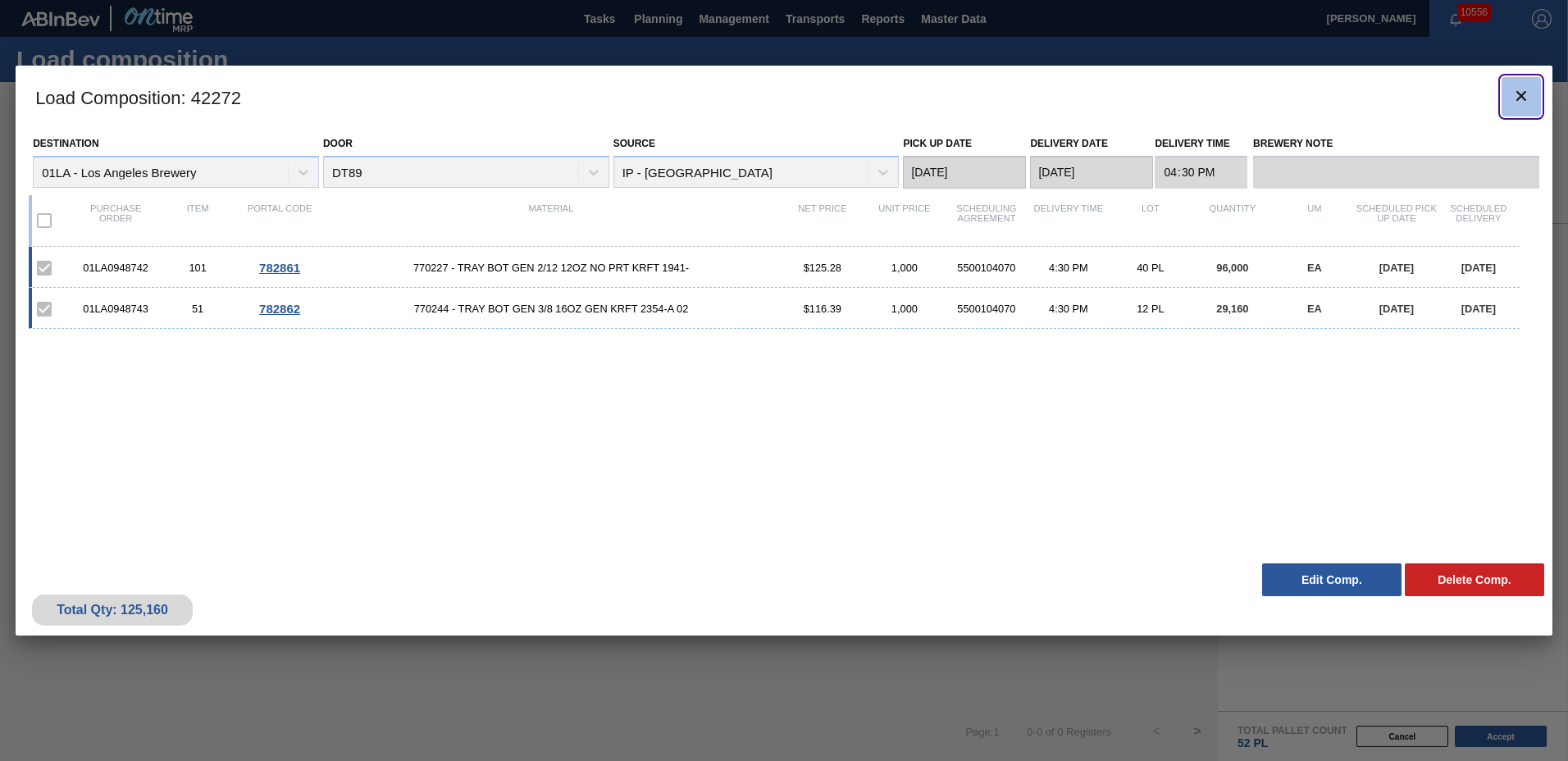
click at [1525, 94] on icon "botão de ícone" at bounding box center [1521, 96] width 20 height 20
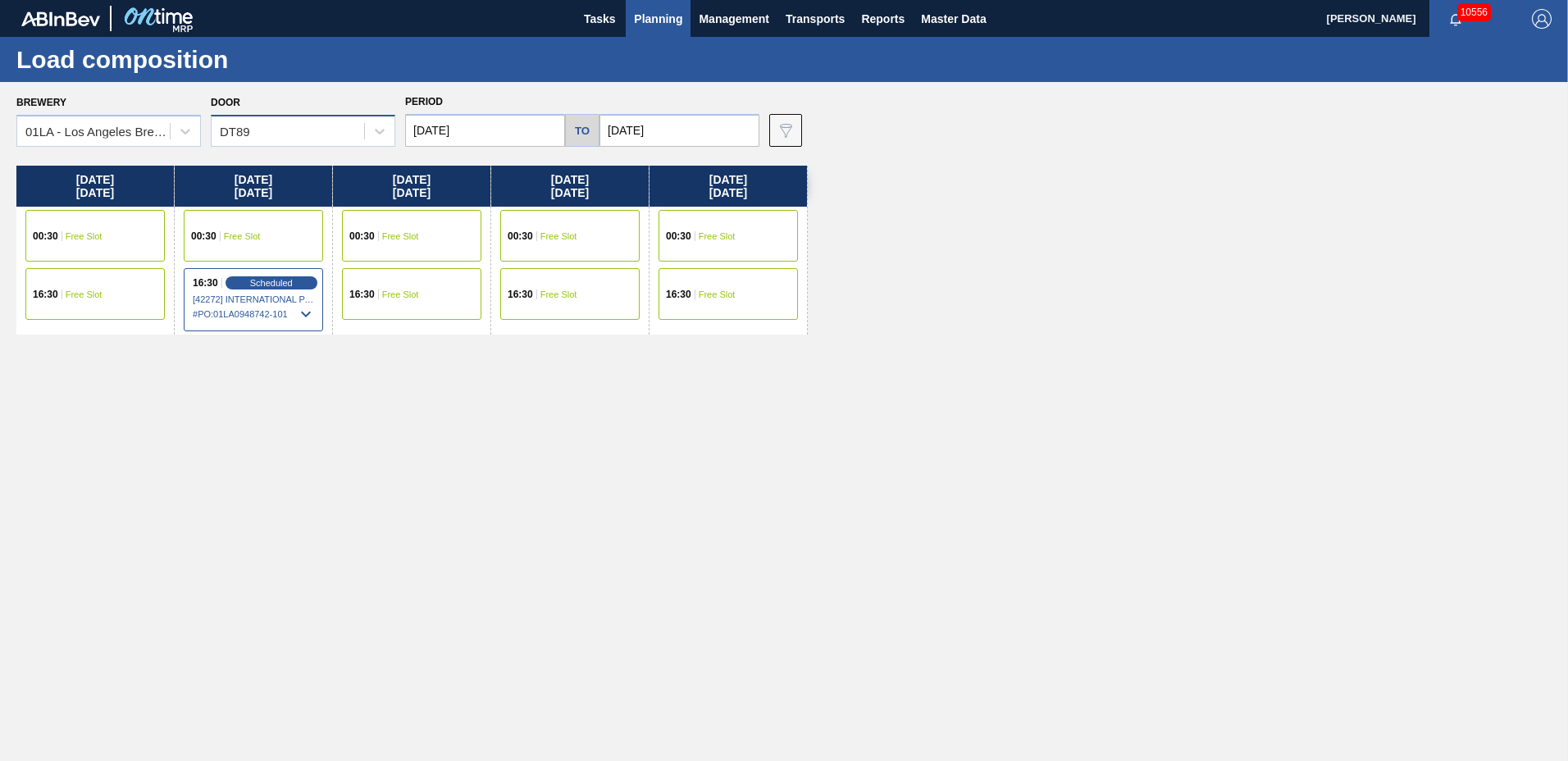
click at [288, 139] on div "DT89" at bounding box center [288, 131] width 153 height 23
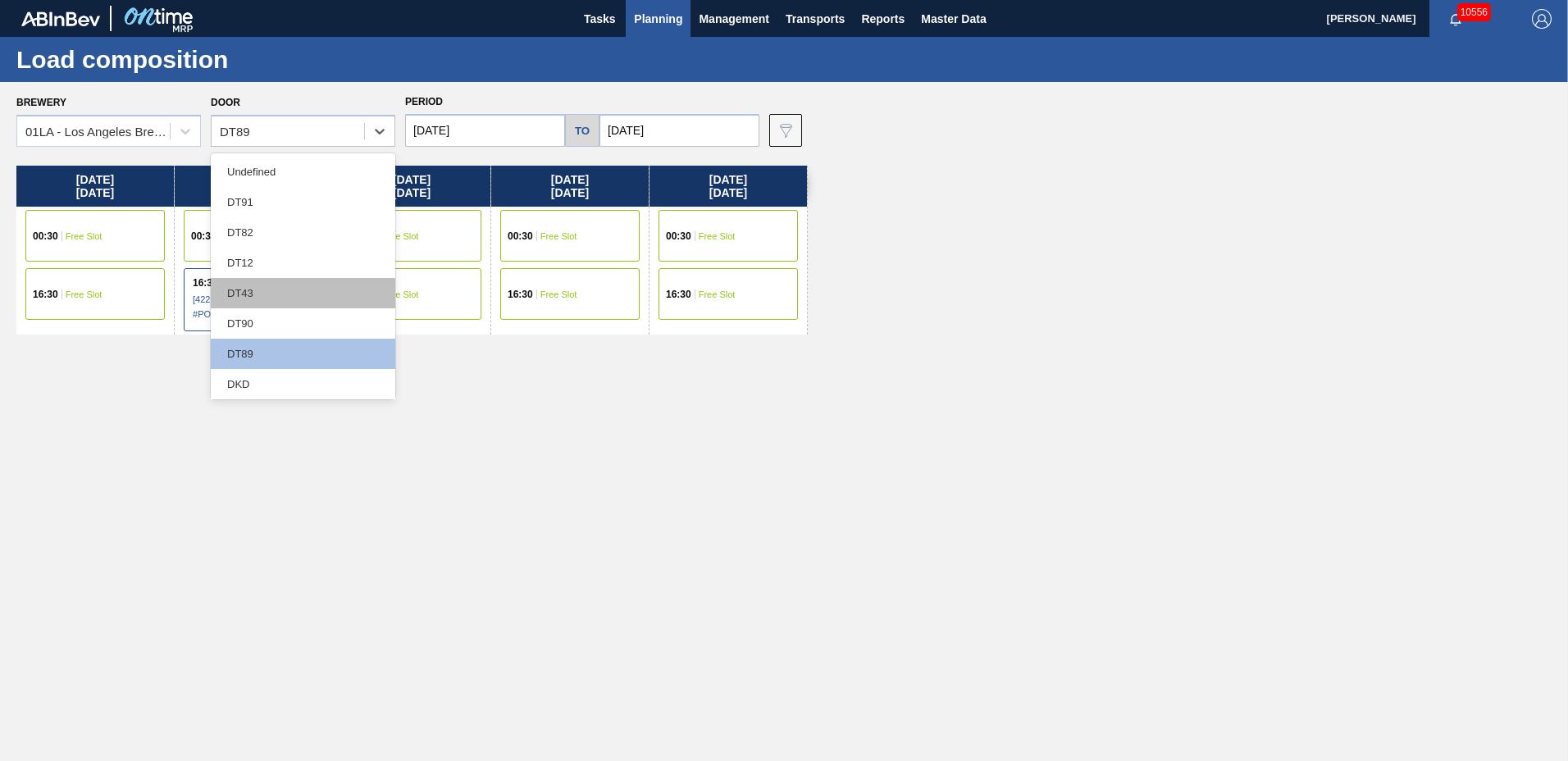
click at [278, 291] on div "DT43" at bounding box center [303, 293] width 184 height 31
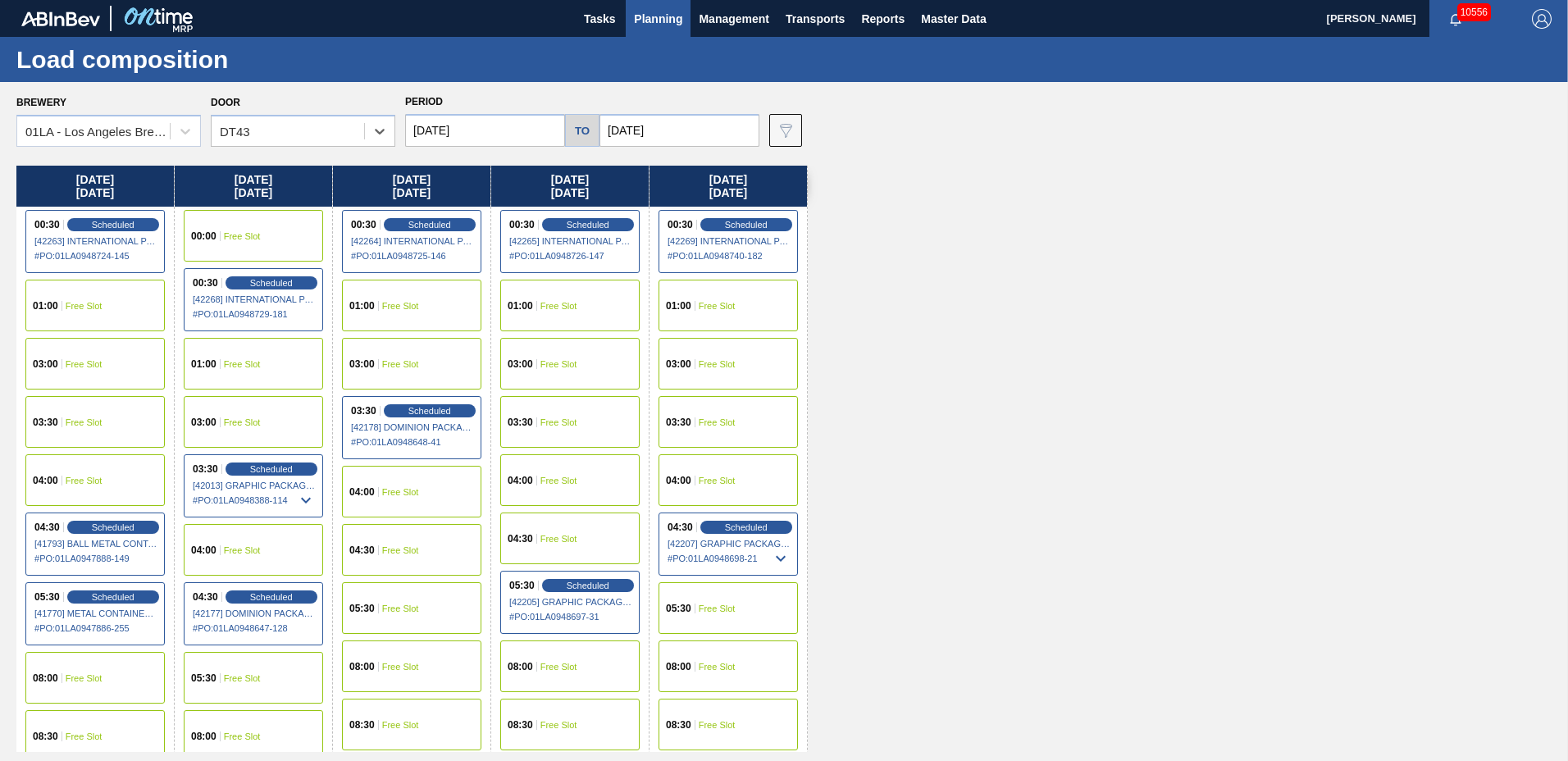
click at [647, 13] on span "Planning" at bounding box center [659, 19] width 49 height 20
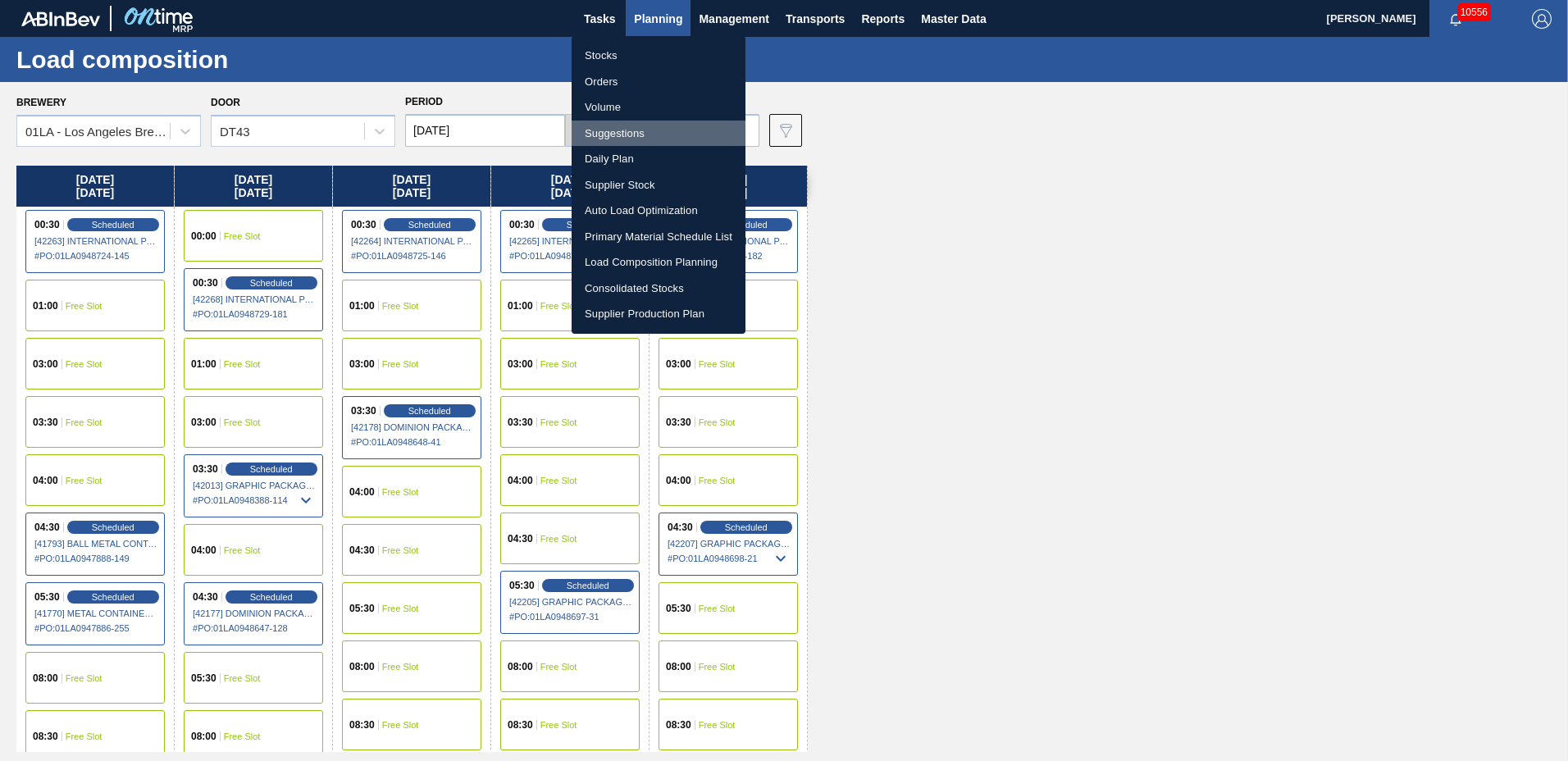
click at [648, 136] on li "Suggestions" at bounding box center [659, 133] width 174 height 26
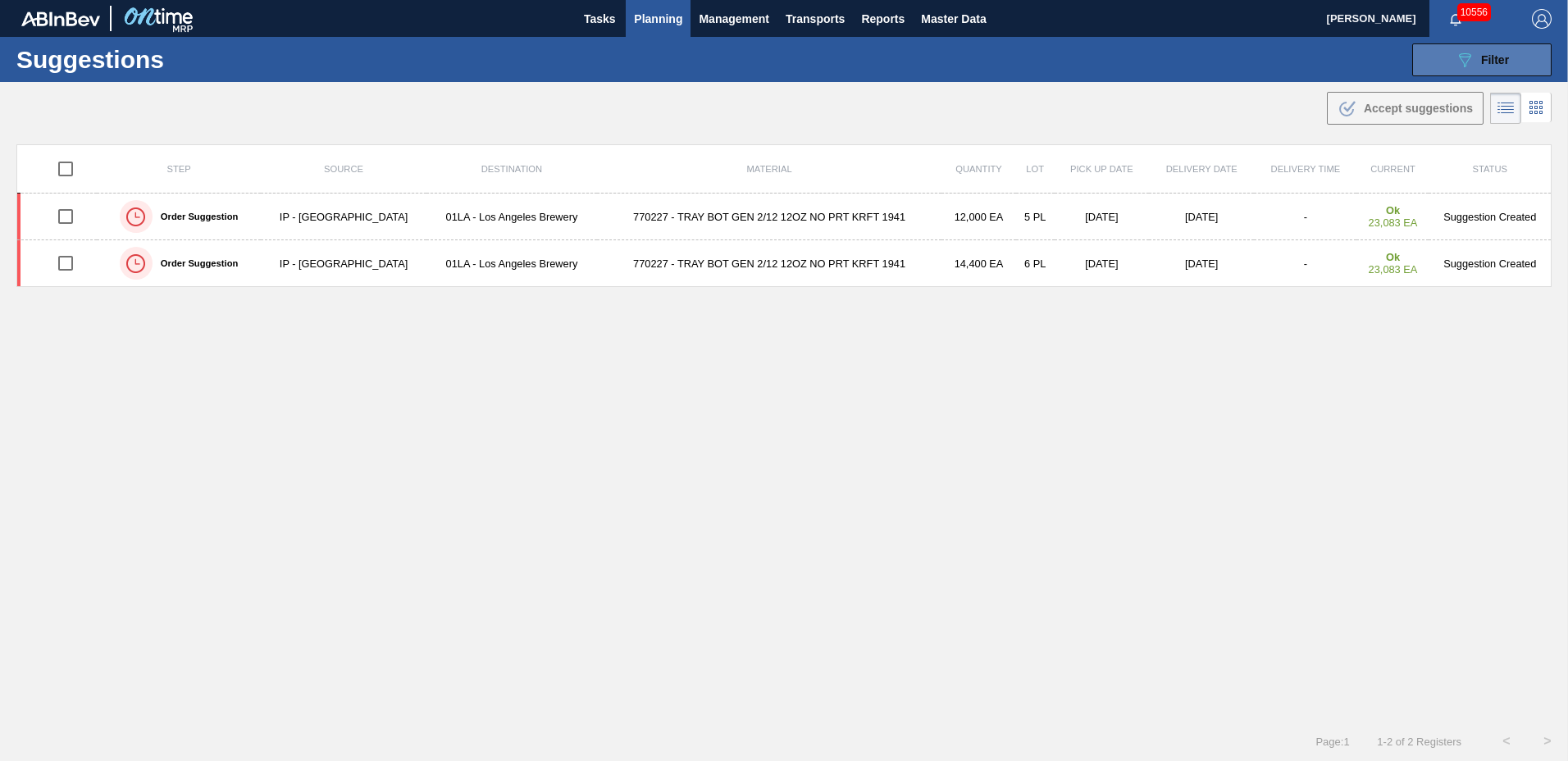
type to "[DATE]"
click at [1477, 59] on div "089F7B8B-B2A5-4AFE-B5C0-19BA573D28AC Filter" at bounding box center [1482, 60] width 54 height 20
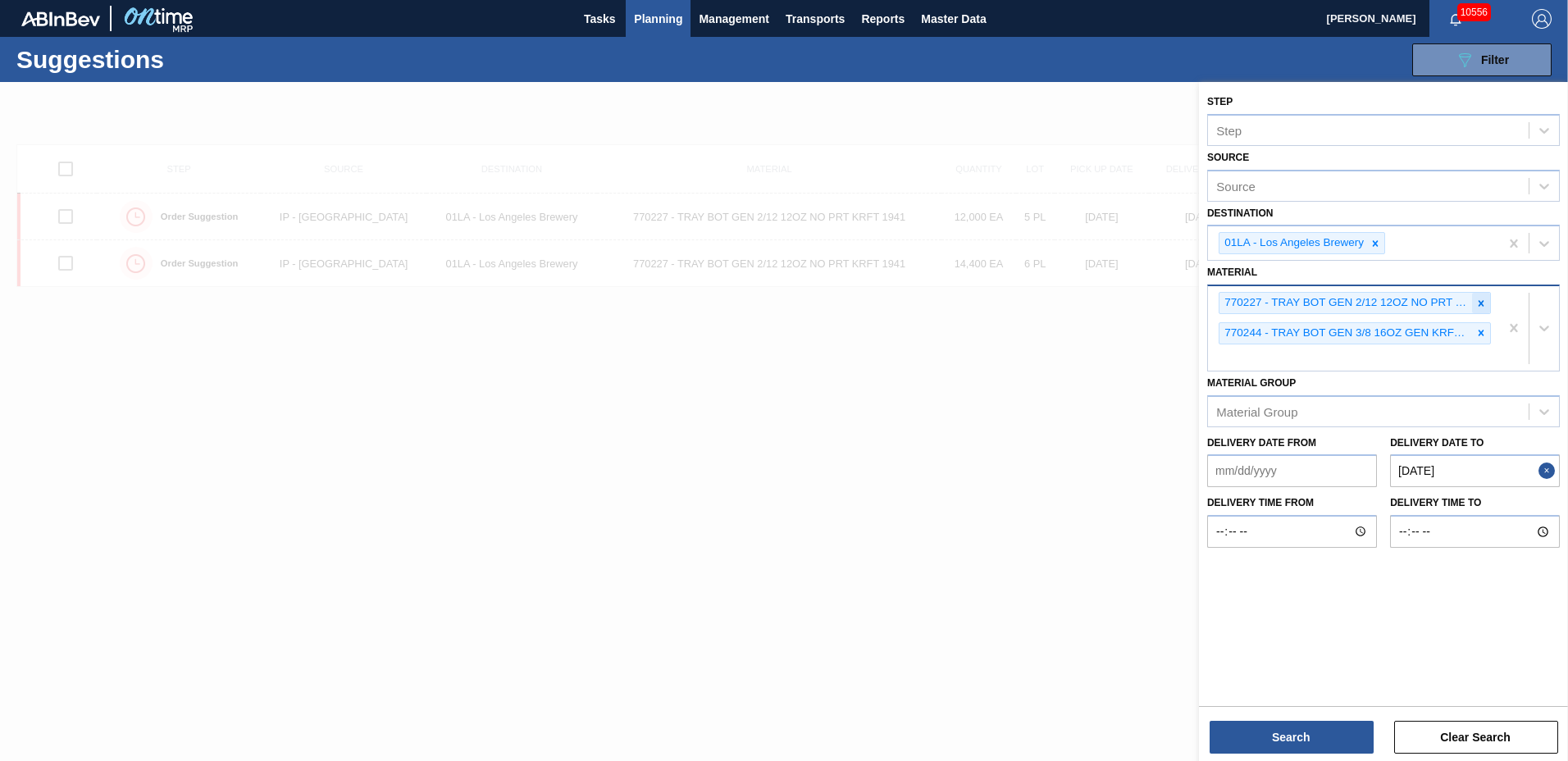
click at [1476, 299] on icon at bounding box center [1481, 303] width 12 height 12
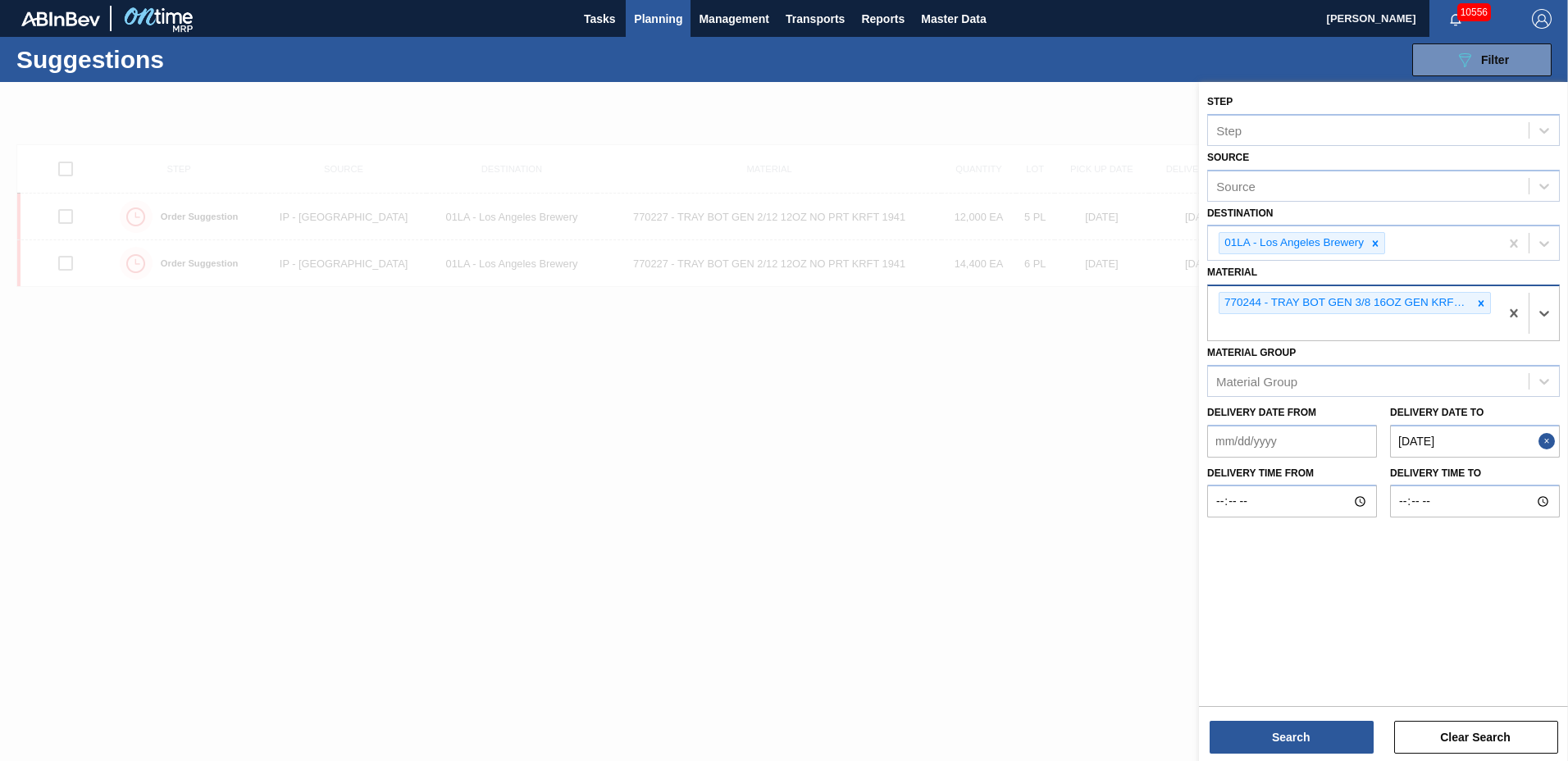
click at [1476, 299] on icon at bounding box center [1481, 303] width 12 height 12
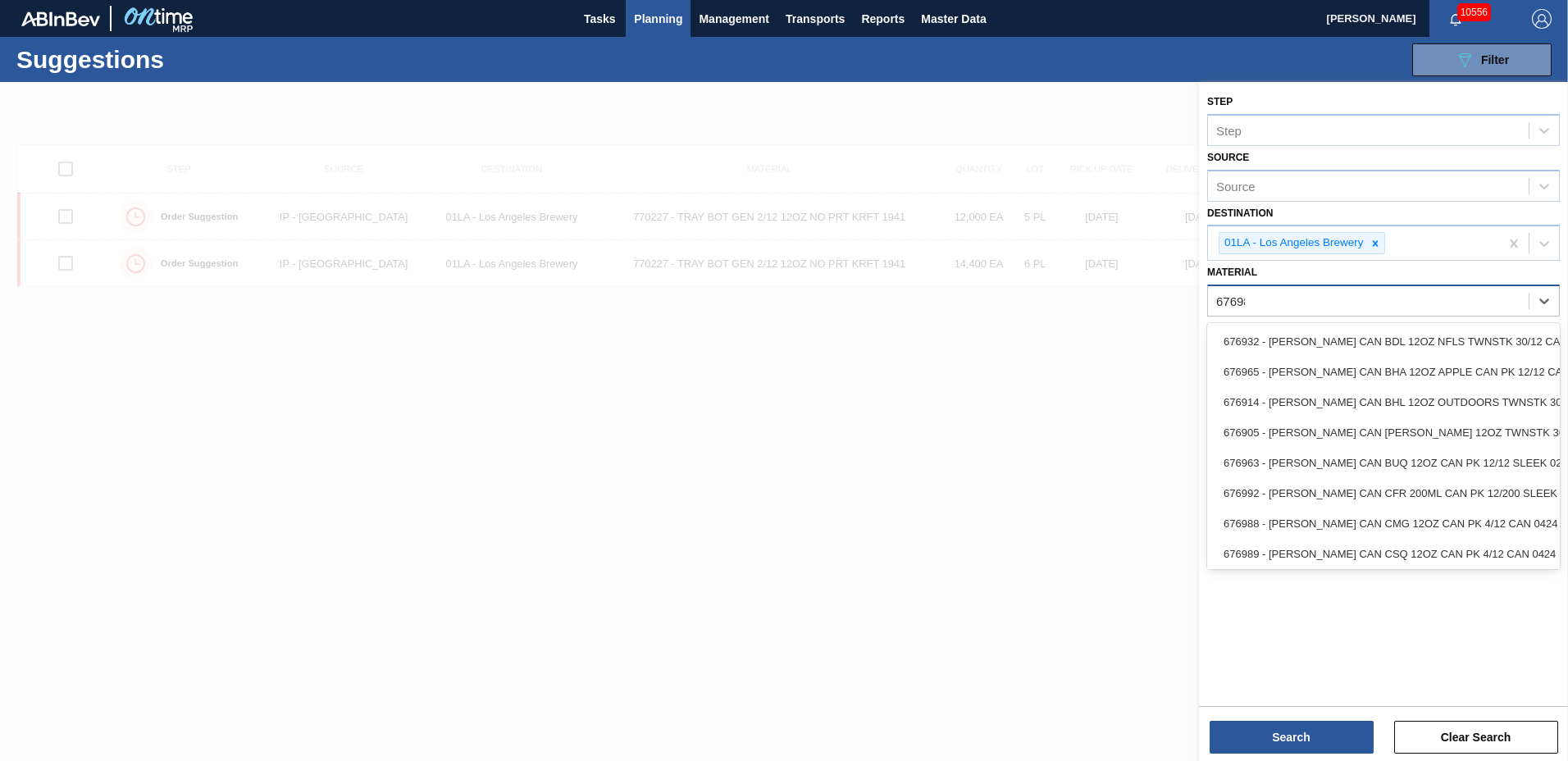
type input "676987"
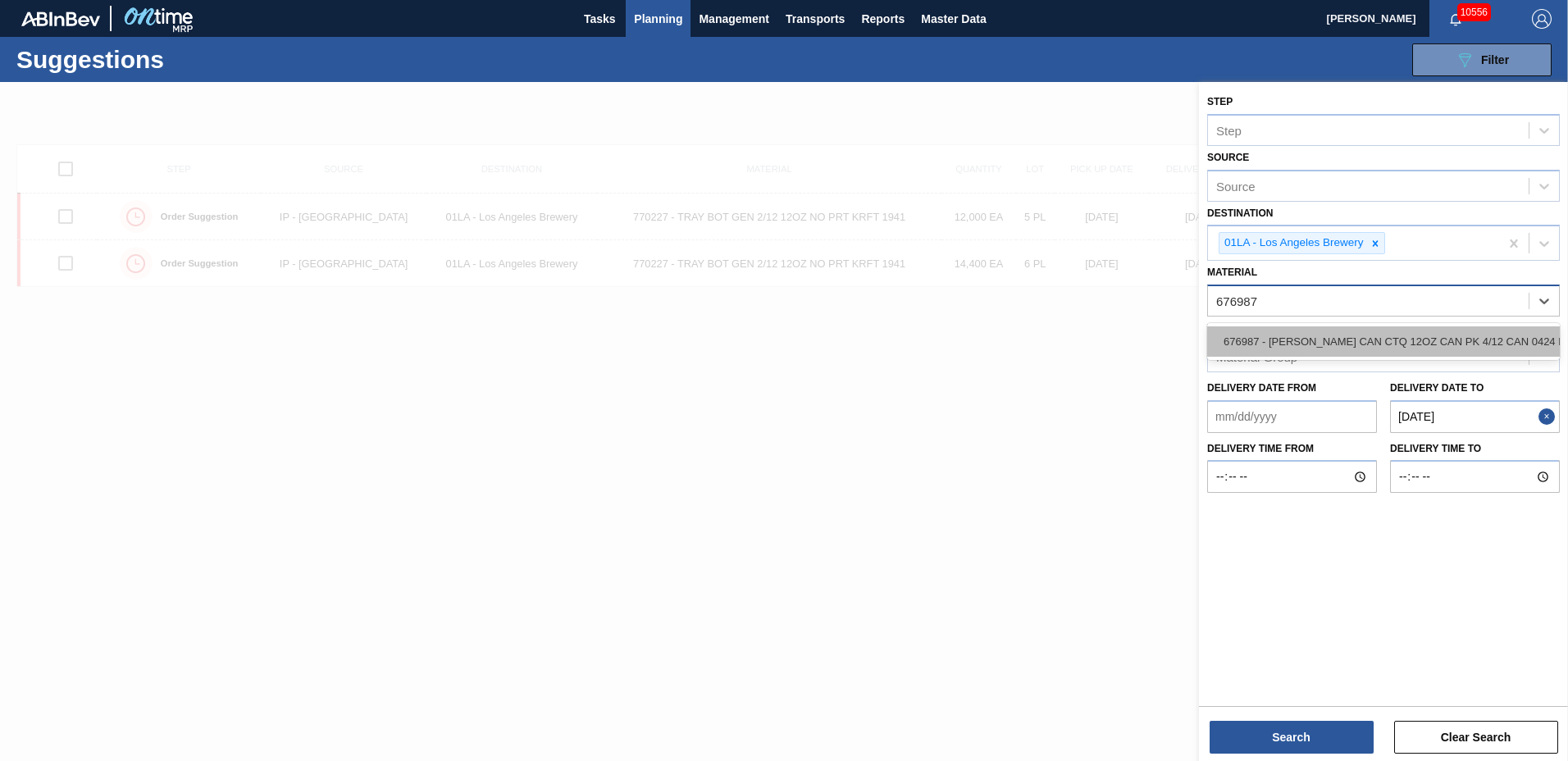
click at [1370, 338] on div "676987 - [PERSON_NAME] CAN CTQ 12OZ CAN PK 4/12 CAN 0424 B" at bounding box center [1384, 341] width 353 height 31
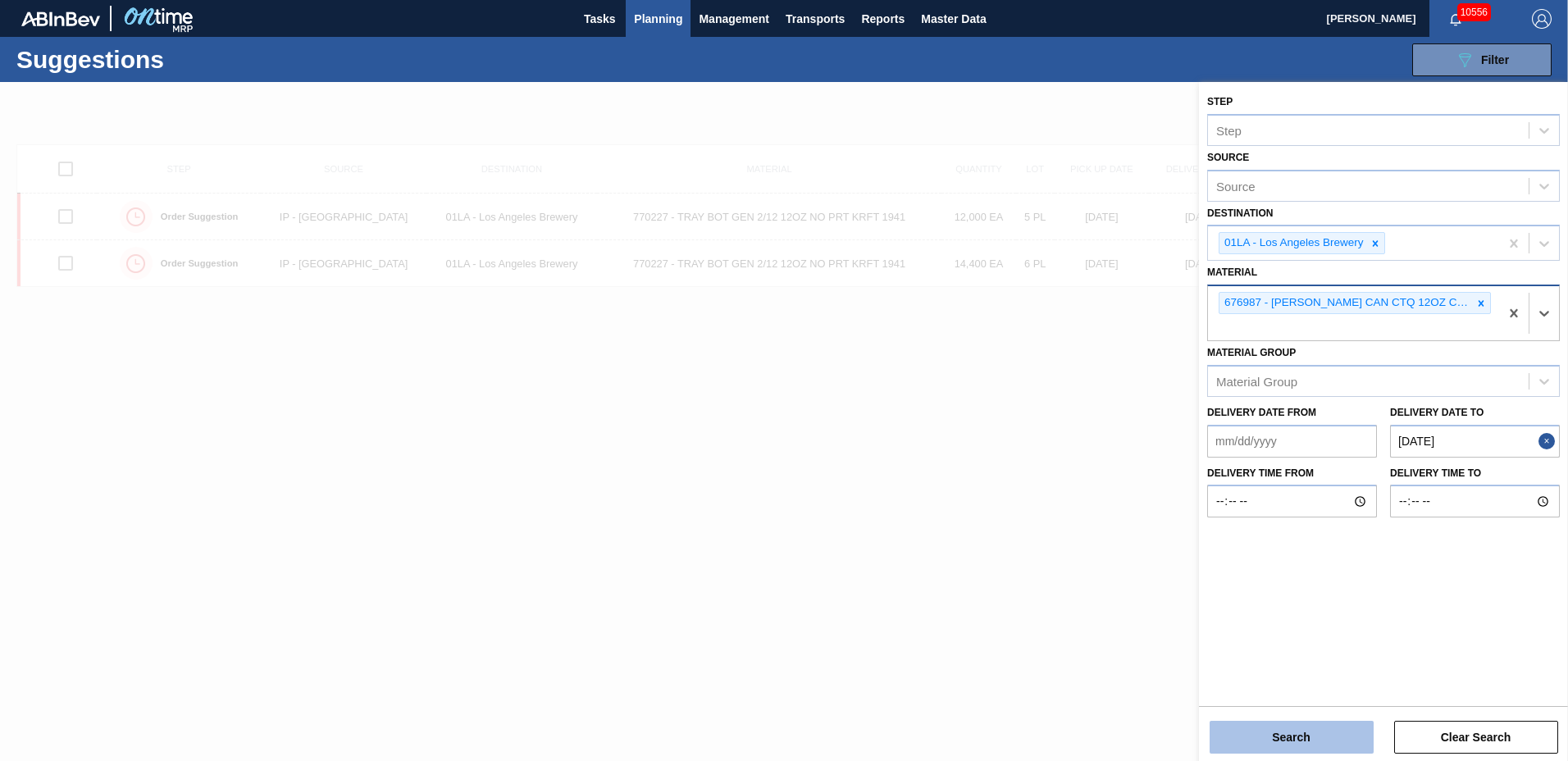
click at [1257, 733] on button "Search" at bounding box center [1291, 737] width 164 height 33
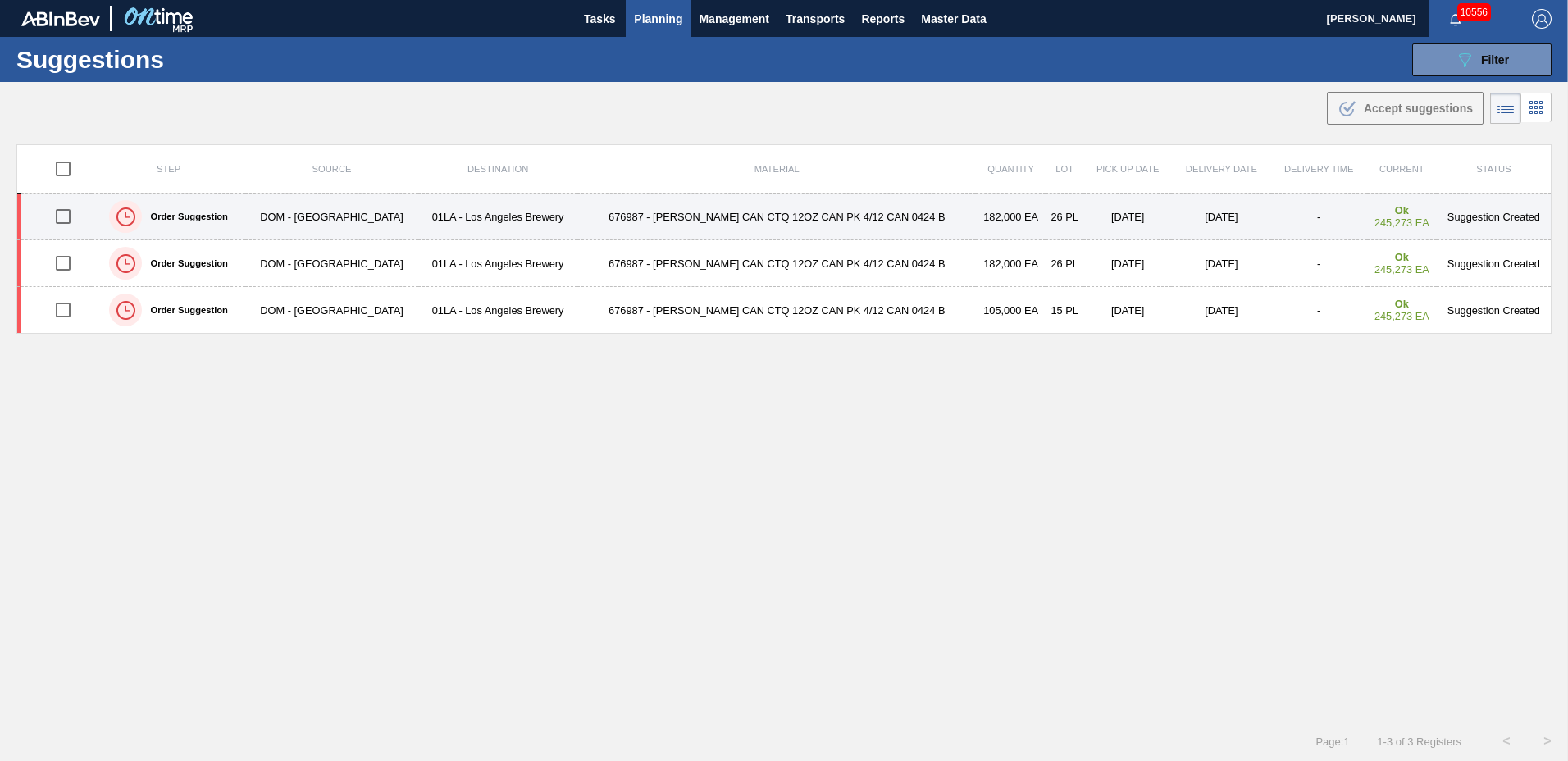
click at [72, 212] on input "checkbox" at bounding box center [63, 217] width 34 height 34
checkbox input "true"
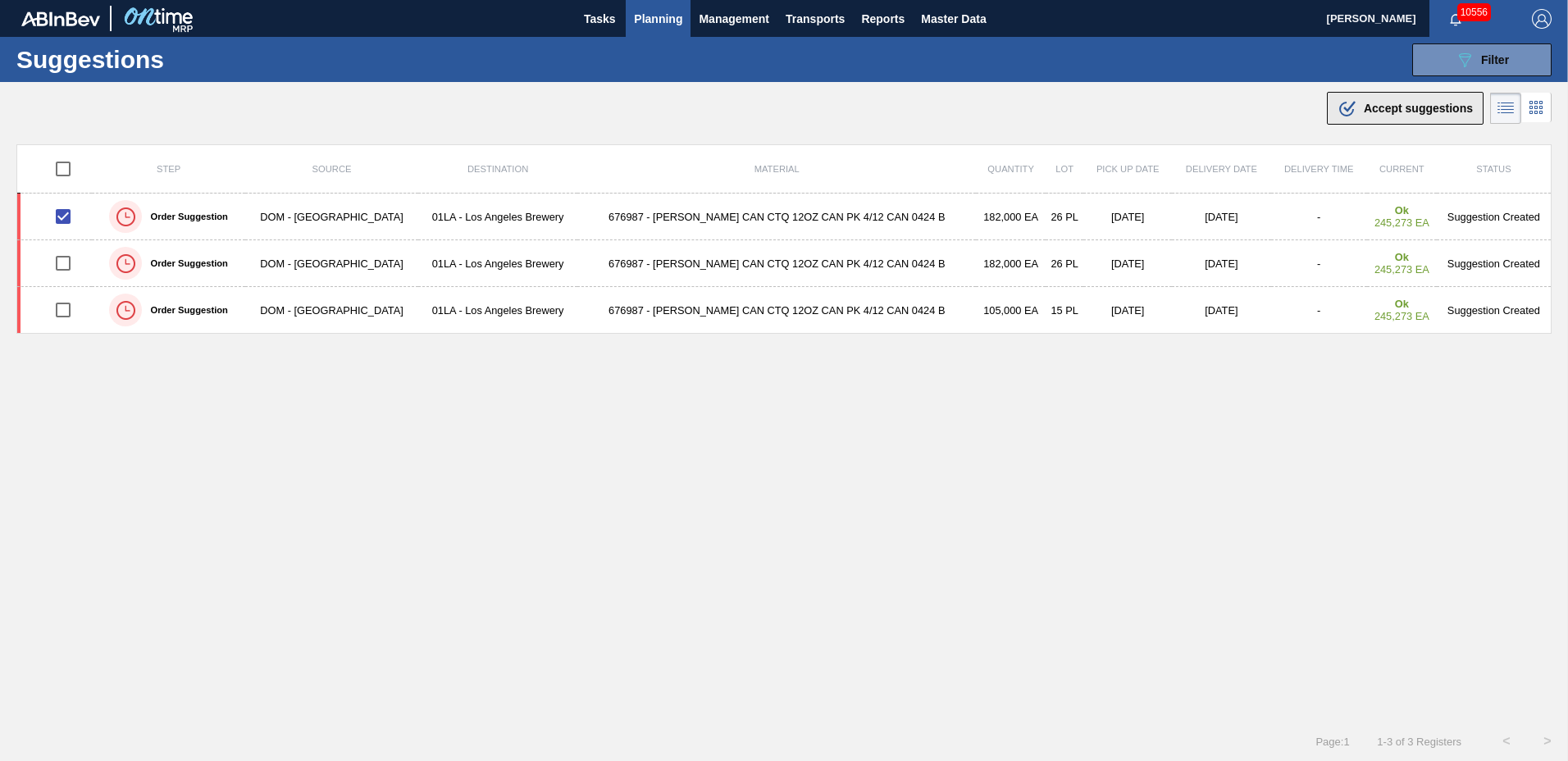
click at [1406, 109] on span "Accept suggestions" at bounding box center [1418, 108] width 109 height 13
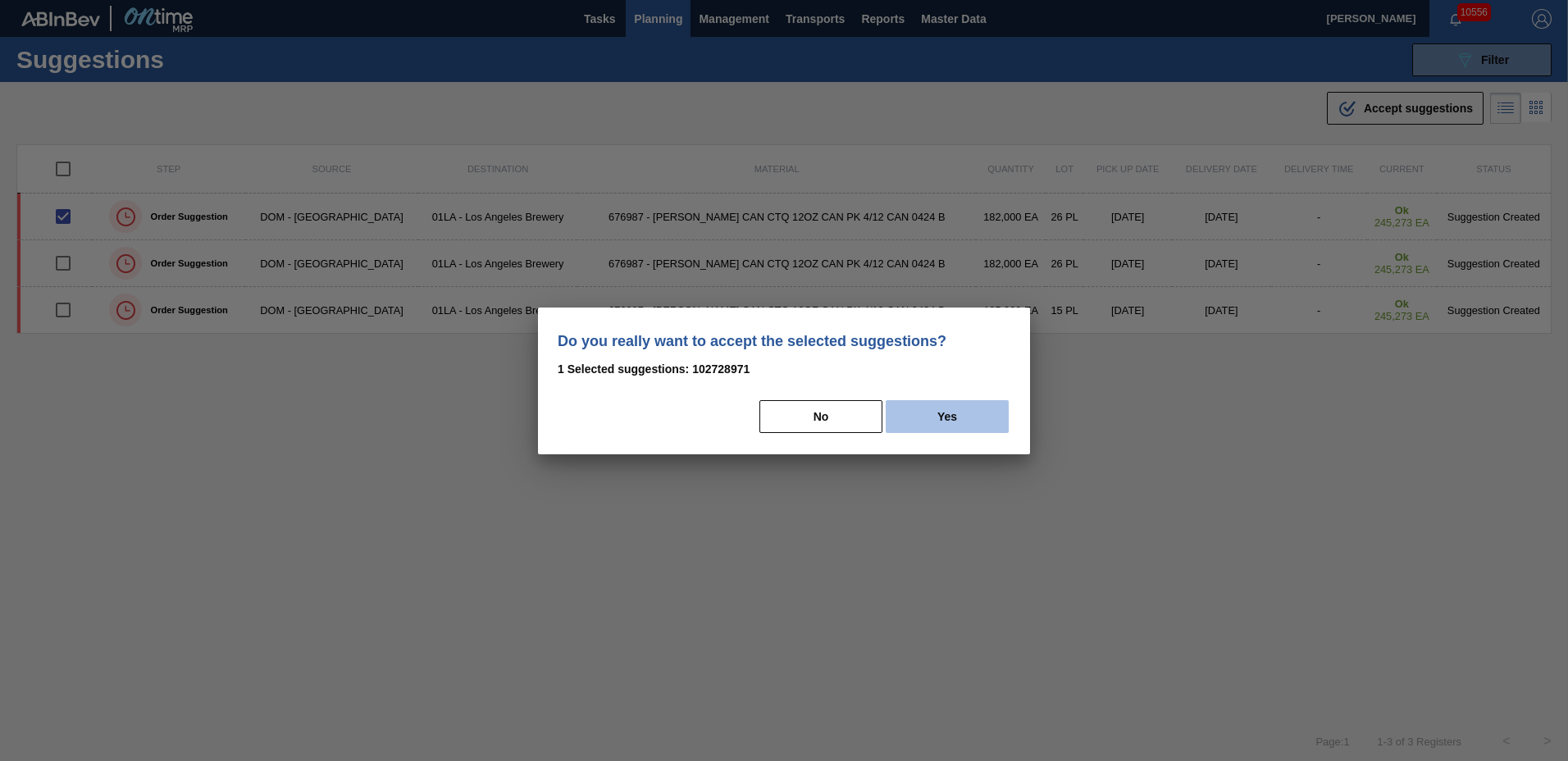
click at [941, 419] on button "Yes" at bounding box center [947, 416] width 123 height 33
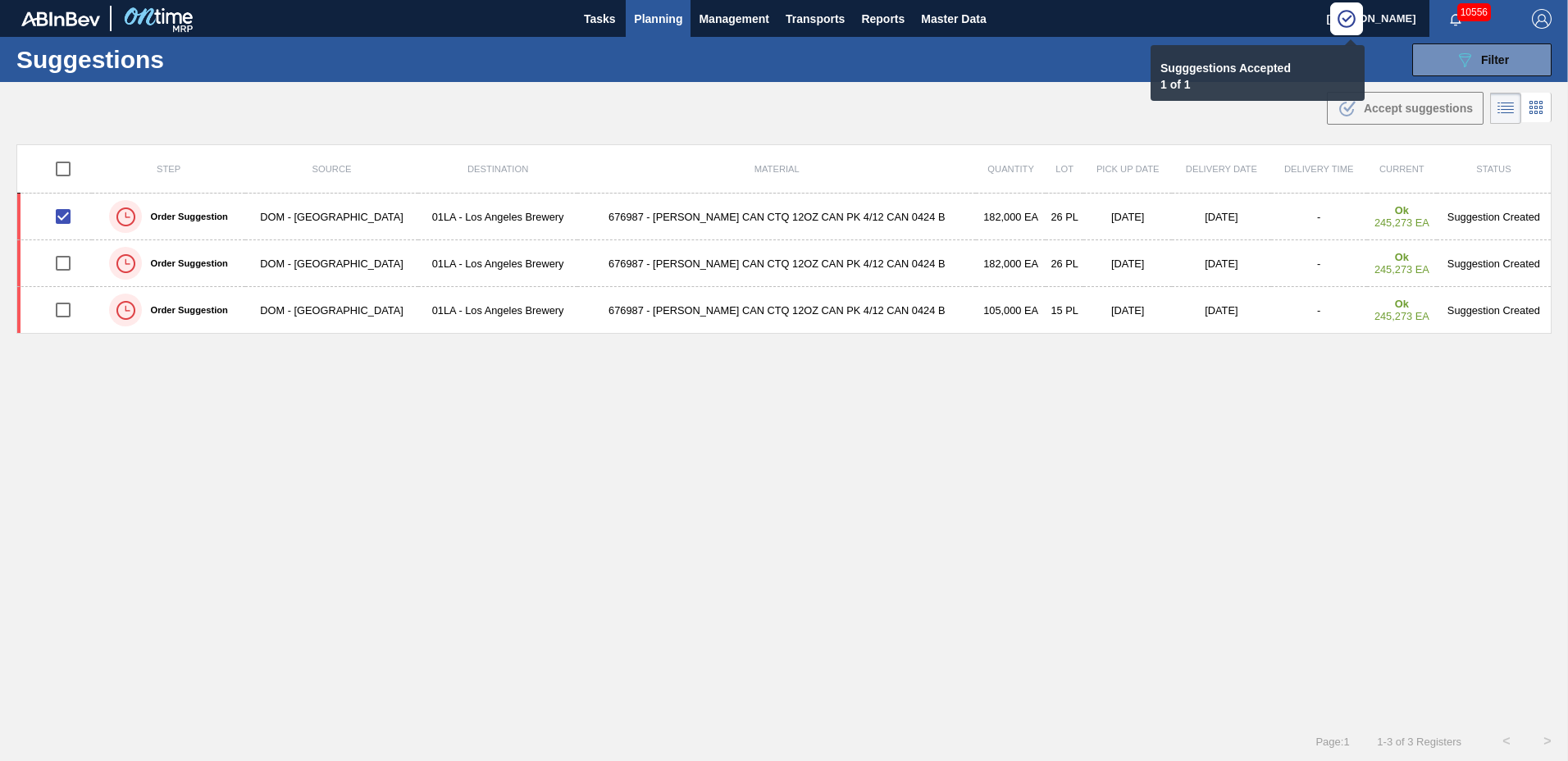
click at [660, 17] on span "Planning" at bounding box center [659, 19] width 49 height 20
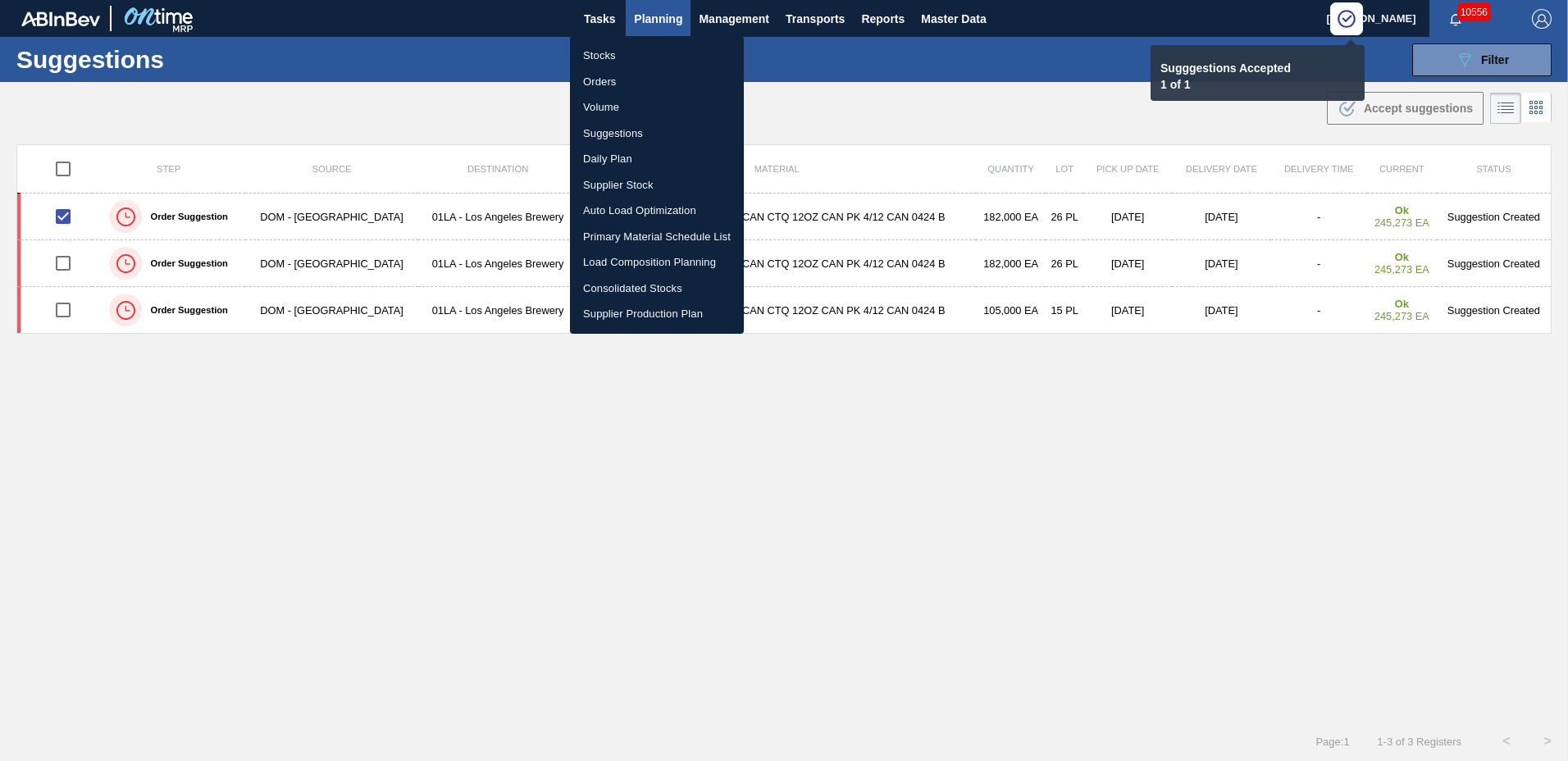
click at [626, 233] on li "Primary Material Schedule List" at bounding box center [657, 236] width 174 height 26
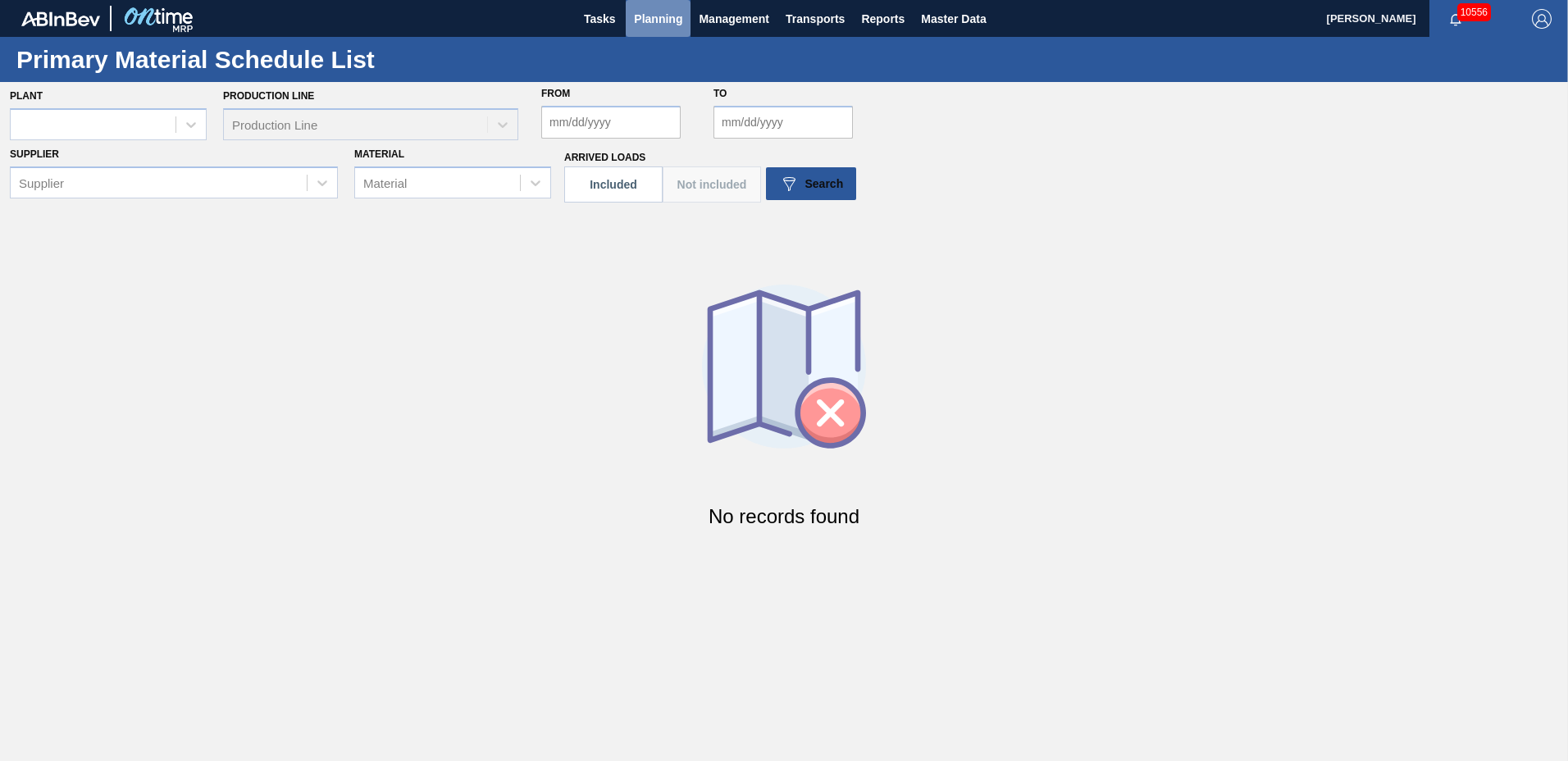
click at [671, 22] on span "Planning" at bounding box center [659, 19] width 49 height 20
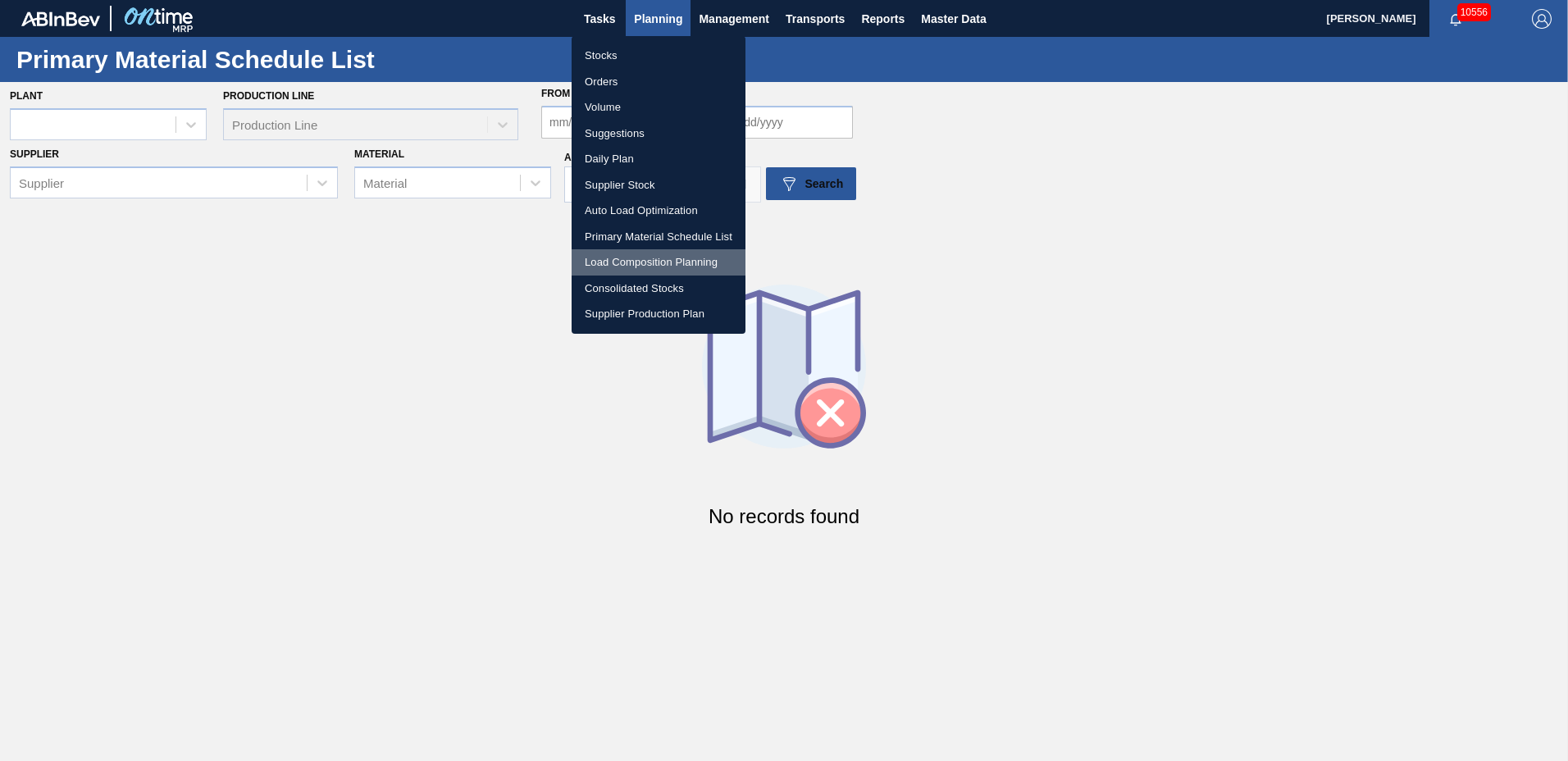
click at [633, 262] on li "Load Composition Planning" at bounding box center [659, 261] width 174 height 26
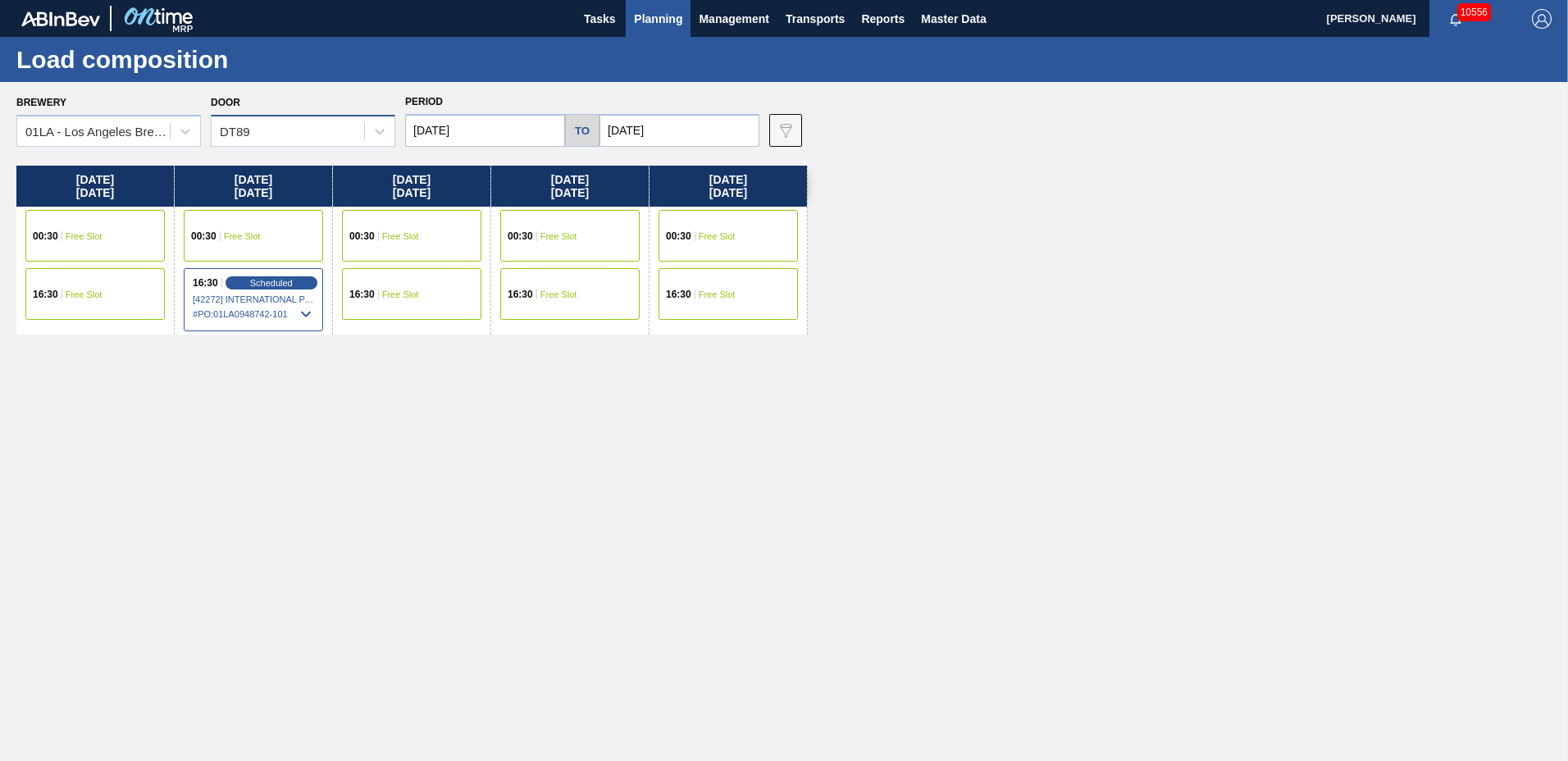
click at [291, 137] on div "DT89" at bounding box center [288, 131] width 153 height 23
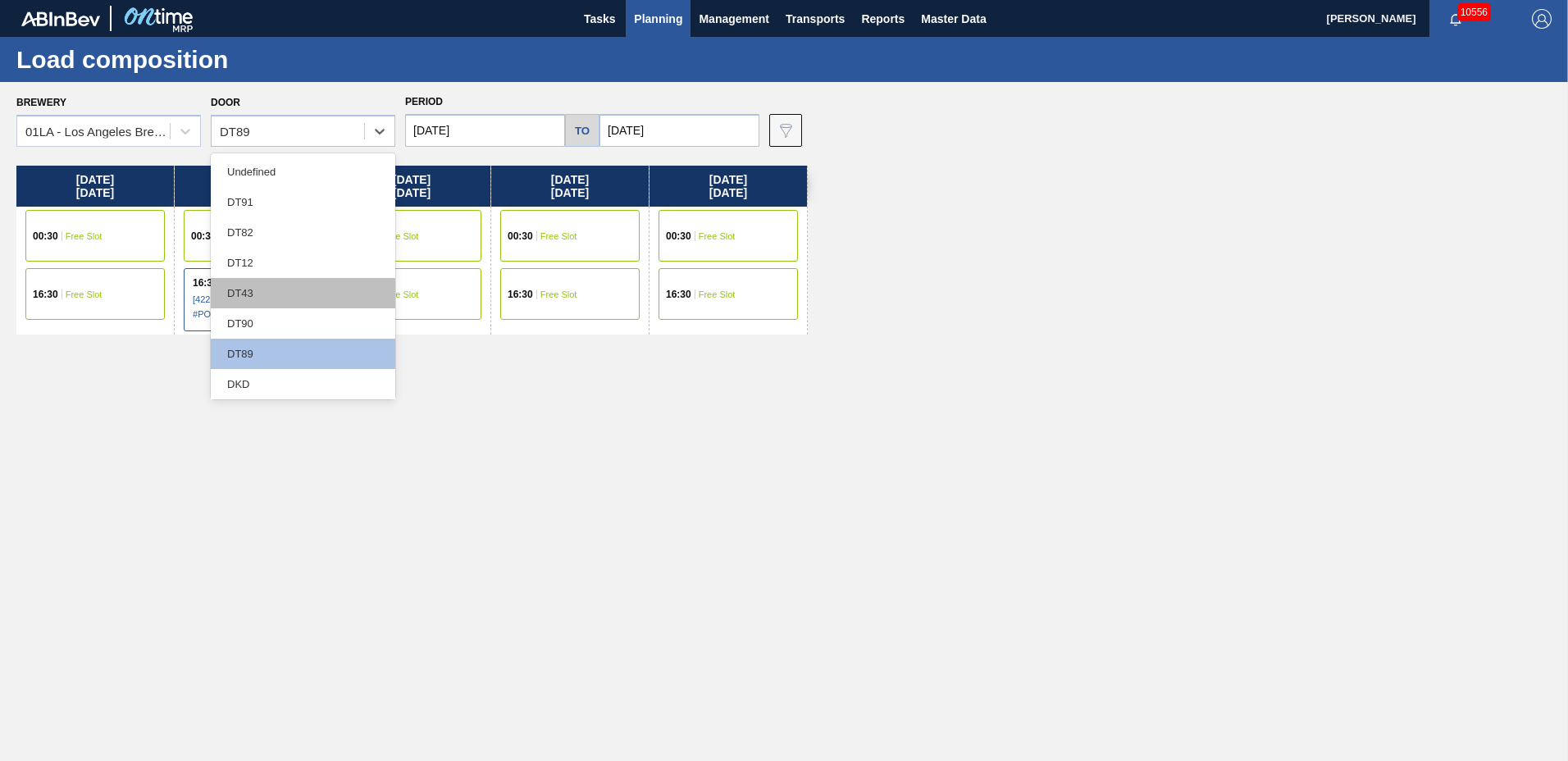
click at [259, 286] on div "DT43" at bounding box center [303, 293] width 184 height 31
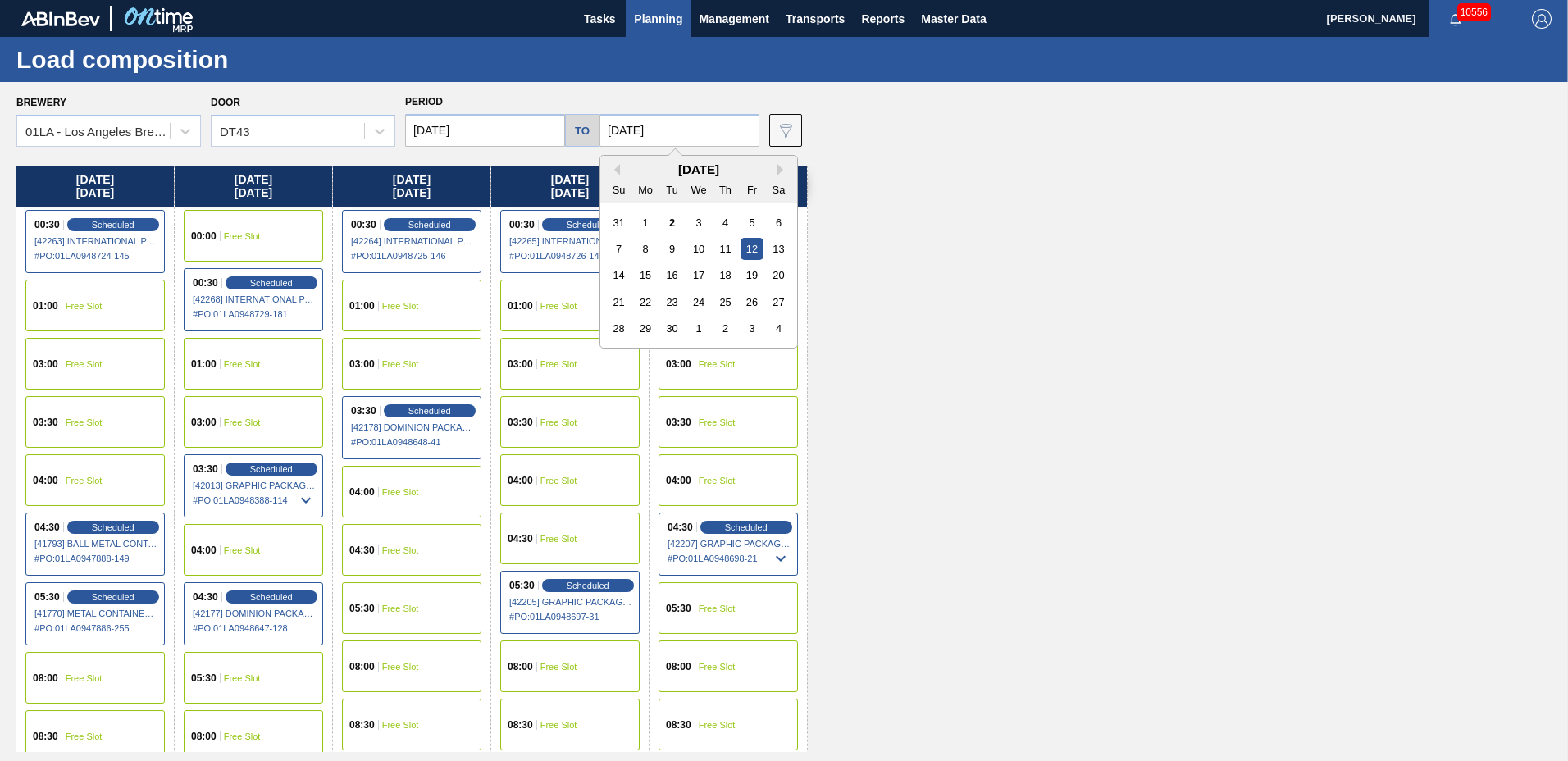
click at [704, 131] on input "[DATE]" at bounding box center [679, 130] width 160 height 33
click at [722, 275] on div "18" at bounding box center [725, 275] width 22 height 22
type input "[DATE]"
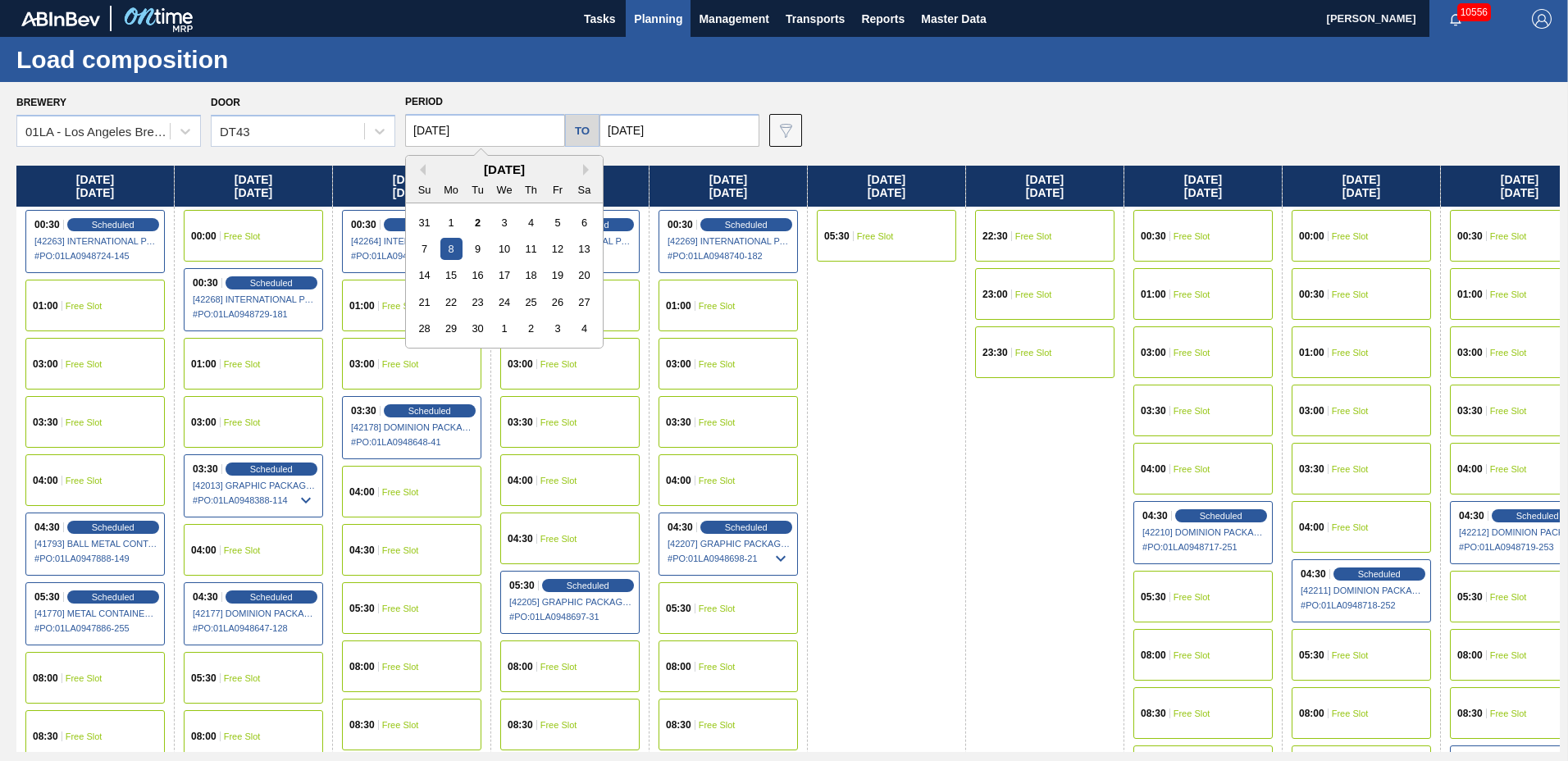
click at [501, 135] on input "[DATE]" at bounding box center [485, 130] width 160 height 33
click at [501, 243] on div "10" at bounding box center [504, 249] width 22 height 22
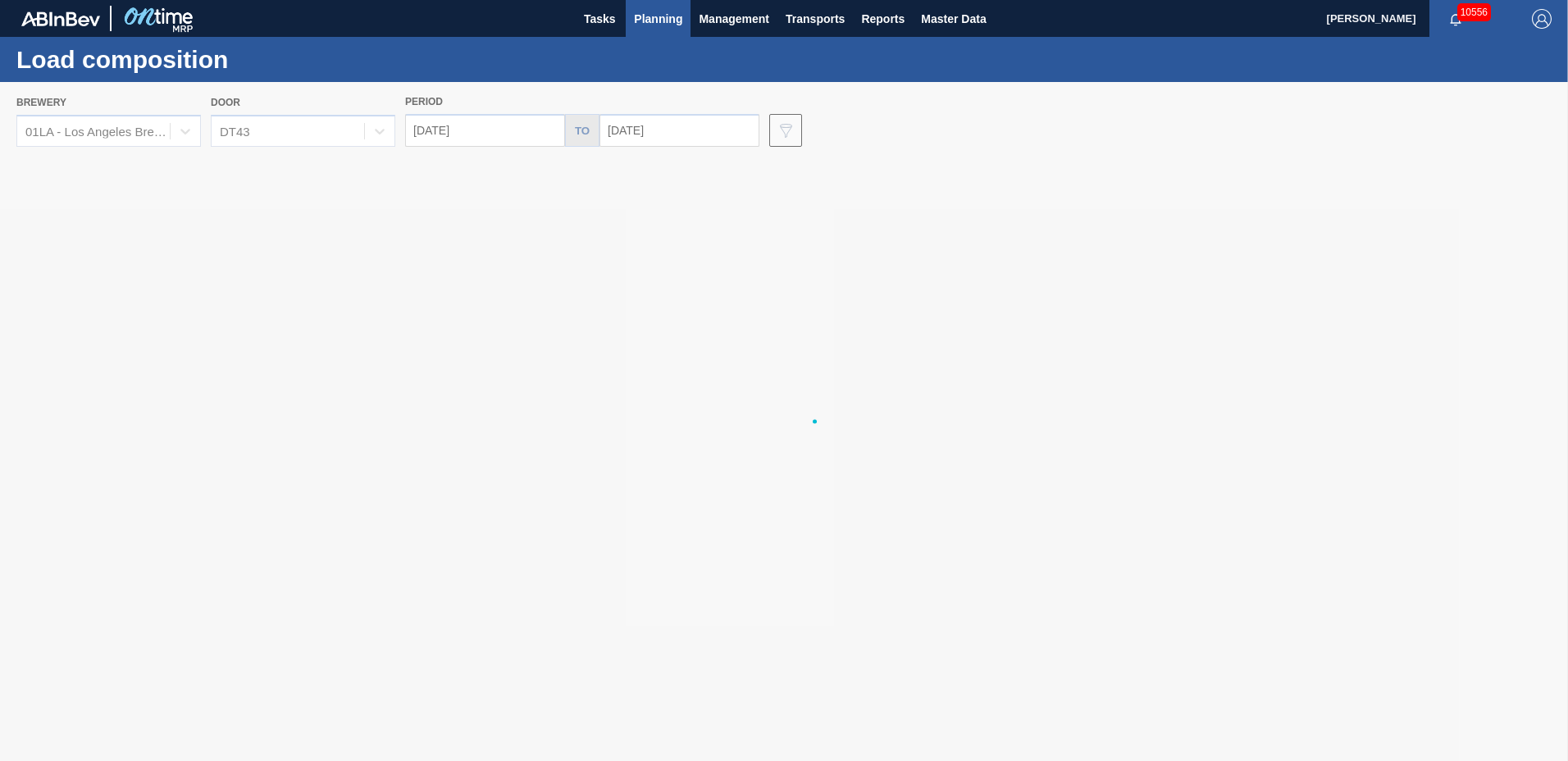
type input "[DATE]"
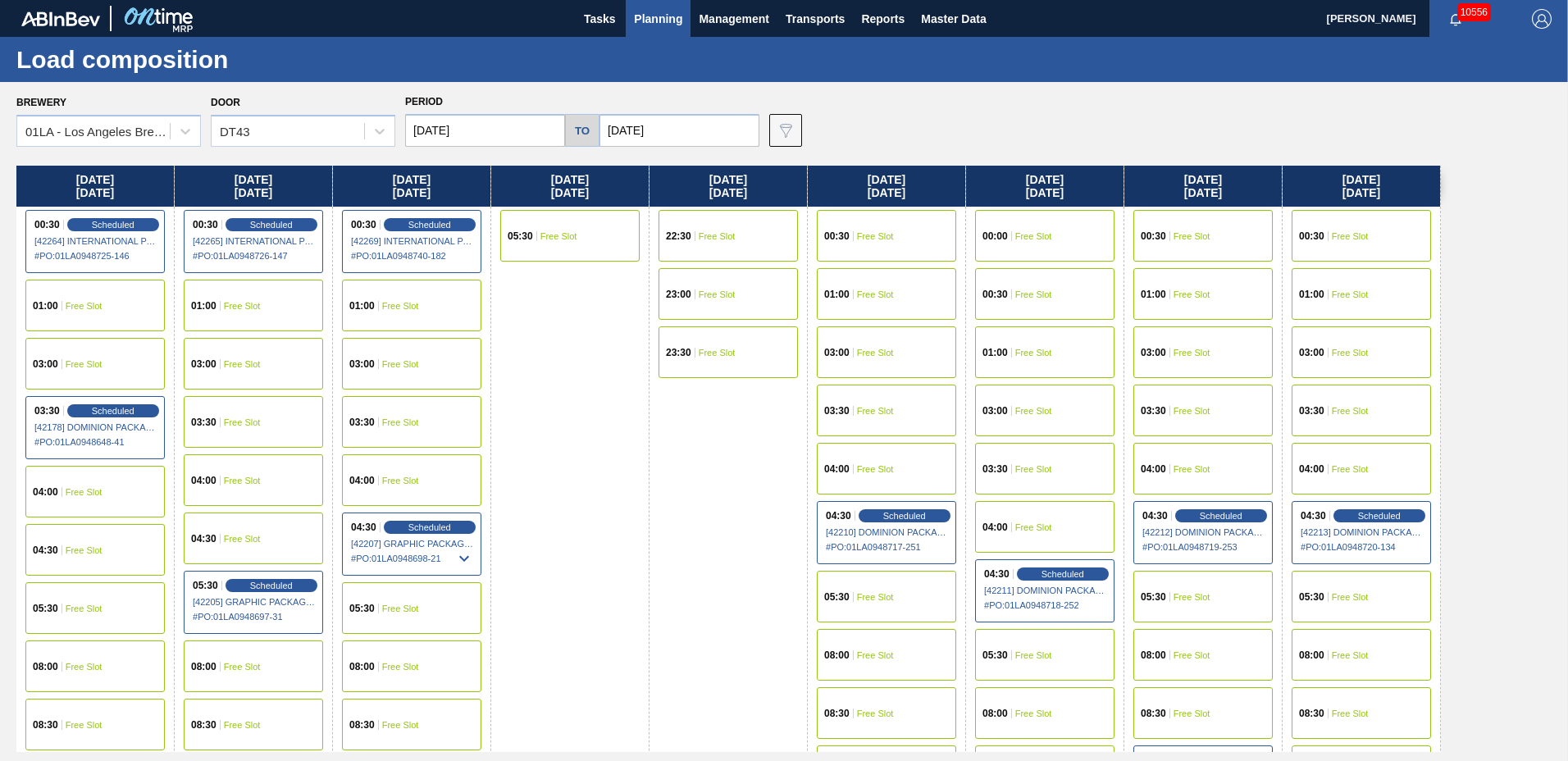
click at [1334, 293] on span "Free Slot" at bounding box center [1350, 294] width 37 height 10
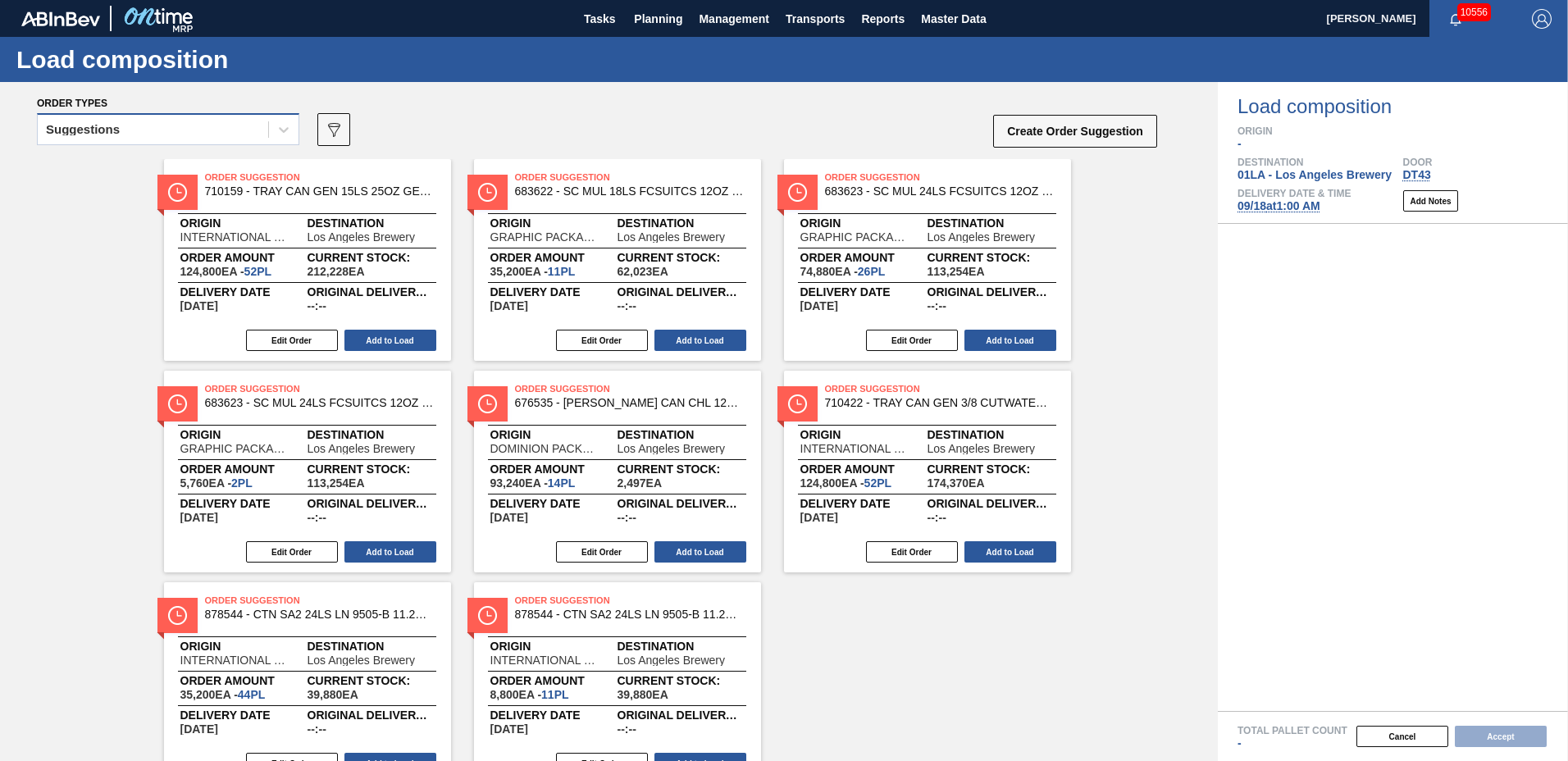
click at [217, 126] on div "Suggestions" at bounding box center [153, 129] width 230 height 23
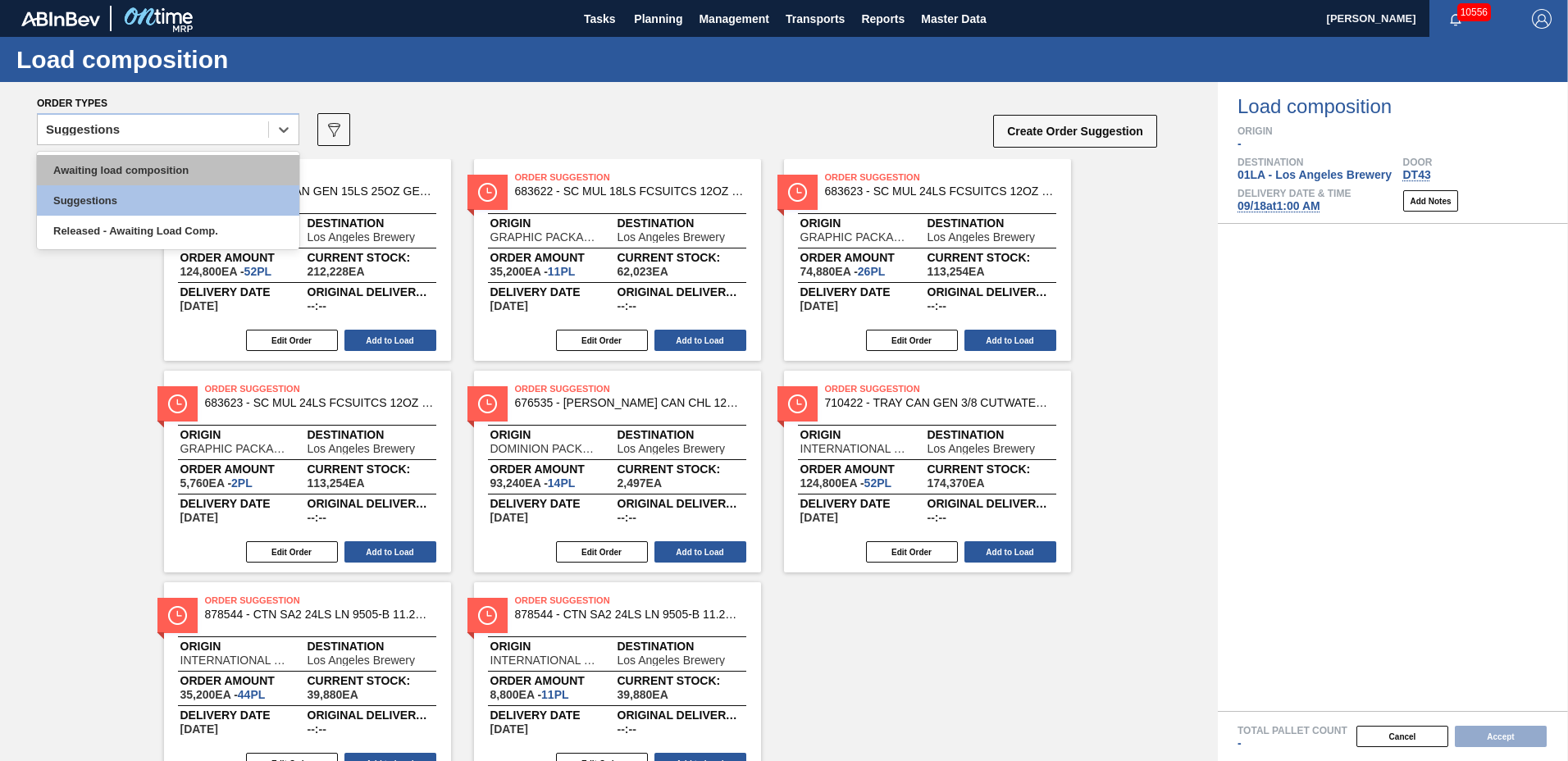
click at [190, 172] on div "Awaiting load composition" at bounding box center [168, 171] width 262 height 31
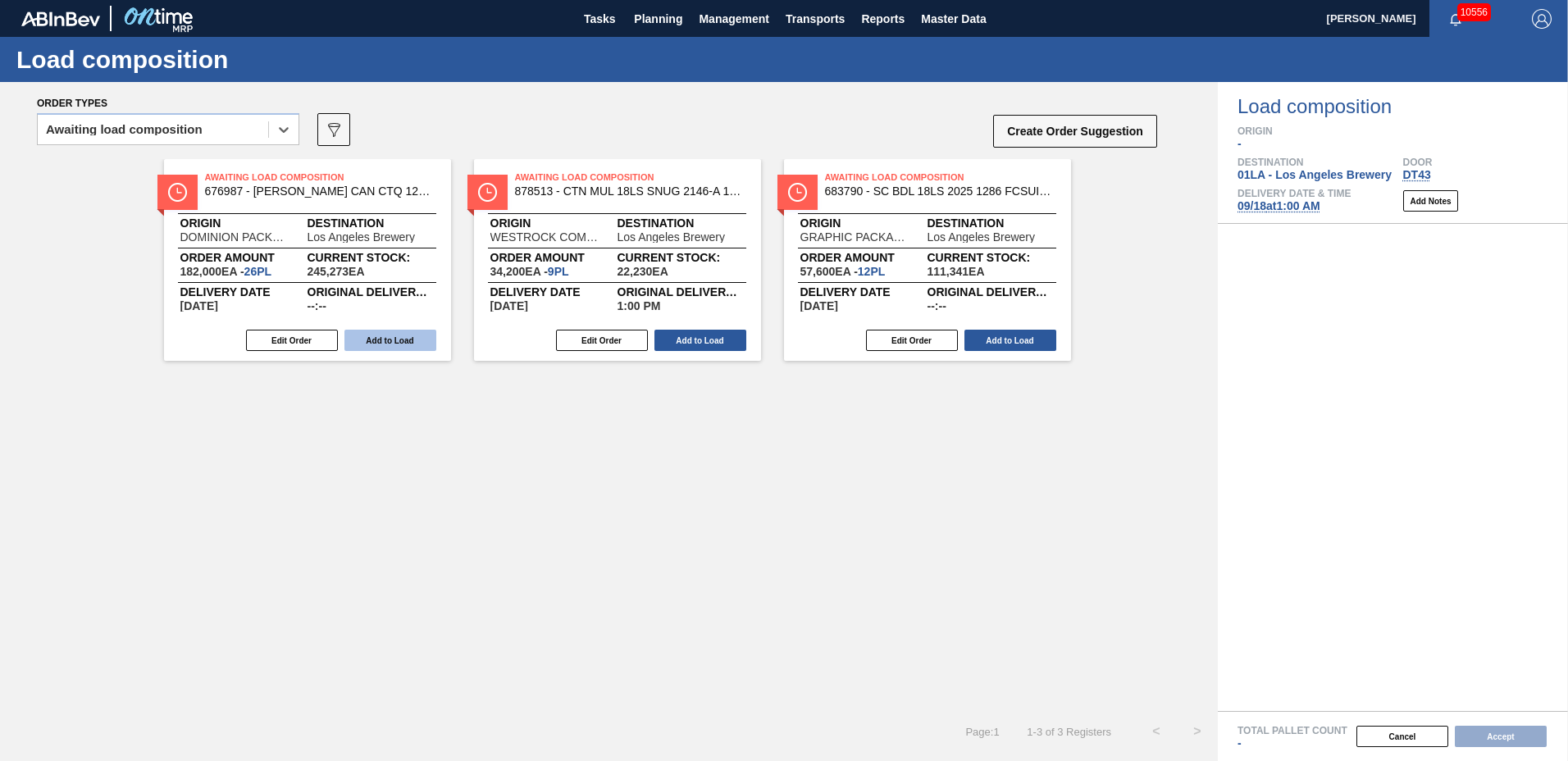
click at [375, 343] on button "Add to Load" at bounding box center [390, 341] width 92 height 22
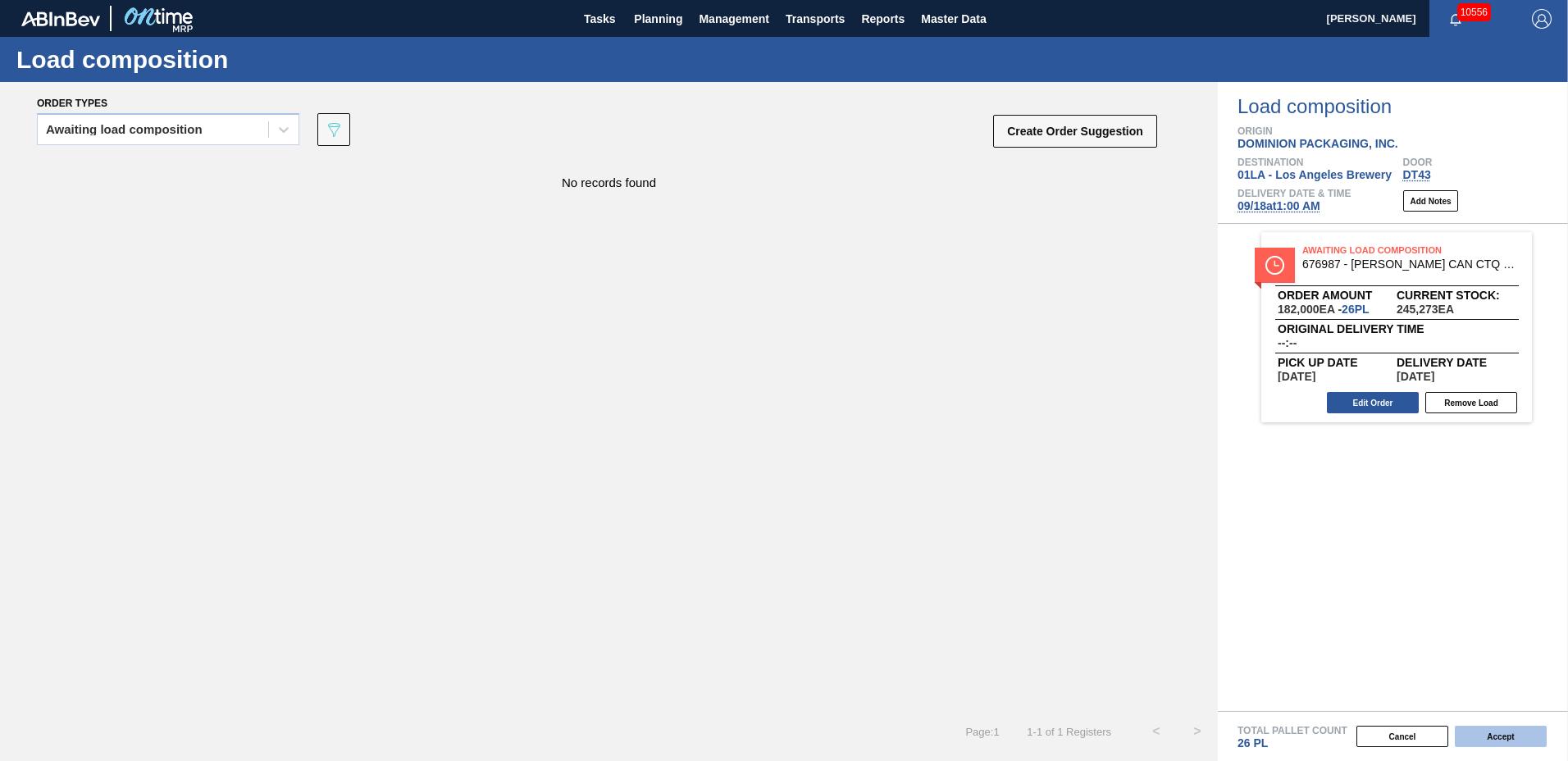
click at [1515, 736] on button "Accept" at bounding box center [1501, 737] width 92 height 22
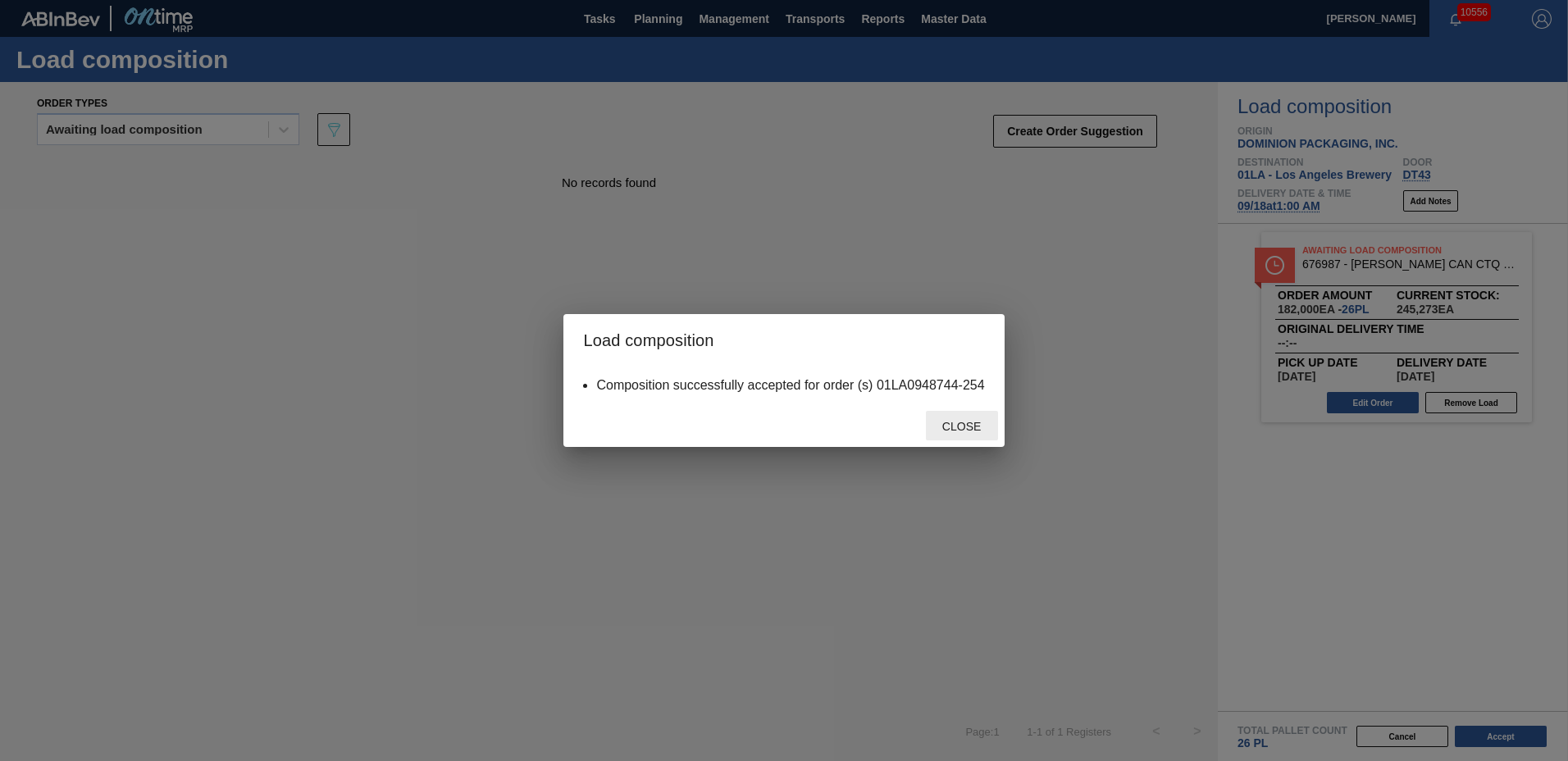
click at [969, 434] on div "Close" at bounding box center [962, 426] width 72 height 31
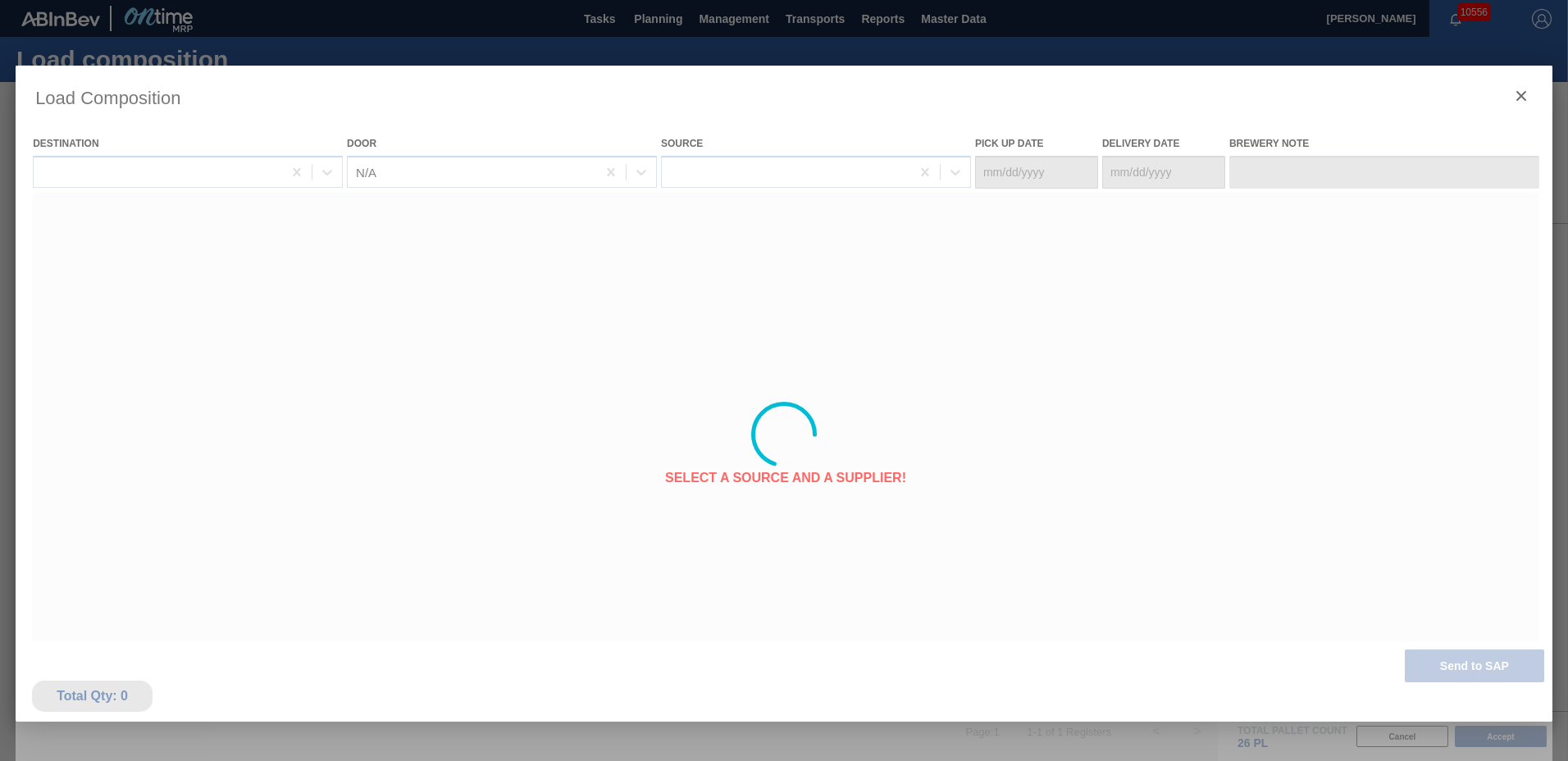
type Date "[DATE]"
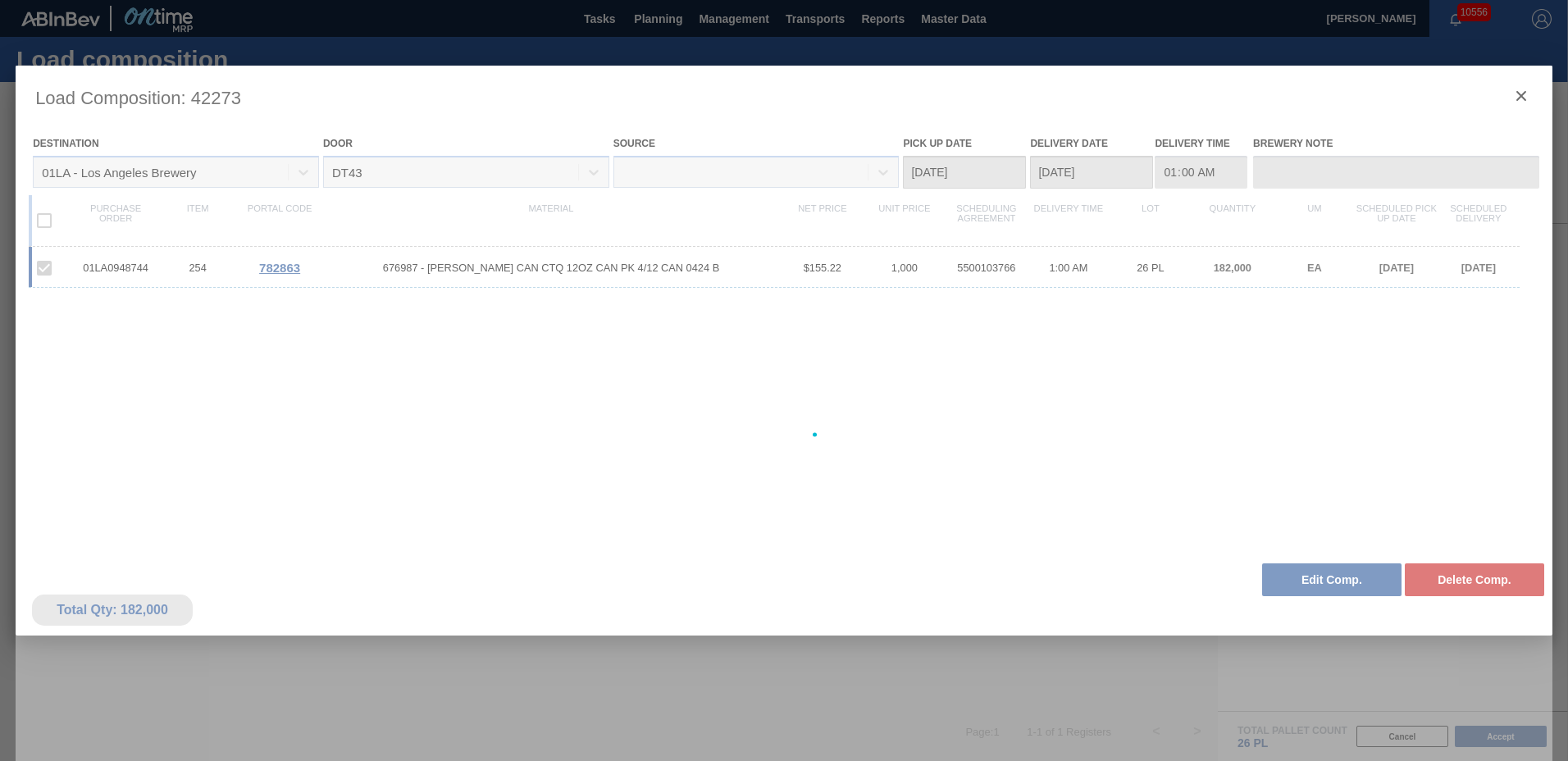
click at [1528, 102] on div at bounding box center [784, 435] width 1537 height 739
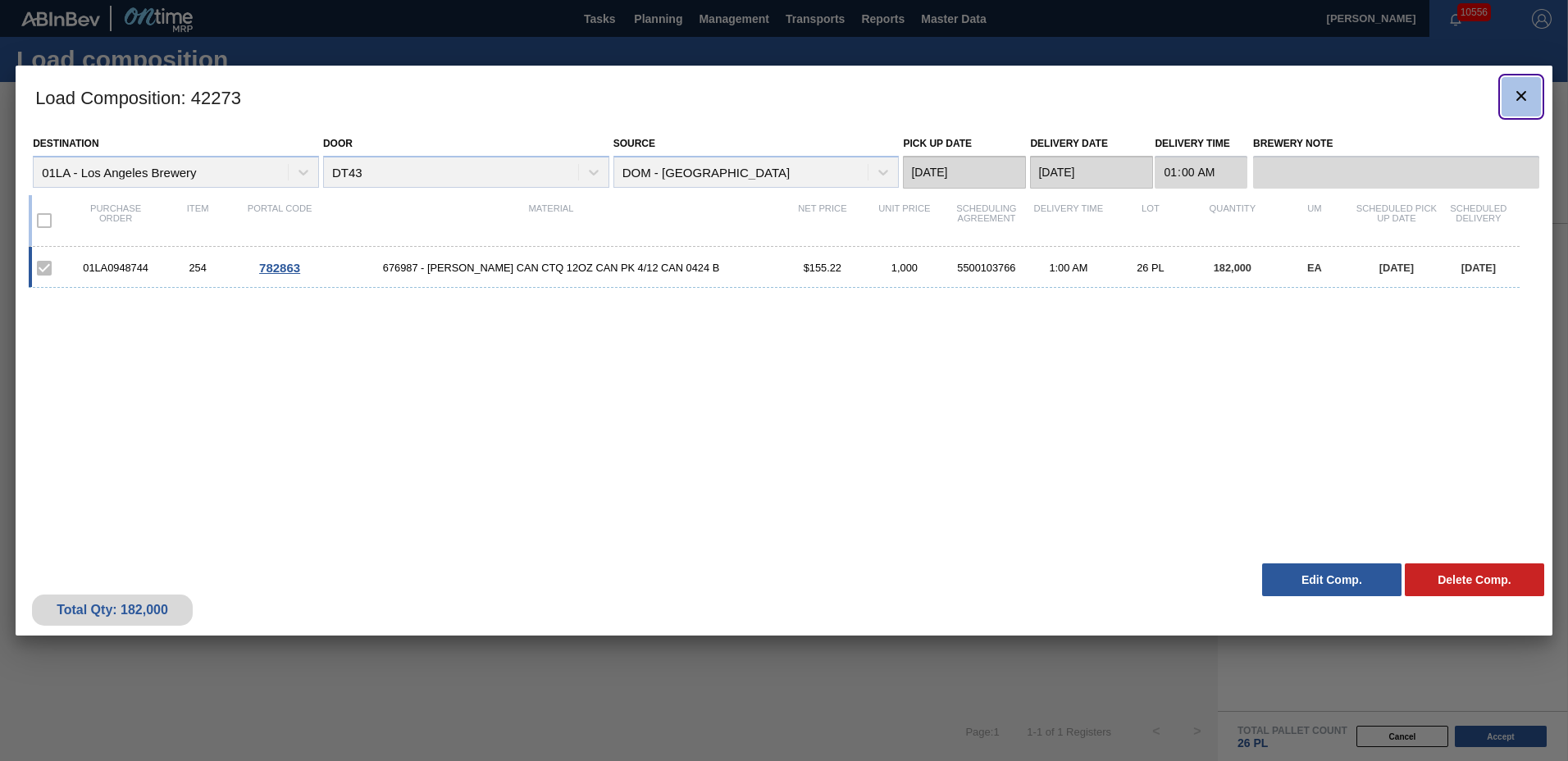
click at [1523, 91] on icon "botão de ícone" at bounding box center [1521, 96] width 20 height 20
